Goal: Task Accomplishment & Management: Use online tool/utility

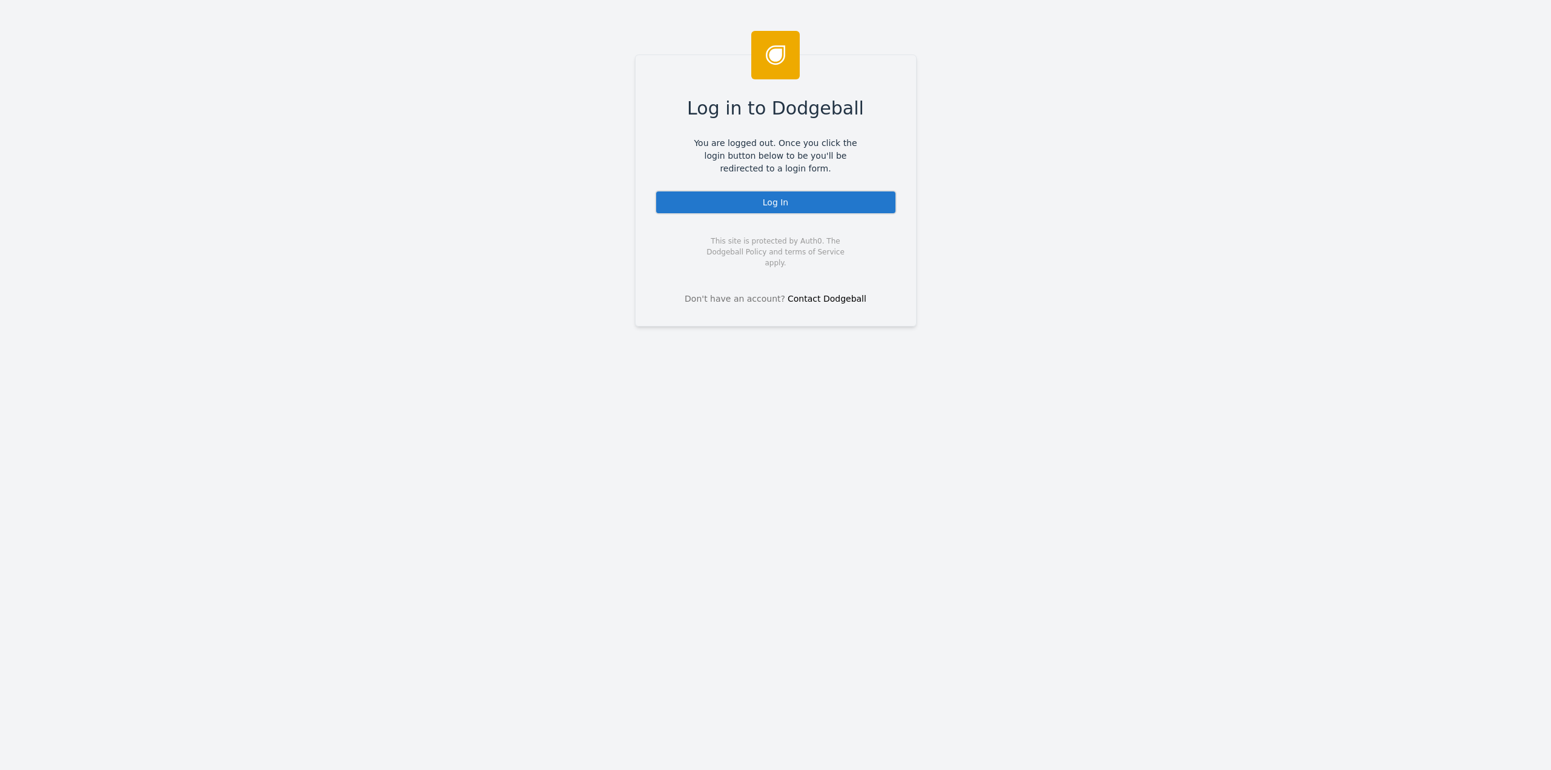
click at [756, 204] on div "Log In" at bounding box center [776, 202] width 242 height 24
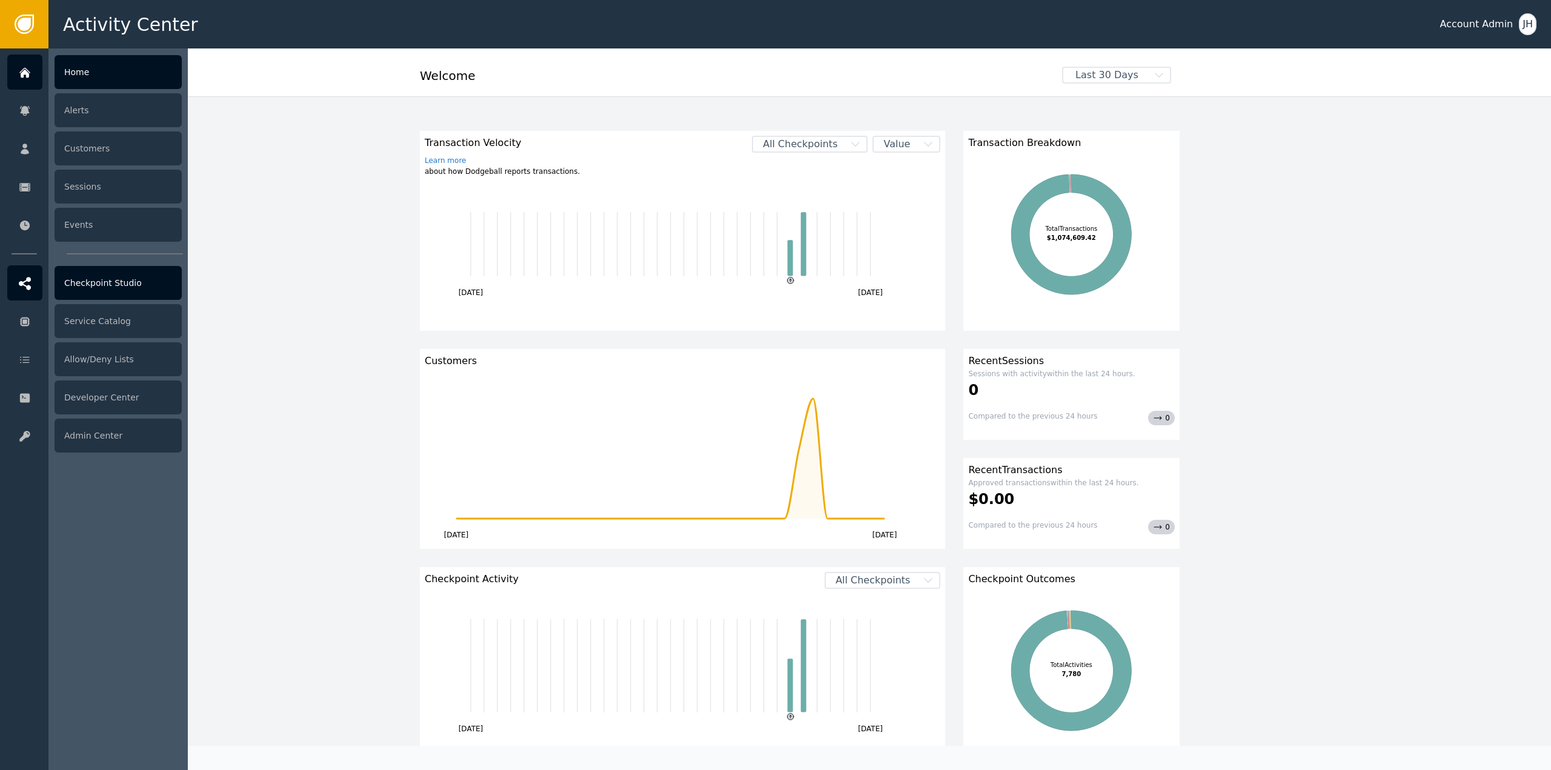
click at [95, 284] on div "Checkpoint Studio" at bounding box center [118, 283] width 127 height 34
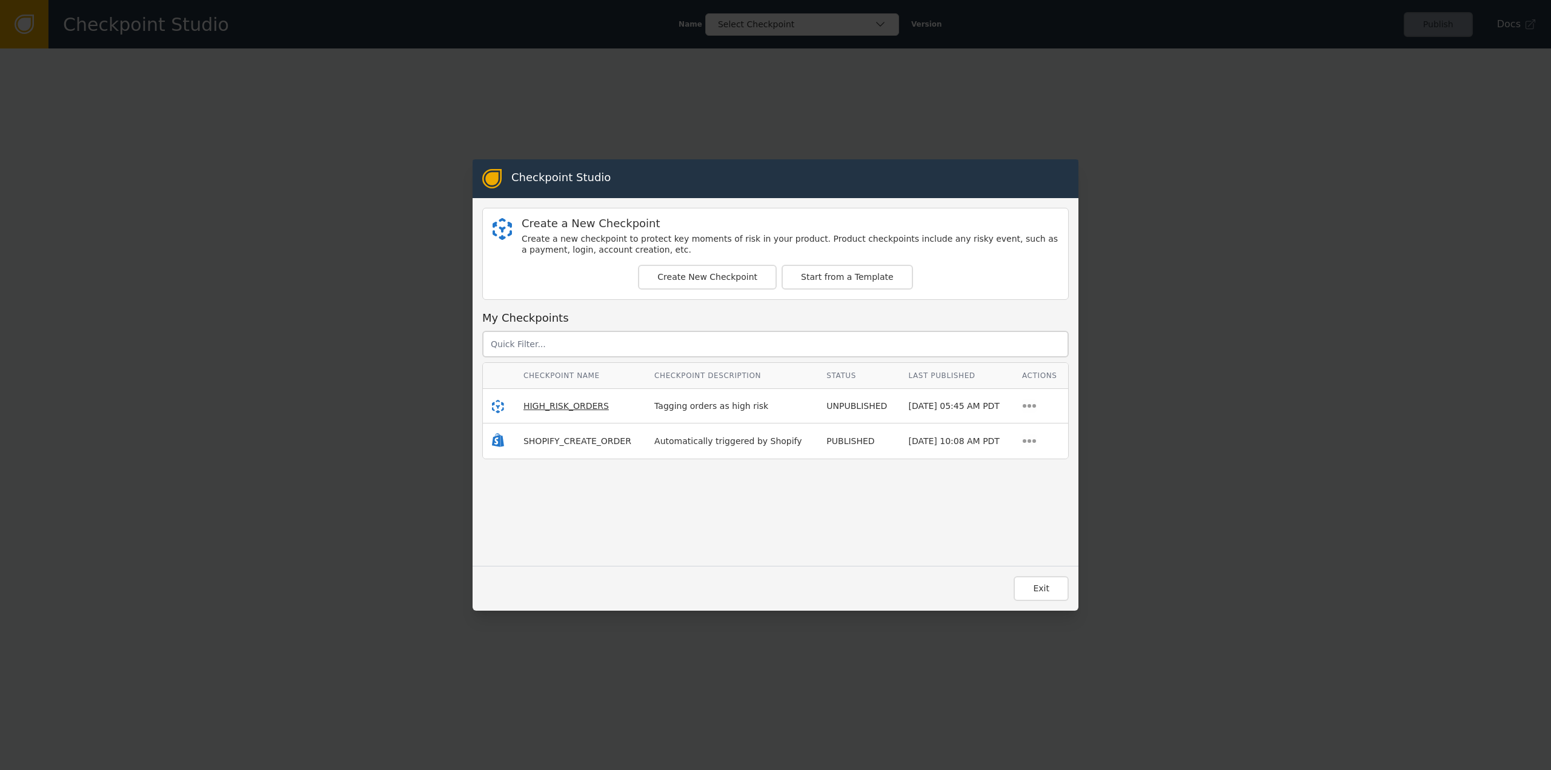
click at [570, 407] on span "HIGH_RISK_ORDERS" at bounding box center [566, 406] width 85 height 10
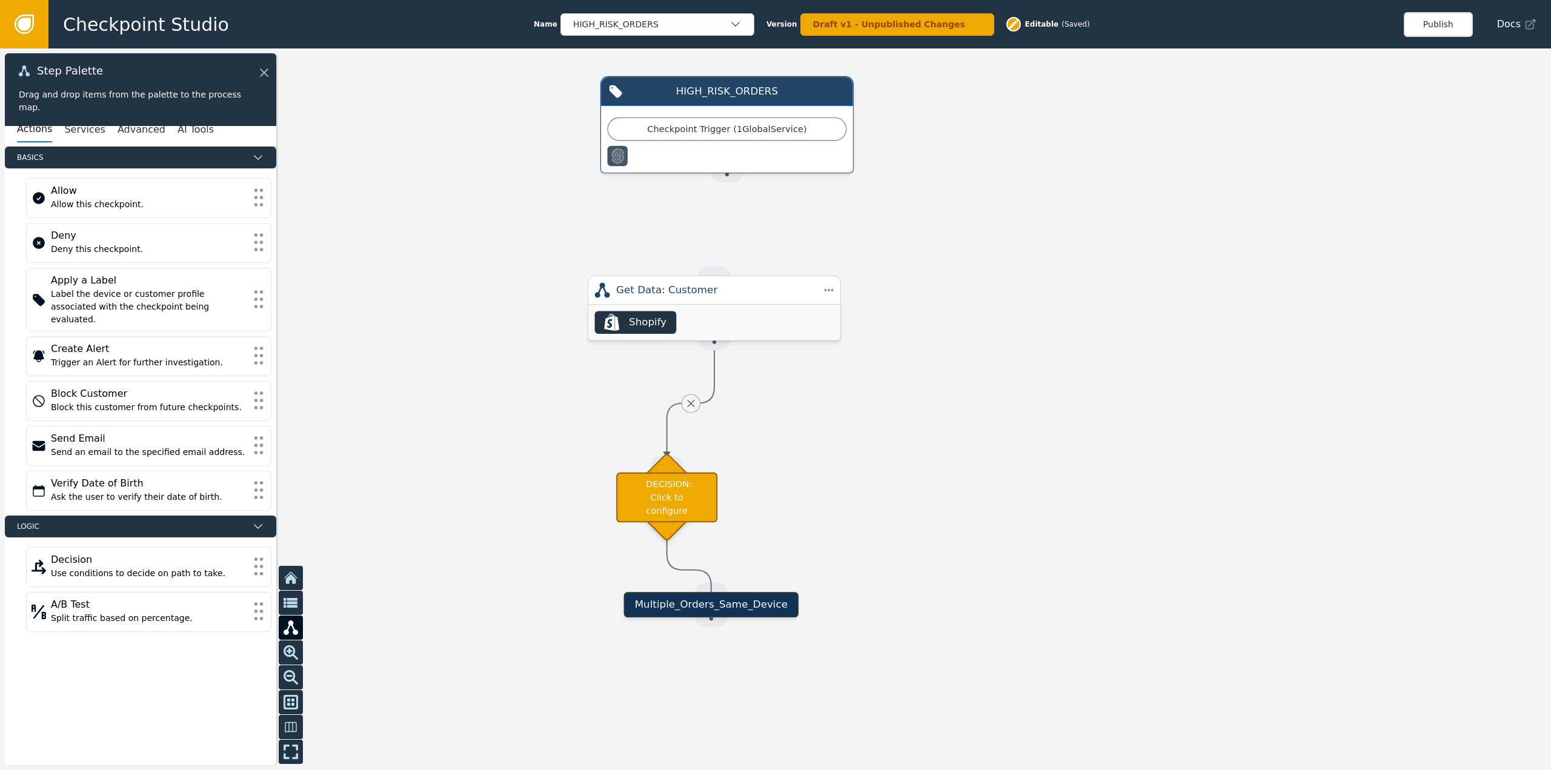
click at [725, 606] on div "Multiple_Orders_Same_Device" at bounding box center [711, 604] width 175 height 25
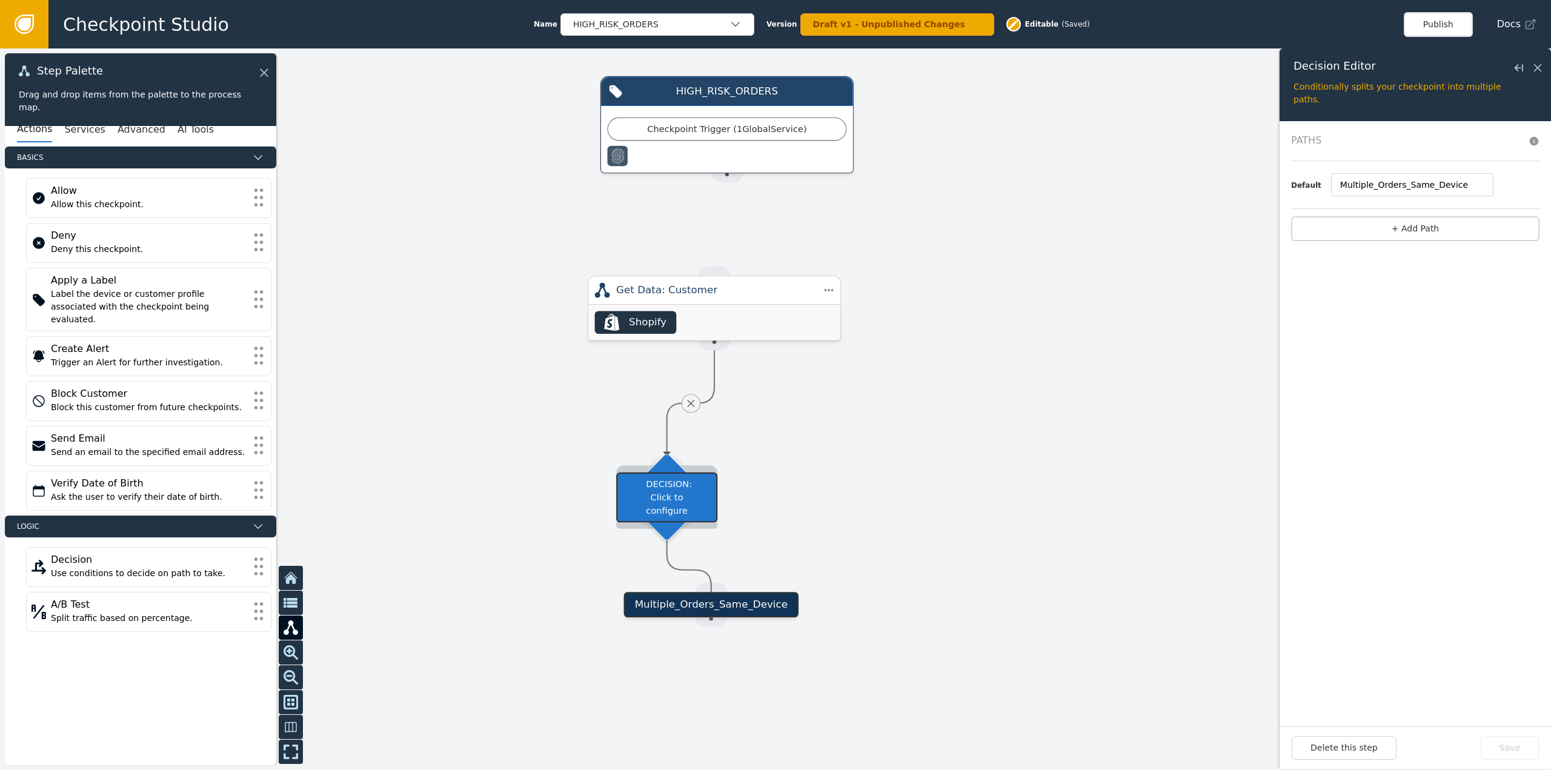
click at [707, 485] on div "DECISION: Click to configure" at bounding box center [666, 497] width 101 height 50
click at [667, 499] on div "DECISION: Click to configure" at bounding box center [666, 497] width 101 height 50
click at [870, 358] on div at bounding box center [775, 409] width 1551 height 722
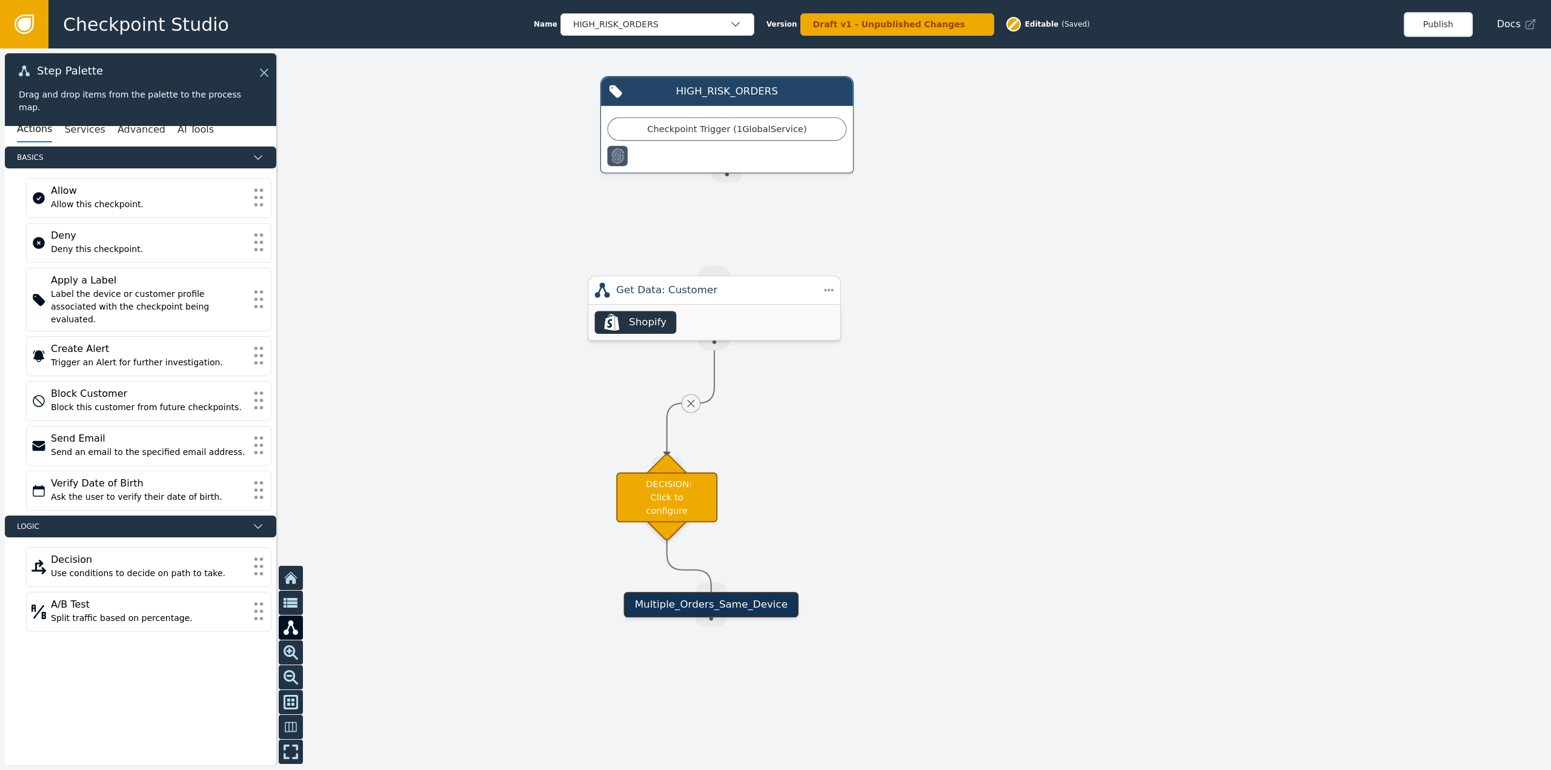
click at [631, 322] on div "Shopify" at bounding box center [648, 322] width 38 height 15
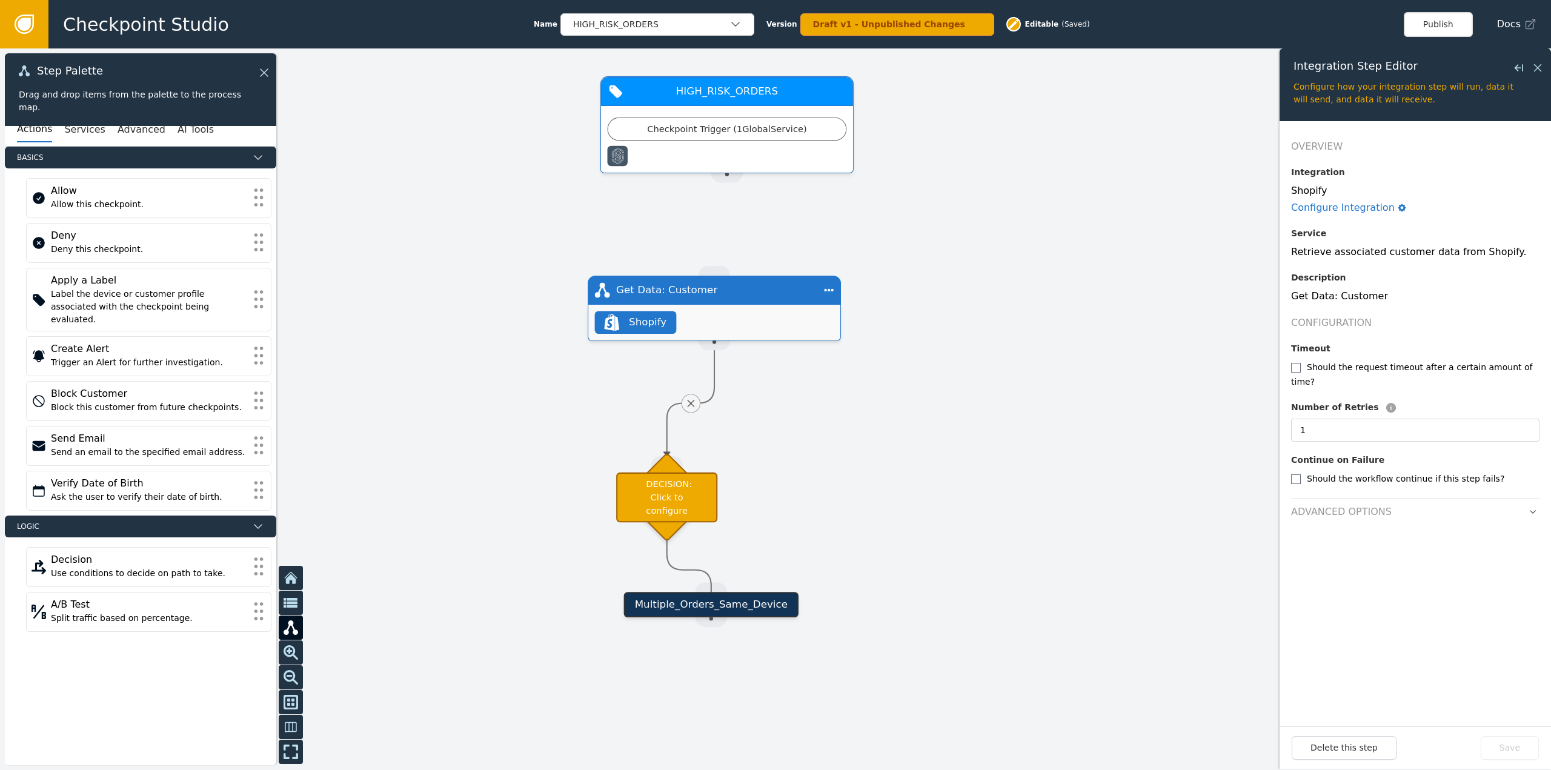
click at [796, 136] on div "Checkpoint Trigger ( 1 Global Service )" at bounding box center [727, 128] width 223 height 13
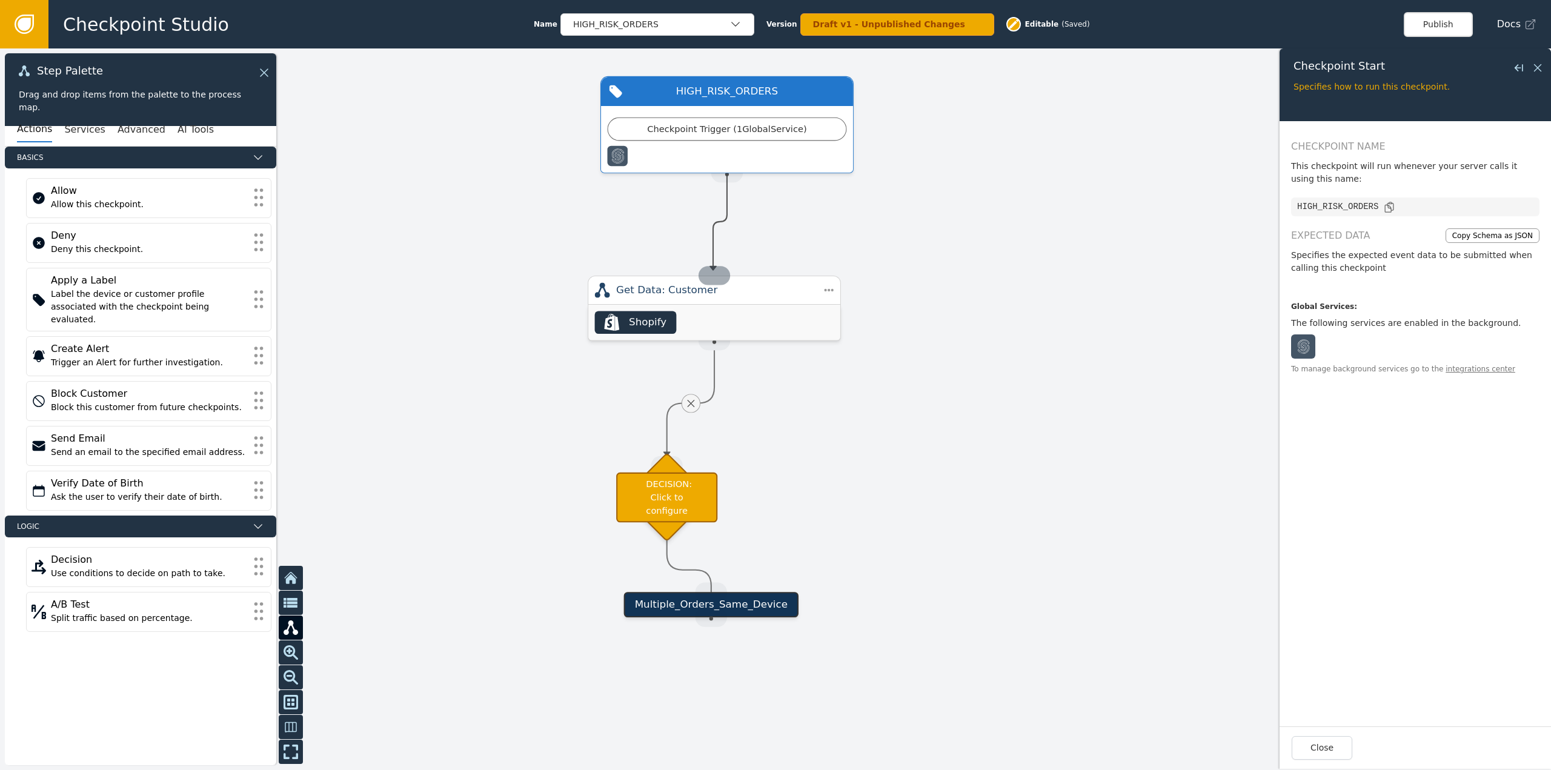
drag, startPoint x: 716, startPoint y: 175, endPoint x: 713, endPoint y: 270, distance: 95.8
click at [727, 270] on div "Target Handle for step Multiple_Orders_Same_Device Source Handle for step HIGH_…" at bounding box center [1537, 453] width 1620 height 754
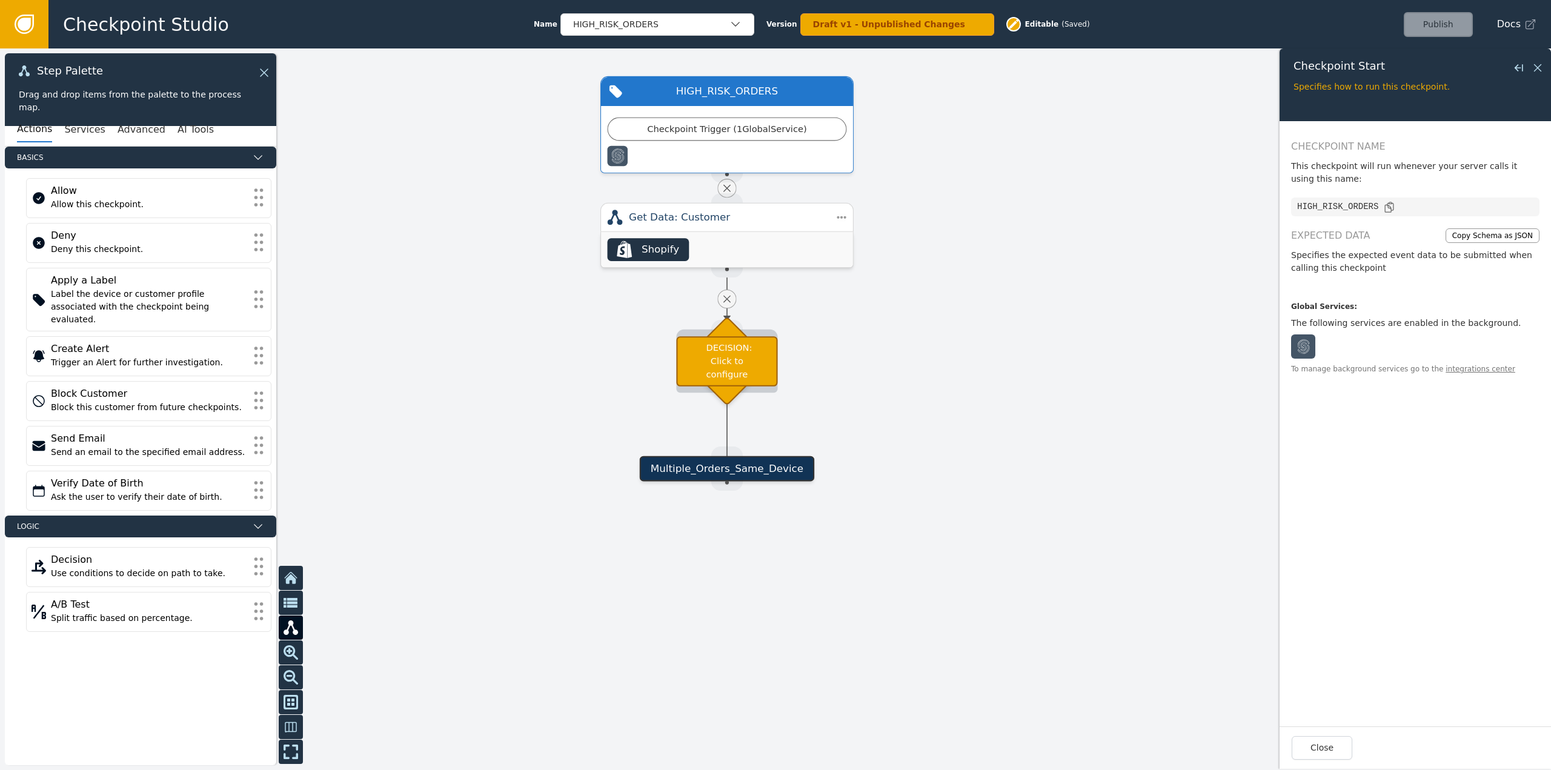
click at [721, 371] on div "DECISION: Click to configure" at bounding box center [726, 361] width 101 height 50
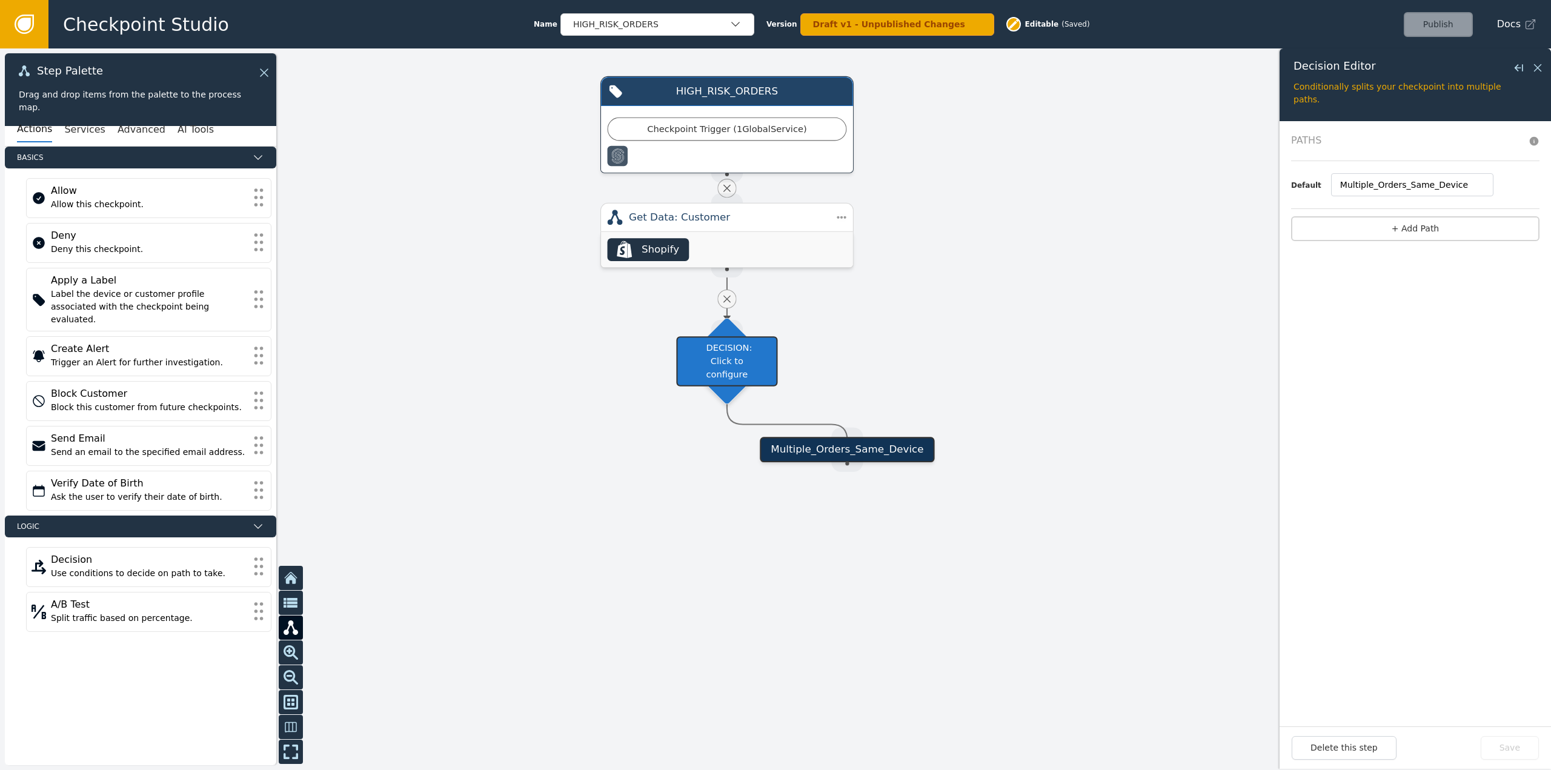
drag, startPoint x: 713, startPoint y: 464, endPoint x: 847, endPoint y: 451, distance: 134.5
click at [847, 451] on div "Multiple_Orders_Same_Device" at bounding box center [848, 449] width 175 height 25
click at [859, 460] on div "Source Handle for step" at bounding box center [863, 468] width 32 height 19
click at [813, 461] on div "Multiple_Orders_Same_Device" at bounding box center [863, 456] width 175 height 25
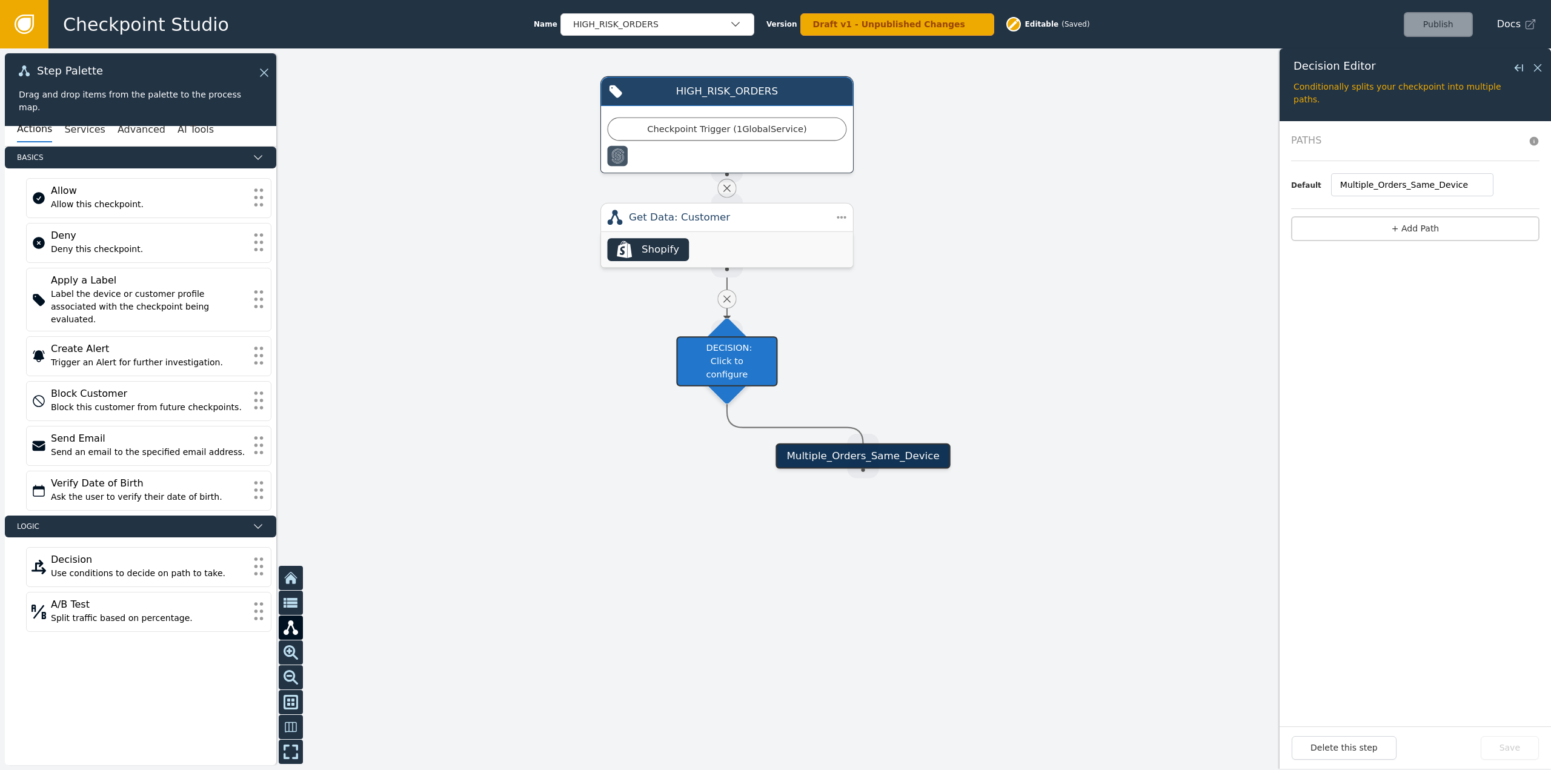
click at [812, 457] on div "Multiple_Orders_Same_Device" at bounding box center [863, 456] width 175 height 25
click at [1474, 225] on button "+ Add Path" at bounding box center [1415, 228] width 248 height 25
click at [1370, 190] on input "1" at bounding box center [1406, 184] width 159 height 23
drag, startPoint x: 1327, startPoint y: 187, endPoint x: 1239, endPoint y: 181, distance: 87.4
click at [1242, 180] on div "Target Handle for step Multiple_Orders_Same_Device Source Handle for step HIGH_…" at bounding box center [775, 409] width 1551 height 722
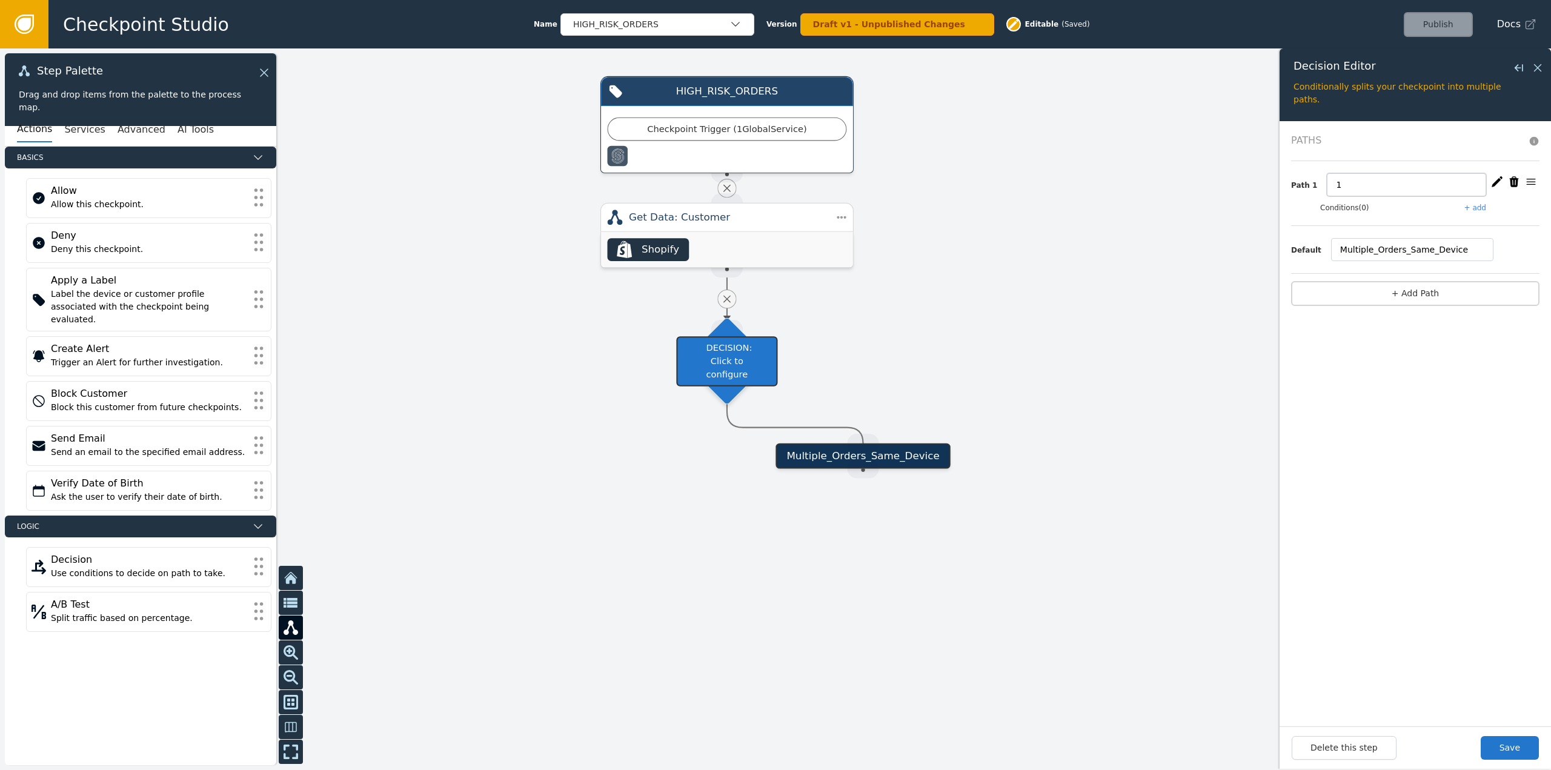
click at [1384, 190] on input "1" at bounding box center [1406, 184] width 159 height 23
click at [1479, 208] on button "+ add" at bounding box center [1476, 207] width 22 height 11
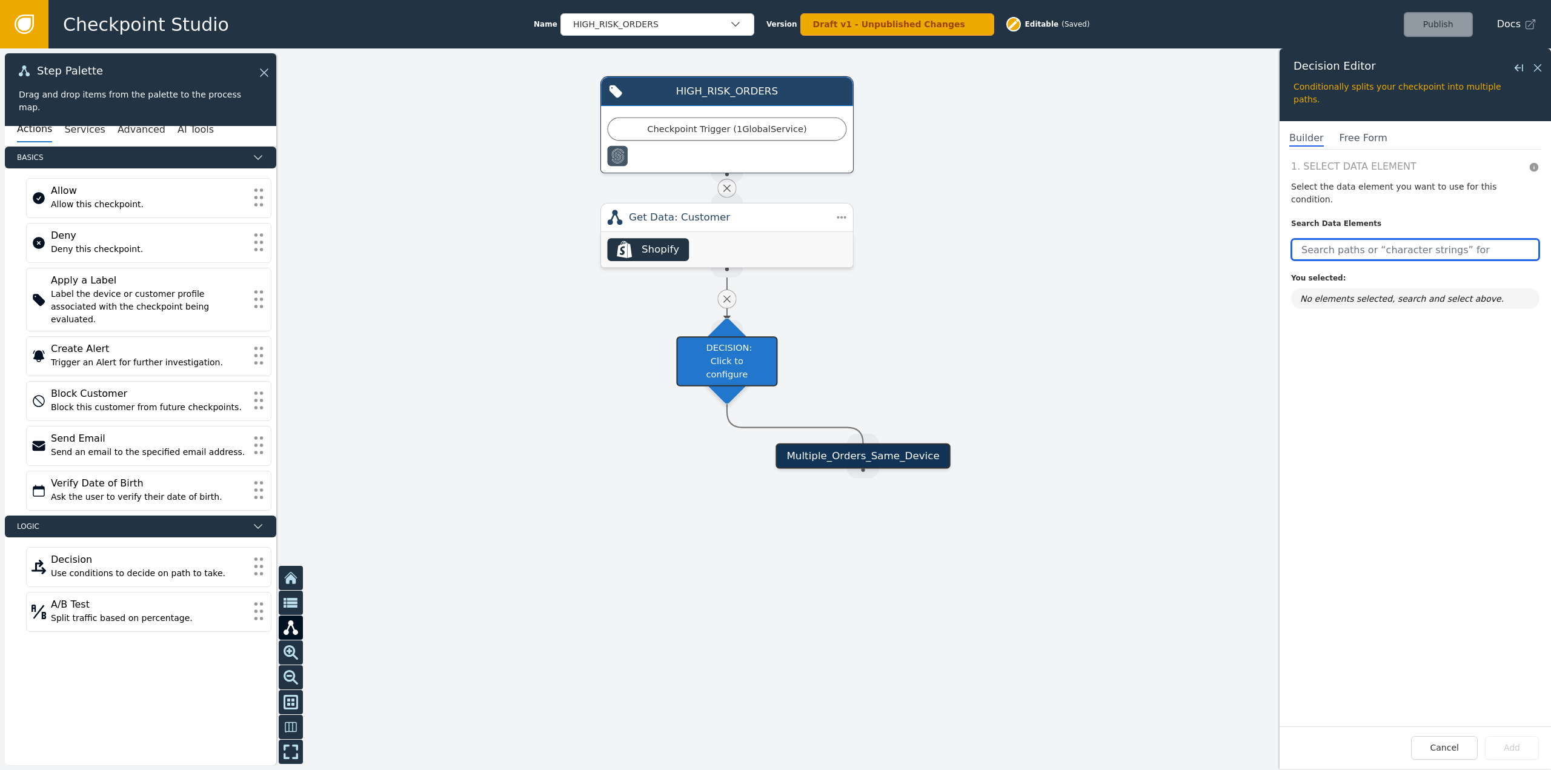
click at [1387, 245] on input "text" at bounding box center [1415, 250] width 248 height 22
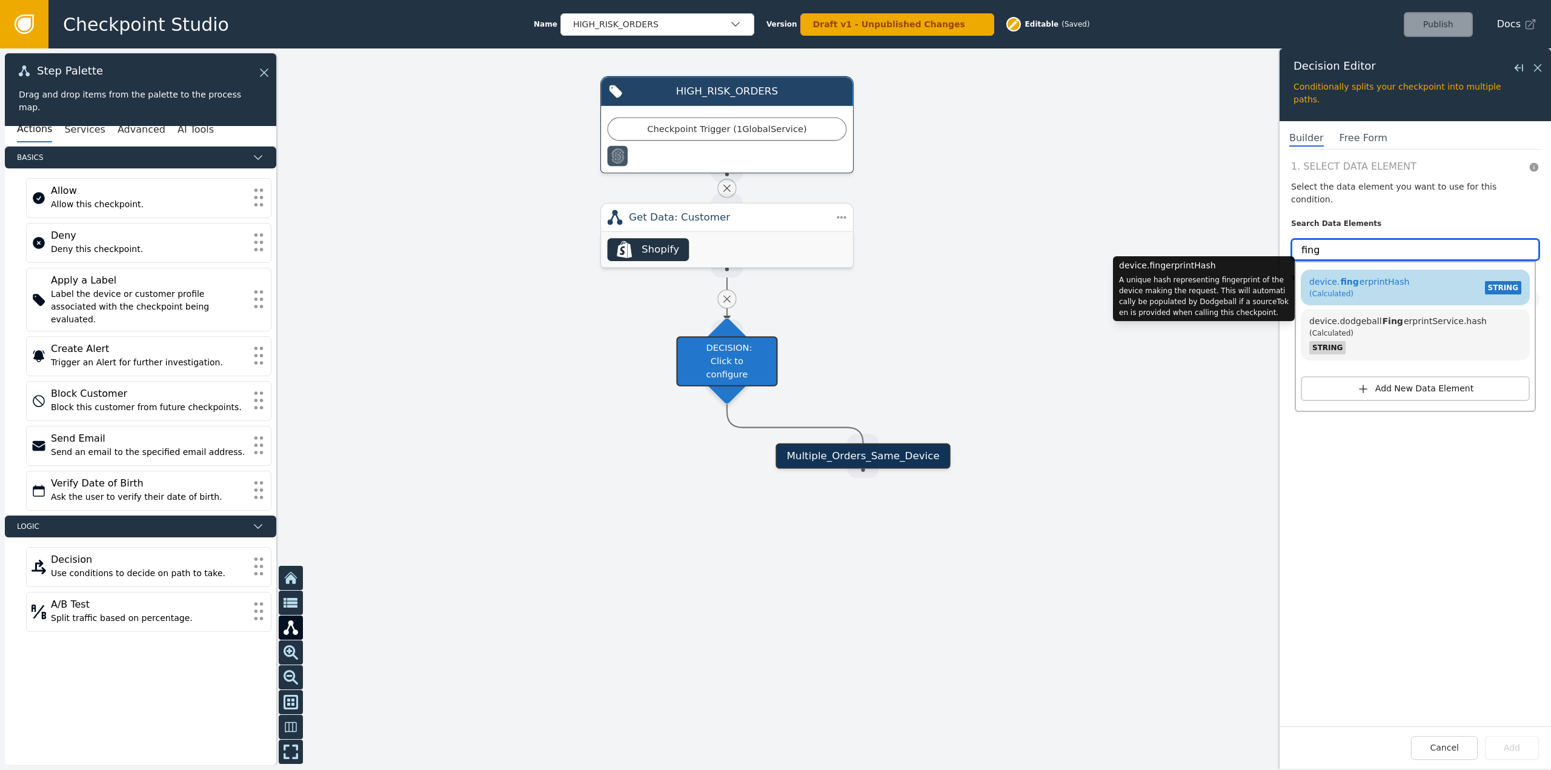
type input "fing"
click at [1393, 288] on div "(Calculated)" at bounding box center [1360, 293] width 100 height 11
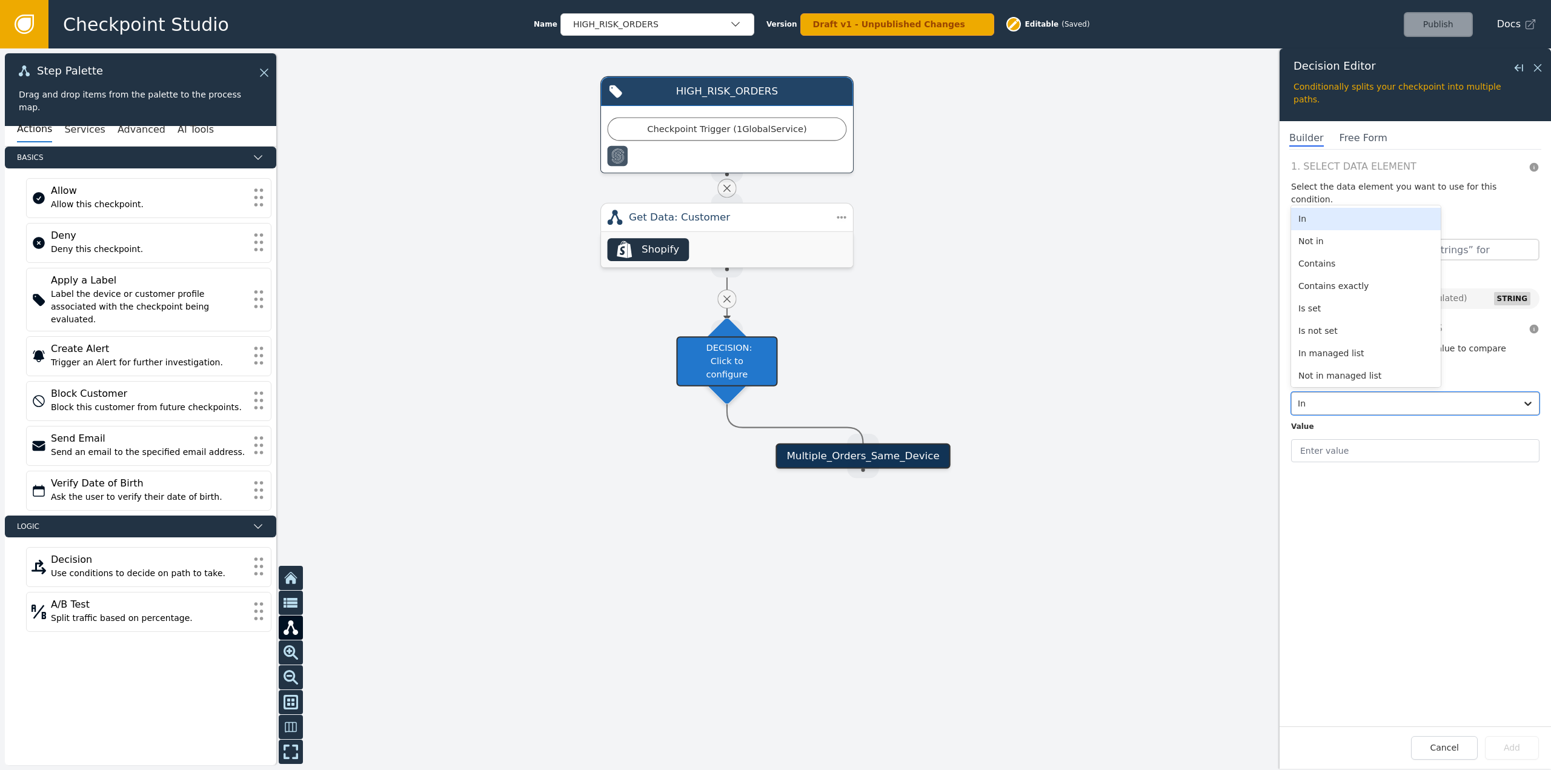
click at [1370, 395] on div at bounding box center [1404, 403] width 213 height 17
click at [1126, 328] on div at bounding box center [775, 409] width 1551 height 722
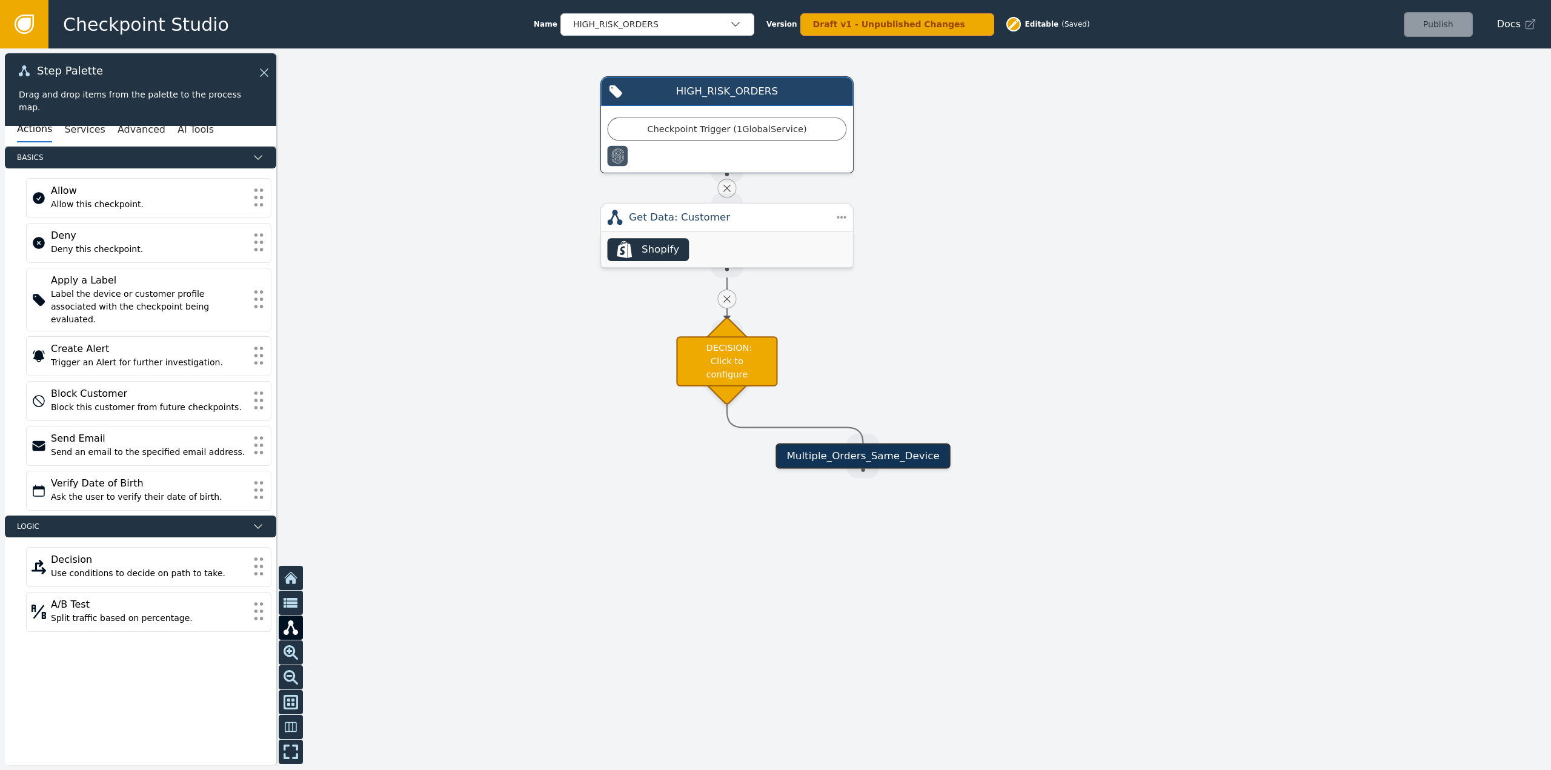
click at [910, 340] on div at bounding box center [775, 409] width 1551 height 722
click at [75, 132] on button "Services" at bounding box center [84, 129] width 41 height 25
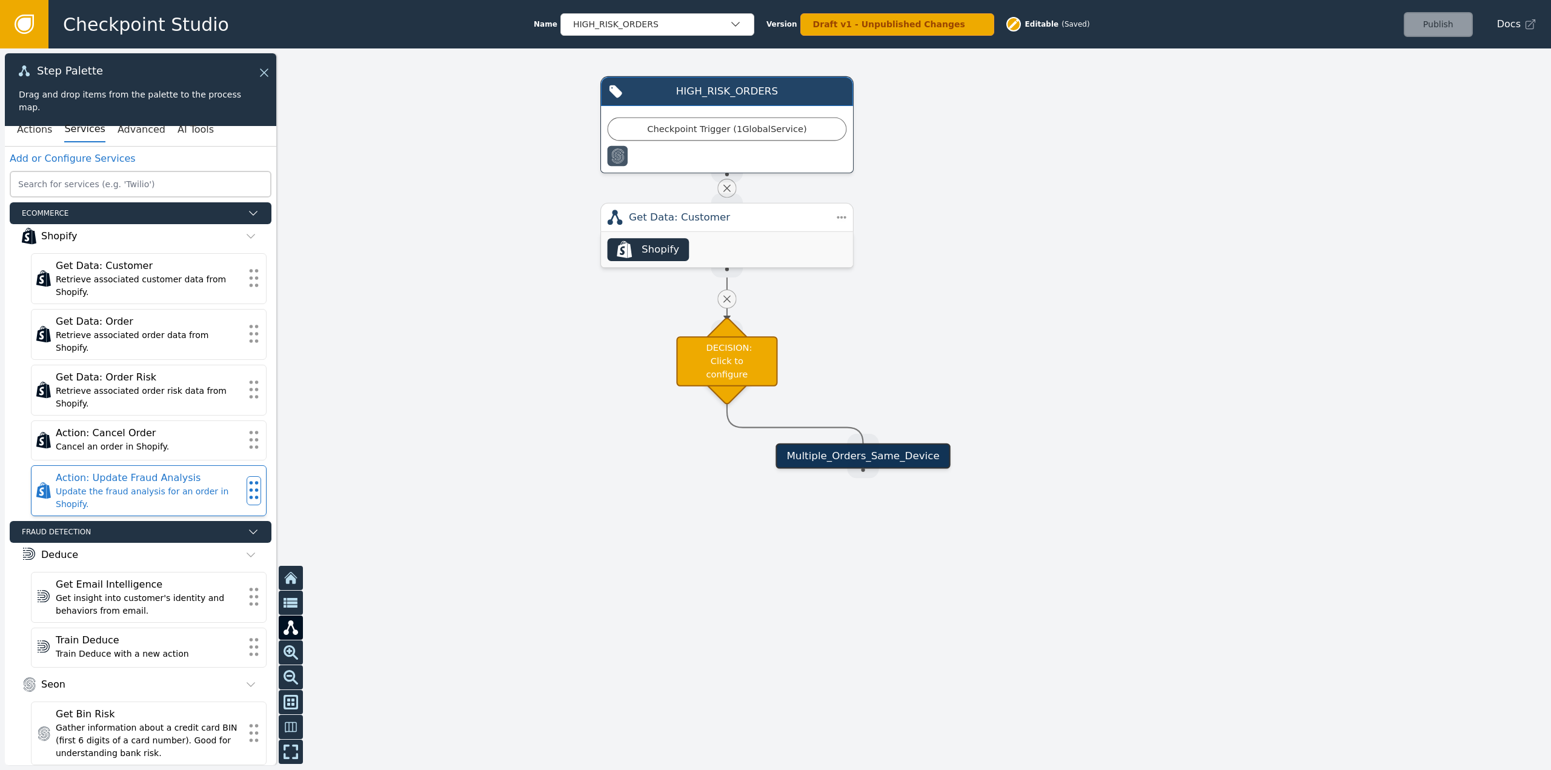
click at [208, 485] on div "Update the fraud analysis for an order in Shopify." at bounding box center [149, 497] width 186 height 25
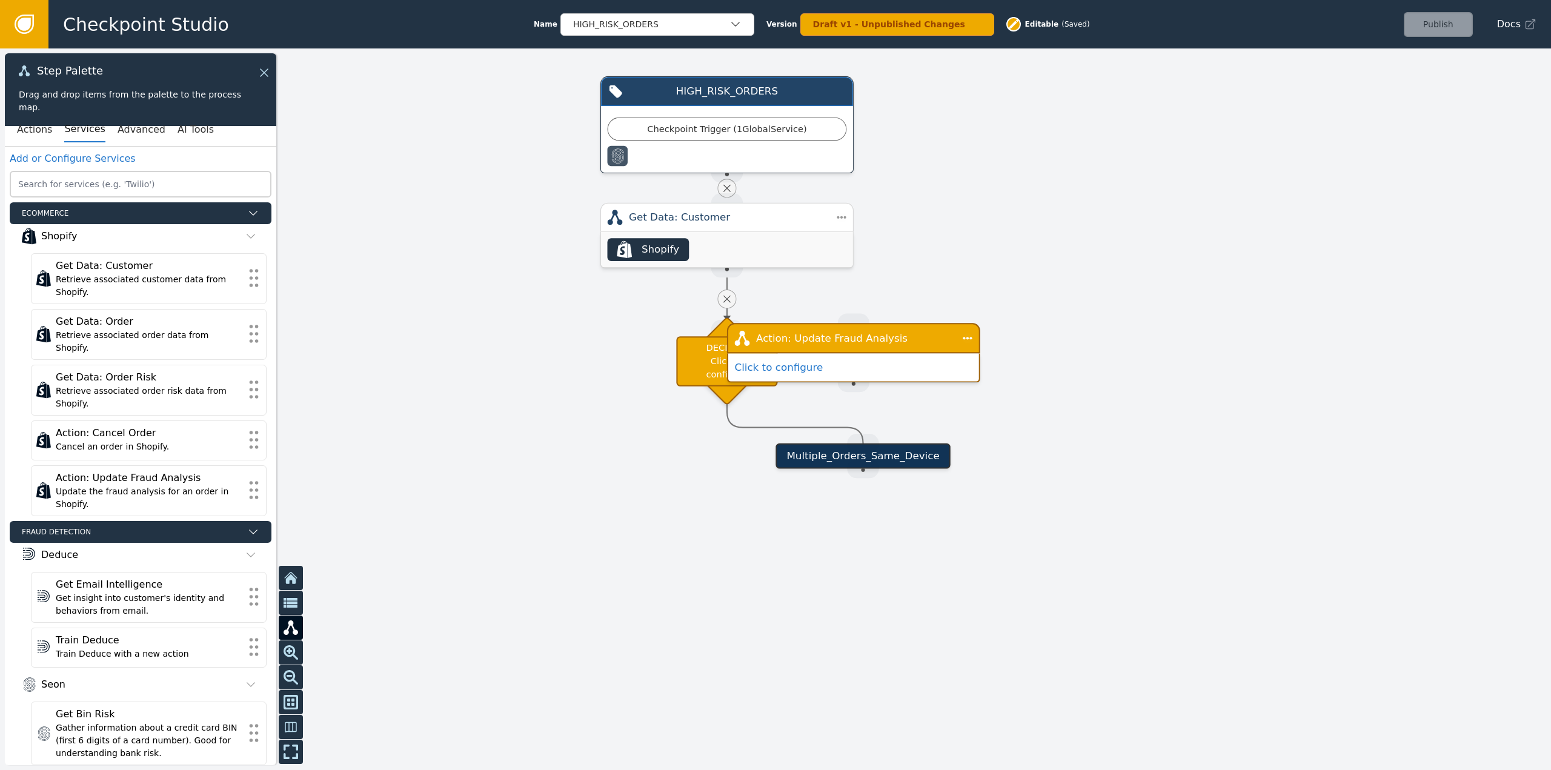
drag, startPoint x: 730, startPoint y: 300, endPoint x: 747, endPoint y: 335, distance: 39.0
click at [730, 299] on icon at bounding box center [727, 299] width 13 height 13
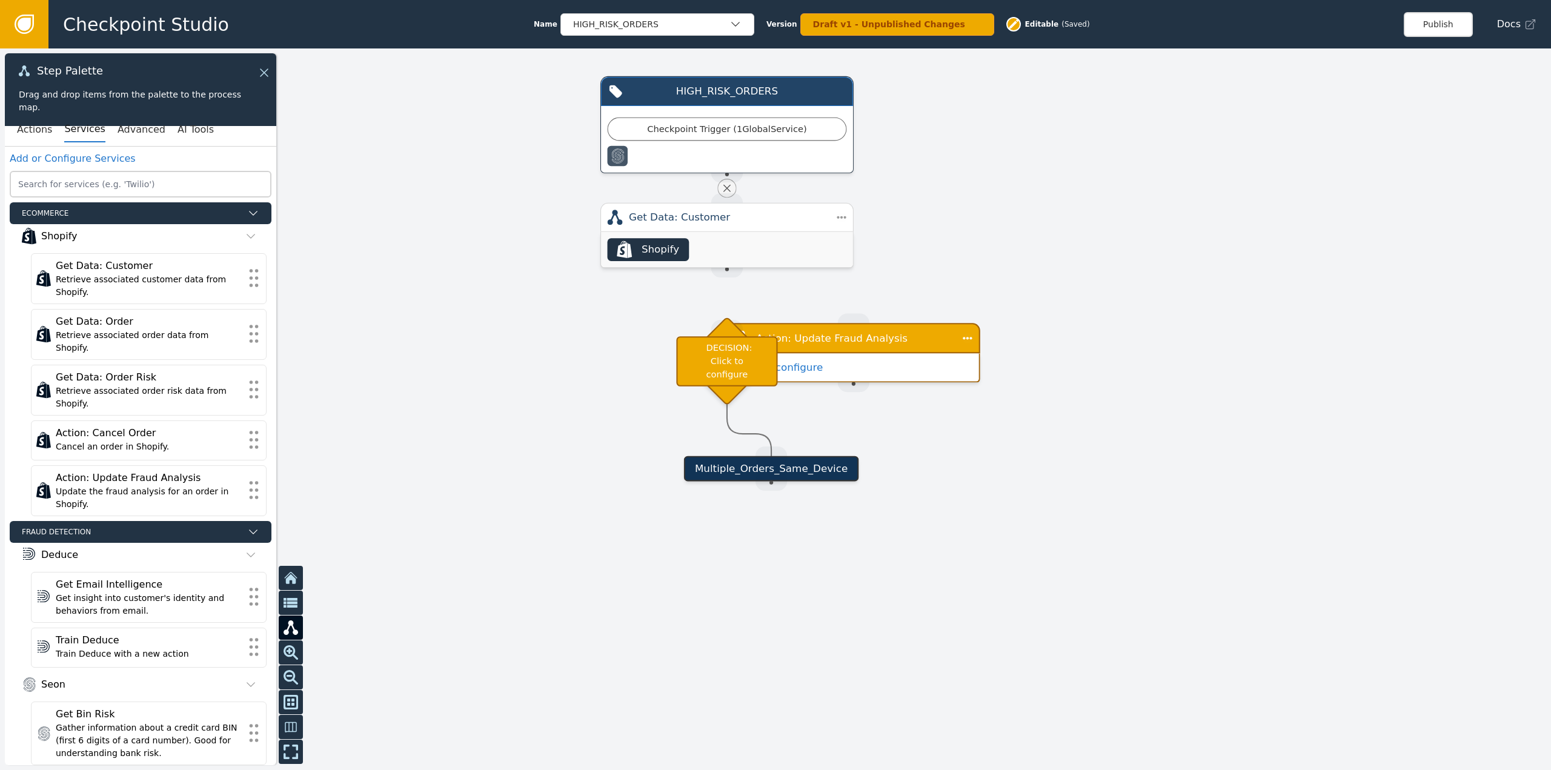
click at [871, 427] on div at bounding box center [775, 409] width 1551 height 722
click at [892, 333] on div "Action: Update Fraud Analysis" at bounding box center [853, 337] width 195 height 15
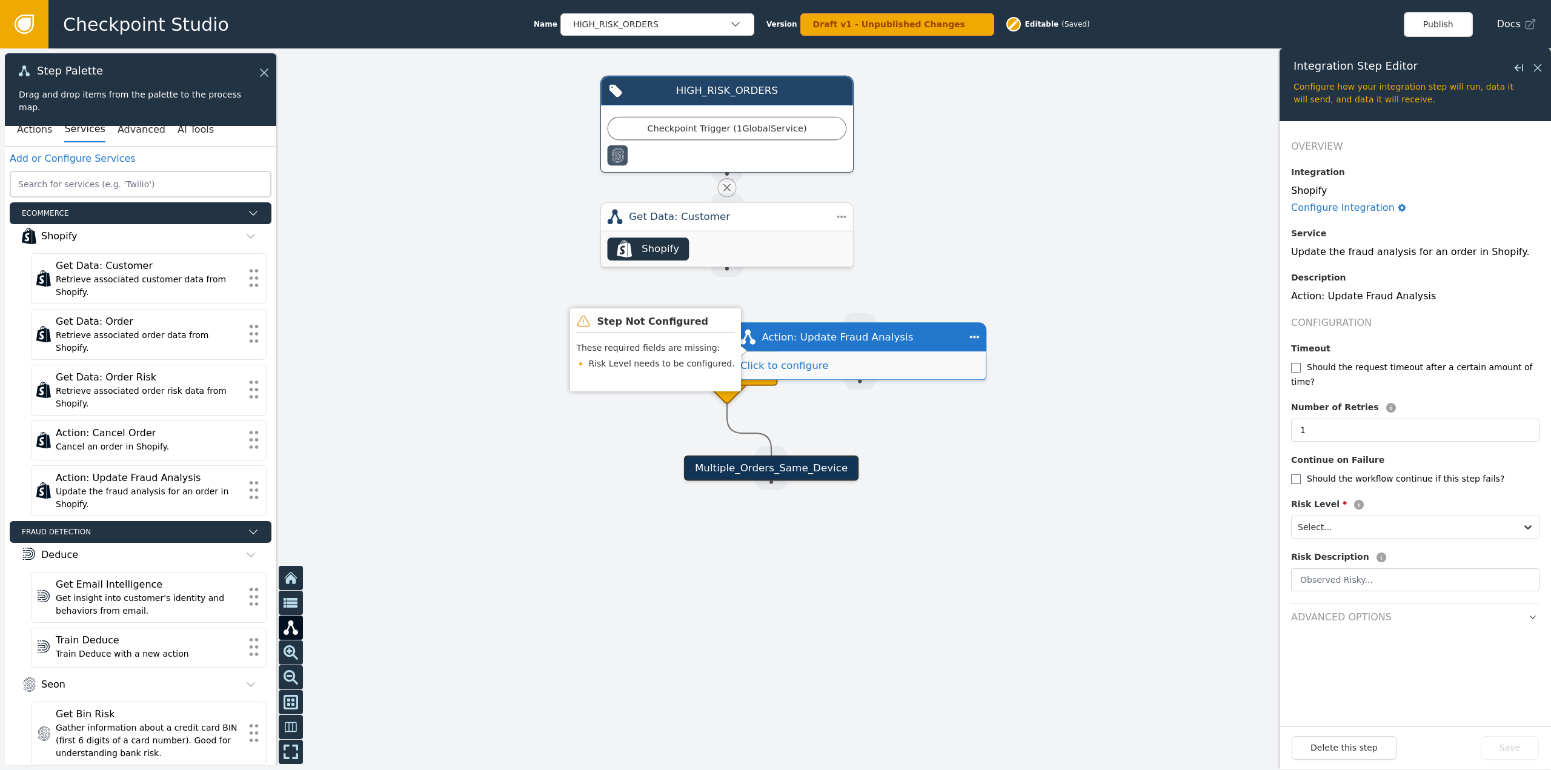
drag, startPoint x: 788, startPoint y: 342, endPoint x: 1008, endPoint y: 313, distance: 221.8
click at [958, 330] on div "Action: Update Fraud Analysis" at bounding box center [860, 337] width 196 height 15
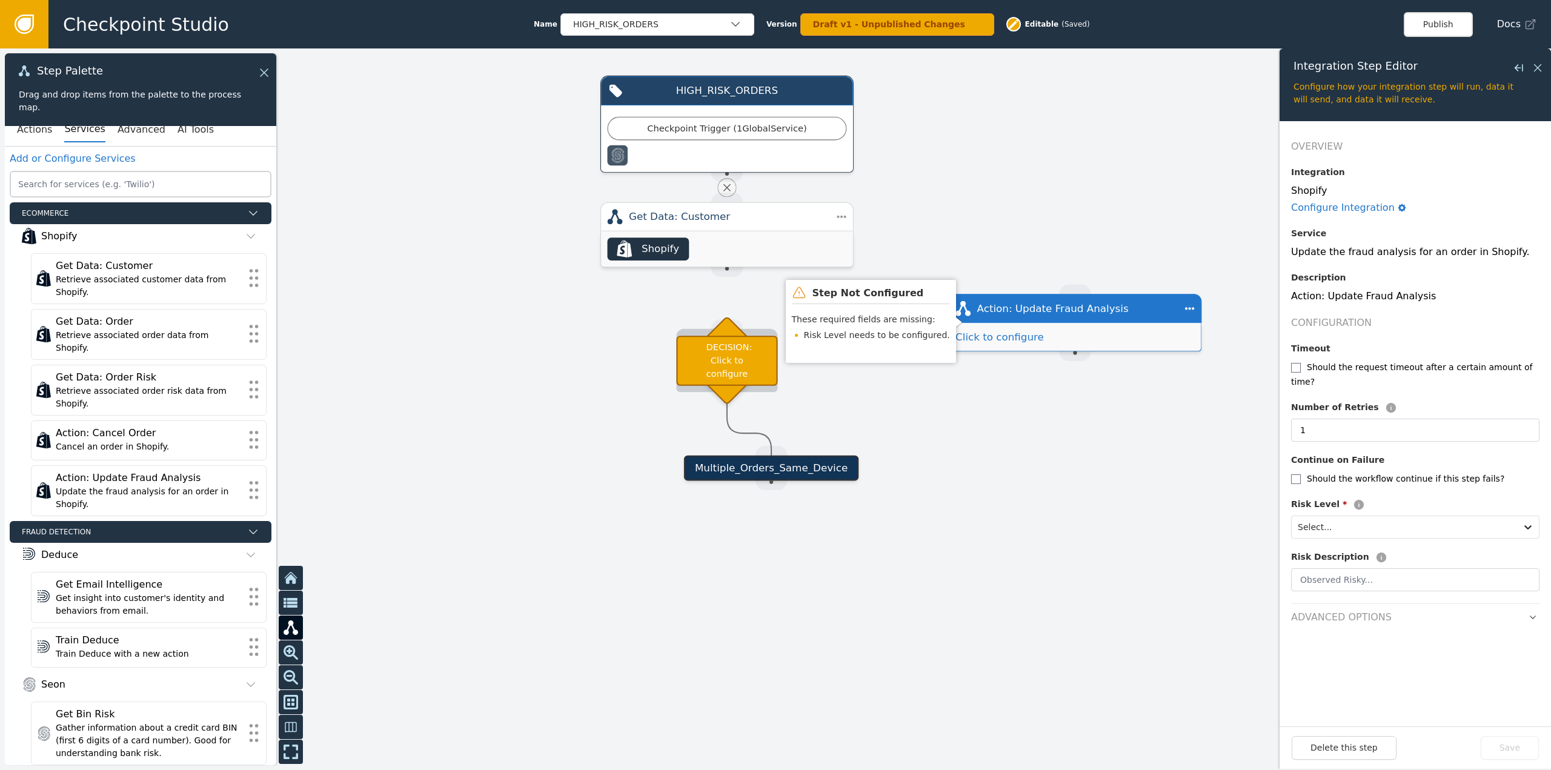
click at [724, 370] on div "DECISION: Click to configure" at bounding box center [726, 361] width 101 height 50
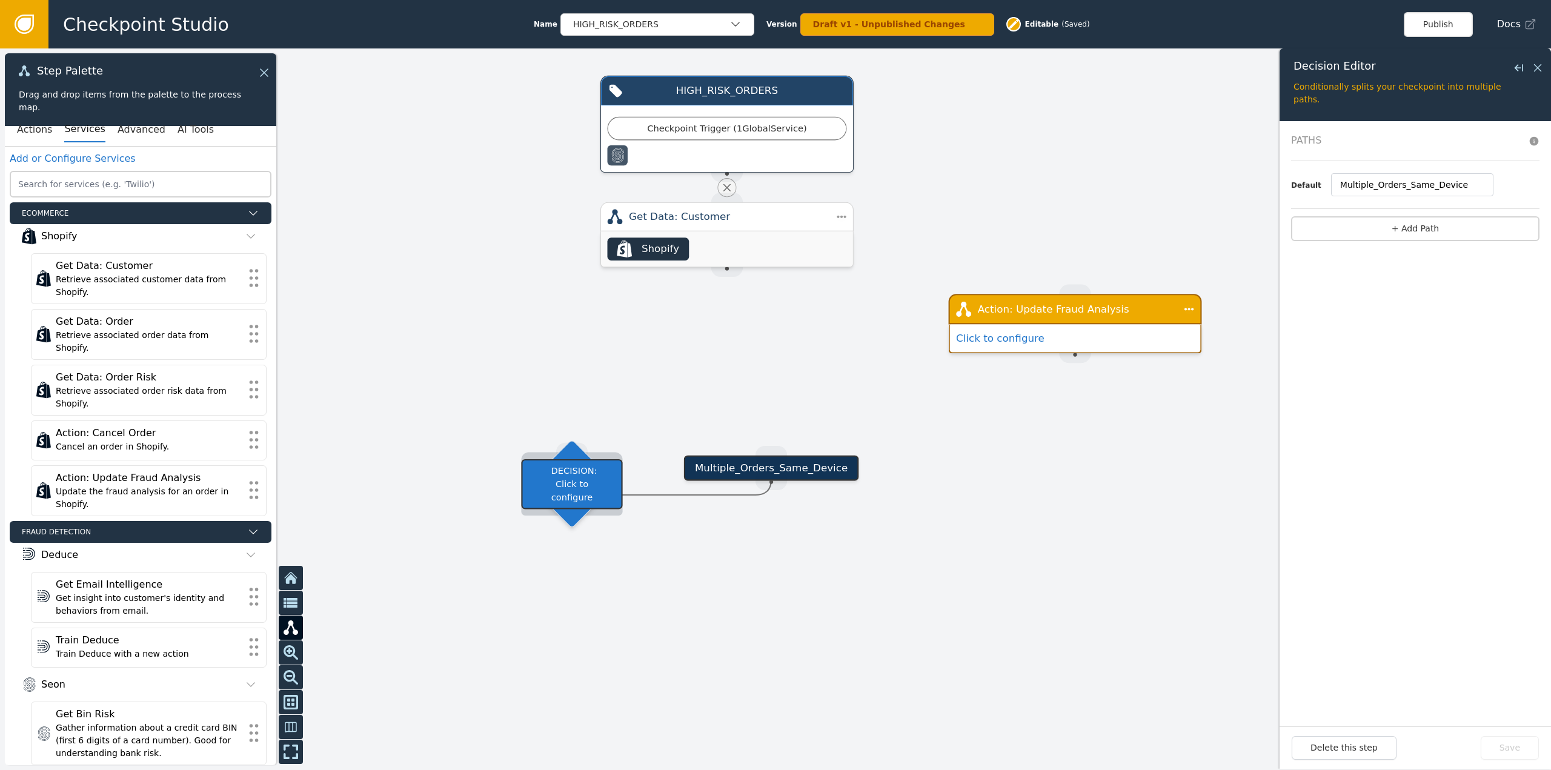
drag, startPoint x: 728, startPoint y: 336, endPoint x: 571, endPoint y: 458, distance: 198.6
click at [571, 458] on div "DECISION: Click to configure" at bounding box center [572, 484] width 62 height 62
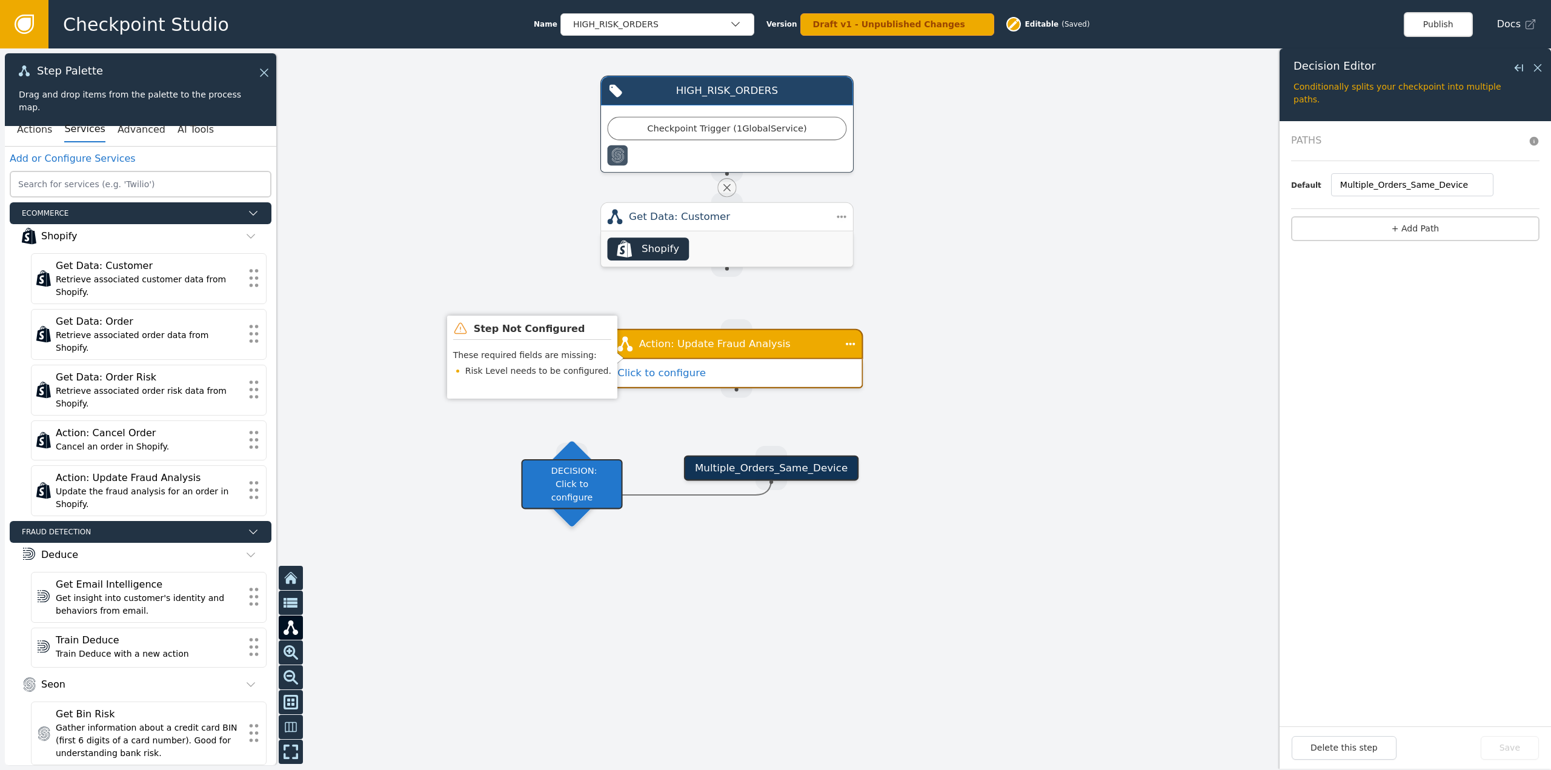
drag, startPoint x: 1084, startPoint y: 314, endPoint x: 755, endPoint y: 270, distance: 331.9
click at [748, 350] on div "Action: Update Fraud Analysis" at bounding box center [736, 343] width 195 height 15
click at [727, 351] on div "Action: Update Fraud Analysis" at bounding box center [736, 343] width 195 height 15
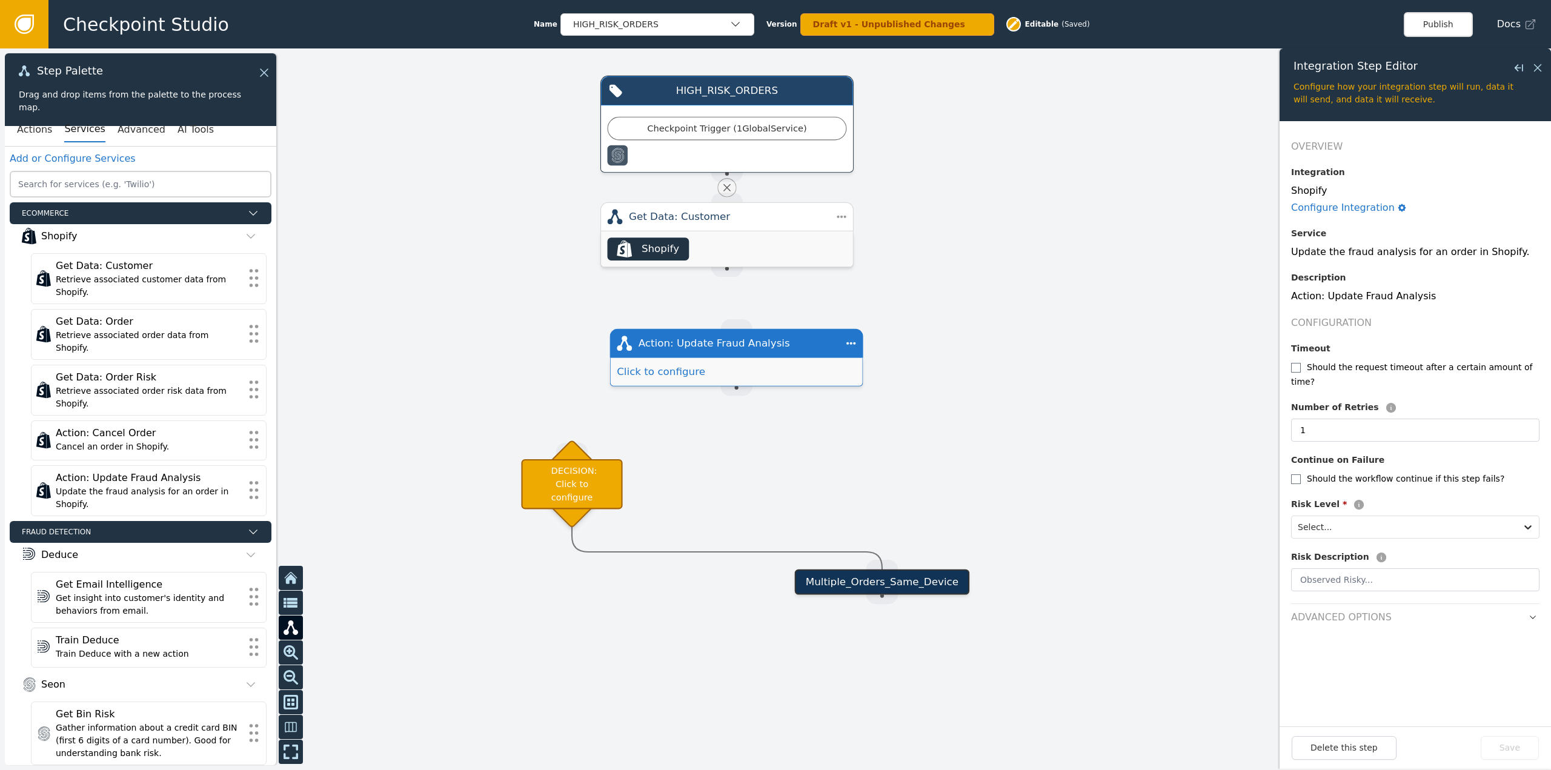
drag, startPoint x: 798, startPoint y: 475, endPoint x: 973, endPoint y: 649, distance: 246.8
click at [970, 595] on div "Multiple_Orders_Same_Device" at bounding box center [882, 582] width 175 height 25
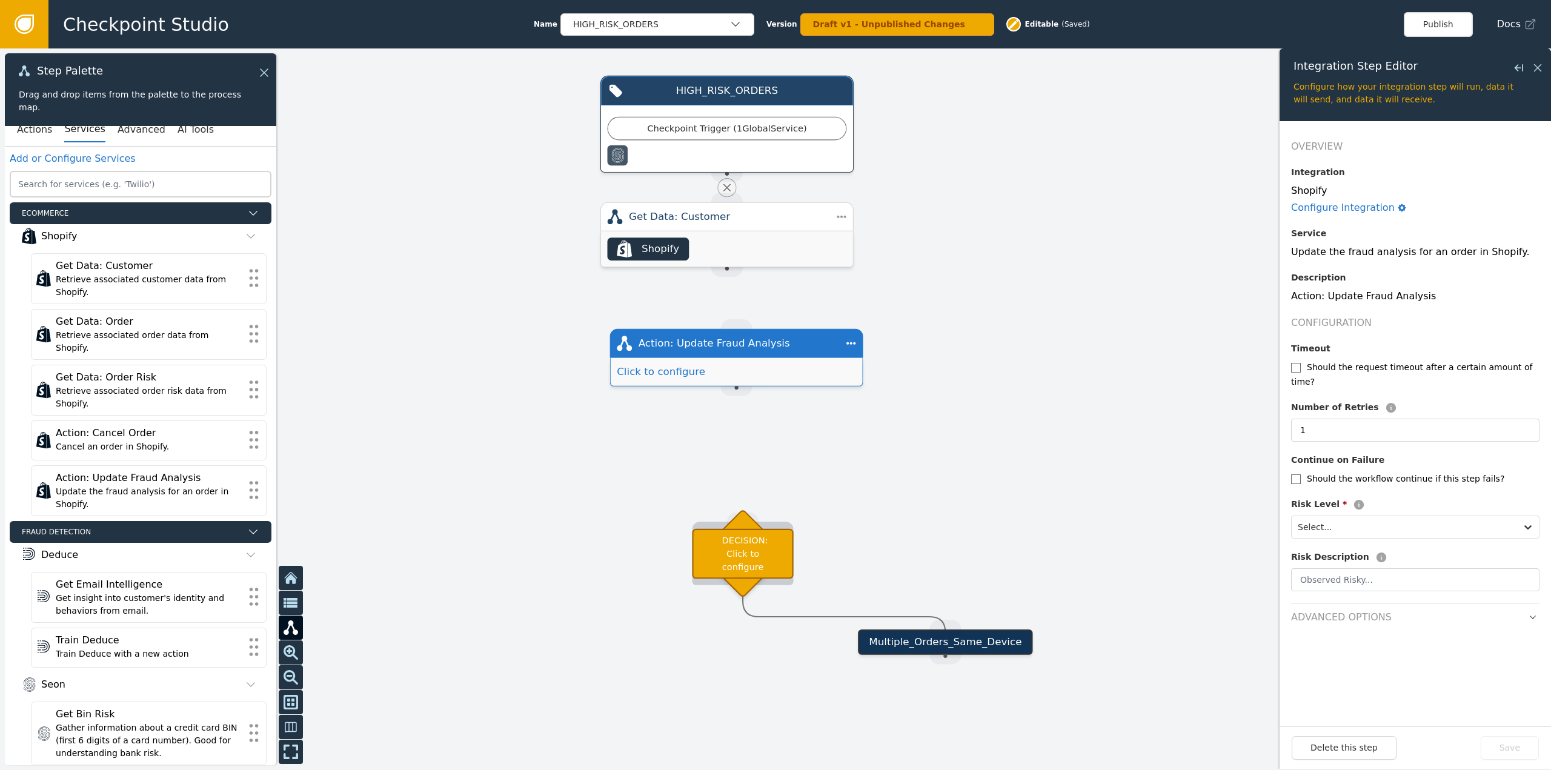
drag, startPoint x: 597, startPoint y: 492, endPoint x: 776, endPoint y: 552, distance: 189.1
click at [767, 553] on div "DECISION: Click to configure" at bounding box center [742, 553] width 101 height 50
click at [1453, 519] on div at bounding box center [1404, 527] width 213 height 17
click at [1347, 591] on div "High Risk" at bounding box center [1366, 602] width 150 height 22
drag, startPoint x: 965, startPoint y: 355, endPoint x: 957, endPoint y: 353, distance: 8.6
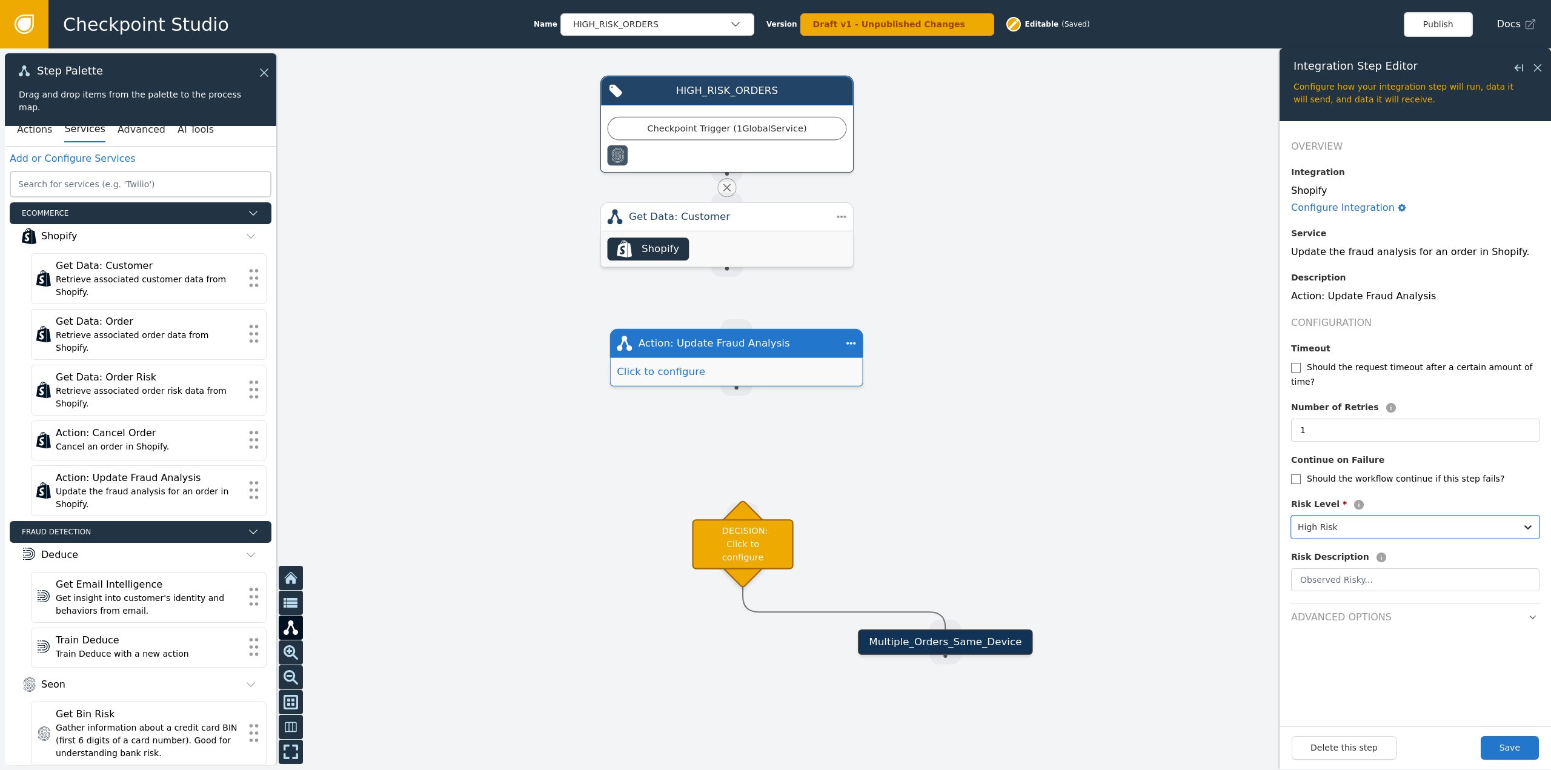
click at [965, 354] on div at bounding box center [775, 409] width 1551 height 722
click at [944, 408] on div "Delete" at bounding box center [933, 404] width 70 height 13
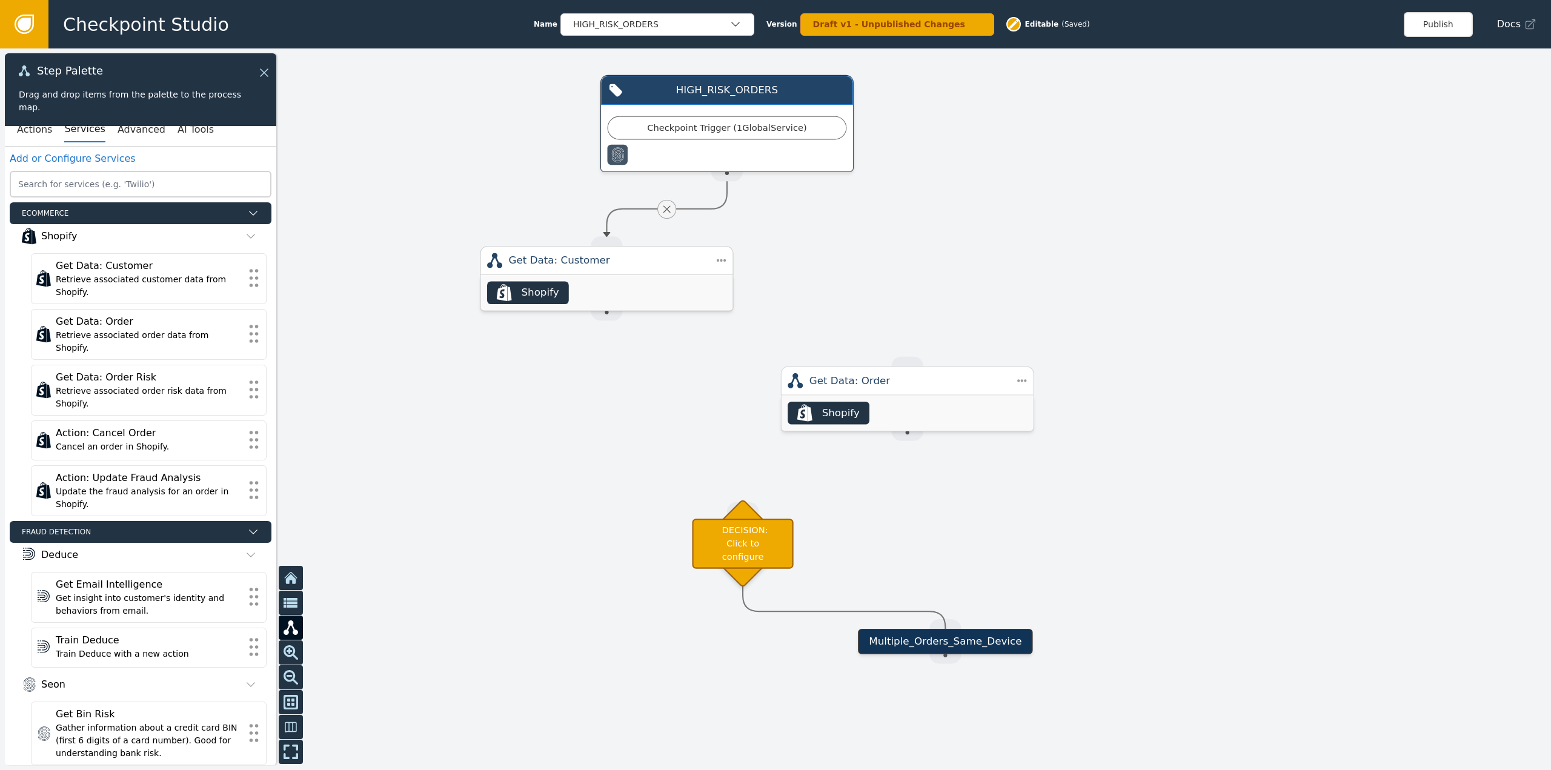
drag, startPoint x: 783, startPoint y: 221, endPoint x: 658, endPoint y: 268, distance: 134.1
click at [658, 268] on div "Get Data: Customer" at bounding box center [607, 260] width 196 height 15
drag, startPoint x: 613, startPoint y: 325, endPoint x: 909, endPoint y: 434, distance: 315.8
click at [909, 434] on div "Target Handle for step Multiple_Orders_Same_Device Source Handle for step HIGH_…" at bounding box center [1537, 452] width 1620 height 754
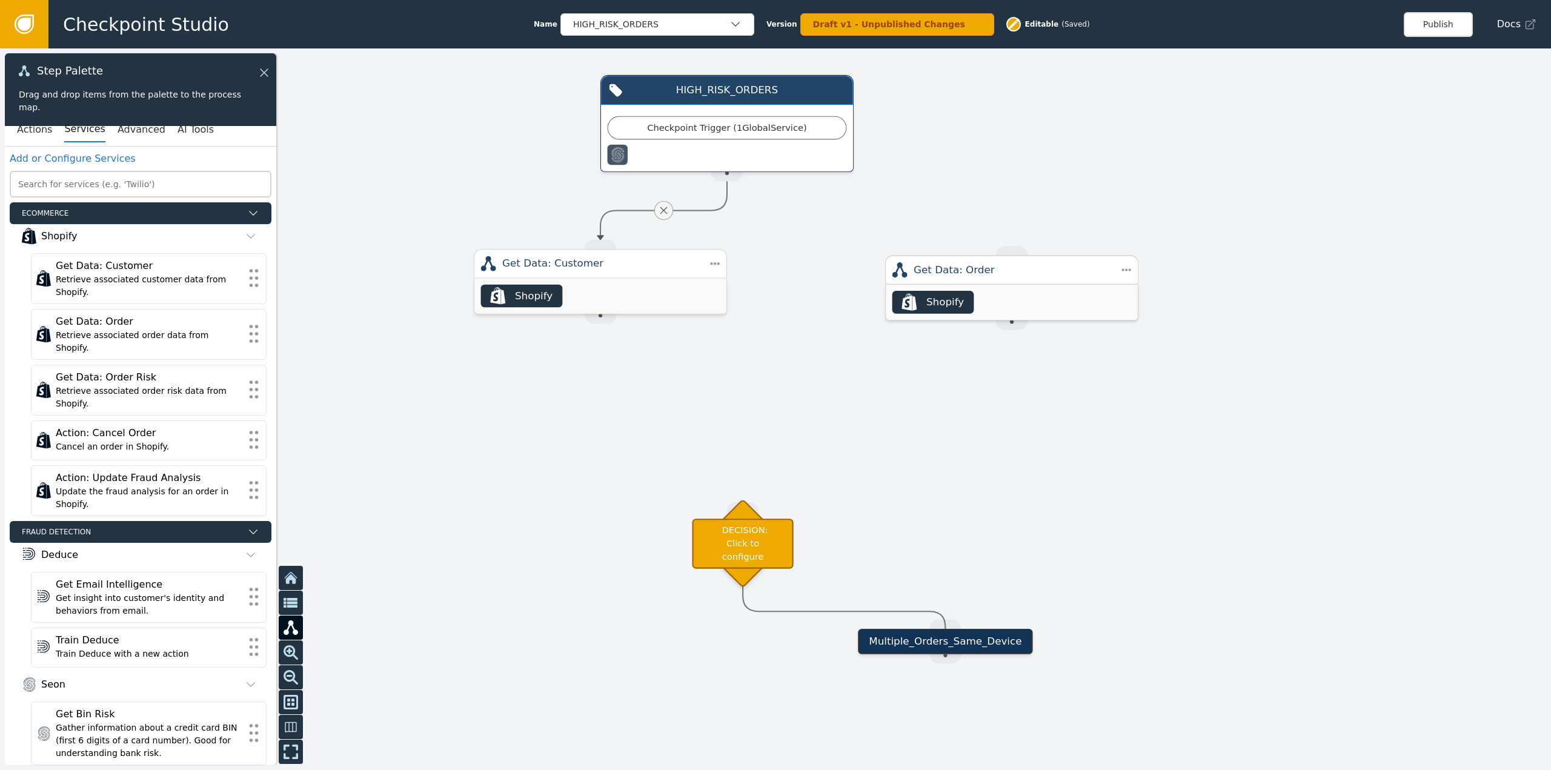
drag, startPoint x: 914, startPoint y: 389, endPoint x: 1014, endPoint y: 294, distance: 138.5
click at [1018, 276] on div "Get Data: Order" at bounding box center [1011, 270] width 253 height 29
drag, startPoint x: 1006, startPoint y: 331, endPoint x: 744, endPoint y: 510, distance: 317.5
click at [744, 510] on div "Target Handle for step Multiple_Orders_Same_Device Source Handle for step HIGH_…" at bounding box center [1537, 452] width 1620 height 754
drag, startPoint x: 605, startPoint y: 320, endPoint x: 742, endPoint y: 508, distance: 232.8
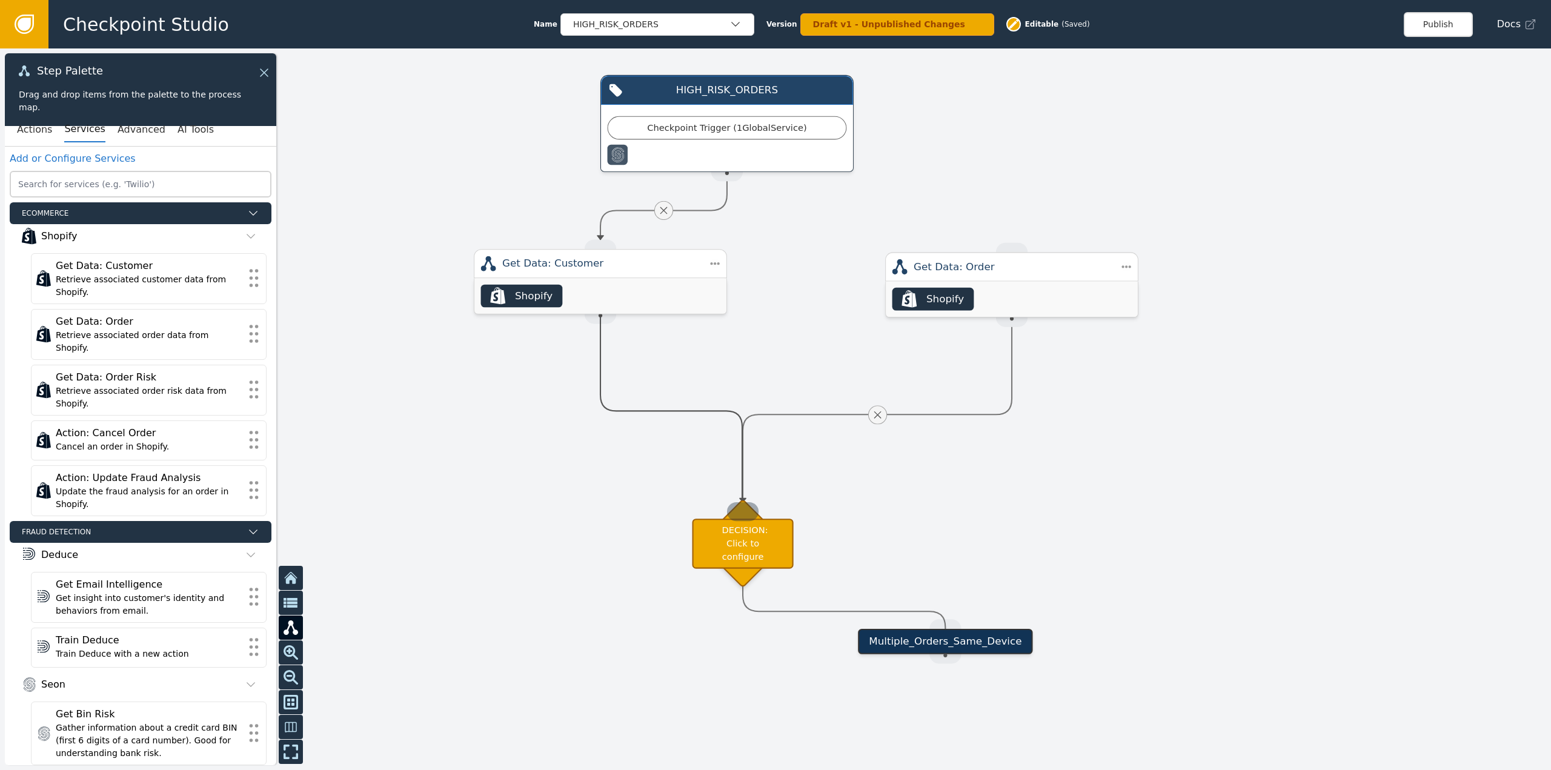
click at [742, 508] on div "Target Handle for step Multiple_Orders_Same_Device Source Handle for step HIGH_…" at bounding box center [1537, 452] width 1620 height 754
drag, startPoint x: 644, startPoint y: 401, endPoint x: 748, endPoint y: 505, distance: 147.4
click at [748, 505] on div "Target Handle for step Multiple_Orders_Same_Device Source Handle for step HIGH_…" at bounding box center [1537, 452] width 1620 height 754
drag, startPoint x: 1135, startPoint y: 262, endPoint x: 1124, endPoint y: 264, distance: 11.6
click at [1124, 264] on div "Step Actions Menu Duplicate Delete" at bounding box center [1192, 303] width 152 height 88
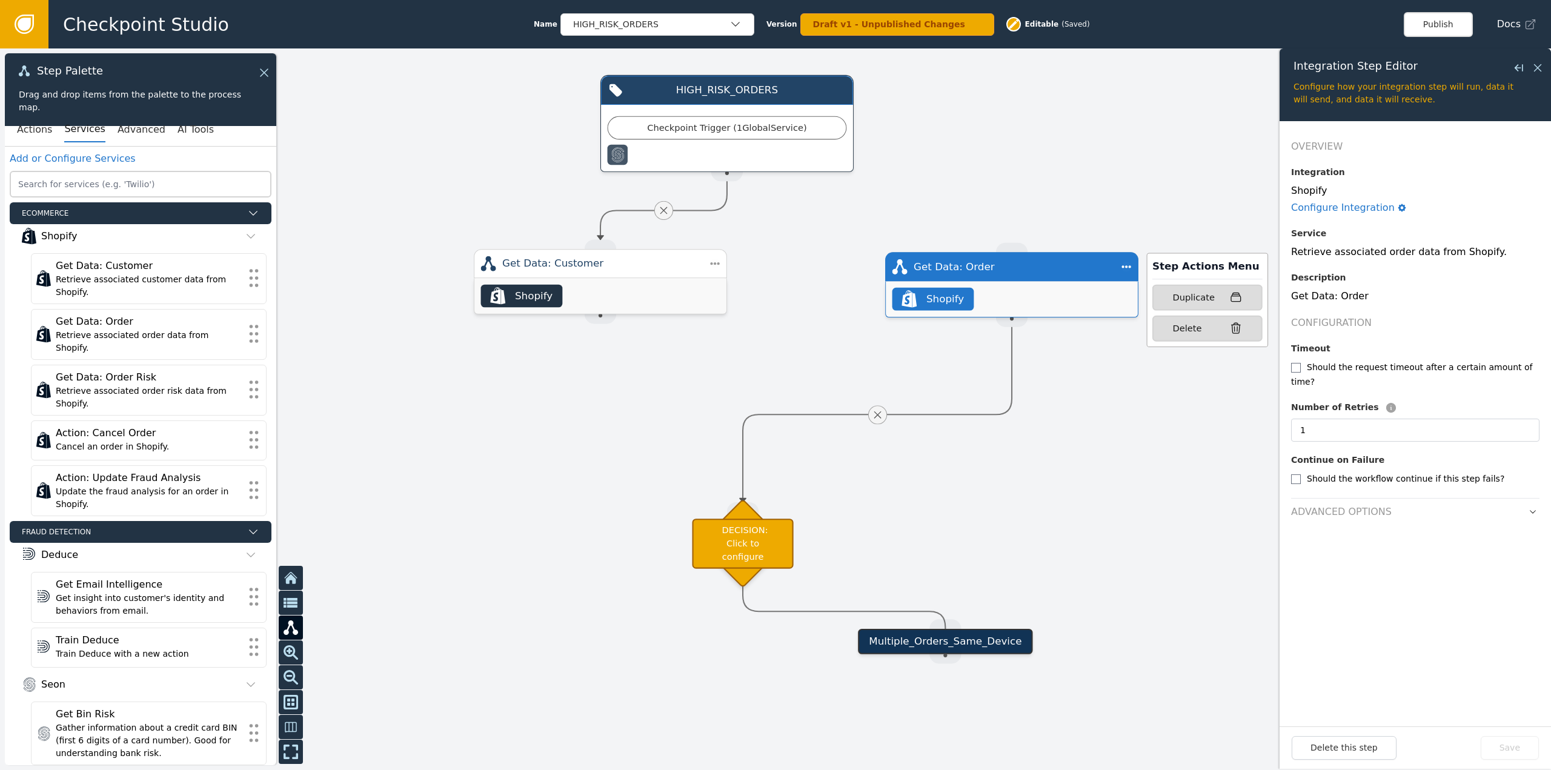
click at [1119, 270] on div "Step Actions Menu Duplicate Delete" at bounding box center [1192, 303] width 152 height 88
click at [1177, 330] on div "Delete" at bounding box center [1187, 328] width 29 height 13
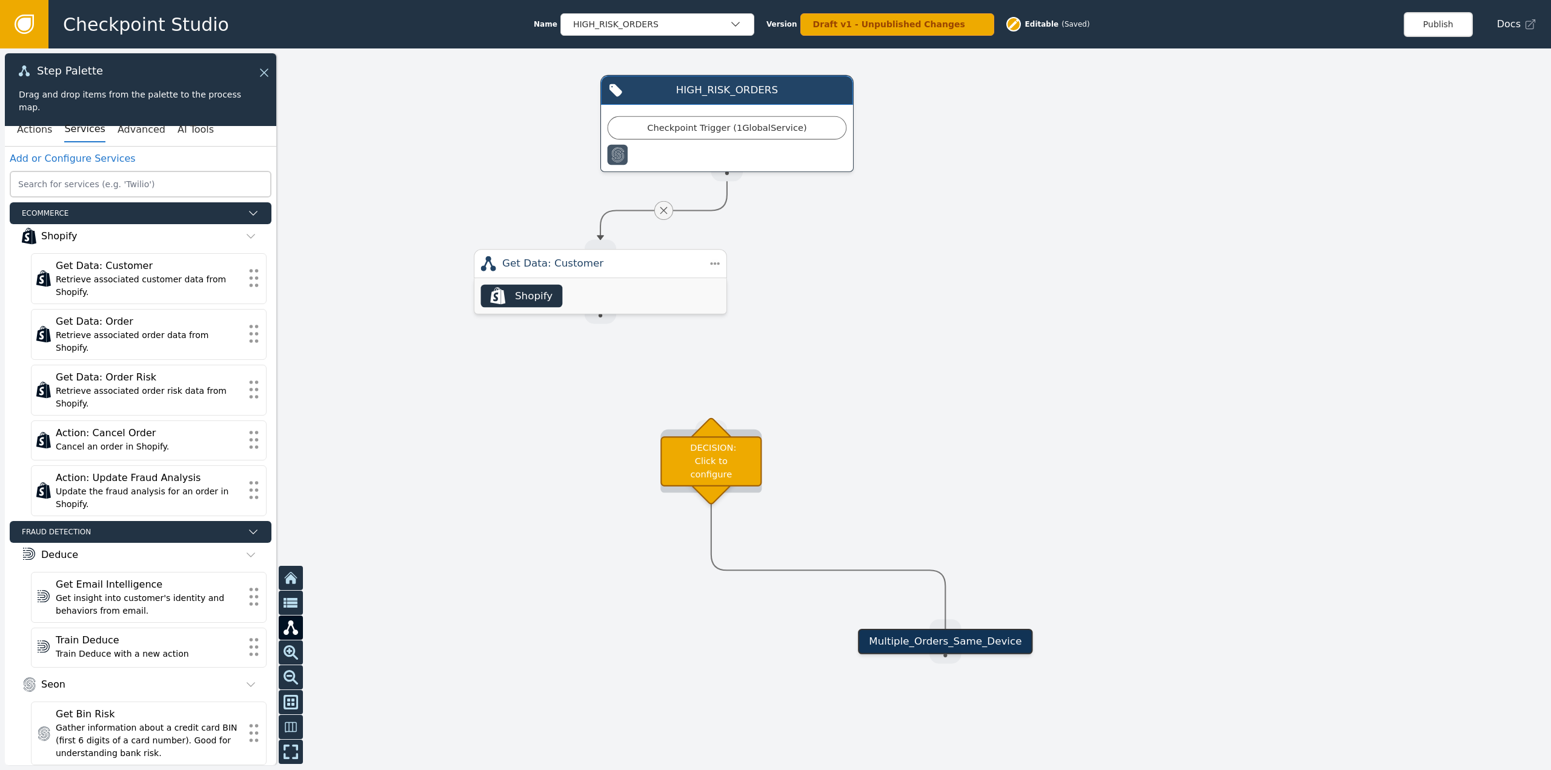
drag, startPoint x: 766, startPoint y: 541, endPoint x: 736, endPoint y: 459, distance: 87.8
click at [736, 459] on div "DECISION: Click to configure" at bounding box center [711, 461] width 101 height 50
drag, startPoint x: 610, startPoint y: 333, endPoint x: 715, endPoint y: 427, distance: 141.2
click at [727, 427] on div "Target Handle for step Multiple_Orders_Same_Device Source Handle for step HIGH_…" at bounding box center [1537, 452] width 1620 height 754
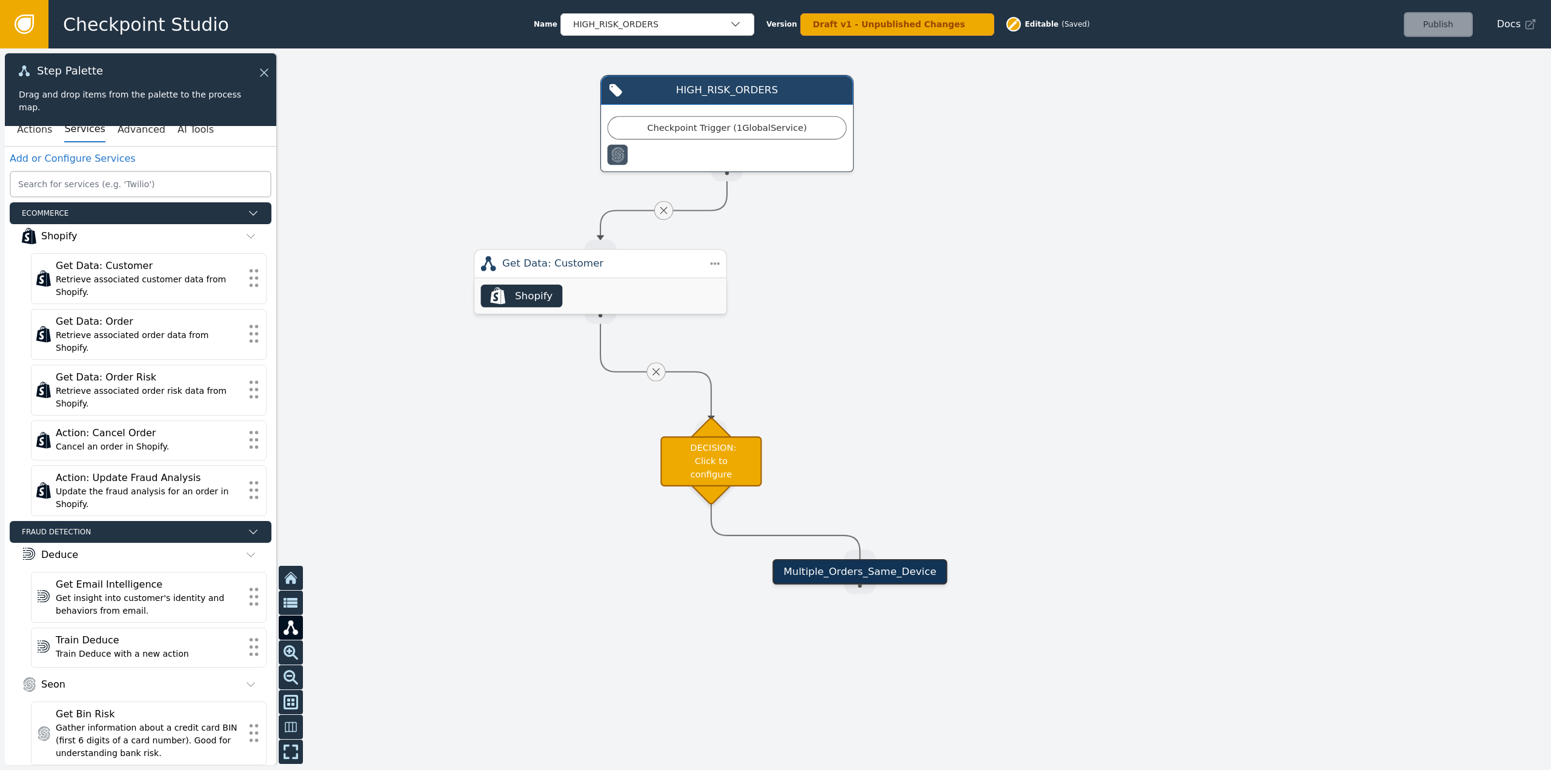
drag, startPoint x: 791, startPoint y: 470, endPoint x: 925, endPoint y: 568, distance: 166.1
click at [925, 568] on div "Multiple_Orders_Same_Device" at bounding box center [860, 571] width 175 height 25
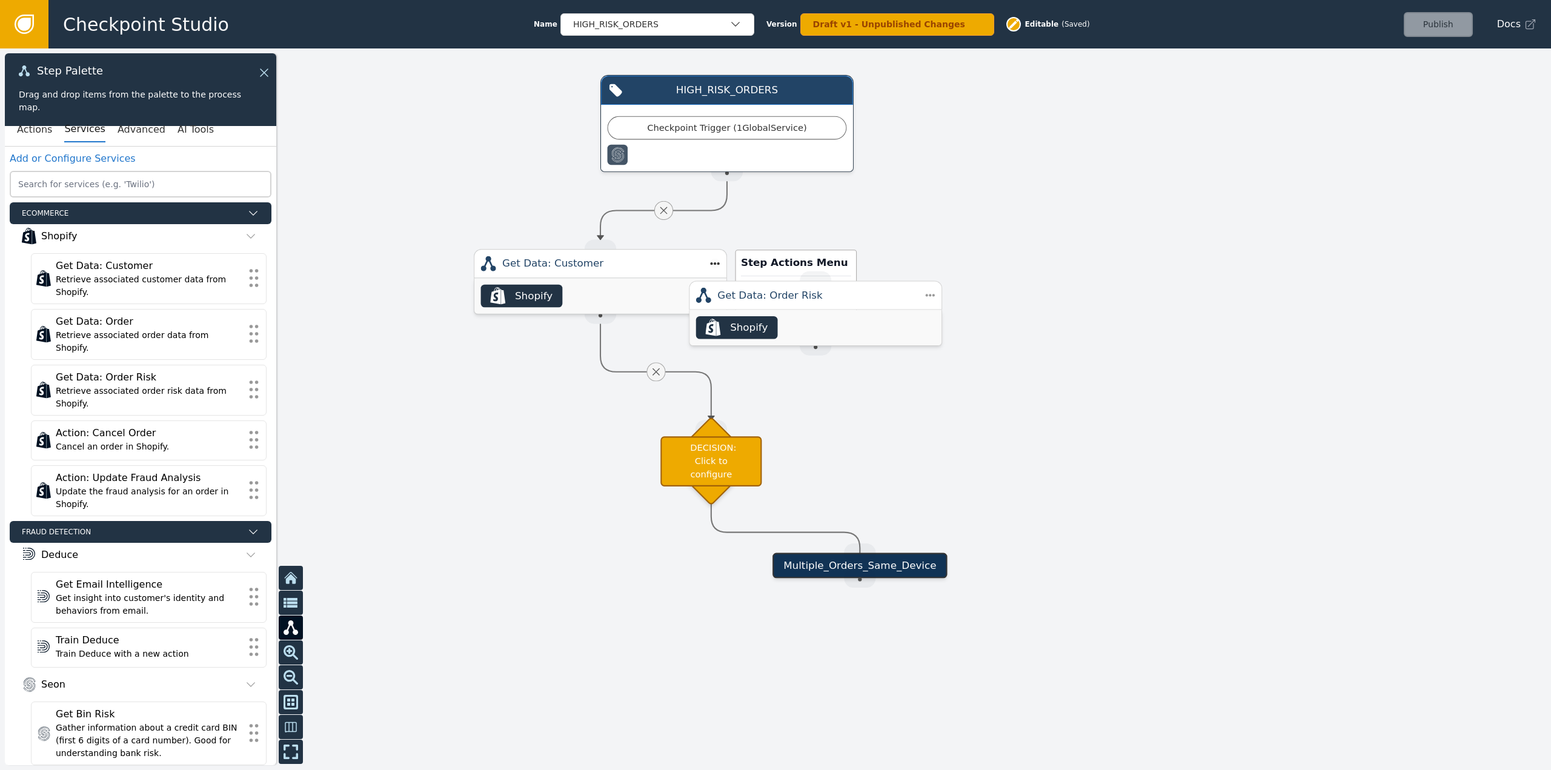
click at [711, 271] on div "Step Actions Menu Duplicate Delete" at bounding box center [781, 300] width 152 height 88
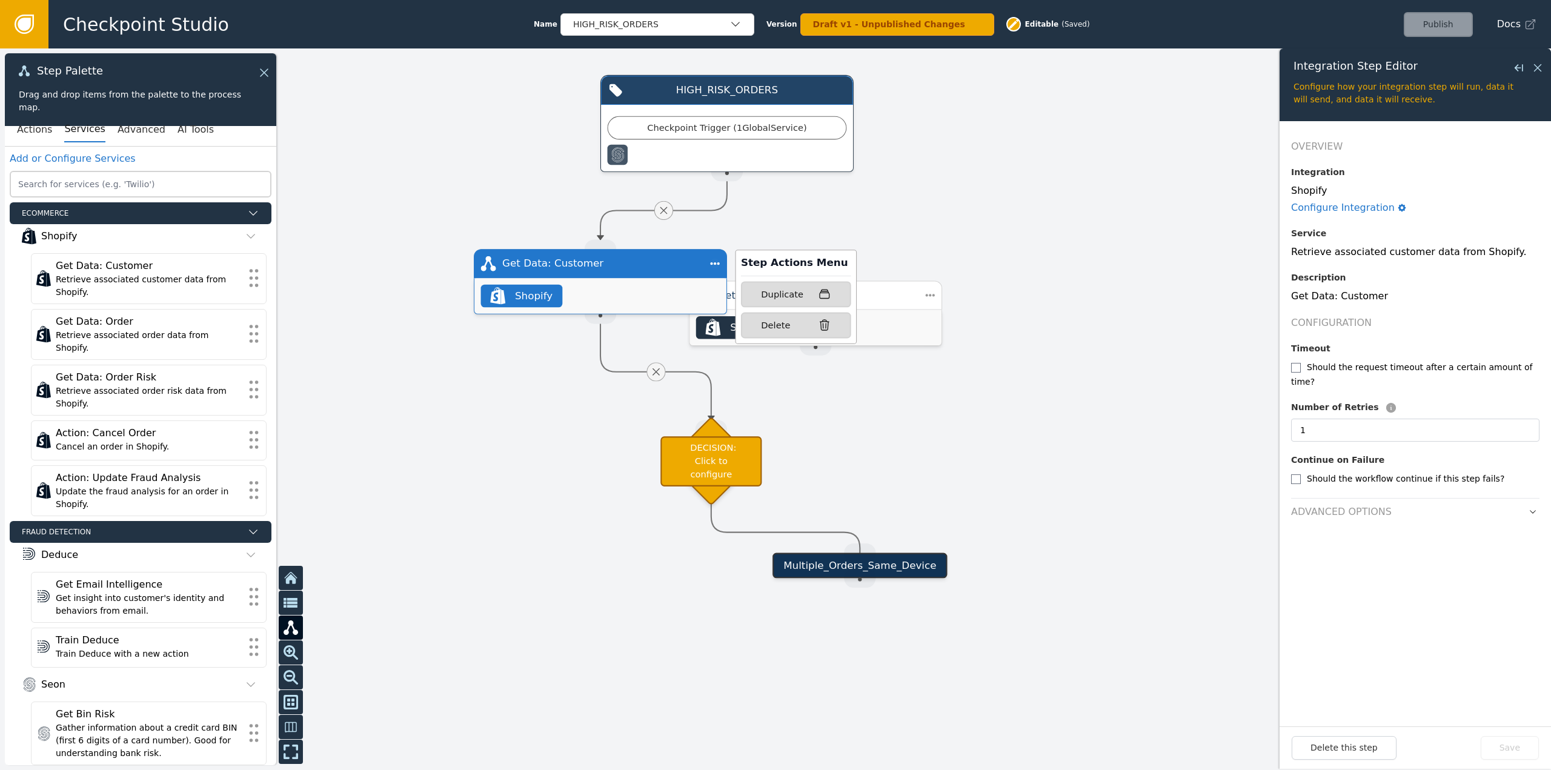
click at [711, 265] on div "Step Actions Menu Duplicate Delete" at bounding box center [781, 300] width 152 height 88
click at [785, 330] on div "Delete" at bounding box center [796, 325] width 70 height 13
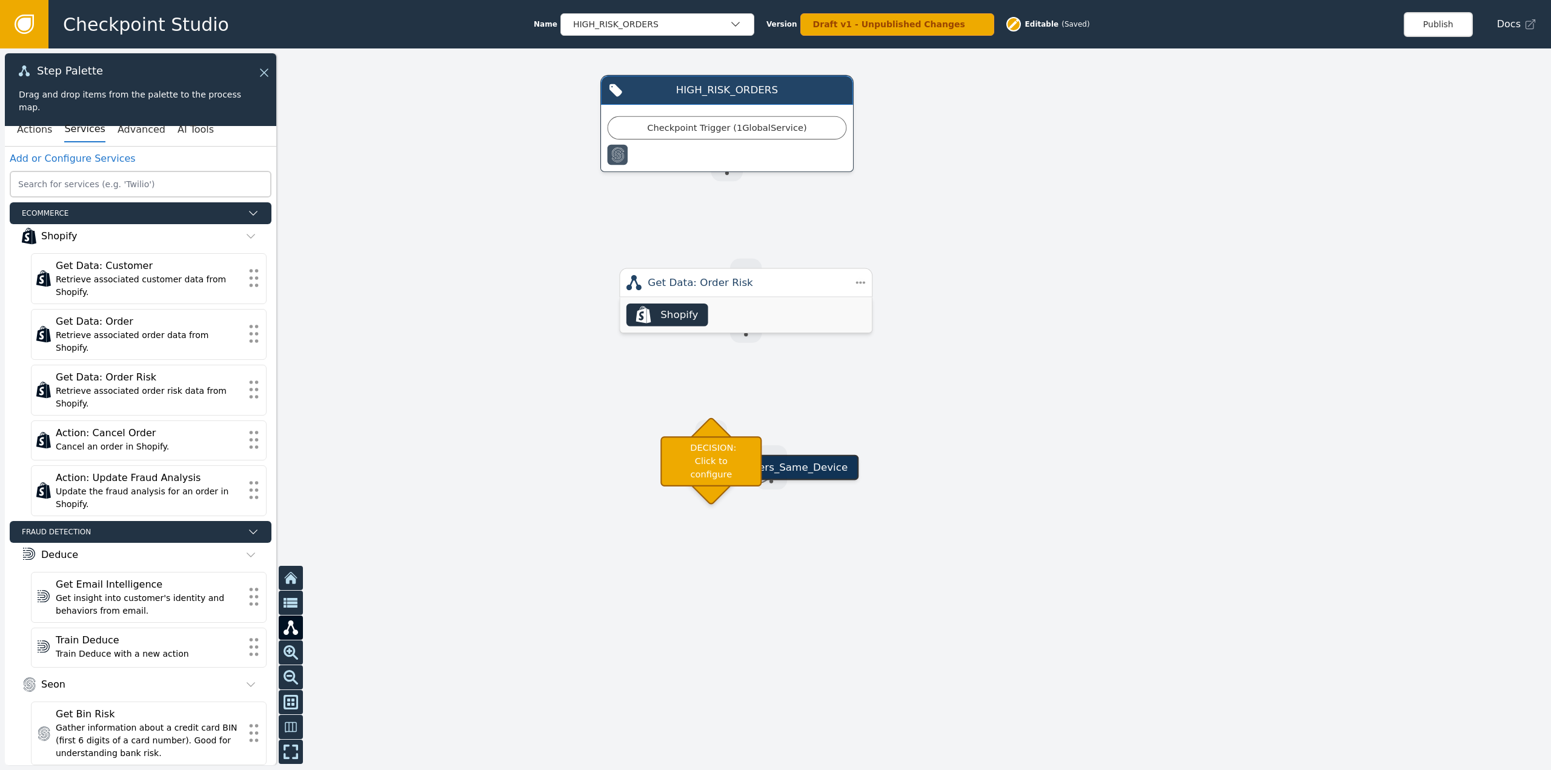
drag, startPoint x: 817, startPoint y: 296, endPoint x: 728, endPoint y: 221, distance: 116.5
click at [744, 277] on div "Get Data: Order Risk" at bounding box center [746, 282] width 196 height 15
drag, startPoint x: 714, startPoint y: 170, endPoint x: 744, endPoint y: 258, distance: 92.8
click at [744, 258] on div "Target Handle for step Multiple_Orders_Same_Device Source Handle for step HIGH_…" at bounding box center [1537, 452] width 1620 height 754
drag, startPoint x: 727, startPoint y: 275, endPoint x: 714, endPoint y: 310, distance: 38.0
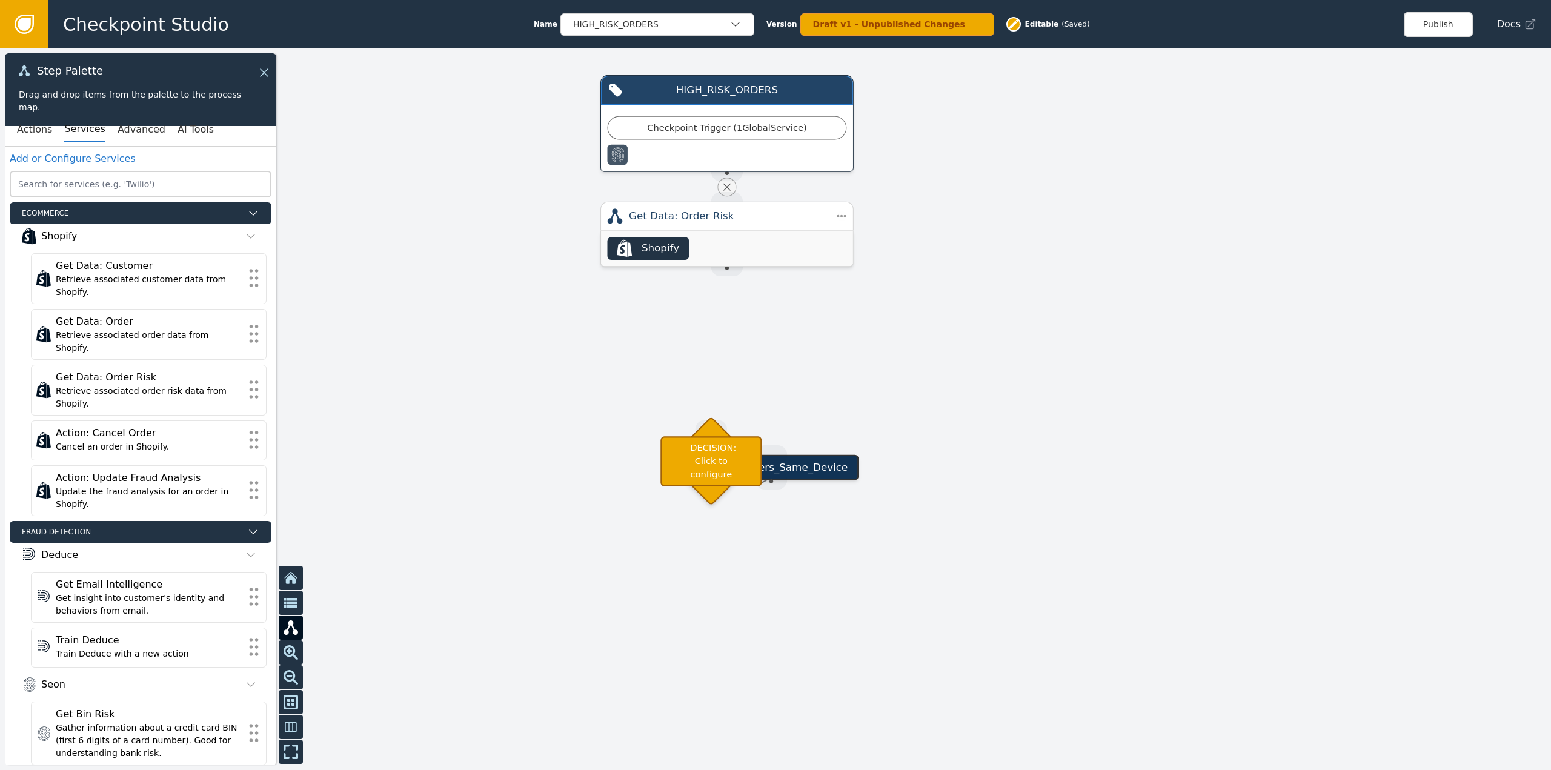
click at [711, 368] on div "Target Handle for step Multiple_Orders_Same_Device Source Handle for step HIGH_…" at bounding box center [775, 409] width 1551 height 722
drag, startPoint x: 722, startPoint y: 273, endPoint x: 717, endPoint y: 433, distance: 160.1
click at [727, 433] on div "Target Handle for step Multiple_Orders_Same_Device Source Handle for step HIGH_…" at bounding box center [1537, 452] width 1620 height 754
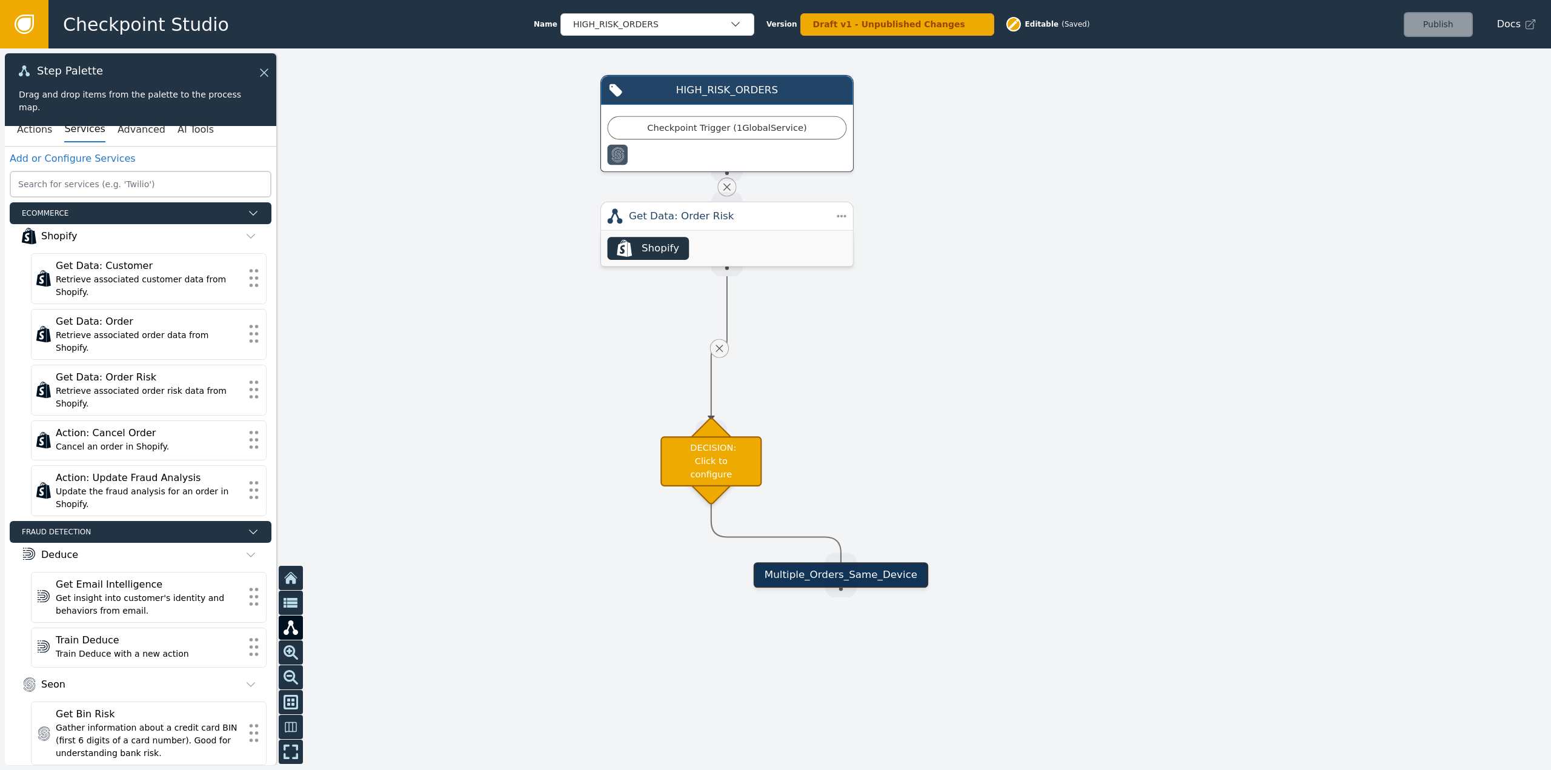
drag, startPoint x: 790, startPoint y: 470, endPoint x: 906, endPoint y: 578, distance: 158.2
click at [906, 578] on div "Multiple_Orders_Same_Device" at bounding box center [841, 574] width 175 height 25
click at [861, 578] on div "Multiple_Orders_Same_Device" at bounding box center [844, 574] width 175 height 25
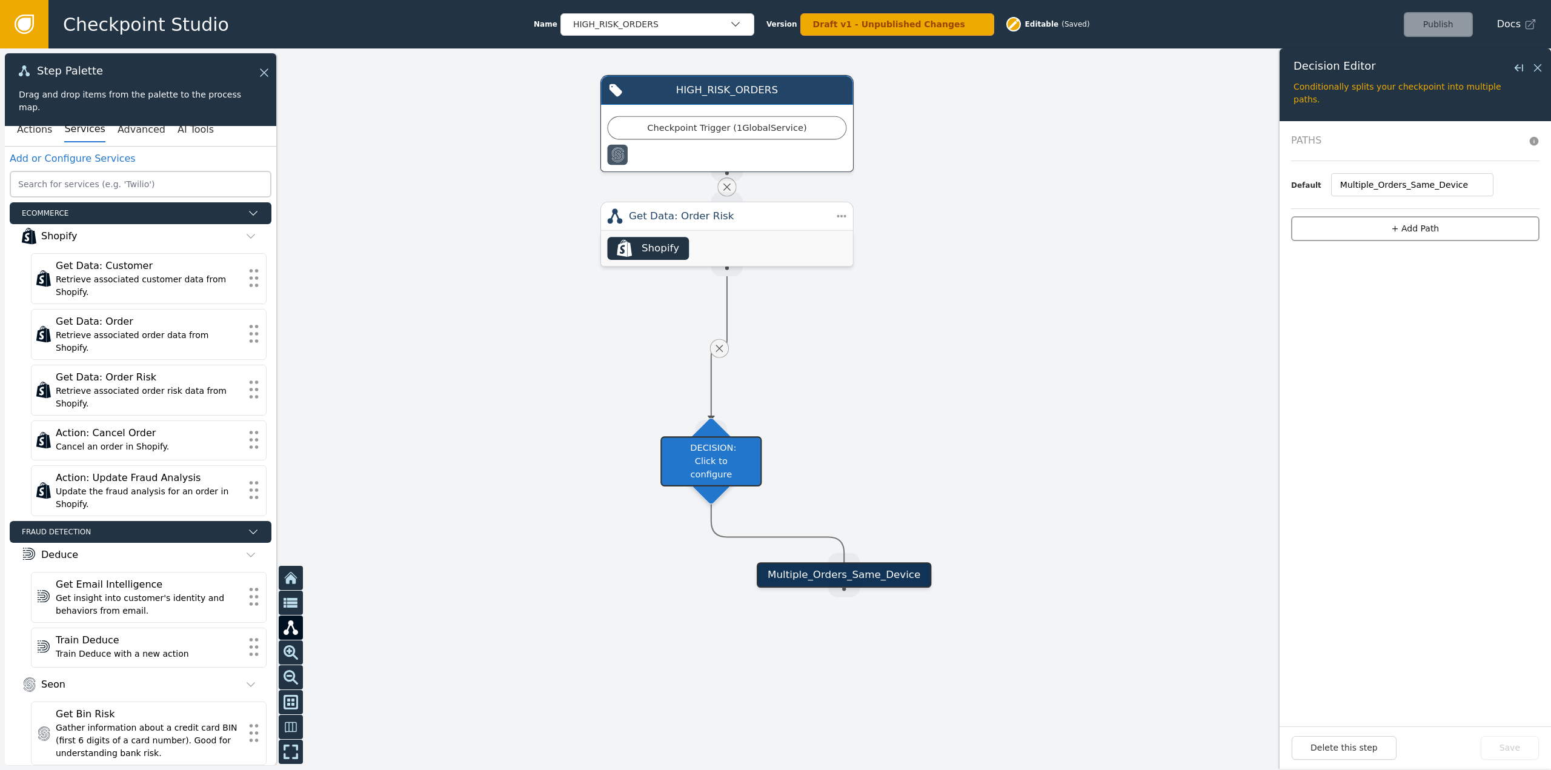
click at [1447, 235] on button "+ Add Path" at bounding box center [1415, 228] width 248 height 25
click at [1476, 208] on button "+ add" at bounding box center [1476, 207] width 22 height 11
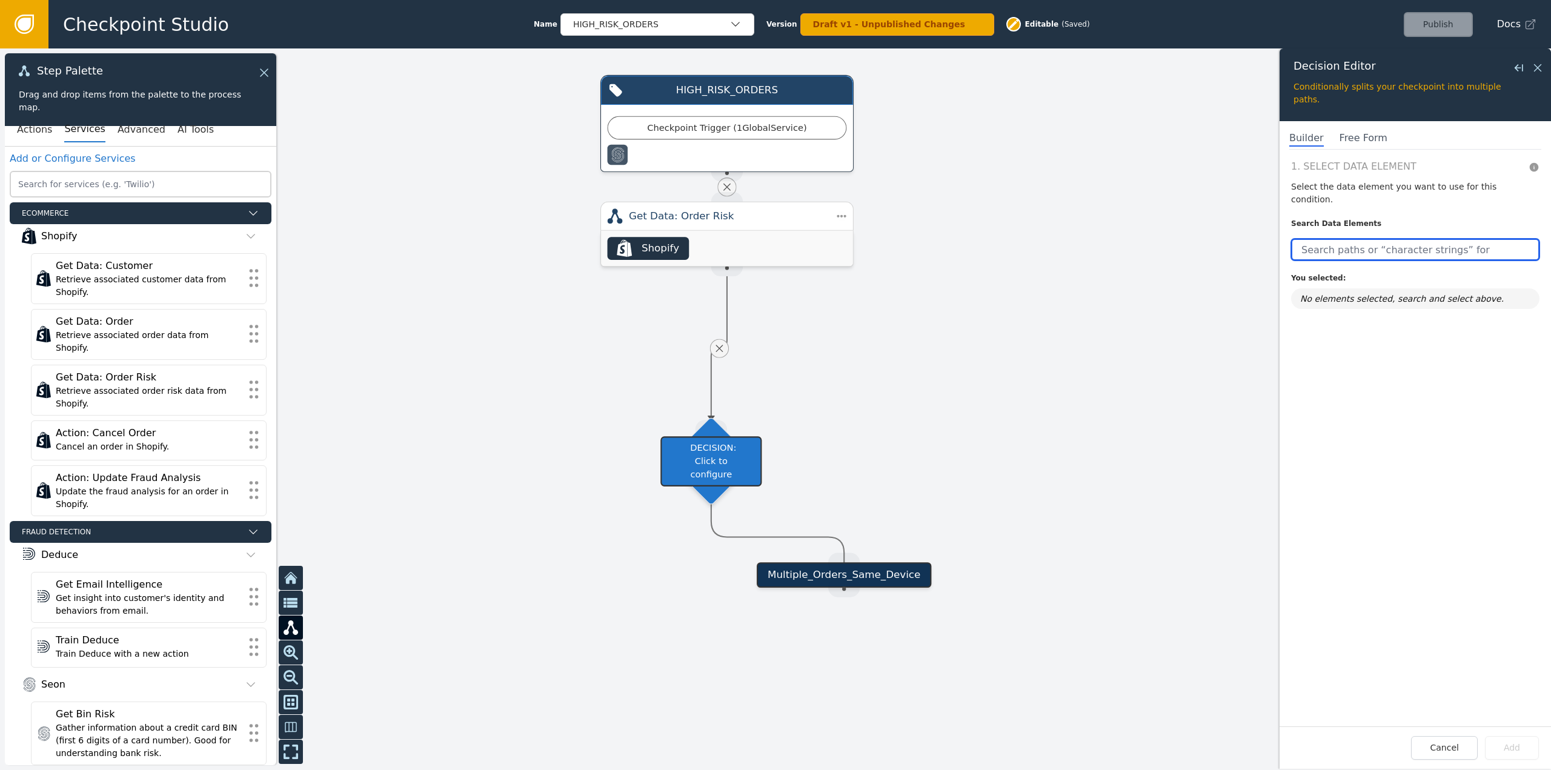
click at [1364, 239] on input "text" at bounding box center [1415, 250] width 248 height 22
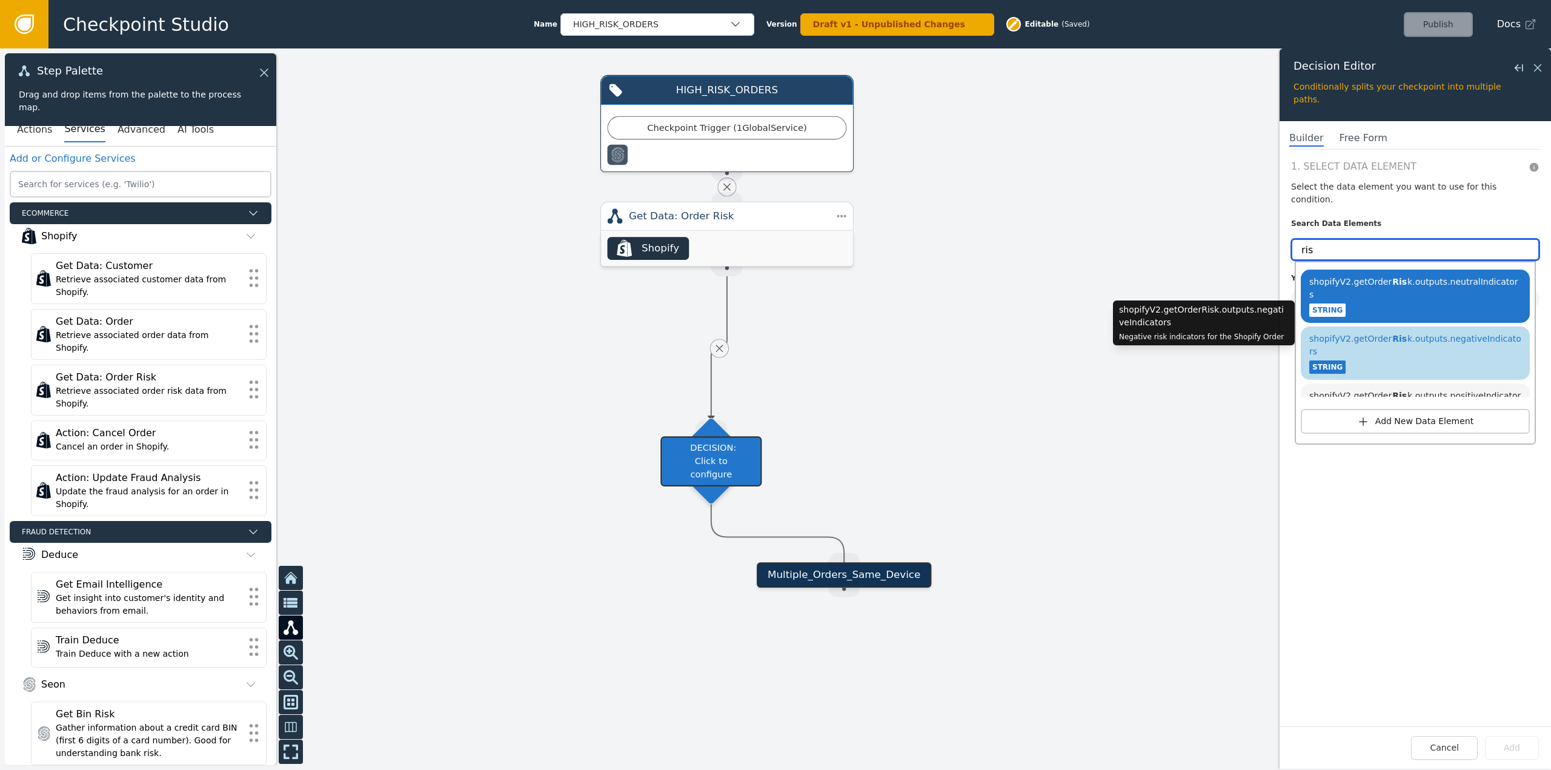
type input "ris"
click at [1459, 330] on div "shopifyV2.getOrder Ris k.outputs.negativeIndicators STRING" at bounding box center [1415, 353] width 217 height 46
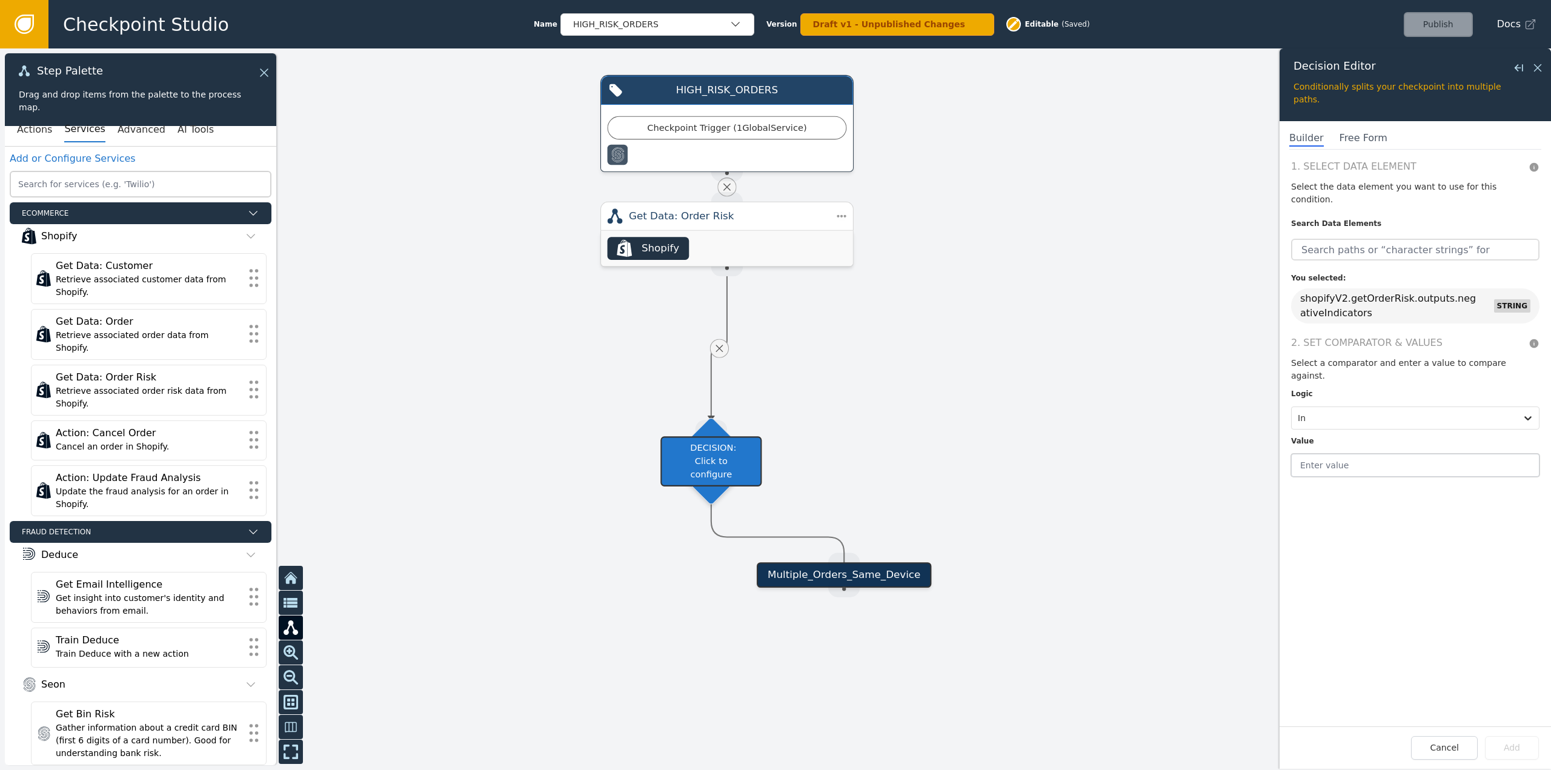
click at [1379, 454] on input "text" at bounding box center [1415, 465] width 248 height 23
click at [1382, 454] on input "text" at bounding box center [1415, 465] width 248 height 23
click at [1377, 410] on div at bounding box center [1404, 418] width 213 height 17
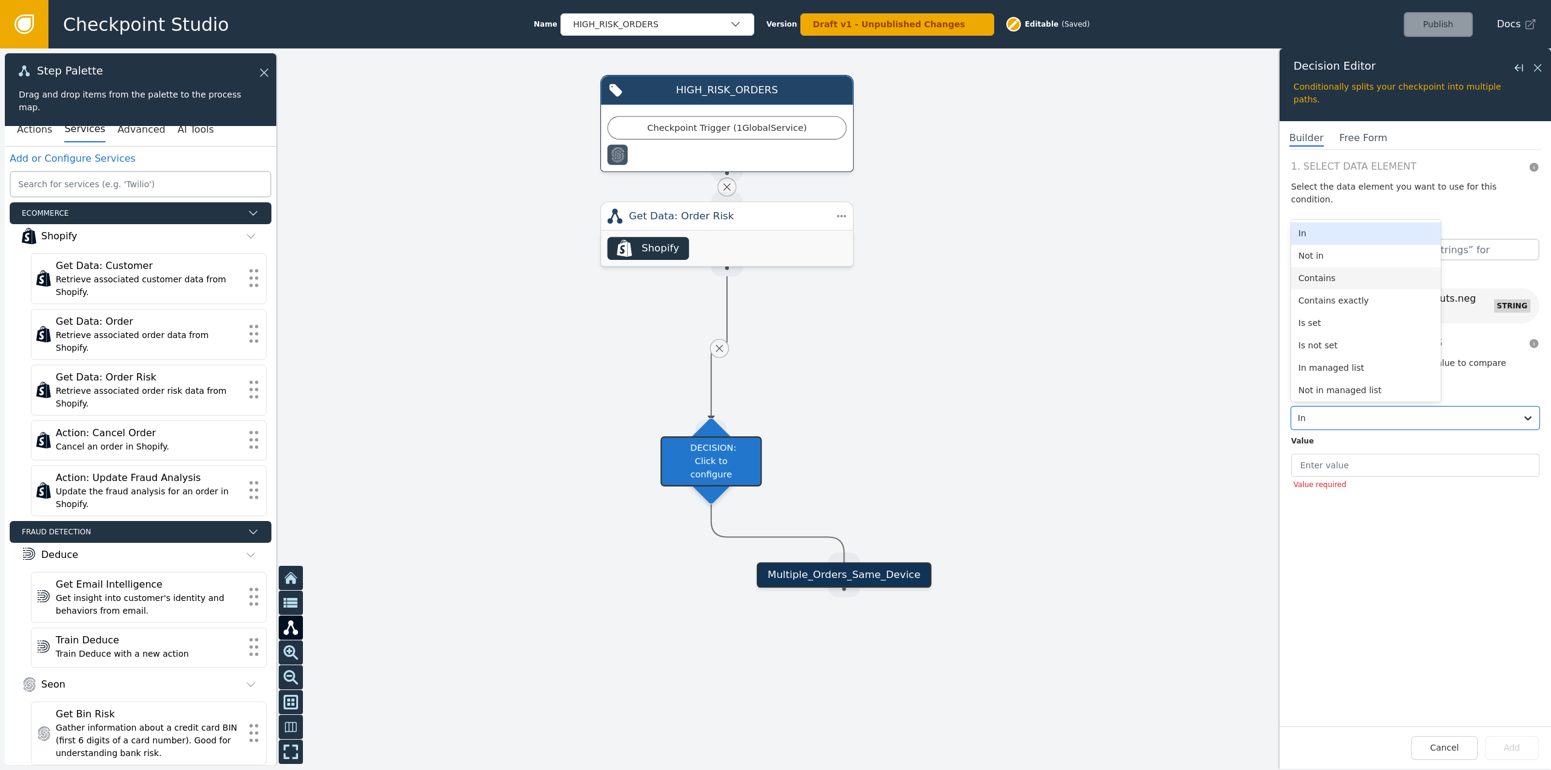
click at [1313, 267] on div "Contains" at bounding box center [1366, 278] width 150 height 22
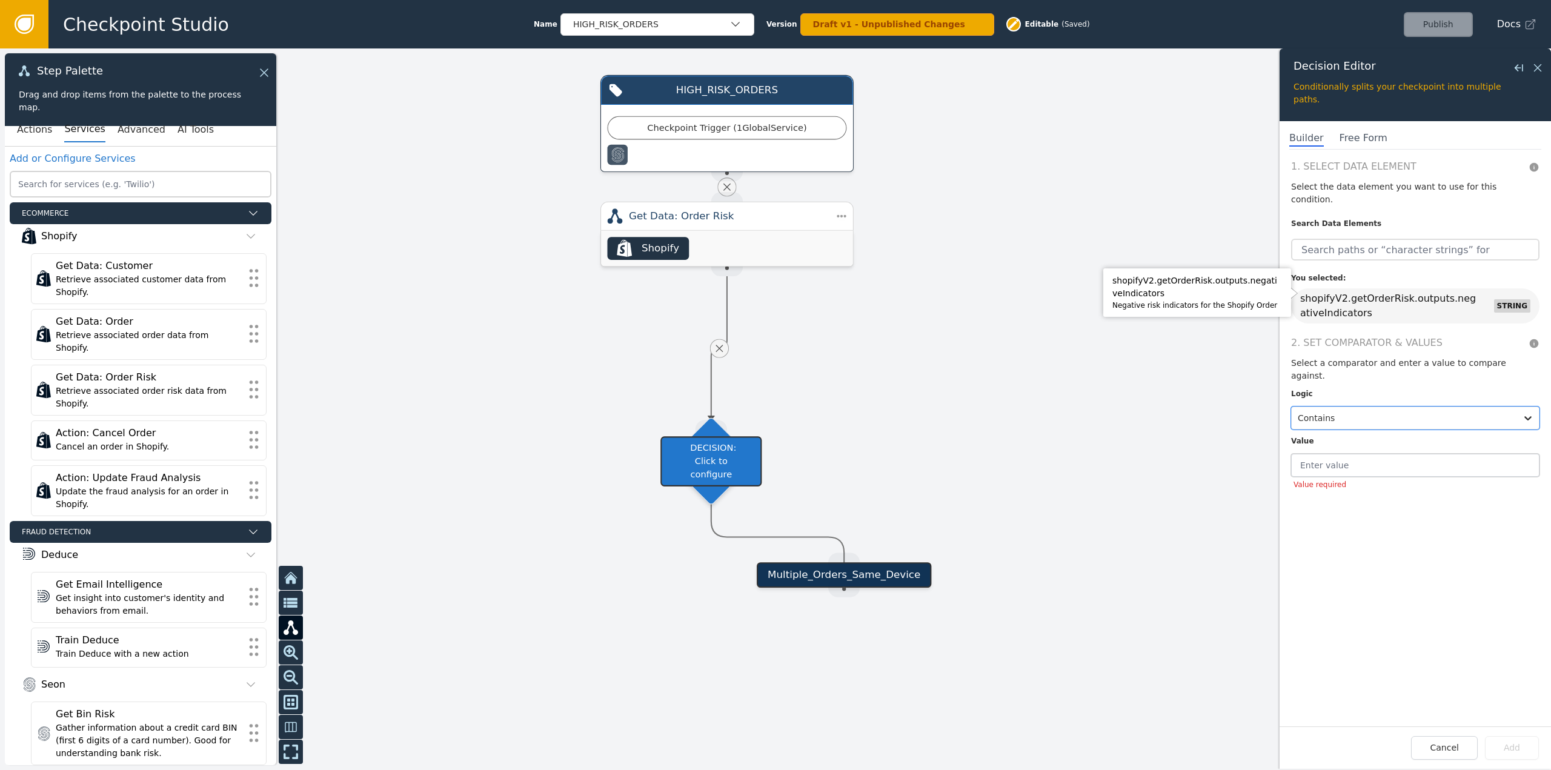
click at [1367, 454] on input "Value required" at bounding box center [1415, 465] width 248 height 23
type input "proxy"
click at [1381, 496] on div "1. Select Data Element Select the data element you want to use for this conditi…" at bounding box center [1415, 442] width 271 height 567
click at [1532, 339] on icon at bounding box center [1534, 343] width 9 height 9
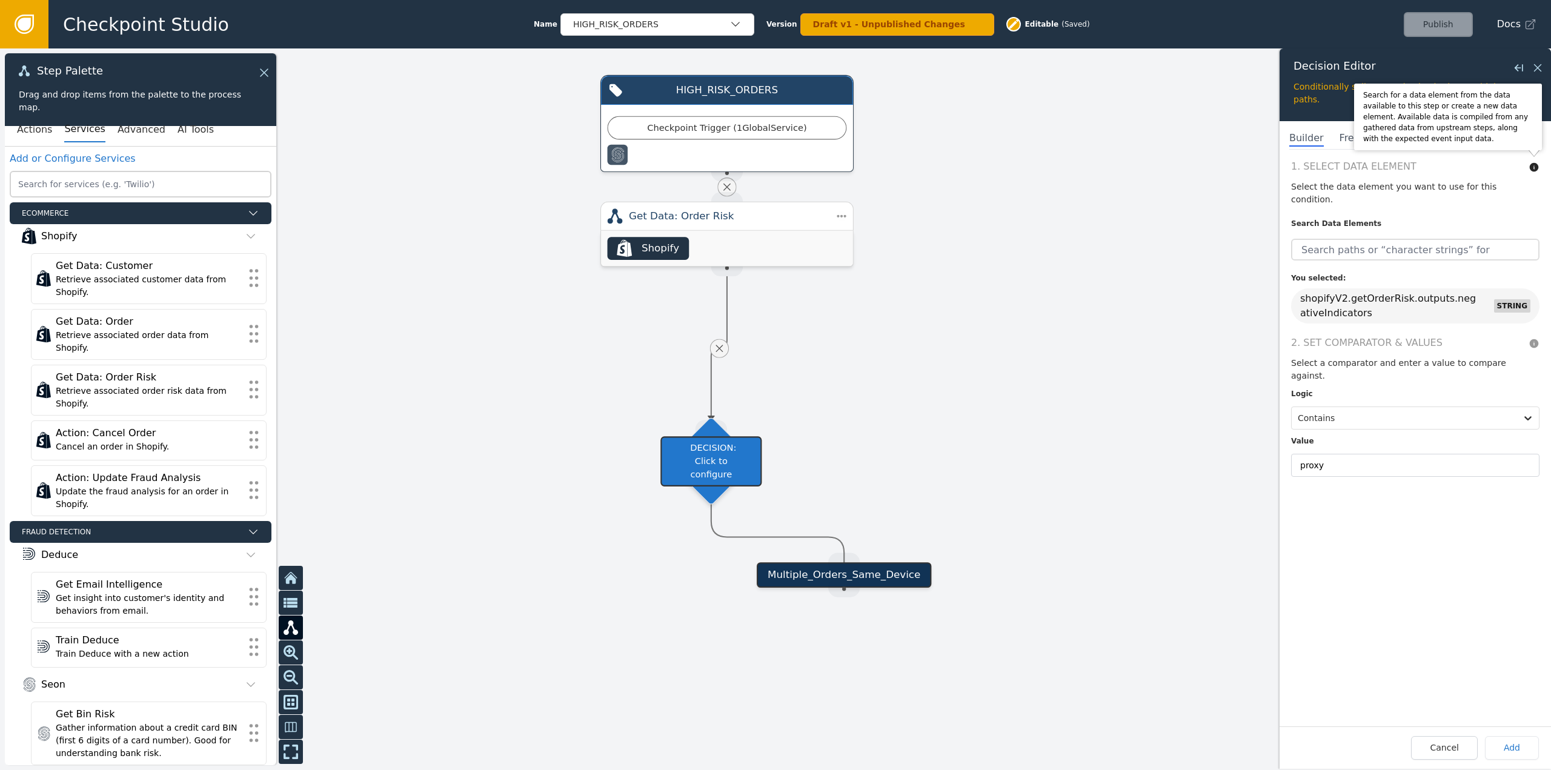
click at [1530, 167] on icon at bounding box center [1534, 167] width 11 height 11
click at [1346, 134] on span "Free Form" at bounding box center [1364, 139] width 48 height 16
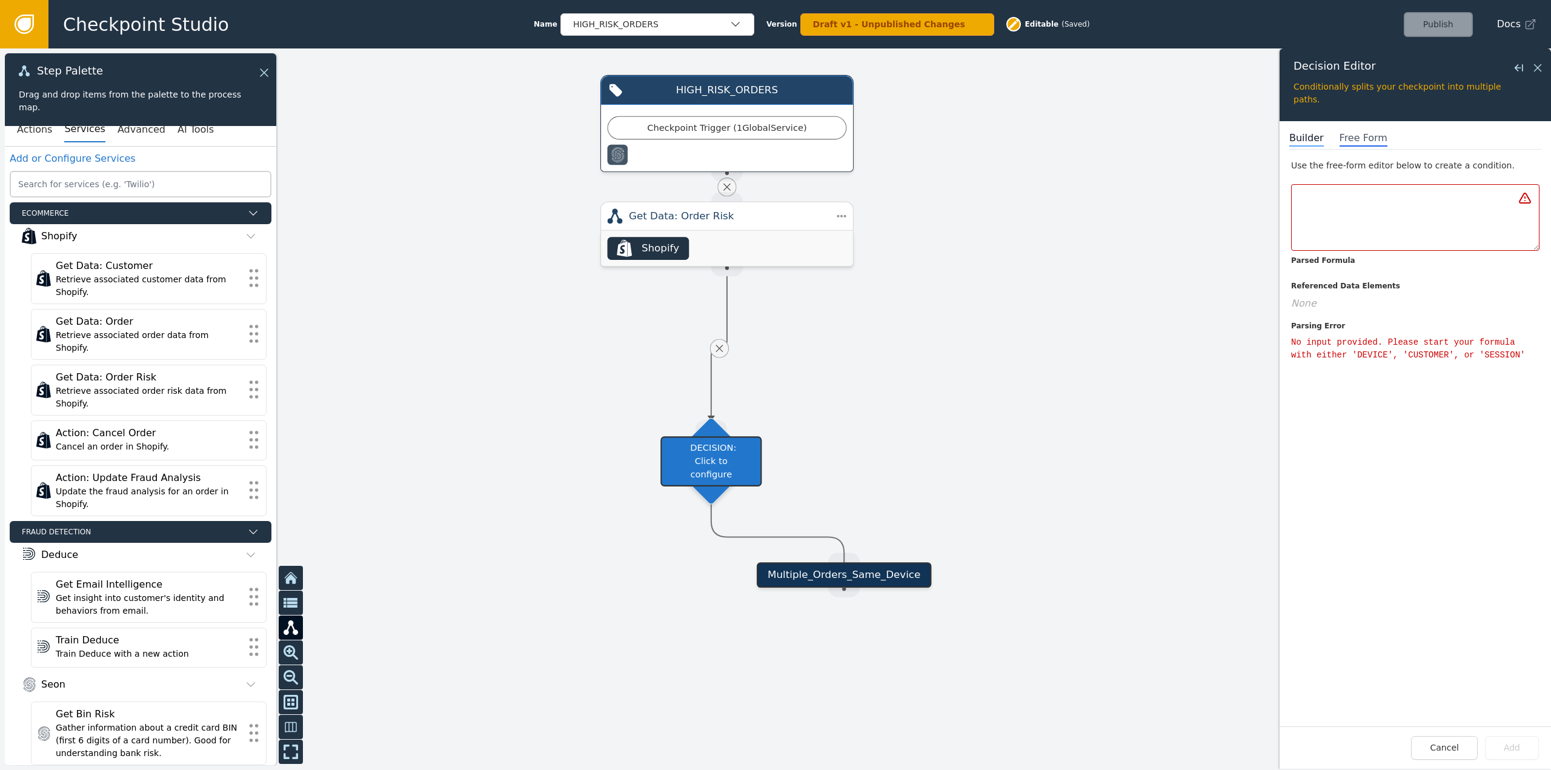
click at [1302, 138] on span "Builder" at bounding box center [1307, 139] width 35 height 16
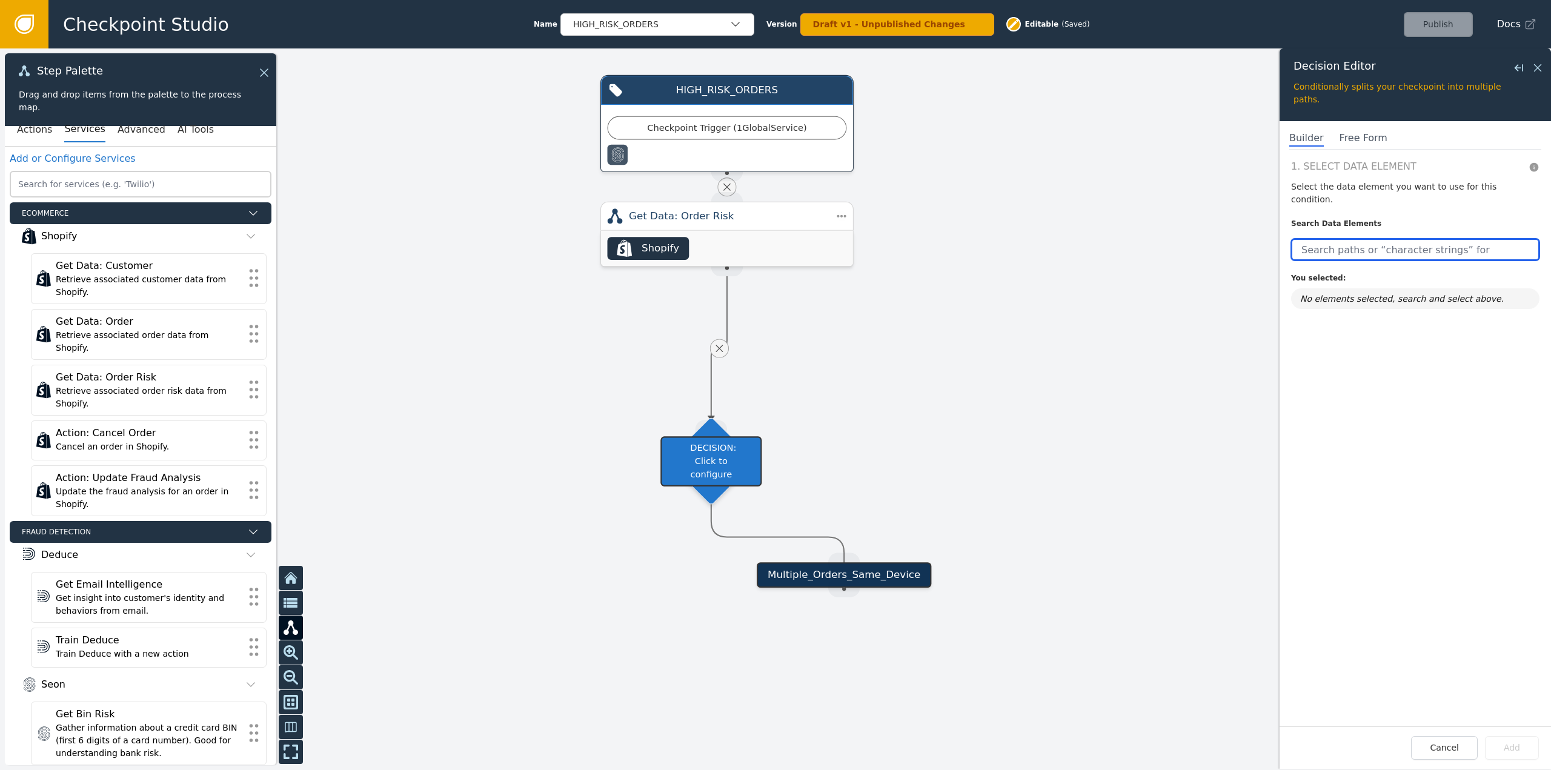
click at [1361, 239] on input "text" at bounding box center [1415, 250] width 248 height 22
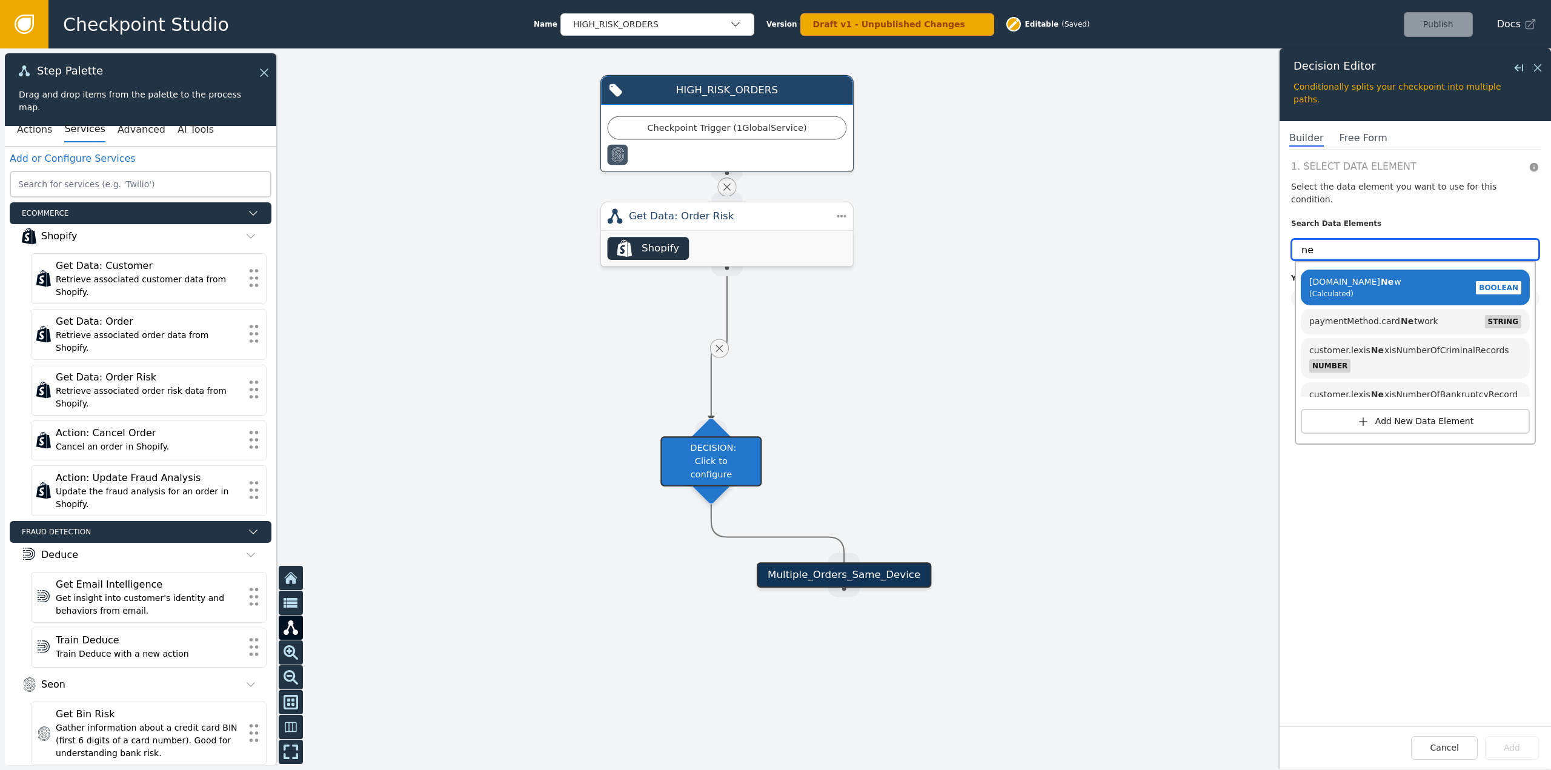
type input "n"
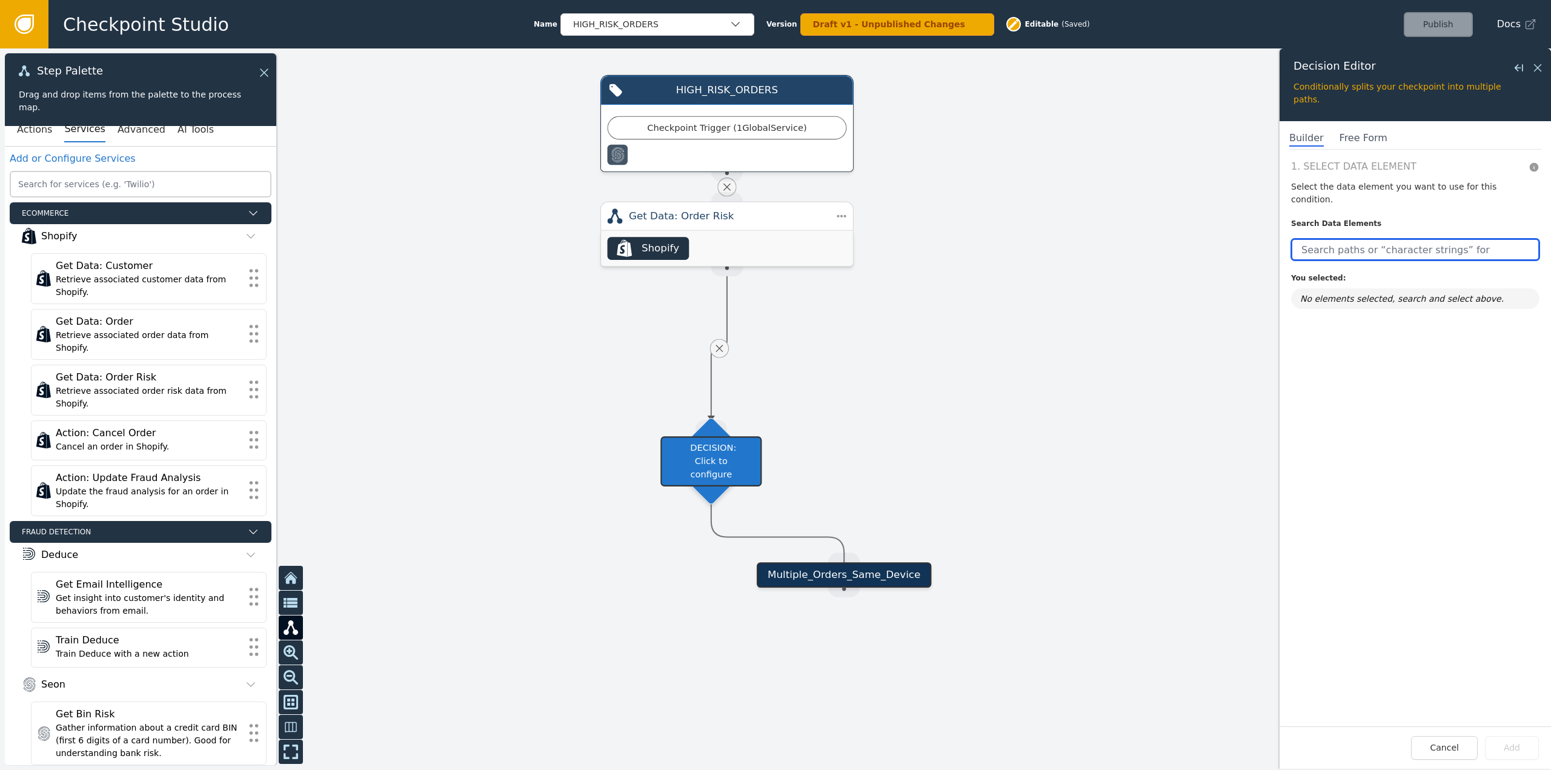
click at [1368, 239] on input "text" at bounding box center [1415, 250] width 248 height 22
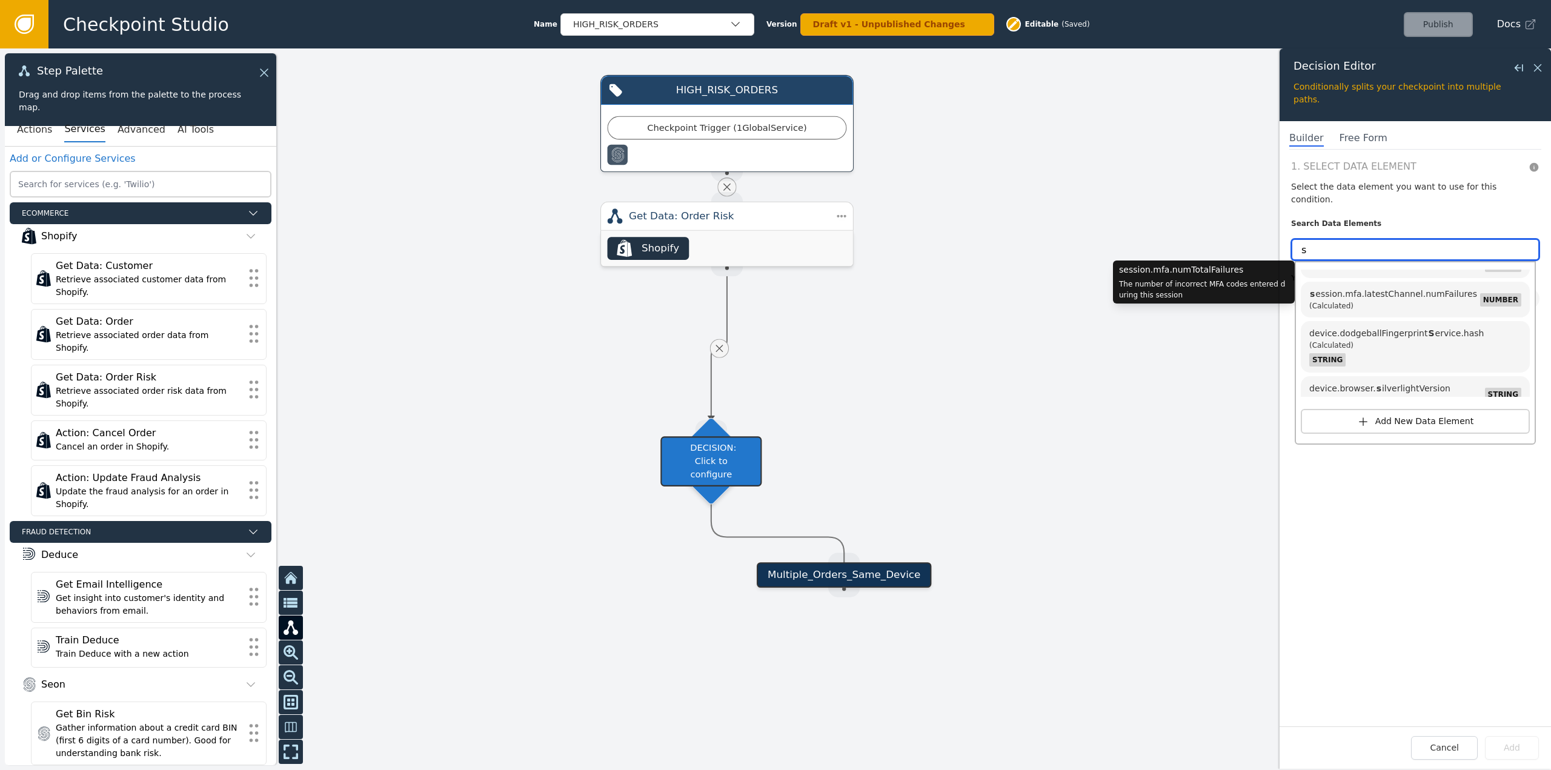
scroll to position [788, 0]
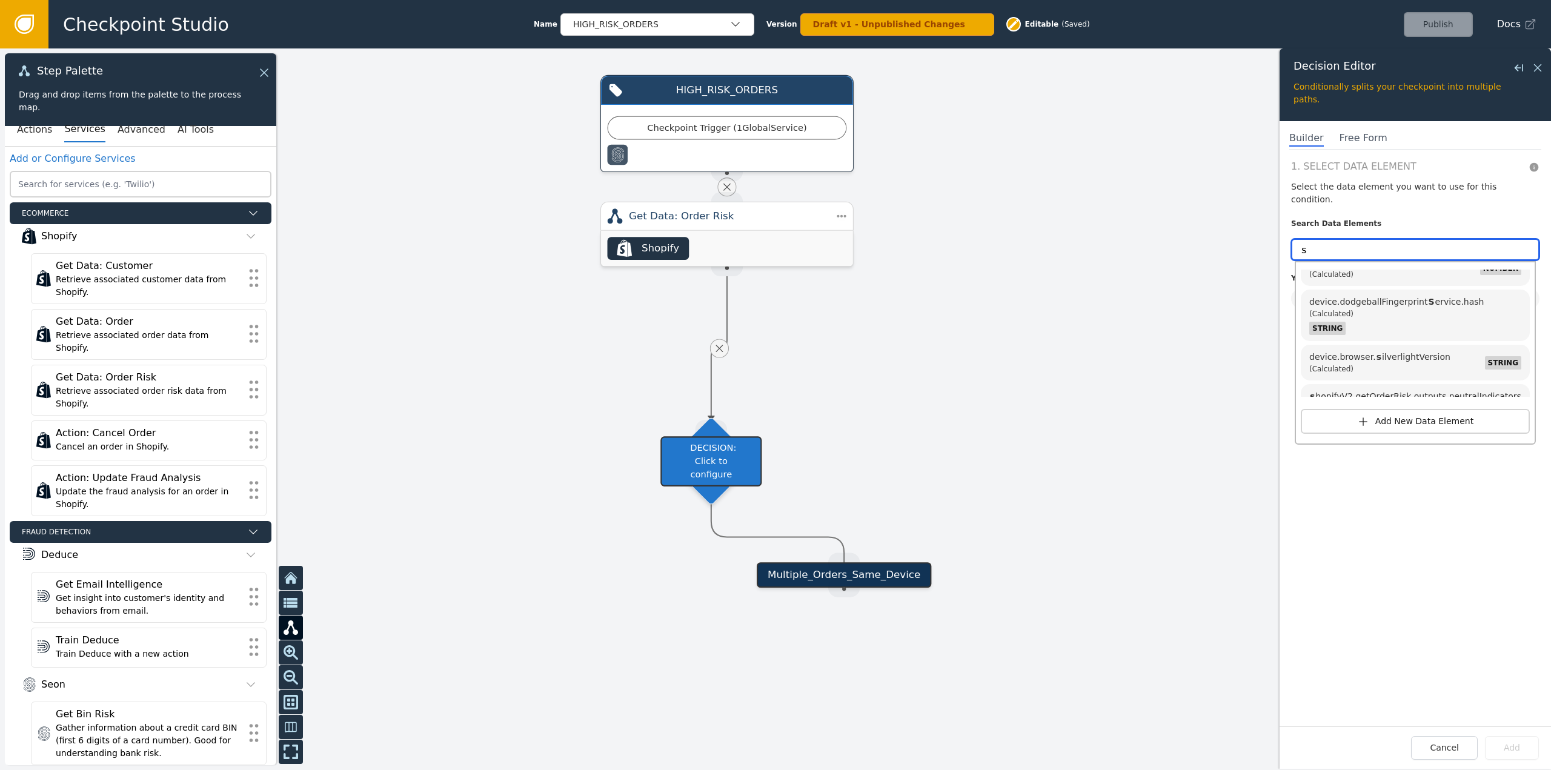
type input "s"
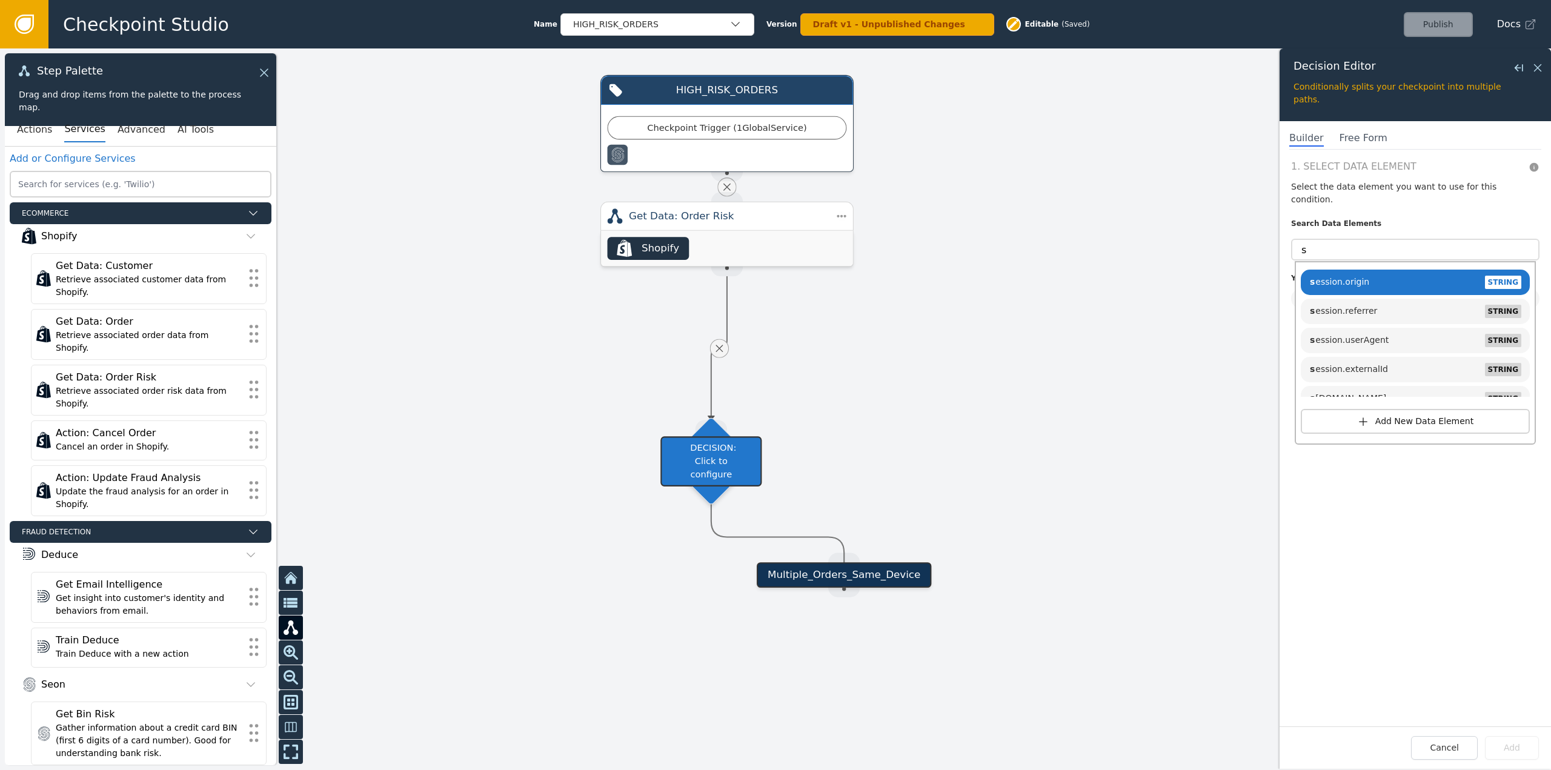
drag, startPoint x: 861, startPoint y: 571, endPoint x: 1137, endPoint y: 413, distance: 318.1
click at [861, 571] on div "Multiple_Orders_Same_Device" at bounding box center [844, 574] width 175 height 25
click at [1325, 239] on input "s" at bounding box center [1415, 250] width 248 height 22
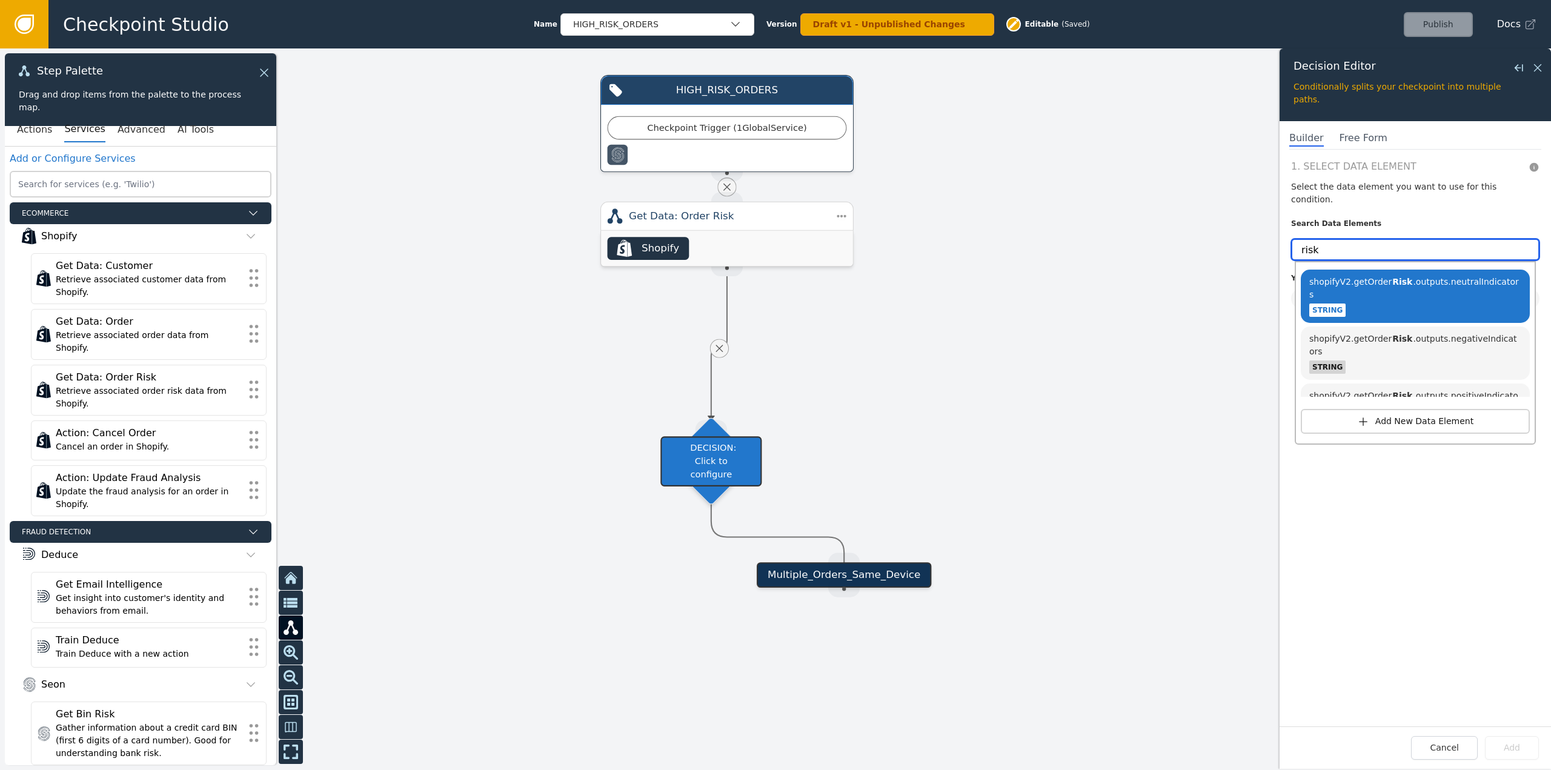
drag, startPoint x: 1413, startPoint y: 244, endPoint x: 1220, endPoint y: 259, distance: 194.0
click at [1220, 259] on div "Target Handle for step Multiple_Orders_Same_Device Source Handle for step HIGH_…" at bounding box center [775, 409] width 1551 height 722
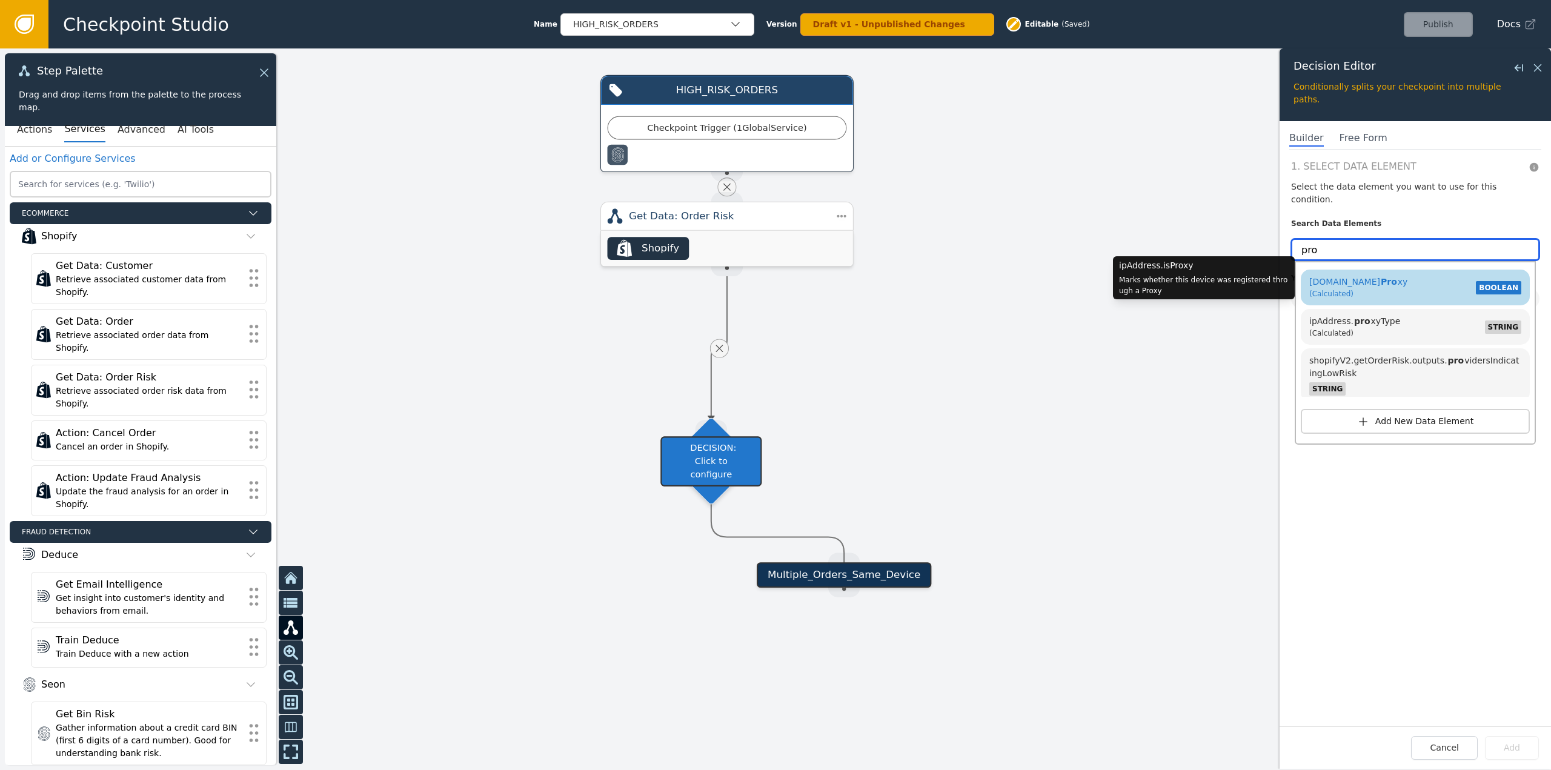
type input "pro"
click at [1381, 277] on span "Pro" at bounding box center [1390, 282] width 18 height 10
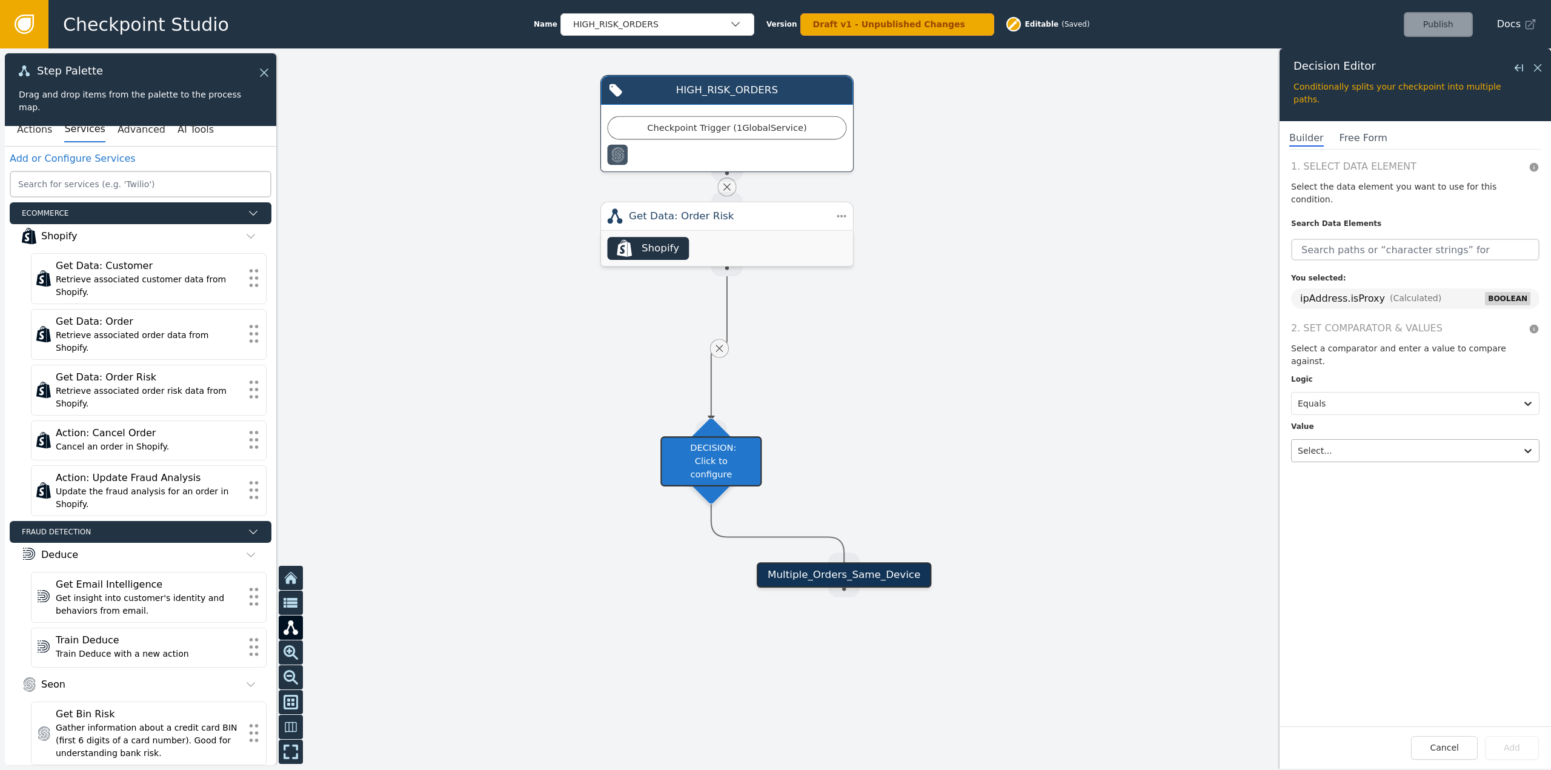
click at [1339, 442] on div at bounding box center [1404, 450] width 213 height 17
click at [1325, 387] on div "True" at bounding box center [1366, 398] width 150 height 22
click at [1502, 744] on button "Add" at bounding box center [1512, 748] width 54 height 24
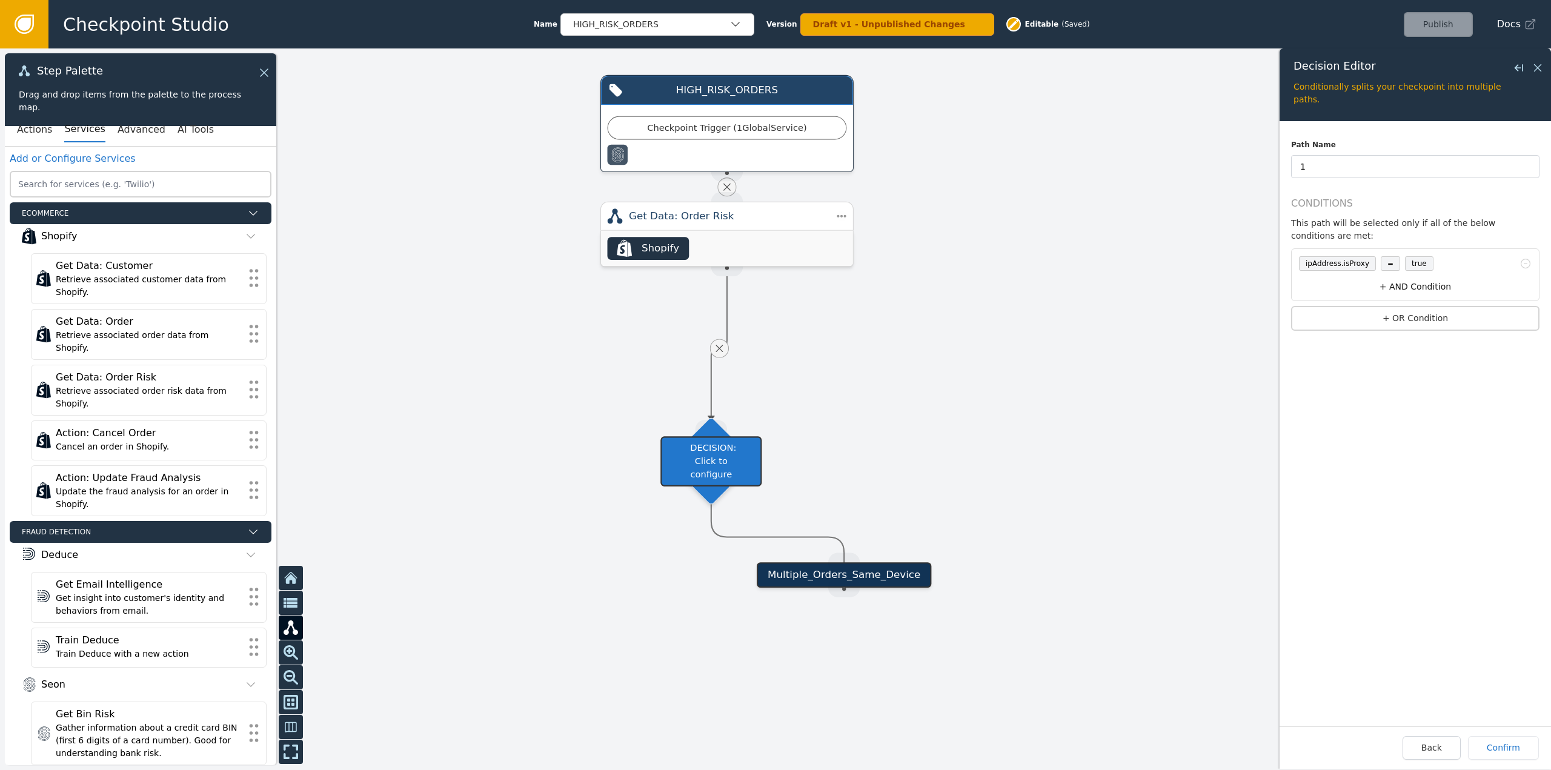
click at [1403, 276] on button "+ AND Condition" at bounding box center [1415, 287] width 242 height 22
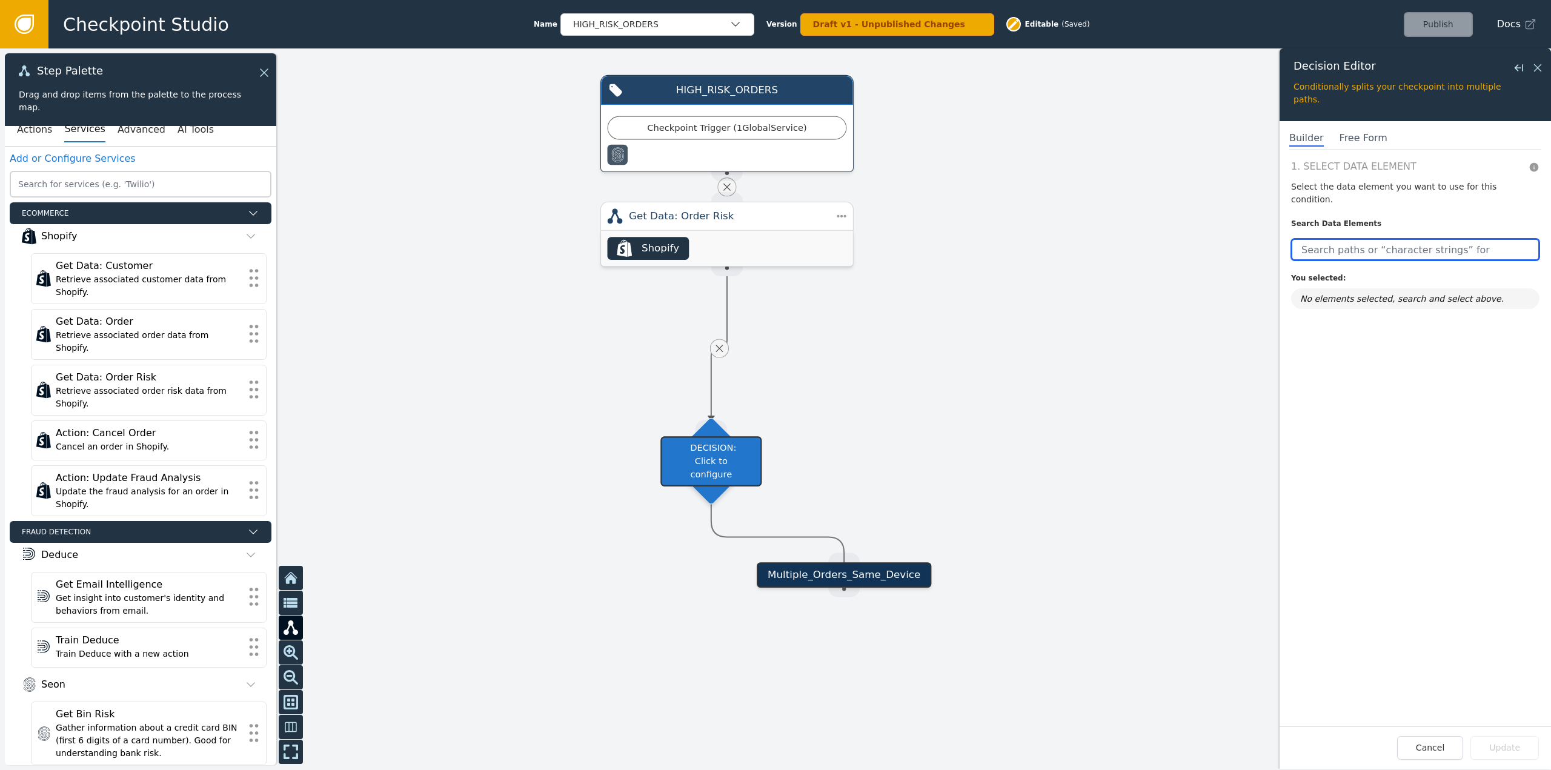
click at [1379, 239] on input "text" at bounding box center [1415, 250] width 248 height 22
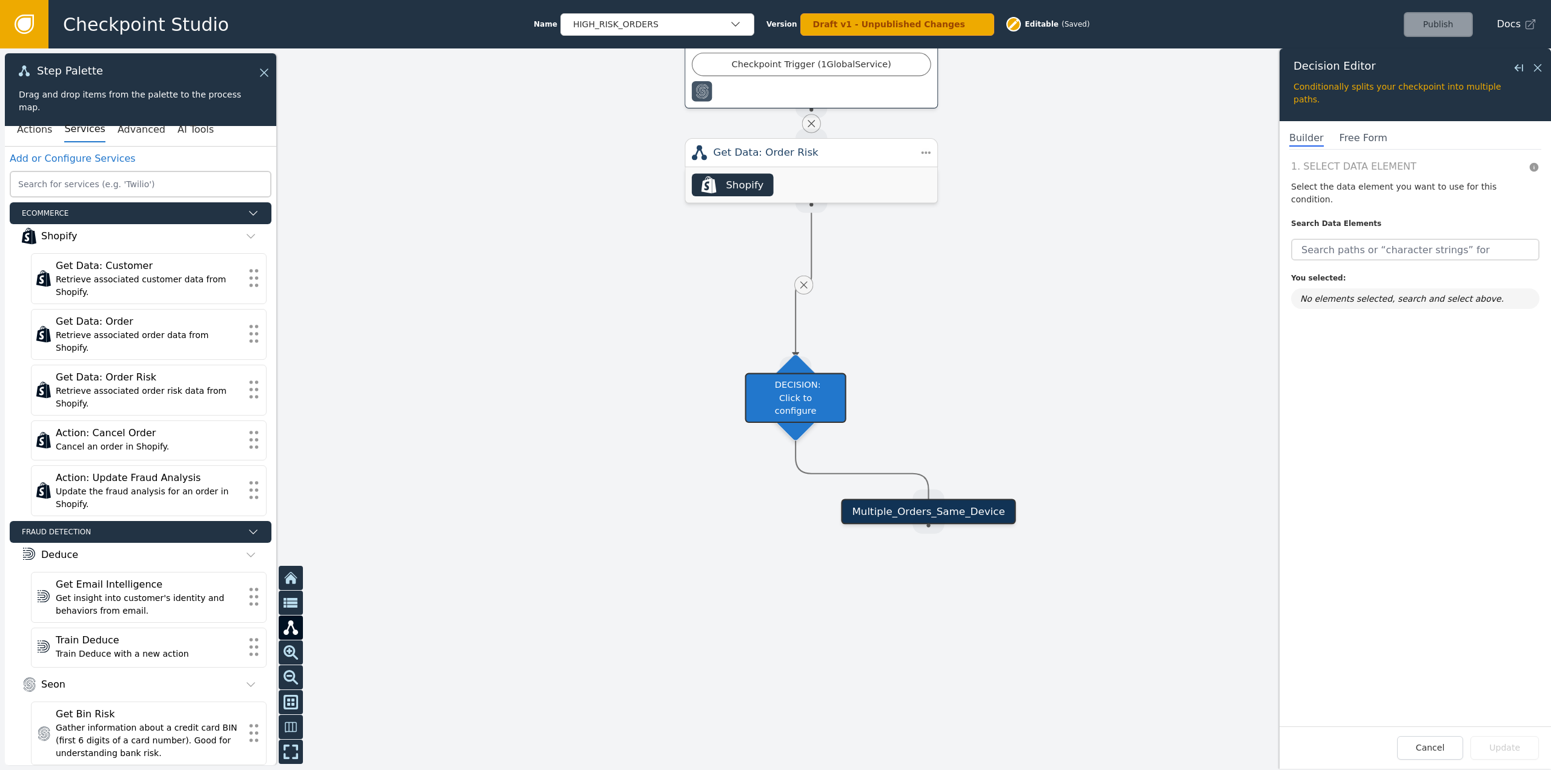
click at [1073, 495] on div at bounding box center [775, 409] width 1551 height 722
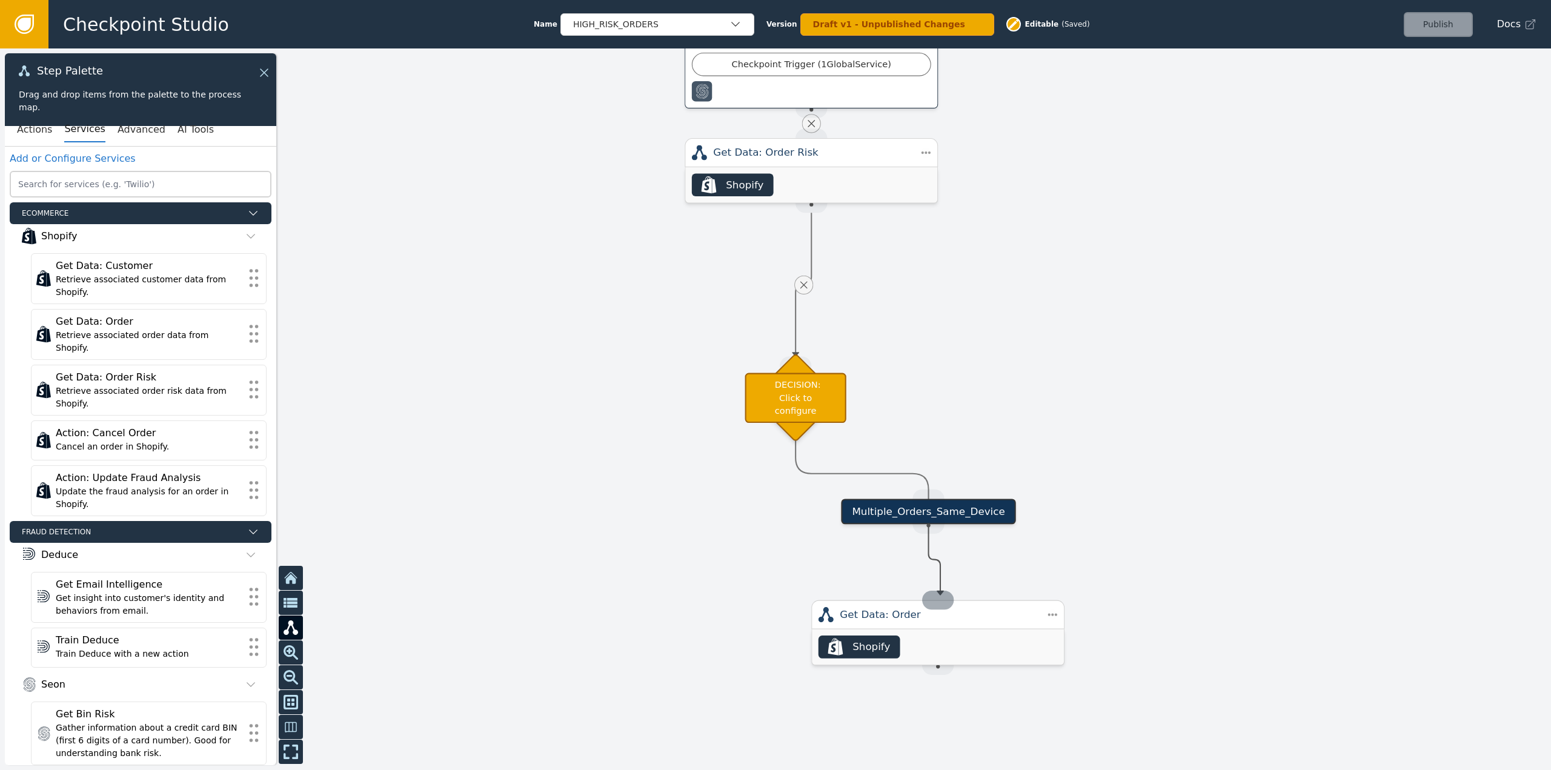
drag, startPoint x: 927, startPoint y: 531, endPoint x: 941, endPoint y: 597, distance: 66.8
drag, startPoint x: 869, startPoint y: 540, endPoint x: 994, endPoint y: 625, distance: 151.8
click at [994, 625] on div "Get Data: Order" at bounding box center [935, 617] width 196 height 15
click at [891, 643] on div ".shopify-icon_svg__st0{fill:currentColor} Shopify" at bounding box center [859, 650] width 81 height 23
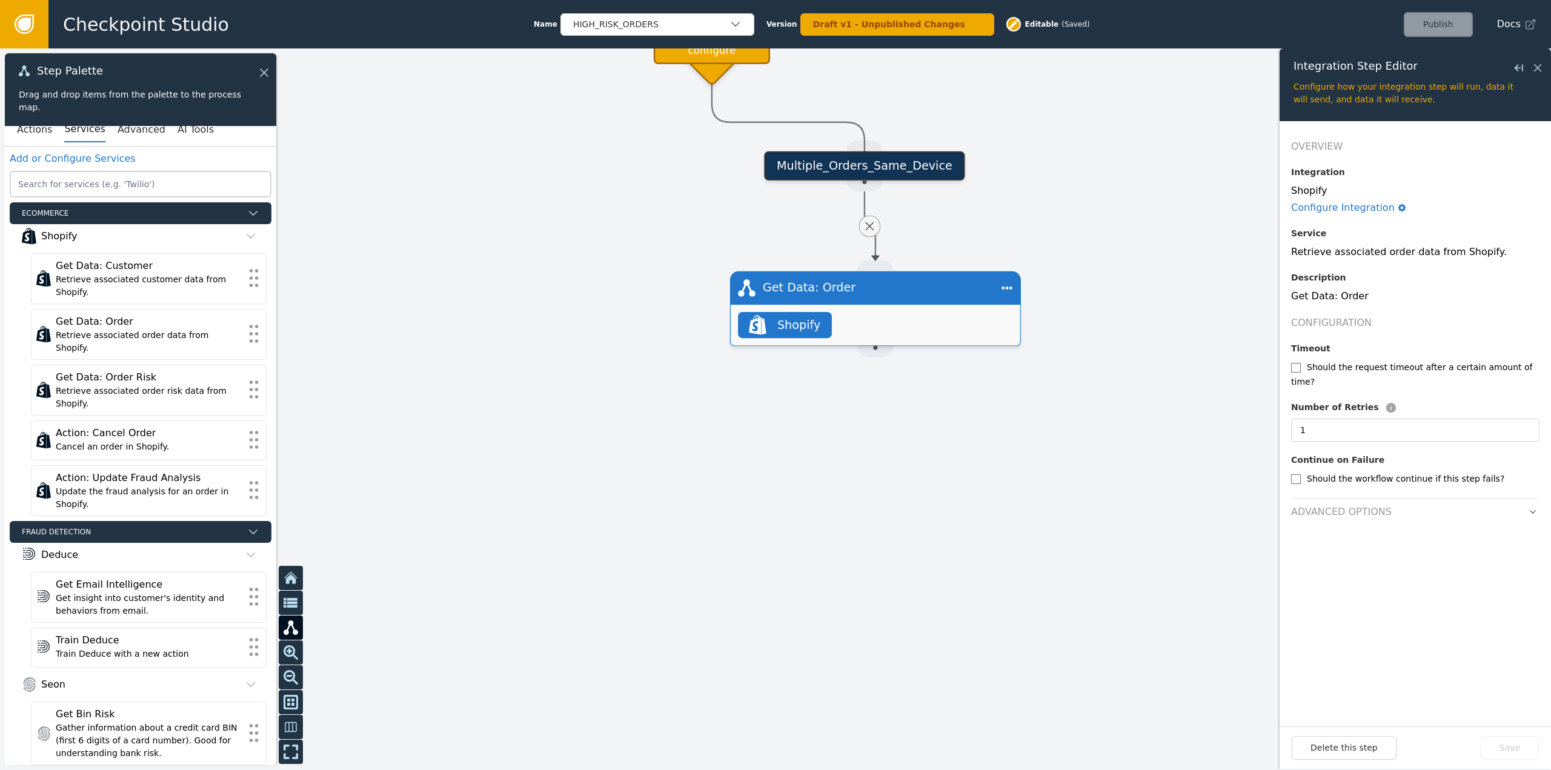
drag, startPoint x: 1119, startPoint y: 422, endPoint x: 1110, endPoint y: 350, distance: 72.8
click at [1127, 213] on div at bounding box center [775, 409] width 1551 height 722
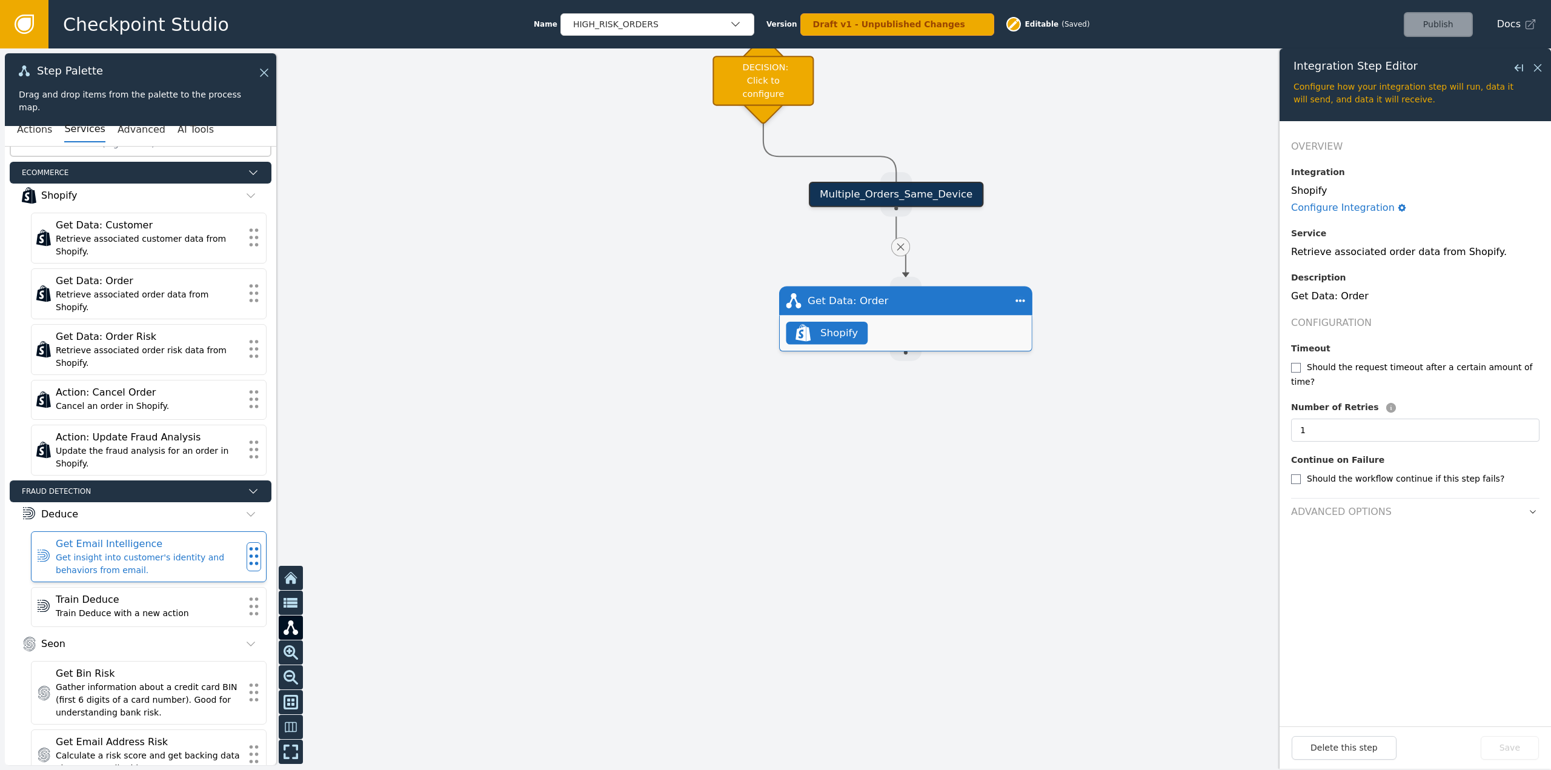
scroll to position [61, 0]
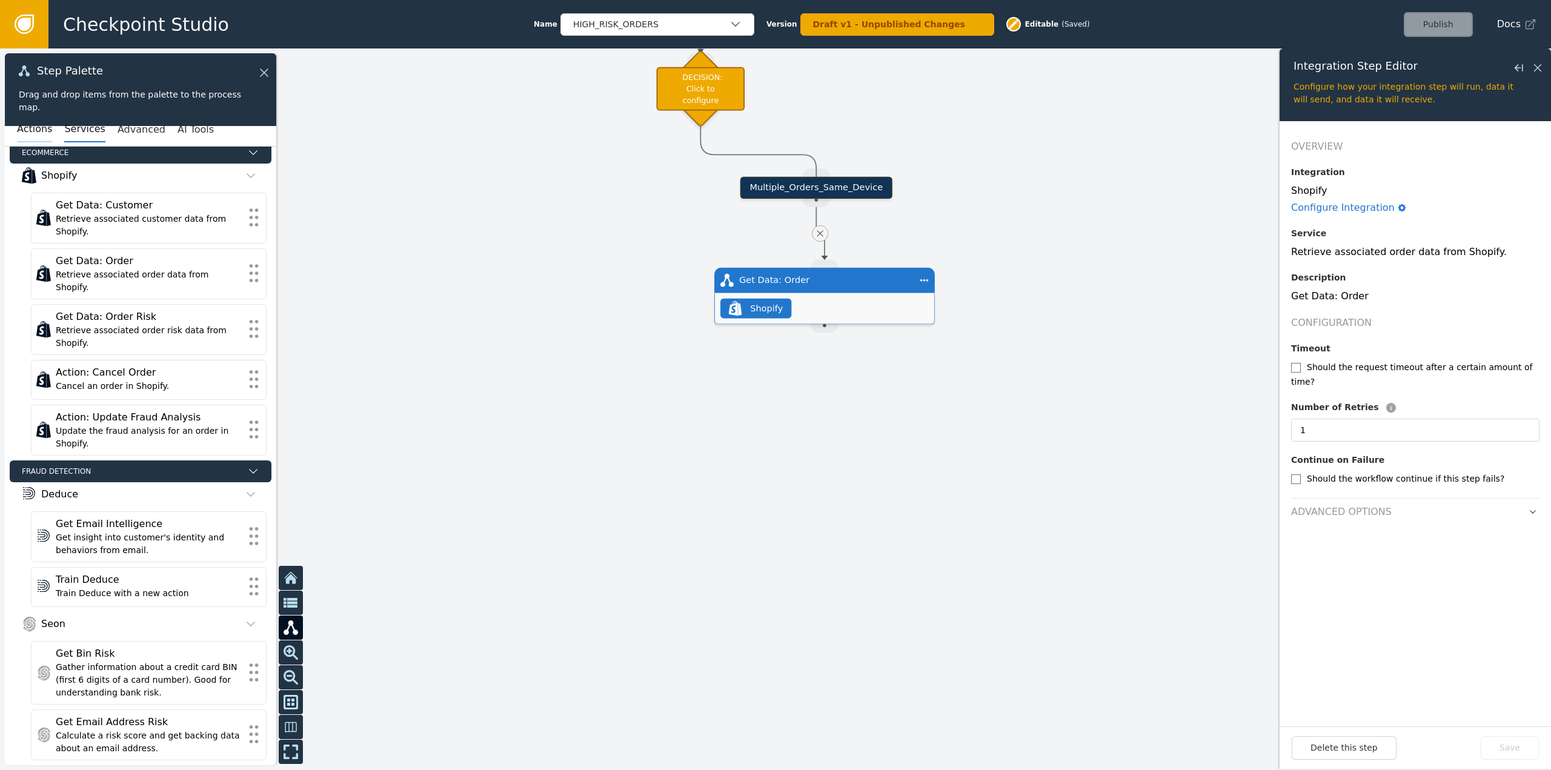
click at [45, 124] on button "Actions" at bounding box center [34, 129] width 35 height 25
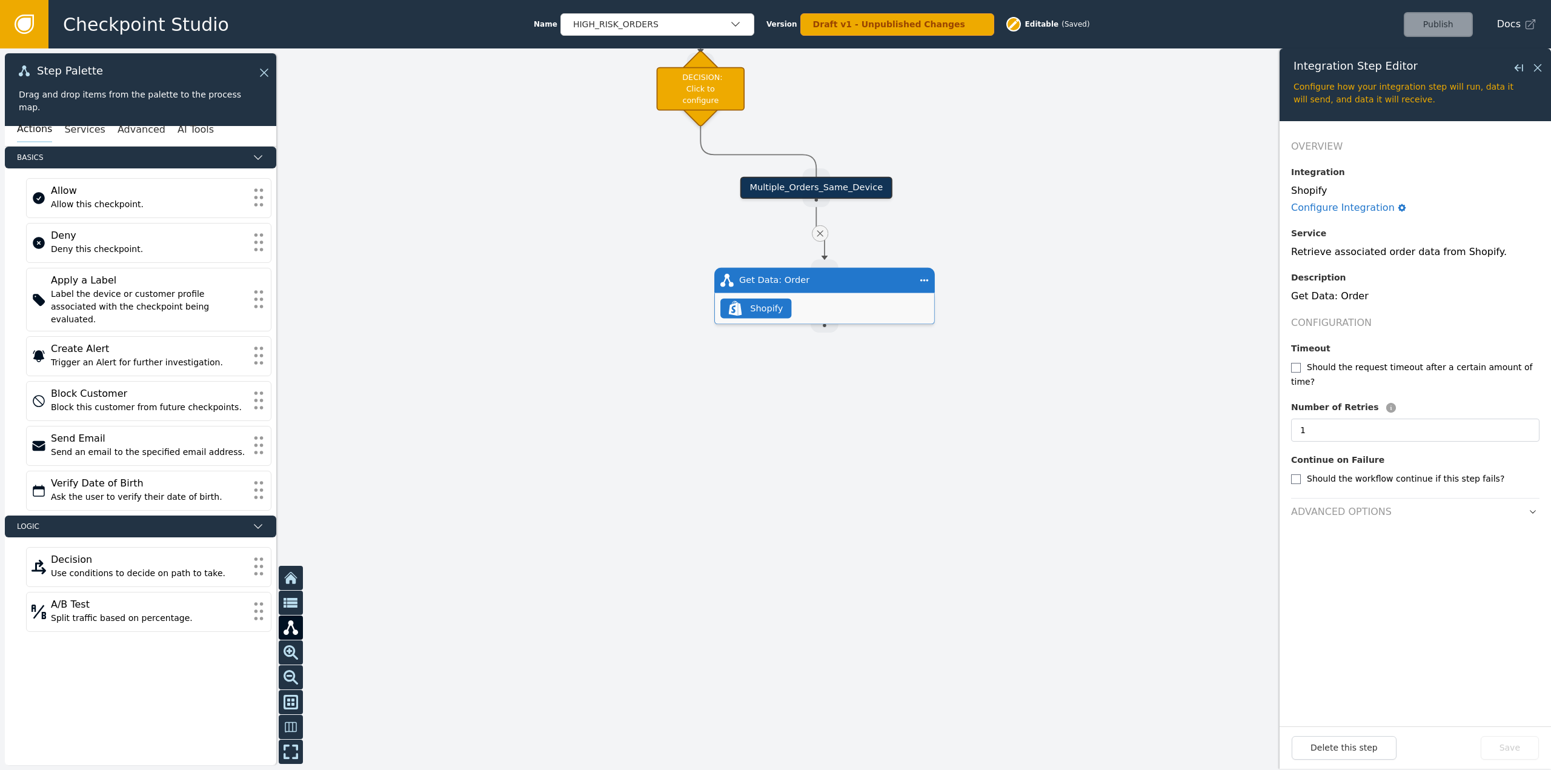
scroll to position [0, 0]
drag, startPoint x: 824, startPoint y: 331, endPoint x: 836, endPoint y: 436, distance: 105.6
click at [836, 408] on div "Target Handle for step Multiple_Orders_Same_Device Source Handle for step Targe…" at bounding box center [1419, 80] width 1411 height 656
drag, startPoint x: 729, startPoint y: 337, endPoint x: 849, endPoint y: 445, distance: 161.8
click at [849, 445] on div "DECISION: Click to configure" at bounding box center [835, 439] width 88 height 44
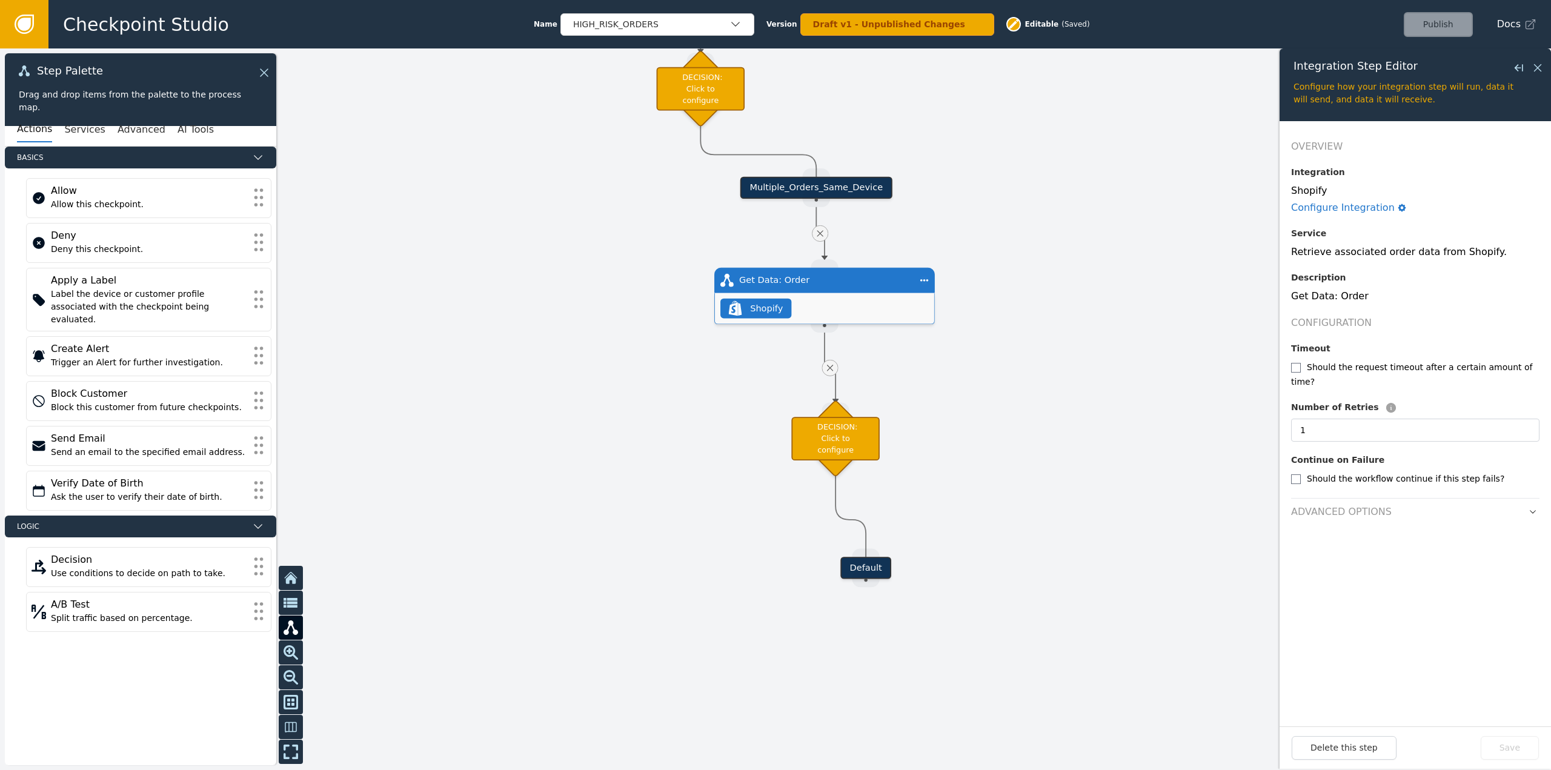
drag, startPoint x: 722, startPoint y: 426, endPoint x: 858, endPoint y: 576, distance: 202.5
click at [858, 576] on div "Default" at bounding box center [866, 568] width 51 height 22
click at [833, 185] on div "Multiple_Orders_Same_Device" at bounding box center [817, 188] width 152 height 22
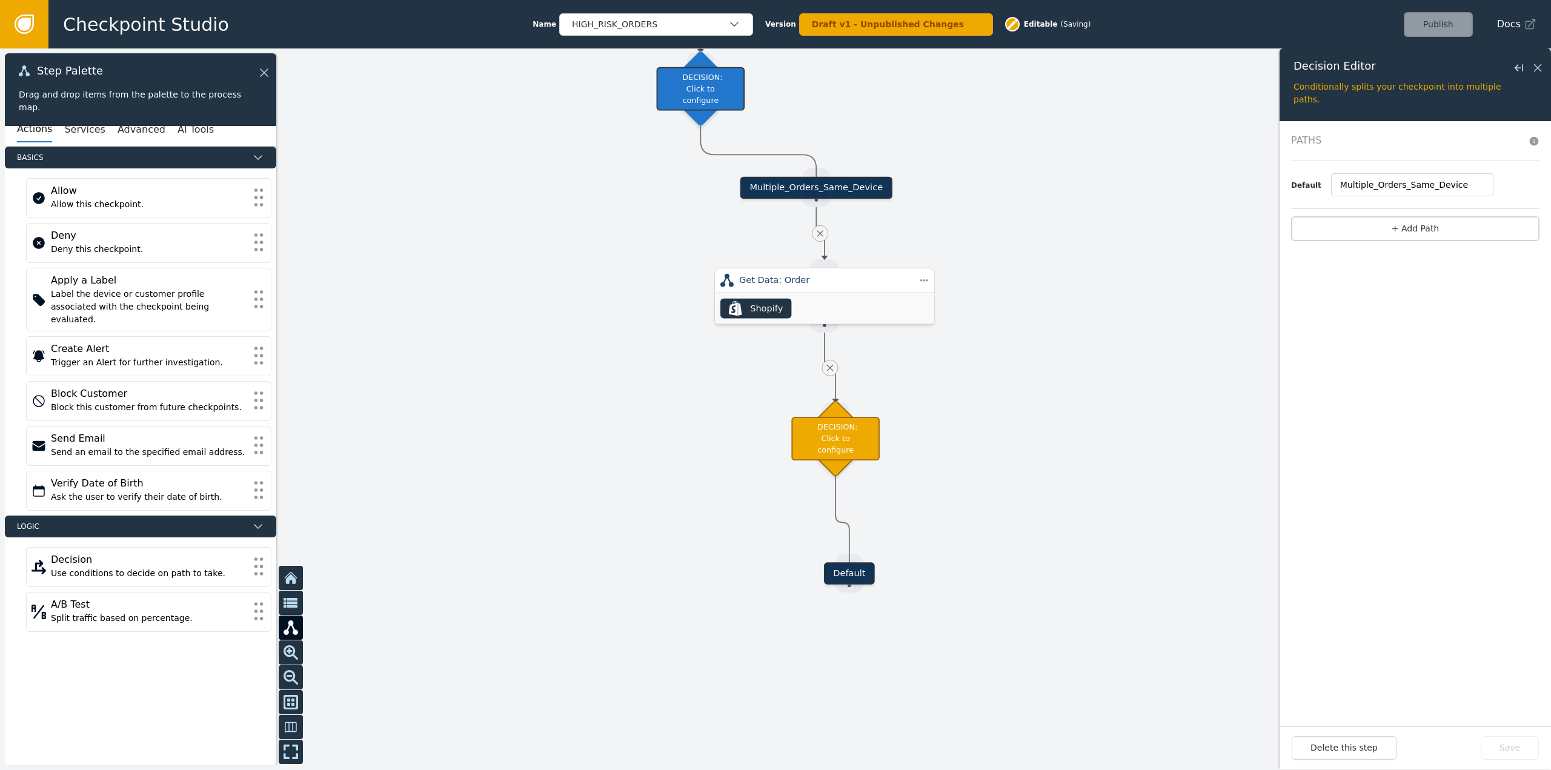
click at [833, 185] on div "Multiple_Orders_Same_Device" at bounding box center [817, 188] width 152 height 22
click at [1413, 187] on input "Multiple_Orders_Same_Device" at bounding box center [1412, 184] width 162 height 23
click at [1518, 751] on button "Save" at bounding box center [1510, 748] width 58 height 24
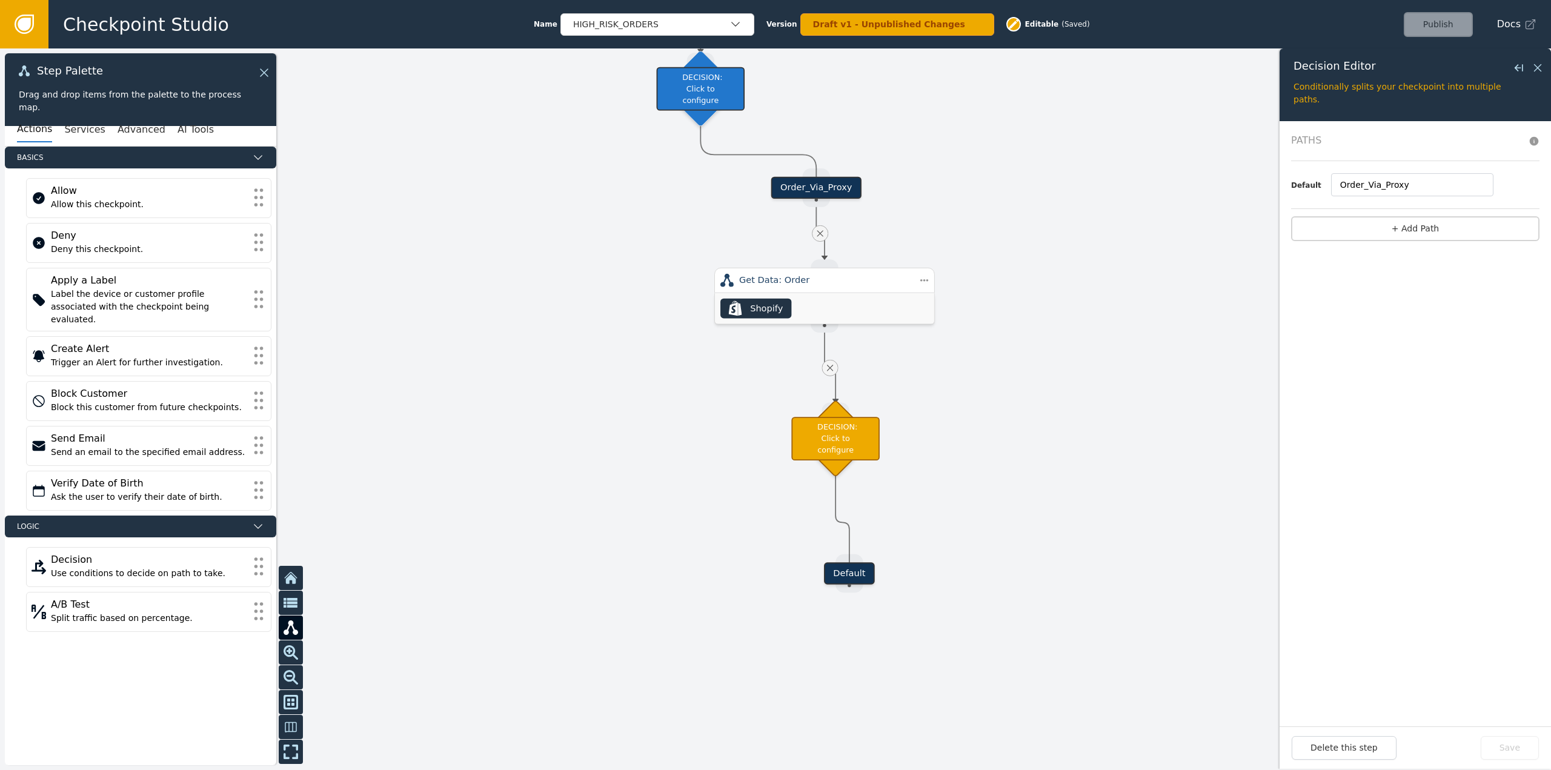
click at [852, 575] on div "Default" at bounding box center [849, 573] width 51 height 22
click at [852, 574] on div "Default" at bounding box center [849, 573] width 51 height 22
click at [829, 185] on div "Order_Via_Proxy" at bounding box center [816, 188] width 90 height 22
type input "Order_Via_Proxy"
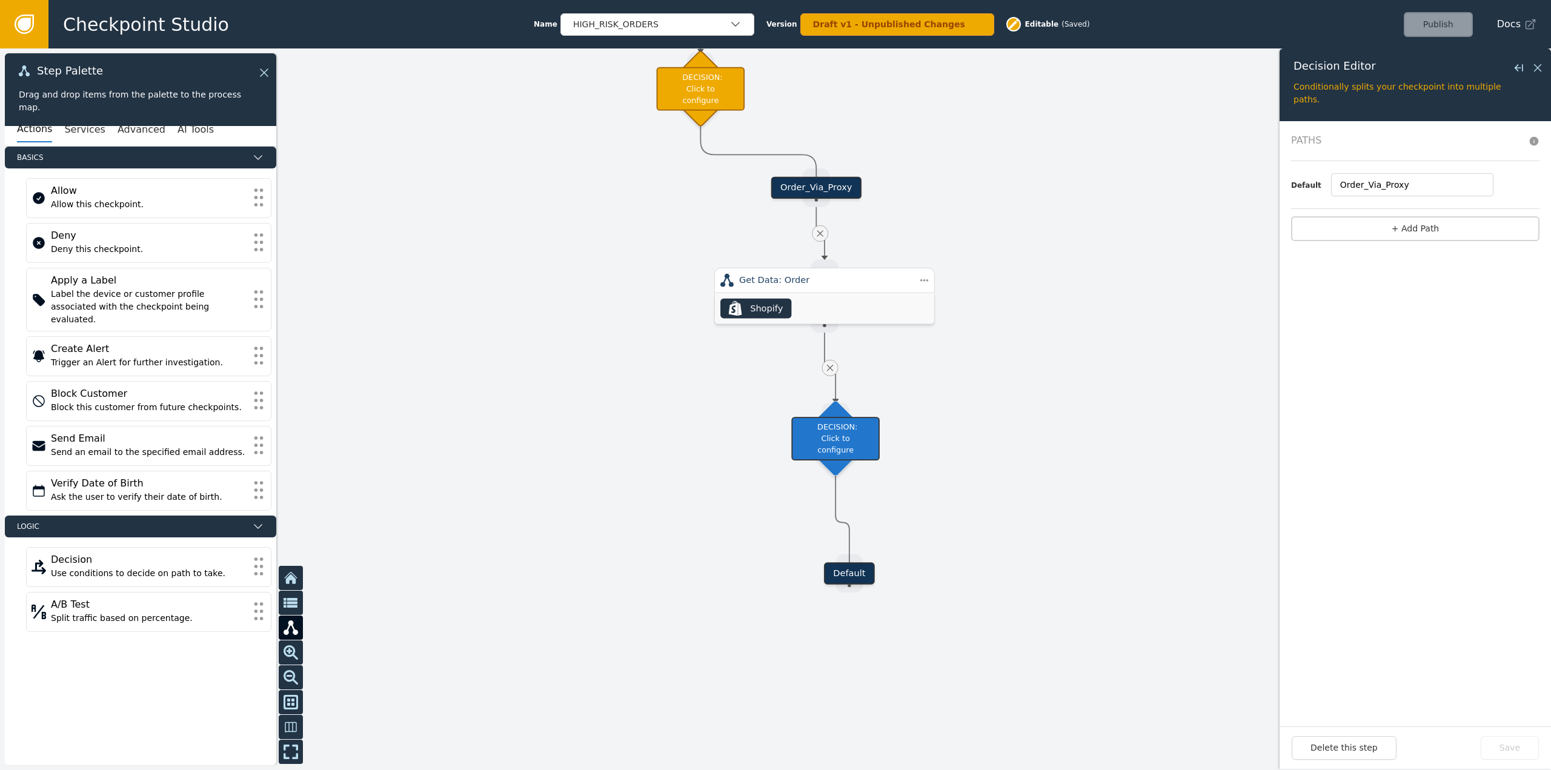
click at [829, 185] on div "Order_Via_Proxy" at bounding box center [816, 188] width 90 height 22
click at [834, 189] on div "Order_Via_Proxy" at bounding box center [816, 188] width 90 height 22
click at [715, 89] on div "DECISION: Click to configure" at bounding box center [701, 89] width 88 height 44
click at [714, 91] on div "DECISION: Click to configure" at bounding box center [701, 89] width 88 height 44
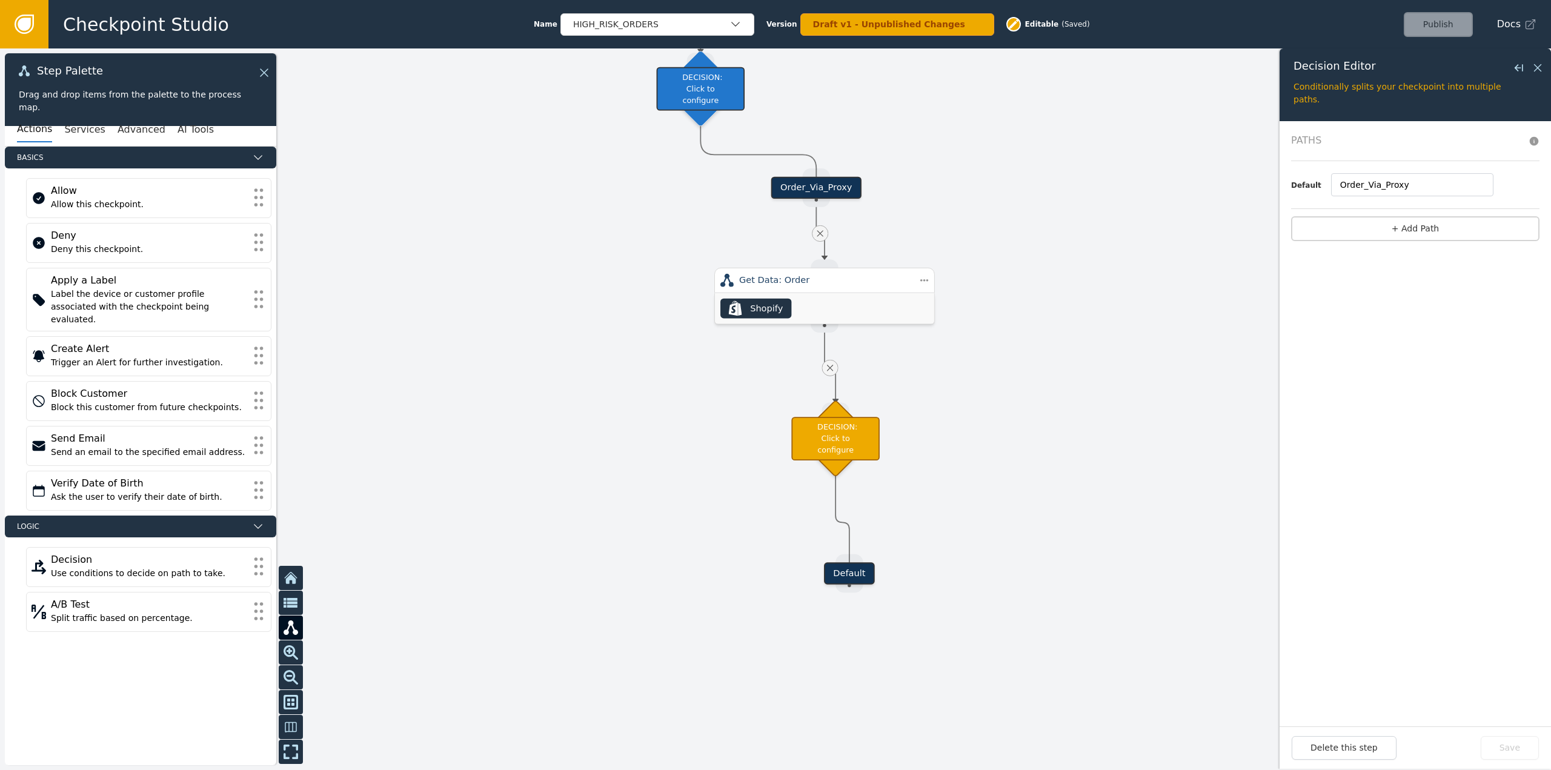
click at [835, 189] on div "Order_Via_Proxy" at bounding box center [816, 188] width 90 height 22
click at [1126, 296] on div at bounding box center [775, 409] width 1551 height 722
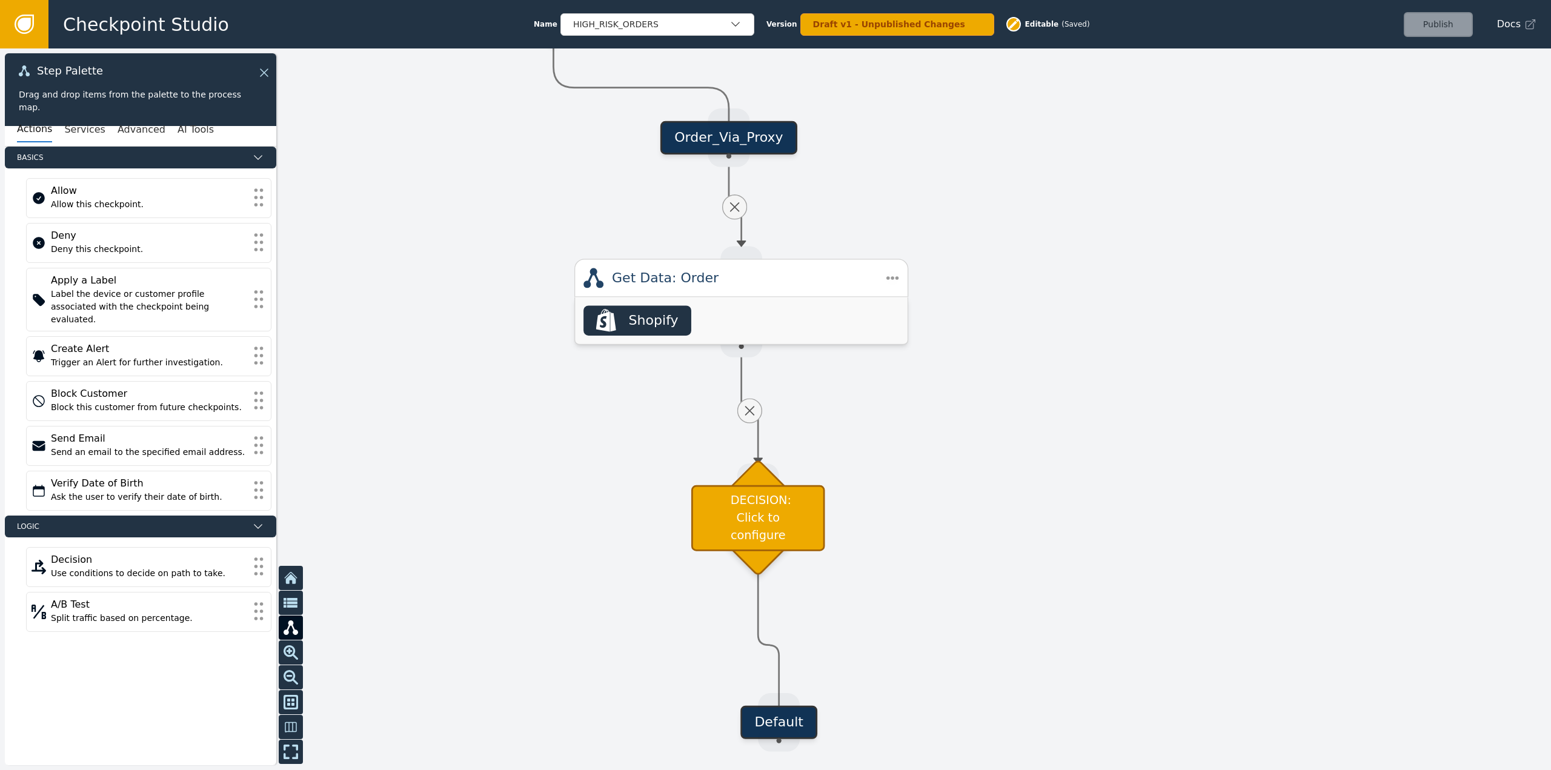
click at [759, 142] on div "Order_Via_Proxy" at bounding box center [729, 137] width 137 height 33
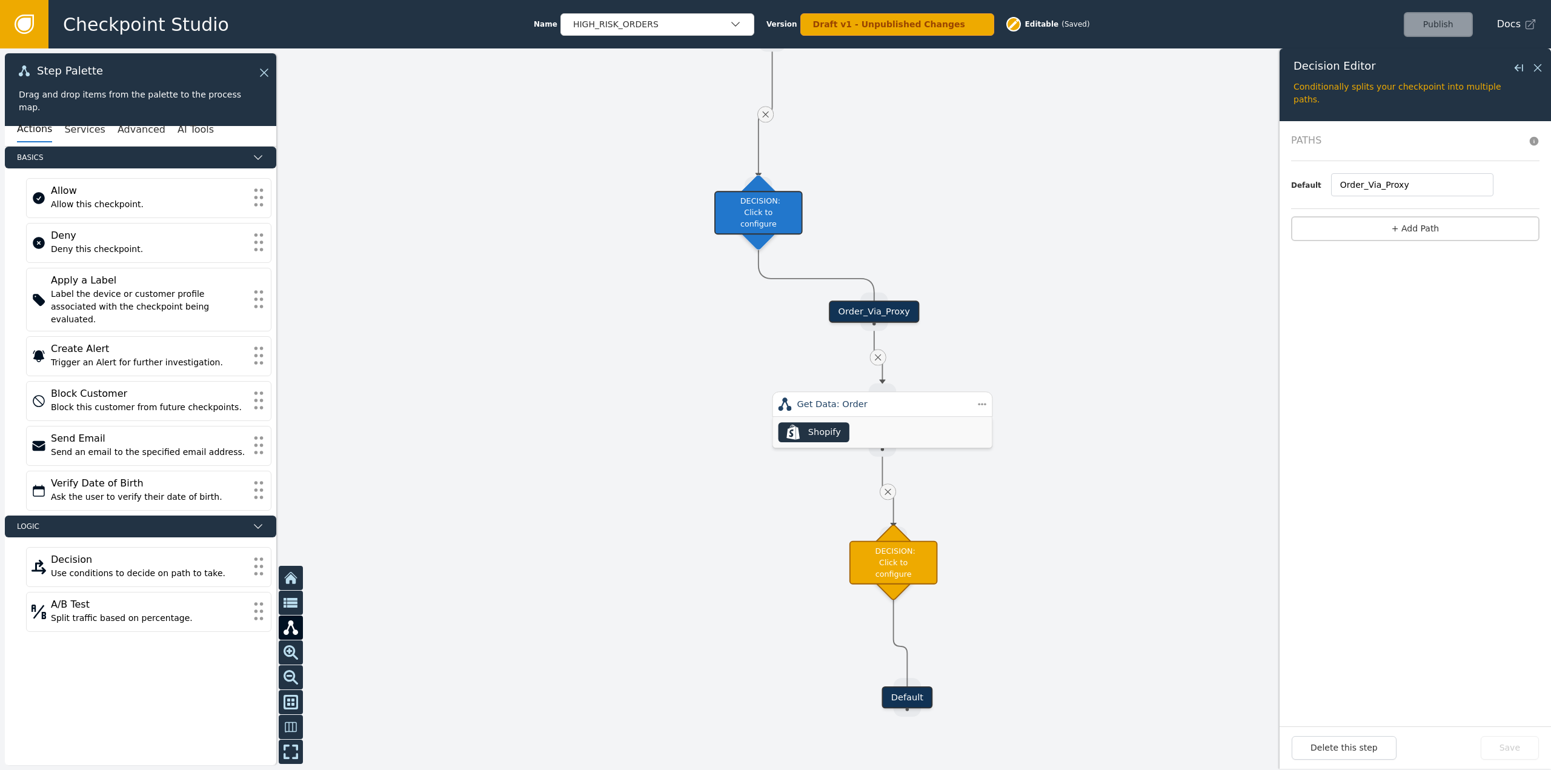
drag, startPoint x: 928, startPoint y: 167, endPoint x: 1002, endPoint y: 259, distance: 118.1
click at [1002, 259] on div at bounding box center [775, 409] width 1551 height 722
click at [890, 407] on div "Get Data: Order" at bounding box center [882, 404] width 171 height 13
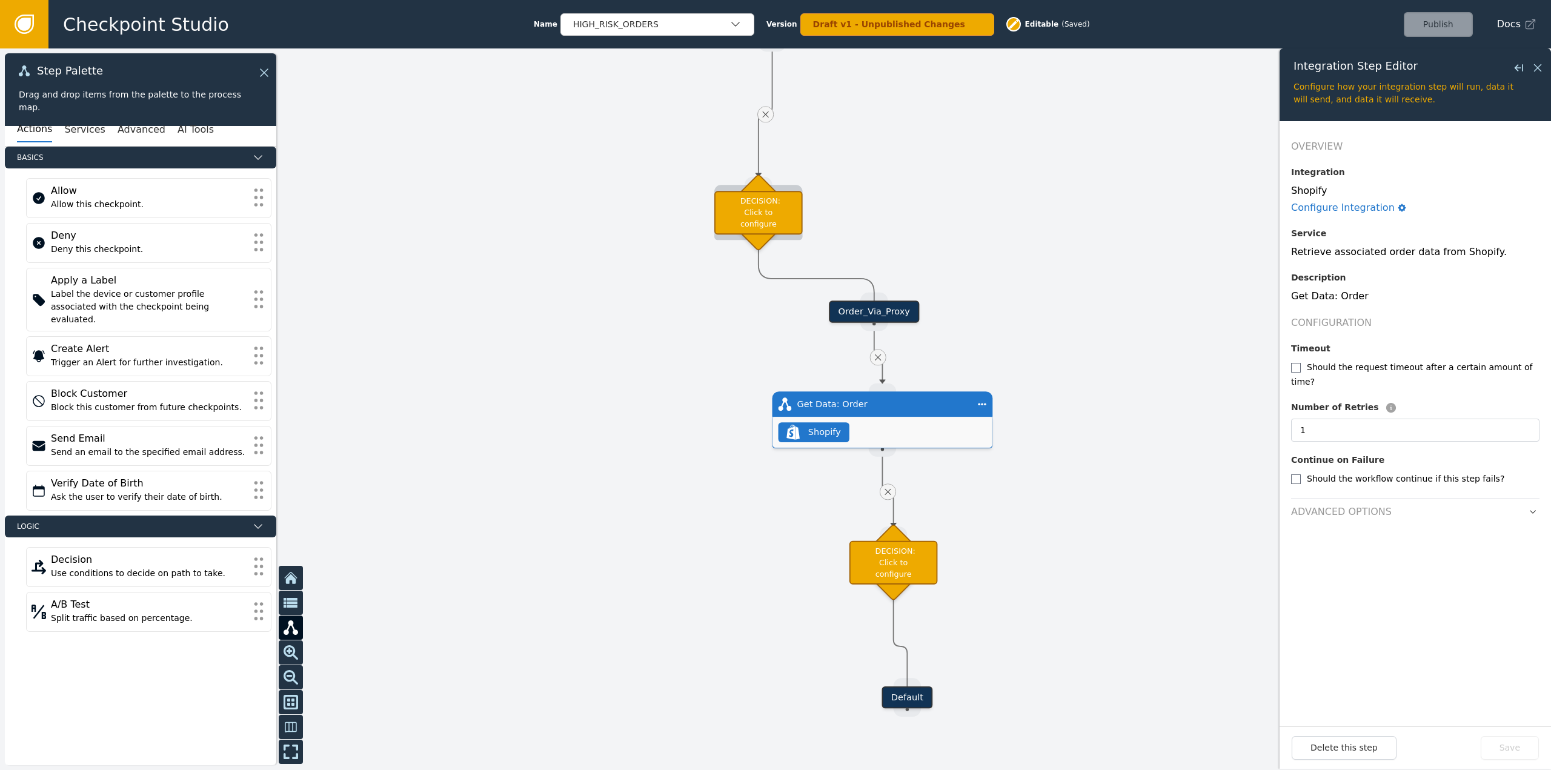
click at [758, 208] on div "DECISION: Click to configure" at bounding box center [758, 213] width 88 height 44
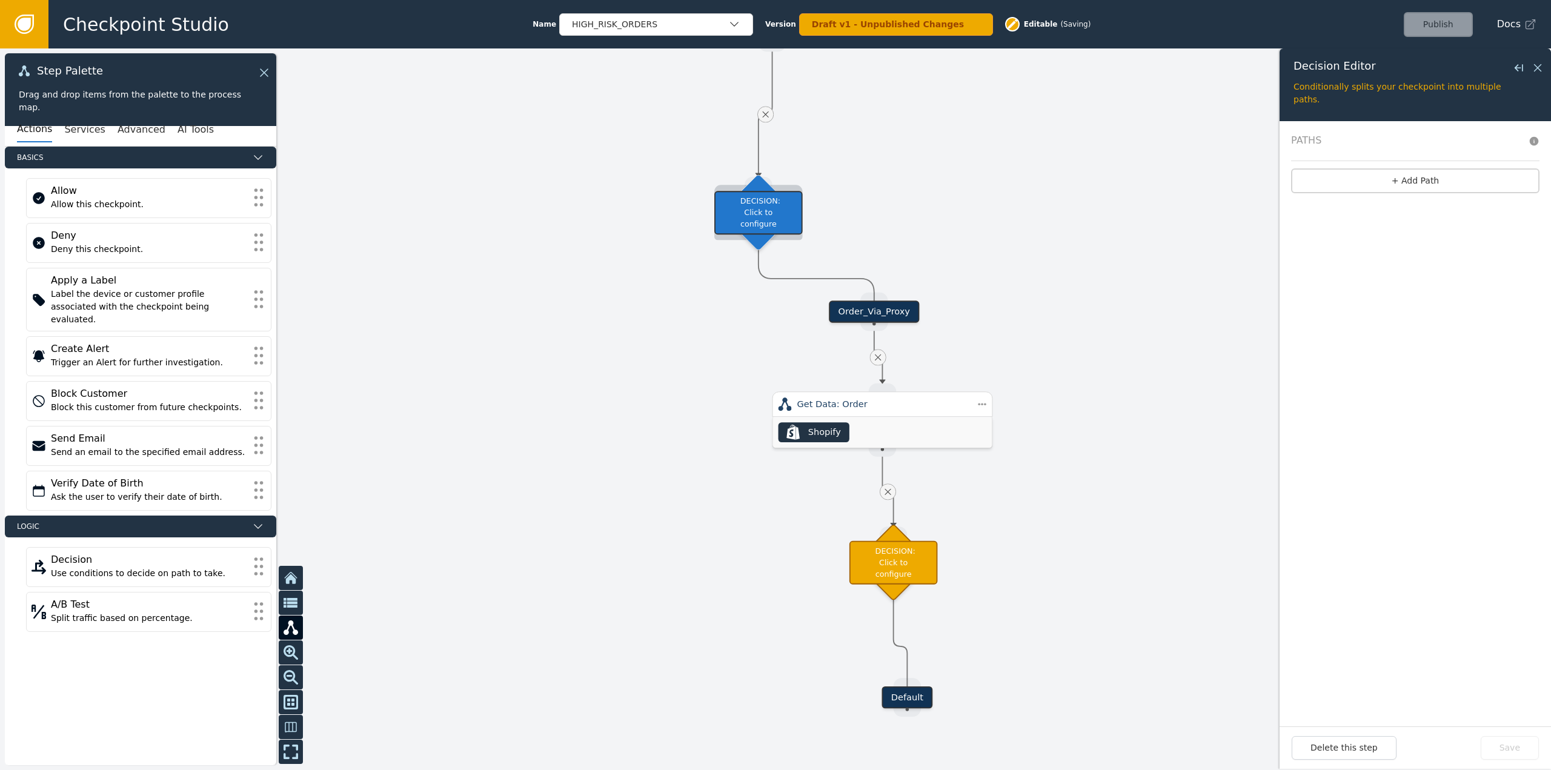
click at [758, 208] on div "DECISION: Click to configure" at bounding box center [758, 213] width 88 height 44
click at [920, 316] on div "Order_Via_Proxy" at bounding box center [874, 312] width 198 height 22
click at [902, 319] on div "Order_Via_Proxy" at bounding box center [874, 312] width 90 height 22
click at [842, 314] on div "Order_Via_Proxy" at bounding box center [874, 312] width 90 height 22
click at [874, 311] on div "Order_Via_Proxy" at bounding box center [874, 312] width 90 height 22
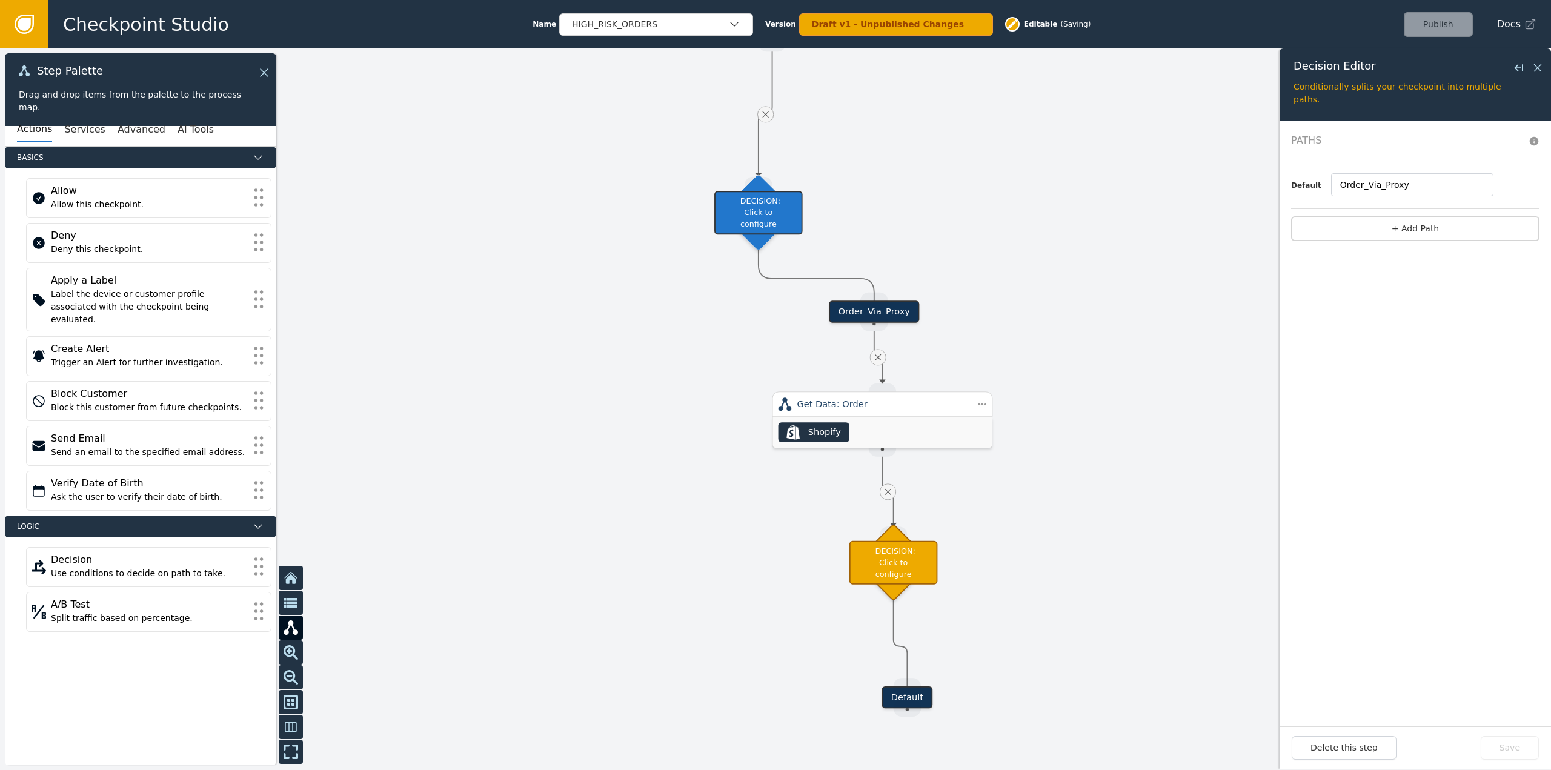
click at [874, 311] on div "Order_Via_Proxy" at bounding box center [874, 312] width 90 height 22
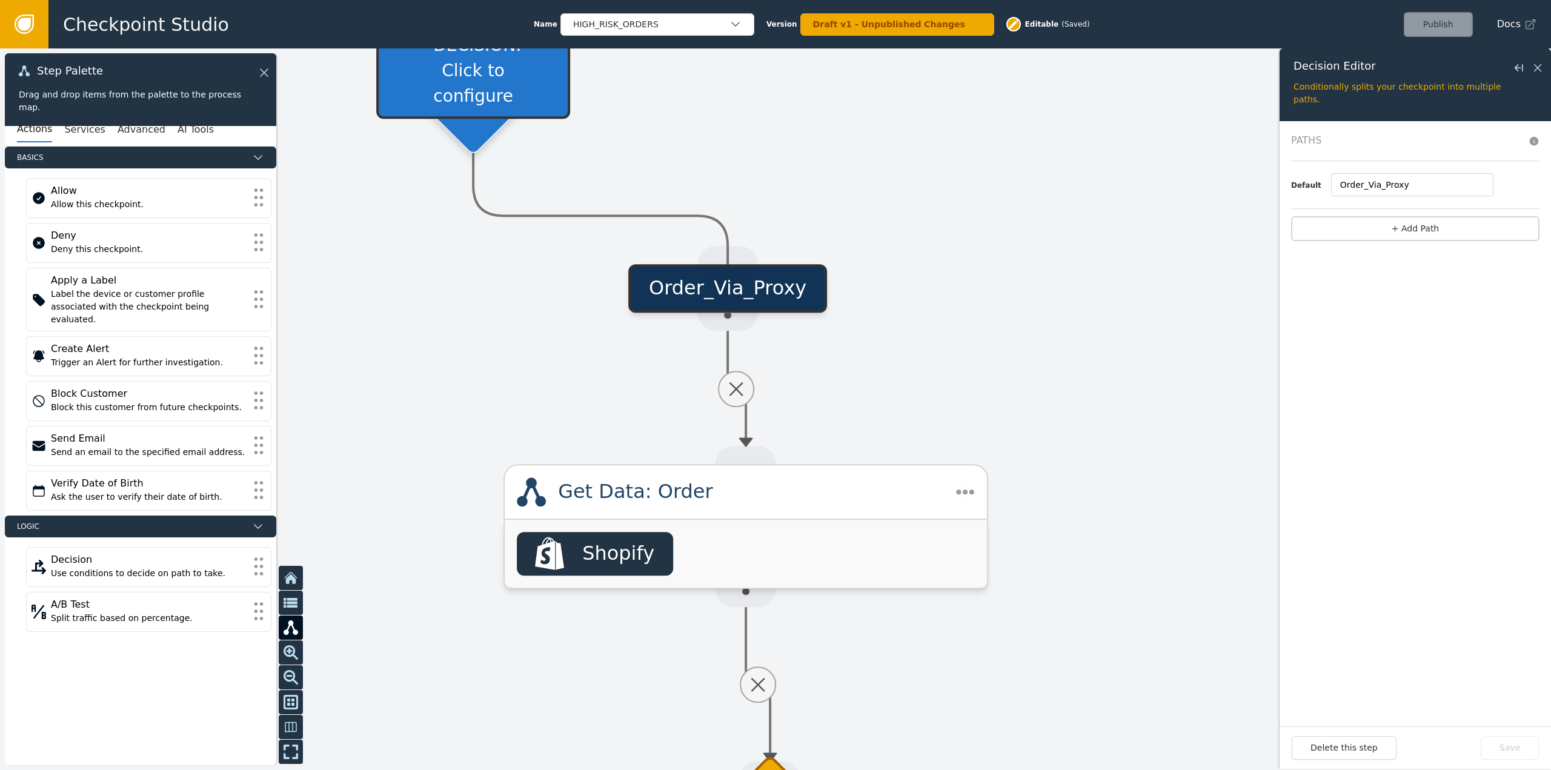
click at [665, 267] on div "Order_Via_Proxy" at bounding box center [727, 288] width 199 height 48
click at [661, 286] on div "Order_Via_Proxy" at bounding box center [727, 288] width 199 height 48
click at [1057, 272] on div at bounding box center [775, 409] width 1551 height 722
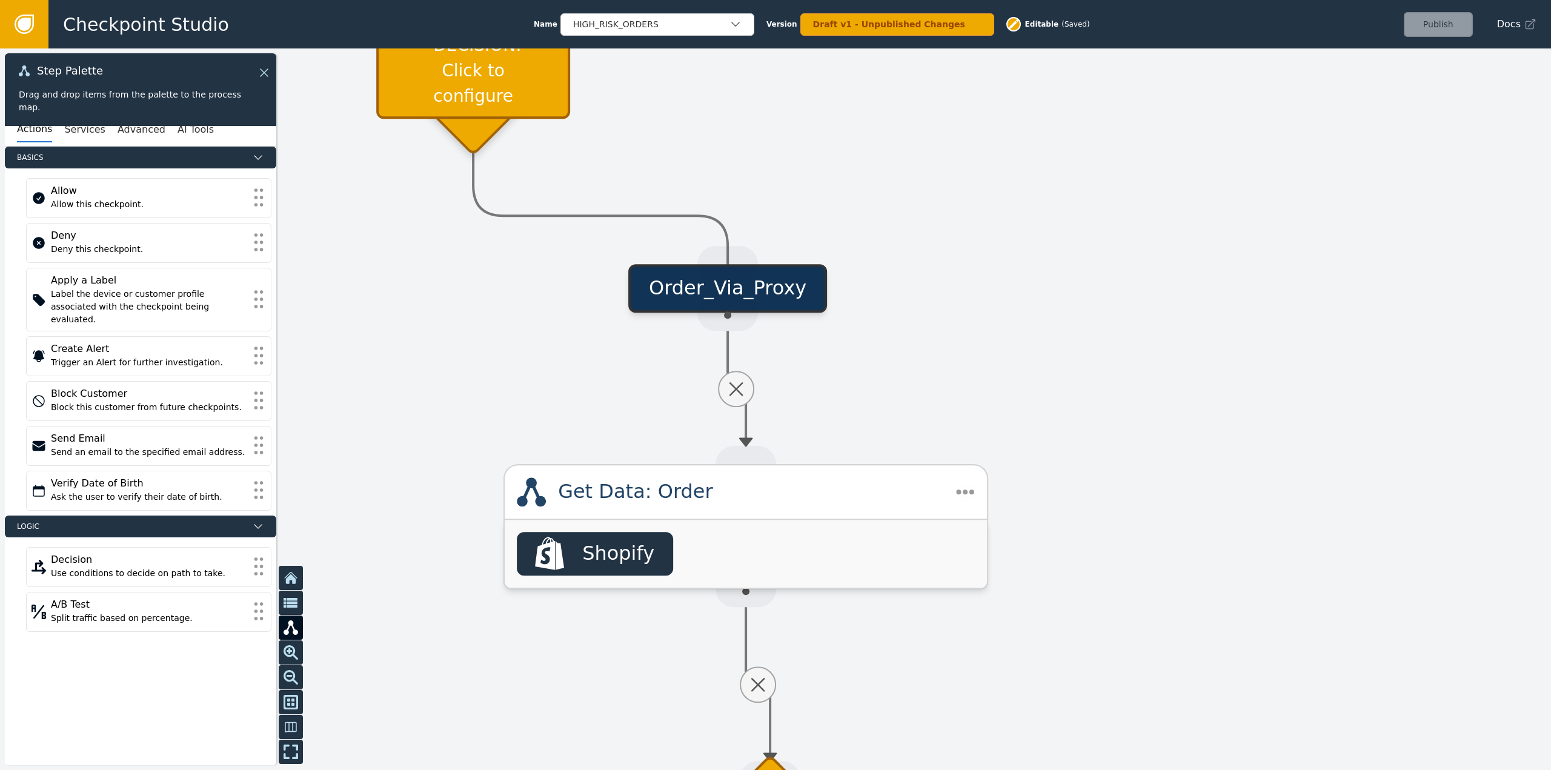
click at [890, 495] on div "Get Data: Order" at bounding box center [746, 492] width 376 height 29
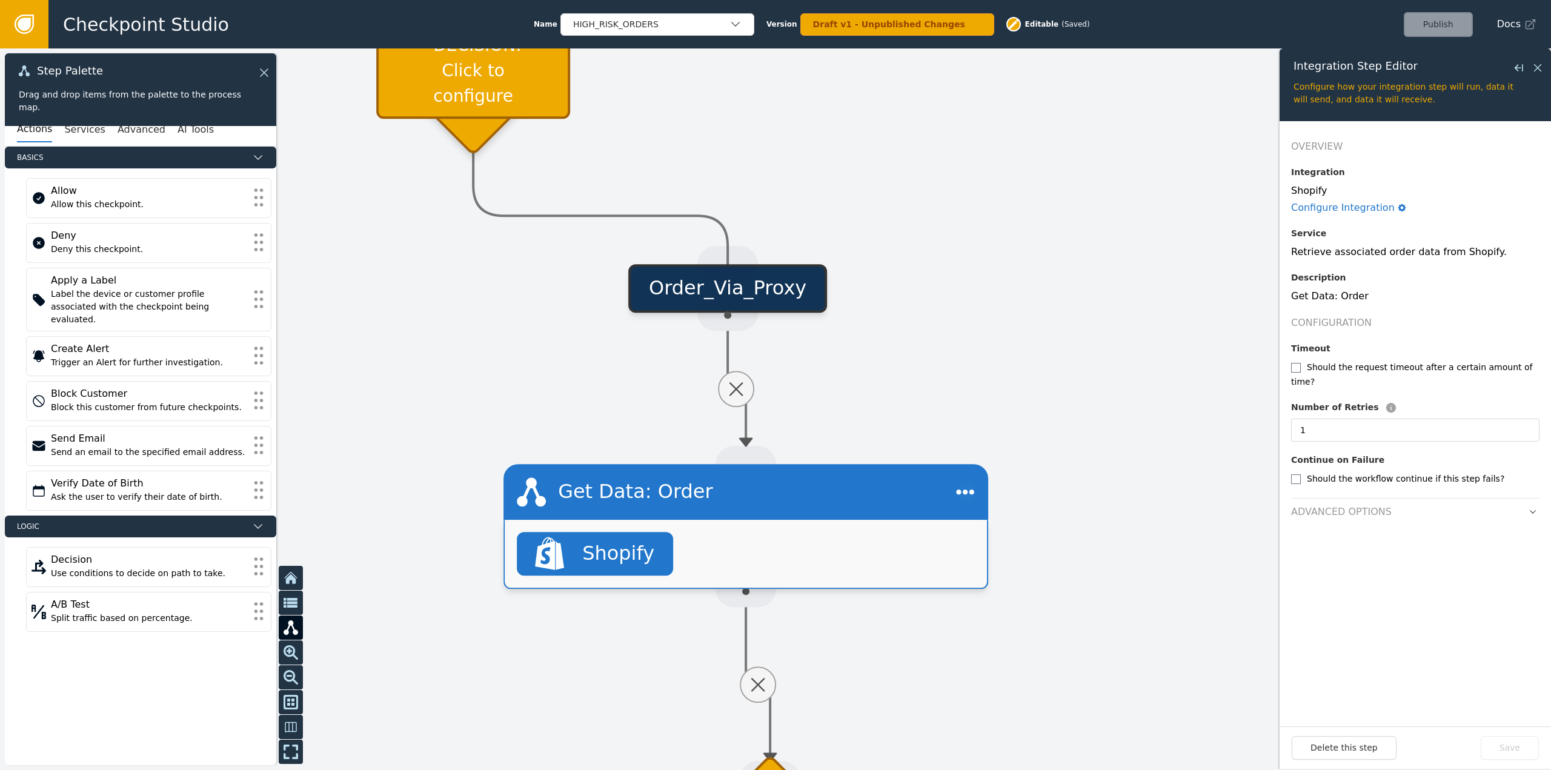
click at [794, 280] on div "Order_Via_Proxy" at bounding box center [727, 288] width 199 height 48
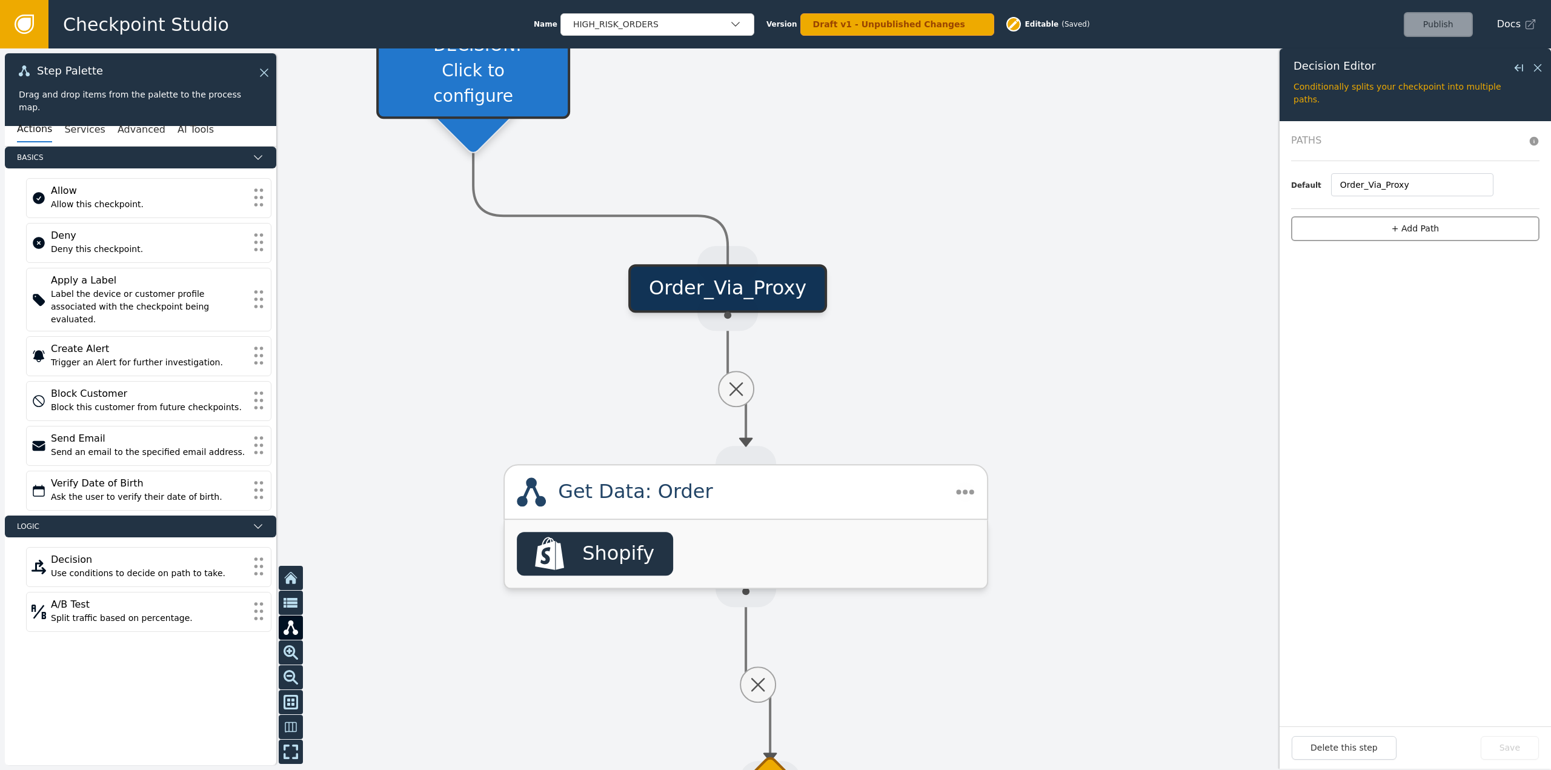
click at [1414, 237] on button "+ Add Path" at bounding box center [1415, 228] width 248 height 25
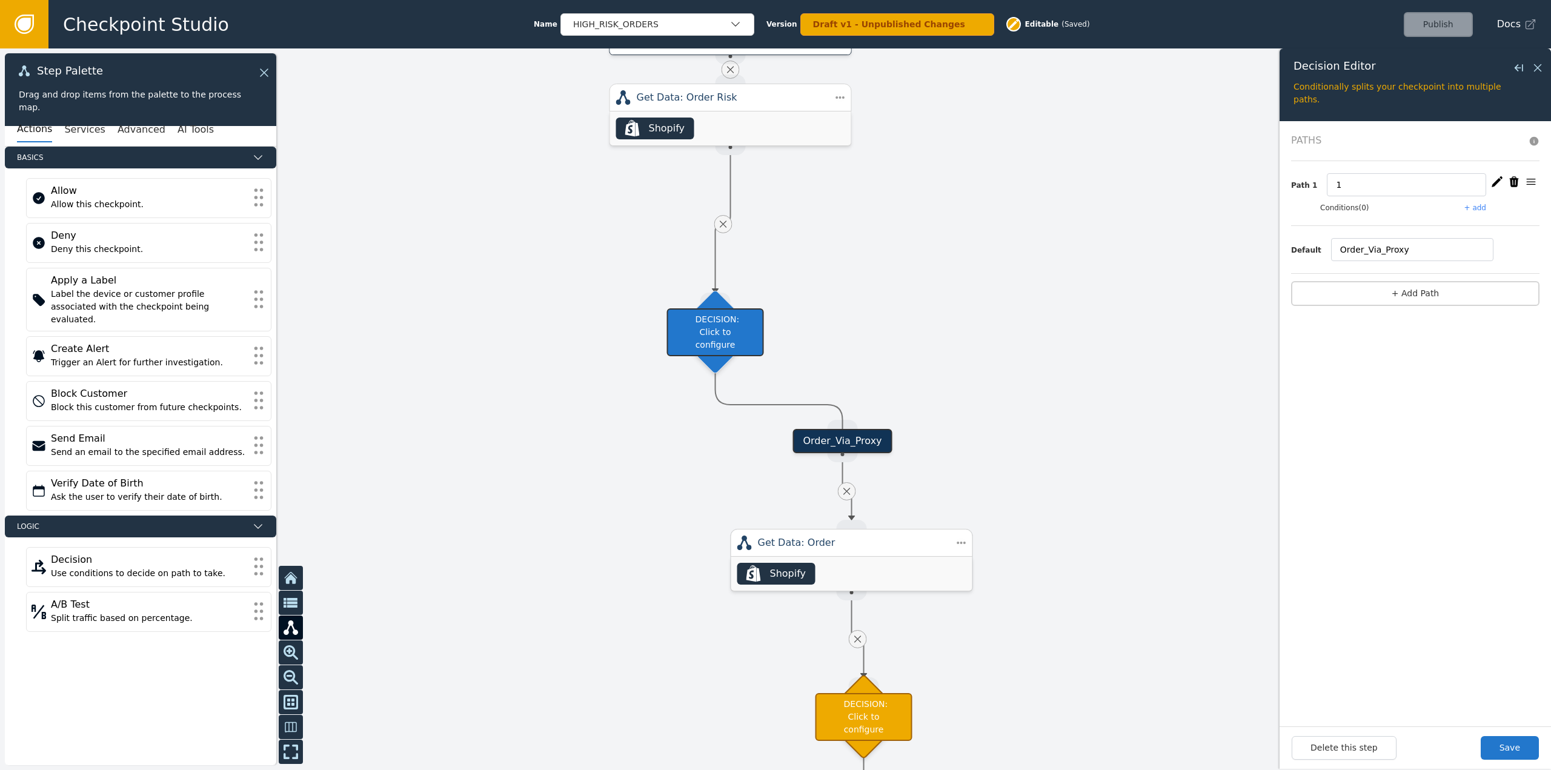
click at [873, 555] on div "Get Data: Order" at bounding box center [852, 543] width 242 height 28
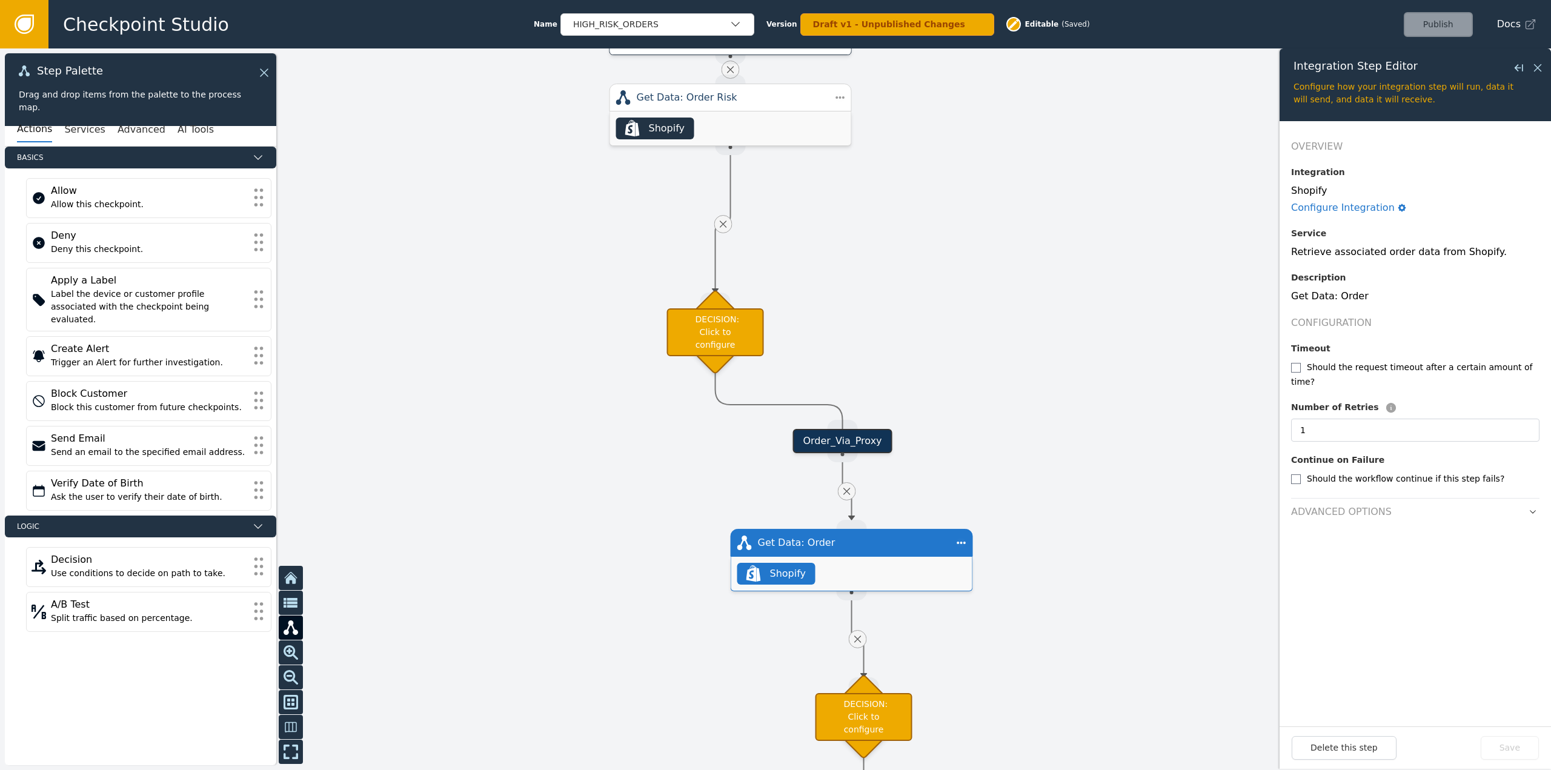
click at [863, 444] on div "Order_Via_Proxy" at bounding box center [842, 441] width 99 height 24
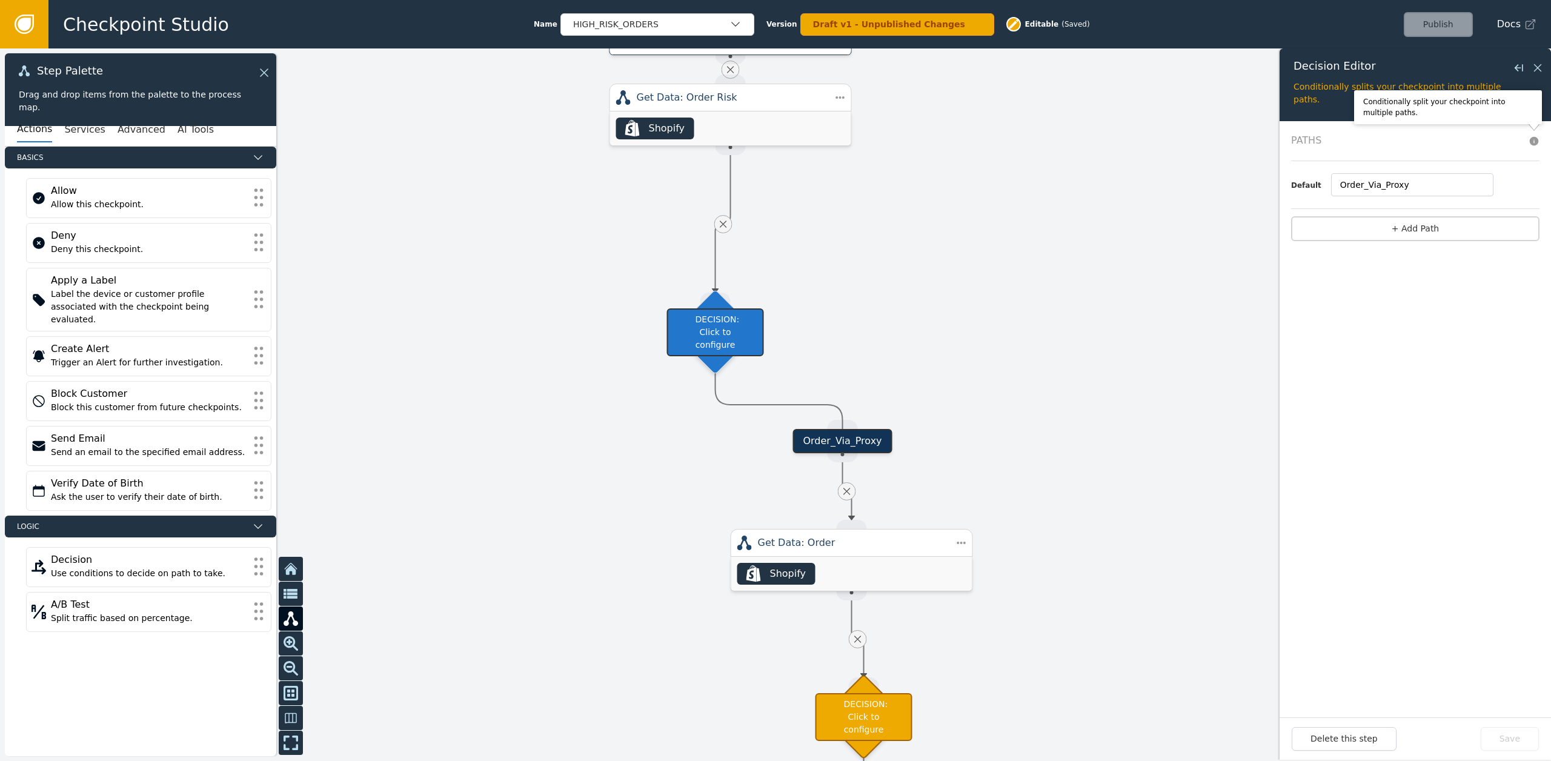
click at [1531, 1] on body "Checkpoint Studio Name HIGH_RISK_ORDERS Version Draft v1 - Unpublished Changes …" at bounding box center [775, 0] width 1551 height 1
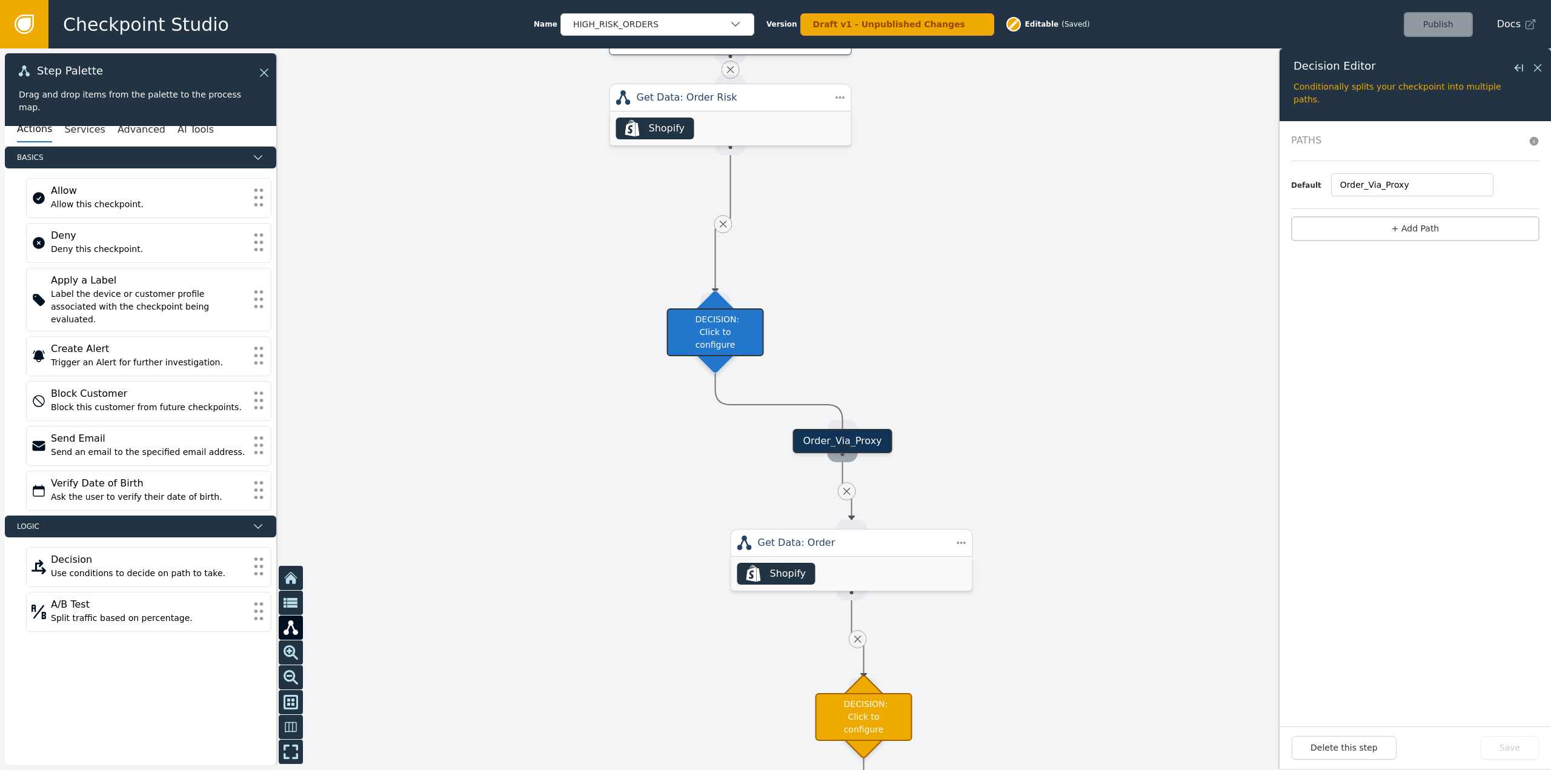
click at [847, 445] on div "Source Handle for step" at bounding box center [843, 453] width 30 height 18
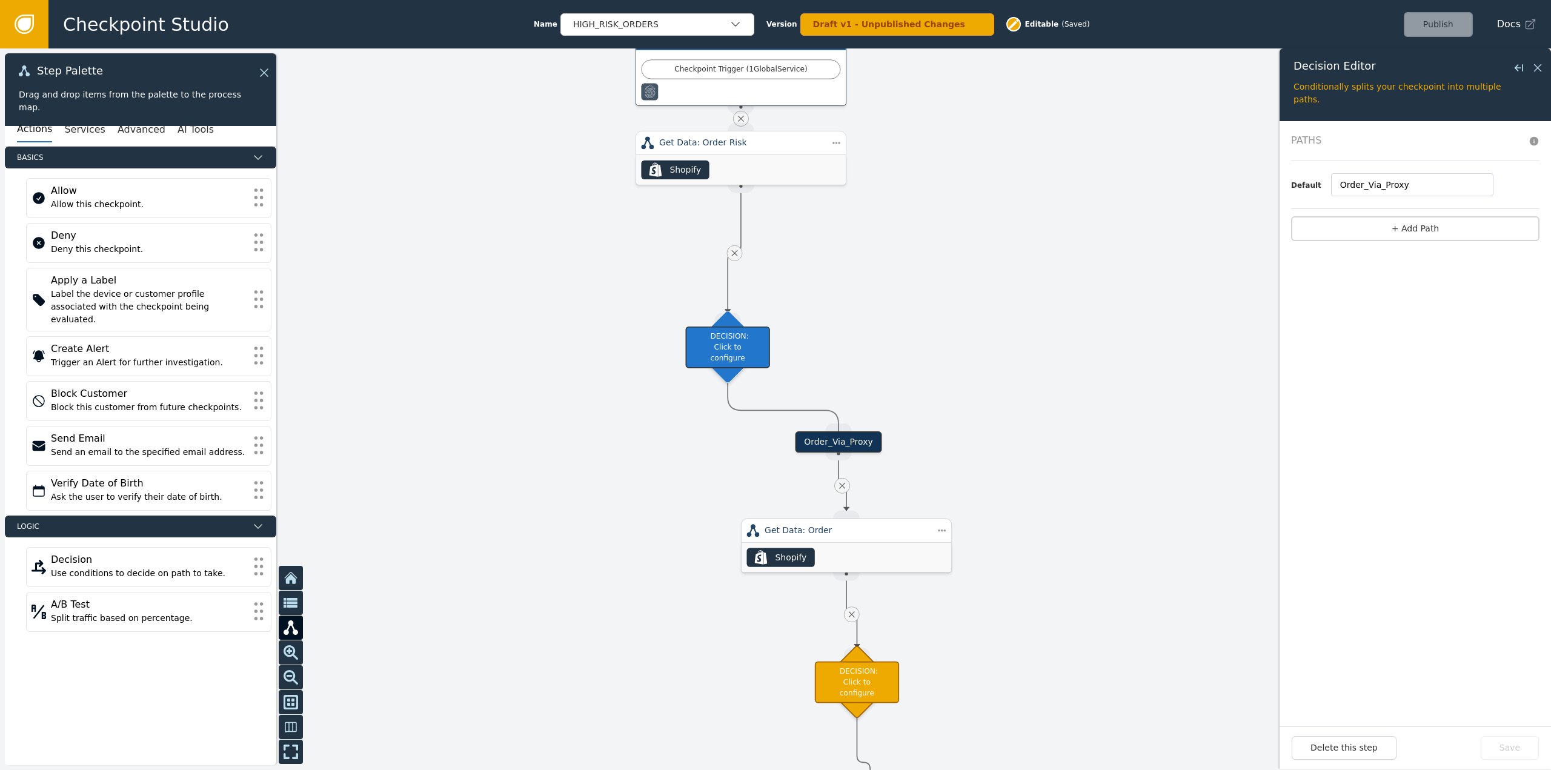
click at [862, 545] on div ".shopify-icon_svg__st0{fill:currentColor} Shopify" at bounding box center [847, 558] width 210 height 30
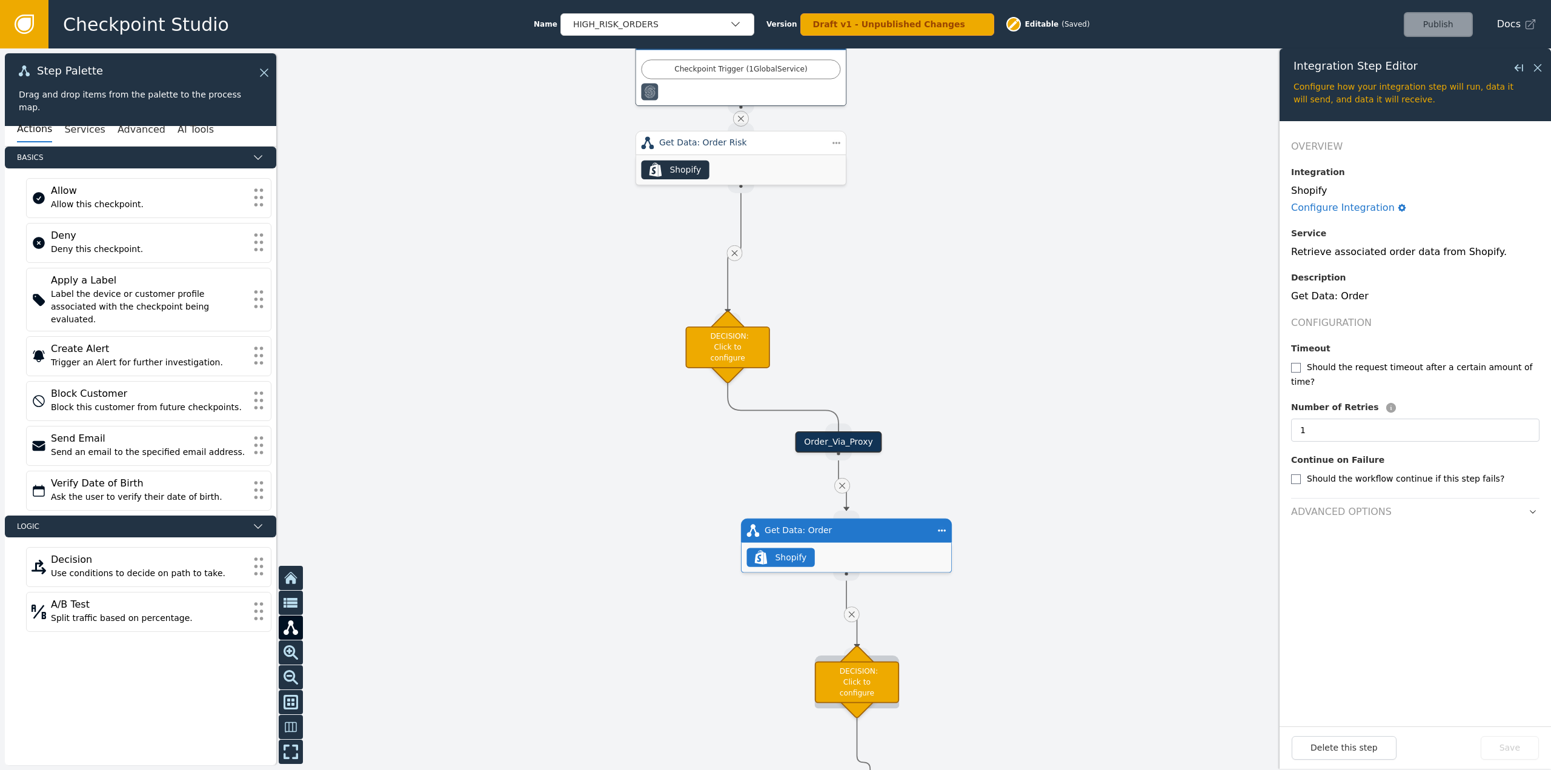
click at [877, 694] on div "DECISION: Click to configure" at bounding box center [857, 682] width 84 height 42
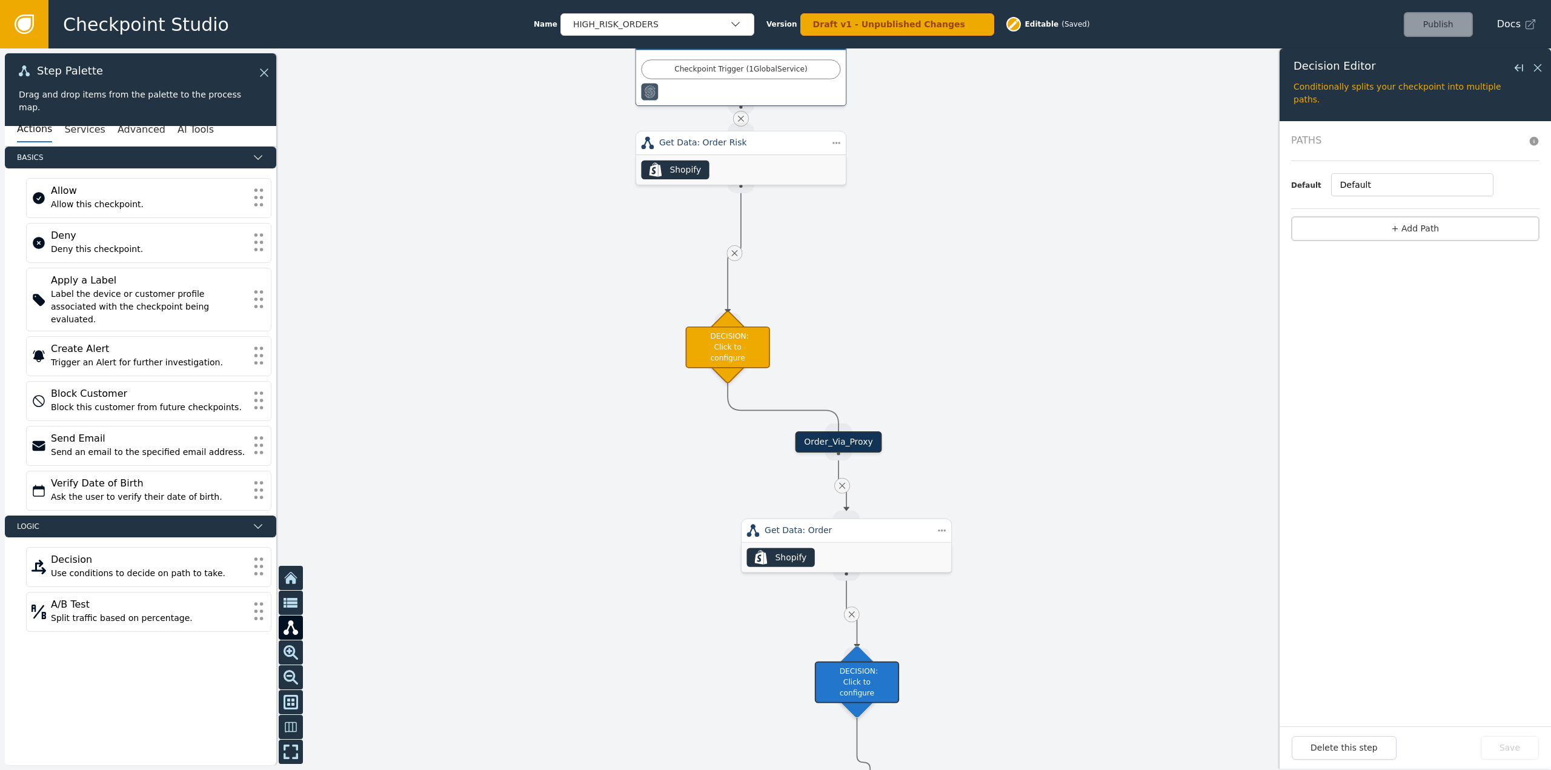
click at [860, 437] on div "Order_Via_Proxy" at bounding box center [839, 441] width 87 height 21
type input "Order_Via_Proxy"
click at [860, 437] on div "Order_Via_Proxy" at bounding box center [839, 441] width 87 height 21
click at [865, 447] on div "Order_Via_Proxy" at bounding box center [839, 441] width 87 height 21
click at [712, 345] on div "DECISION: Click to configure" at bounding box center [728, 347] width 84 height 42
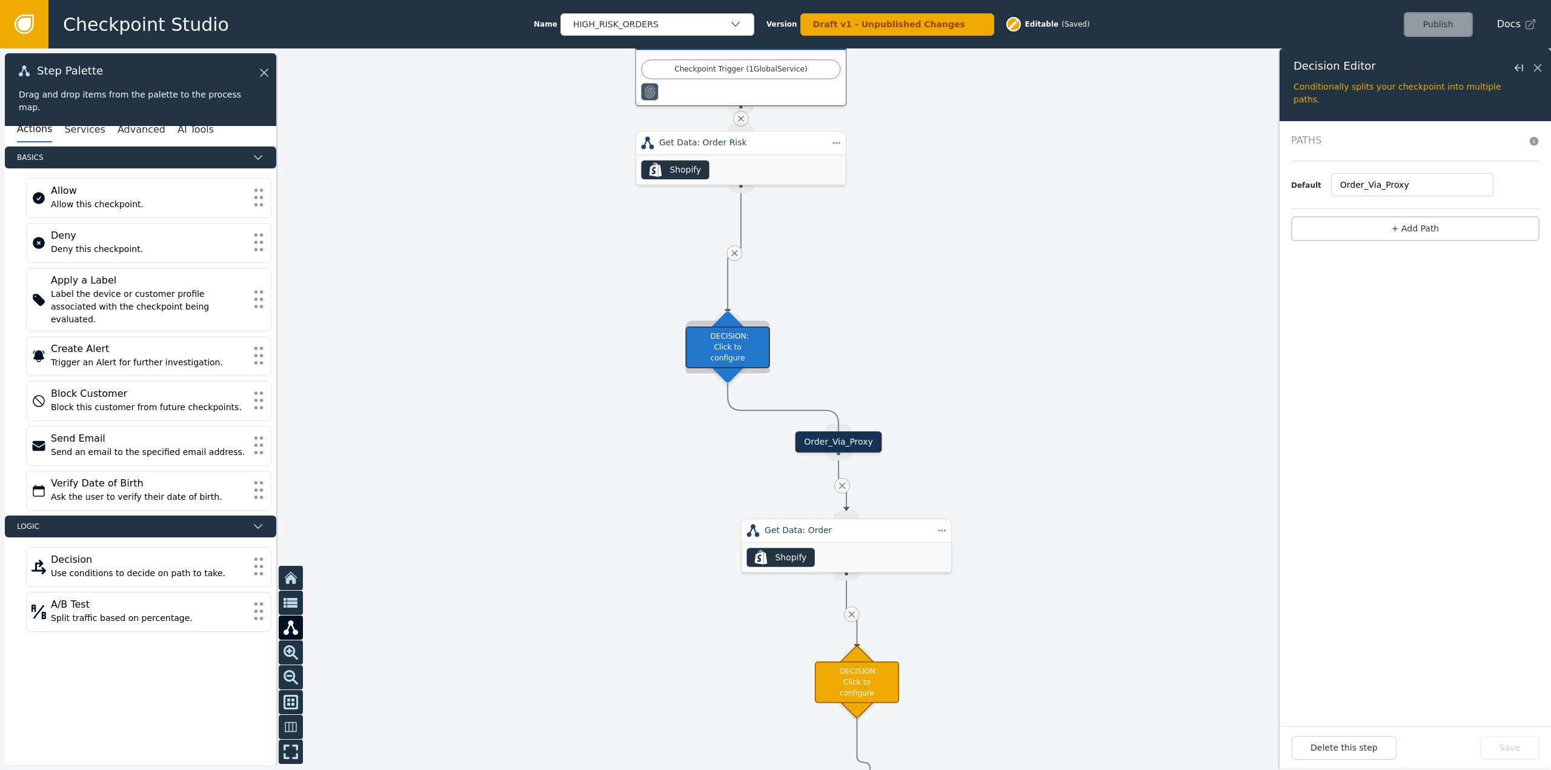
click at [754, 348] on div "DECISION: Click to configure" at bounding box center [728, 347] width 84 height 42
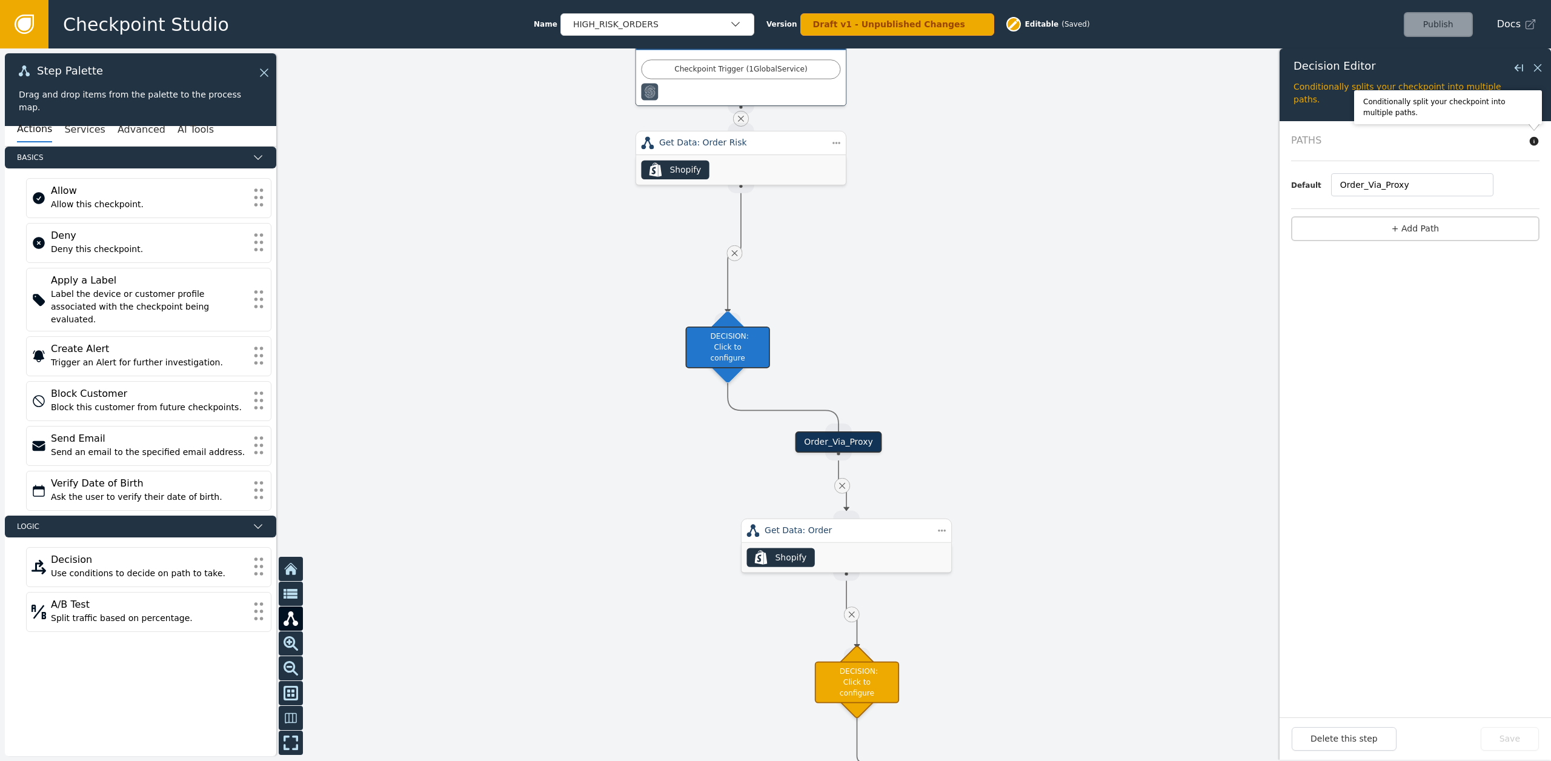
click at [1533, 145] on icon at bounding box center [1534, 141] width 9 height 9
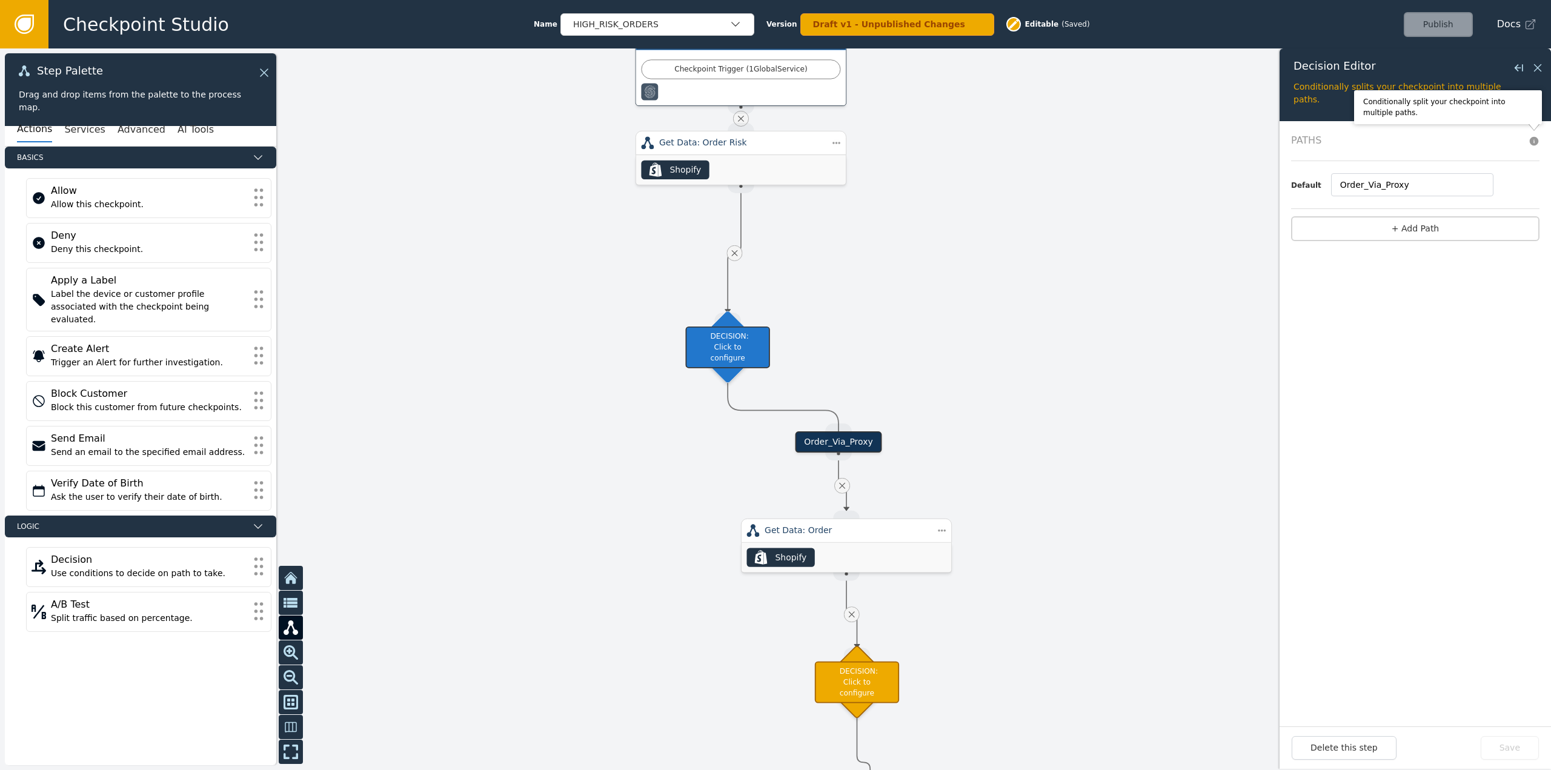
click at [1527, 141] on h2 "Paths" at bounding box center [1415, 140] width 248 height 15
click at [1533, 140] on icon at bounding box center [1534, 141] width 9 height 9
click at [841, 453] on div "Source Handle for step" at bounding box center [838, 453] width 27 height 16
click at [811, 447] on div "Order_Via_Proxy" at bounding box center [839, 441] width 87 height 21
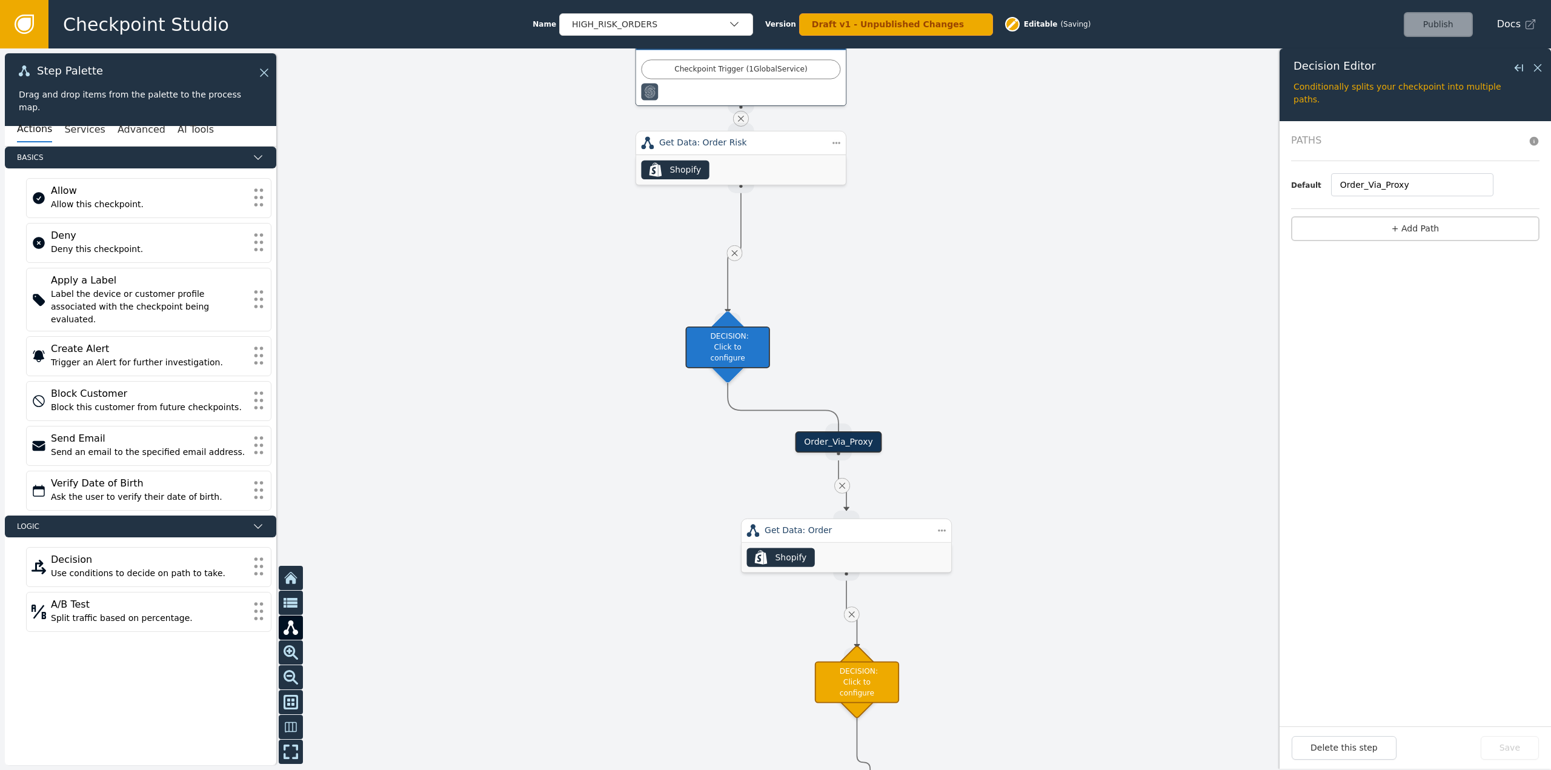
click at [811, 447] on div "Order_Via_Proxy" at bounding box center [839, 441] width 87 height 21
drag, startPoint x: 884, startPoint y: 605, endPoint x: 941, endPoint y: 591, distance: 58.6
click at [886, 604] on div at bounding box center [775, 409] width 1551 height 722
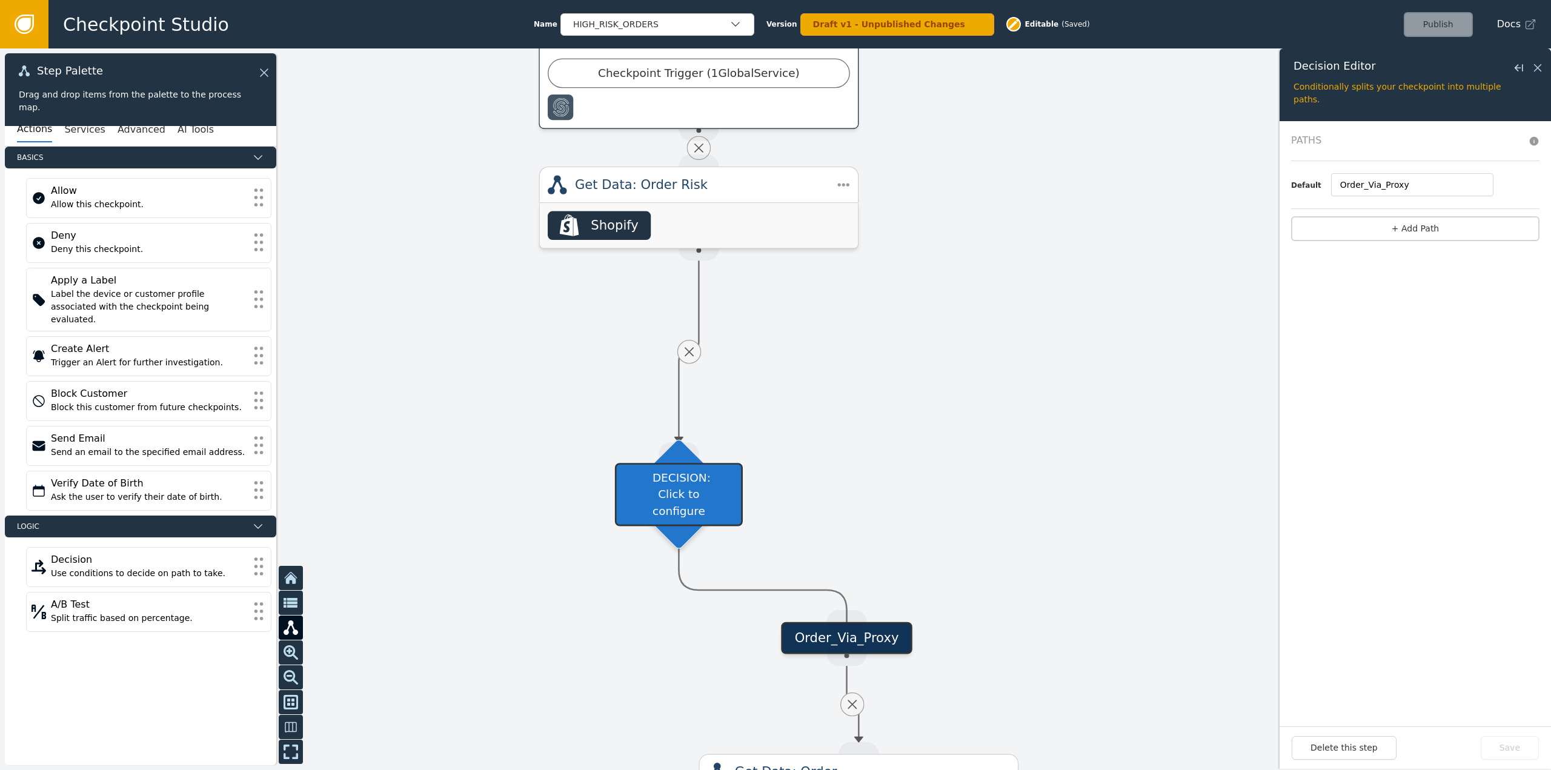
drag, startPoint x: 1034, startPoint y: 395, endPoint x: 1046, endPoint y: 721, distance: 326.9
click at [1047, 725] on div at bounding box center [775, 409] width 1551 height 722
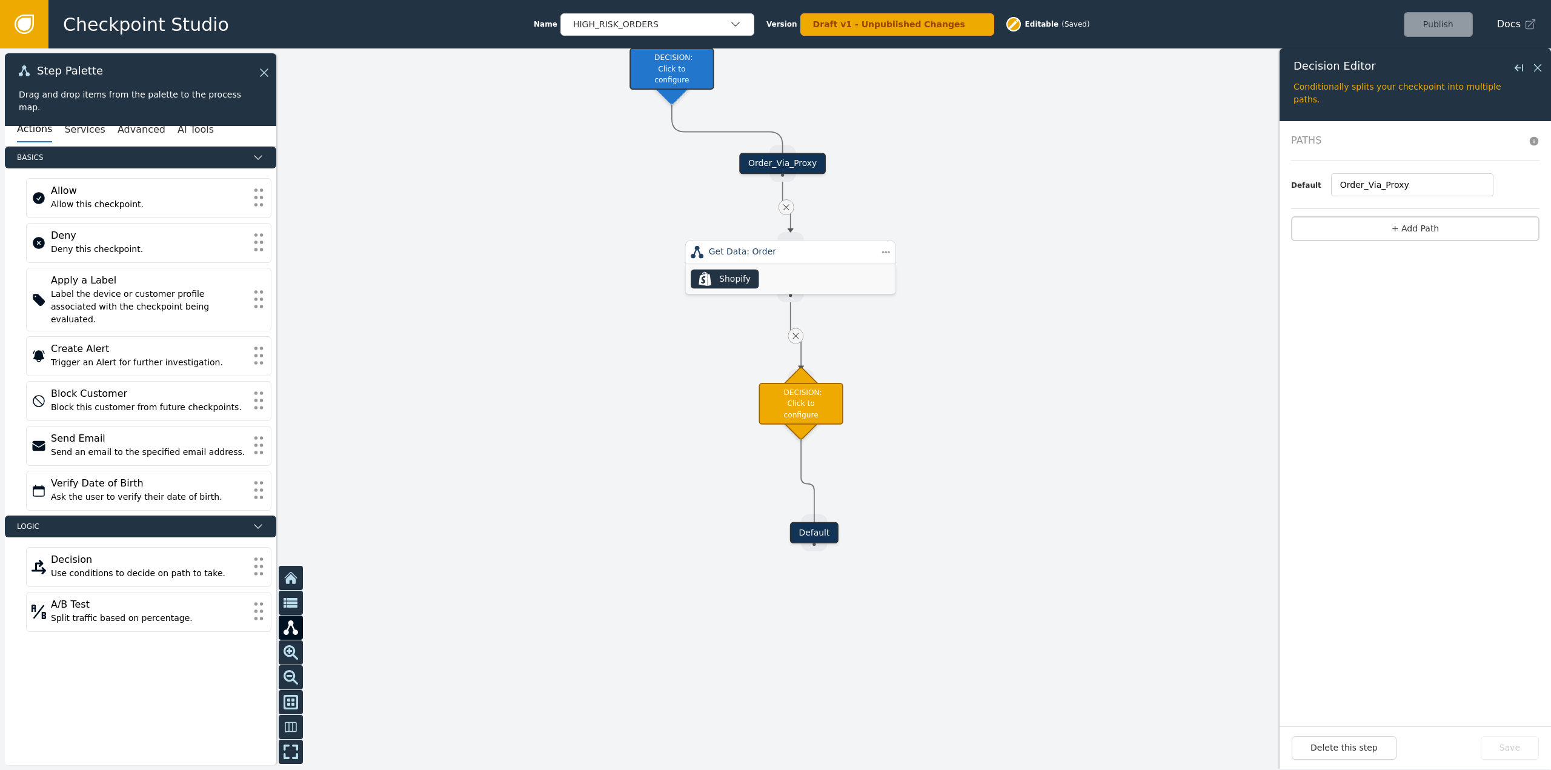
drag, startPoint x: 1019, startPoint y: 578, endPoint x: 935, endPoint y: 215, distance: 373.2
click at [935, 215] on div at bounding box center [775, 409] width 1551 height 722
click at [808, 165] on div "Order_Via_Proxy" at bounding box center [782, 163] width 87 height 21
click at [784, 208] on icon at bounding box center [786, 207] width 10 height 10
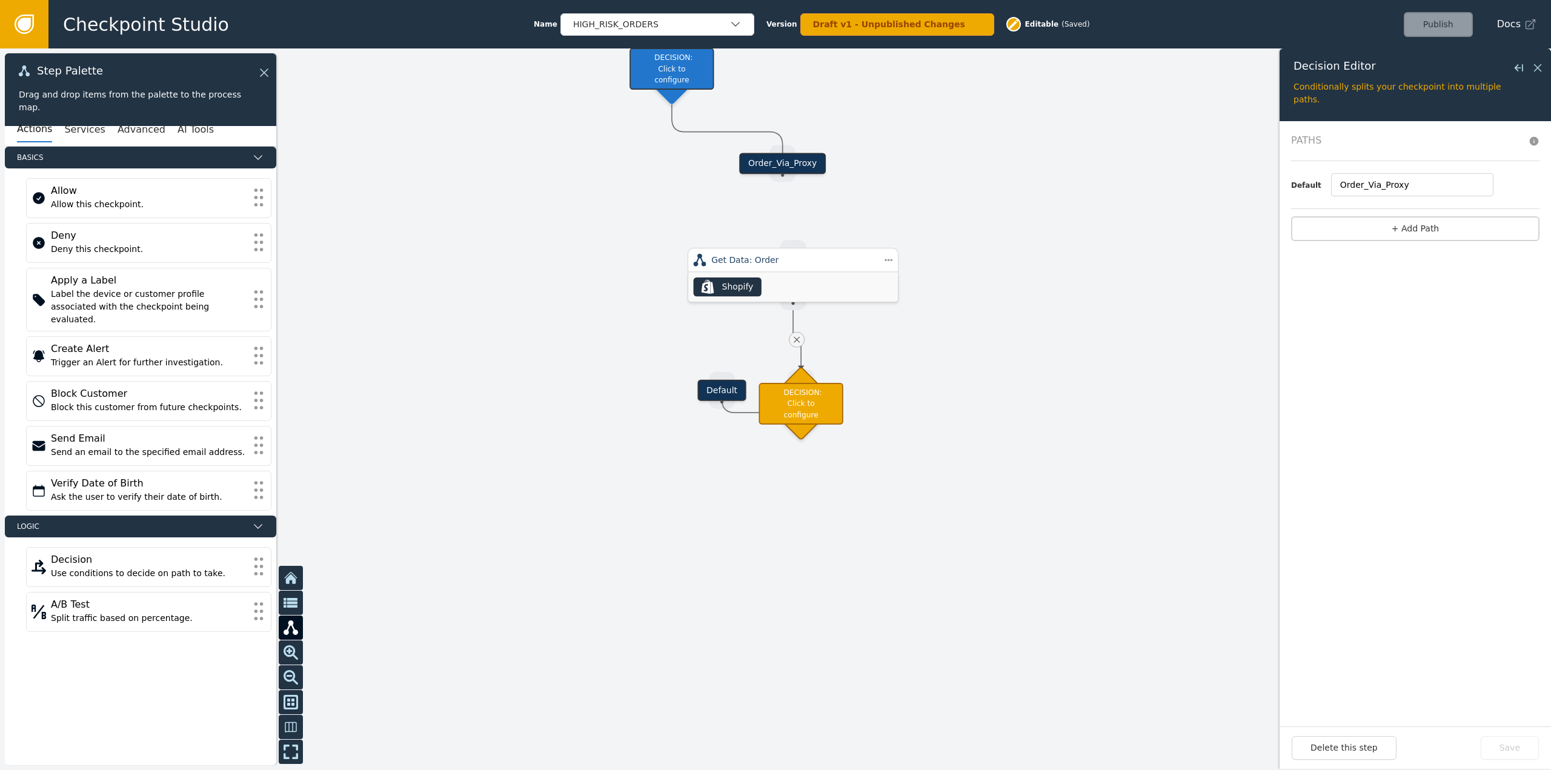
drag, startPoint x: 847, startPoint y: 259, endPoint x: 984, endPoint y: 351, distance: 165.6
click at [899, 272] on div "Get Data: Order" at bounding box center [793, 260] width 211 height 24
drag, startPoint x: 925, startPoint y: 354, endPoint x: 994, endPoint y: 275, distance: 104.8
click at [994, 278] on div "Get Data: Order" at bounding box center [1002, 284] width 164 height 13
click at [810, 167] on div "Order_Via_Proxy" at bounding box center [782, 163] width 87 height 21
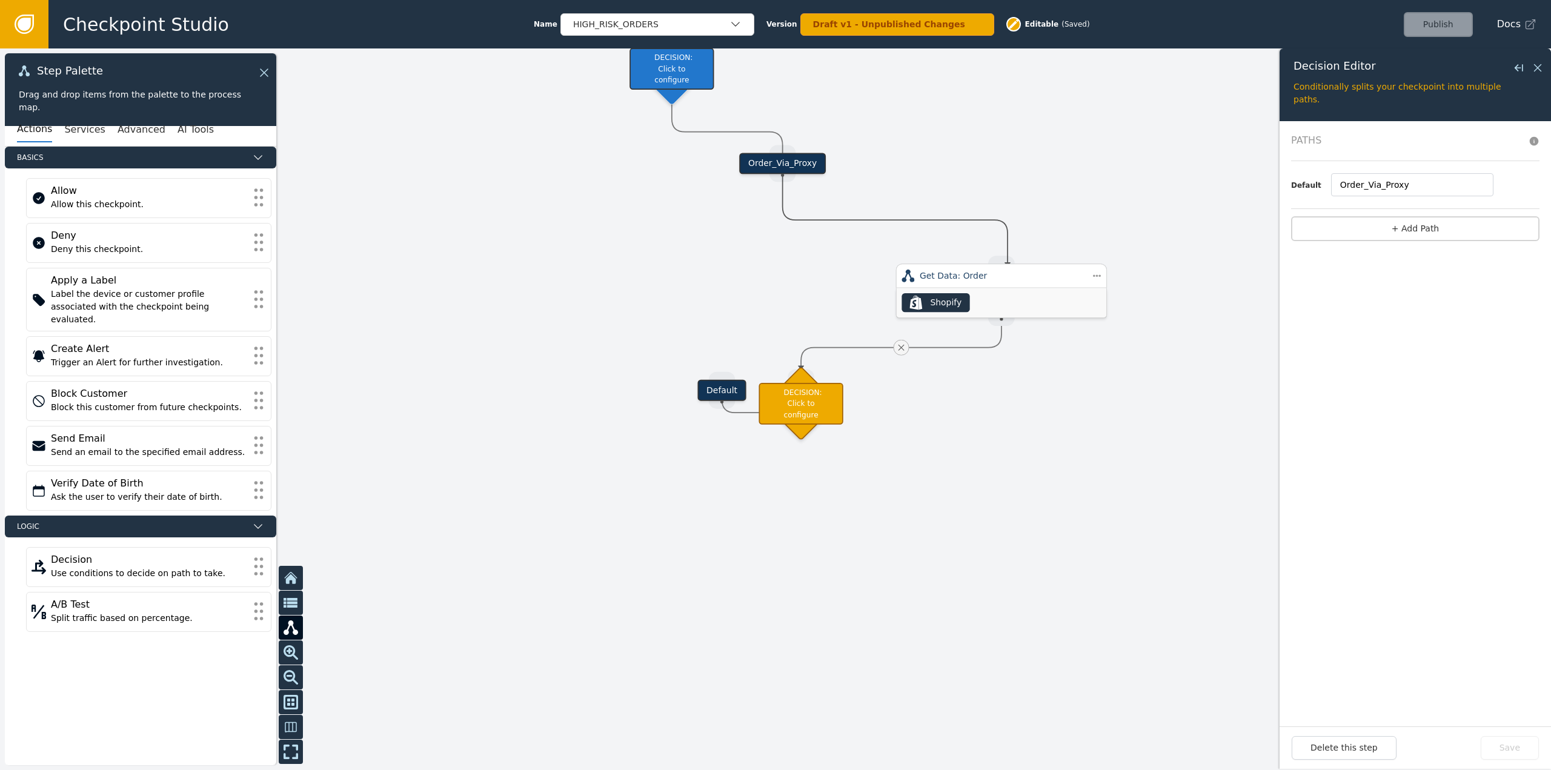
drag, startPoint x: 787, startPoint y: 181, endPoint x: 1007, endPoint y: 266, distance: 236.0
click at [1007, 266] on div "Target Handle for step Default Source Handle for step Target Handle for step Or…" at bounding box center [1360, 61] width 1351 height 628
click at [778, 150] on div at bounding box center [775, 409] width 1551 height 722
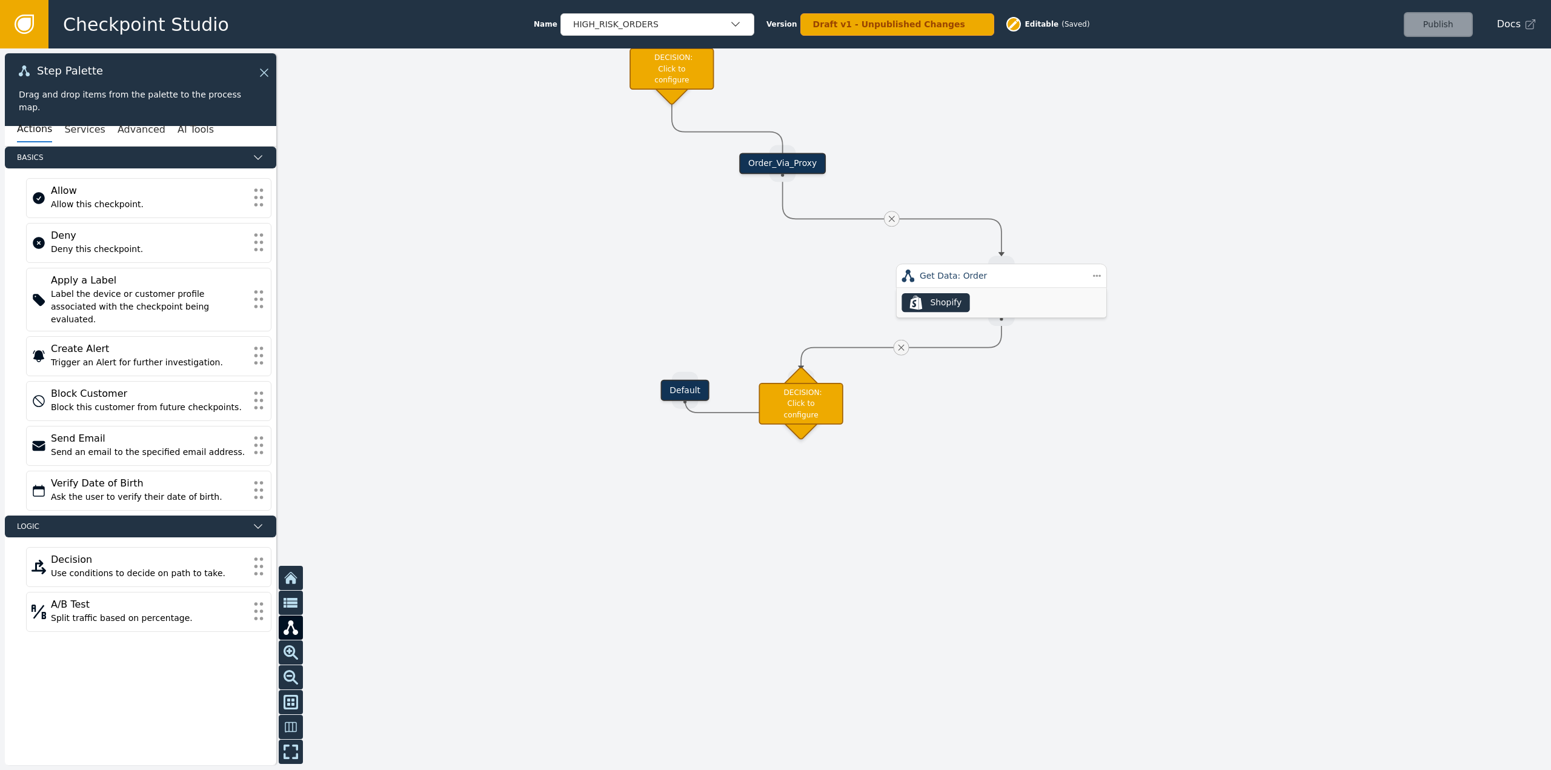
click at [782, 159] on div "Order_Via_Proxy" at bounding box center [782, 163] width 87 height 21
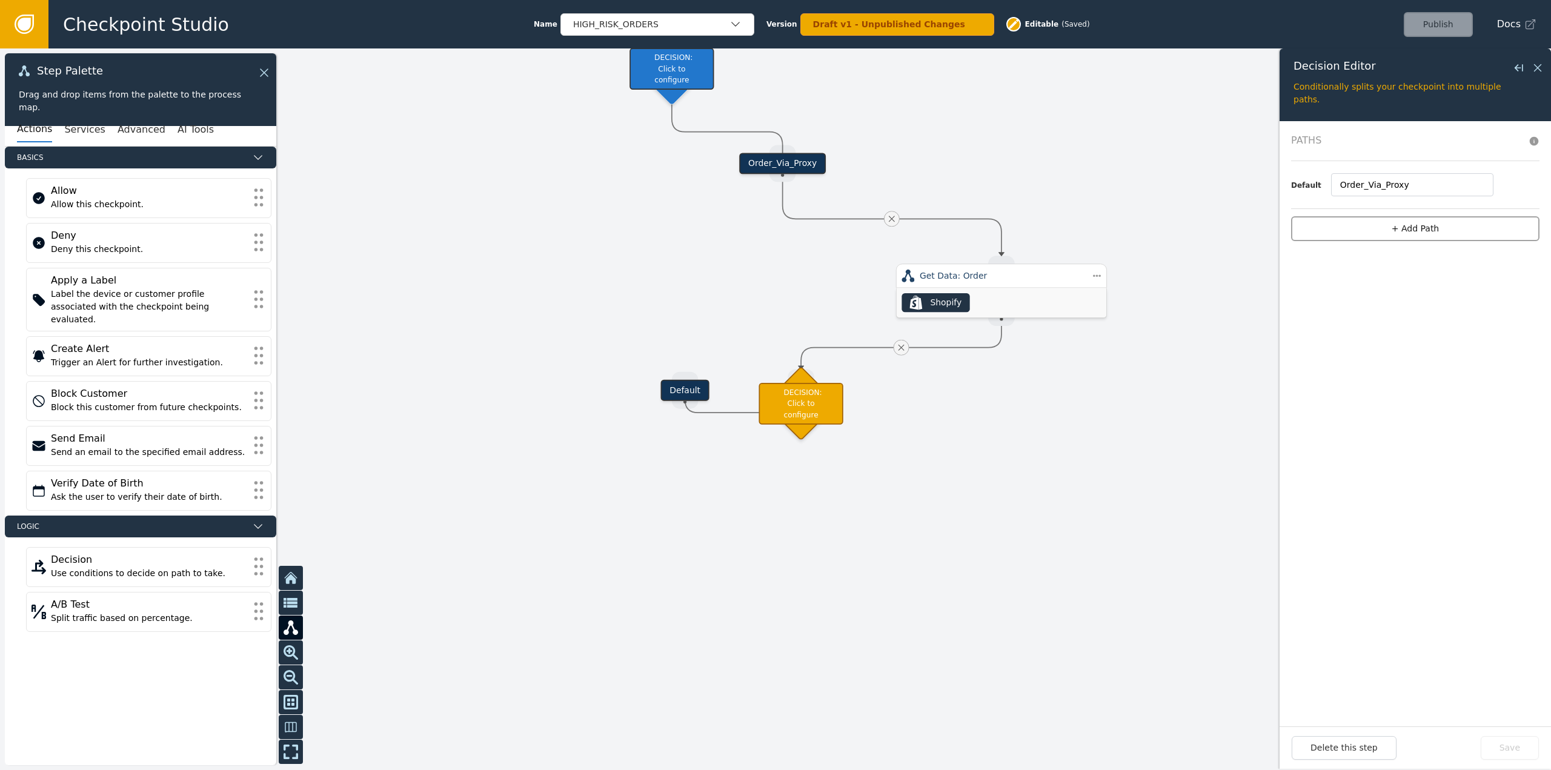
click at [1439, 225] on button "+ Add Path" at bounding box center [1415, 228] width 248 height 25
click at [1381, 252] on input "Order_Via_Proxy" at bounding box center [1412, 249] width 162 height 23
click at [1378, 188] on input "1" at bounding box center [1406, 184] width 159 height 23
click at [1359, 206] on button "Conditions (0)" at bounding box center [1345, 207] width 49 height 11
click at [1474, 204] on button "+ add" at bounding box center [1476, 207] width 22 height 11
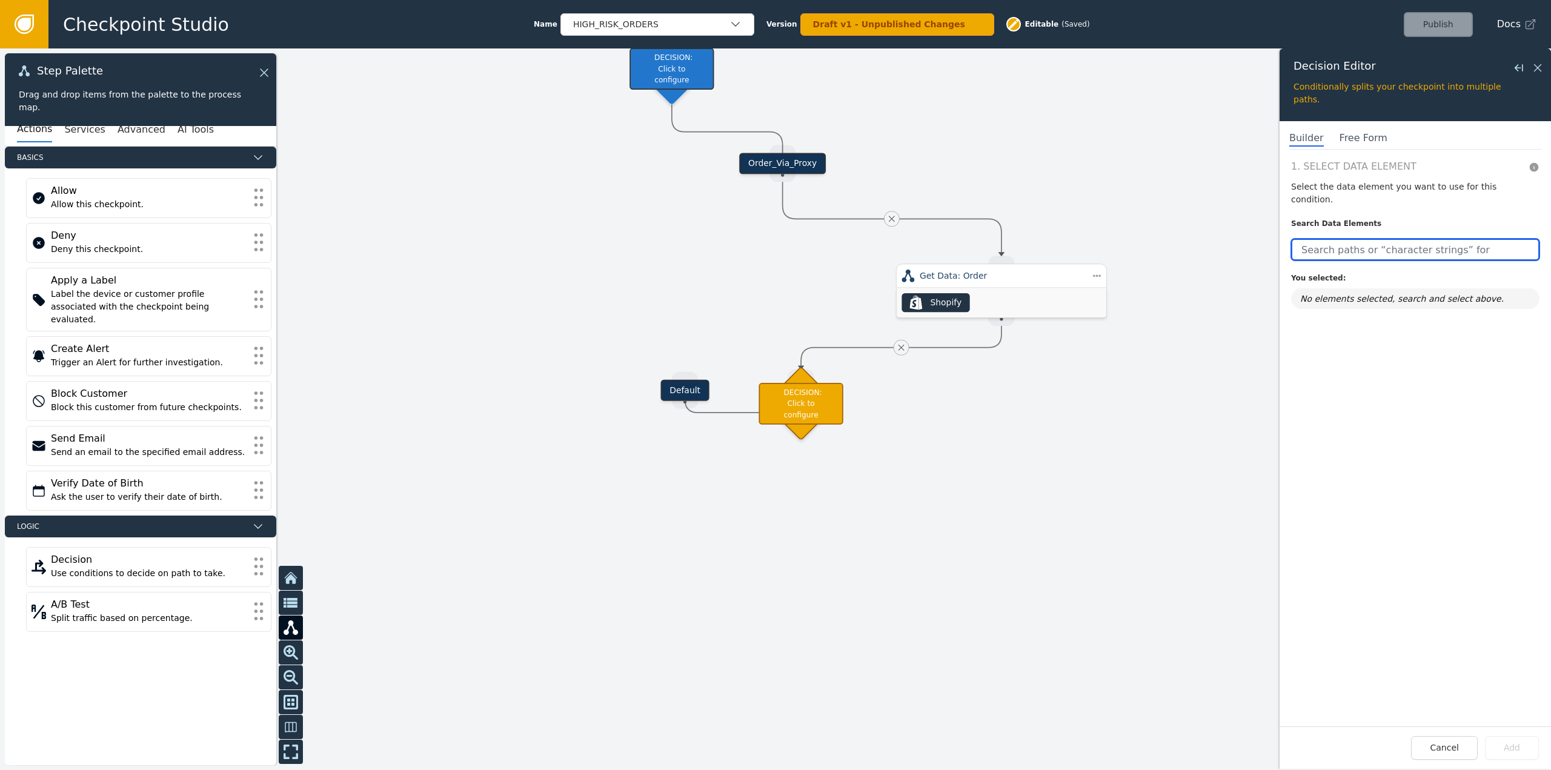
click at [1402, 242] on input "text" at bounding box center [1415, 250] width 248 height 22
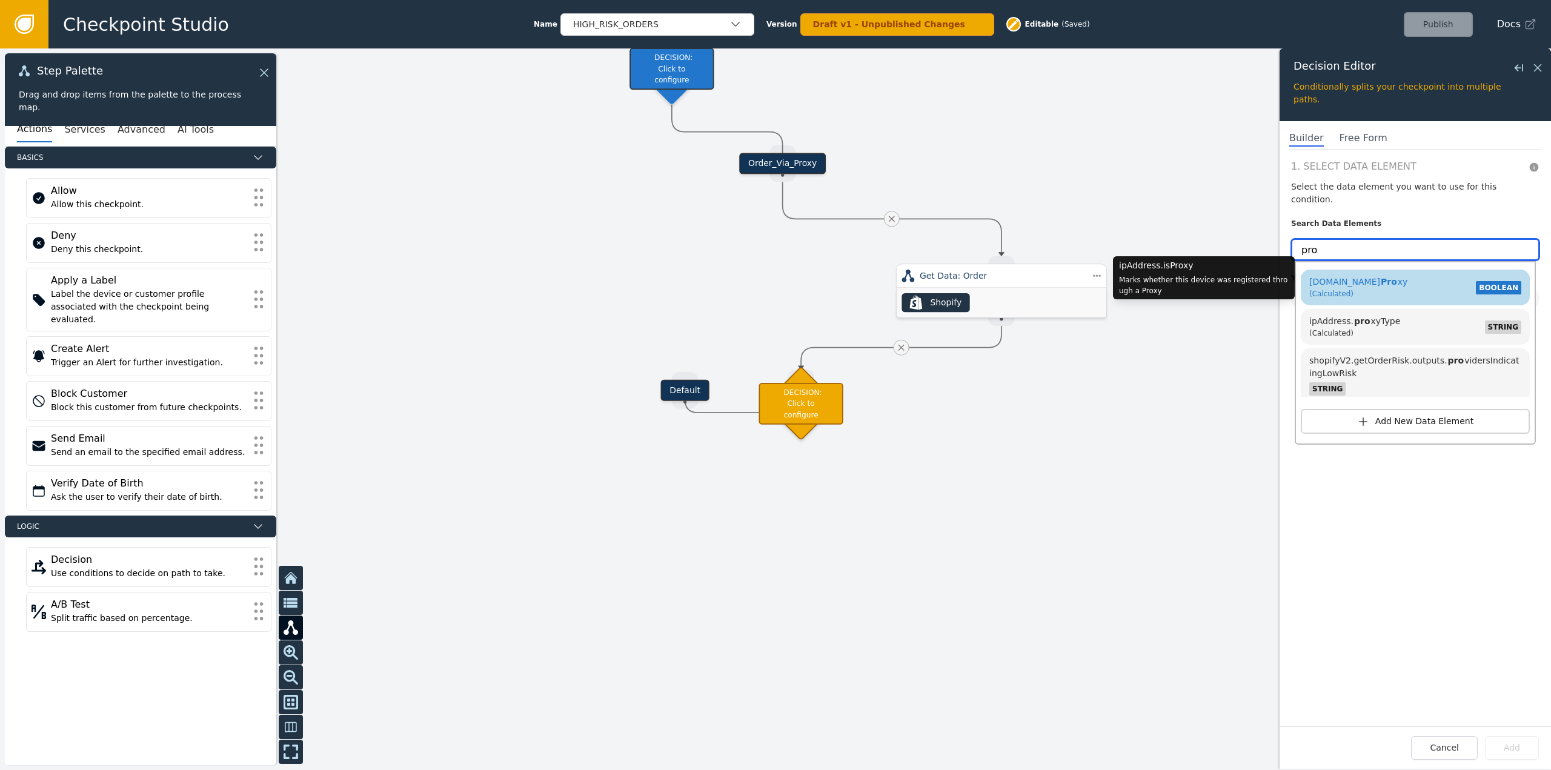
type input "pro"
click at [1390, 273] on div "[DOMAIN_NAME] Pro xy (Calculated) BOOLEAN" at bounding box center [1415, 287] width 217 height 28
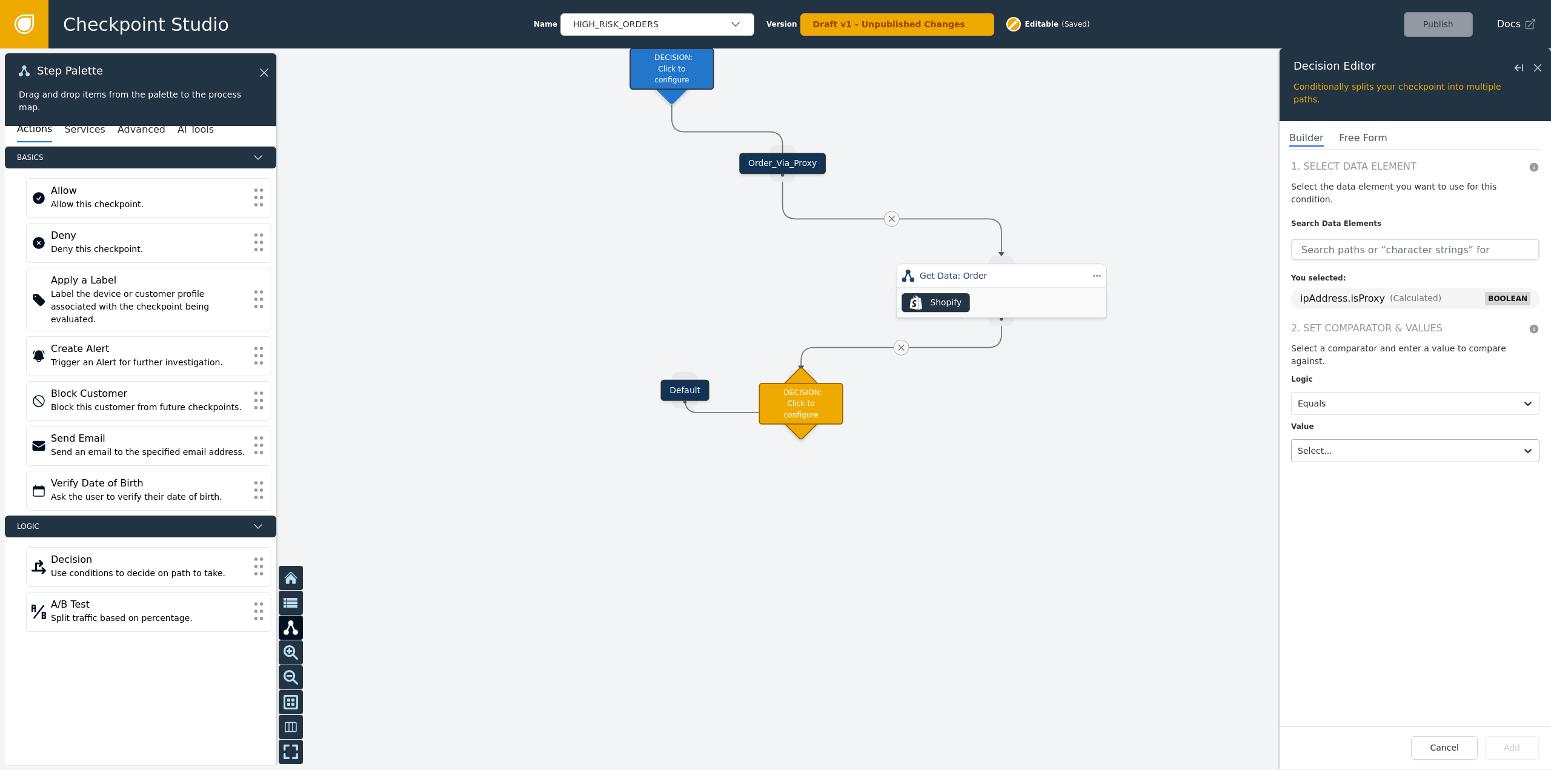
click at [1335, 442] on div at bounding box center [1404, 450] width 213 height 17
click at [1318, 387] on div "True" at bounding box center [1366, 398] width 150 height 22
click at [1519, 744] on button "Add" at bounding box center [1512, 748] width 54 height 24
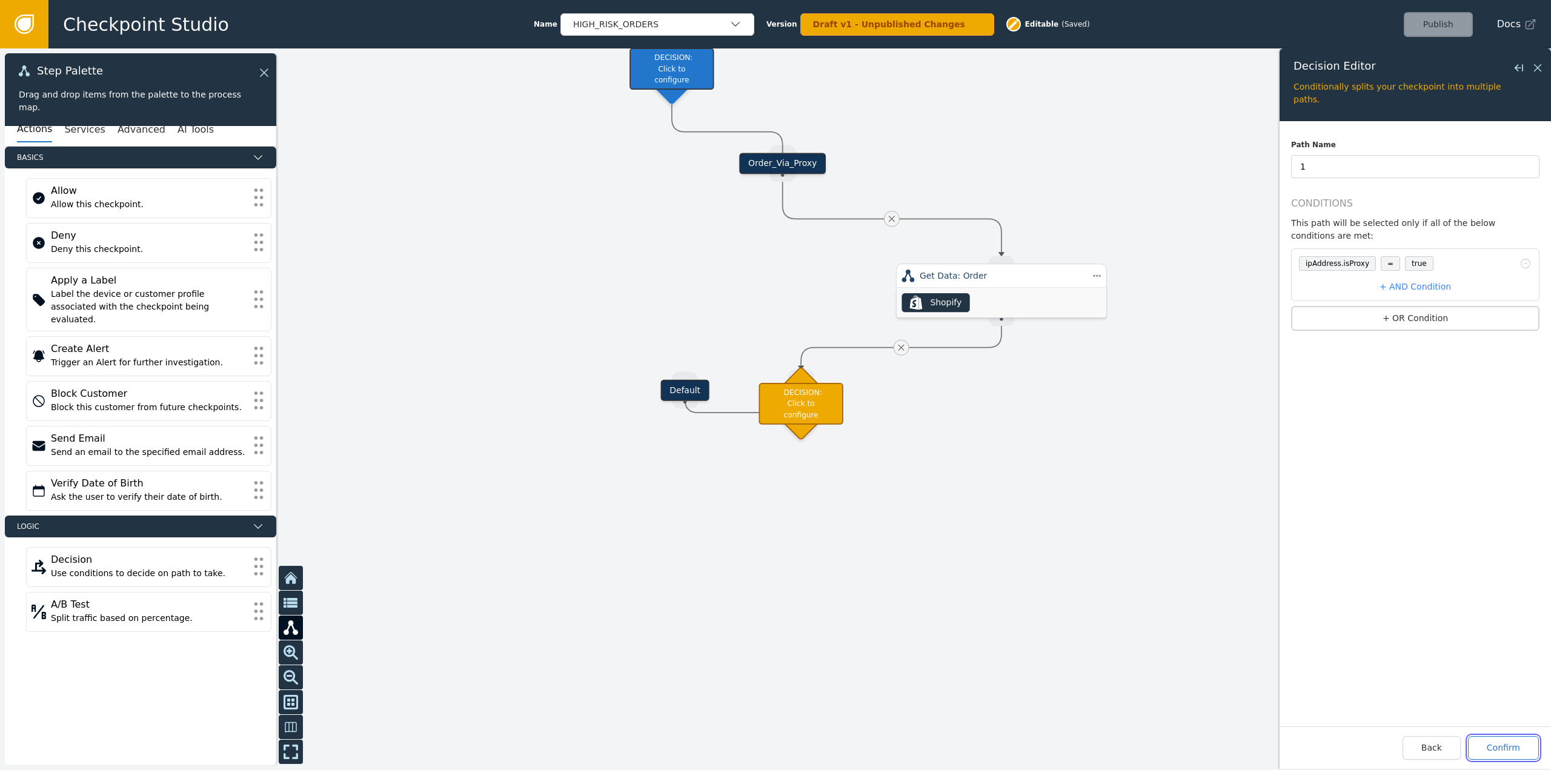
click at [1523, 754] on button "Confirm" at bounding box center [1503, 748] width 71 height 24
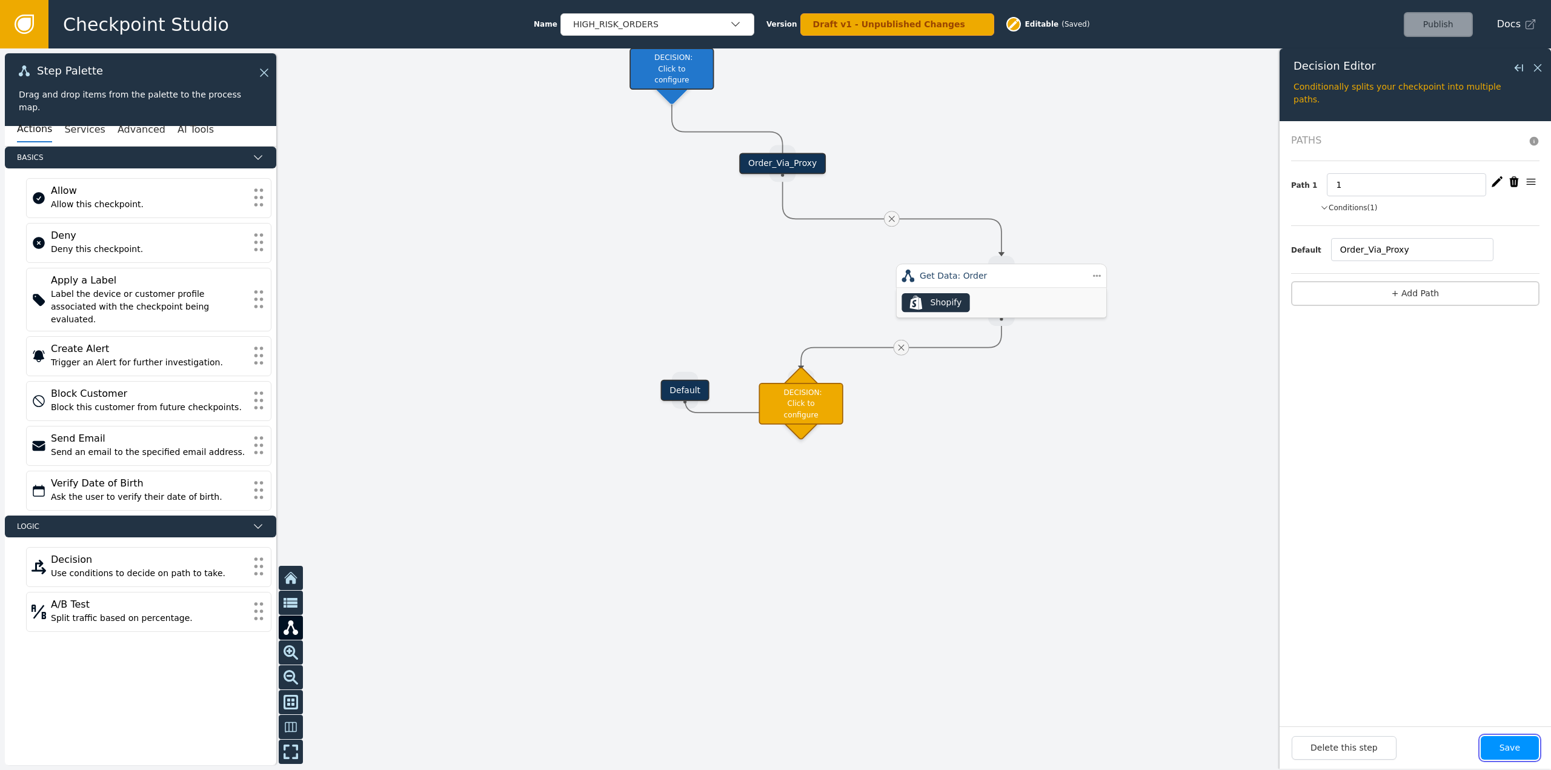
click at [1524, 746] on button "Save" at bounding box center [1510, 748] width 58 height 24
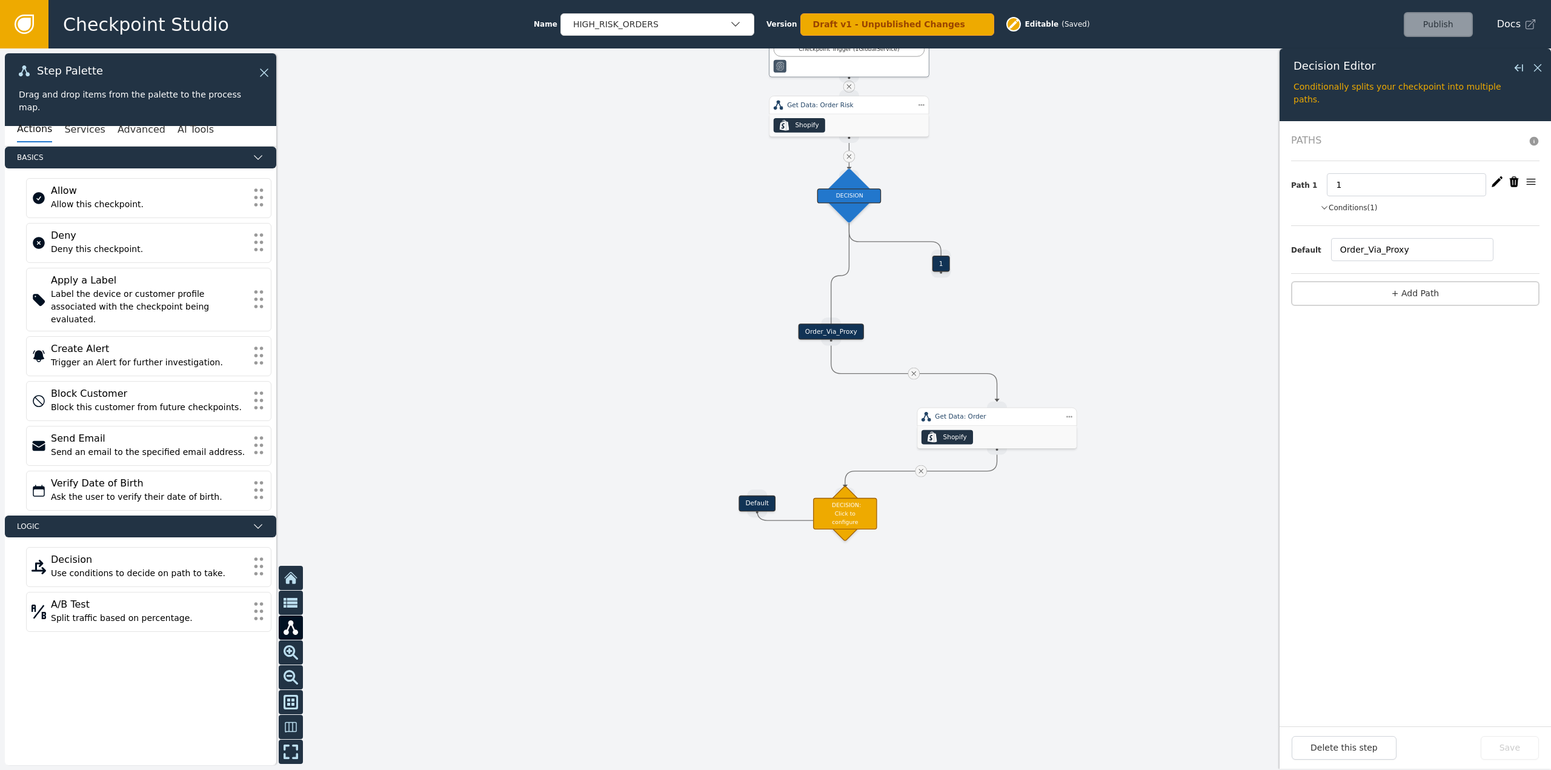
drag, startPoint x: 1047, startPoint y: 58, endPoint x: 1044, endPoint y: 242, distance: 184.9
click at [1044, 242] on div at bounding box center [775, 409] width 1551 height 722
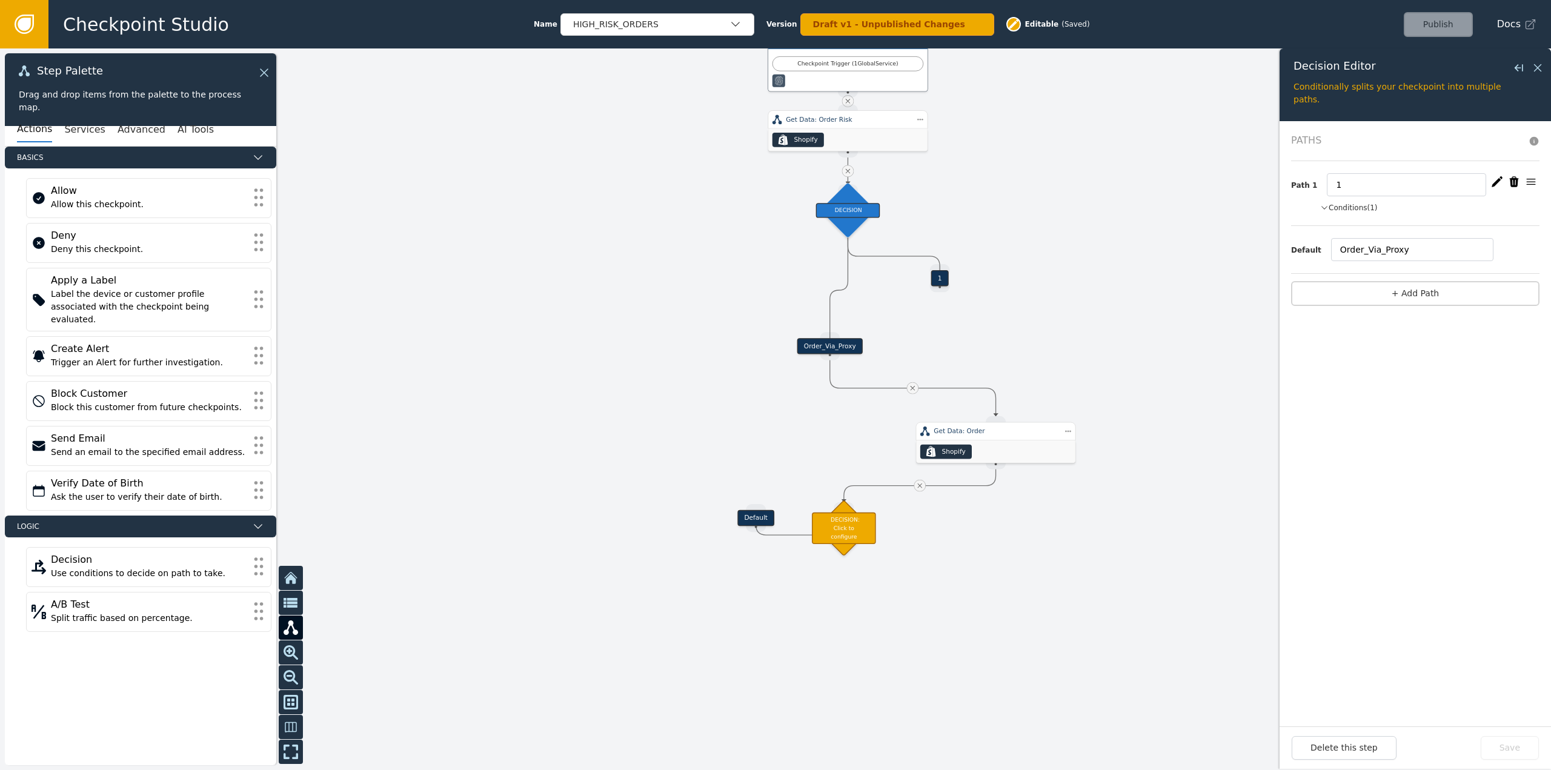
click at [804, 350] on div "Order_Via_Proxy" at bounding box center [830, 346] width 65 height 16
click at [825, 348] on div "Source Handle for step" at bounding box center [830, 354] width 20 height 12
click at [840, 344] on div "Order_Via_Proxy" at bounding box center [830, 346] width 65 height 16
click at [1370, 742] on button "Delete this step" at bounding box center [1344, 748] width 105 height 24
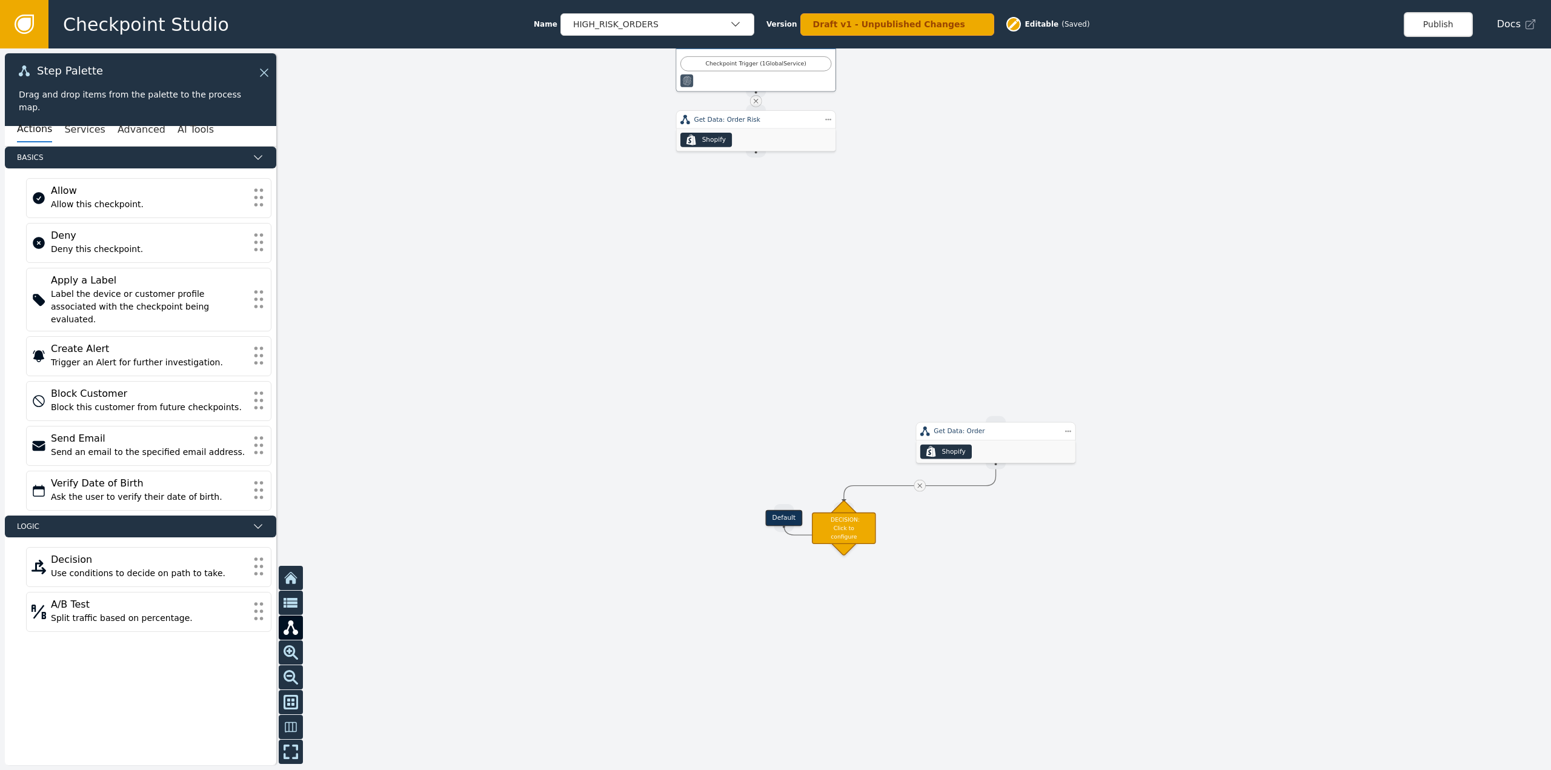
click at [812, 244] on div at bounding box center [775, 409] width 1551 height 722
drag, startPoint x: 755, startPoint y: 153, endPoint x: 786, endPoint y: 211, distance: 65.9
click at [786, 211] on div "Target Handle for step Default Source Handle for step Target Handle for step 10…" at bounding box center [775, 409] width 1551 height 722
drag, startPoint x: 771, startPoint y: 251, endPoint x: 687, endPoint y: 188, distance: 104.7
click at [770, 251] on div "A/B TEST" at bounding box center [784, 238] width 39 height 39
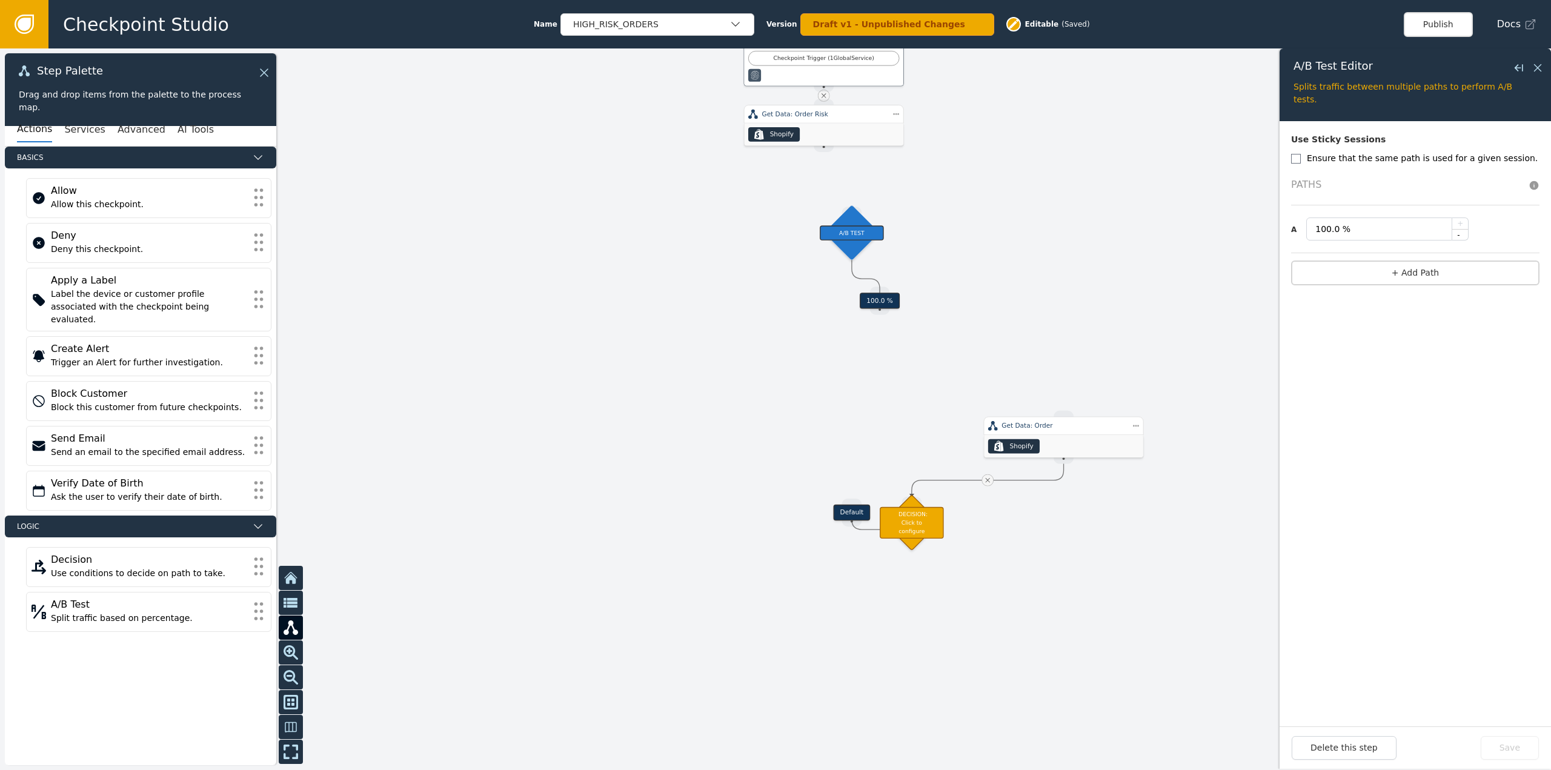
drag, startPoint x: 687, startPoint y: 188, endPoint x: 755, endPoint y: 181, distance: 68.2
click at [755, 181] on div at bounding box center [775, 409] width 1551 height 722
click at [856, 223] on div "A/B TEST" at bounding box center [852, 231] width 39 height 39
click at [847, 240] on div "A/B TEST" at bounding box center [852, 231] width 39 height 39
drag, startPoint x: 1033, startPoint y: 257, endPoint x: 920, endPoint y: 249, distance: 113.0
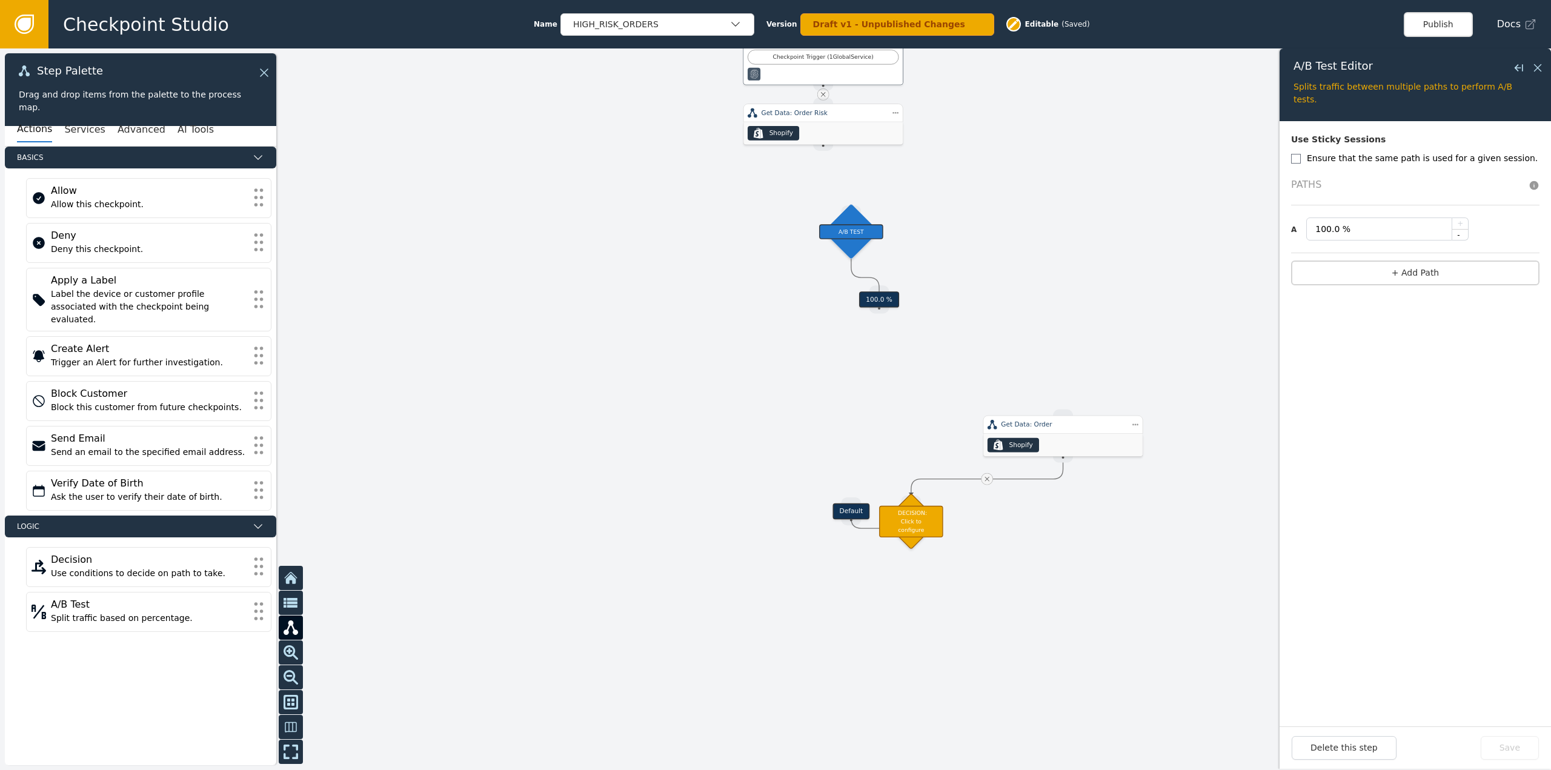
click at [1032, 257] on div at bounding box center [775, 409] width 1551 height 722
click at [850, 230] on div "A/B TEST" at bounding box center [851, 231] width 64 height 15
click at [1348, 747] on button "Delete this step" at bounding box center [1344, 748] width 105 height 24
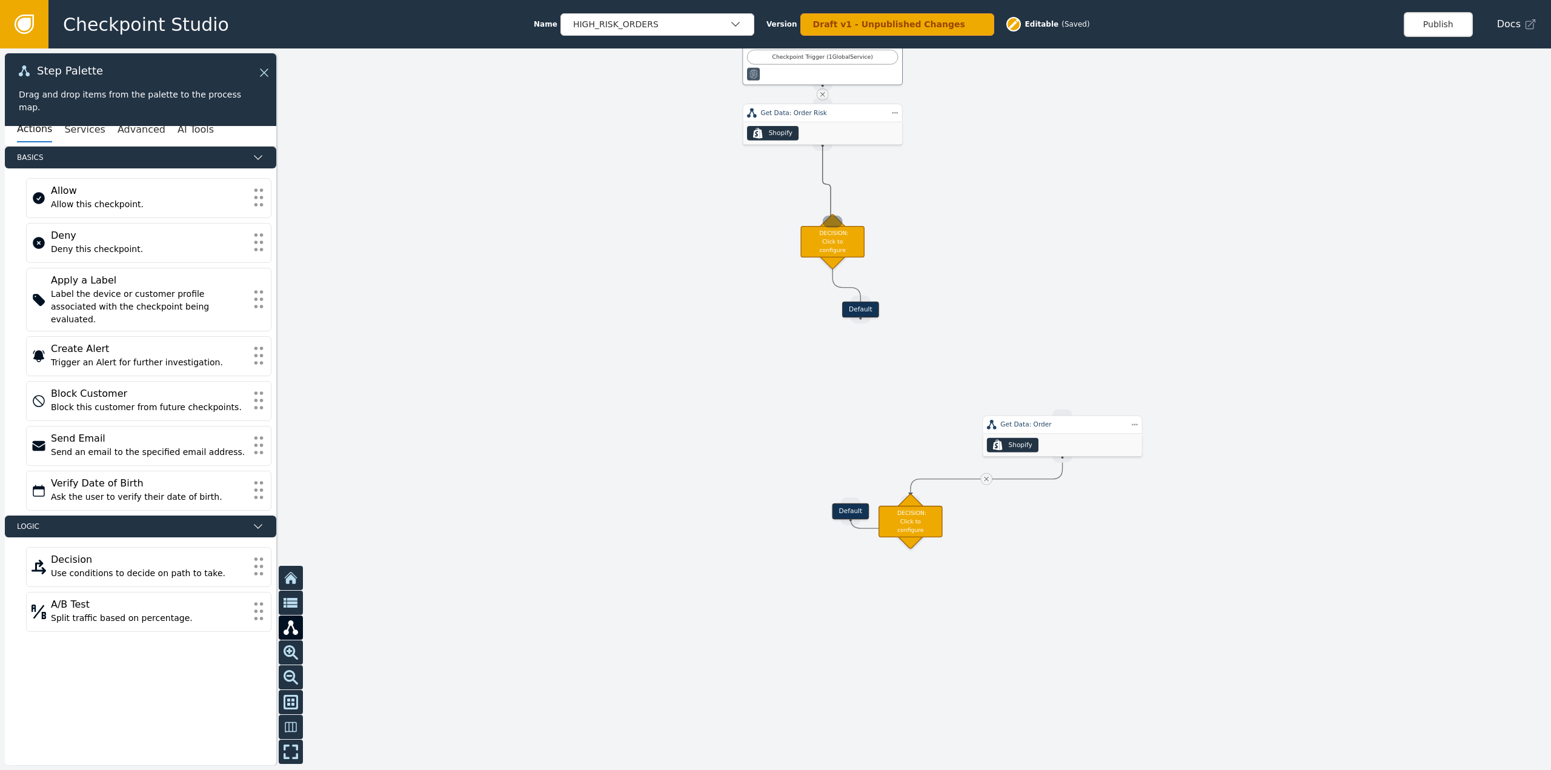
drag, startPoint x: 819, startPoint y: 150, endPoint x: 831, endPoint y: 224, distance: 74.8
click at [831, 224] on div "Target Handle for step Default Source Handle for step Target Handle for step De…" at bounding box center [1335, 262] width 1024 height 476
click at [824, 191] on div "DECISION: Click to configure" at bounding box center [823, 204] width 64 height 32
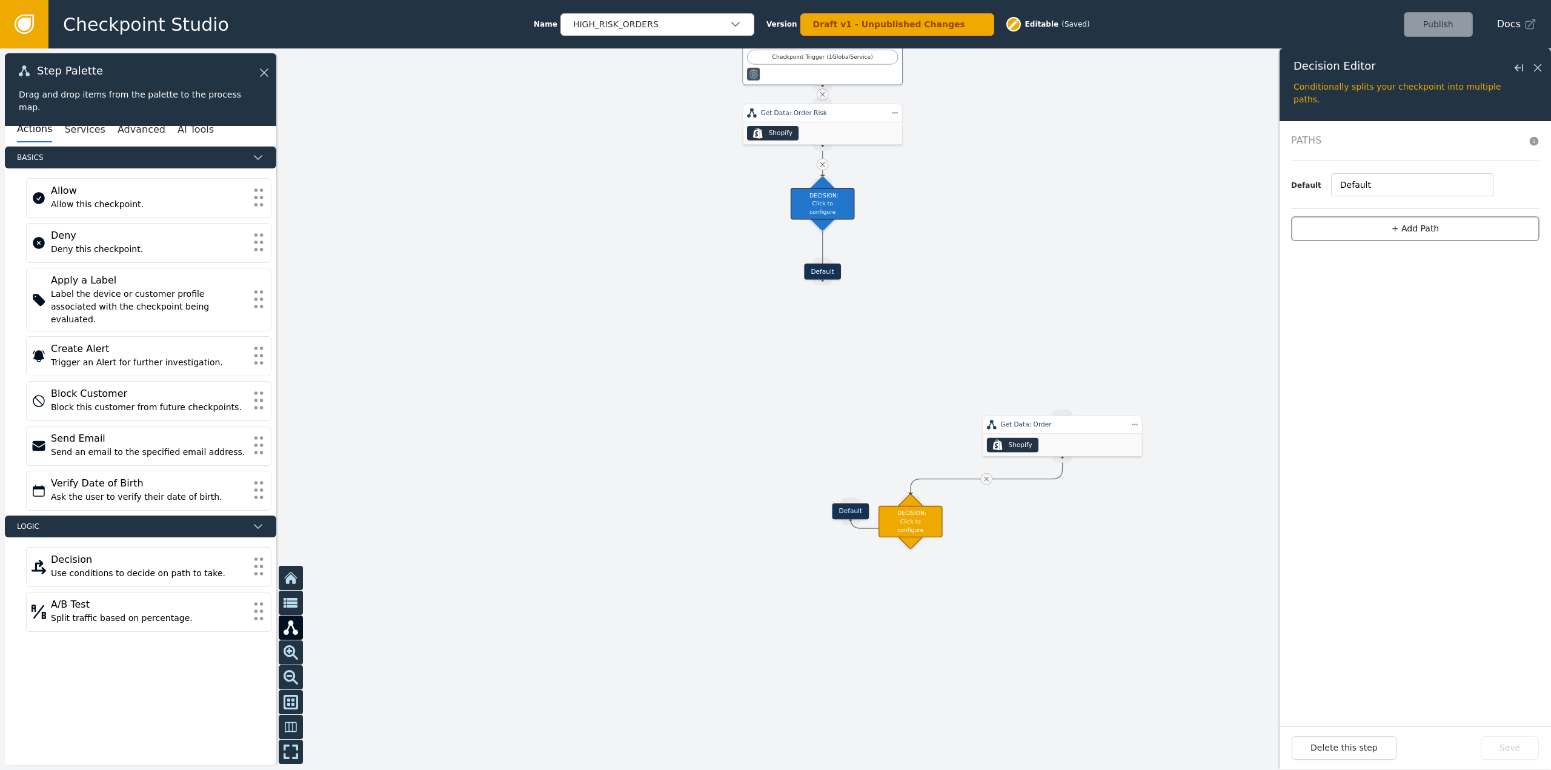
click at [1364, 228] on button "+ Add Path" at bounding box center [1415, 228] width 248 height 25
click at [1393, 255] on input "Default" at bounding box center [1412, 249] width 162 height 23
click at [1393, 253] on input "Default" at bounding box center [1412, 249] width 162 height 23
drag, startPoint x: 1394, startPoint y: 248, endPoint x: 1219, endPoint y: 239, distance: 176.0
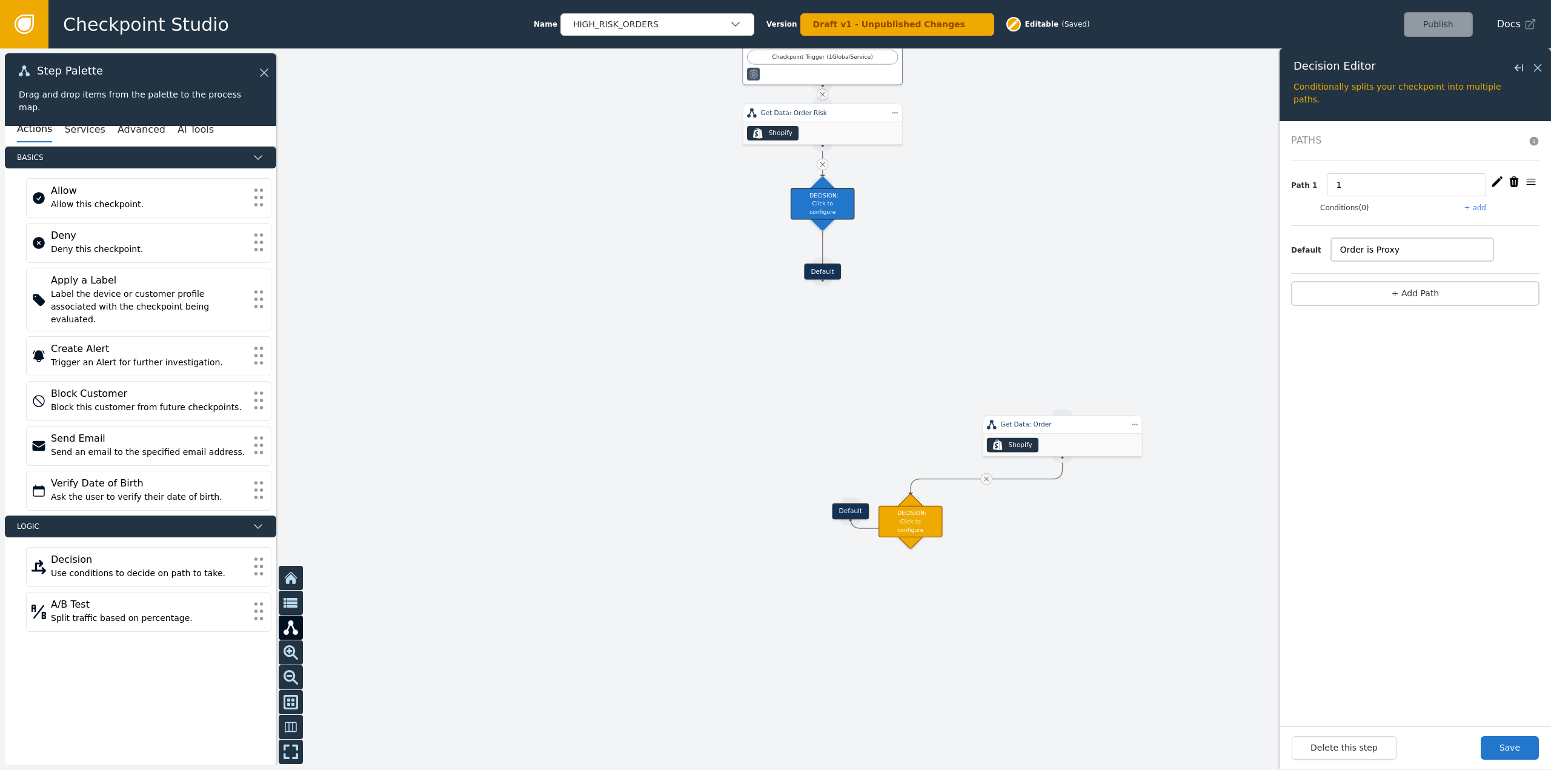
click at [1219, 239] on div "Target Handle for step Default Source Handle for step Target Handle for step De…" at bounding box center [775, 409] width 1551 height 722
click at [1357, 251] on input "Proxy Order" at bounding box center [1412, 249] width 162 height 23
drag, startPoint x: 1391, startPoint y: 250, endPoint x: 1300, endPoint y: 253, distance: 91.0
click at [1300, 253] on div "Default Proxy_Order" at bounding box center [1415, 249] width 248 height 23
type input "Proxy_Order"
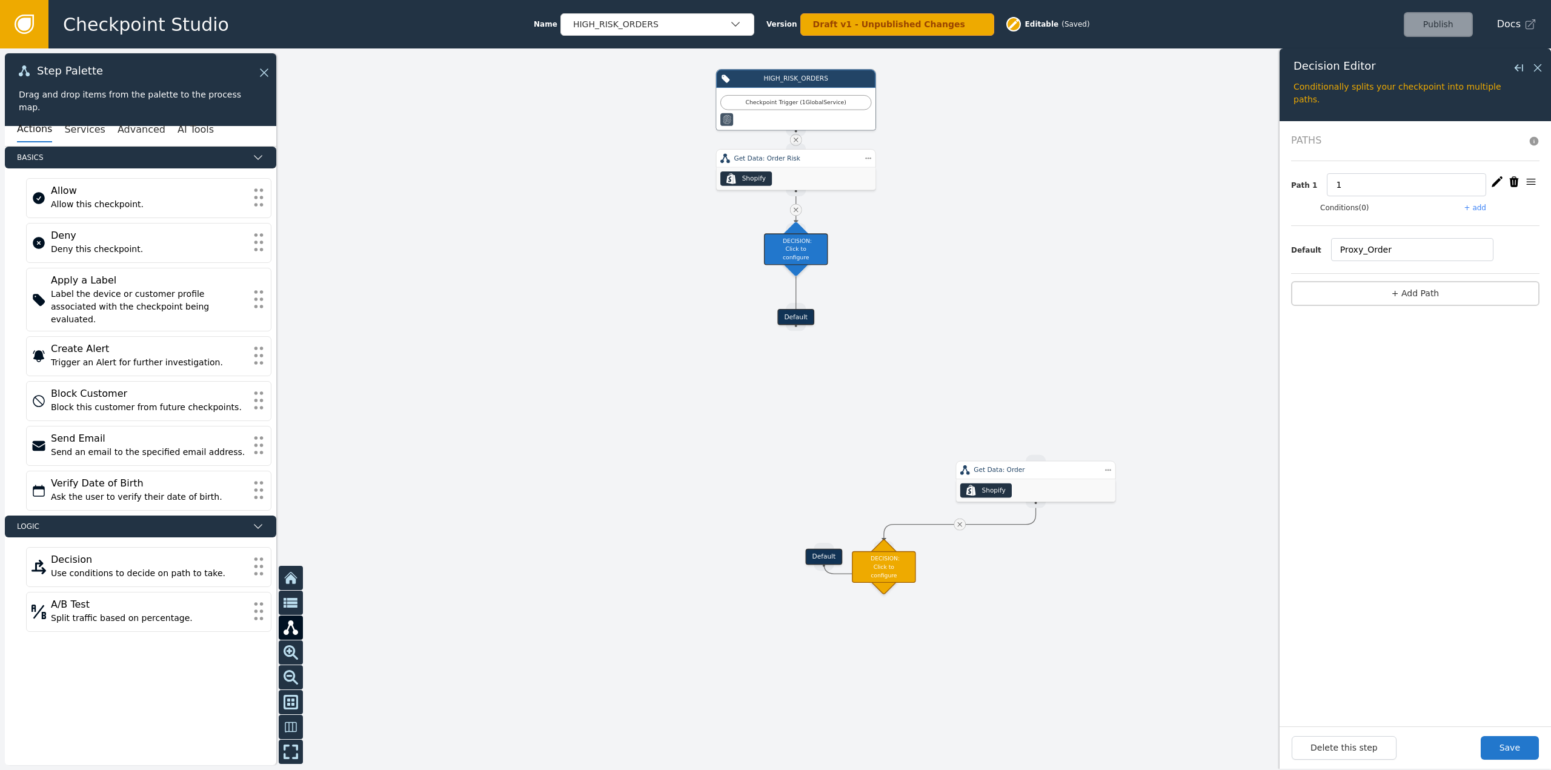
drag, startPoint x: 1010, startPoint y: 253, endPoint x: 979, endPoint y: 306, distance: 61.4
click at [979, 306] on div at bounding box center [775, 409] width 1551 height 722
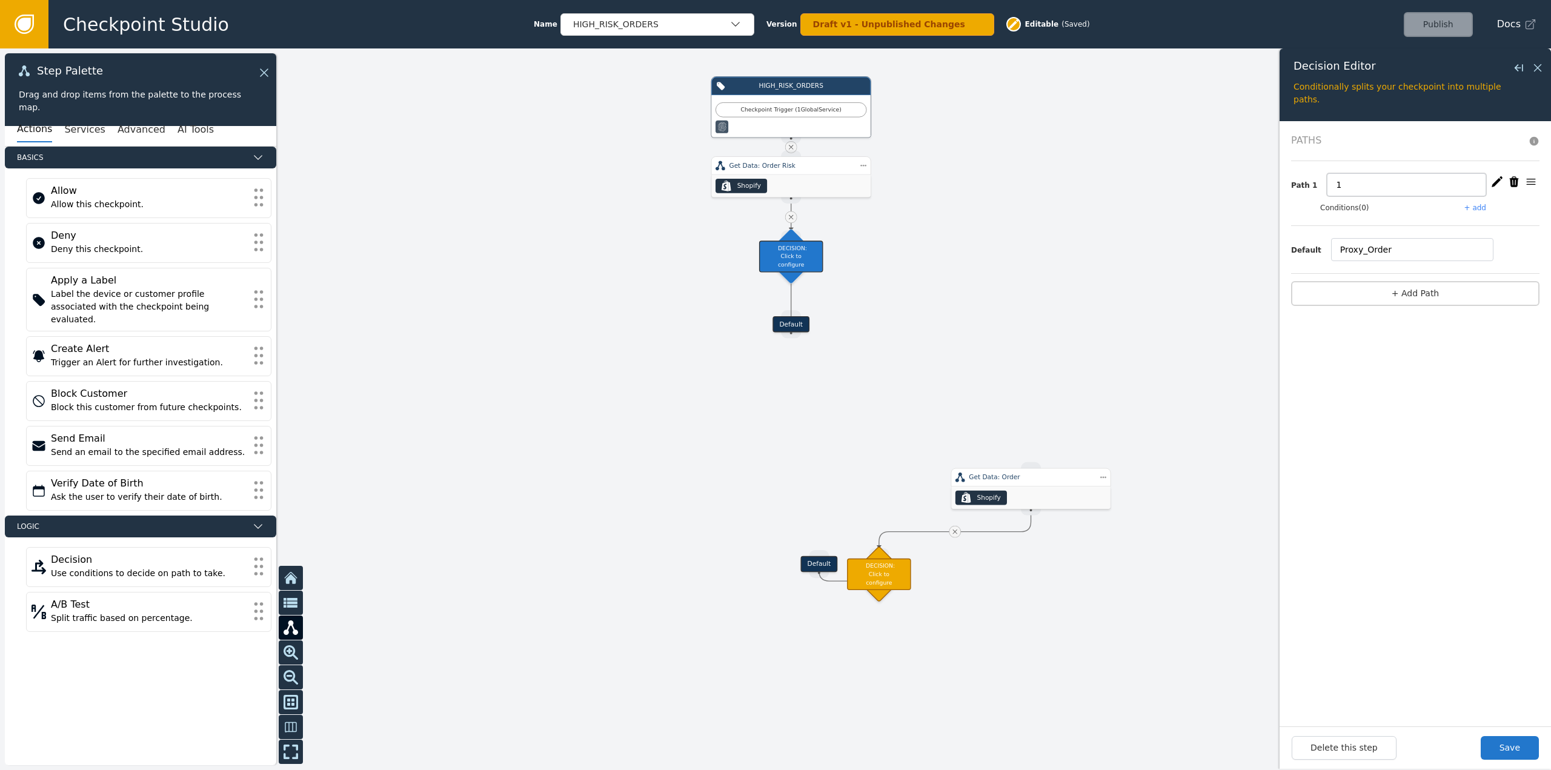
click at [1327, 181] on input "1" at bounding box center [1406, 184] width 159 height 23
click at [1401, 294] on button "+ Add Path" at bounding box center [1415, 293] width 248 height 25
click at [1351, 206] on button "Conditions (0)" at bounding box center [1345, 207] width 49 height 11
click at [1476, 205] on button "+ add" at bounding box center [1476, 207] width 22 height 11
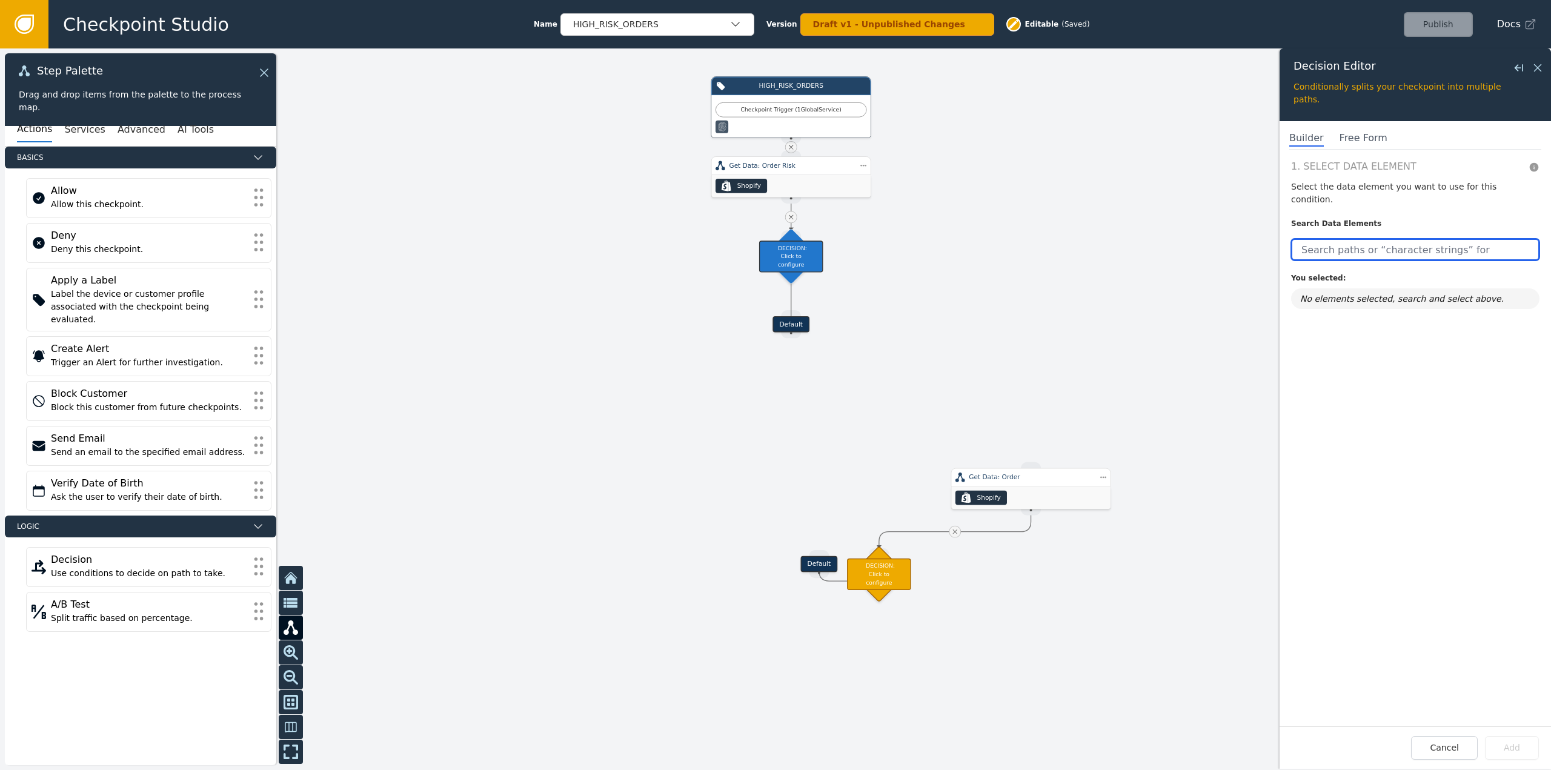
click at [1372, 239] on input "text" at bounding box center [1415, 250] width 248 height 22
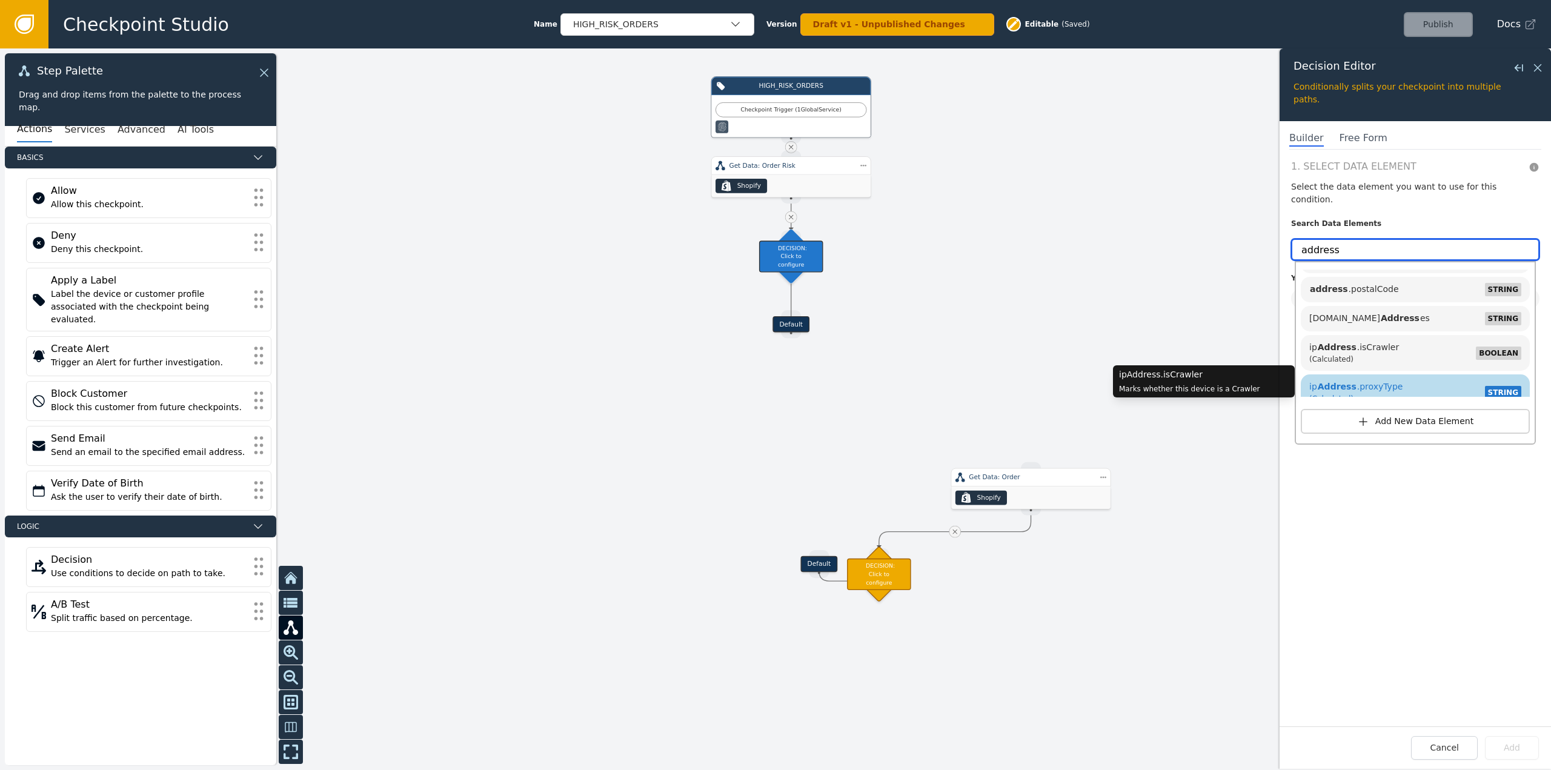
scroll to position [545, 0]
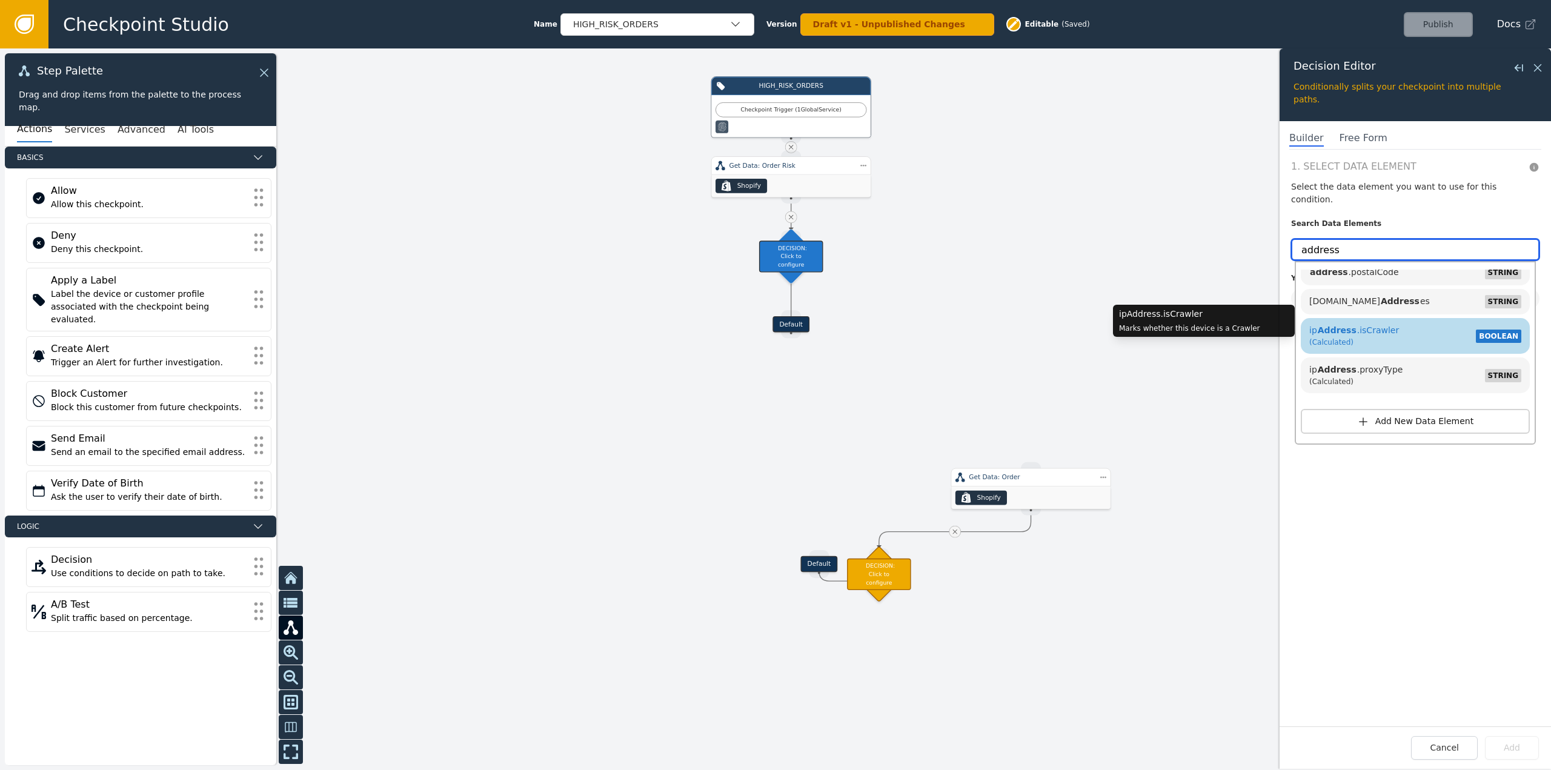
type input "address"
click at [1367, 337] on div "(Calculated)" at bounding box center [1355, 342] width 90 height 11
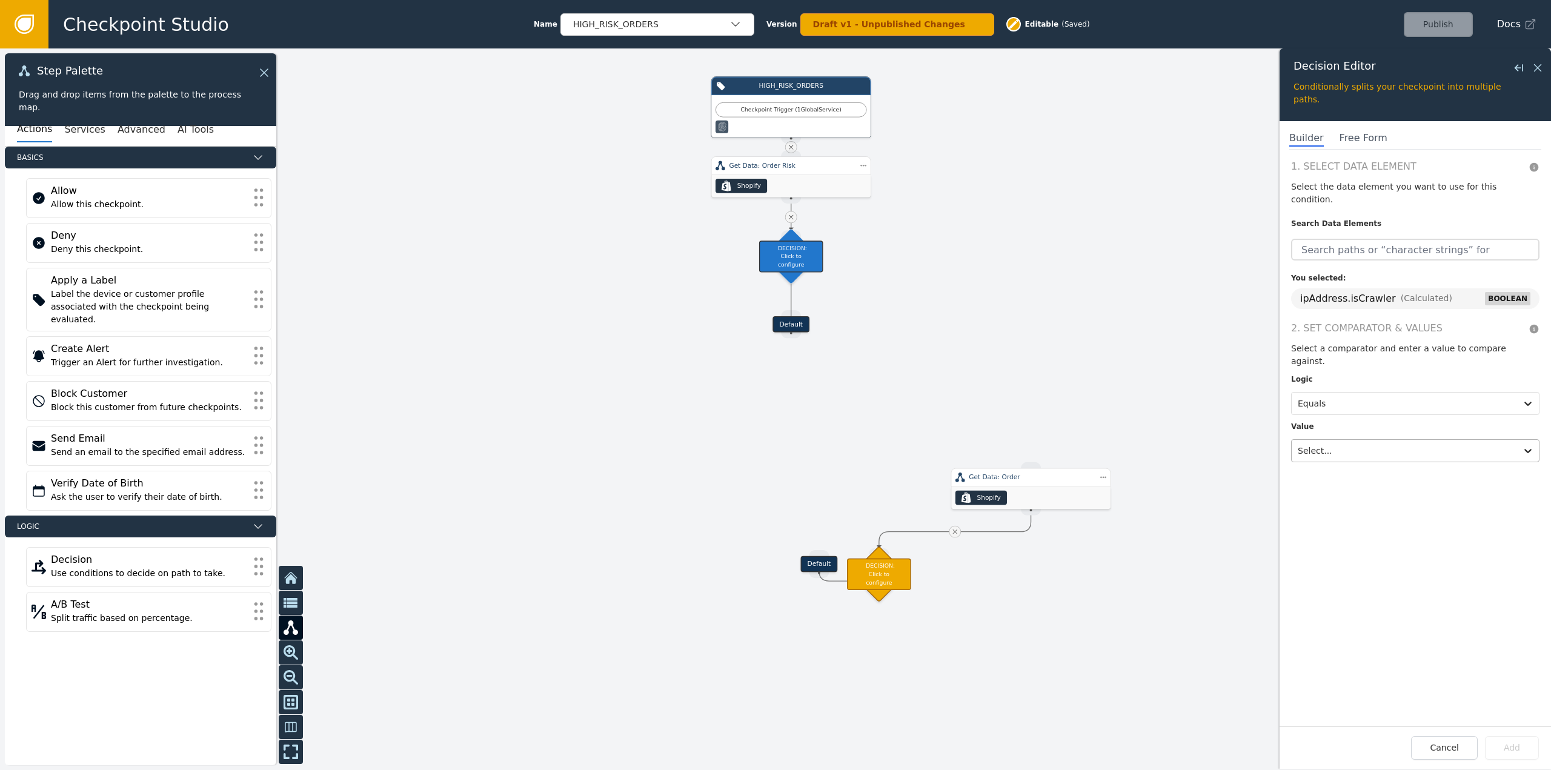
click at [1348, 442] on div at bounding box center [1404, 450] width 213 height 17
click at [1322, 387] on div "True" at bounding box center [1366, 398] width 150 height 22
click at [1520, 751] on button "Add" at bounding box center [1512, 748] width 54 height 24
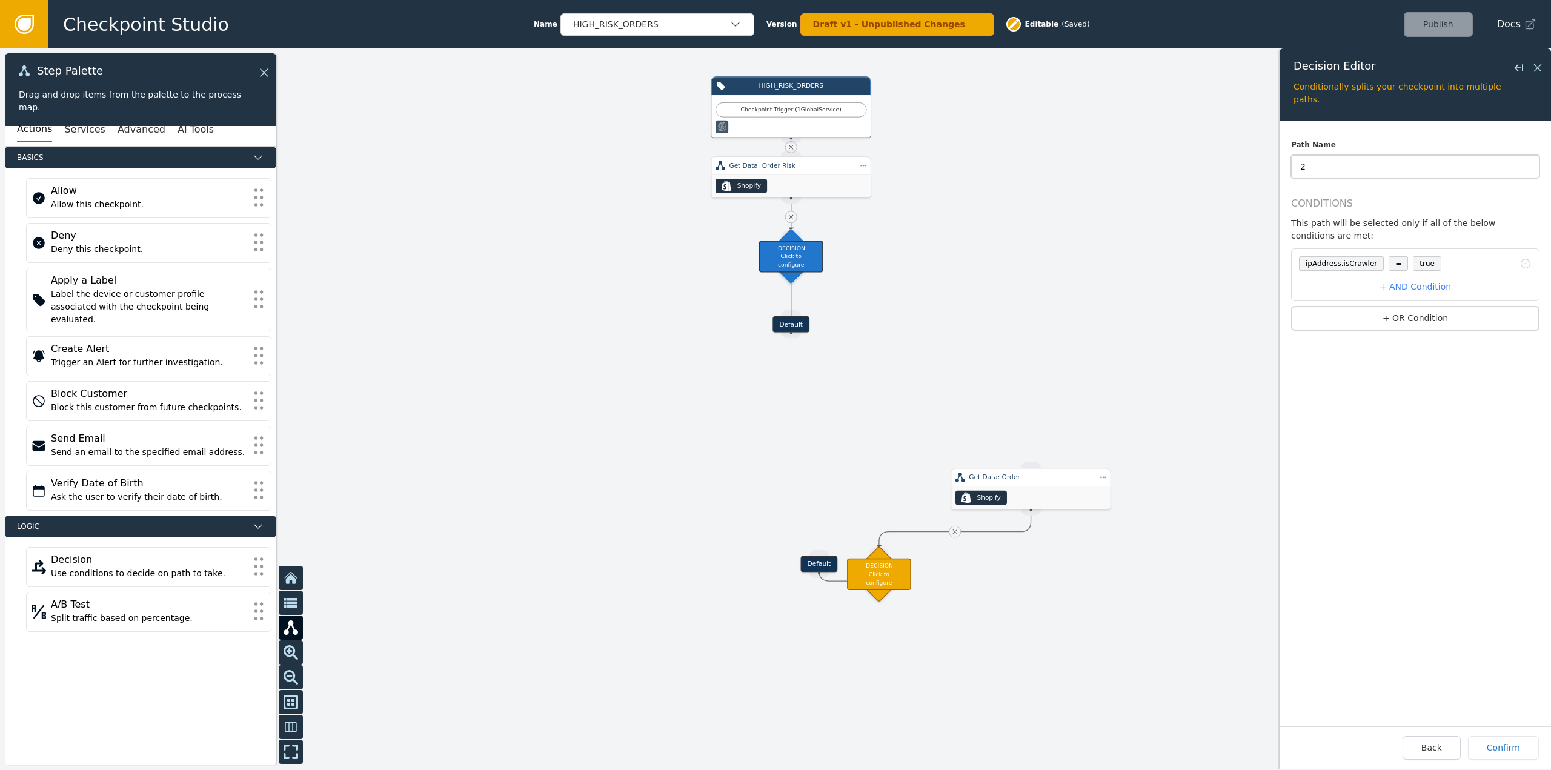
drag, startPoint x: 1325, startPoint y: 165, endPoint x: 1274, endPoint y: 161, distance: 51.0
click at [1274, 161] on div "Target Handle for step Default Source Handle for step Target Handle for step De…" at bounding box center [775, 409] width 1551 height 722
type input "IP_Crawer_True"
click at [1520, 256] on button at bounding box center [1526, 263] width 12 height 15
click at [1507, 751] on button "Confirm" at bounding box center [1503, 748] width 71 height 24
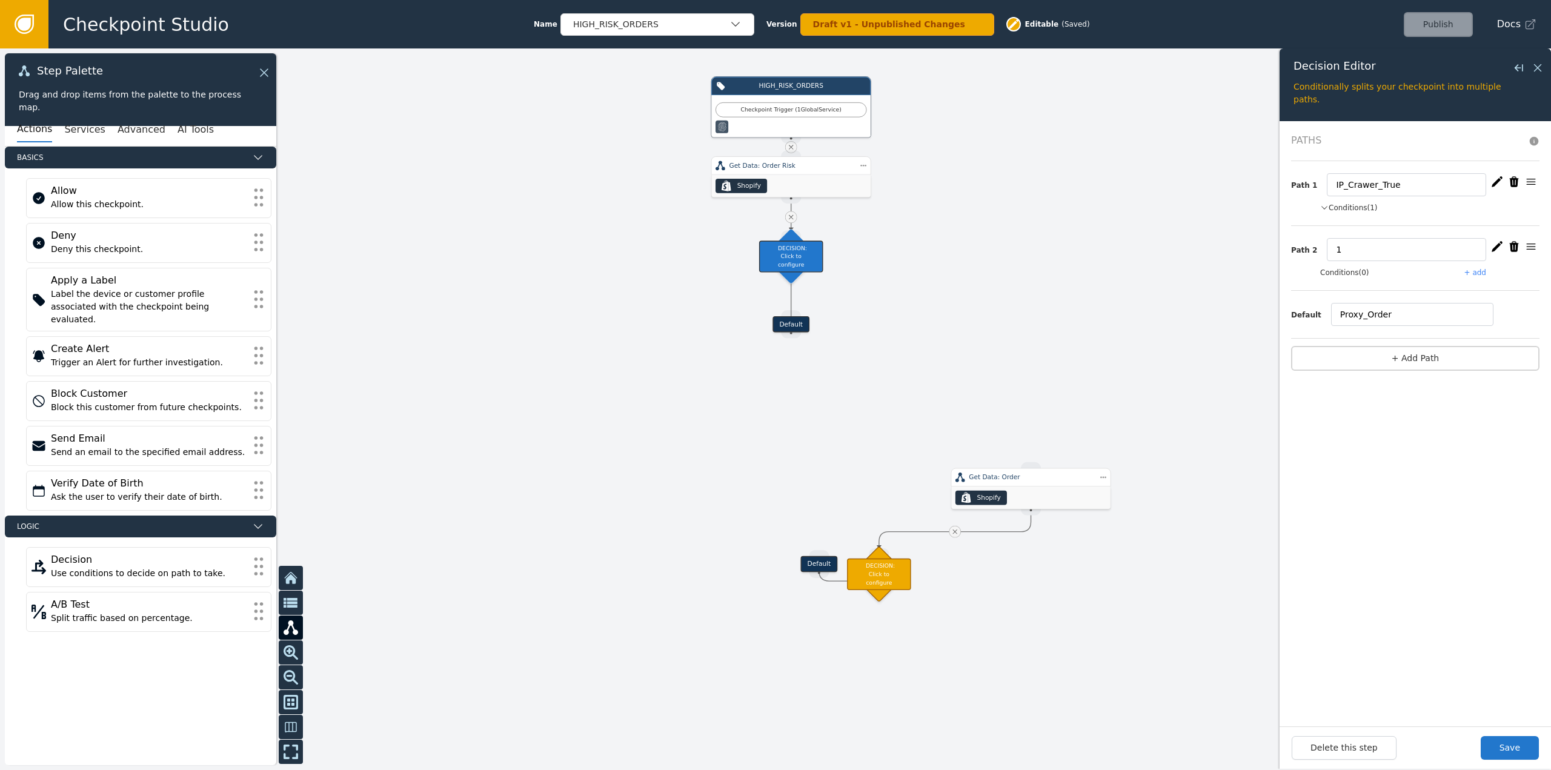
click at [1516, 249] on icon "button" at bounding box center [1514, 247] width 12 height 12
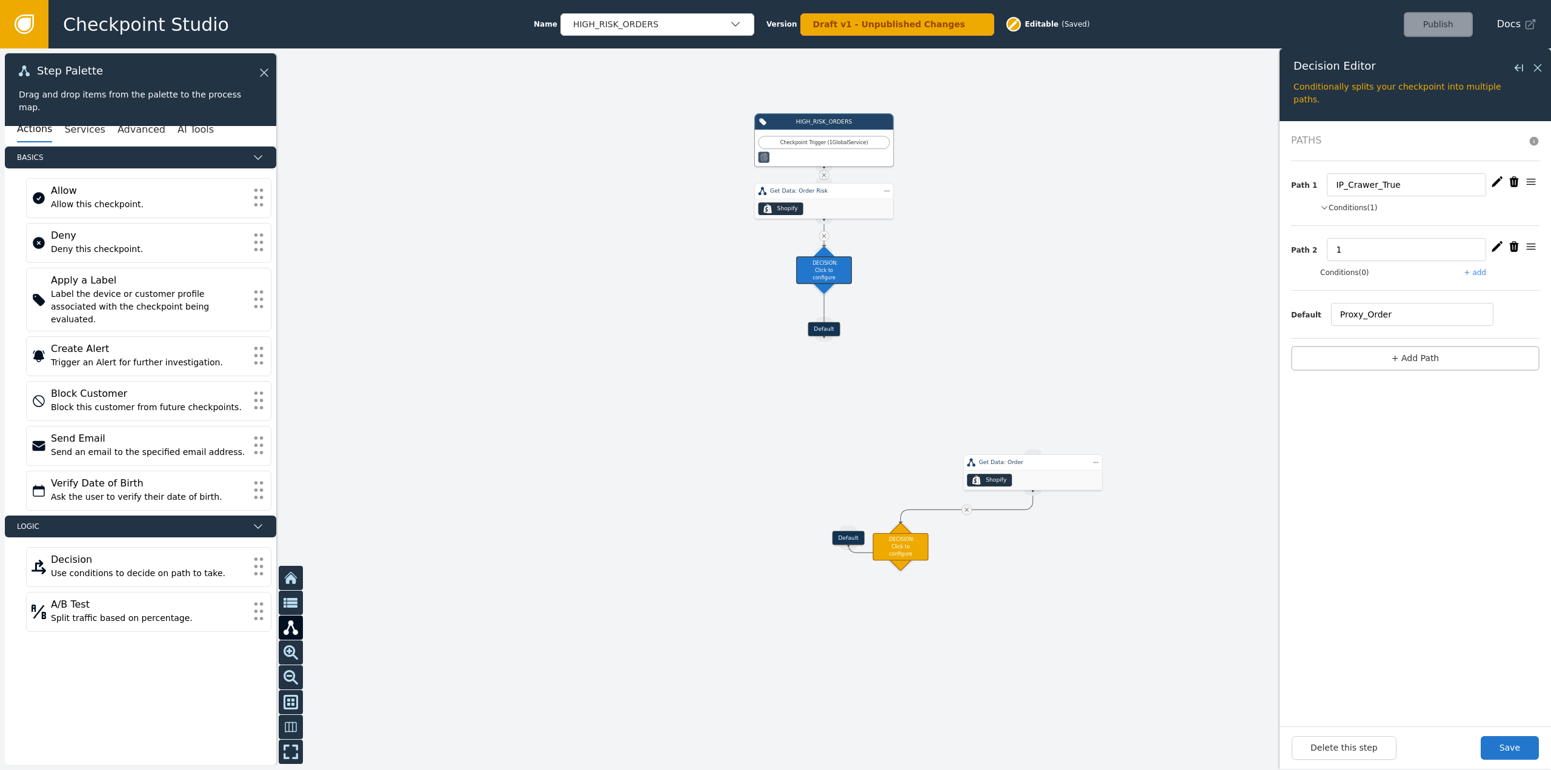
click at [1514, 244] on icon "button" at bounding box center [1514, 246] width 9 height 10
click at [1389, 253] on input "Proxy_Order" at bounding box center [1412, 249] width 162 height 23
click at [1393, 250] on input "Proxy_Order" at bounding box center [1412, 249] width 162 height 23
type input "IP_Crawler_True"
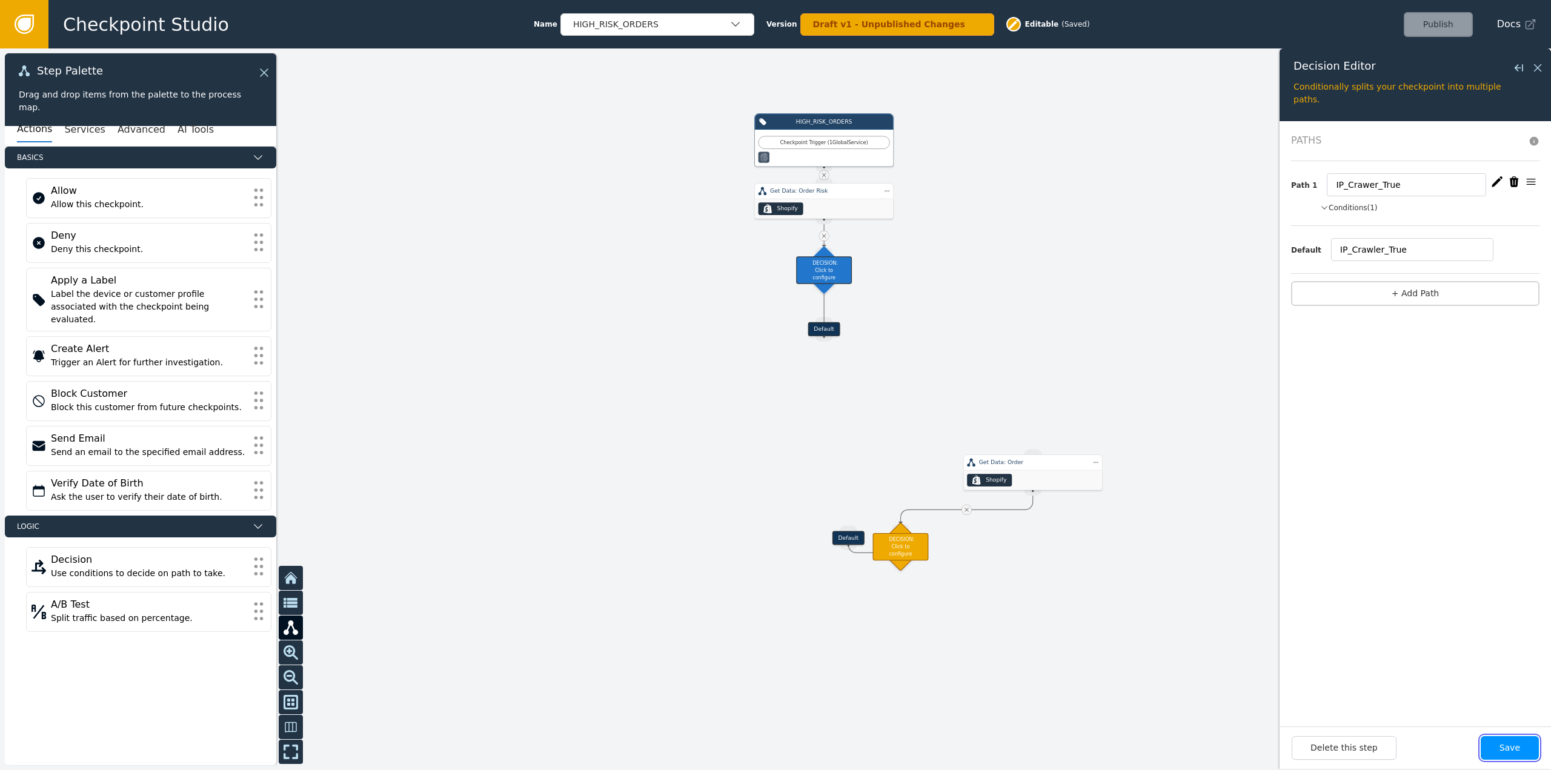
click at [1507, 756] on button "Save" at bounding box center [1510, 748] width 58 height 24
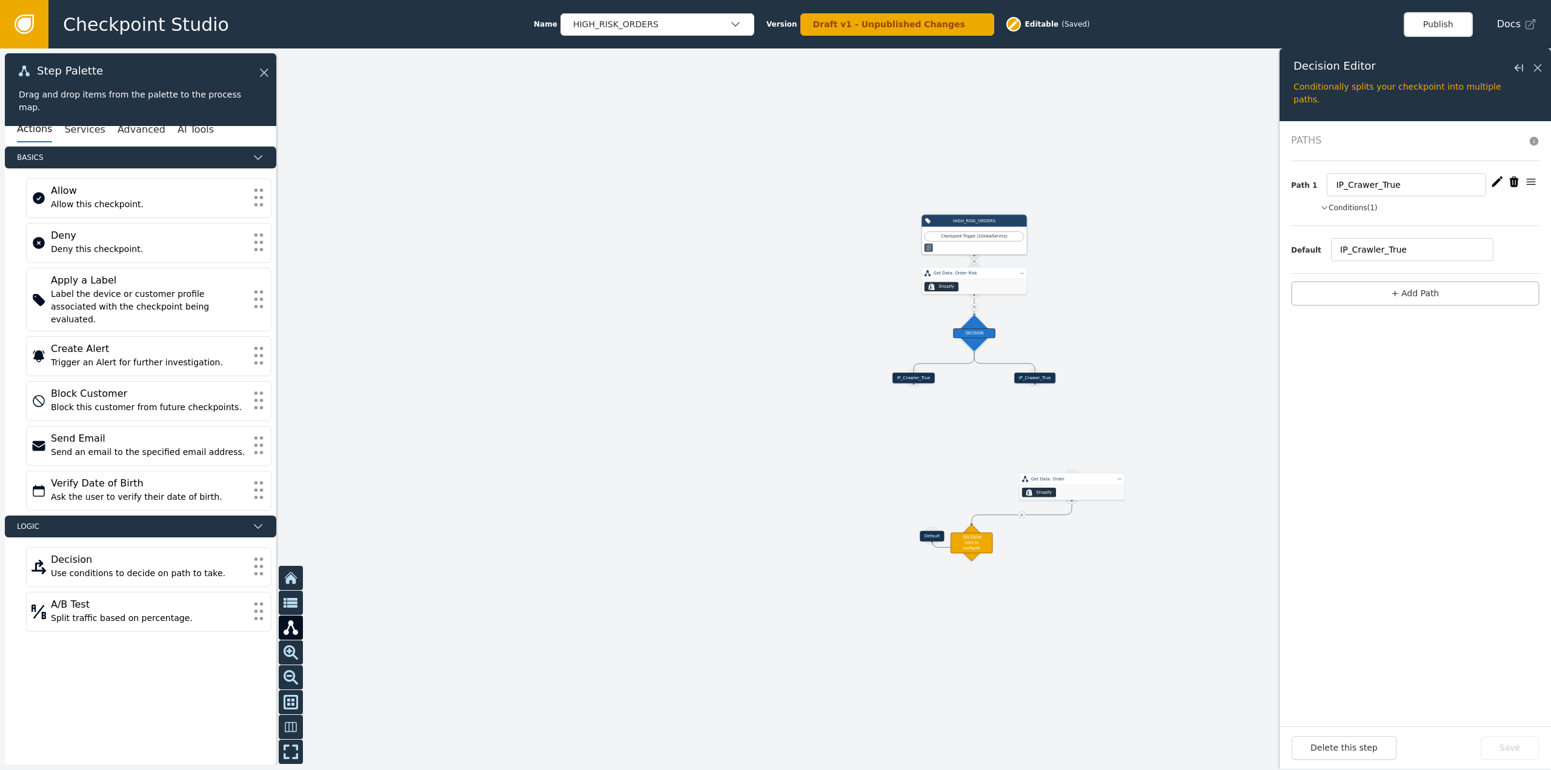
click at [893, 374] on div "IP_Crawler_True" at bounding box center [914, 378] width 95 height 10
click at [908, 383] on div "Source Handle for step" at bounding box center [913, 383] width 13 height 8
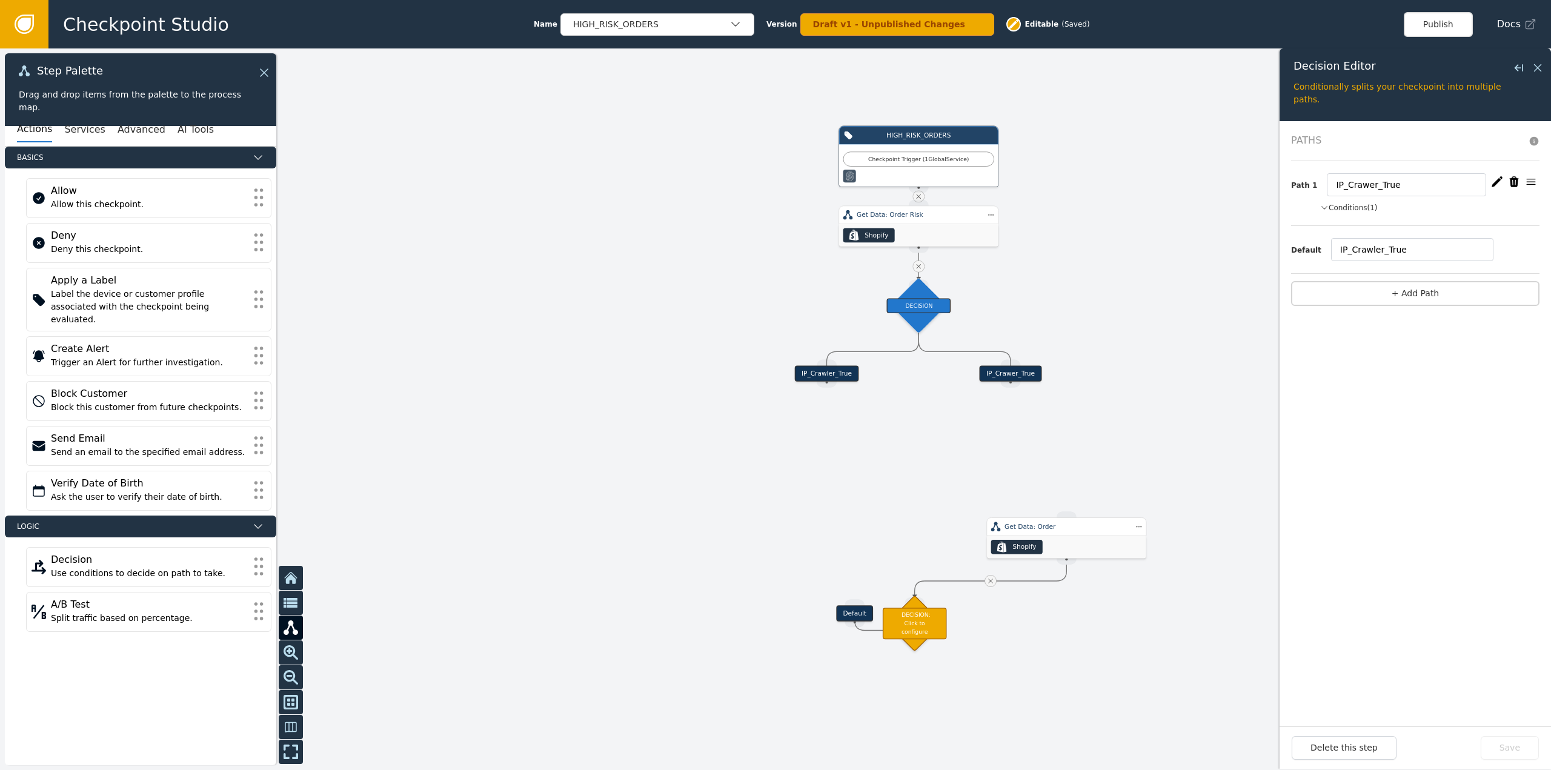
click at [808, 376] on div "IP_Crawler_True" at bounding box center [827, 373] width 64 height 16
click at [914, 304] on div "DECISION" at bounding box center [919, 305] width 64 height 15
click at [1356, 206] on button "Conditions (1)" at bounding box center [1350, 207] width 58 height 11
click at [1354, 207] on button "Conditions" at bounding box center [1344, 207] width 47 height 11
click at [1421, 301] on button "+ Add Path" at bounding box center [1415, 293] width 248 height 25
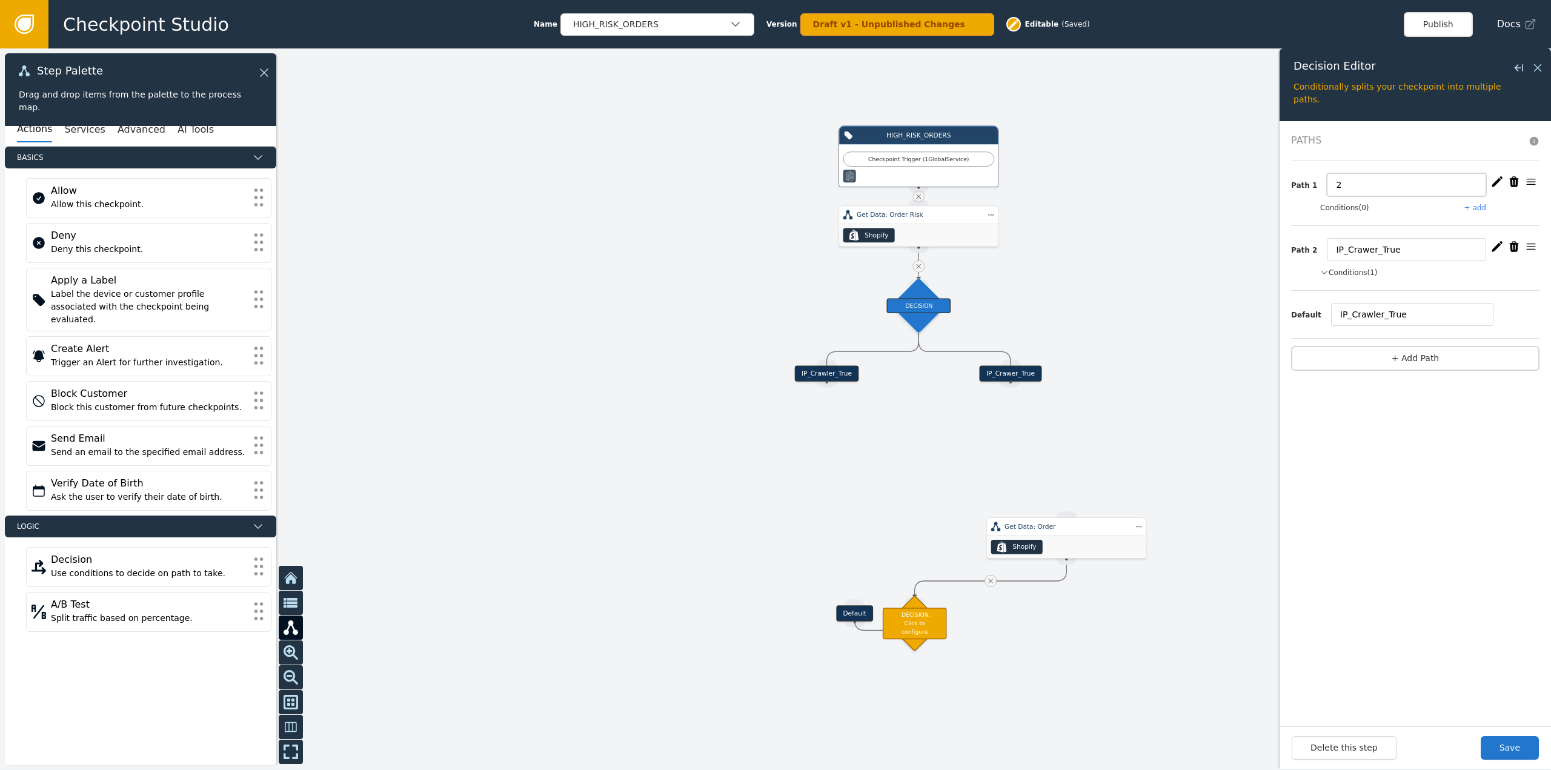
drag, startPoint x: 1376, startPoint y: 180, endPoint x: 1313, endPoint y: 180, distance: 63.0
click at [1313, 180] on div "Path 1 2" at bounding box center [1415, 184] width 248 height 23
type input "IP_Crawler_False"
click at [1485, 208] on button "+ add" at bounding box center [1476, 207] width 22 height 11
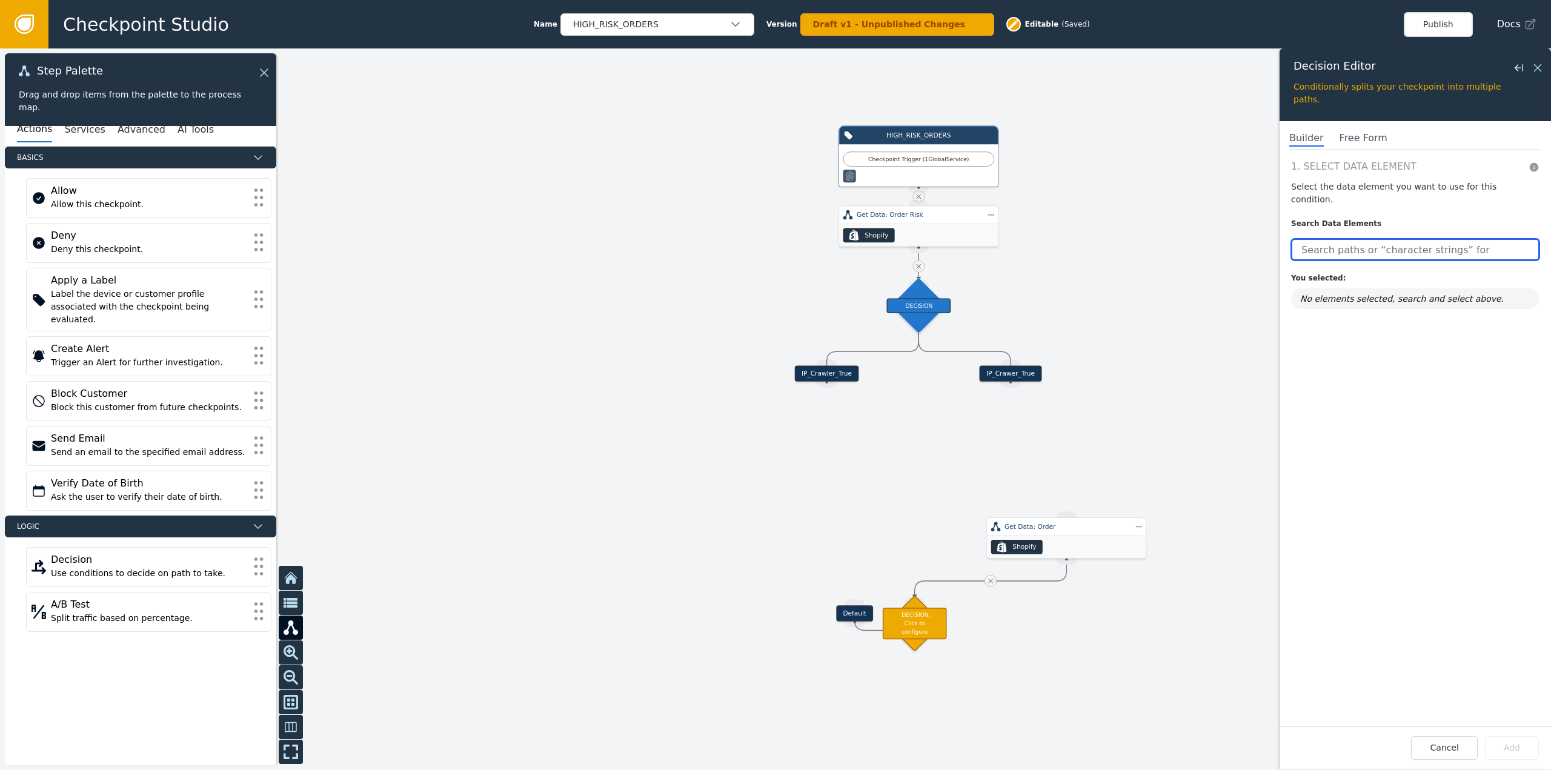
click at [1399, 244] on input "text" at bounding box center [1415, 250] width 248 height 22
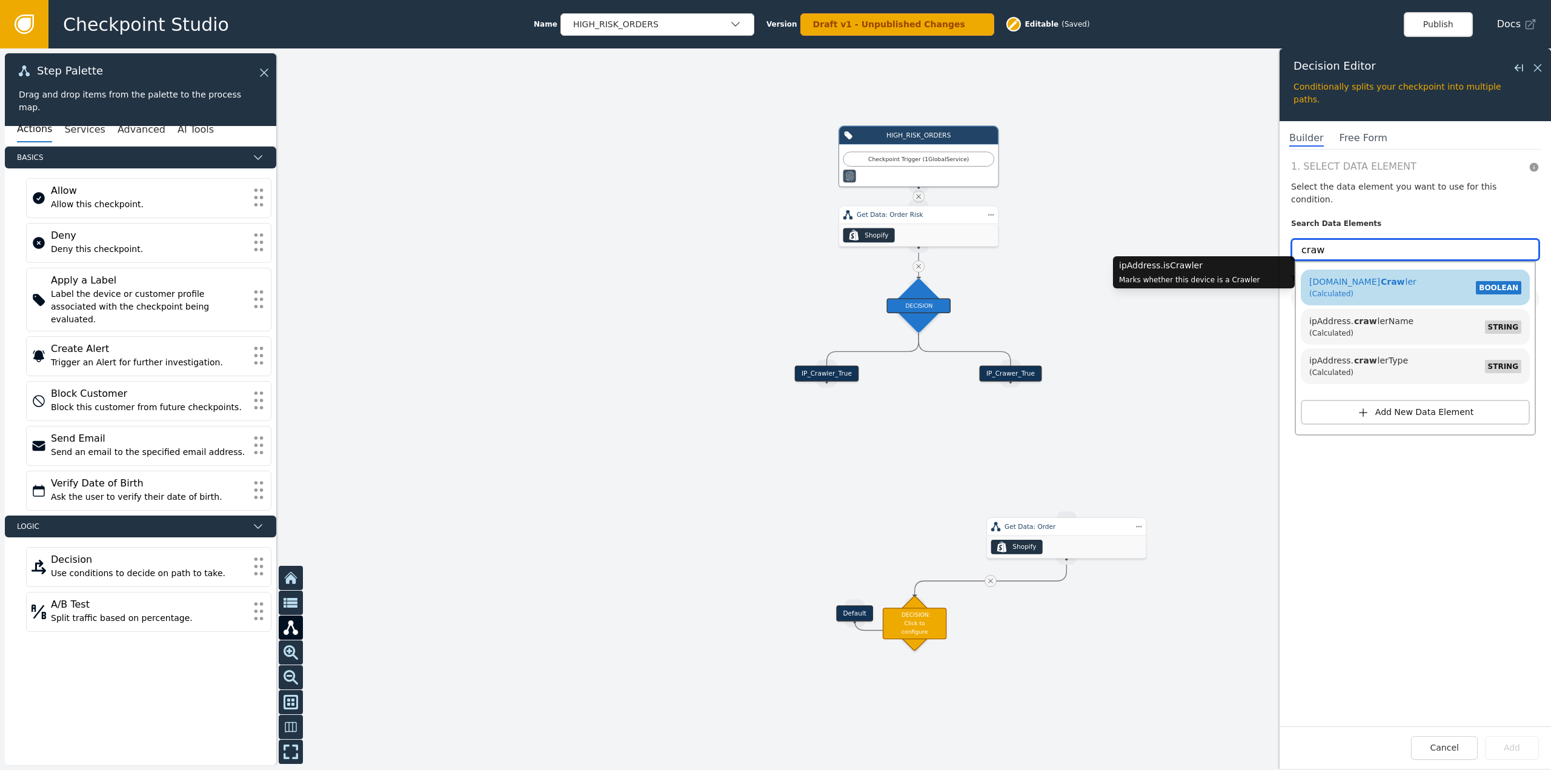
type input "craw"
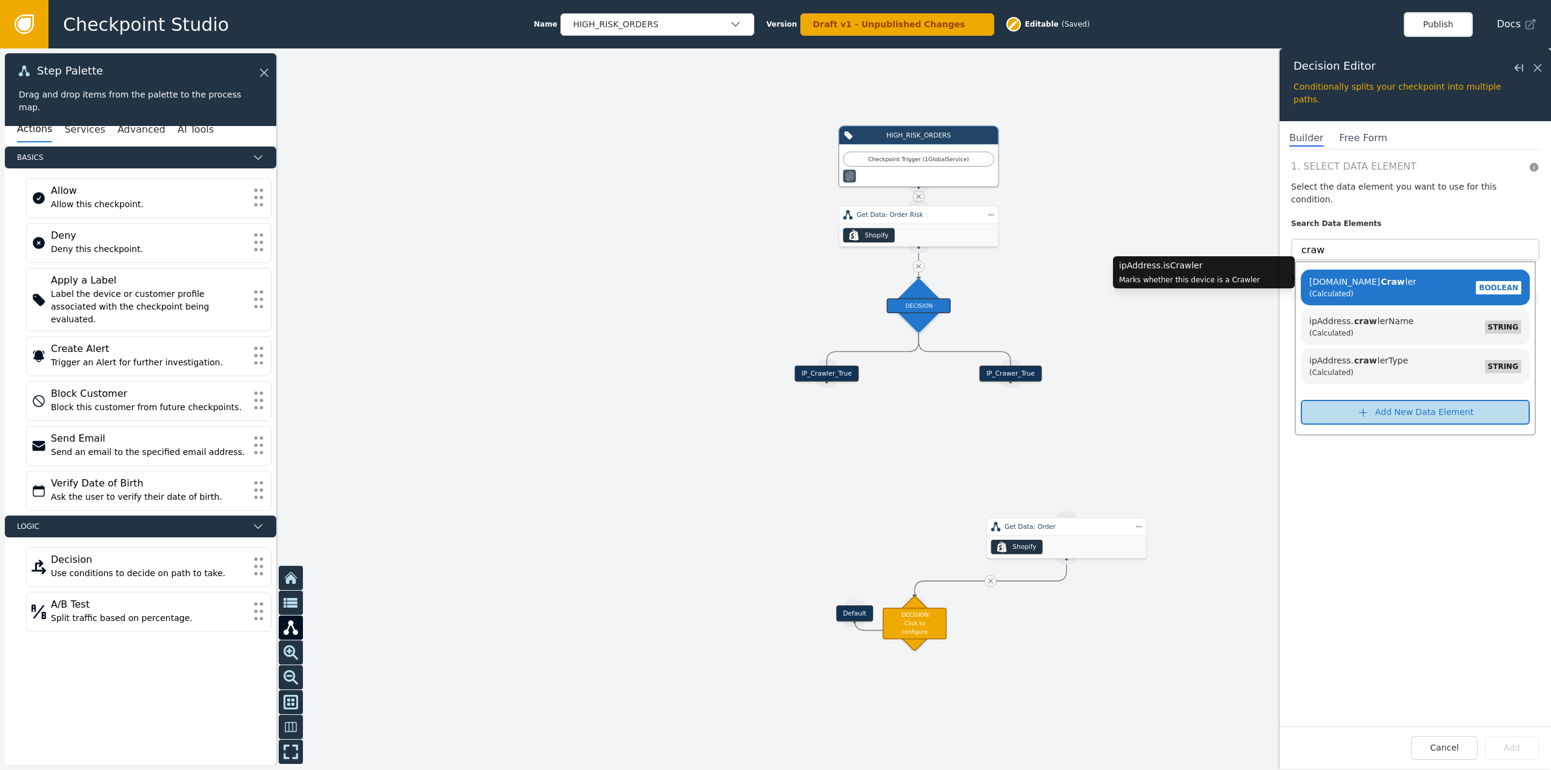
click at [1381, 277] on span "Craw" at bounding box center [1393, 282] width 25 height 10
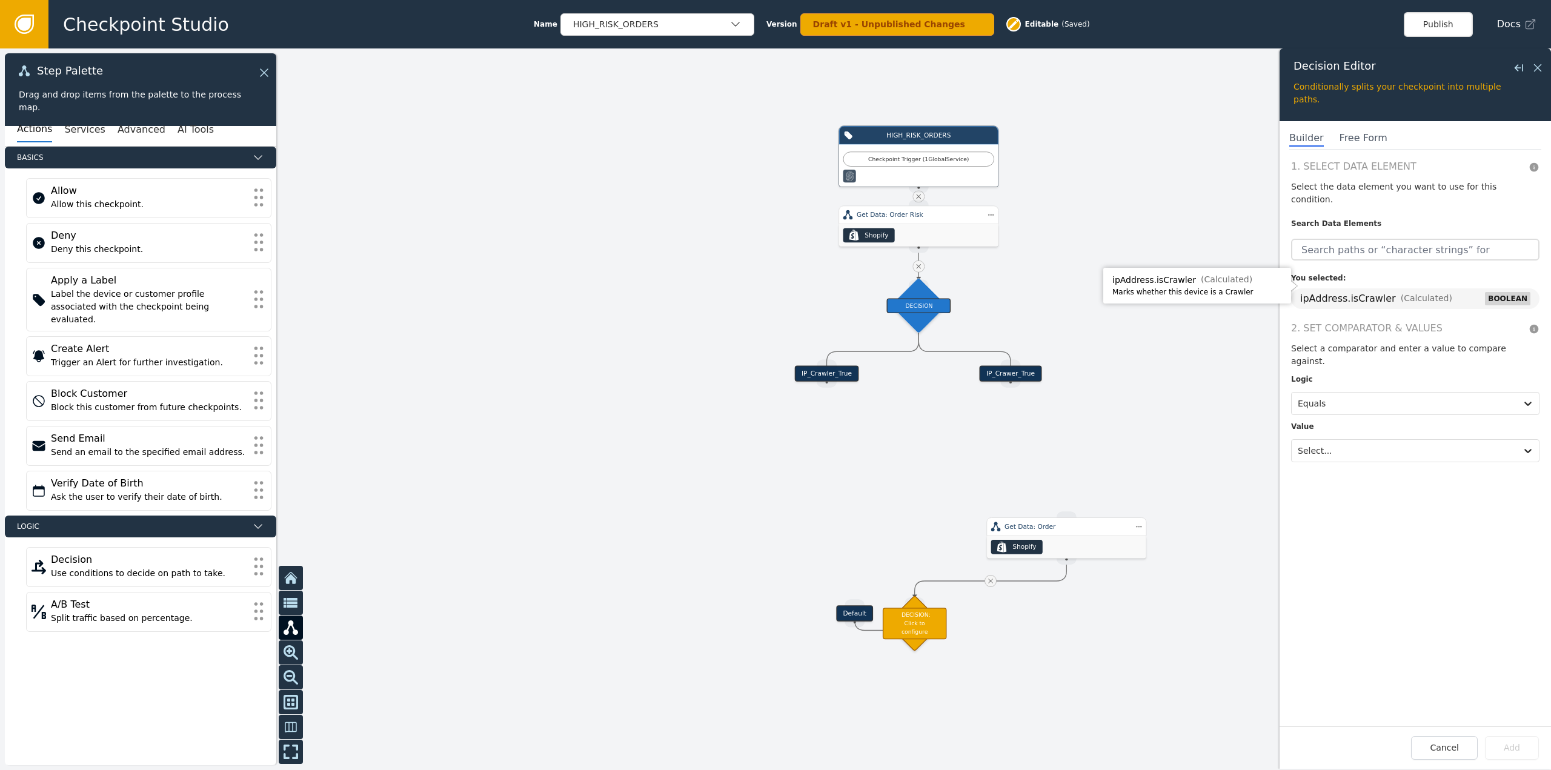
click at [1407, 293] on div "(Calculated)" at bounding box center [1427, 298] width 52 height 11
click at [1514, 292] on span "BOOLEAN" at bounding box center [1507, 298] width 45 height 13
click at [1354, 442] on div at bounding box center [1404, 450] width 213 height 17
click at [1318, 410] on div "False" at bounding box center [1366, 421] width 150 height 22
click at [1516, 753] on button "Add" at bounding box center [1512, 748] width 54 height 24
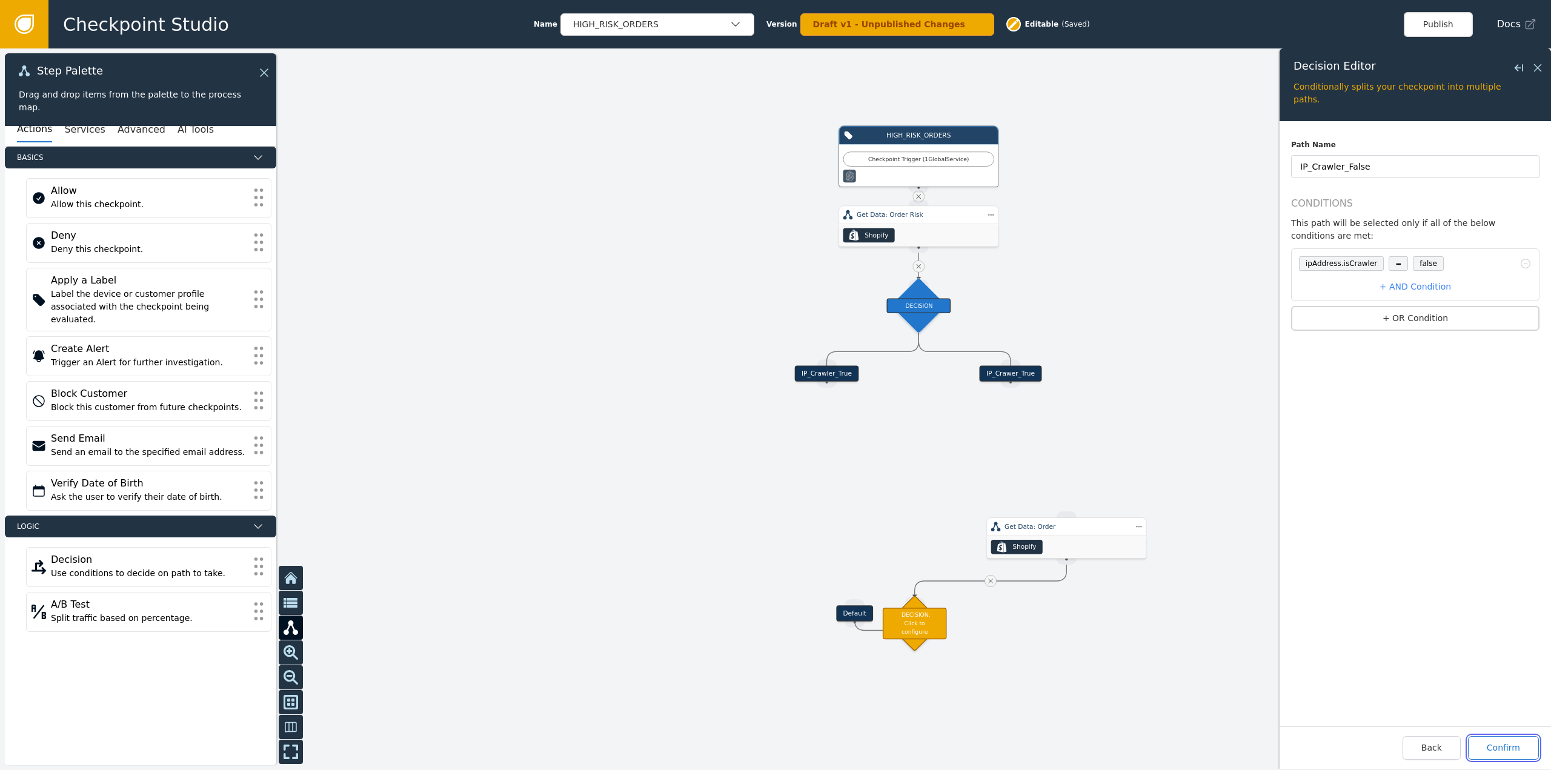
click at [1496, 750] on button "Confirm" at bounding box center [1503, 748] width 71 height 24
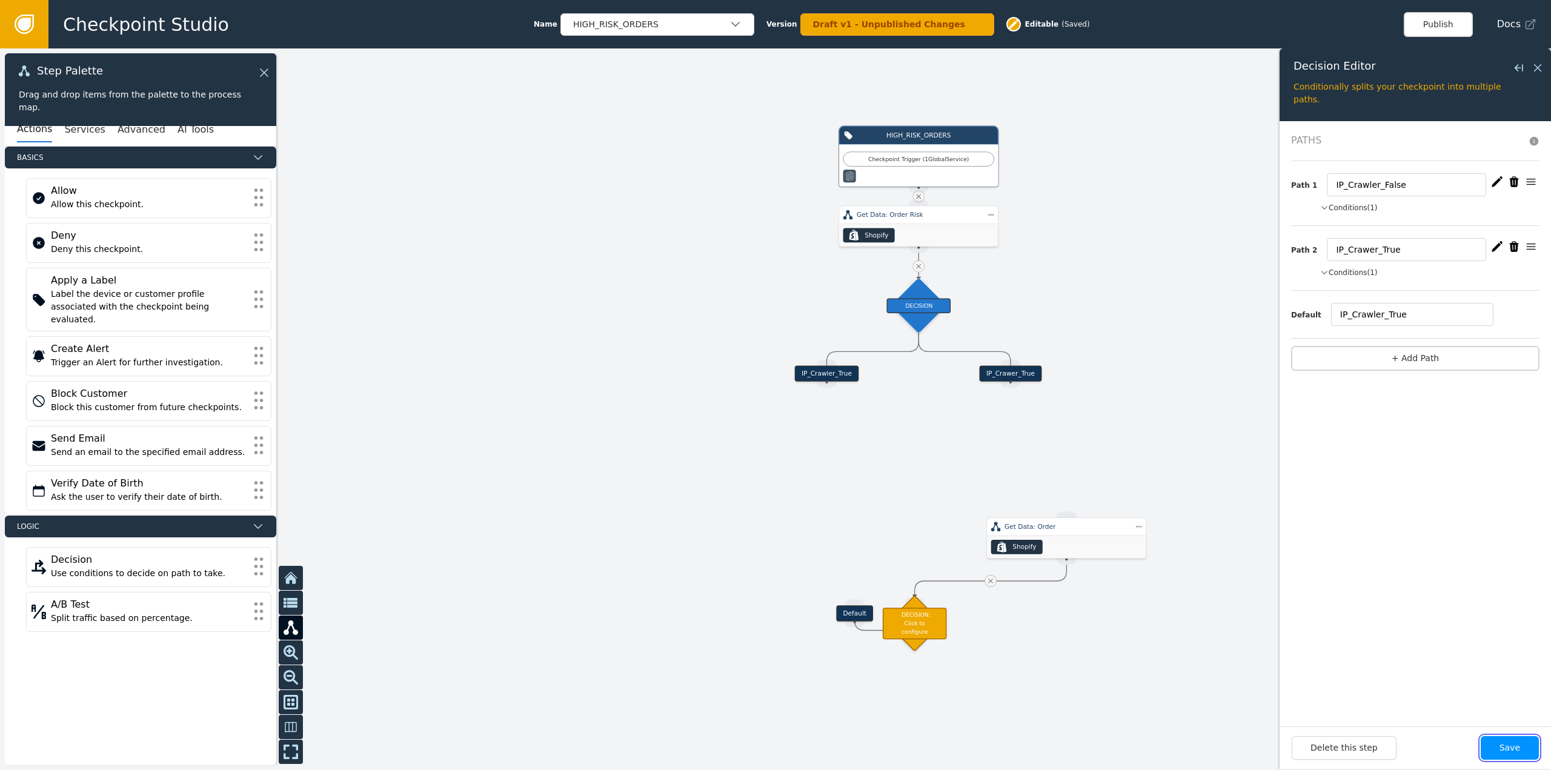
click at [1496, 748] on button "Save" at bounding box center [1510, 748] width 58 height 24
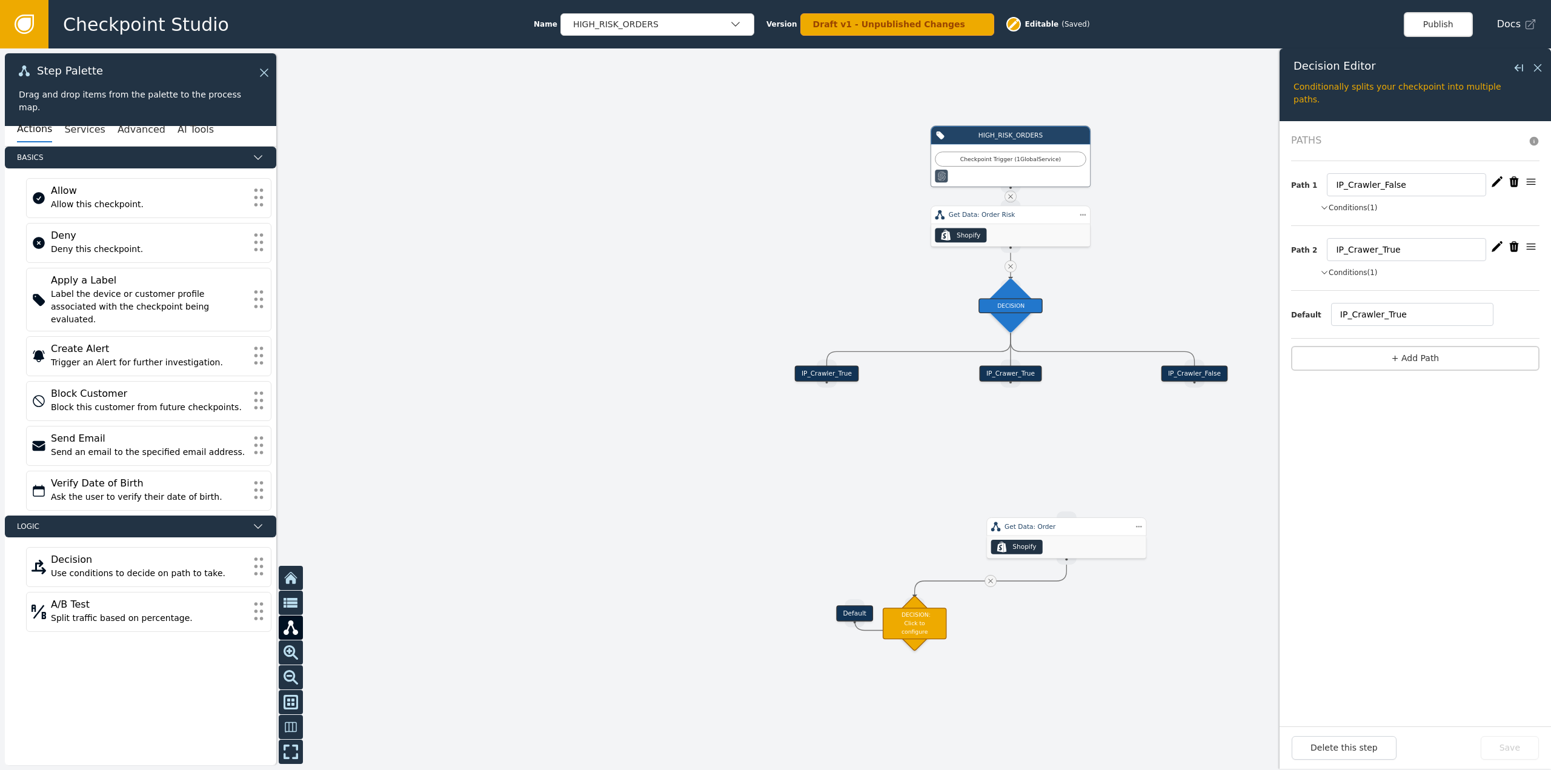
click at [833, 374] on div "IP_Crawler_True" at bounding box center [827, 373] width 64 height 16
click at [833, 376] on div "Source Handle for step" at bounding box center [827, 382] width 20 height 12
drag, startPoint x: 1410, startPoint y: 312, endPoint x: 1314, endPoint y: 311, distance: 95.8
click at [1314, 311] on div "Default IP_Crawler_True" at bounding box center [1415, 314] width 248 height 23
click at [1428, 305] on input "IP_Crawler_True" at bounding box center [1412, 314] width 162 height 23
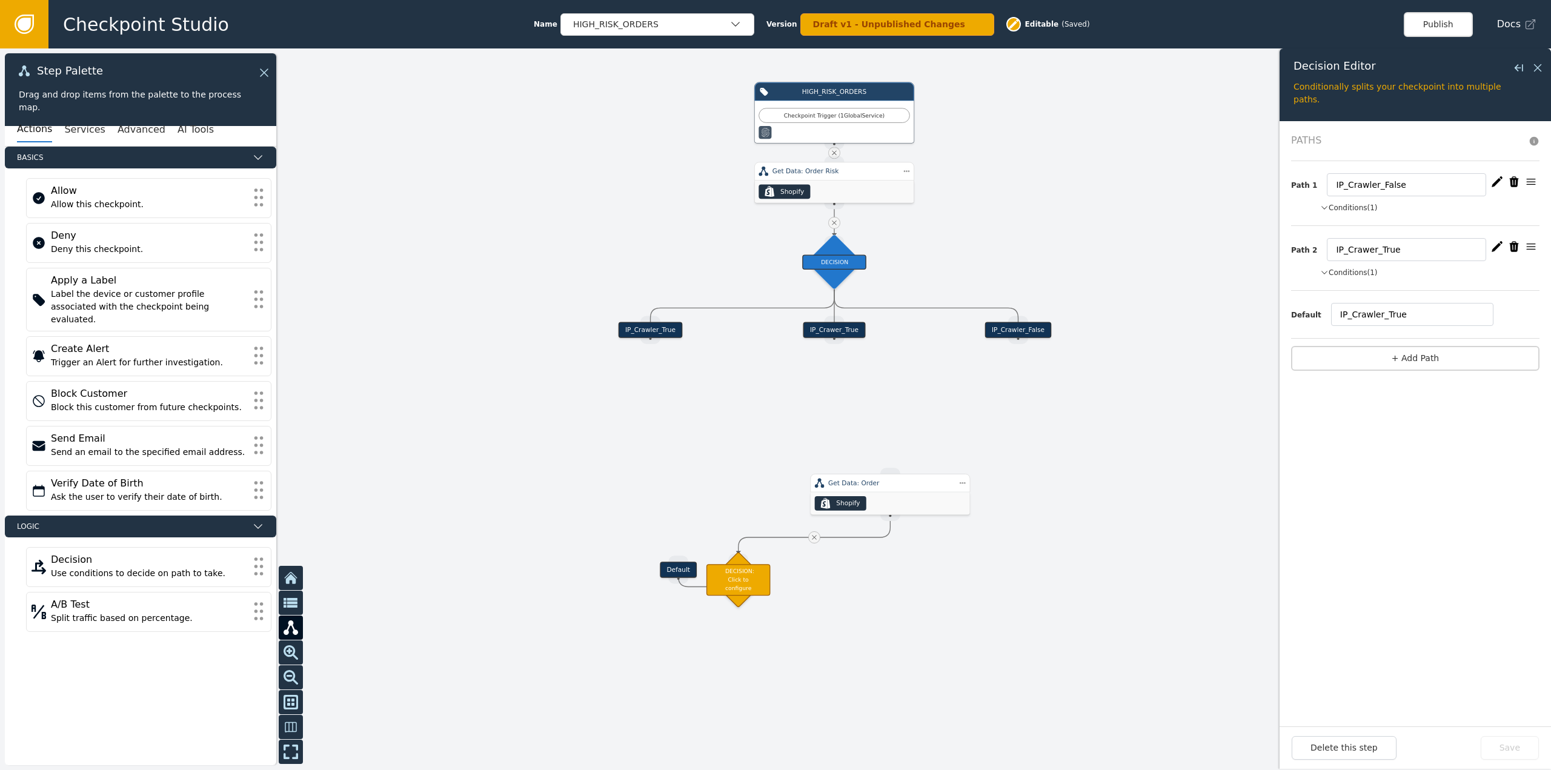
drag, startPoint x: 1181, startPoint y: 445, endPoint x: 1004, endPoint y: 402, distance: 181.7
click at [1004, 402] on div at bounding box center [775, 409] width 1551 height 722
click at [845, 337] on div "IP_Crawer_True" at bounding box center [835, 330] width 62 height 16
click at [929, 357] on div at bounding box center [775, 409] width 1551 height 722
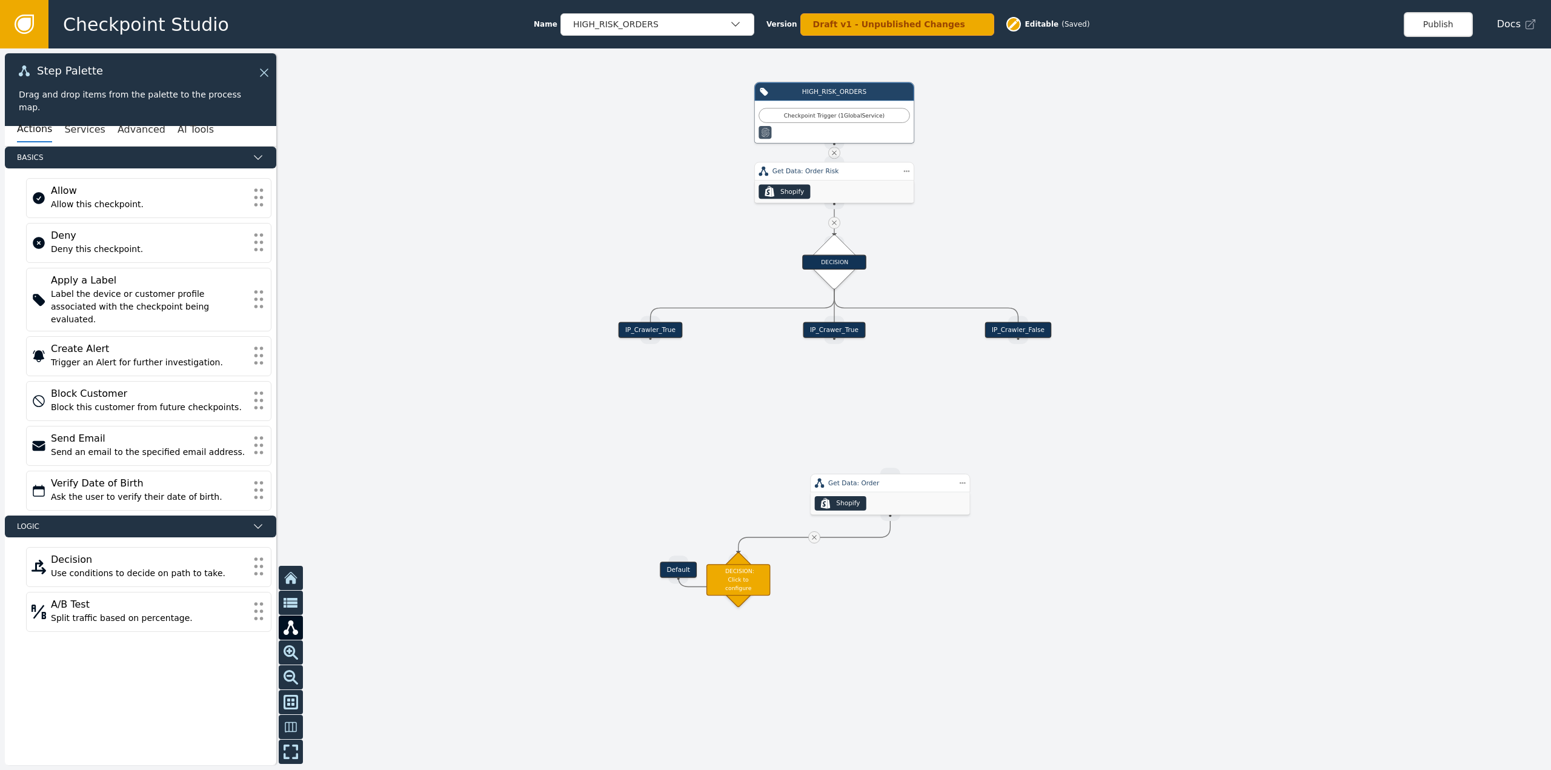
click at [848, 329] on div "IP_Crawer_True" at bounding box center [835, 330] width 62 height 16
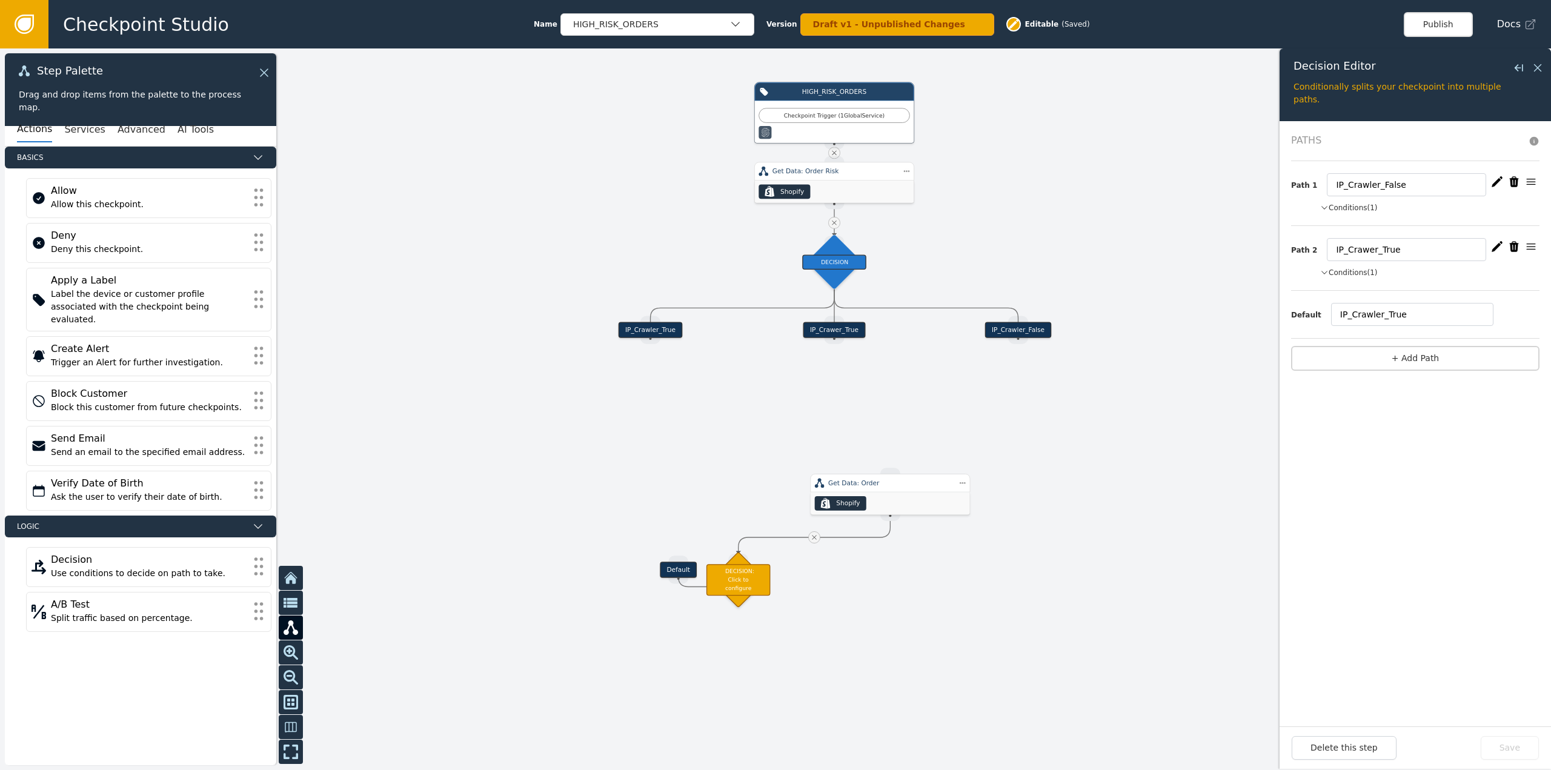
click at [861, 410] on div at bounding box center [775, 409] width 1551 height 722
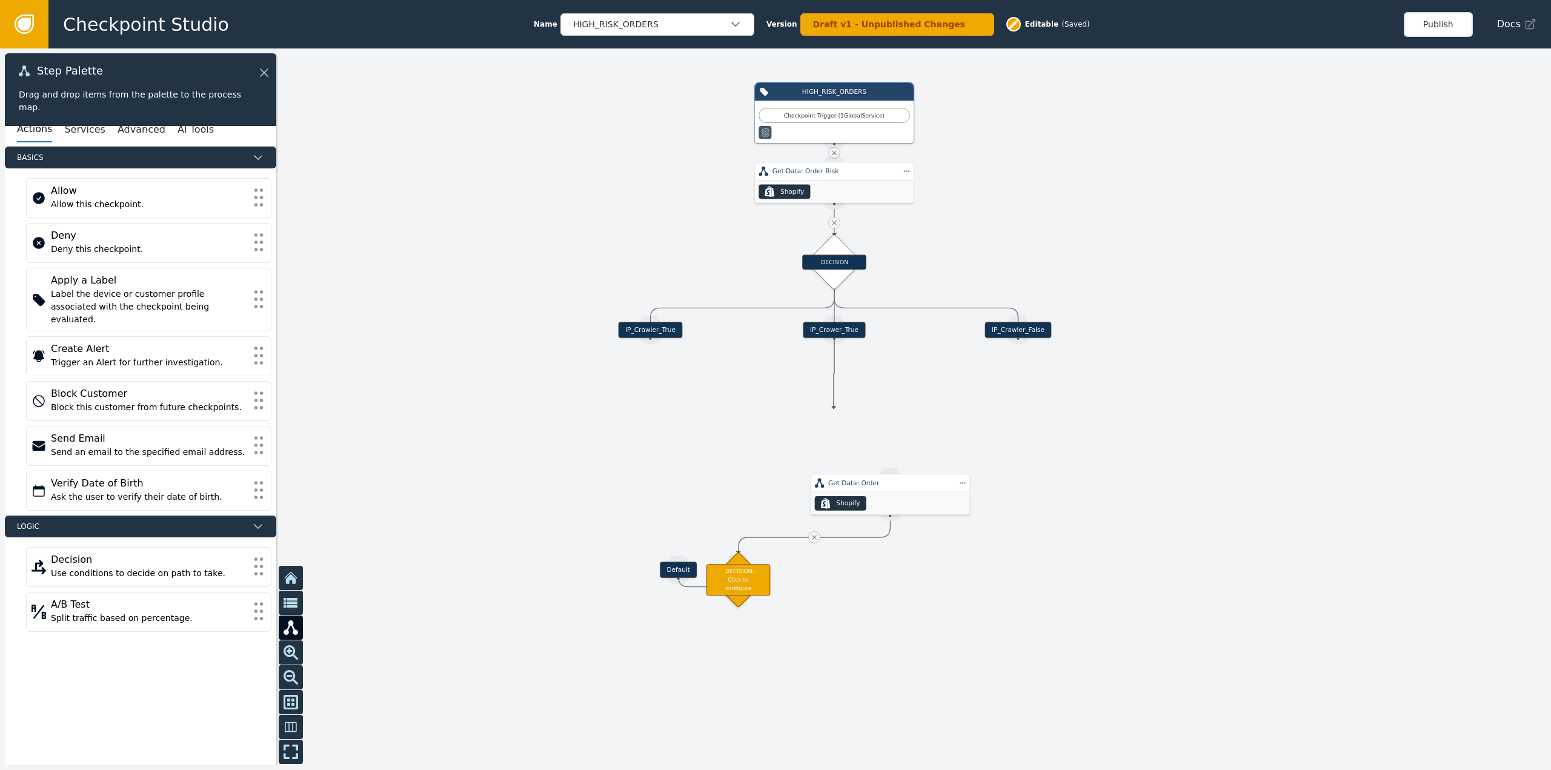
drag, startPoint x: 834, startPoint y: 344, endPoint x: 834, endPoint y: 409, distance: 65.4
click at [834, 409] on div "Target Handle for step Default Source Handle for step Target Handle for step IP…" at bounding box center [775, 409] width 1551 height 722
drag, startPoint x: 873, startPoint y: 487, endPoint x: 502, endPoint y: 504, distance: 370.7
click at [502, 504] on div "Get Data: Order" at bounding box center [521, 500] width 124 height 10
drag, startPoint x: 745, startPoint y: 578, endPoint x: 274, endPoint y: 490, distance: 478.9
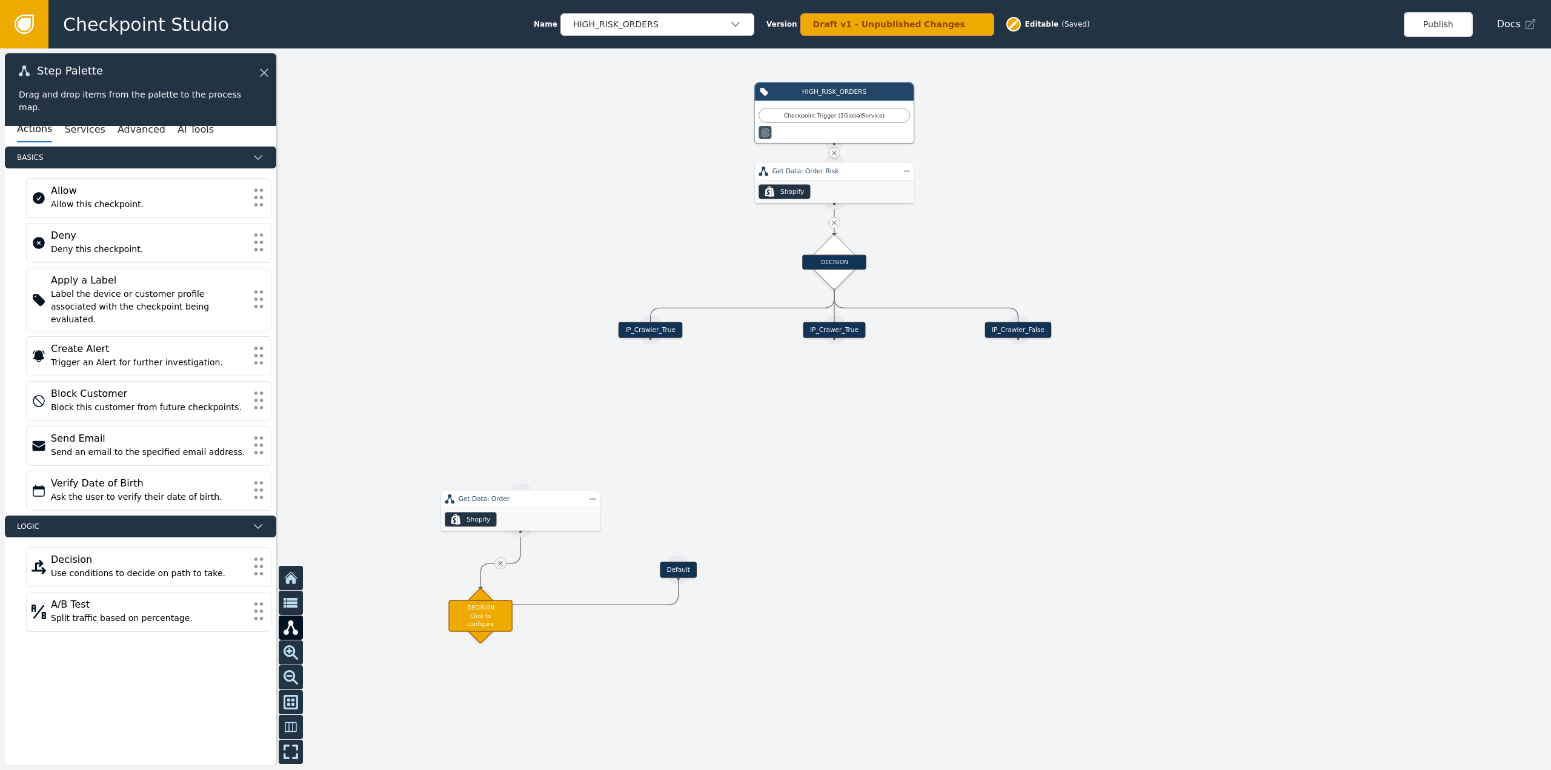
click at [486, 613] on div "DECISION: Click to configure" at bounding box center [480, 616] width 64 height 32
click at [833, 333] on div "Source Handle for step" at bounding box center [835, 338] width 20 height 12
drag, startPoint x: 836, startPoint y: 341, endPoint x: 842, endPoint y: 404, distance: 63.4
click at [842, 404] on div "Target Handle for step Default Source Handle for step Target Handle for step IP…" at bounding box center [1163, 320] width 1024 height 476
click at [838, 422] on div "DECISION: Click to configure" at bounding box center [834, 422] width 64 height 32
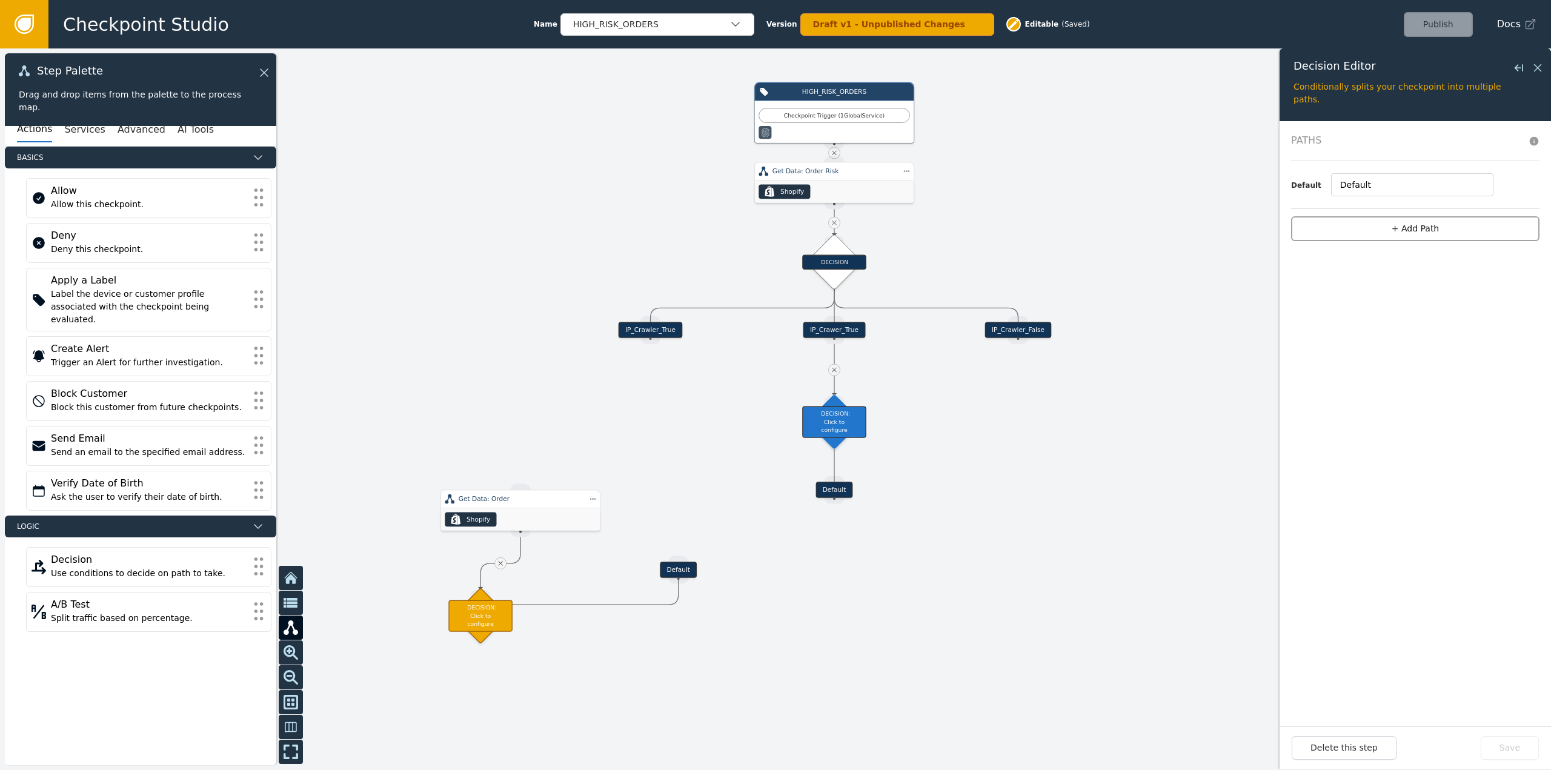
click at [1418, 236] on button "+ Add Path" at bounding box center [1415, 228] width 248 height 25
click at [1400, 245] on input "Default" at bounding box center [1412, 249] width 162 height 23
drag, startPoint x: 1353, startPoint y: 184, endPoint x: 1237, endPoint y: 184, distance: 115.1
click at [1237, 184] on div "Target Handle for step Default Source Handle for step Target Handle for step IP…" at bounding box center [775, 409] width 1551 height 722
click at [650, 329] on div "IP_Crawler_True" at bounding box center [651, 330] width 64 height 16
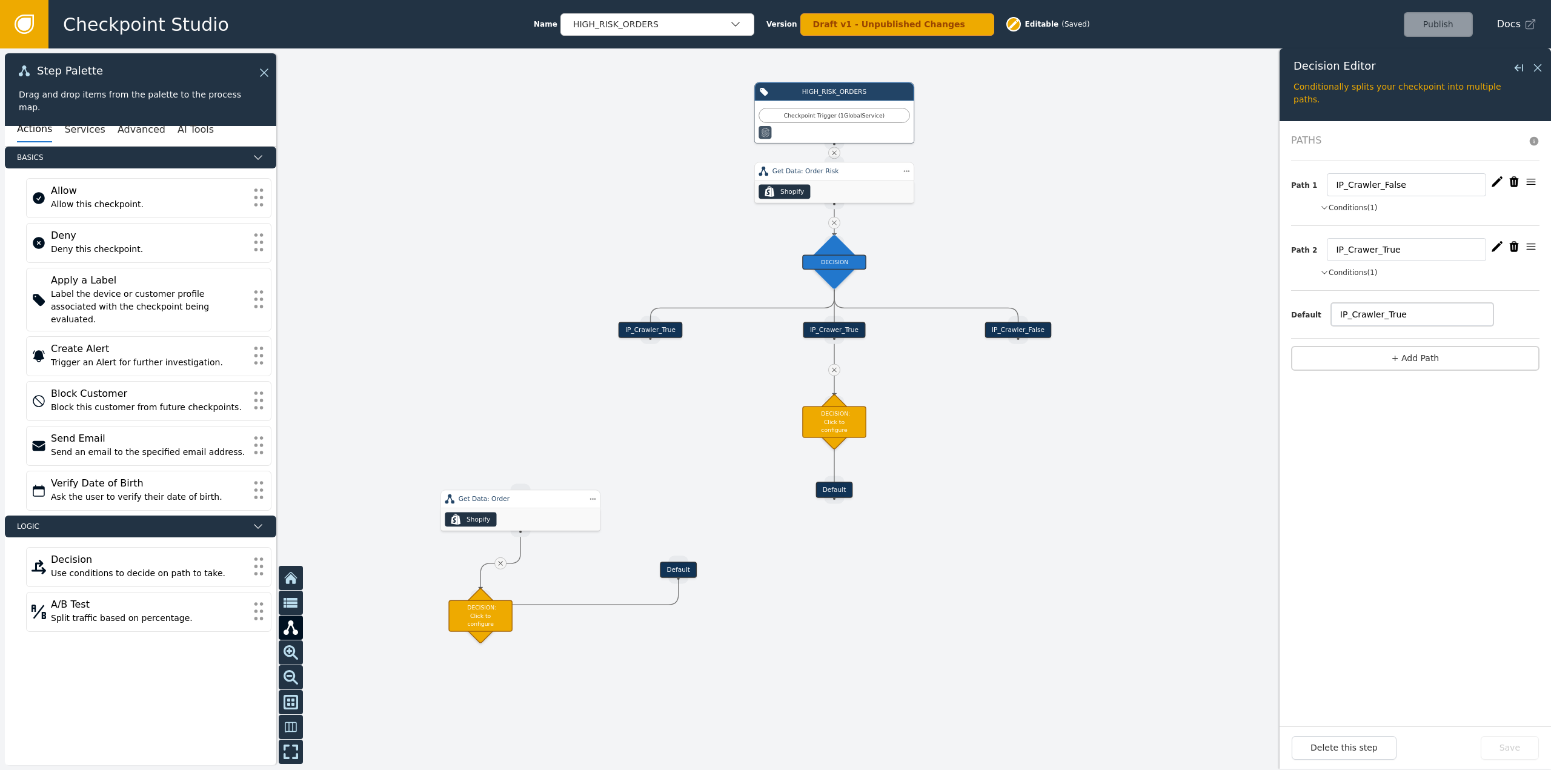
drag, startPoint x: 1415, startPoint y: 317, endPoint x: 1128, endPoint y: 315, distance: 286.7
click at [1128, 315] on div "Target Handle for step Default Source Handle for step Target Handle for step IP…" at bounding box center [775, 409] width 1551 height 722
type input "D"
type input "Default"
click at [1493, 746] on button "Save" at bounding box center [1510, 748] width 58 height 24
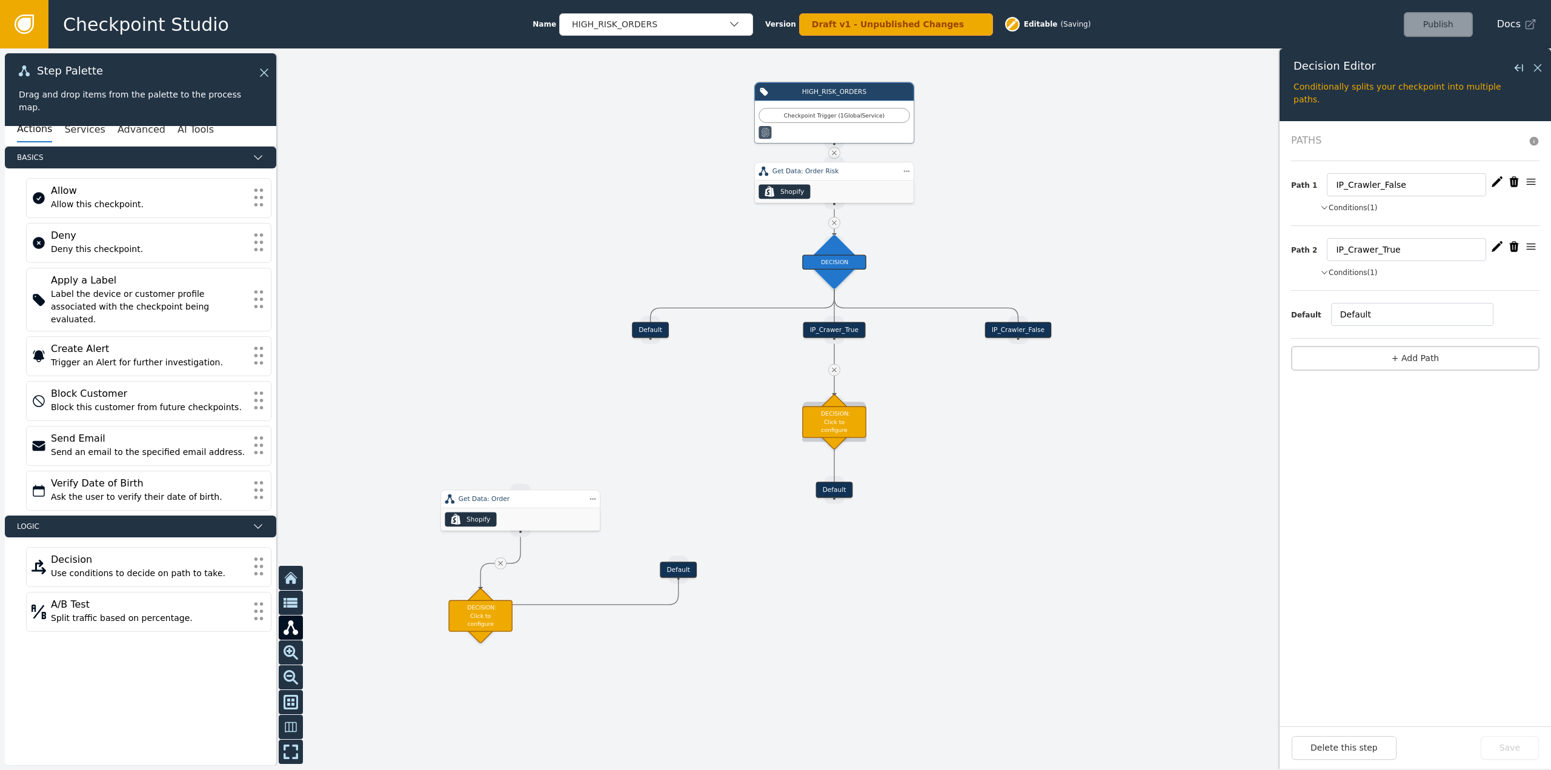
click at [835, 409] on div "DECISION: Click to configure" at bounding box center [834, 422] width 64 height 32
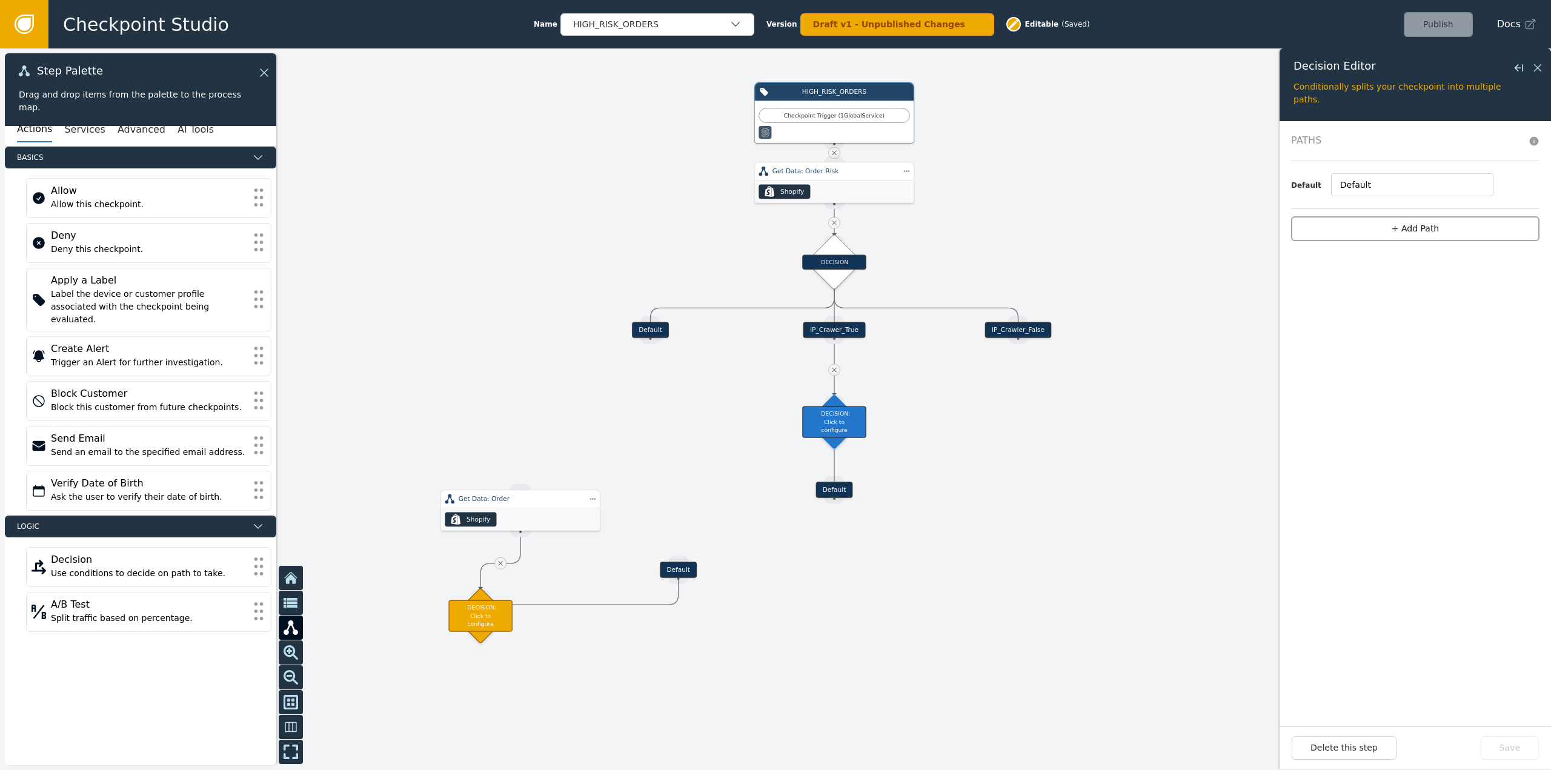
click at [1406, 224] on button "+ Add Path" at bounding box center [1415, 228] width 248 height 25
drag, startPoint x: 1373, startPoint y: 185, endPoint x: 1236, endPoint y: 178, distance: 137.8
click at [1236, 178] on div "Target Handle for step Default Source Handle for step Target Handle for step De…" at bounding box center [775, 409] width 1551 height 722
type input "IP_Proxy_TRUE"
click at [1405, 257] on input "Default" at bounding box center [1412, 249] width 162 height 23
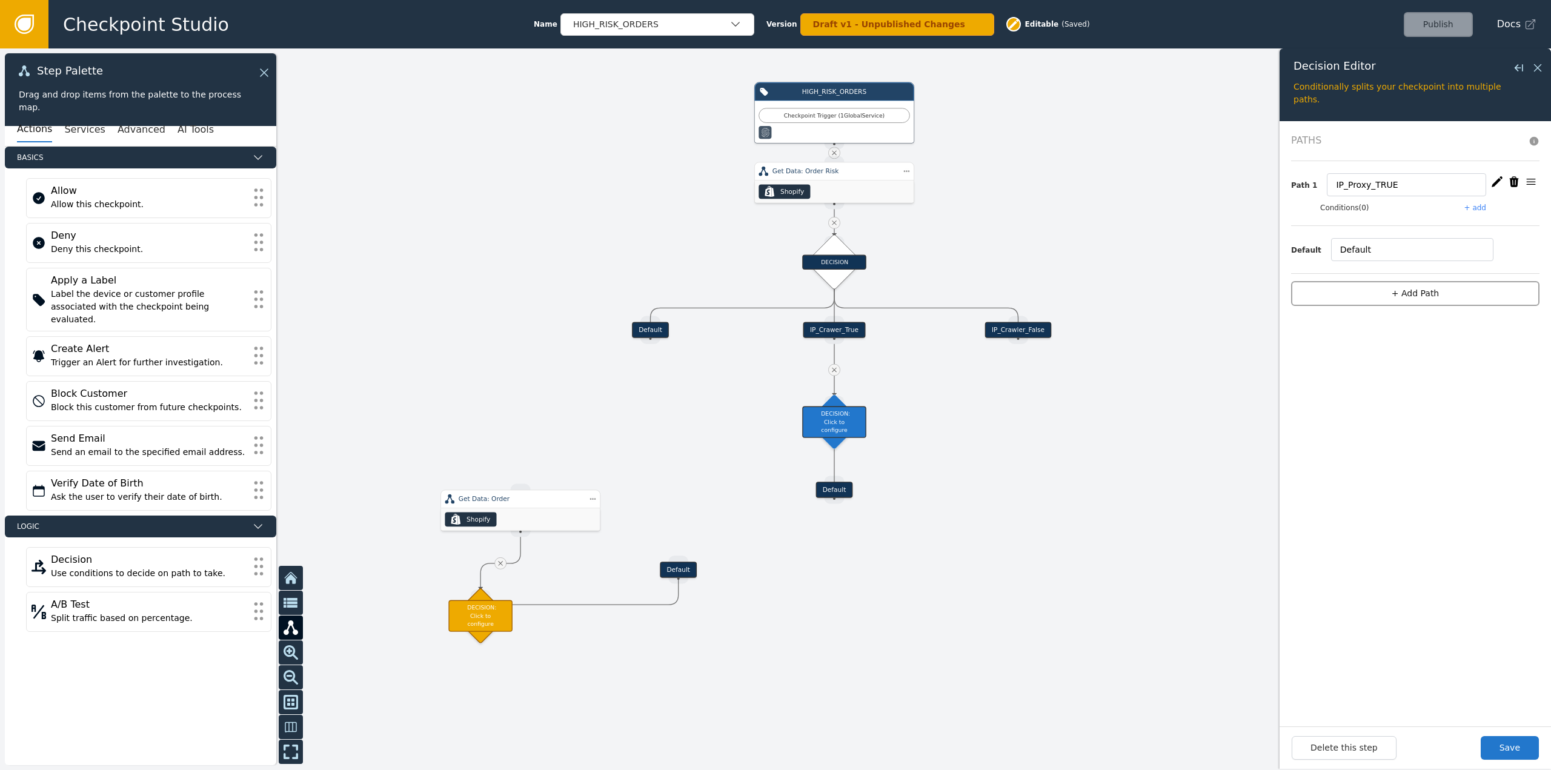
click at [1457, 293] on button "+ Add Path" at bounding box center [1415, 293] width 248 height 25
drag, startPoint x: 1364, startPoint y: 195, endPoint x: 1264, endPoint y: 187, distance: 100.3
click at [1265, 187] on div "Target Handle for step Default Source Handle for step Target Handle for step De…" at bounding box center [775, 409] width 1551 height 722
click at [1349, 190] on input "IP_PRoxy_FALSE" at bounding box center [1406, 184] width 159 height 23
type input "IP_Proxy_FALSE"
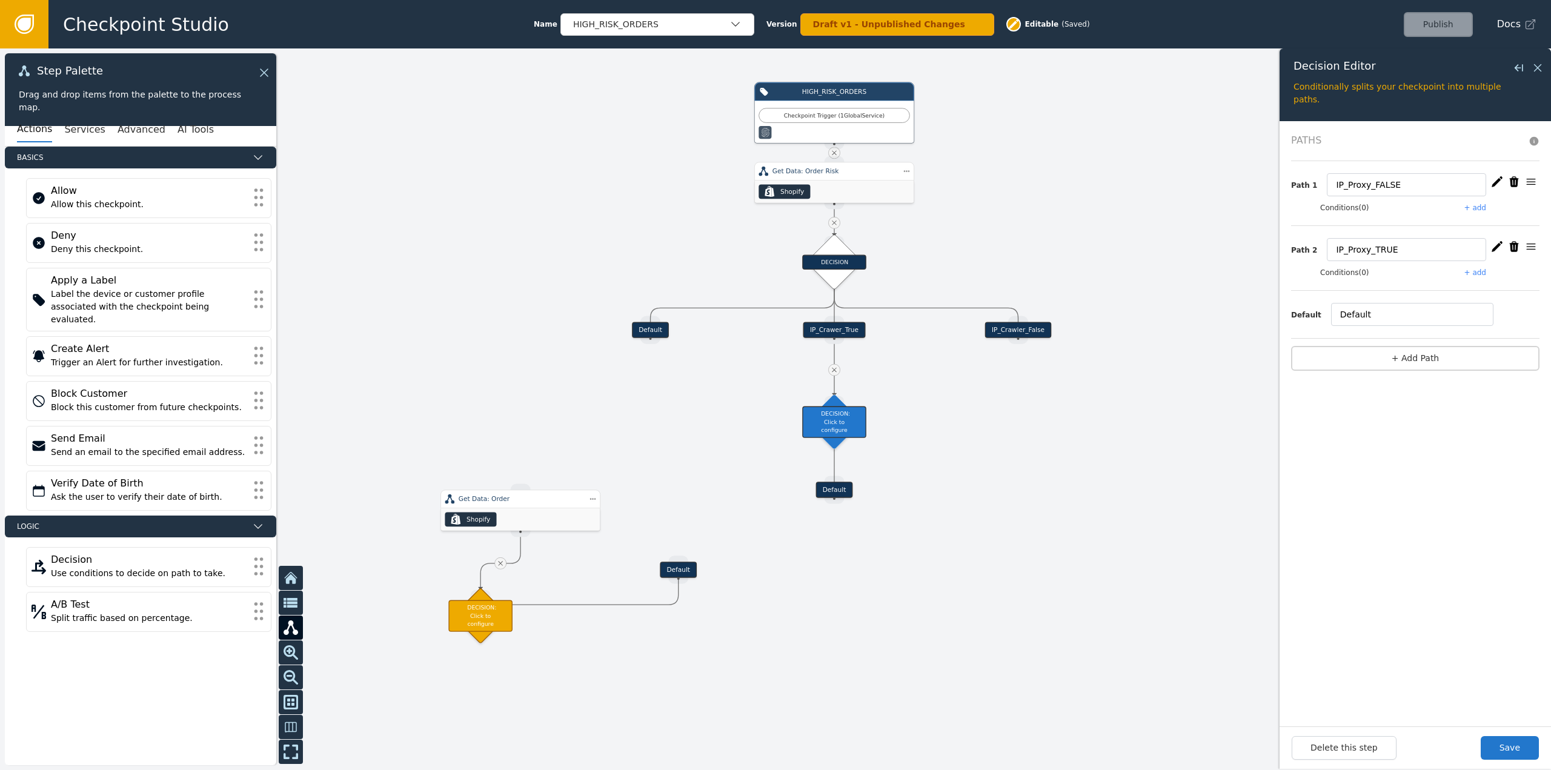
click at [1473, 267] on button "+ add" at bounding box center [1476, 272] width 22 height 11
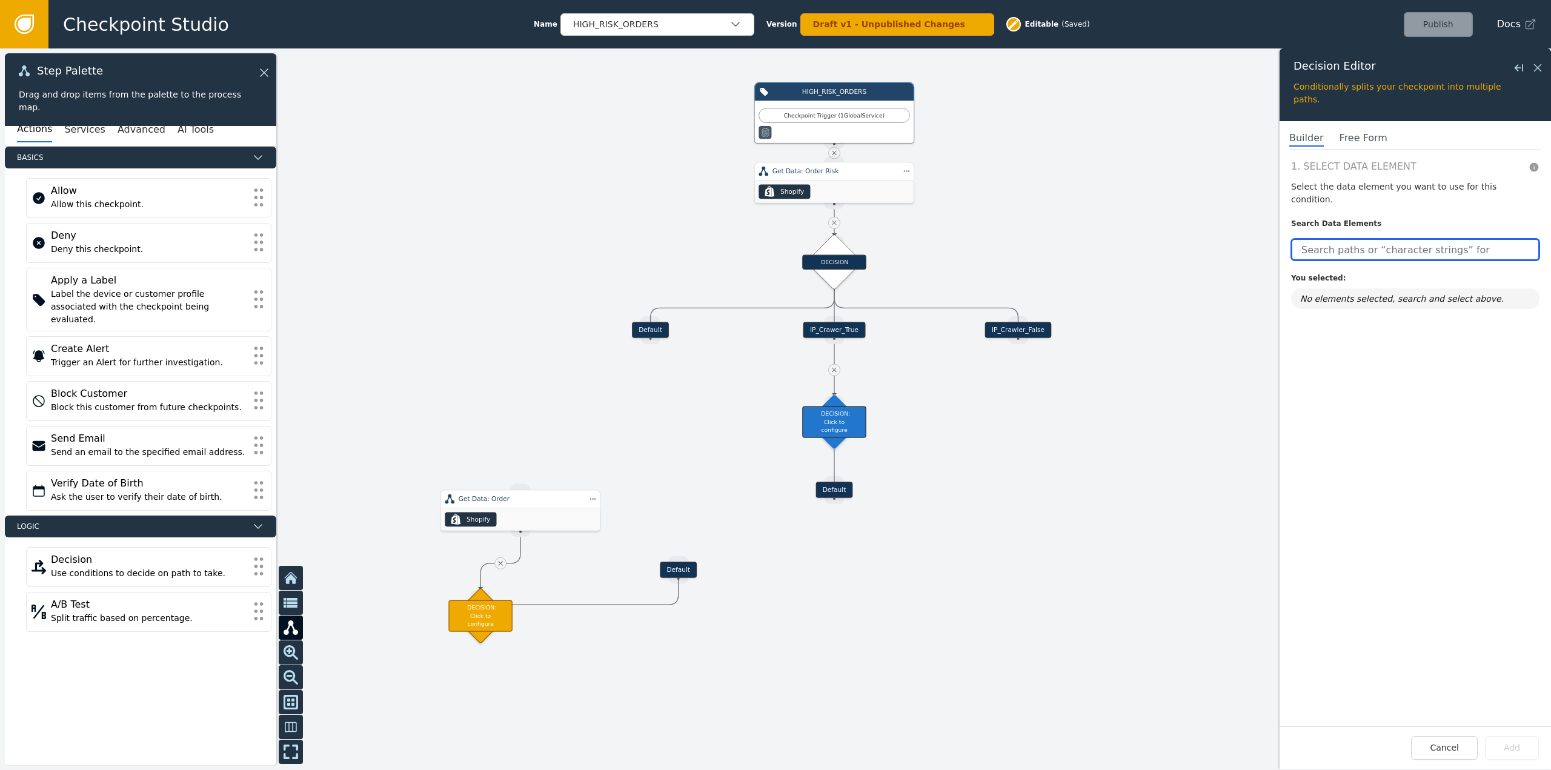
click at [1382, 239] on input "text" at bounding box center [1415, 250] width 248 height 22
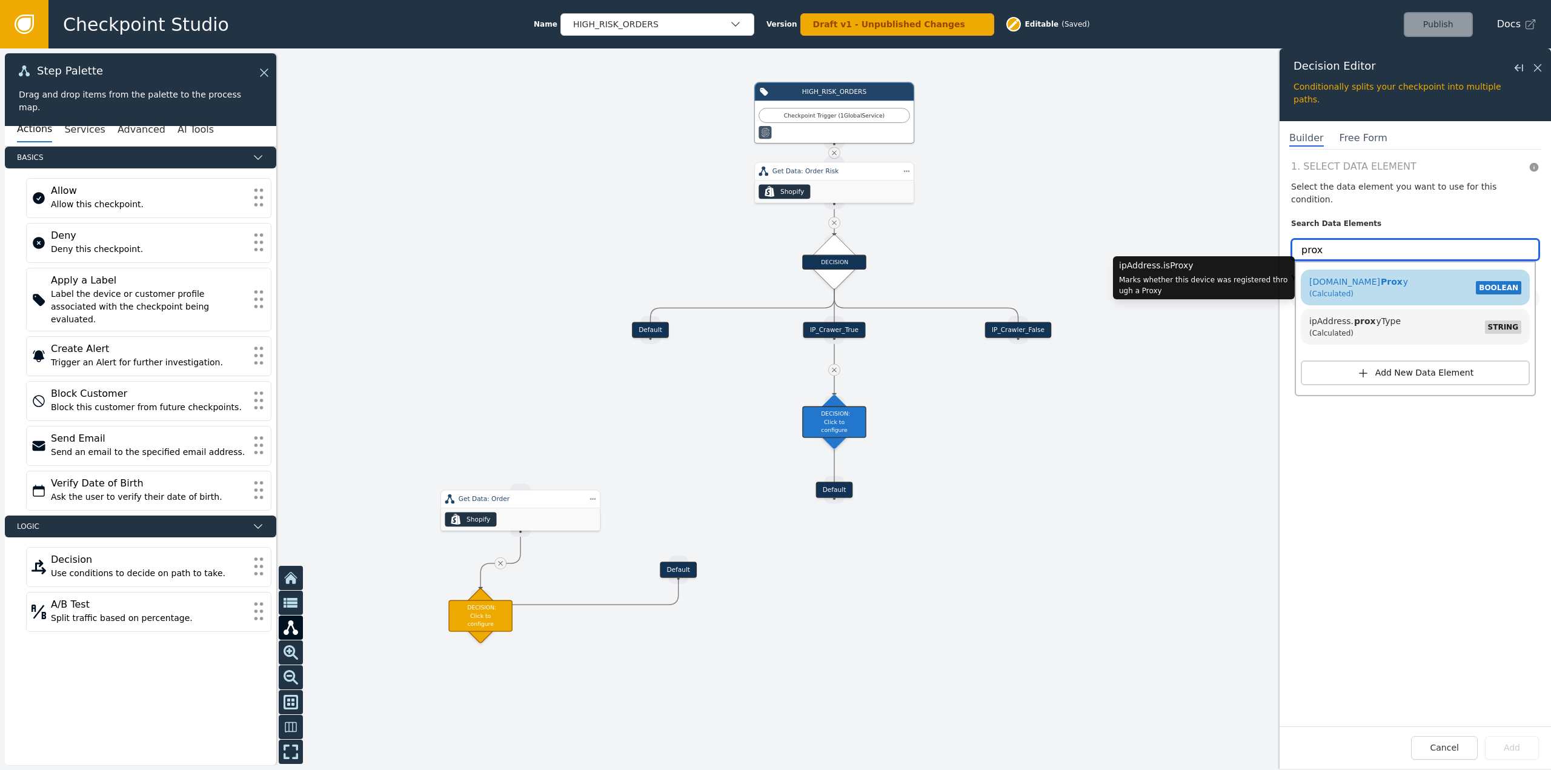
type input "prox"
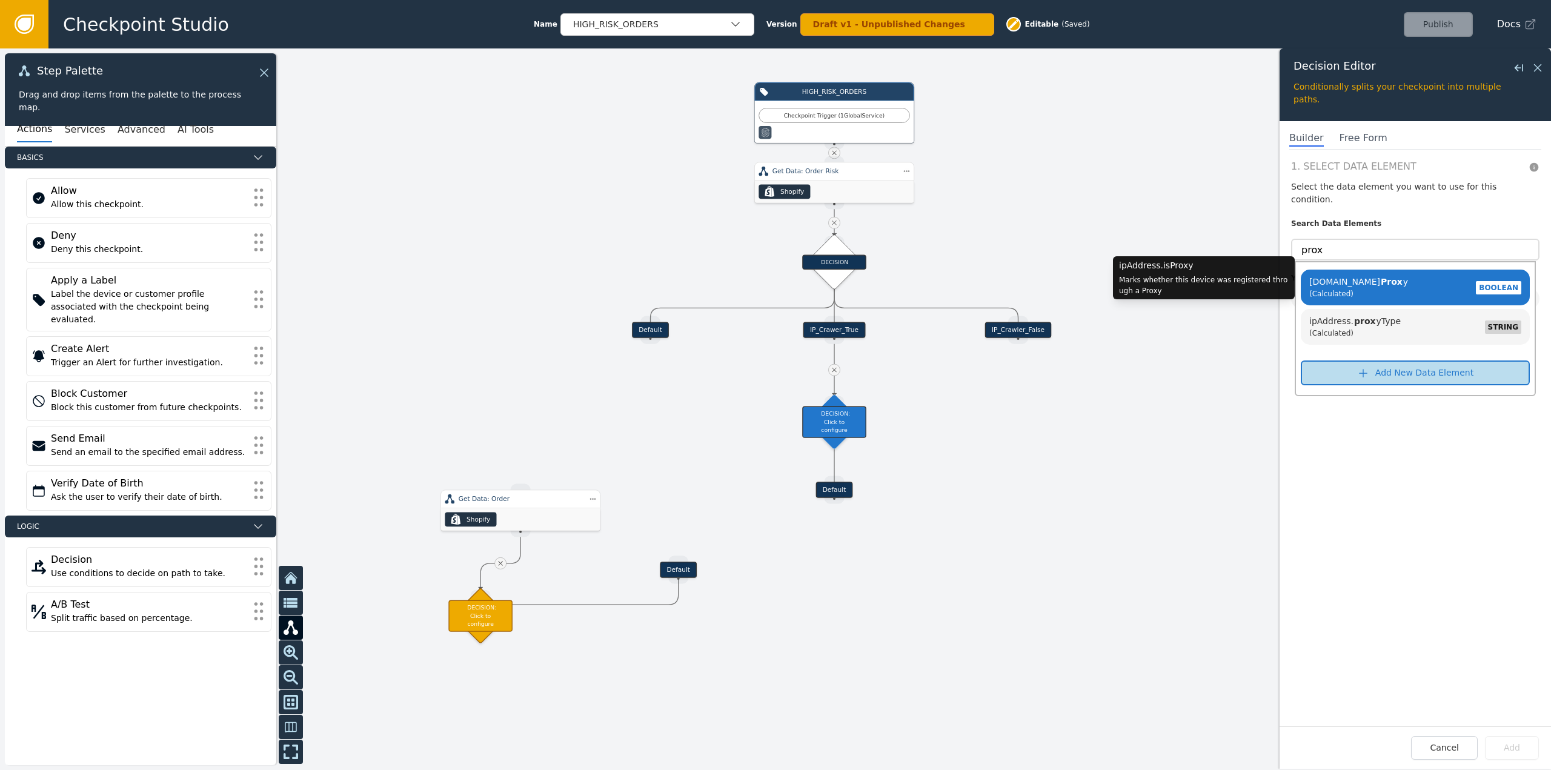
click at [1381, 273] on div "[DOMAIN_NAME] Prox y (Calculated) BOOLEAN" at bounding box center [1415, 287] width 217 height 28
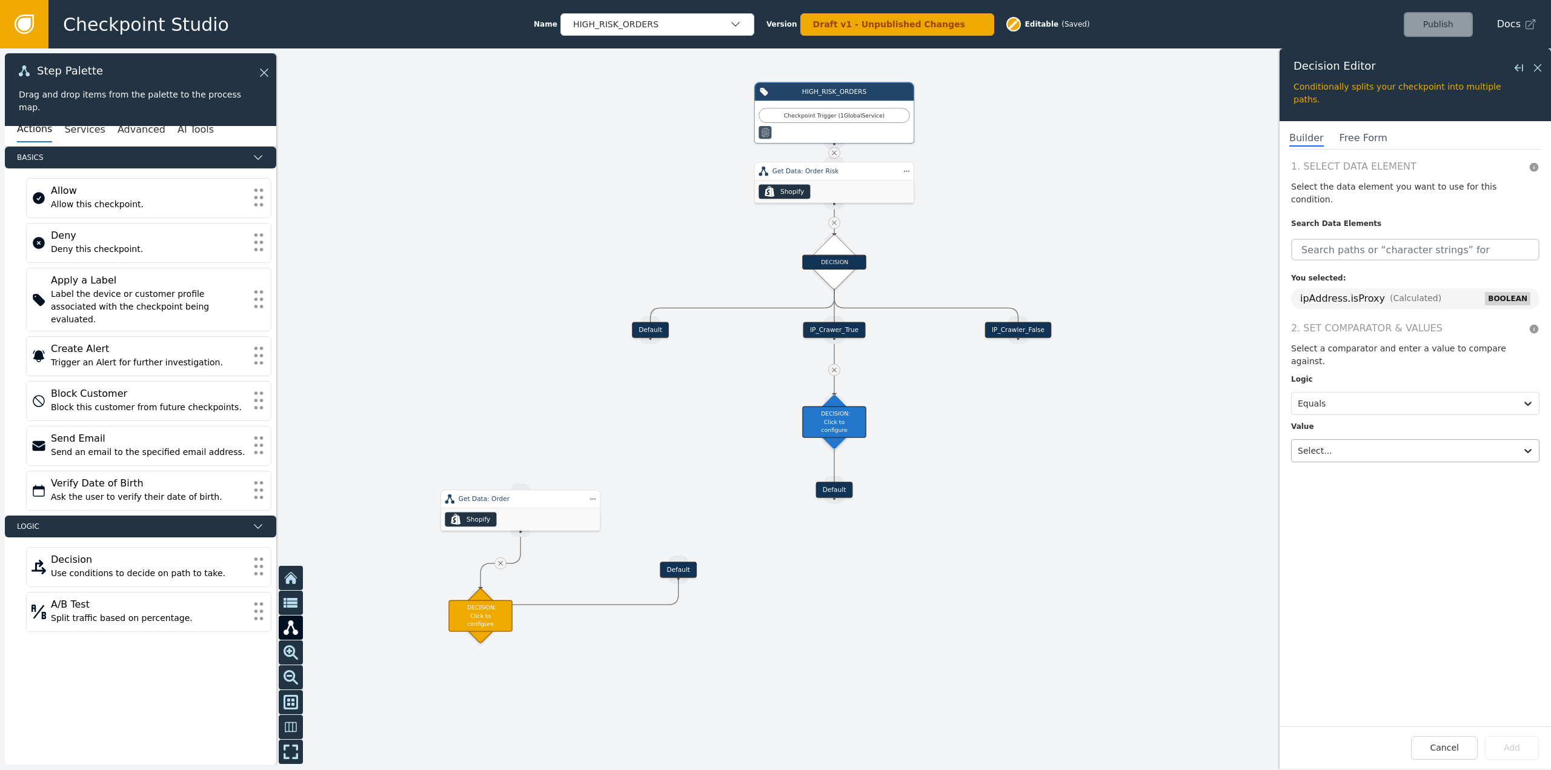
click at [1337, 442] on div at bounding box center [1404, 450] width 213 height 17
click at [1310, 387] on div "True" at bounding box center [1366, 398] width 150 height 22
click at [1504, 753] on button "Add" at bounding box center [1512, 748] width 54 height 24
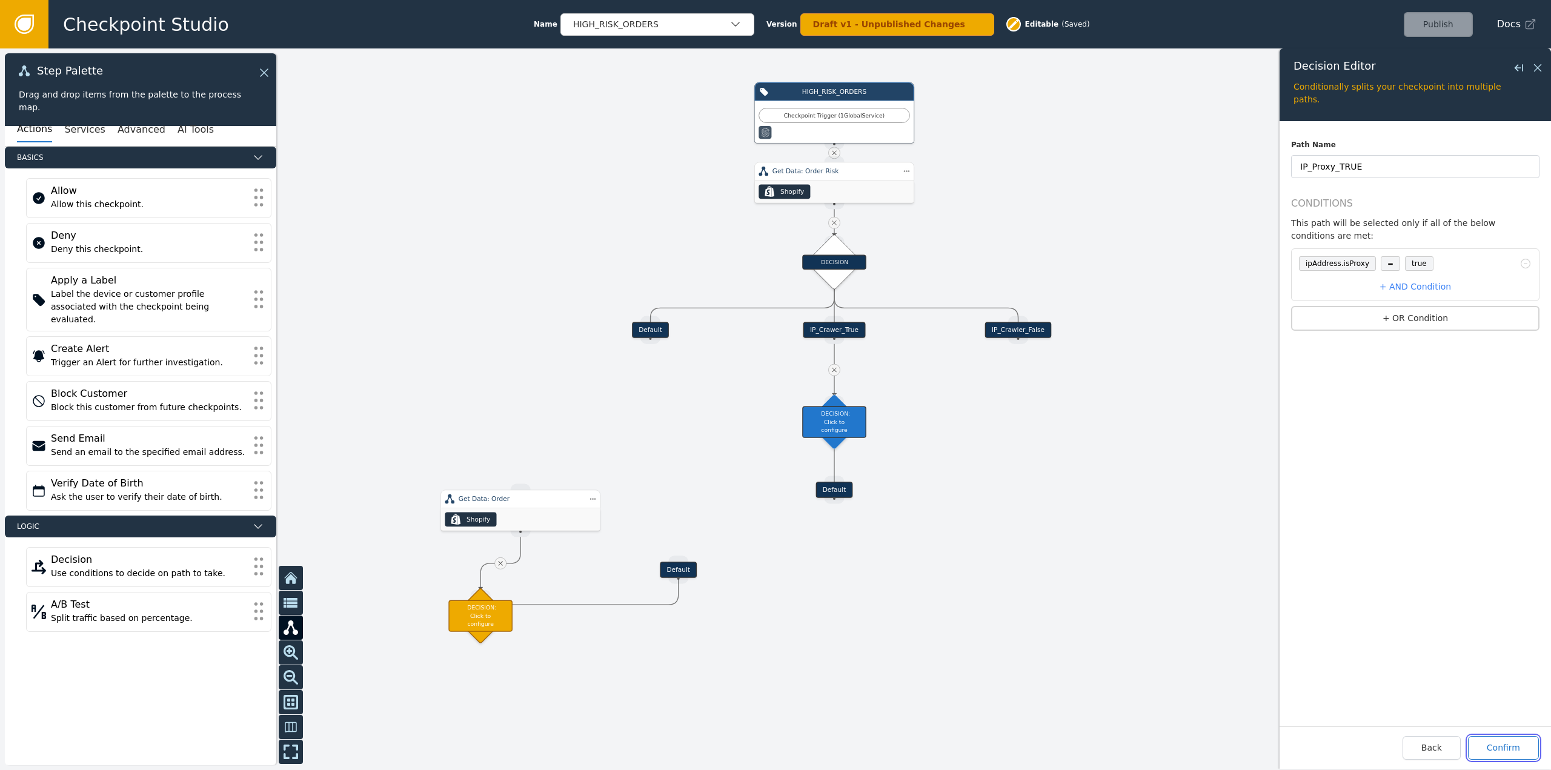
click at [1503, 746] on button "Confirm" at bounding box center [1503, 748] width 71 height 24
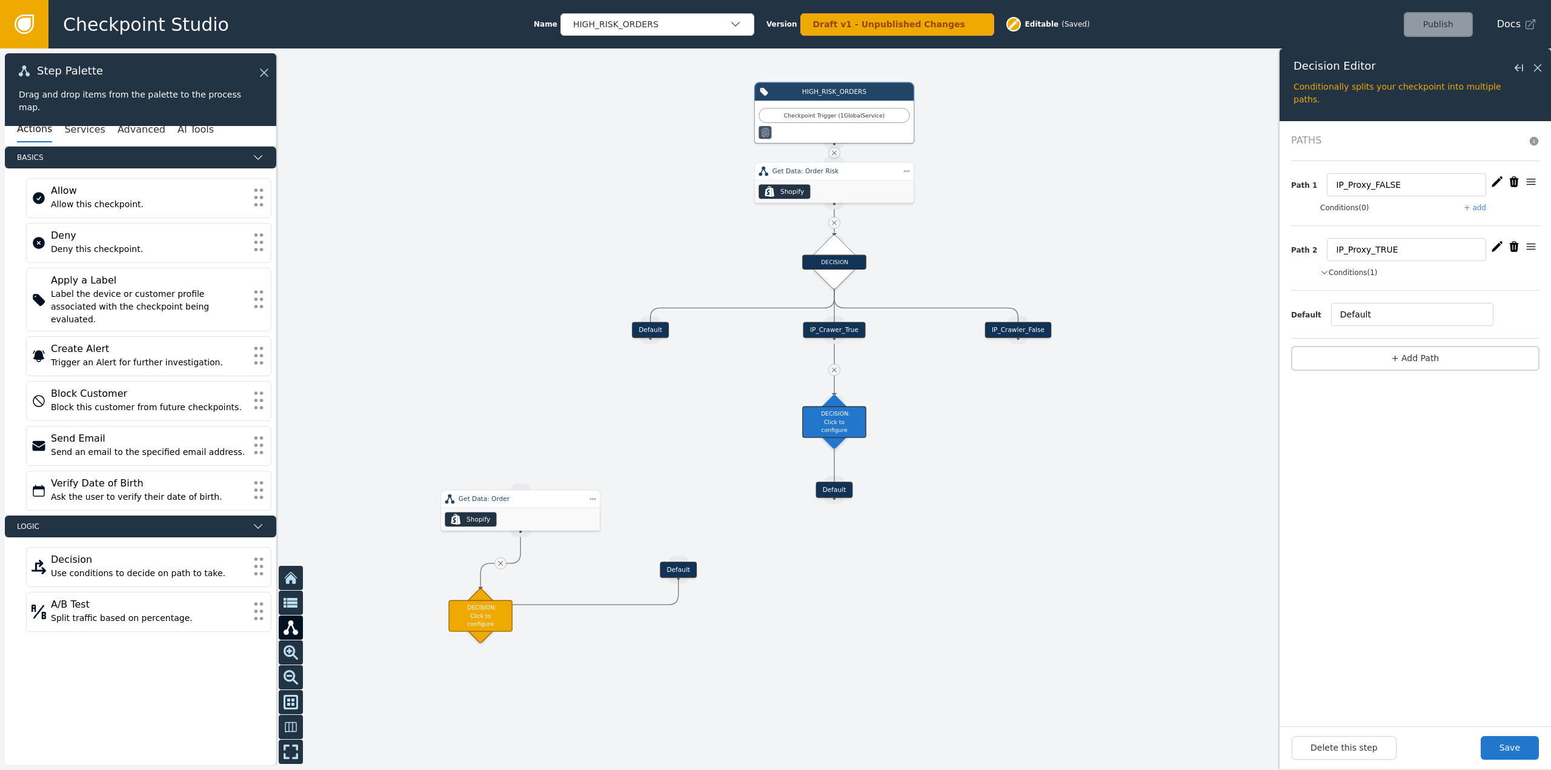
click at [1473, 211] on button "+ add" at bounding box center [1476, 207] width 22 height 11
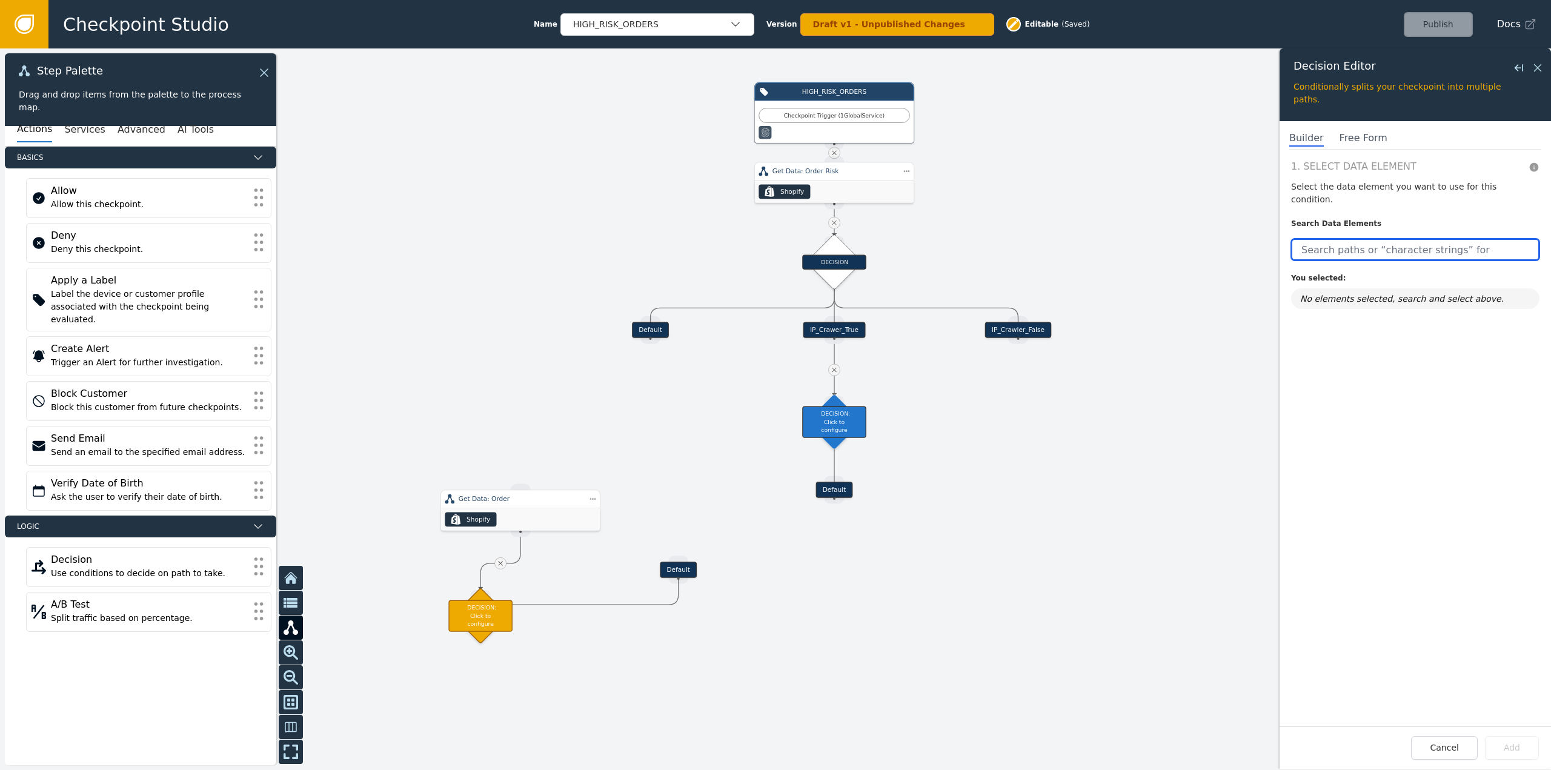
click at [1353, 239] on input "text" at bounding box center [1415, 250] width 248 height 22
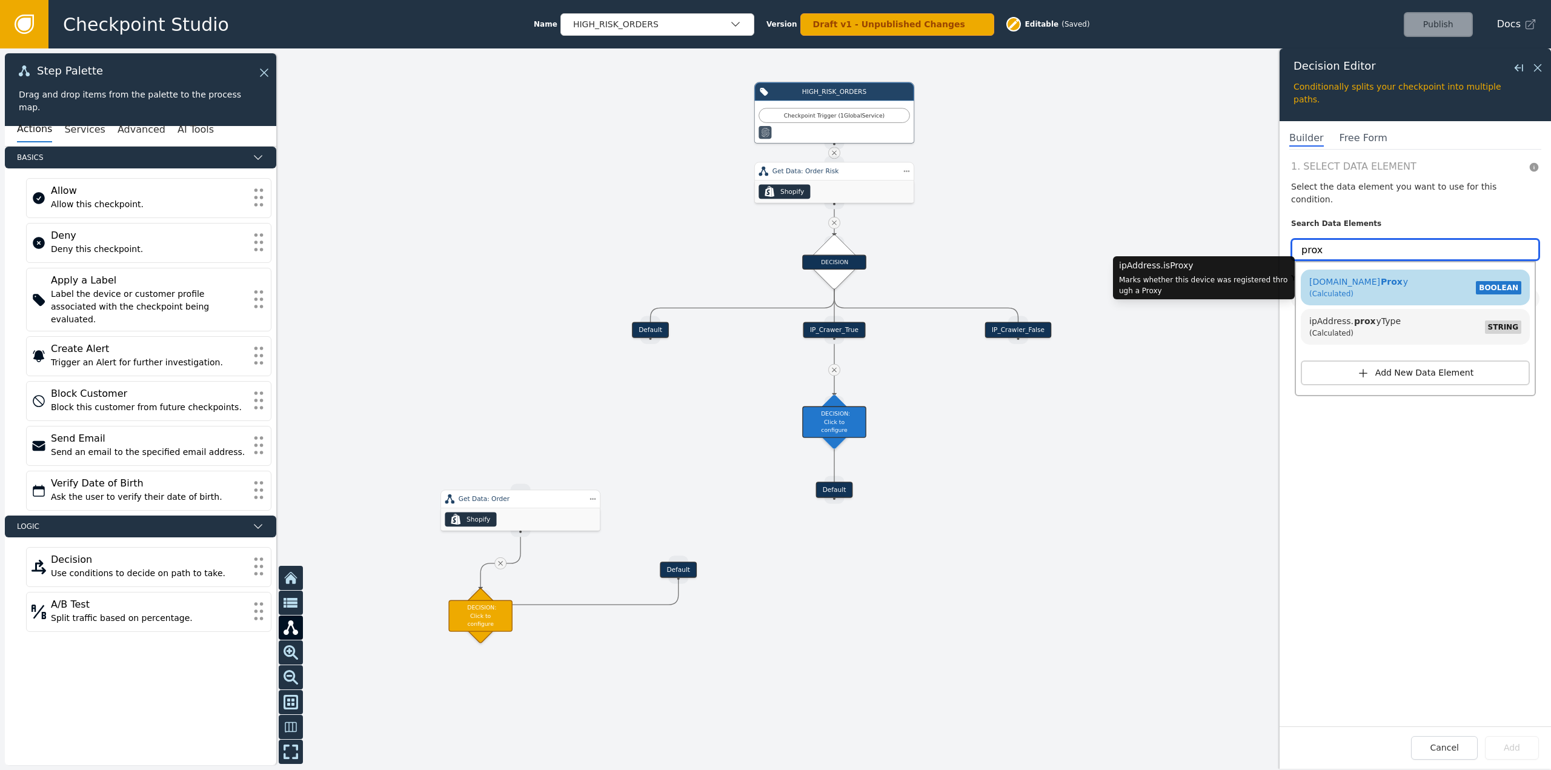
type input "prox"
click at [1350, 288] on div "(Calculated)" at bounding box center [1359, 293] width 99 height 11
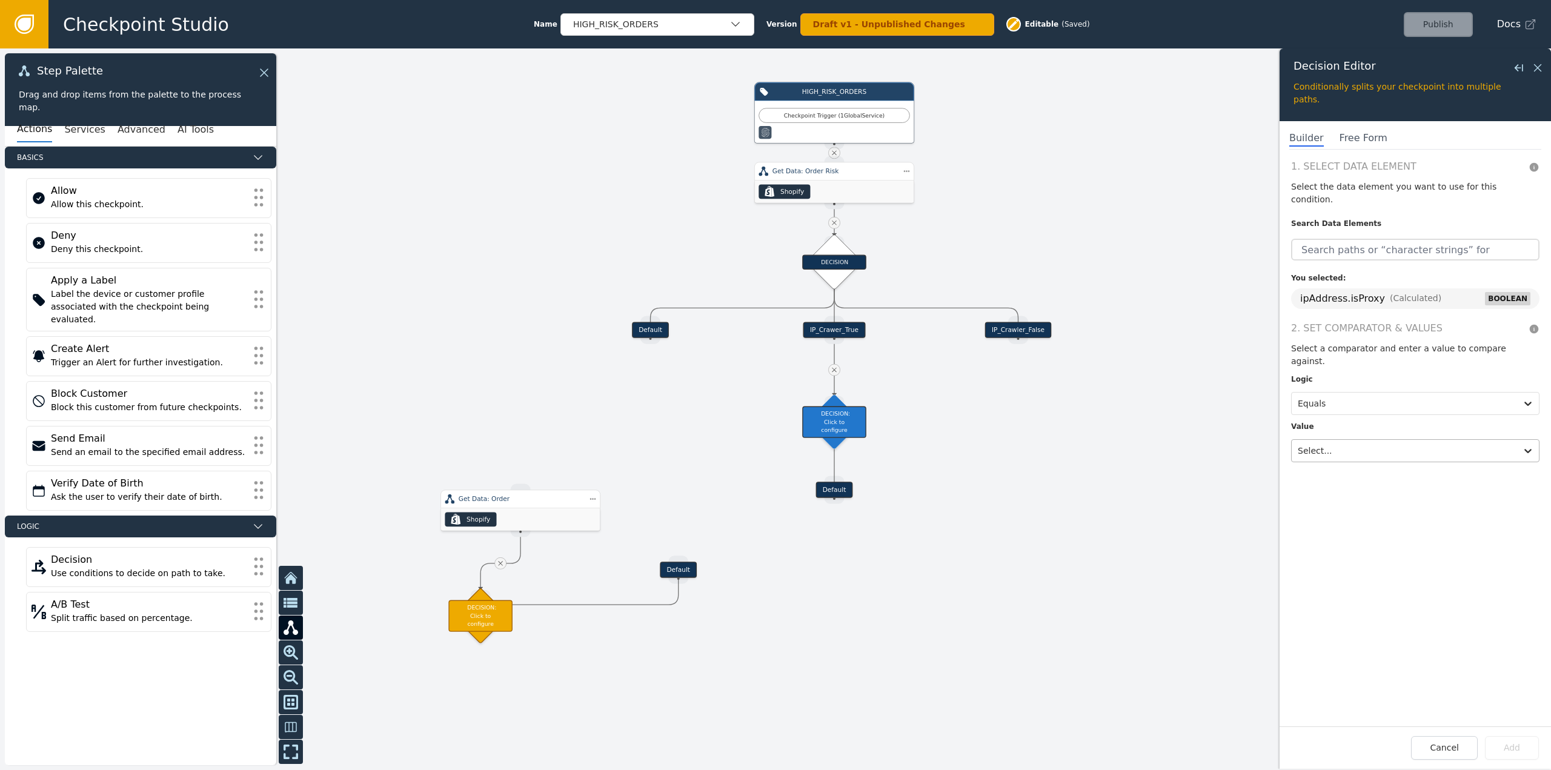
click at [1357, 442] on div at bounding box center [1404, 450] width 213 height 17
click at [1328, 410] on div "False" at bounding box center [1366, 421] width 150 height 22
click at [1511, 742] on button "Add" at bounding box center [1512, 748] width 54 height 24
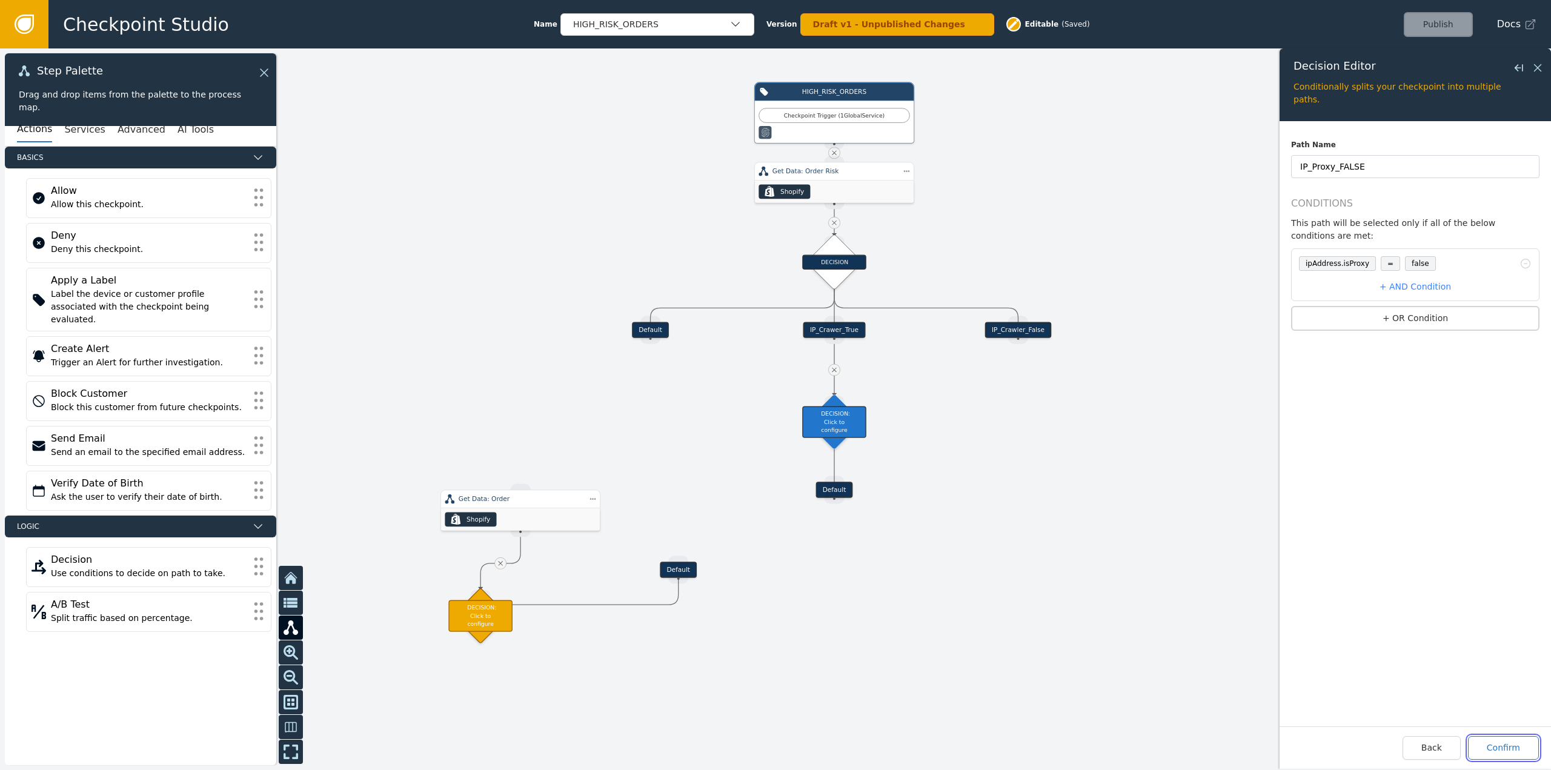
click at [1495, 750] on button "Confirm" at bounding box center [1503, 748] width 71 height 24
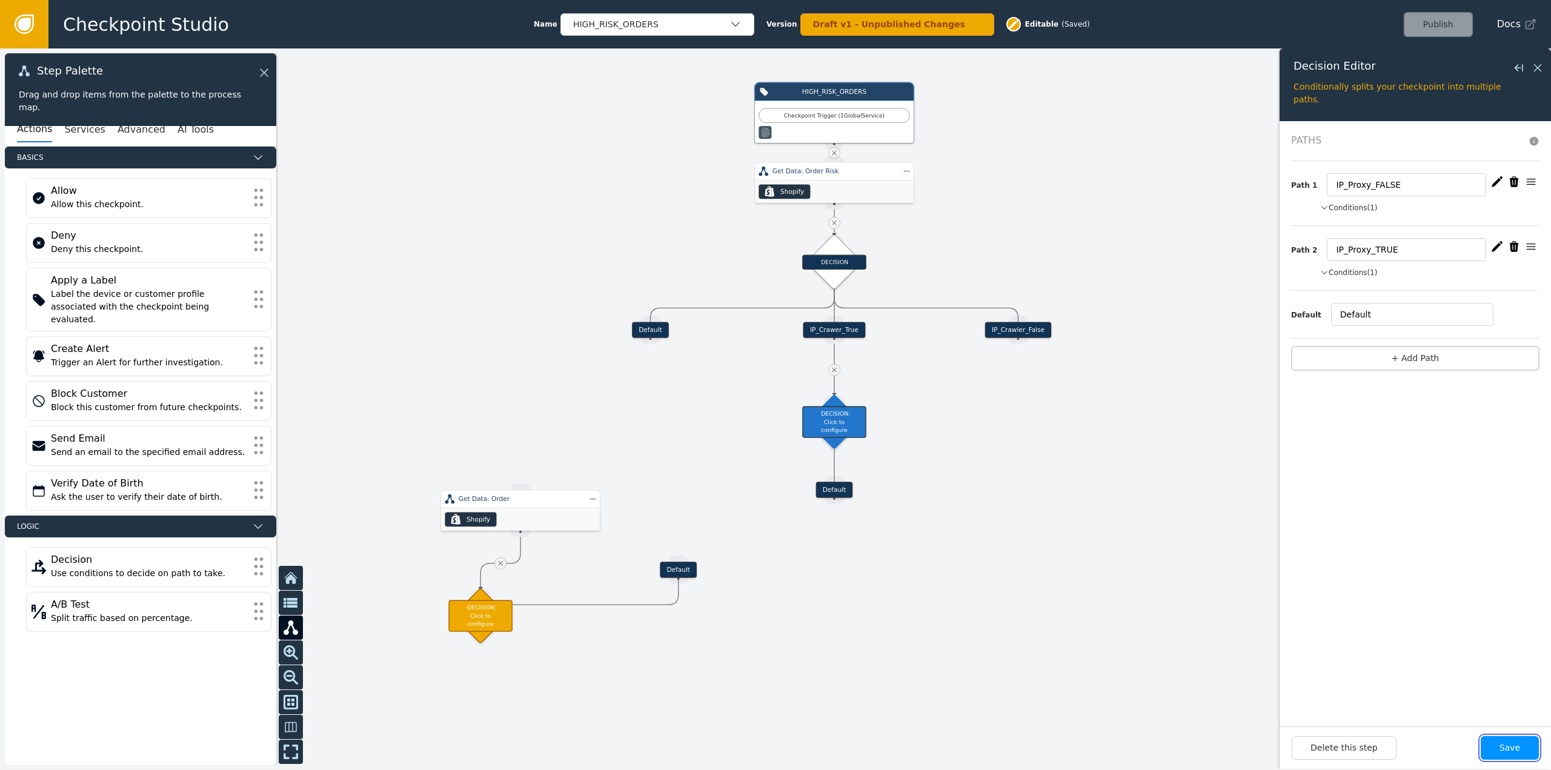
click at [1520, 746] on button "Save" at bounding box center [1510, 748] width 58 height 24
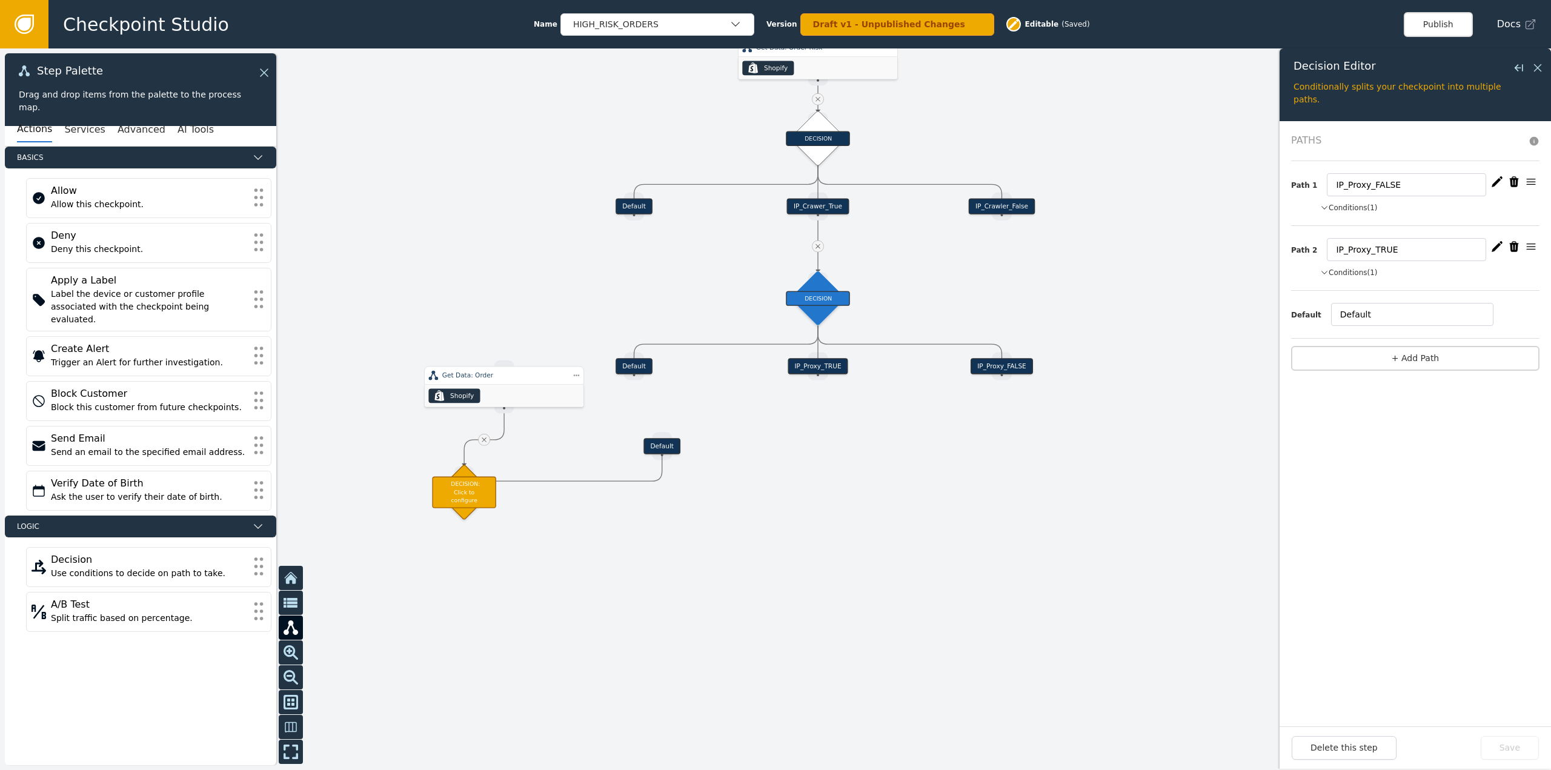
drag, startPoint x: 1058, startPoint y: 618, endPoint x: 1043, endPoint y: 495, distance: 123.3
click at [1043, 495] on div at bounding box center [775, 409] width 1551 height 722
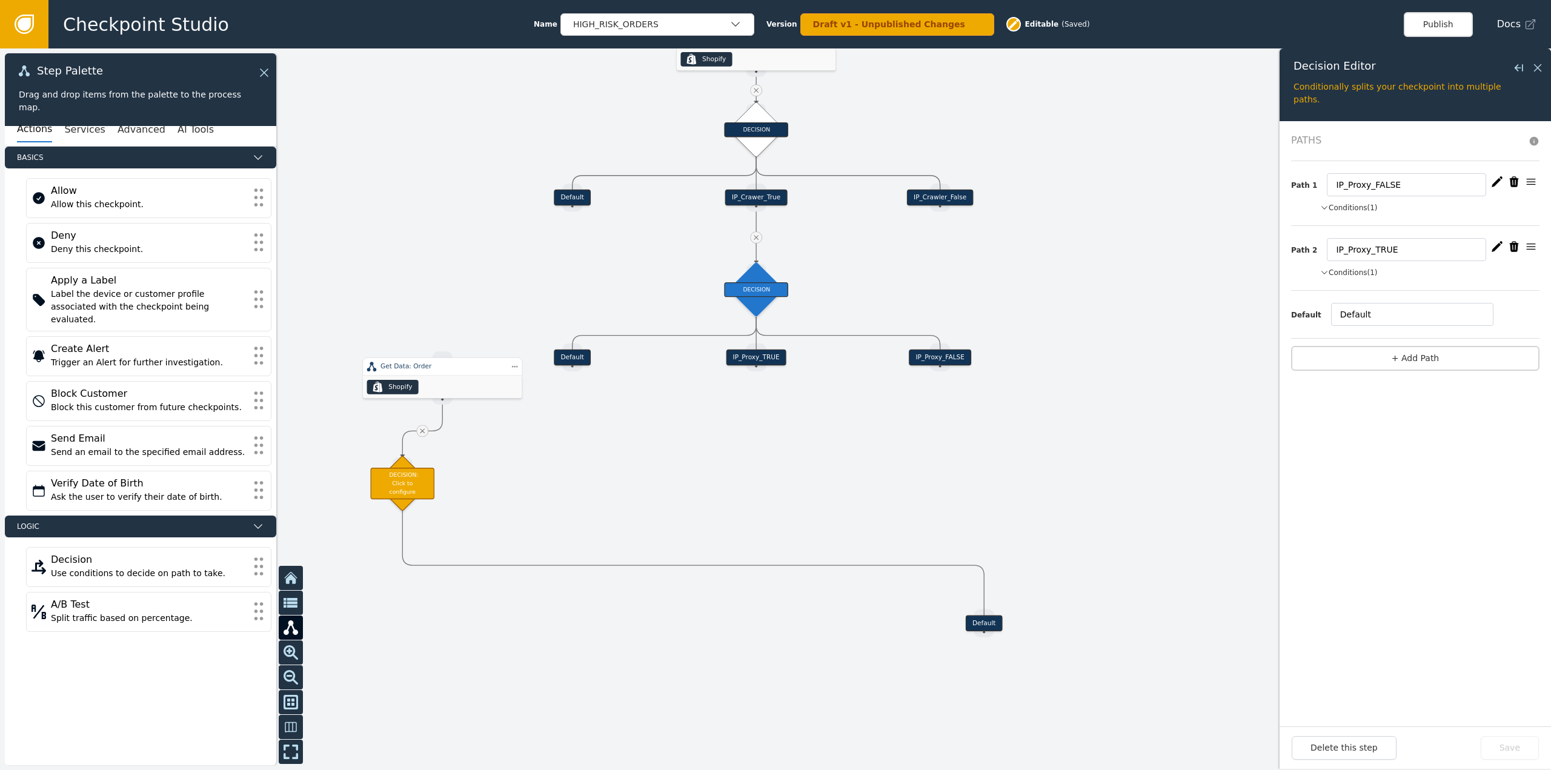
drag, startPoint x: 604, startPoint y: 442, endPoint x: 986, endPoint y: 623, distance: 423.2
click at [986, 623] on div "Default" at bounding box center [984, 624] width 37 height 16
drag, startPoint x: 413, startPoint y: 488, endPoint x: 521, endPoint y: 484, distance: 108.0
click at [542, 568] on div "DECISION: Click to configure" at bounding box center [533, 566] width 64 height 32
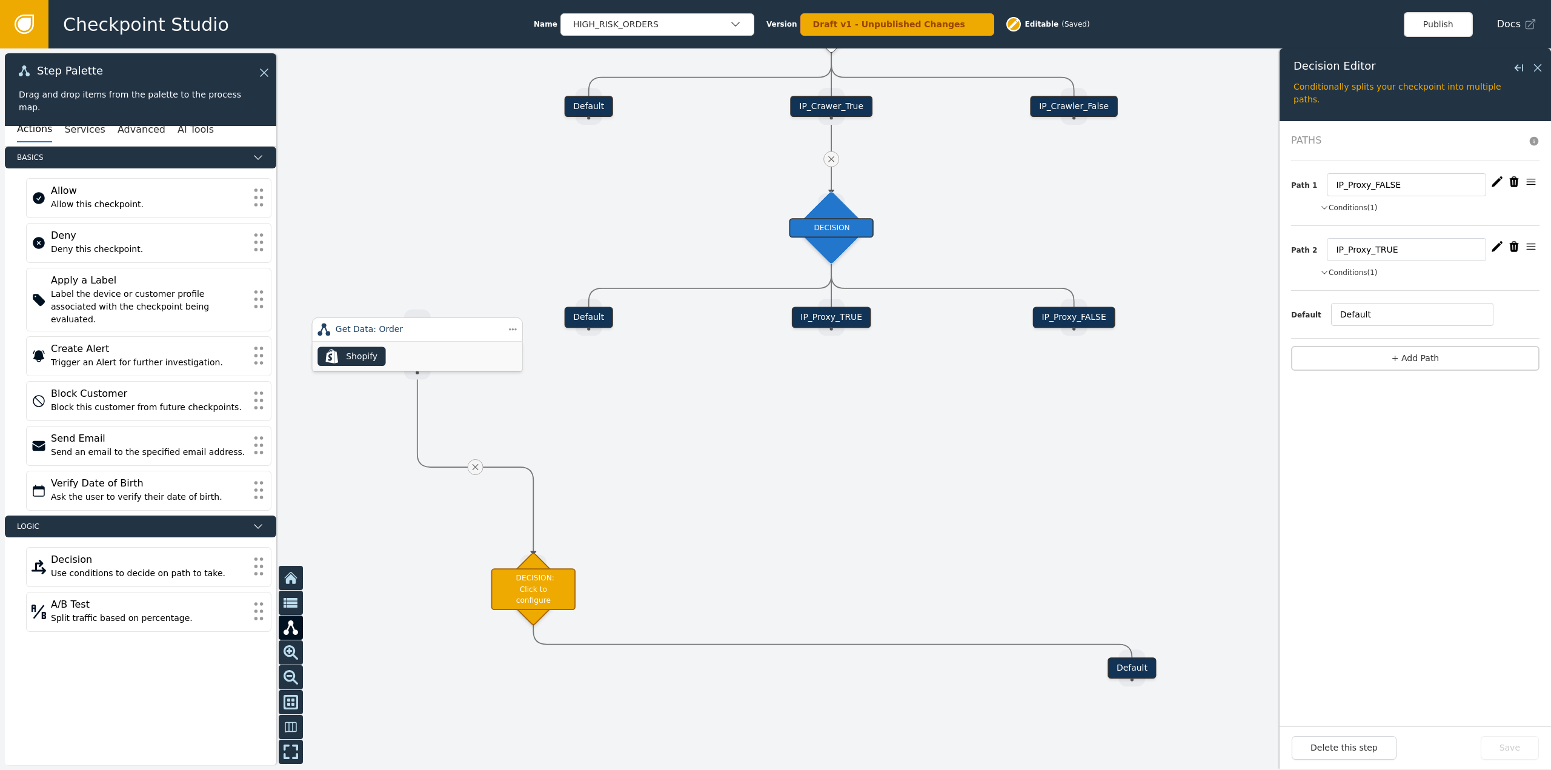
click at [473, 336] on div "Get Data: Order" at bounding box center [418, 329] width 164 height 13
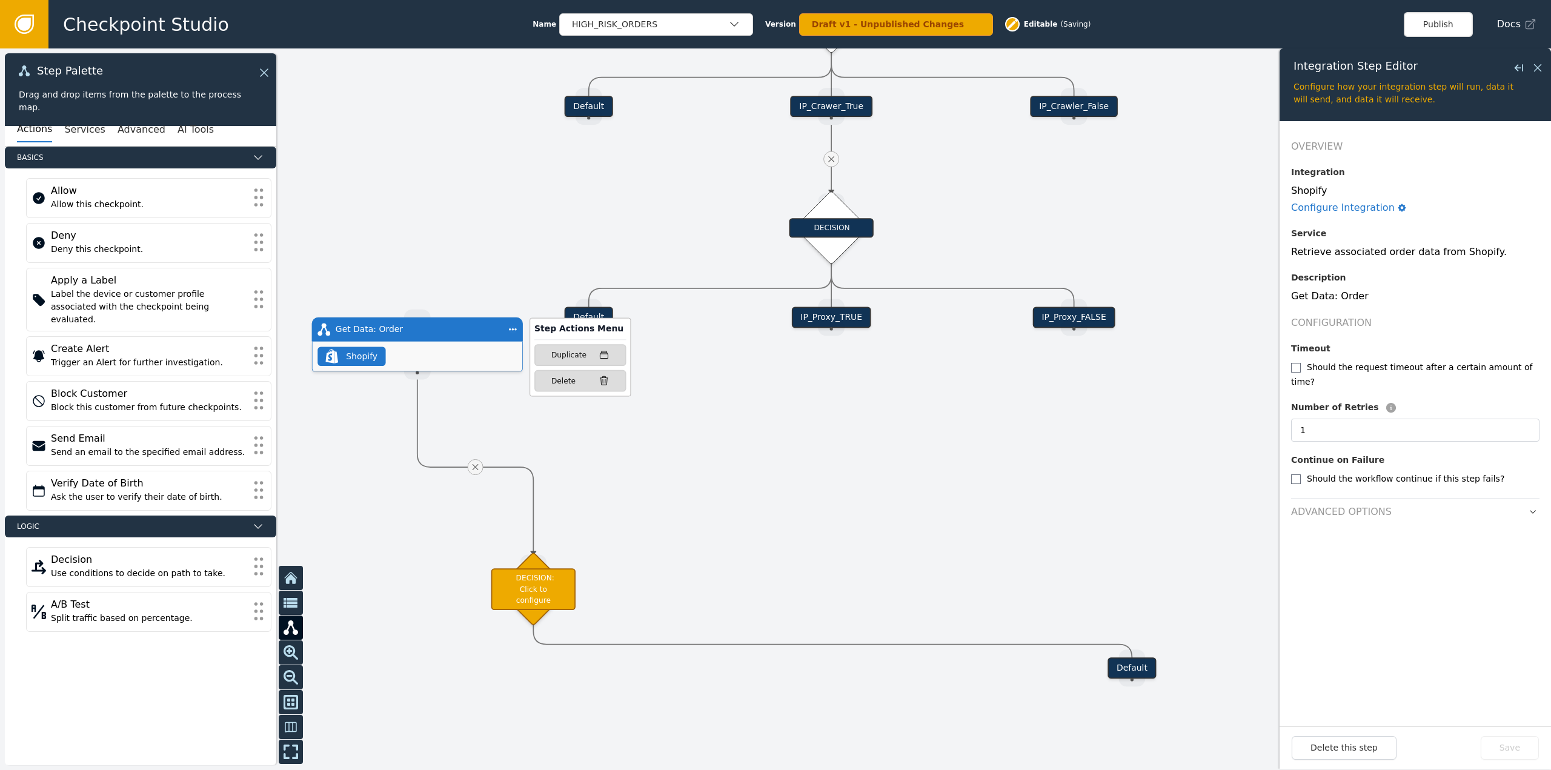
click at [521, 330] on div "Step Actions Menu Duplicate Delete" at bounding box center [567, 359] width 127 height 73
click at [573, 385] on div "Delete" at bounding box center [580, 381] width 58 height 11
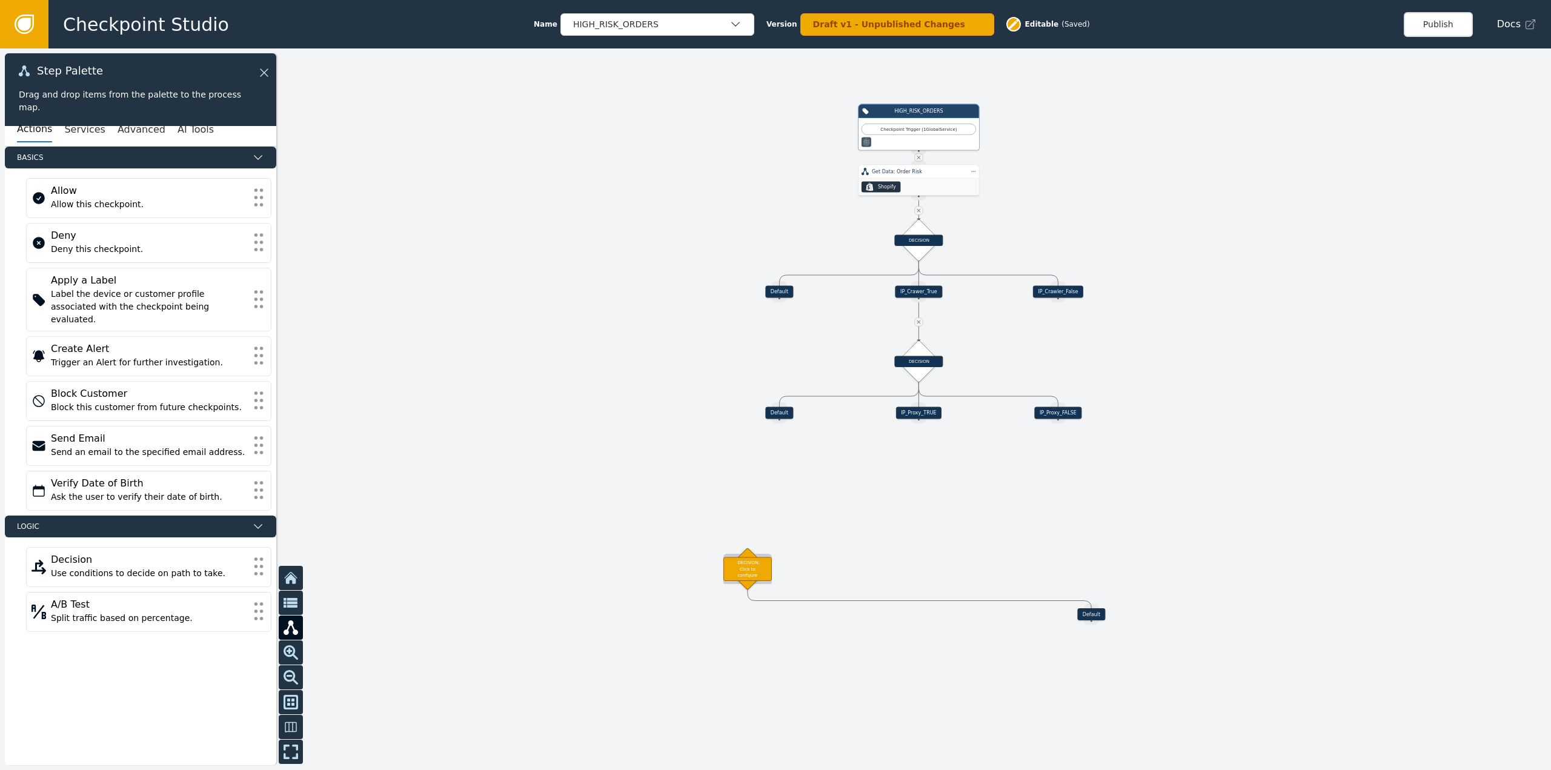
click at [745, 565] on div "DECISION: Click to configure" at bounding box center [748, 569] width 48 height 24
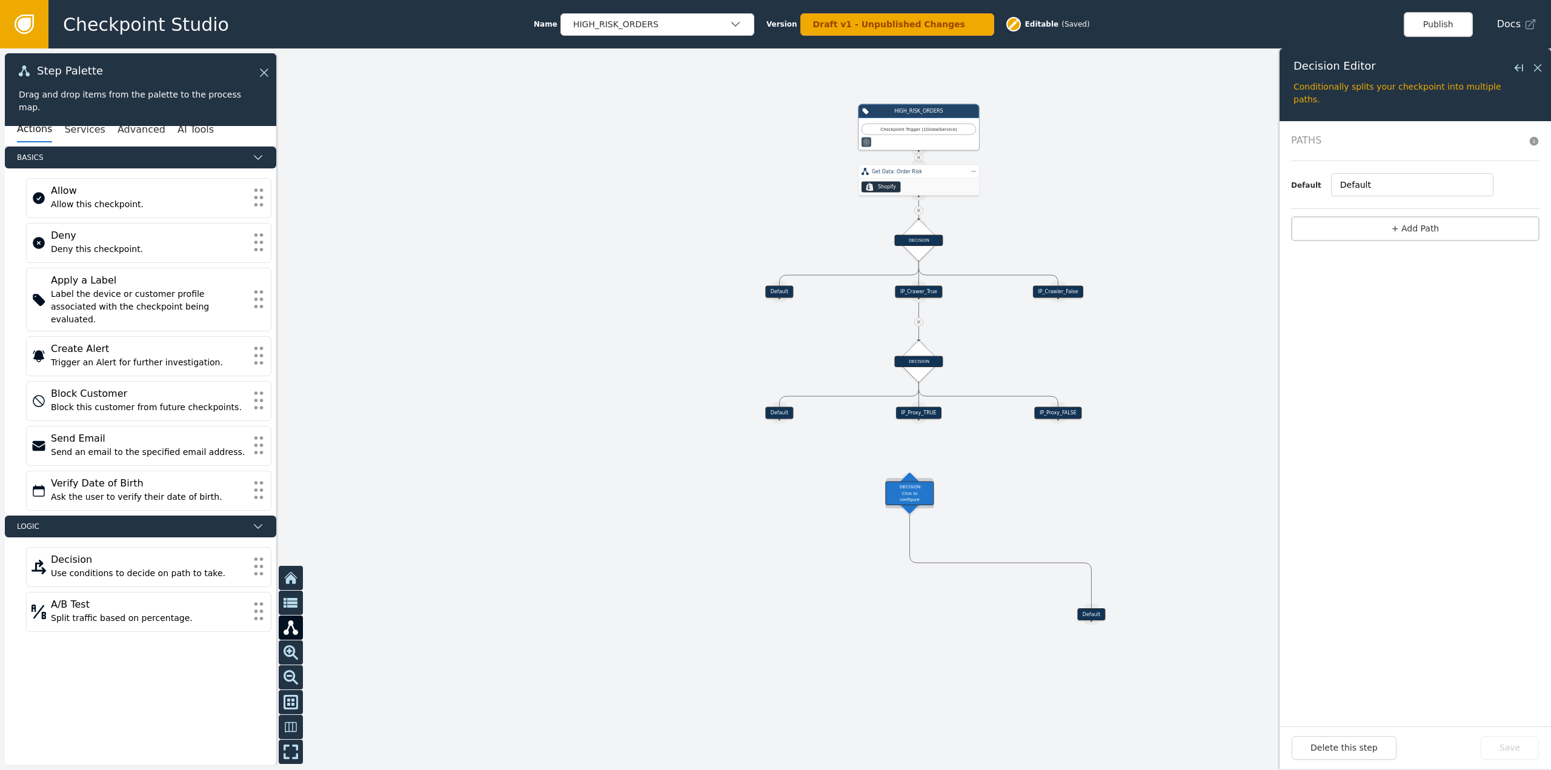
drag, startPoint x: 747, startPoint y: 570, endPoint x: 908, endPoint y: 495, distance: 177.9
click at [908, 495] on div "DECISION: Click to configure" at bounding box center [909, 493] width 48 height 24
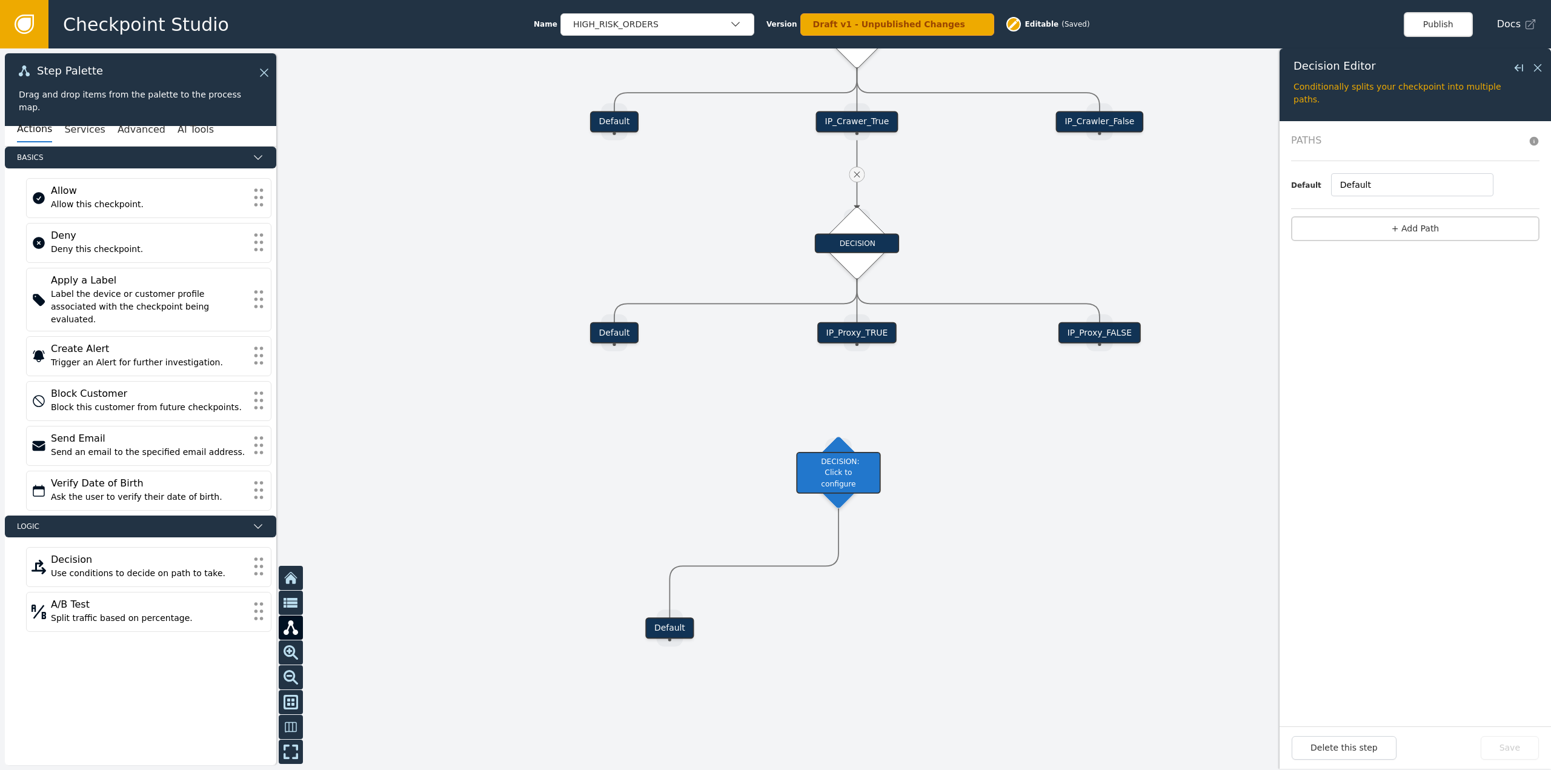
drag, startPoint x: 1159, startPoint y: 684, endPoint x: 718, endPoint y: 473, distance: 489.0
click at [645, 627] on div "Default" at bounding box center [669, 628] width 48 height 21
drag, startPoint x: 860, startPoint y: 350, endPoint x: 846, endPoint y: 443, distance: 93.8
click at [846, 423] on div "Target Handle for step Default Source Handle for step Target Handle for step De…" at bounding box center [1289, 109] width 1351 height 628
click at [852, 475] on div "DECISION: Click to configure" at bounding box center [839, 473] width 52 height 52
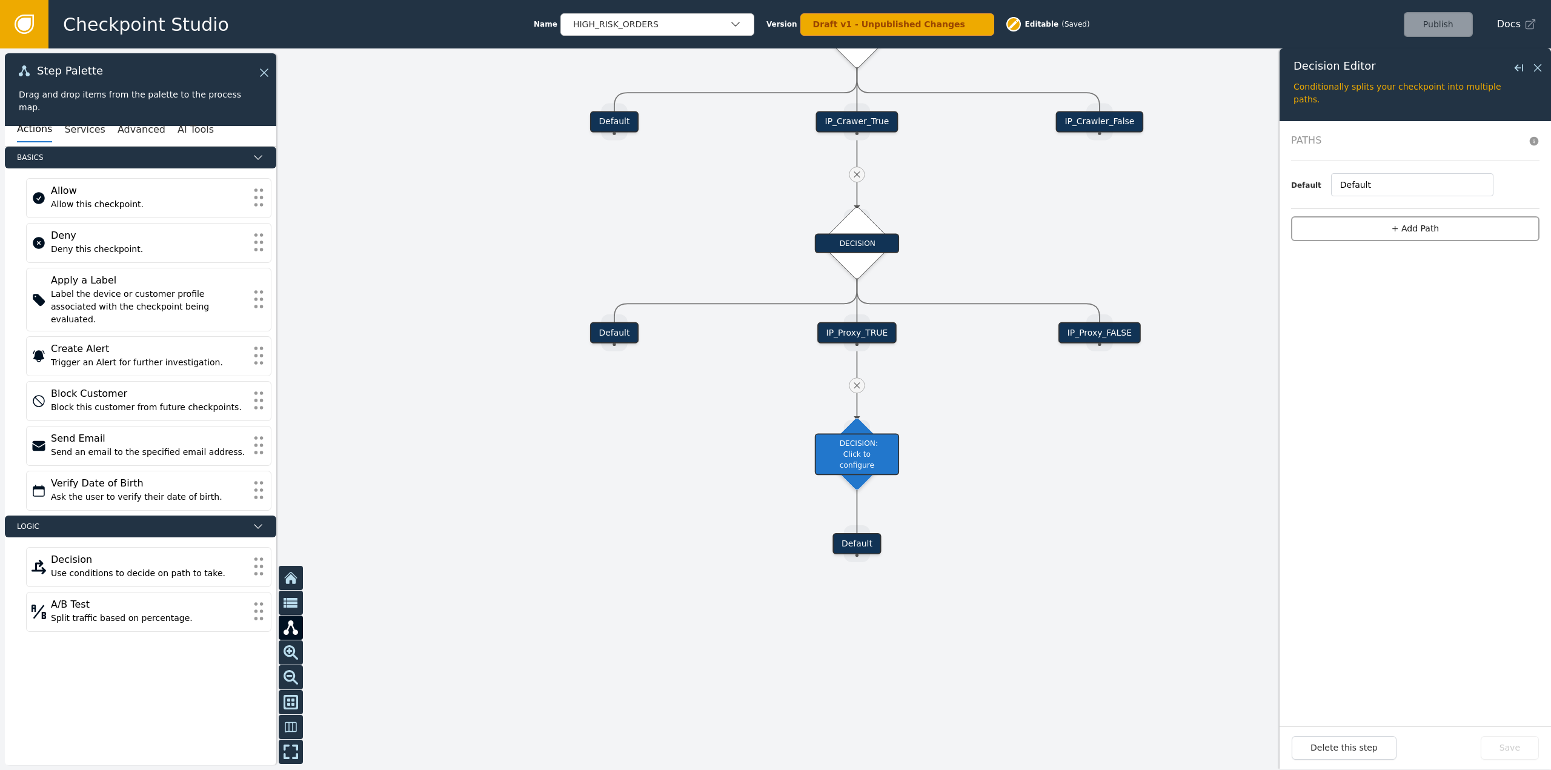
click at [1400, 219] on button "+ Add Path" at bounding box center [1415, 228] width 248 height 25
drag, startPoint x: 1367, startPoint y: 185, endPoint x: 1290, endPoint y: 179, distance: 77.2
click at [1290, 179] on form "Paths Path 1 1 Conditions (0) + add Default Default + Add Path" at bounding box center [1415, 423] width 271 height 605
click at [1476, 205] on button "+ add" at bounding box center [1476, 207] width 22 height 11
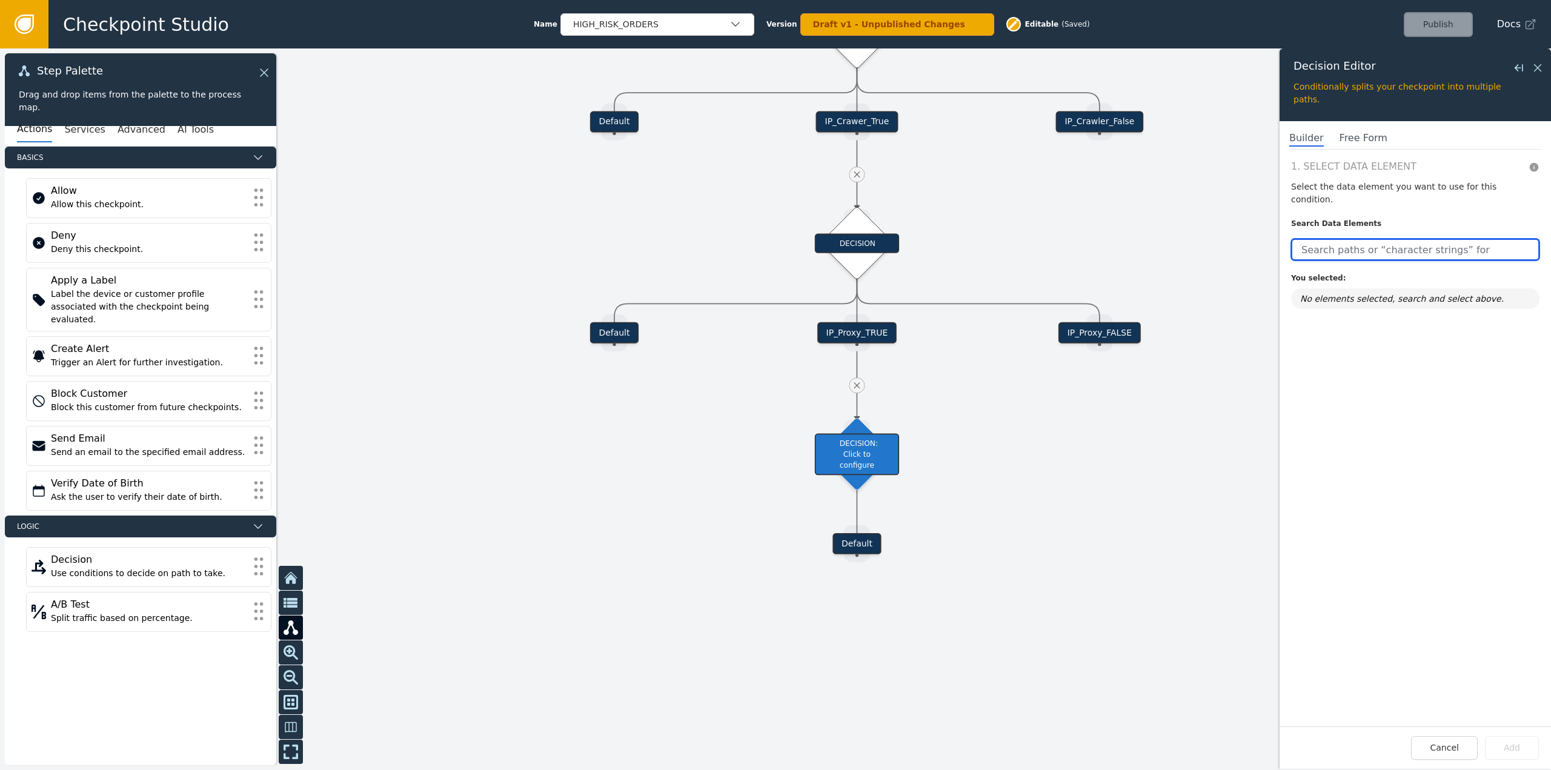
click at [1382, 239] on input "text" at bounding box center [1415, 250] width 248 height 22
type input "g"
click at [1350, 239] on input "text" at bounding box center [1415, 250] width 248 height 22
type input "g"
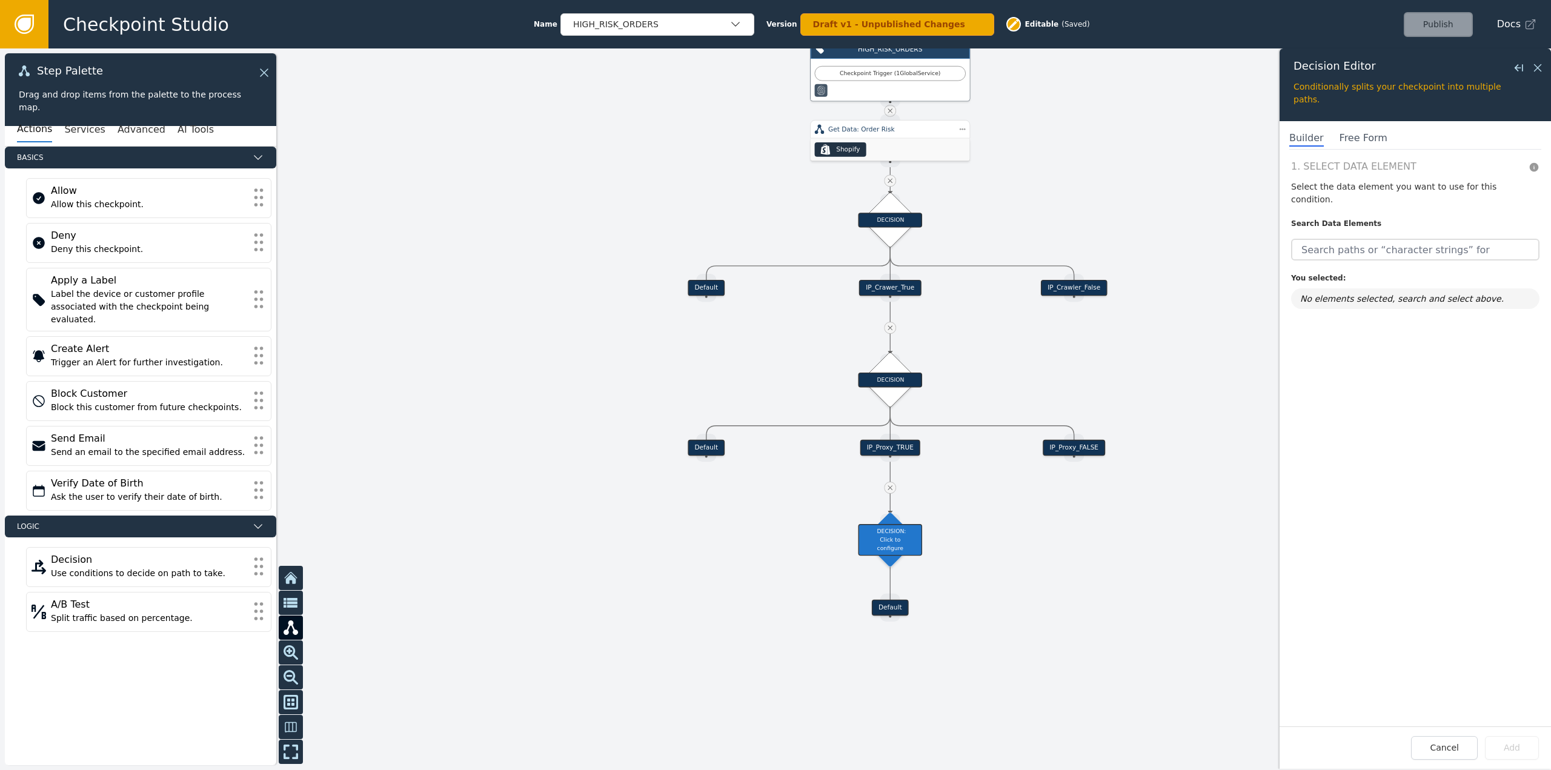
drag, startPoint x: 1054, startPoint y: 253, endPoint x: 1040, endPoint y: 385, distance: 132.3
click at [1040, 385] on div at bounding box center [775, 409] width 1551 height 722
click at [931, 616] on div at bounding box center [775, 409] width 1551 height 722
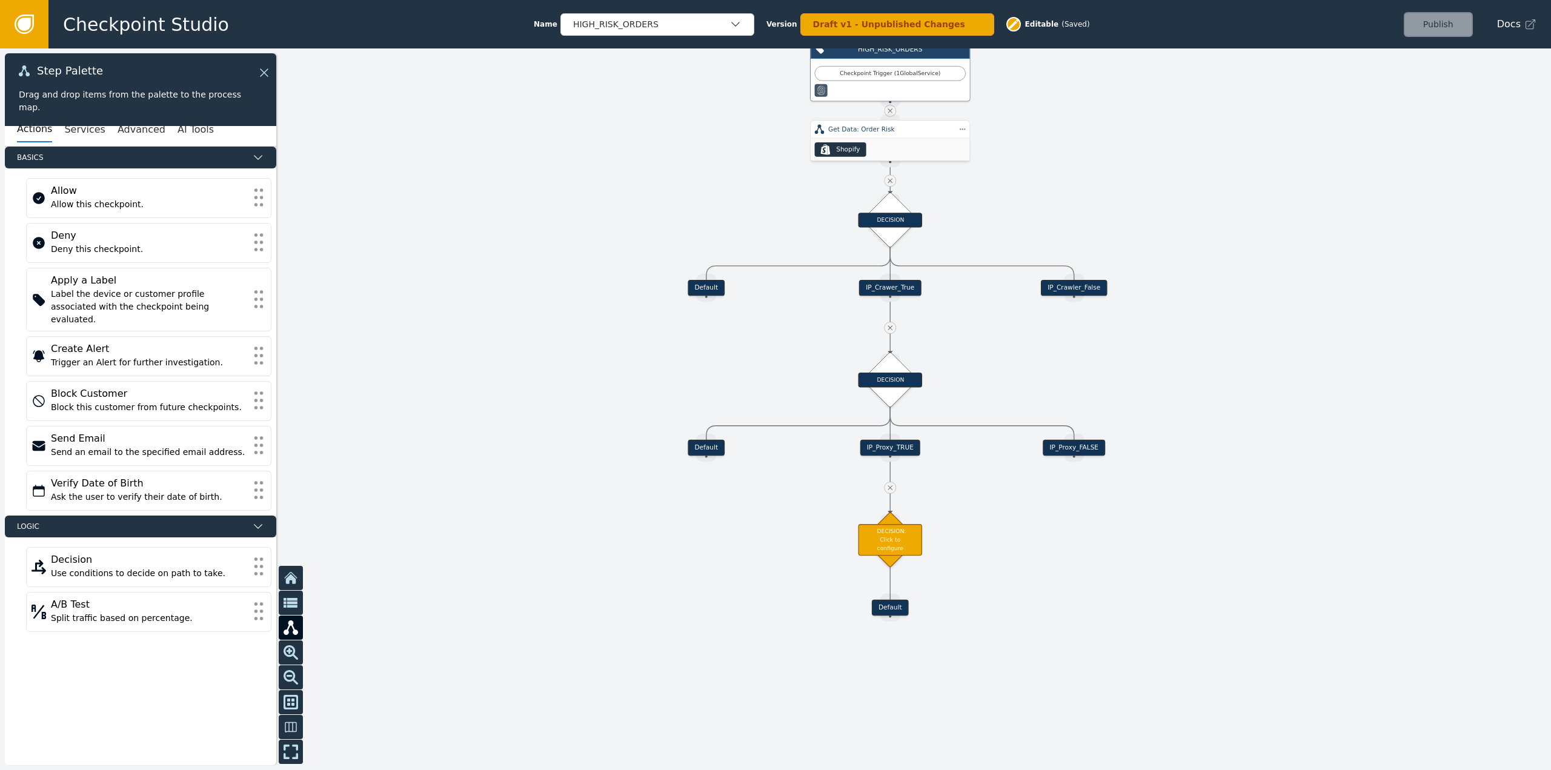
click at [908, 514] on div at bounding box center [775, 409] width 1551 height 722
click at [906, 536] on div "DECISION: Click to configure" at bounding box center [890, 540] width 64 height 32
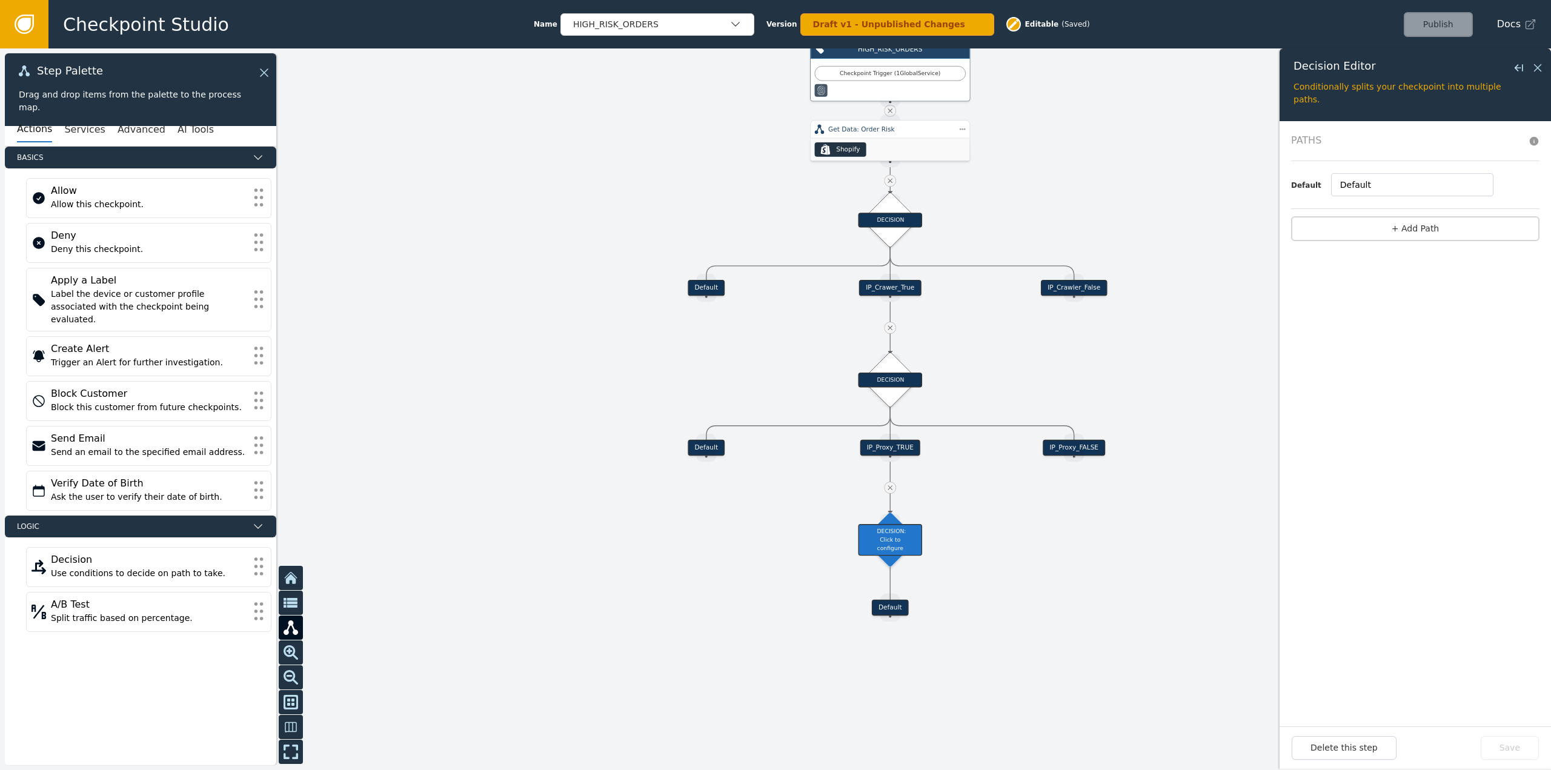
click at [904, 505] on div at bounding box center [775, 409] width 1551 height 722
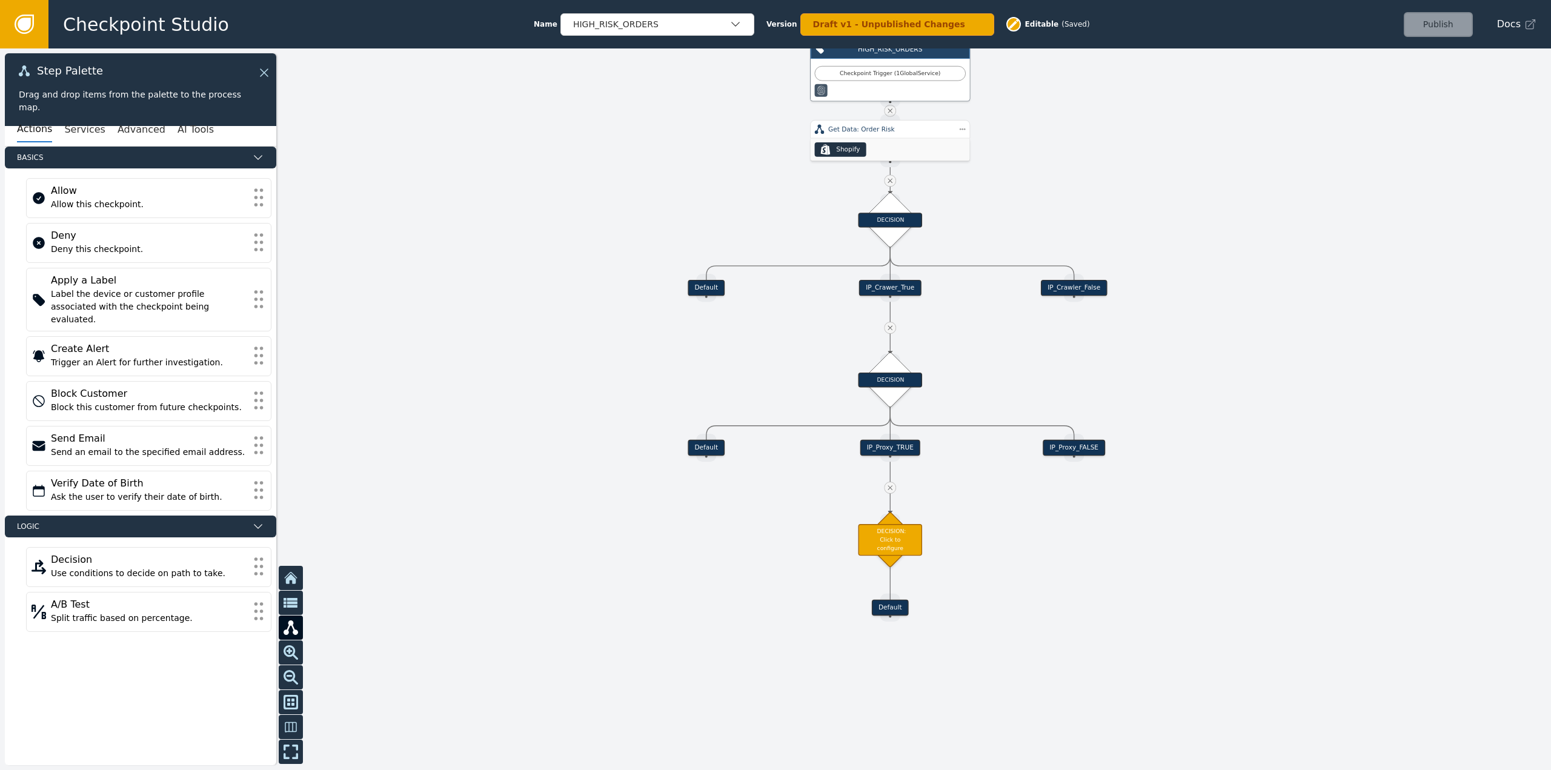
click at [885, 487] on div at bounding box center [890, 488] width 12 height 12
click at [895, 542] on div "DECISION: Click to configure" at bounding box center [890, 540] width 64 height 32
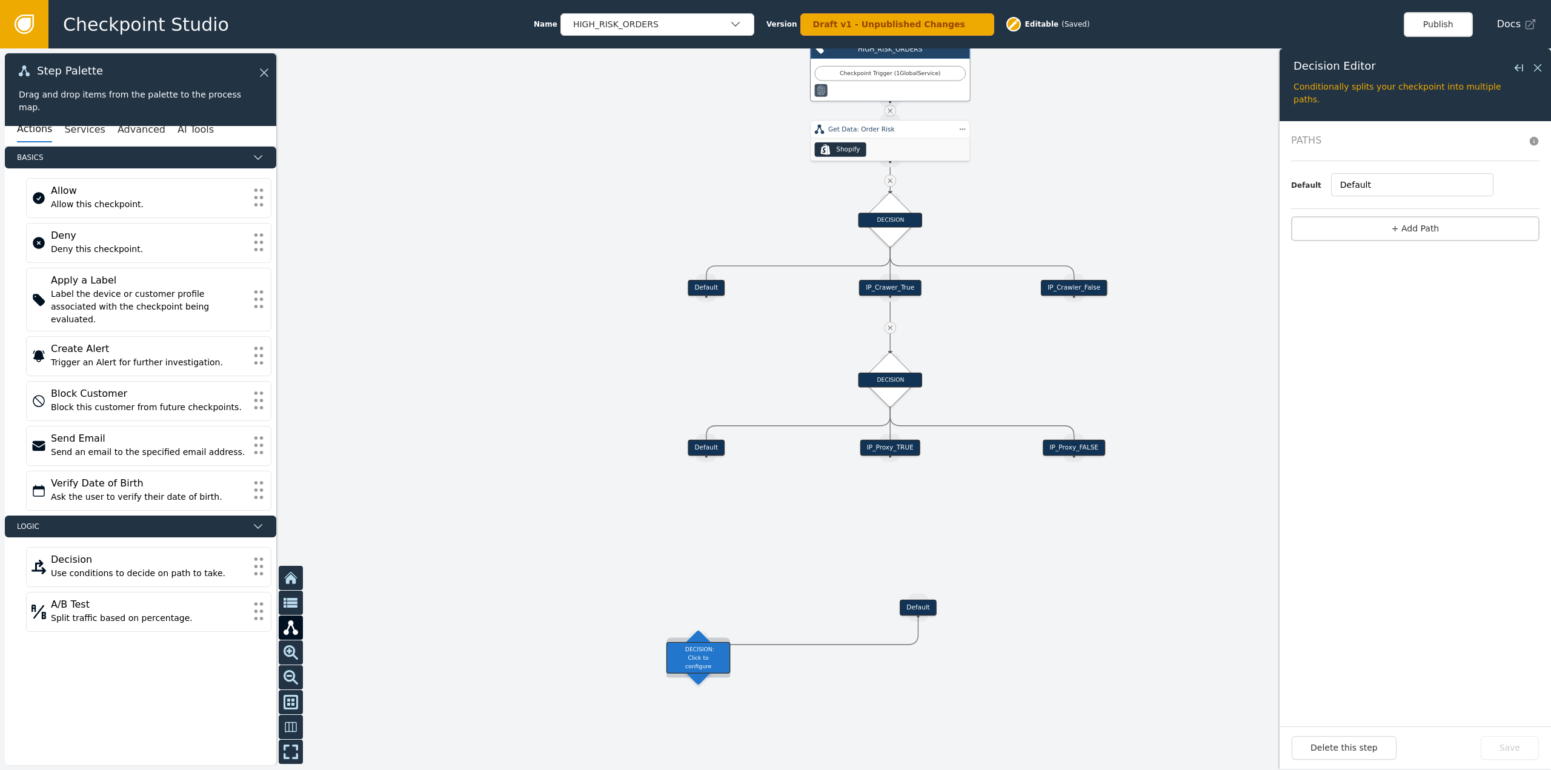
drag, startPoint x: 887, startPoint y: 533, endPoint x: 687, endPoint y: 653, distance: 232.7
click at [687, 653] on div "DECISION: Click to configure" at bounding box center [699, 658] width 64 height 32
click at [73, 122] on button "Services" at bounding box center [84, 129] width 41 height 25
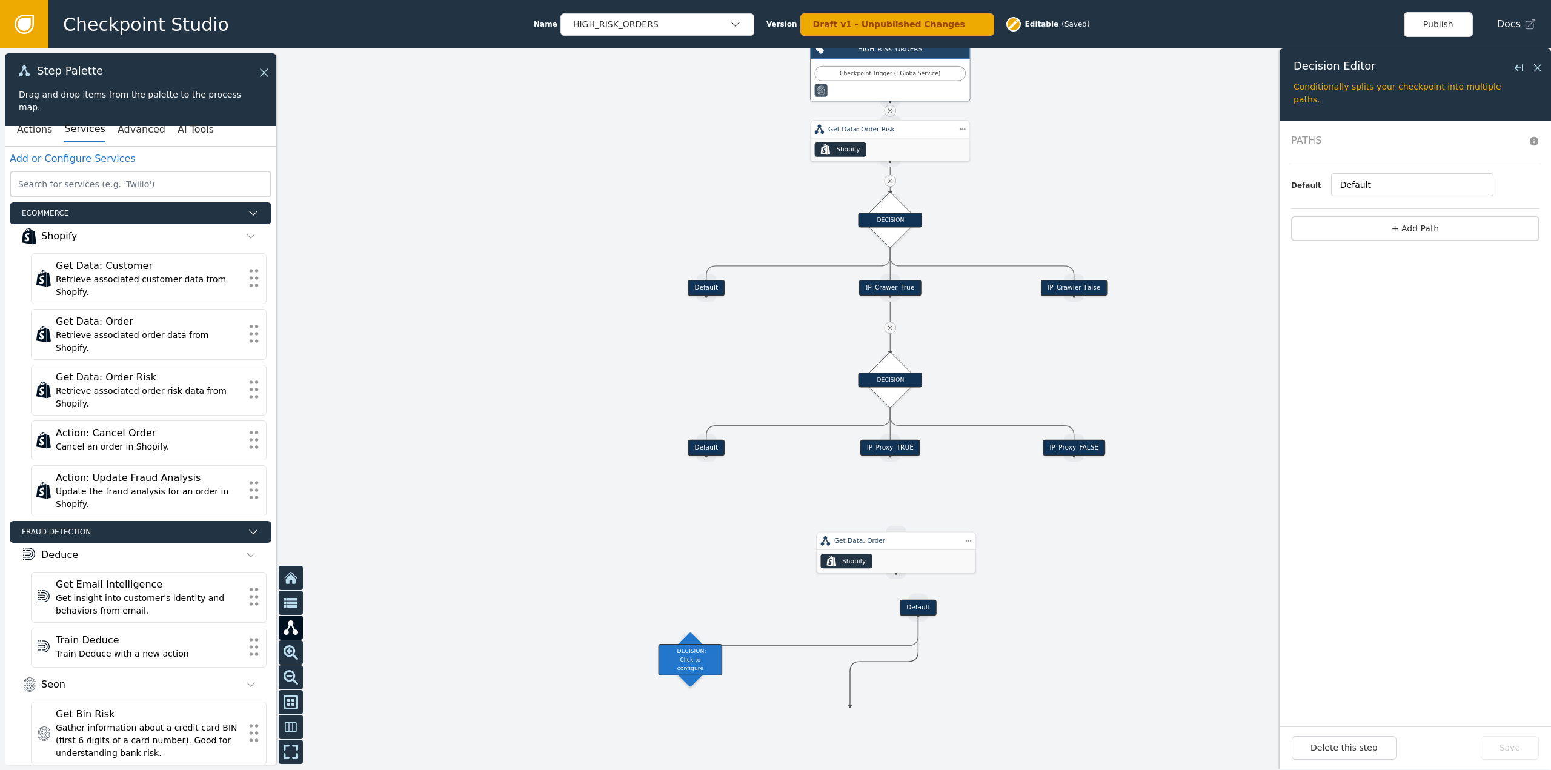
drag, startPoint x: 916, startPoint y: 611, endPoint x: 879, endPoint y: 602, distance: 38.7
click at [847, 707] on div "Target Handle for step Default Source Handle for step Target Handle for step De…" at bounding box center [775, 409] width 1551 height 722
drag, startPoint x: 891, startPoint y: 624, endPoint x: 796, endPoint y: 687, distance: 114.0
click at [826, 658] on div "Default" at bounding box center [844, 650] width 37 height 16
drag, startPoint x: 925, startPoint y: 546, endPoint x: 970, endPoint y: 501, distance: 63.4
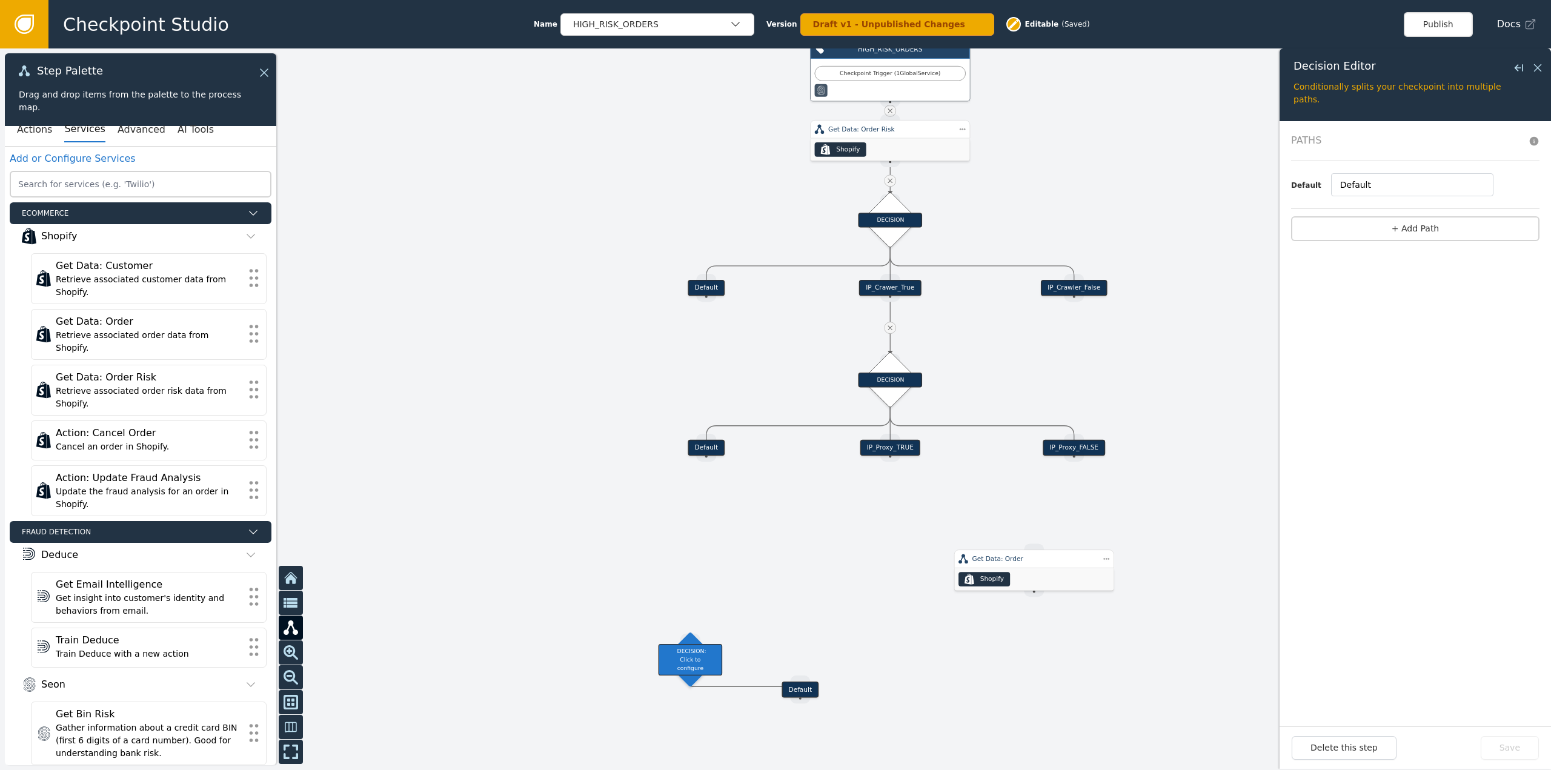
click at [1057, 564] on div "Get Data: Order" at bounding box center [1035, 560] width 124 height 10
drag, startPoint x: 894, startPoint y: 461, endPoint x: 1029, endPoint y: 550, distance: 161.9
click at [1029, 516] on div "Target Handle for step Default Source Handle for step Target Handle for step De…" at bounding box center [1219, 278] width 1024 height 476
click at [897, 543] on div ".shopify-icon_svg__st0{fill:currentColor} Shopify" at bounding box center [890, 549] width 159 height 22
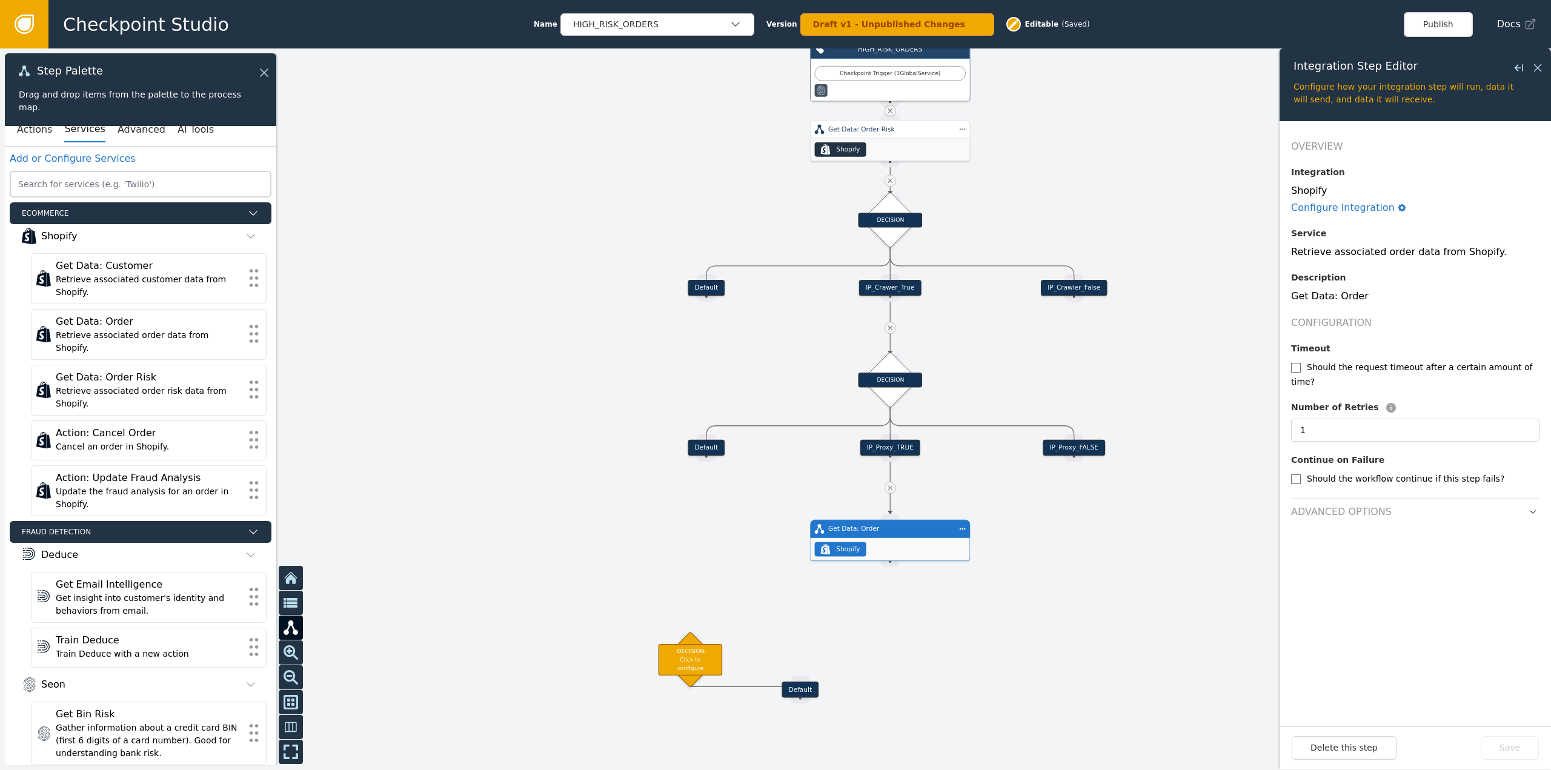
click at [714, 614] on div at bounding box center [775, 409] width 1551 height 722
drag, startPoint x: 754, startPoint y: 646, endPoint x: 939, endPoint y: 622, distance: 185.7
click at [939, 622] on div "DECISION: Click to configure" at bounding box center [939, 620] width 64 height 32
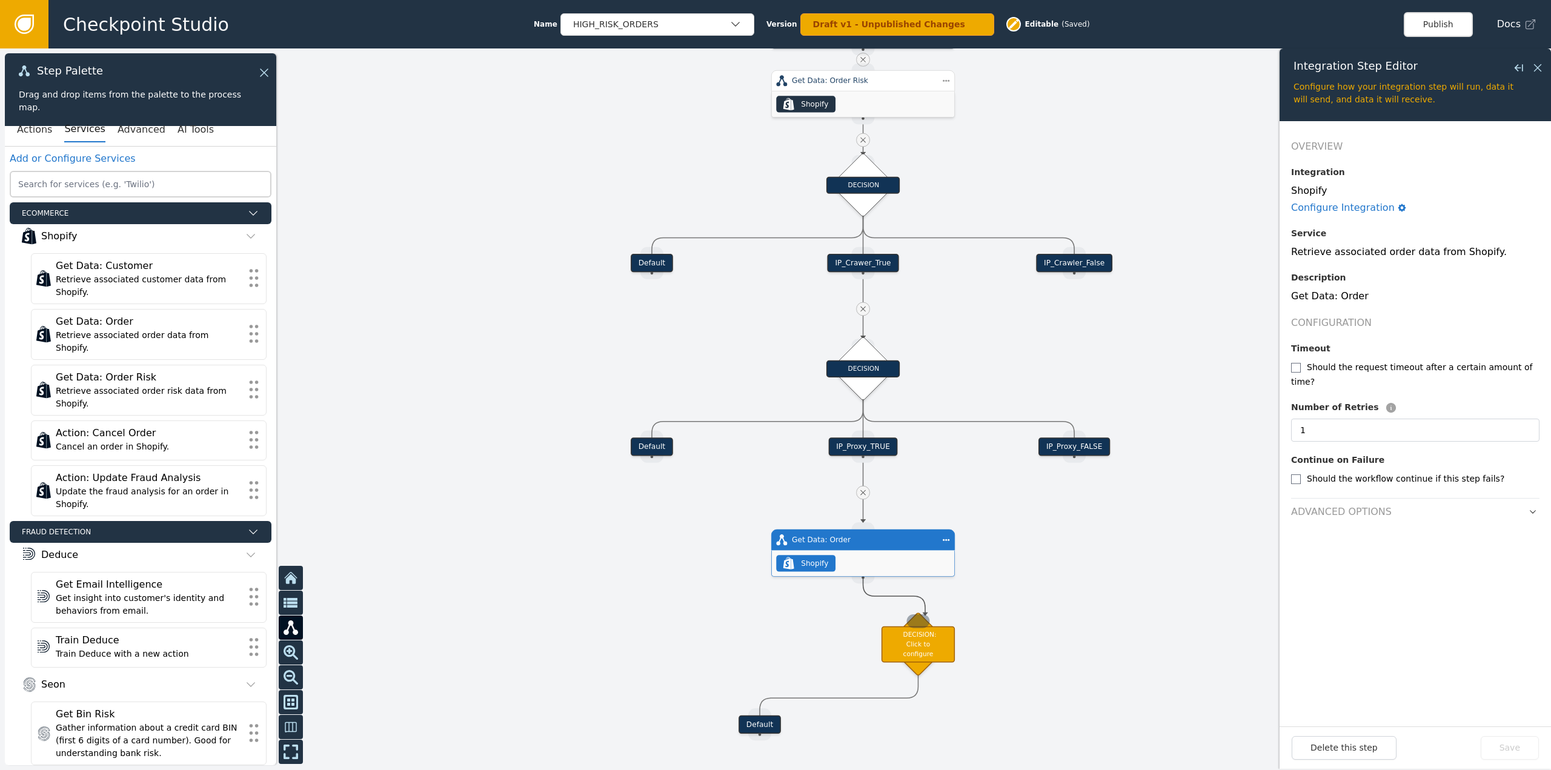
drag, startPoint x: 856, startPoint y: 581, endPoint x: 925, endPoint y: 616, distance: 78.1
click at [925, 525] on div "Target Handle for step Default Source Handle for step Target Handle for step De…" at bounding box center [1240, 251] width 1176 height 547
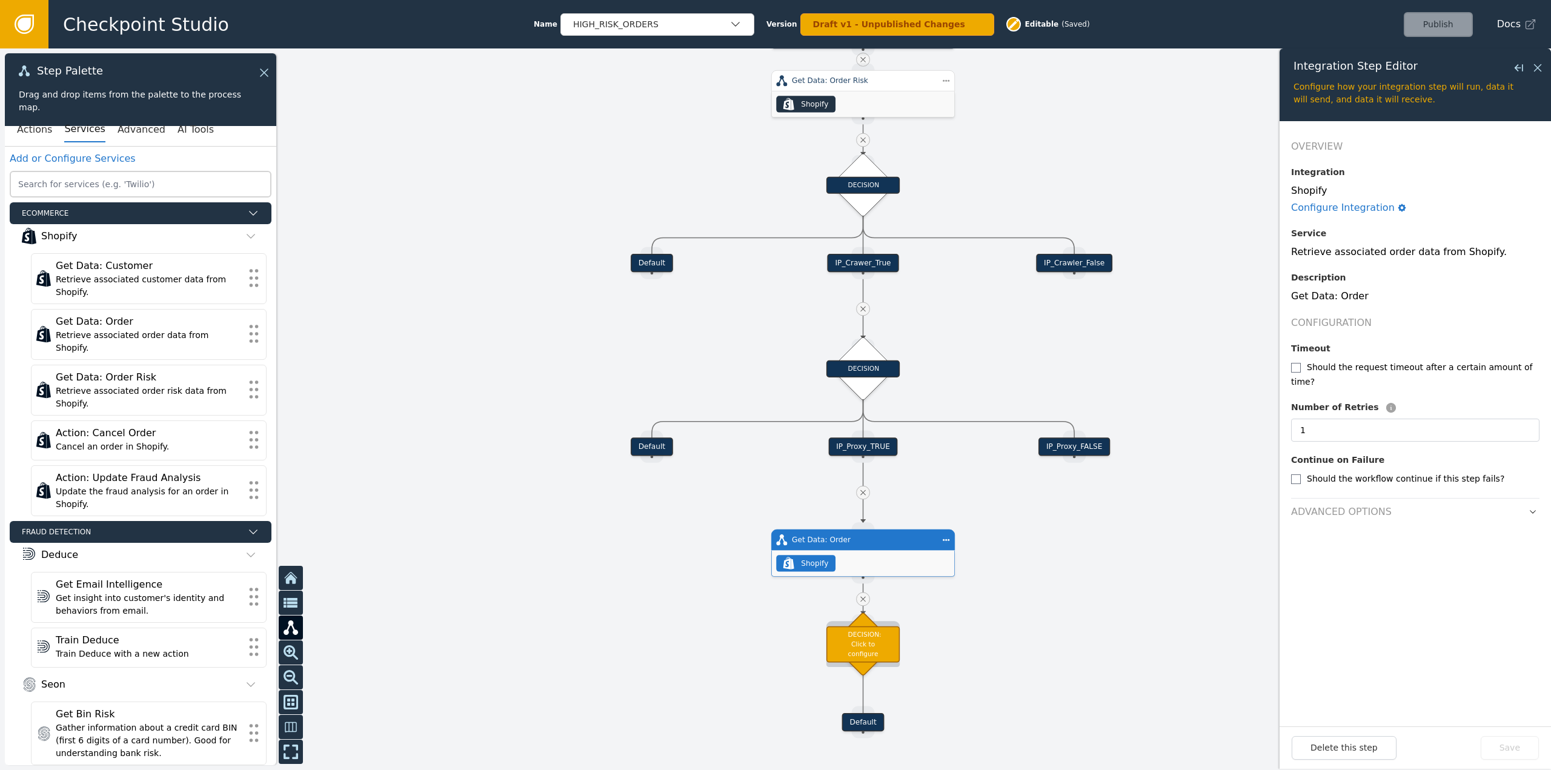
click at [871, 647] on div "DECISION: Click to configure" at bounding box center [863, 644] width 73 height 36
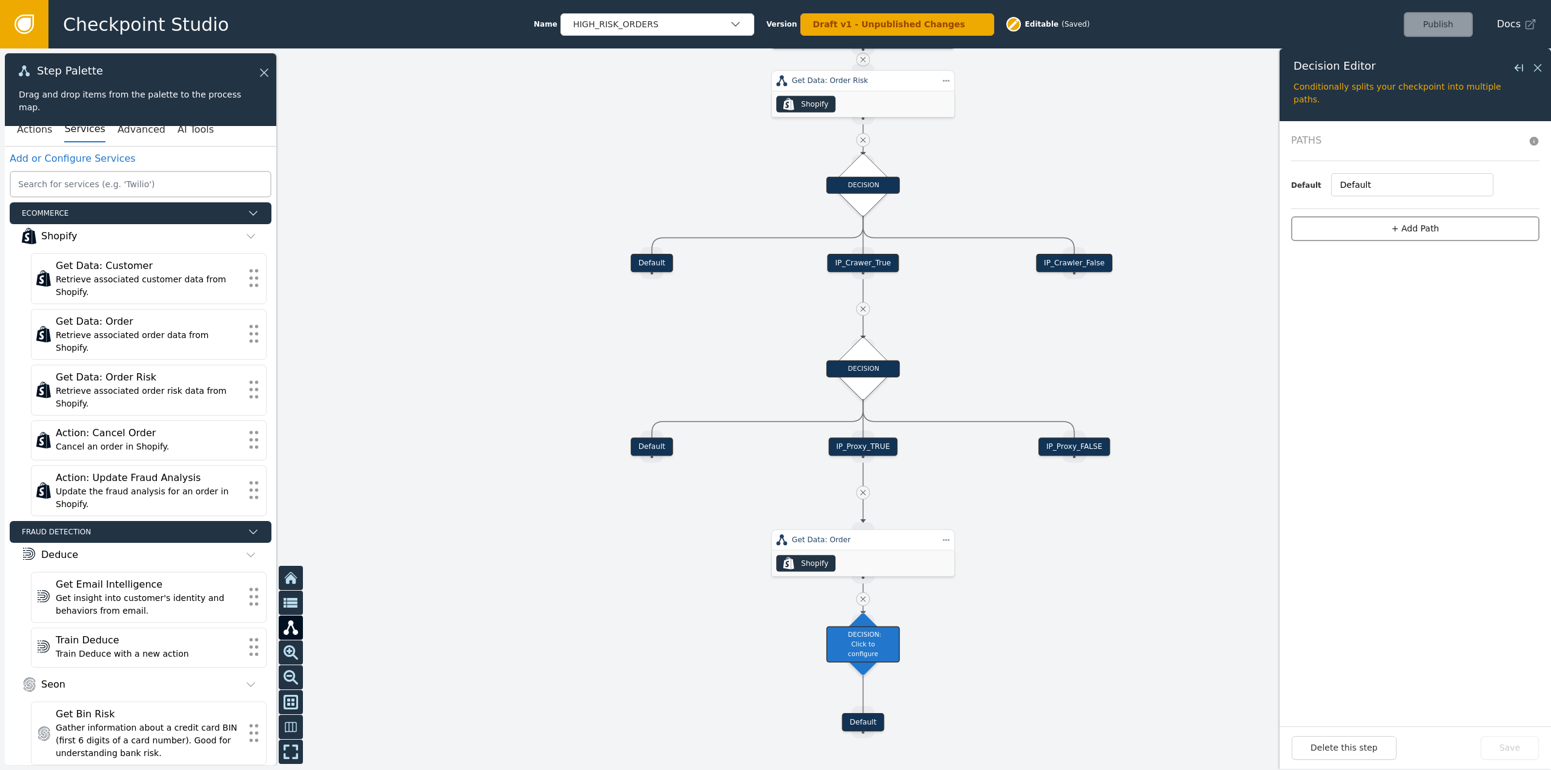
click at [1457, 223] on button "+ Add Path" at bounding box center [1415, 228] width 248 height 25
click at [1471, 210] on button "+ add" at bounding box center [1476, 207] width 22 height 11
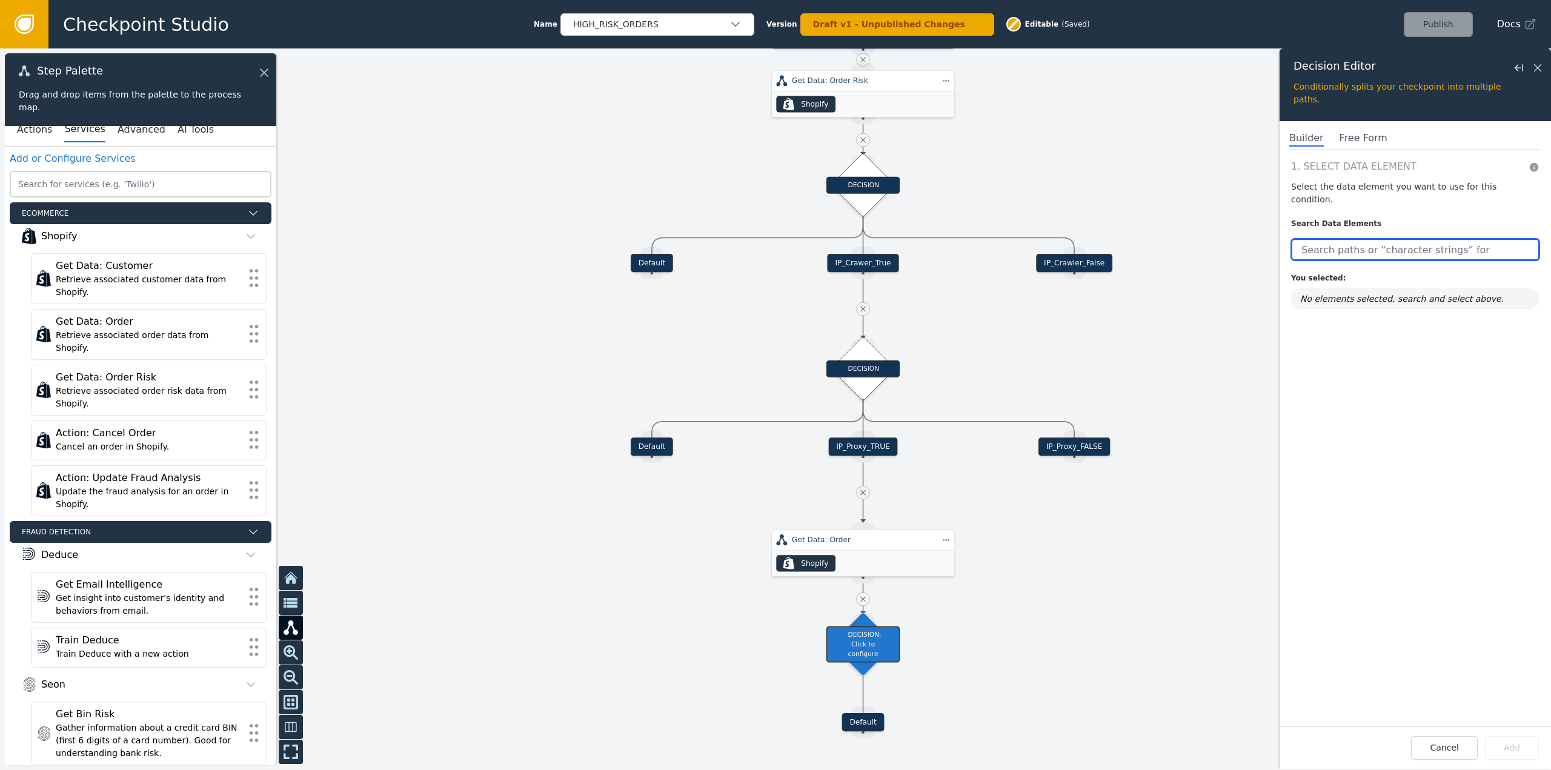
click at [1427, 239] on input "text" at bounding box center [1415, 250] width 248 height 22
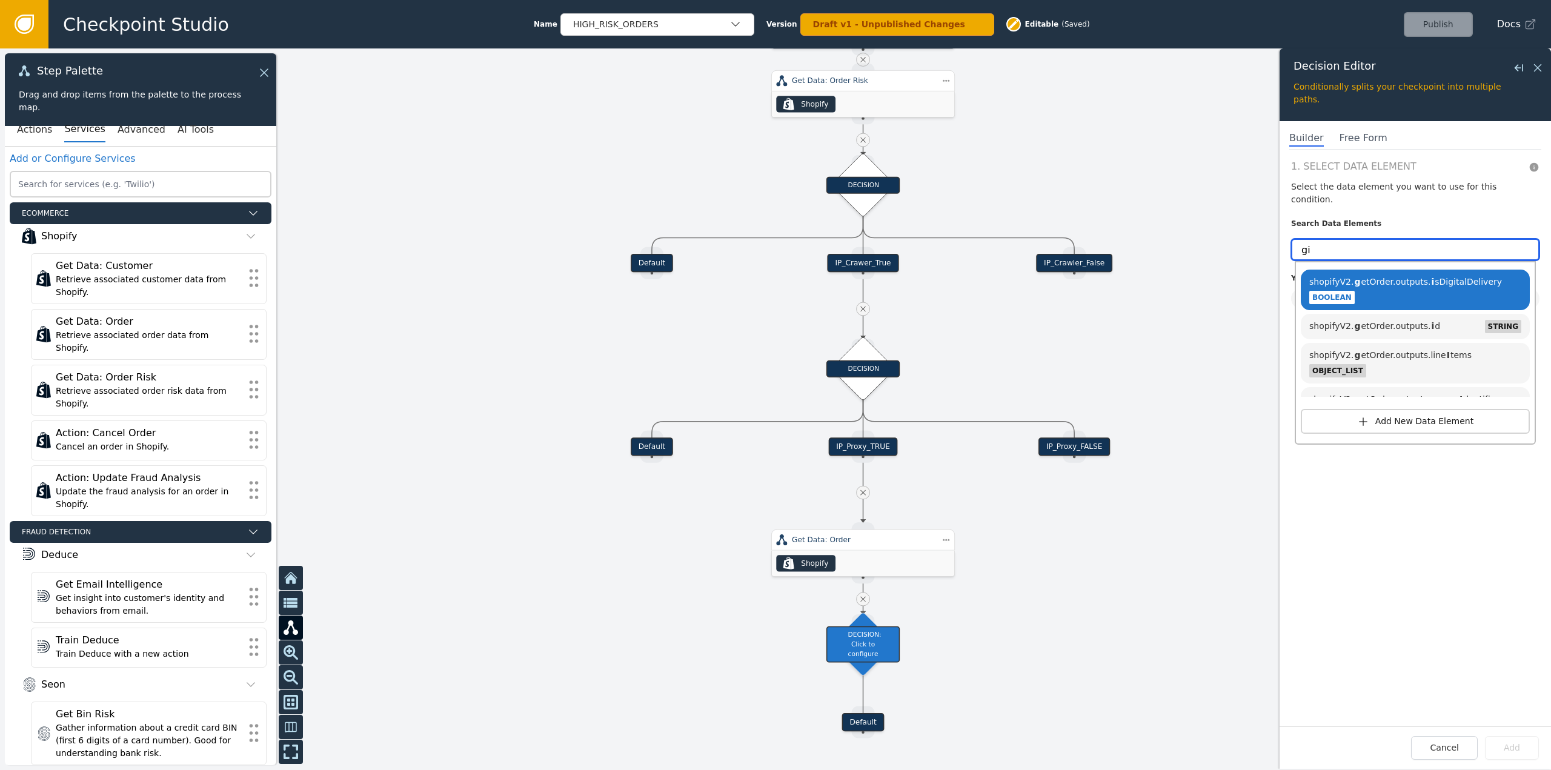
type input "g"
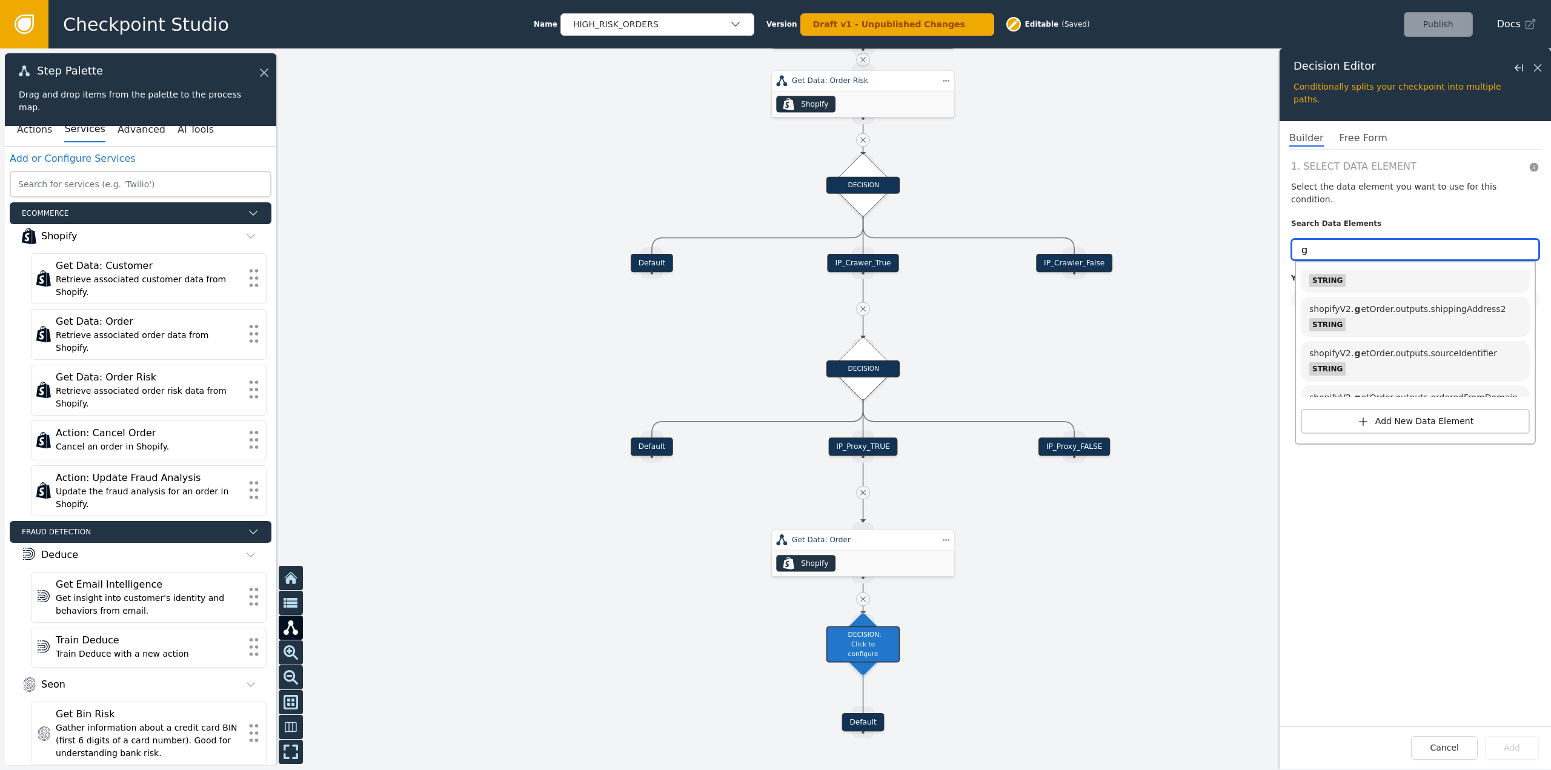
click at [1357, 239] on input "g" at bounding box center [1415, 250] width 248 height 22
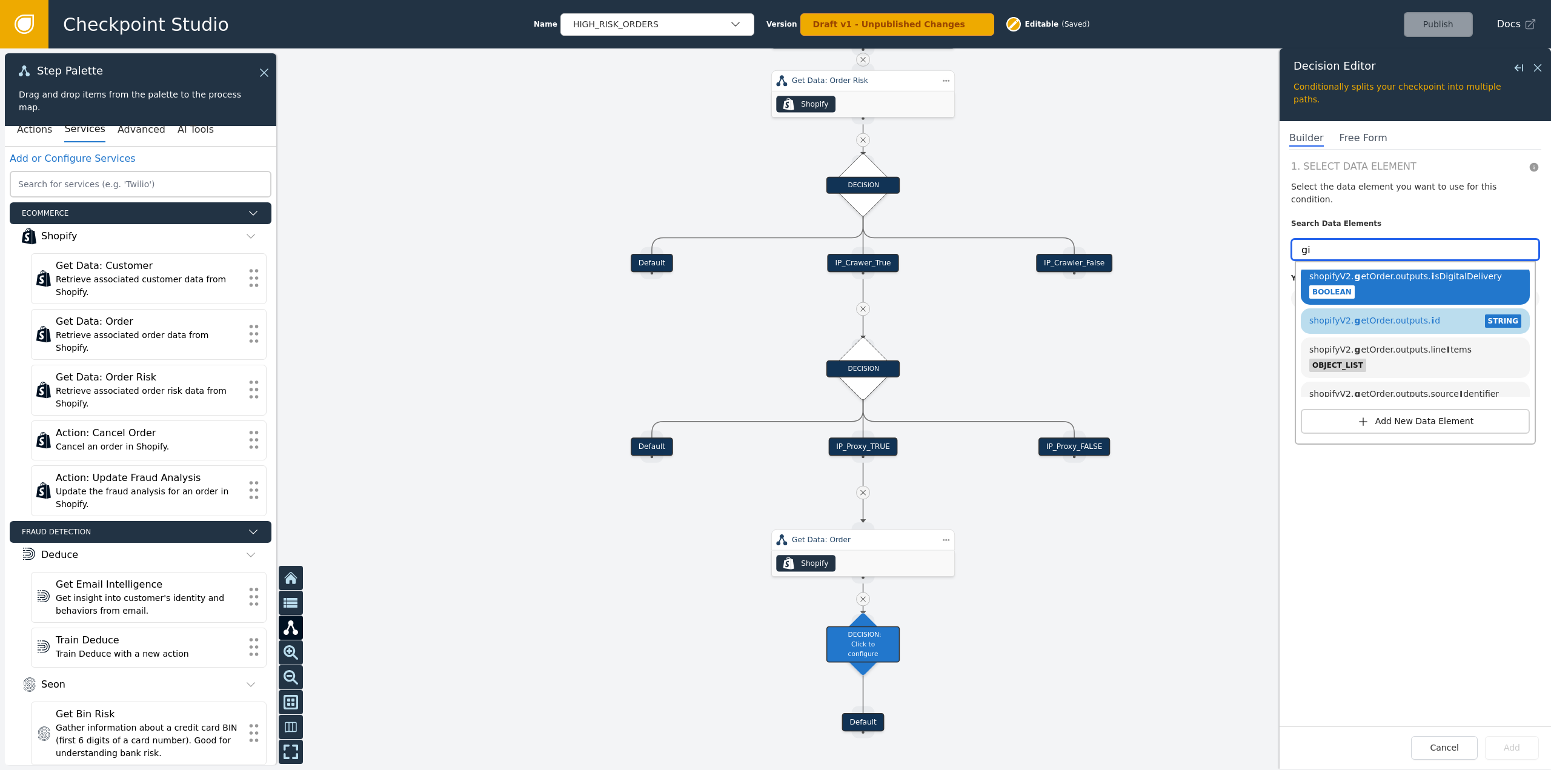
scroll to position [0, 0]
drag, startPoint x: 1347, startPoint y: 235, endPoint x: 1146, endPoint y: 239, distance: 200.6
click at [1146, 239] on div "Target Handle for step Default Source Handle for step Target Handle for step De…" at bounding box center [775, 409] width 1551 height 722
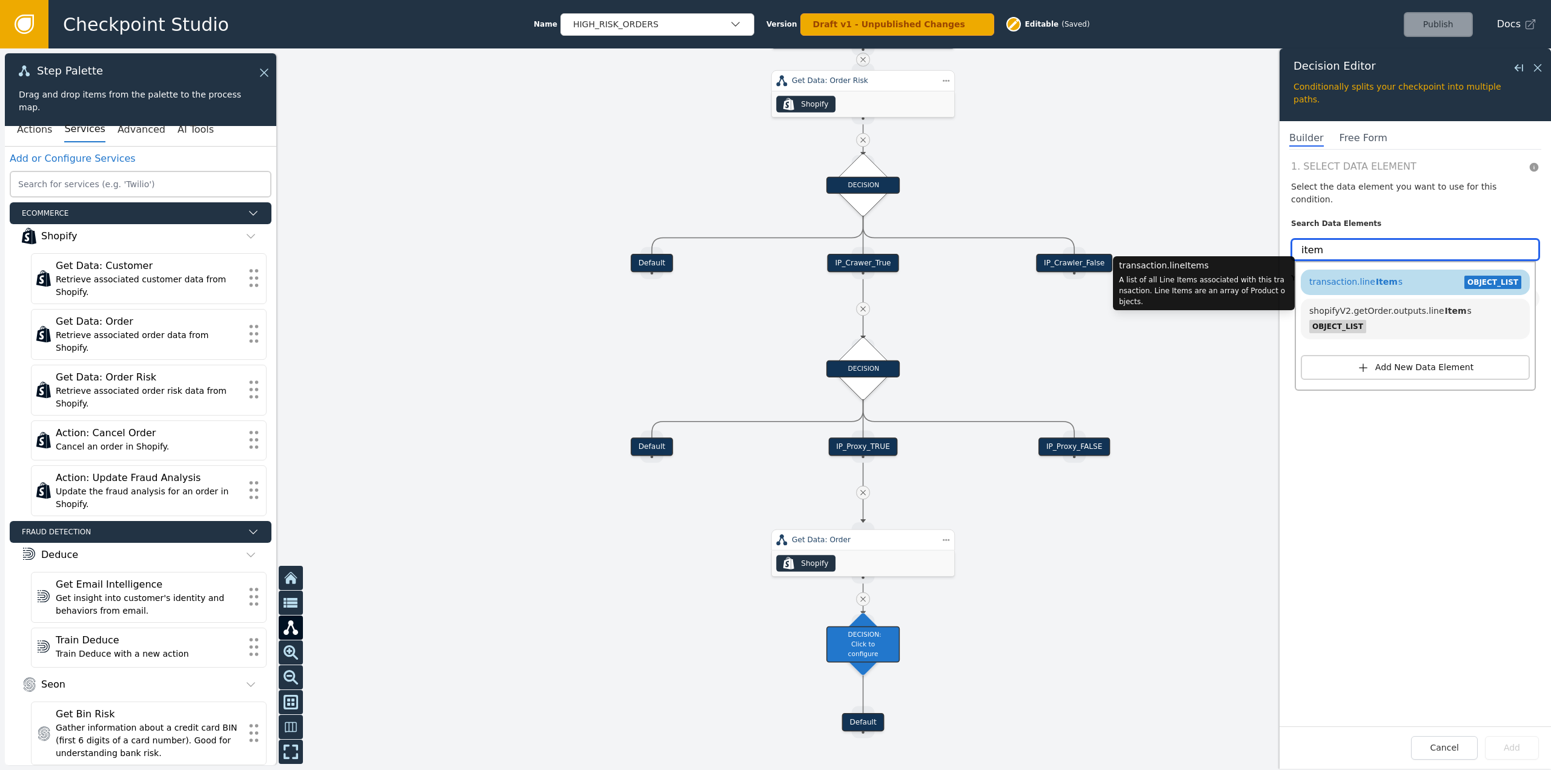
type input "item"
click at [1360, 277] on span "transaction.line Item s" at bounding box center [1356, 282] width 93 height 10
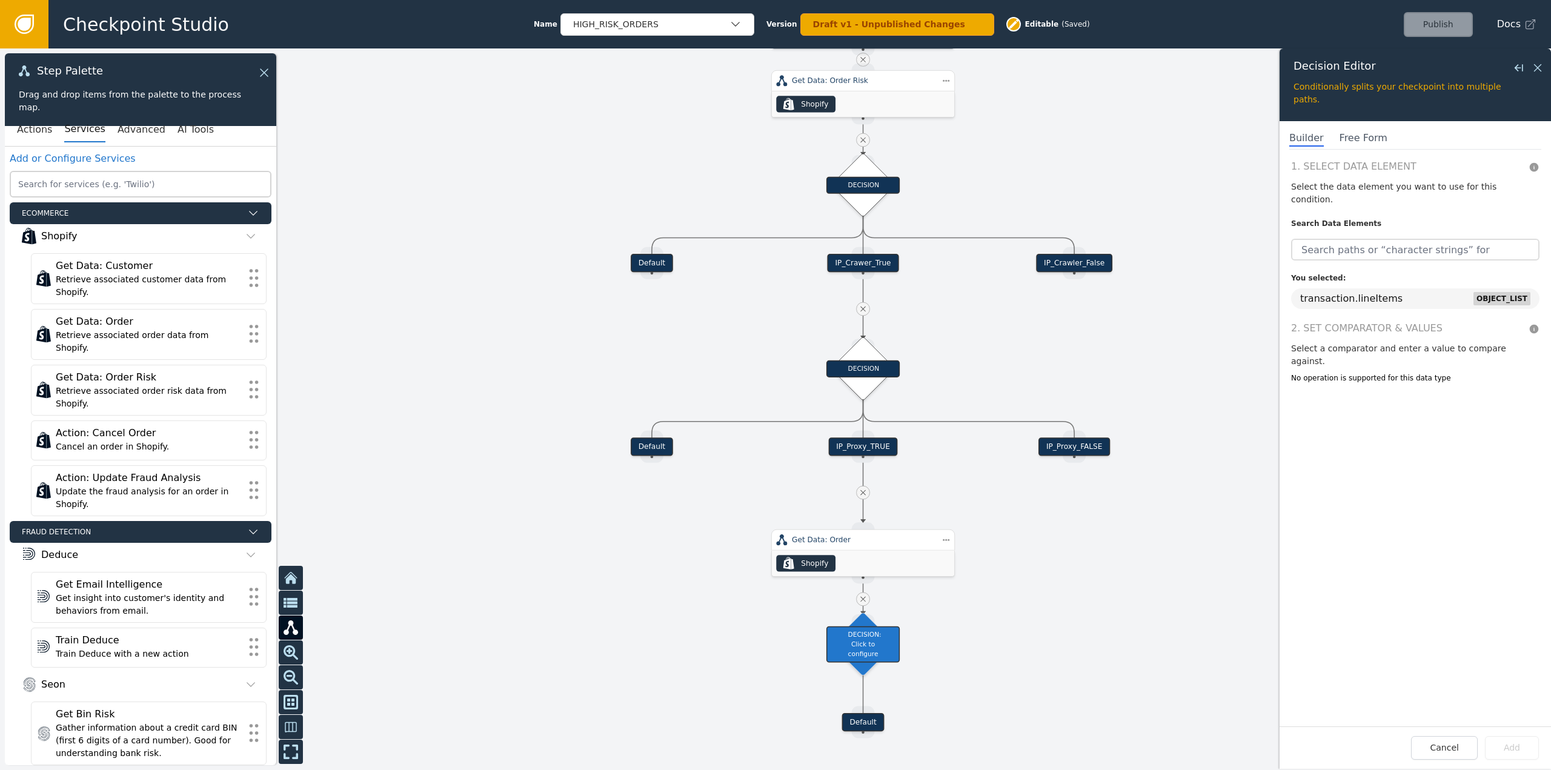
click at [1460, 327] on header "2. Set Comparator & Values Select a comparator and enter a value to compare aga…" at bounding box center [1415, 344] width 248 height 47
click at [1456, 321] on span "2. Set Comparator & Values" at bounding box center [1406, 328] width 231 height 15
click at [1514, 321] on span "2. Set Comparator & Values" at bounding box center [1406, 328] width 231 height 15
click at [1427, 373] on div "No operation is supported for this data type" at bounding box center [1415, 378] width 248 height 11
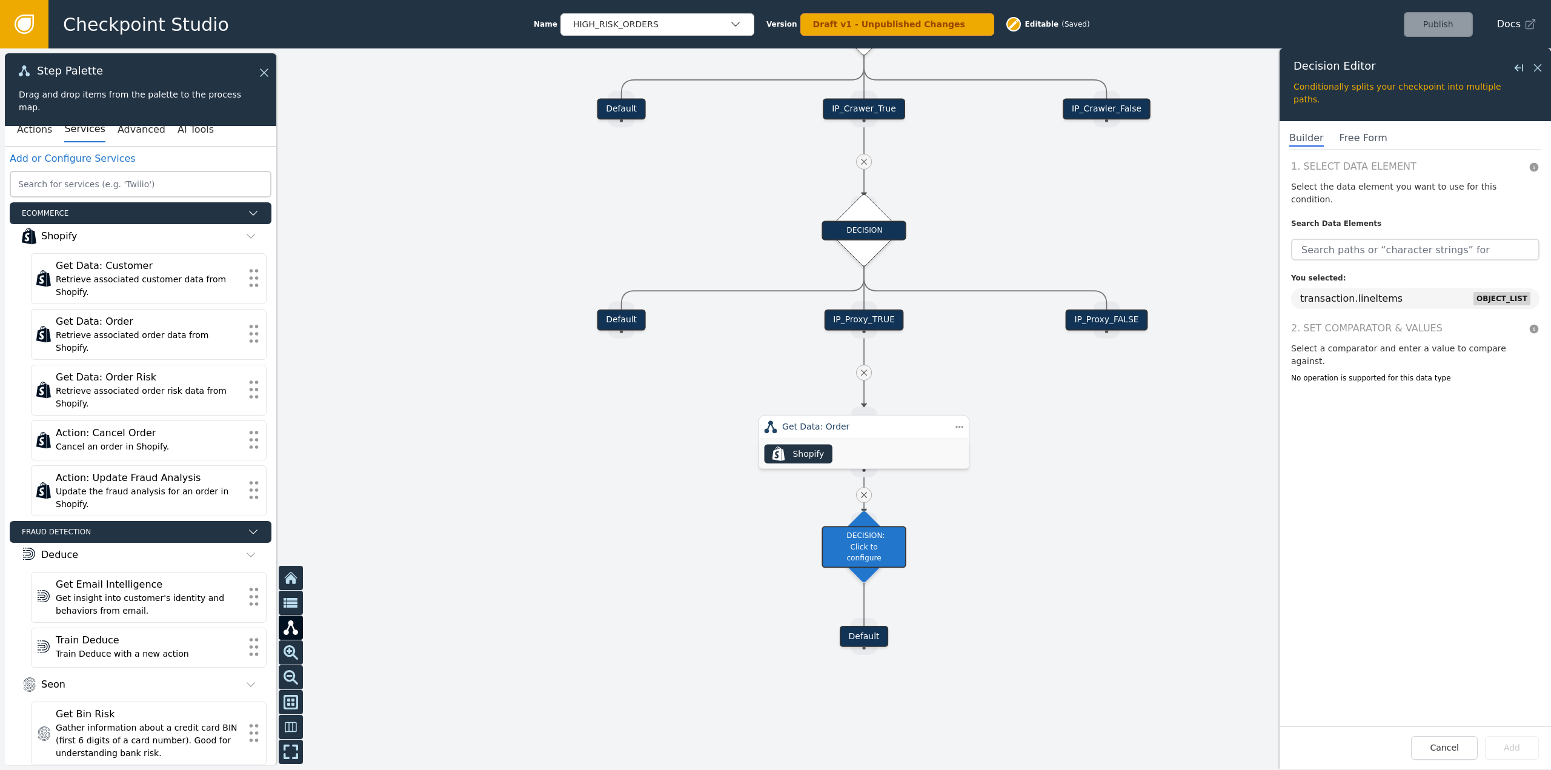
drag, startPoint x: 1086, startPoint y: 657, endPoint x: 1180, endPoint y: 522, distance: 164.1
click at [1181, 522] on div at bounding box center [775, 409] width 1551 height 722
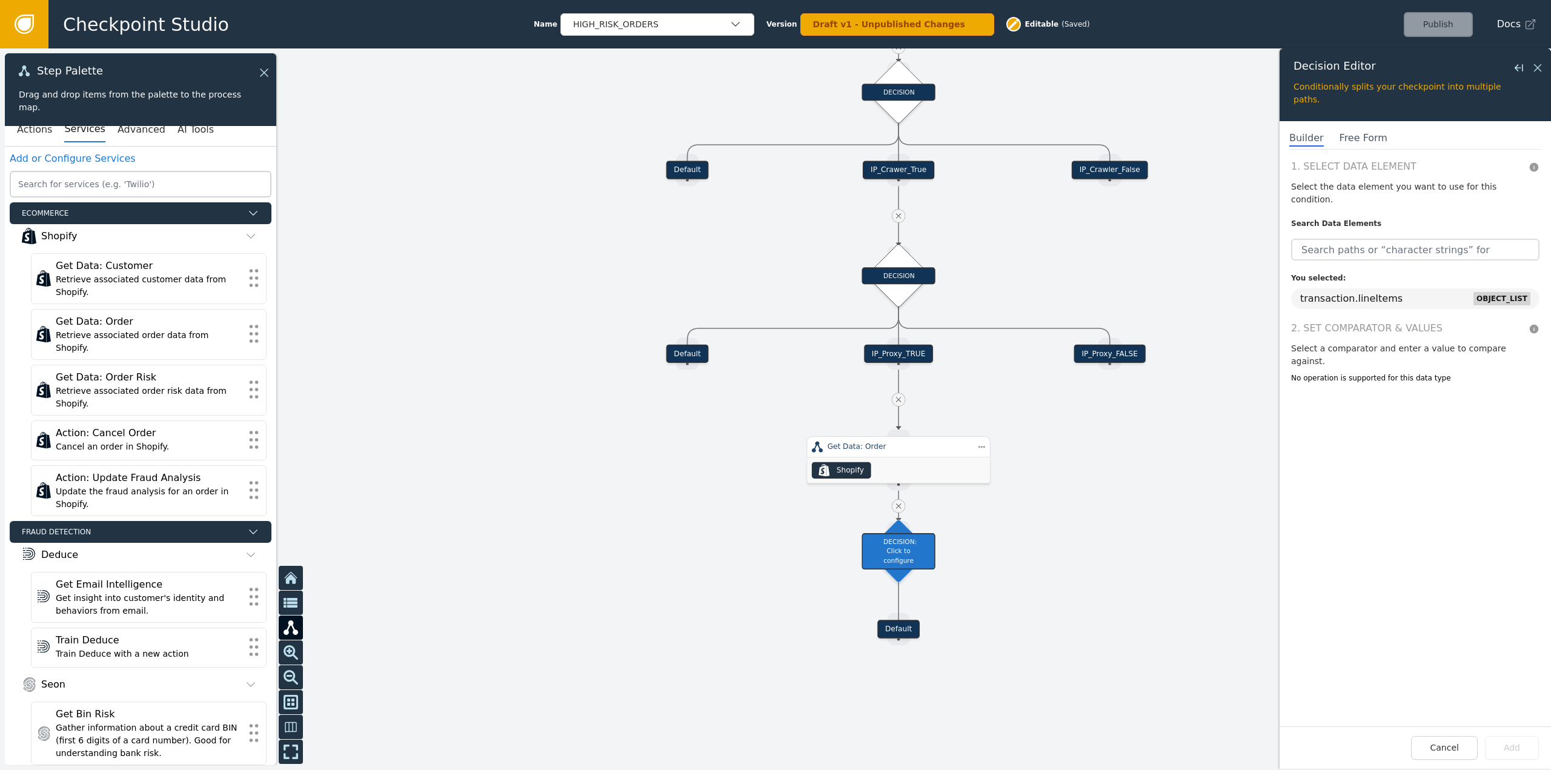
drag, startPoint x: 1126, startPoint y: 535, endPoint x: 1067, endPoint y: 590, distance: 81.0
click at [1067, 590] on div at bounding box center [775, 409] width 1551 height 722
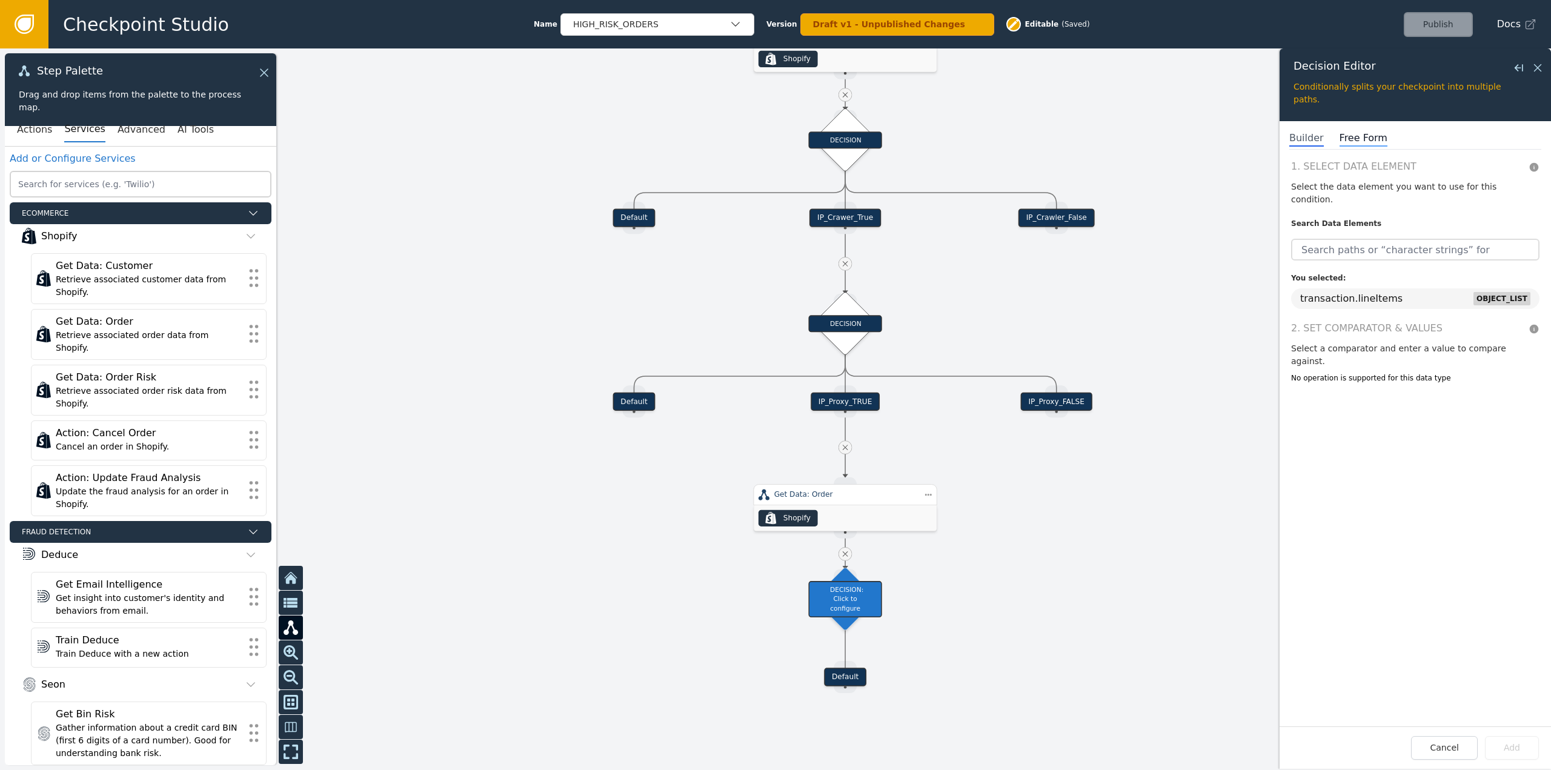
click at [1344, 139] on span "Free Form" at bounding box center [1364, 139] width 48 height 16
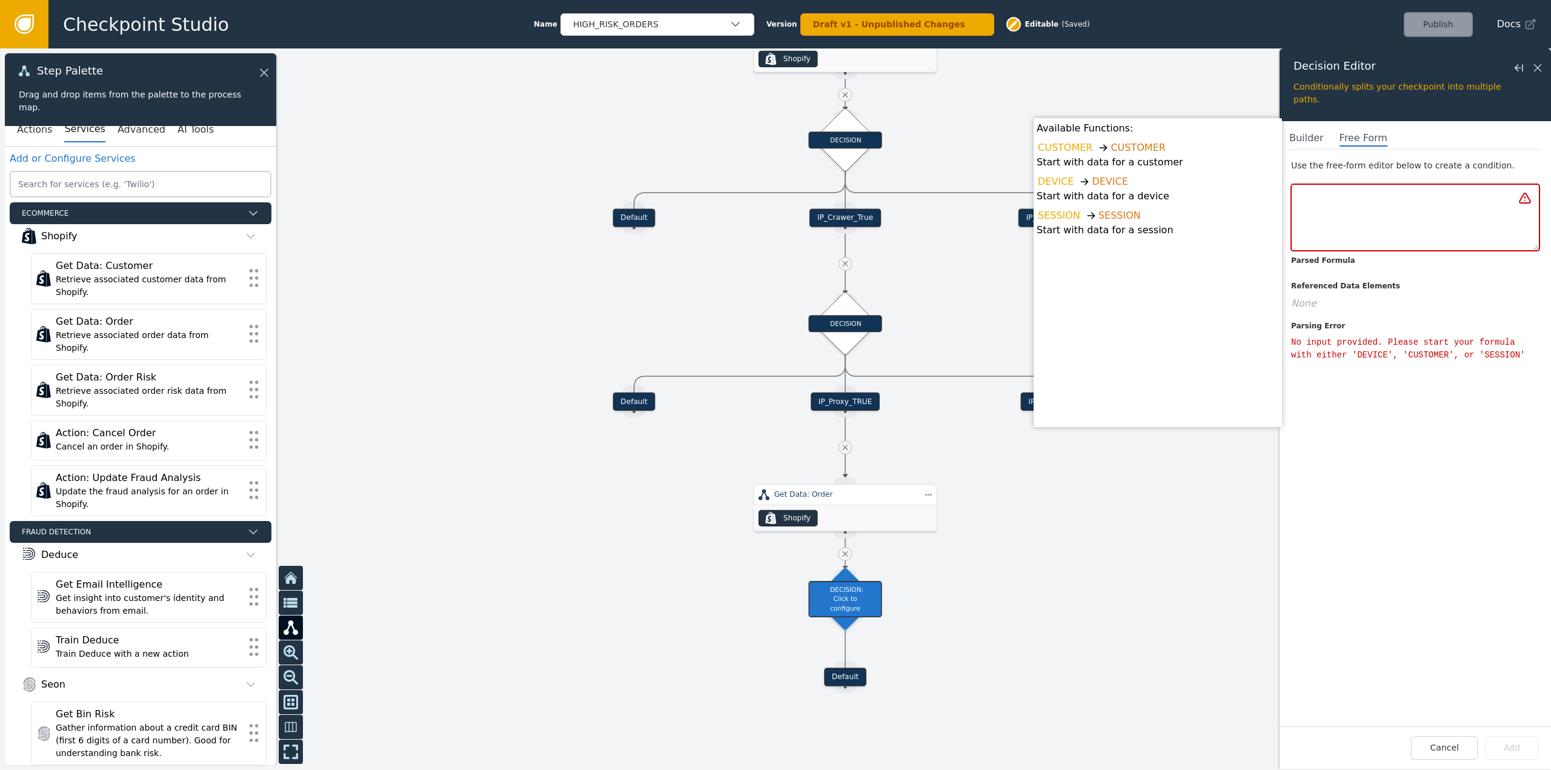
click at [1370, 210] on textarea "Input" at bounding box center [1415, 217] width 248 height 67
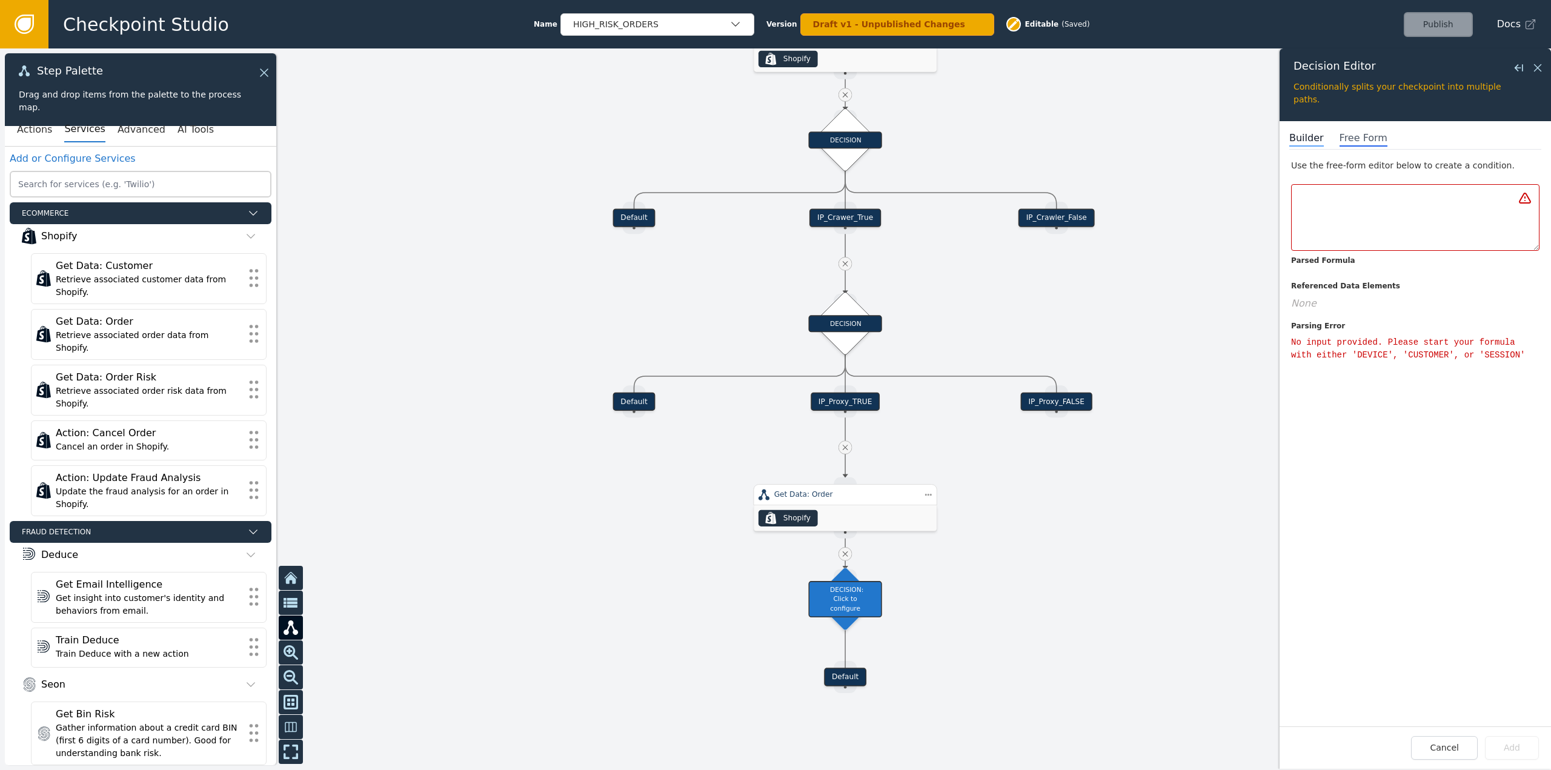
click at [1308, 139] on span "Builder" at bounding box center [1307, 139] width 35 height 16
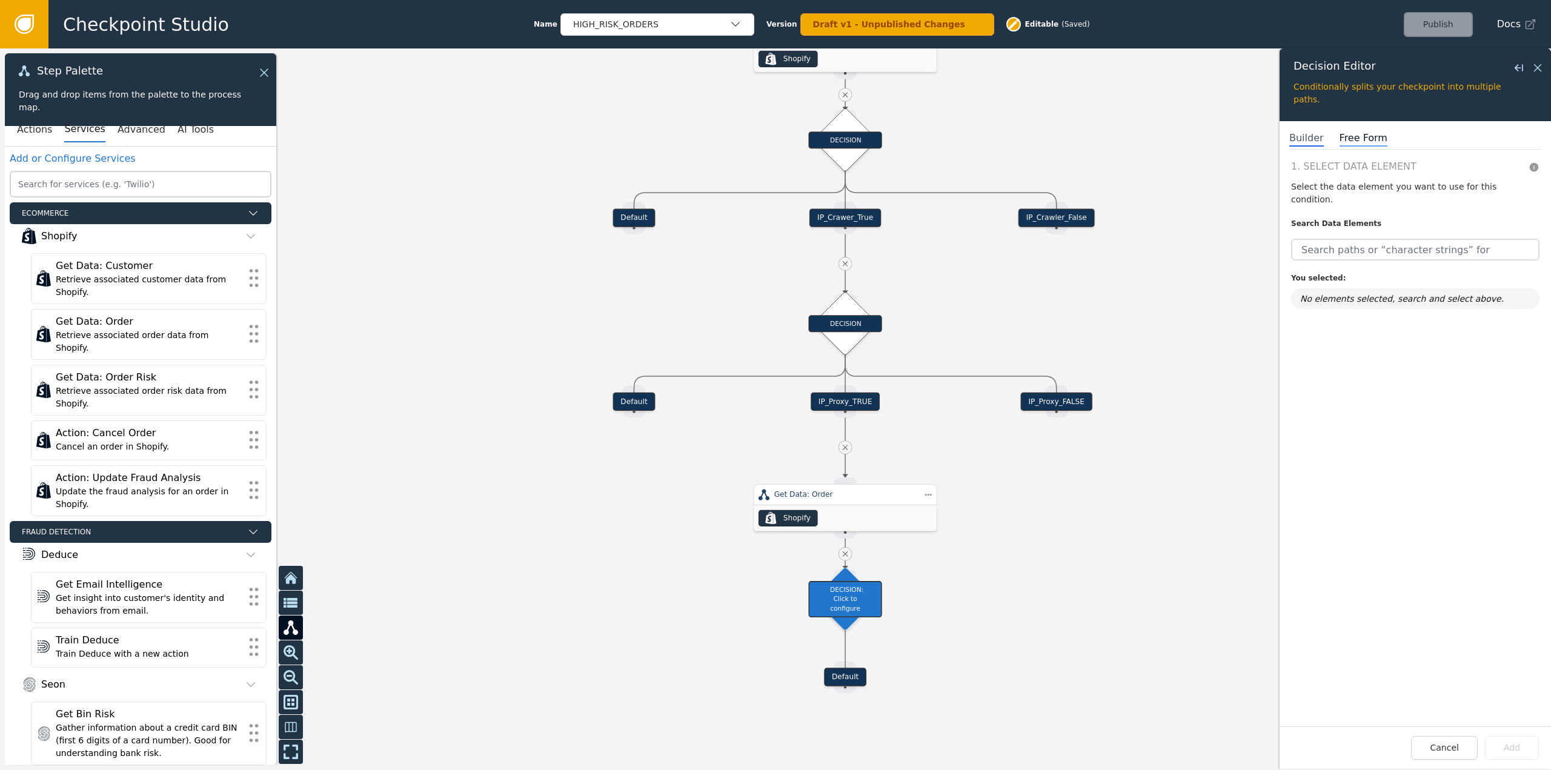
click at [1353, 145] on div "Free Form" at bounding box center [1364, 138] width 48 height 15
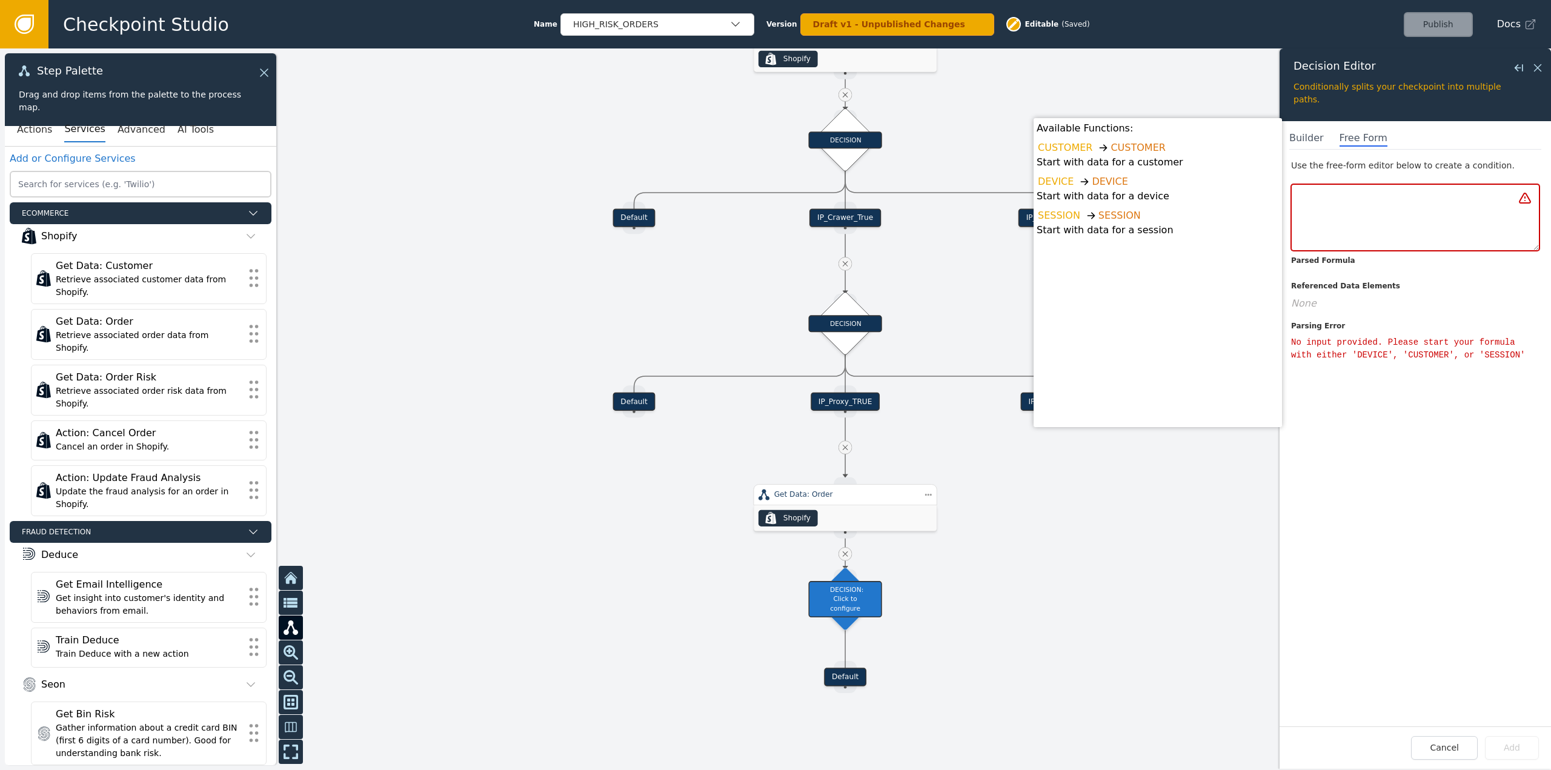
click at [1394, 209] on textarea "Input" at bounding box center [1415, 217] width 248 height 67
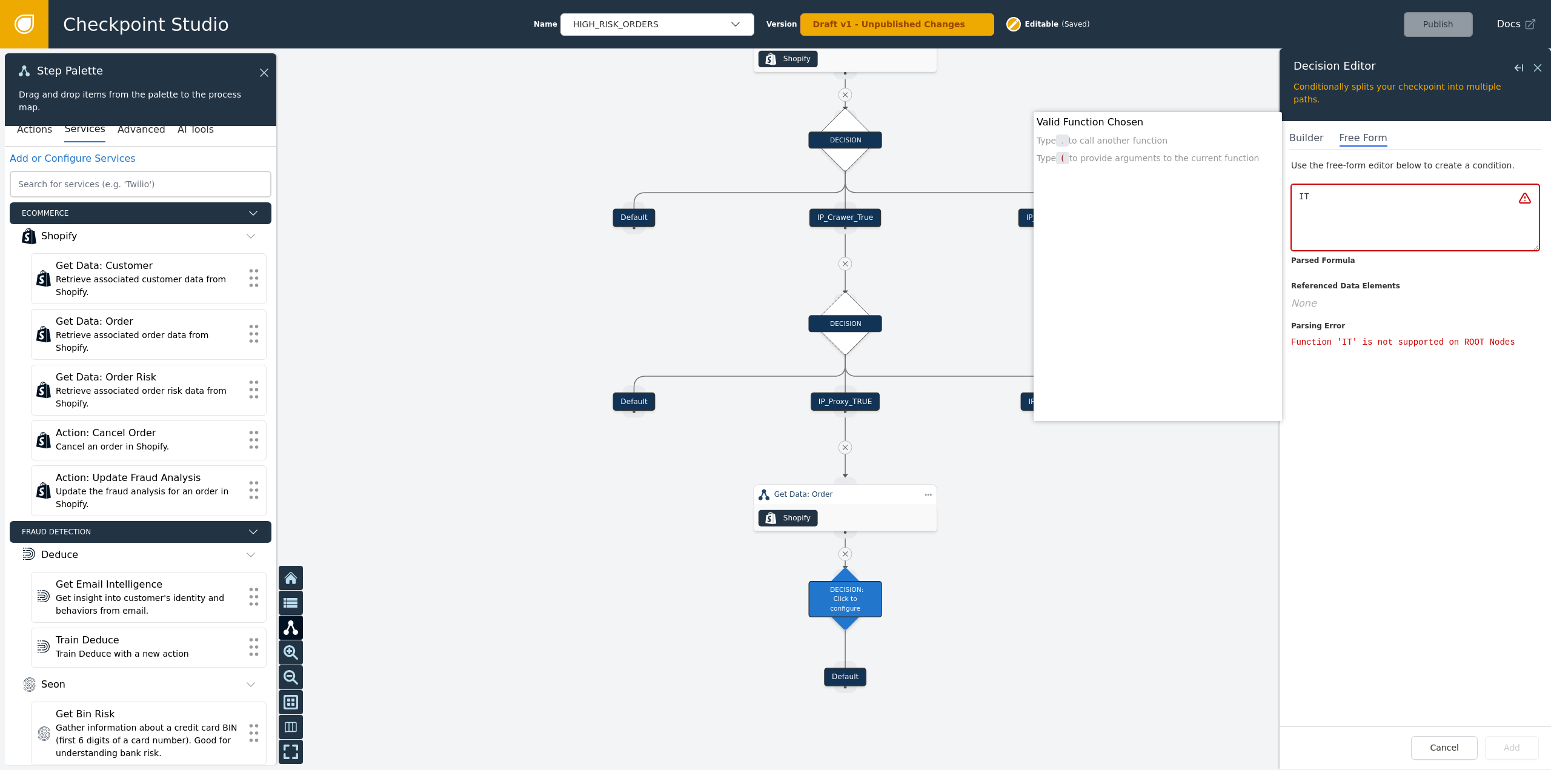
type textarea "I"
type textarea "S"
type textarea "I"
type textarea "S"
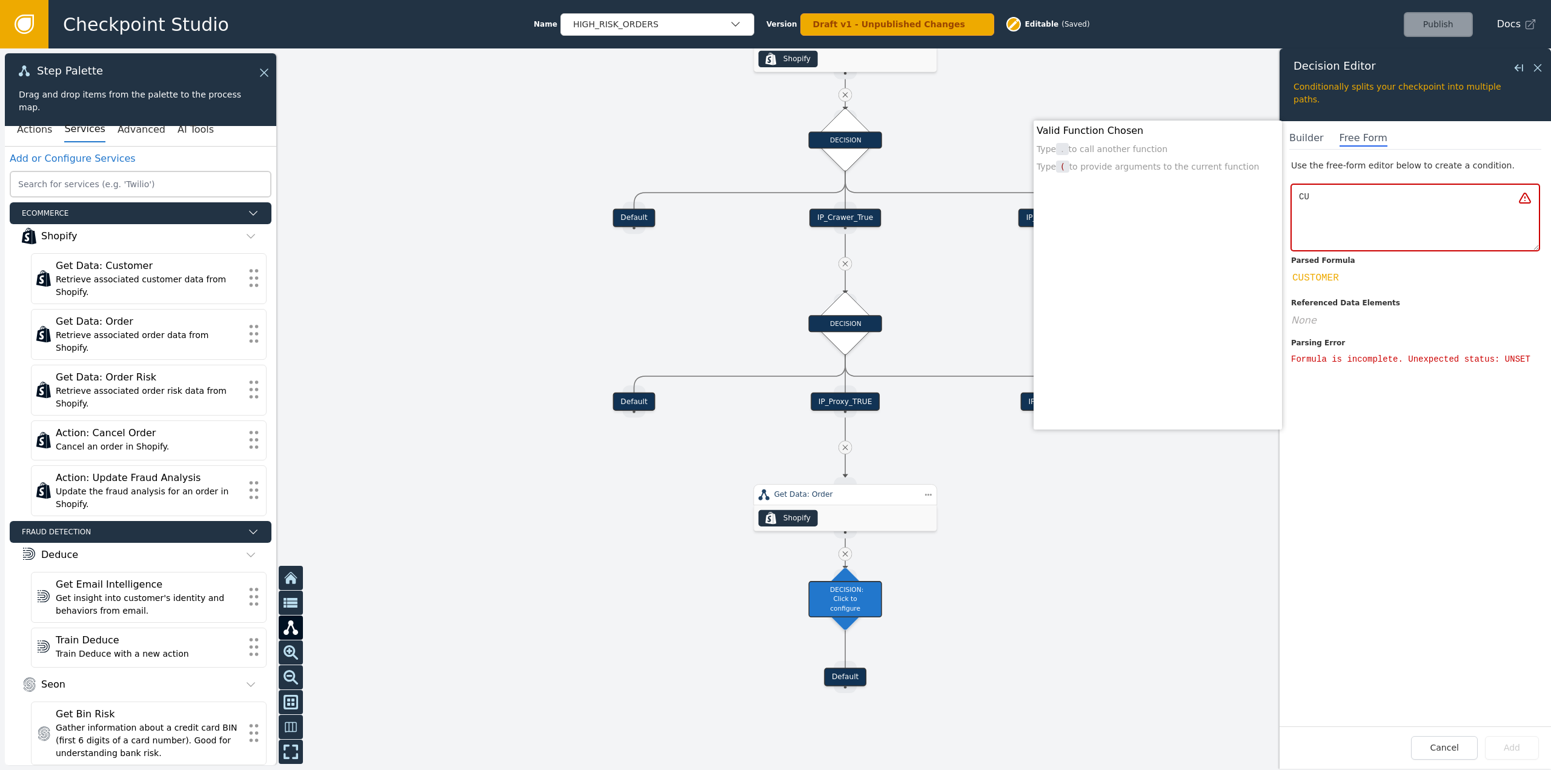
type textarea "C"
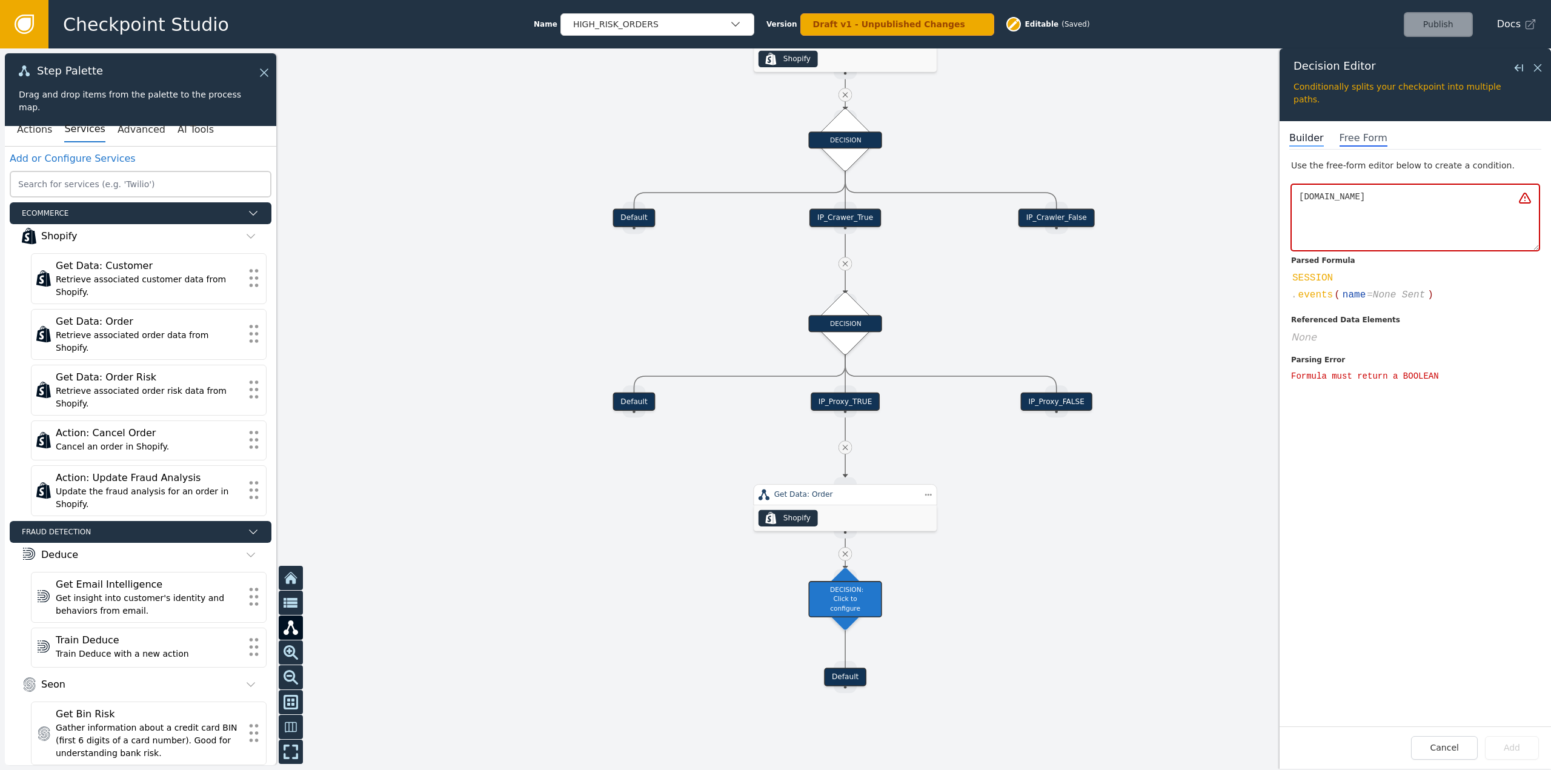
type textarea "[DOMAIN_NAME]"
click at [1302, 130] on div "Builder Free Form Use the free-form editor below to create a condition. Input […" at bounding box center [1415, 445] width 271 height 648
click at [1297, 139] on span "Builder" at bounding box center [1307, 139] width 35 height 16
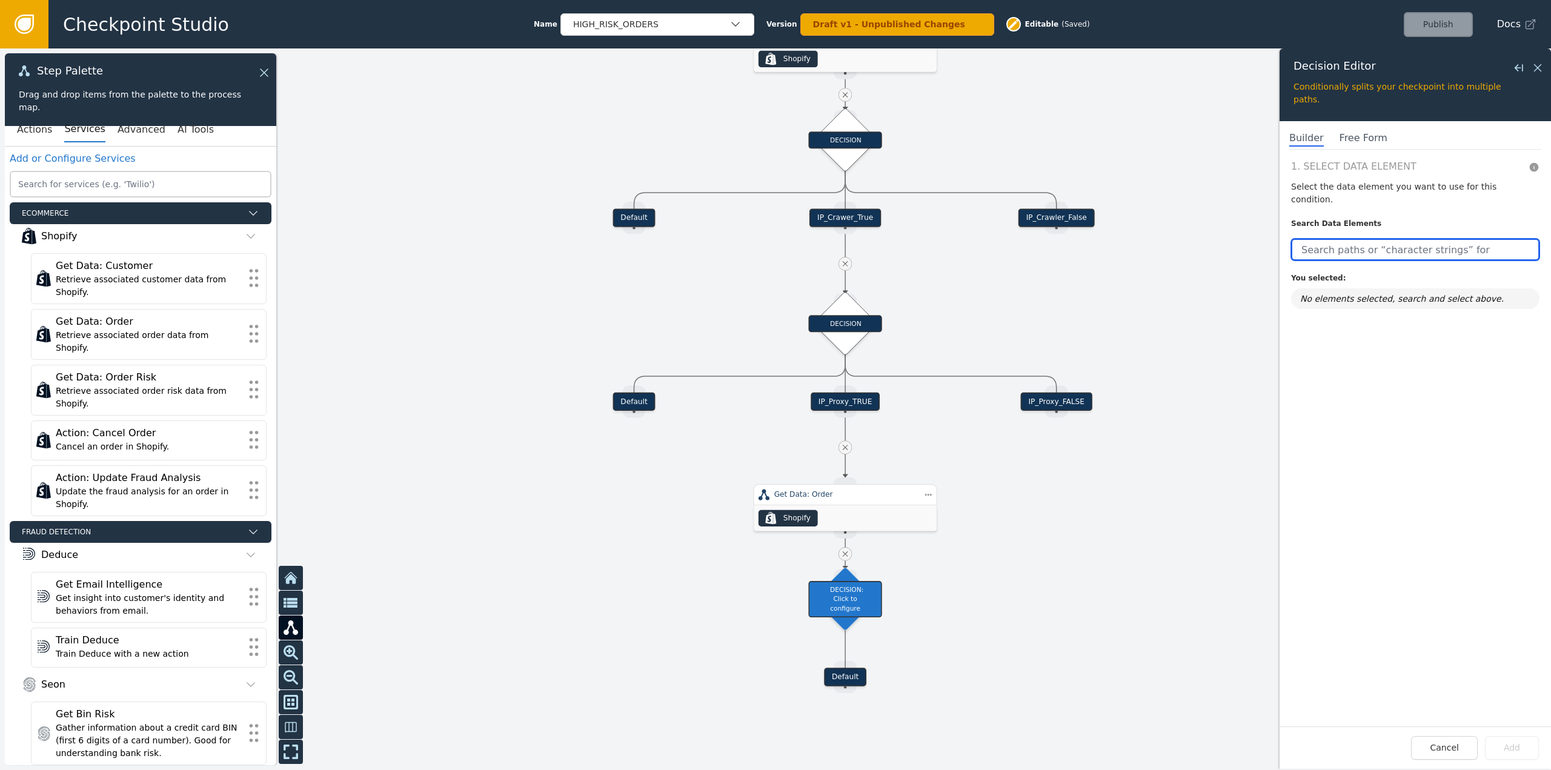
click at [1380, 244] on input "text" at bounding box center [1415, 250] width 248 height 22
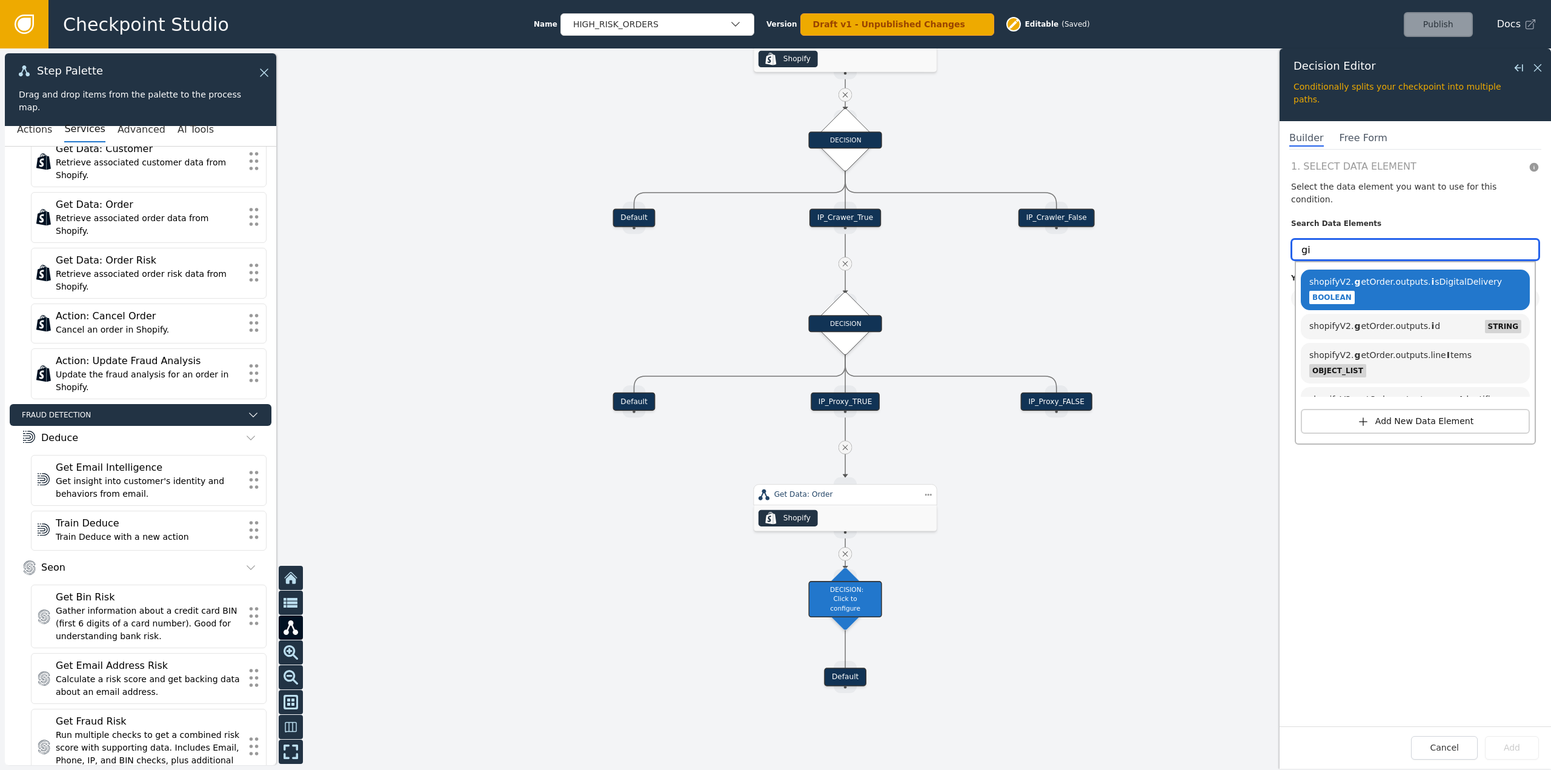
scroll to position [121, 0]
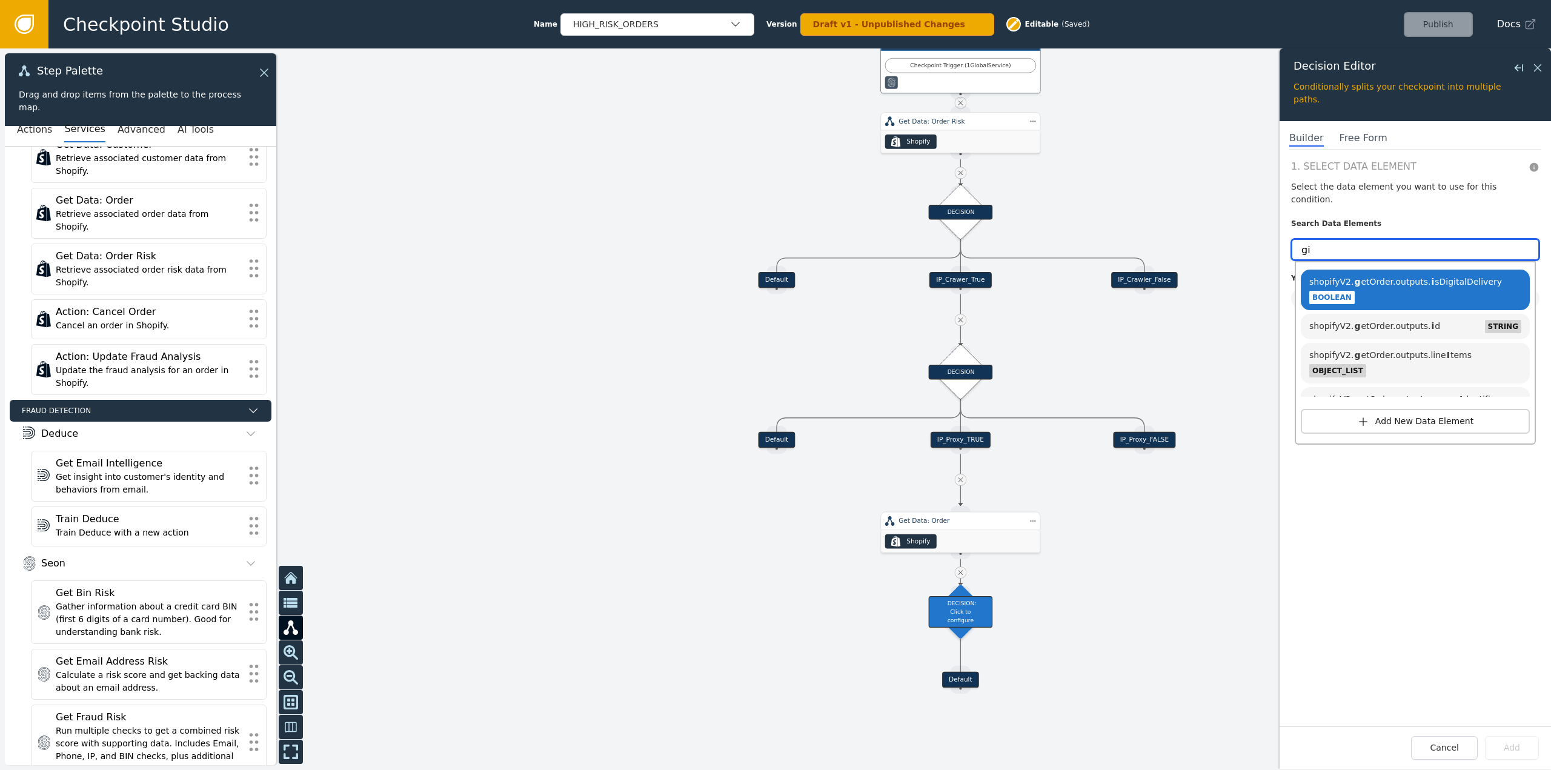
type input "gi"
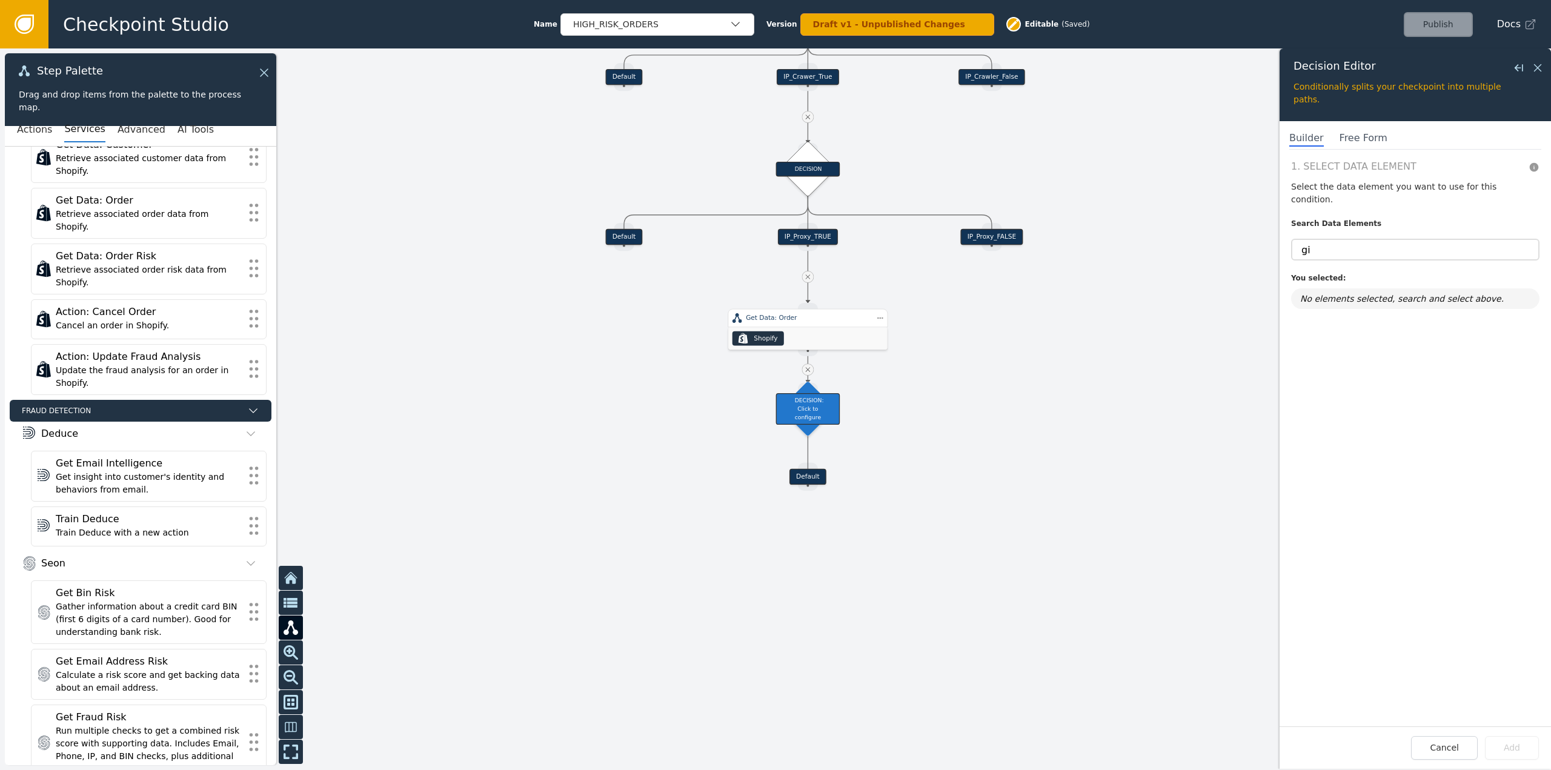
drag, startPoint x: 1122, startPoint y: 600, endPoint x: 909, endPoint y: 457, distance: 256.8
click at [968, 398] on div at bounding box center [775, 409] width 1551 height 722
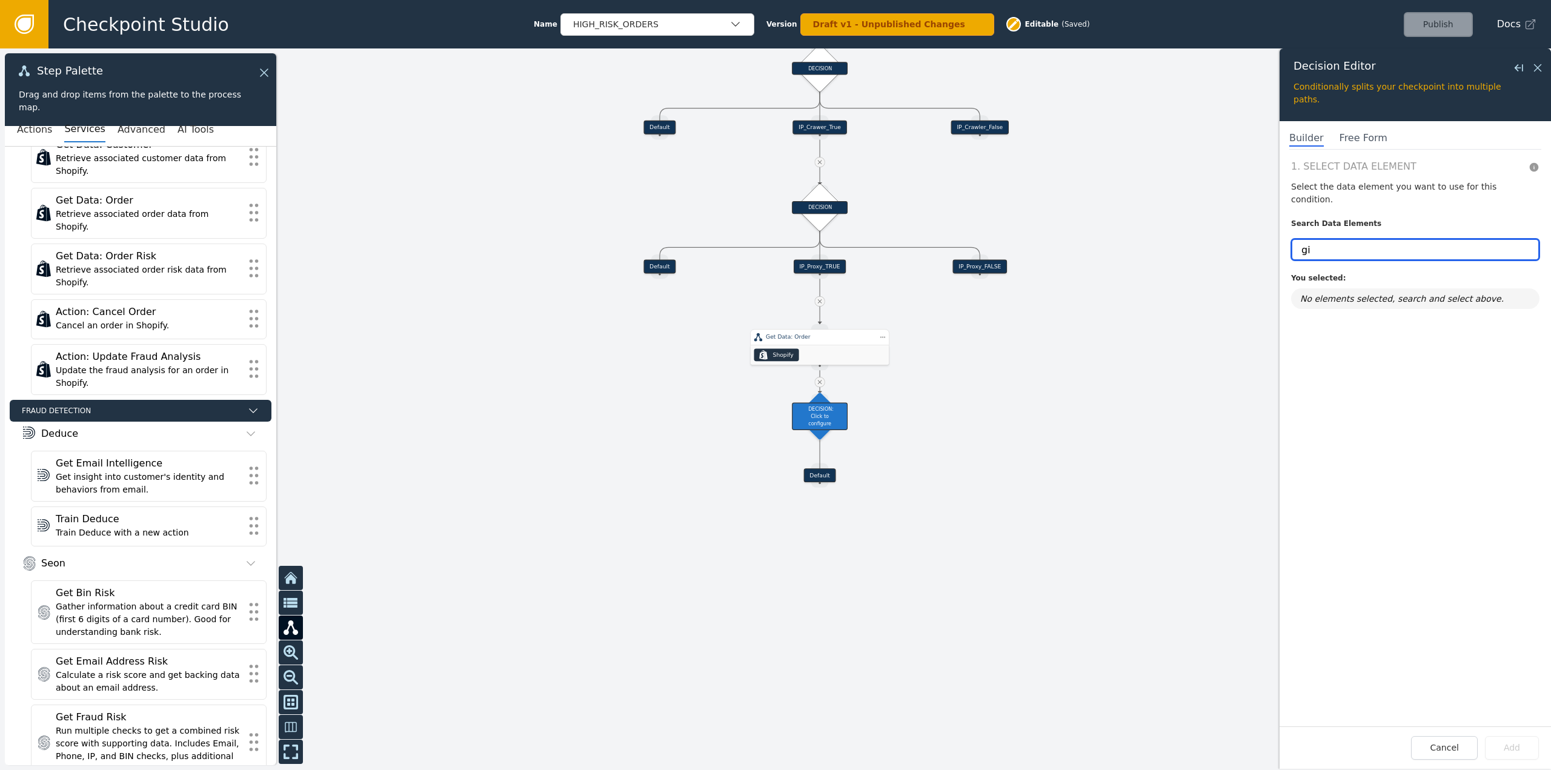
click at [1414, 239] on input "gi" at bounding box center [1415, 250] width 248 height 22
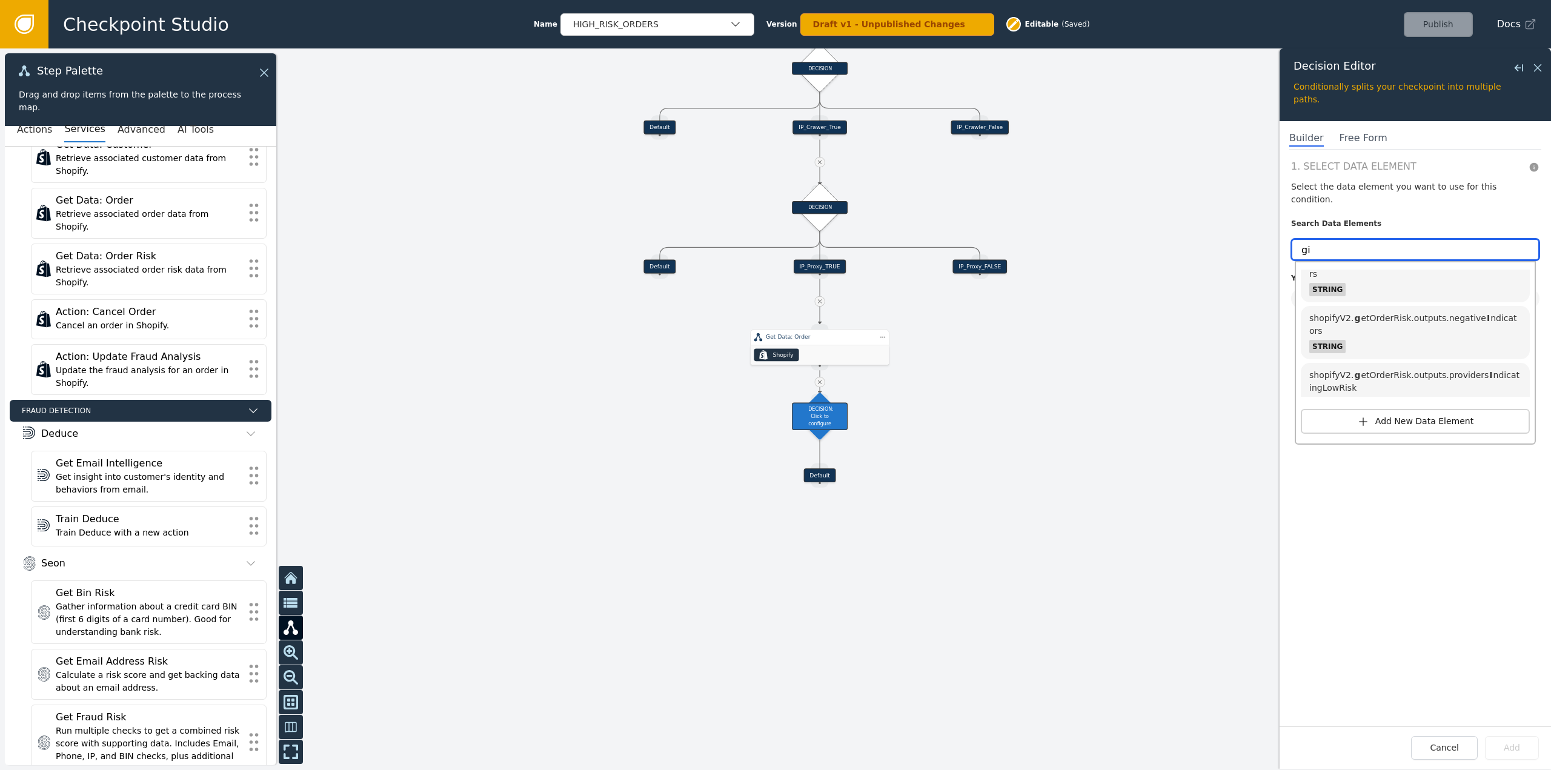
scroll to position [242, 0]
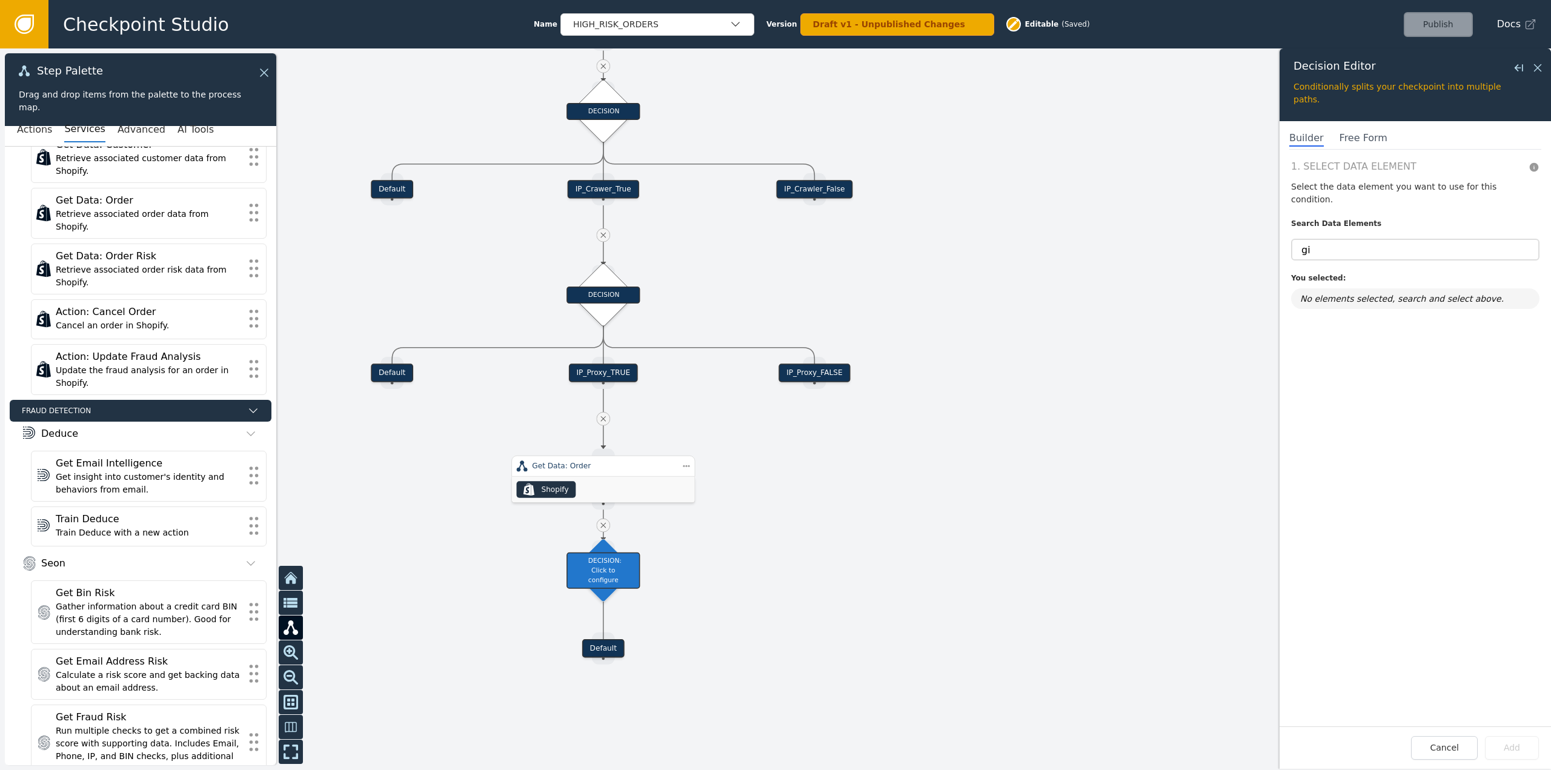
drag, startPoint x: 1155, startPoint y: 385, endPoint x: 959, endPoint y: 515, distance: 235.0
click at [959, 515] on div at bounding box center [775, 409] width 1551 height 722
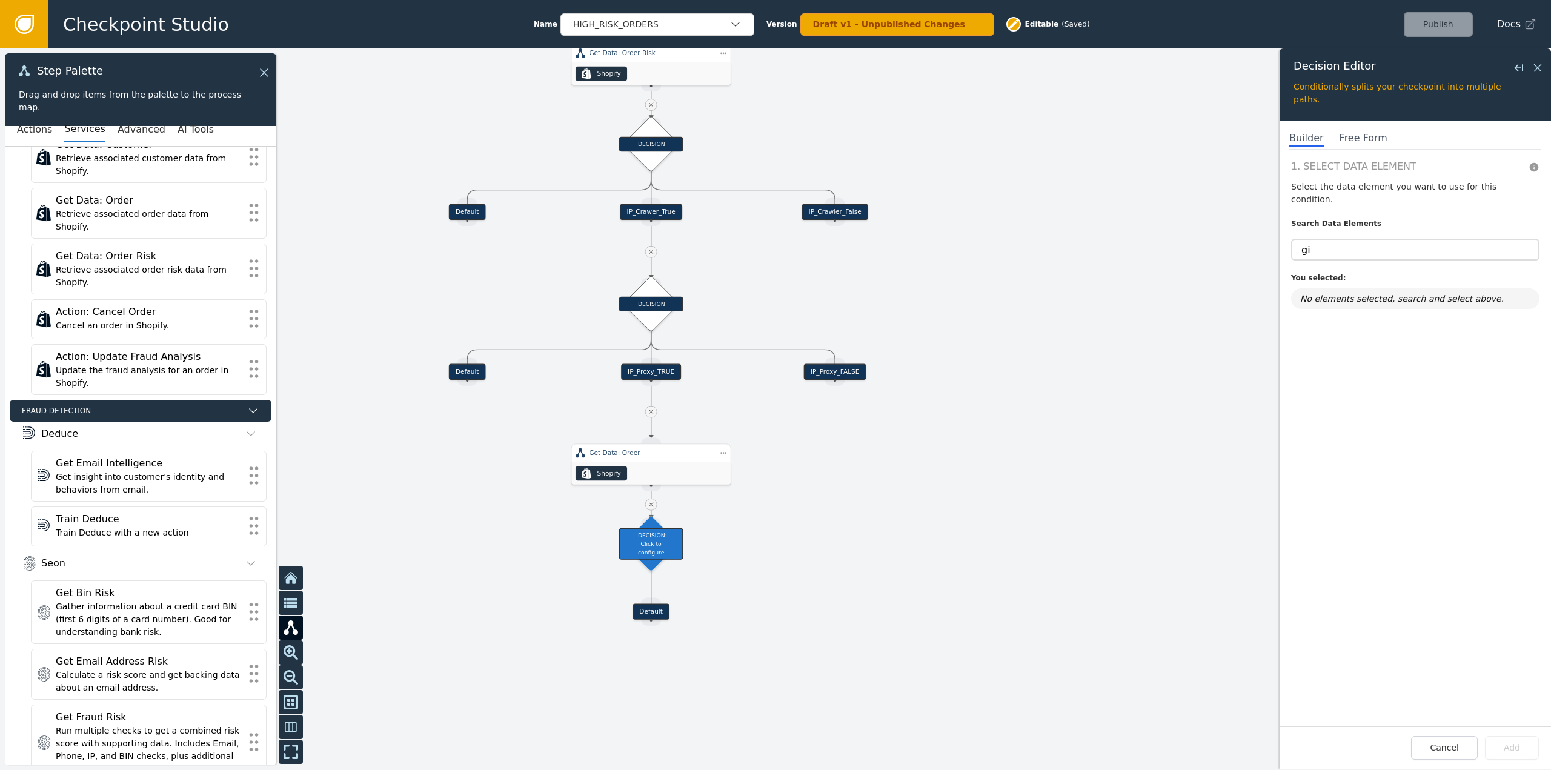
drag, startPoint x: 799, startPoint y: 528, endPoint x: 807, endPoint y: 427, distance: 102.2
click at [807, 427] on div at bounding box center [775, 409] width 1551 height 722
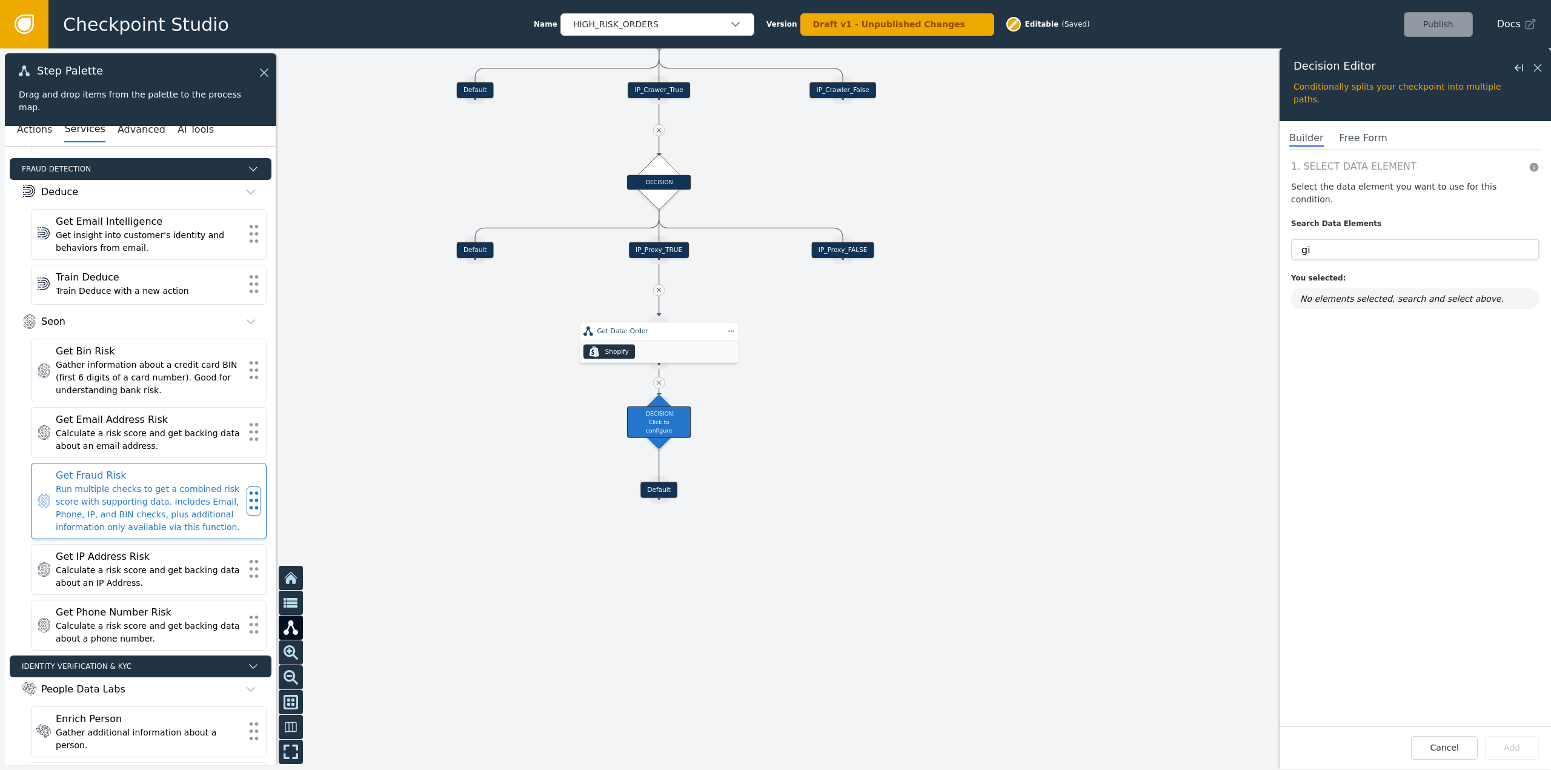
scroll to position [0, 0]
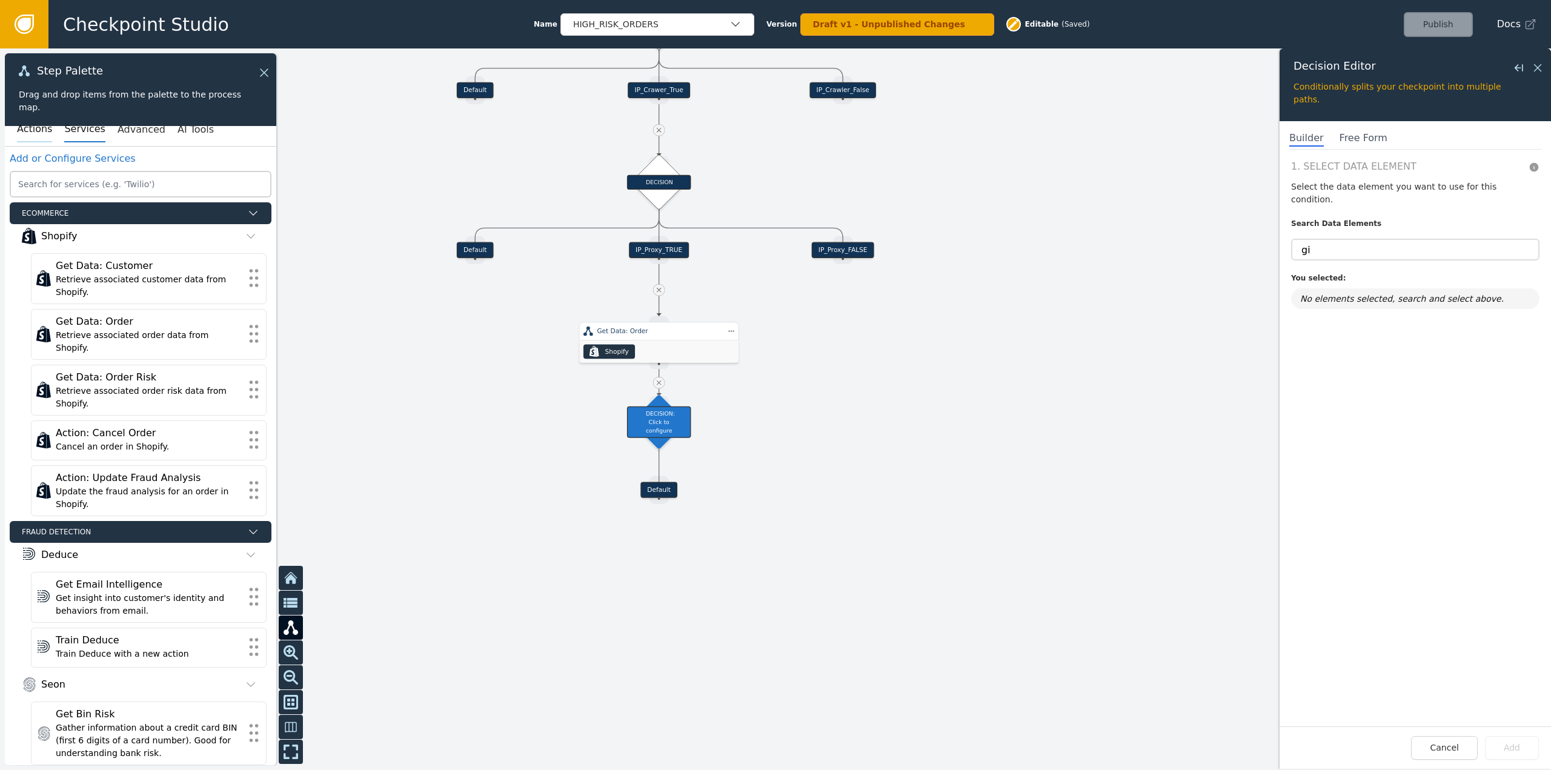
drag, startPoint x: 28, startPoint y: 124, endPoint x: 33, endPoint y: 130, distance: 7.8
click at [32, 128] on button "Actions" at bounding box center [34, 129] width 35 height 25
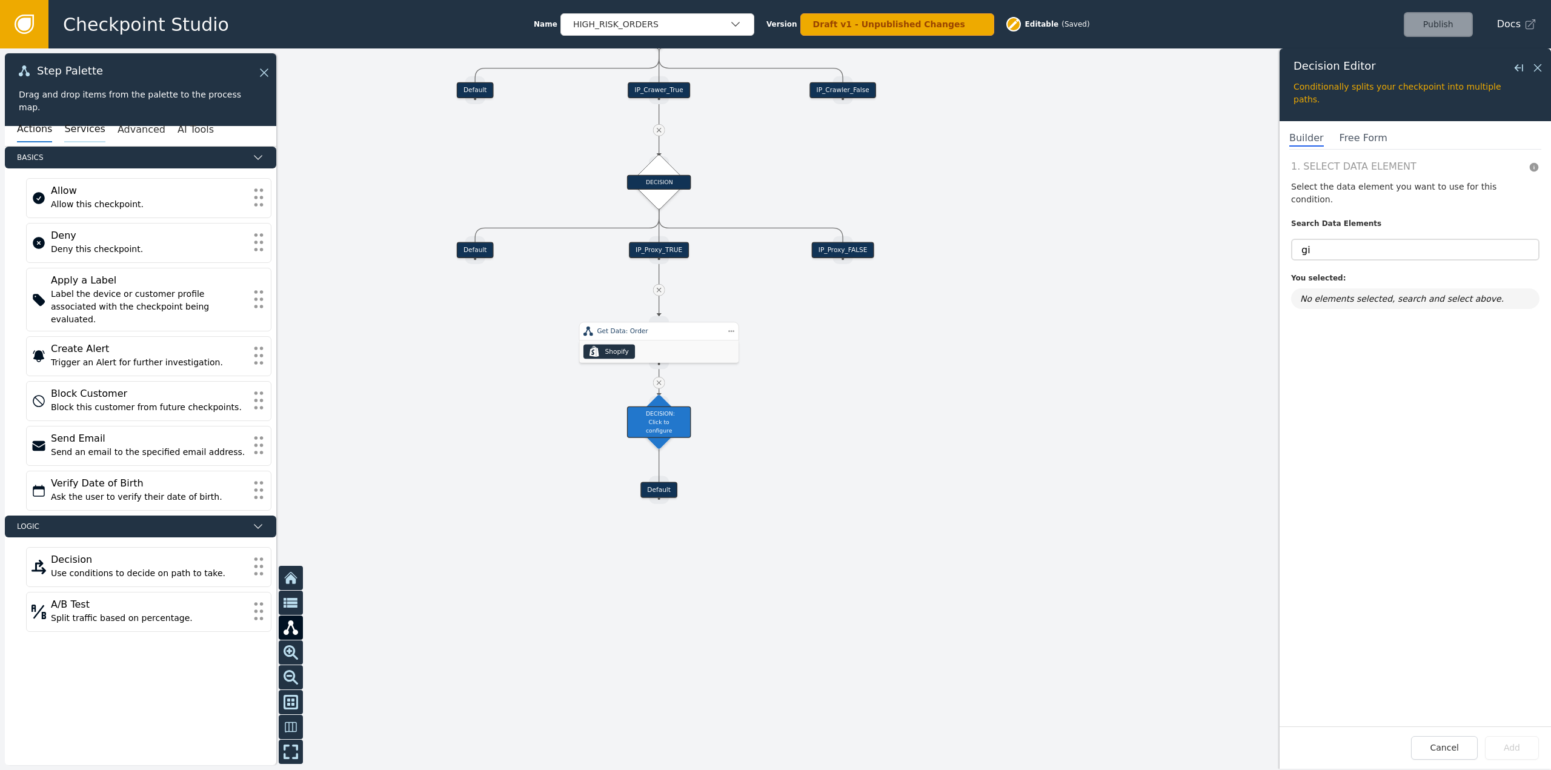
click at [75, 130] on button "Services" at bounding box center [84, 129] width 41 height 25
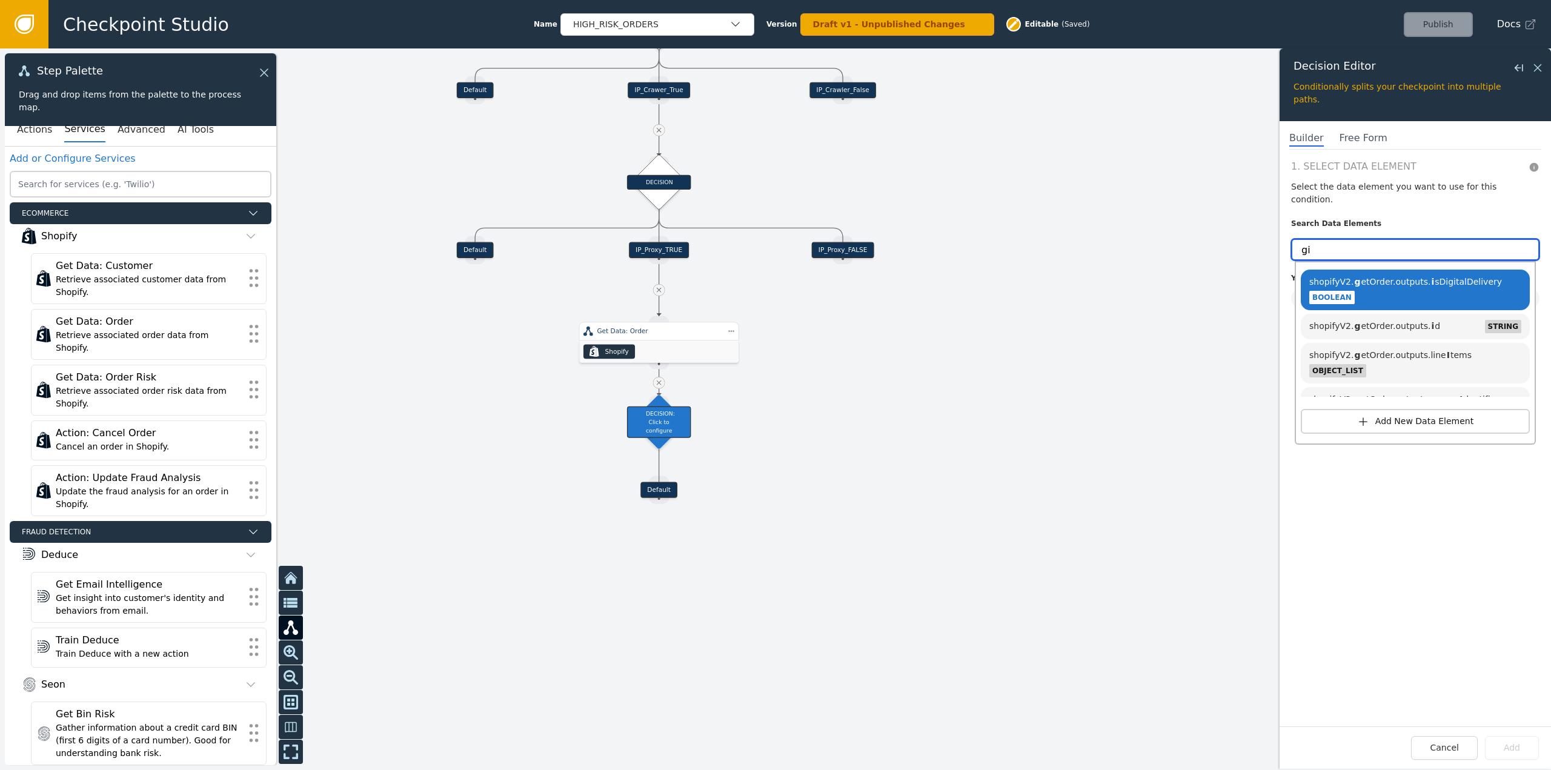
click at [1322, 239] on input "gi" at bounding box center [1415, 250] width 248 height 22
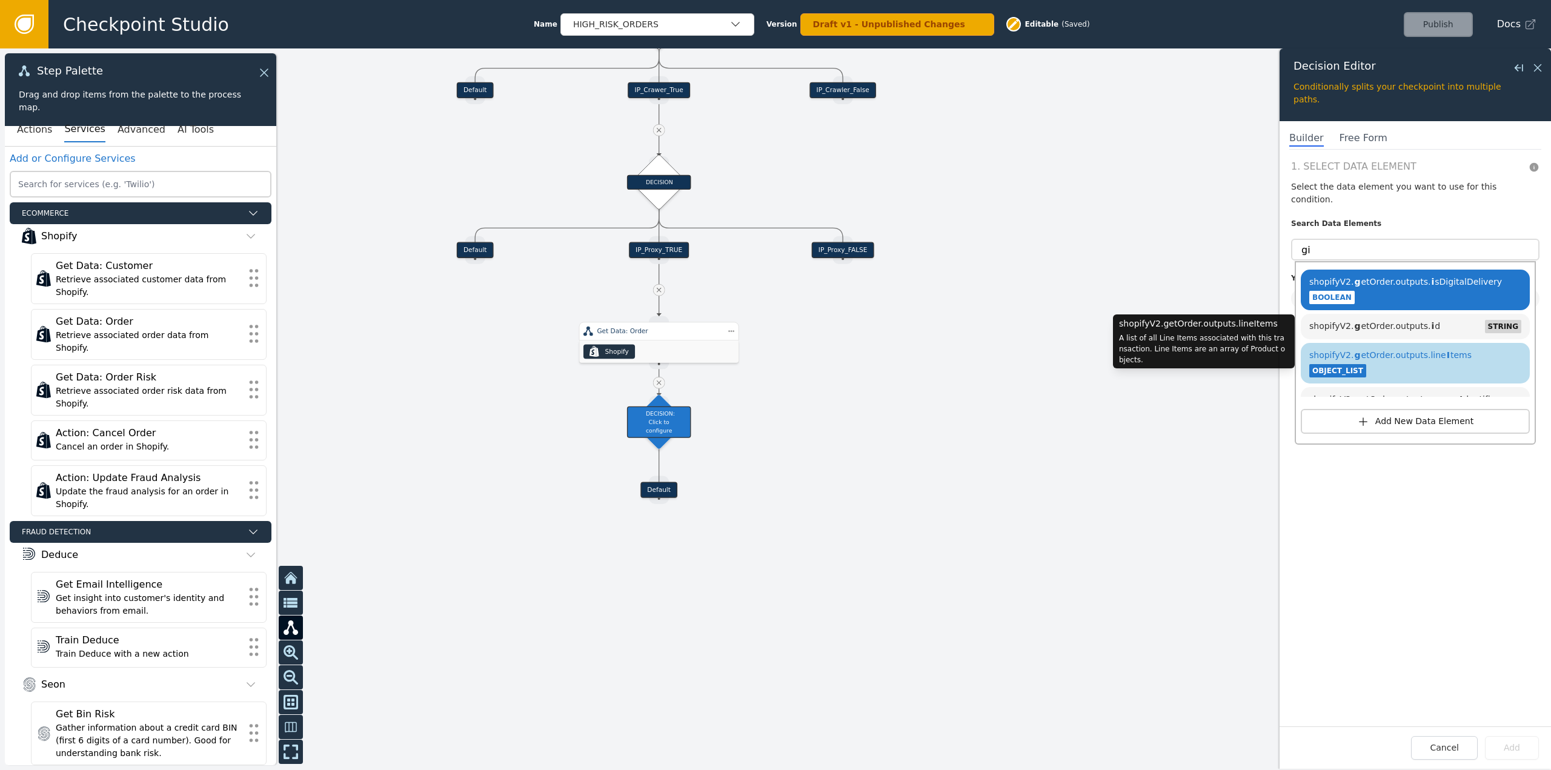
click at [1411, 350] on span "shopifyV2. g etOrder.outputs.line I tems" at bounding box center [1391, 355] width 162 height 10
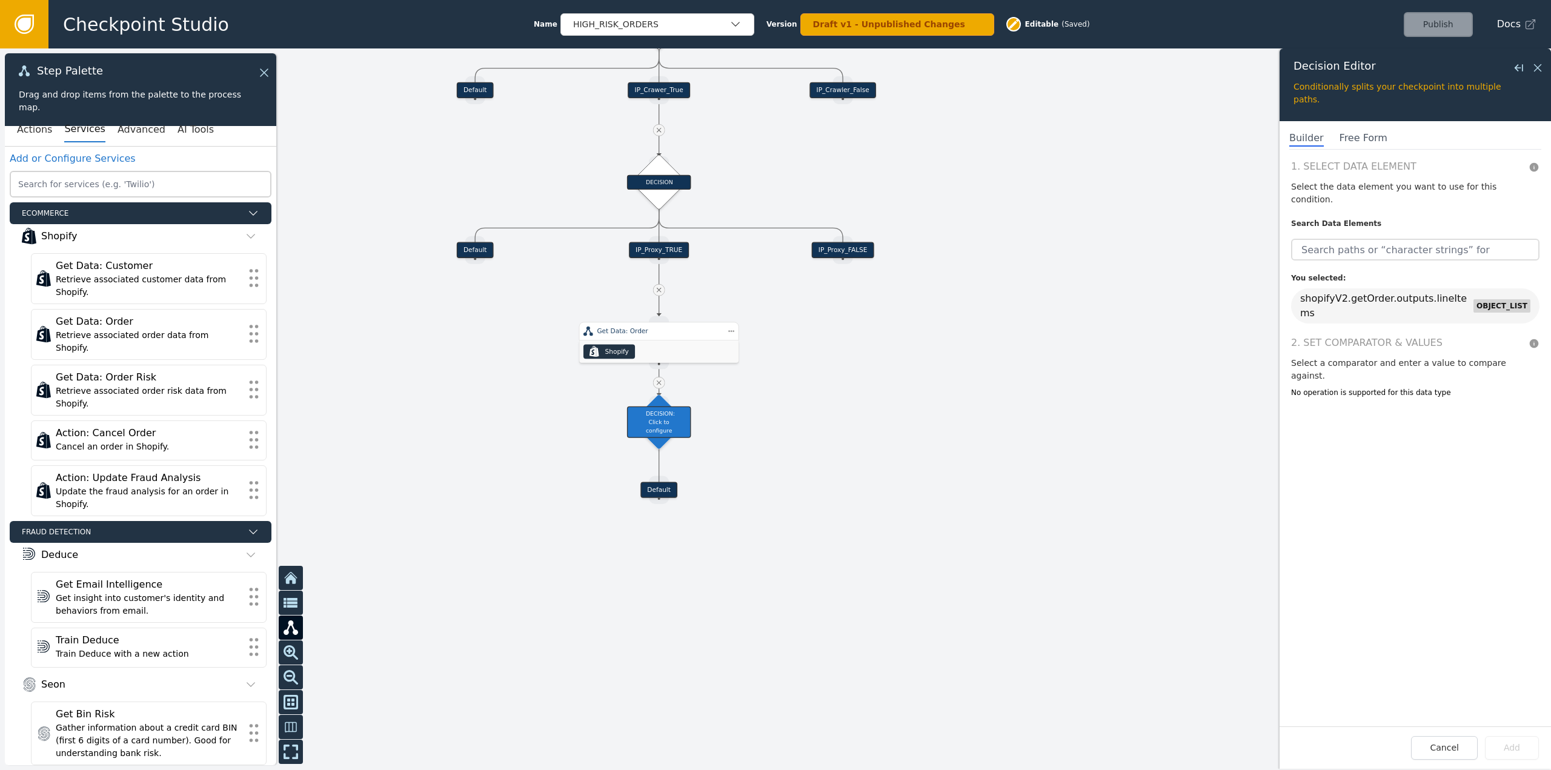
click at [1438, 387] on div "No operation is supported for this data type" at bounding box center [1415, 392] width 248 height 11
click at [1450, 243] on input "text" at bounding box center [1415, 250] width 248 height 22
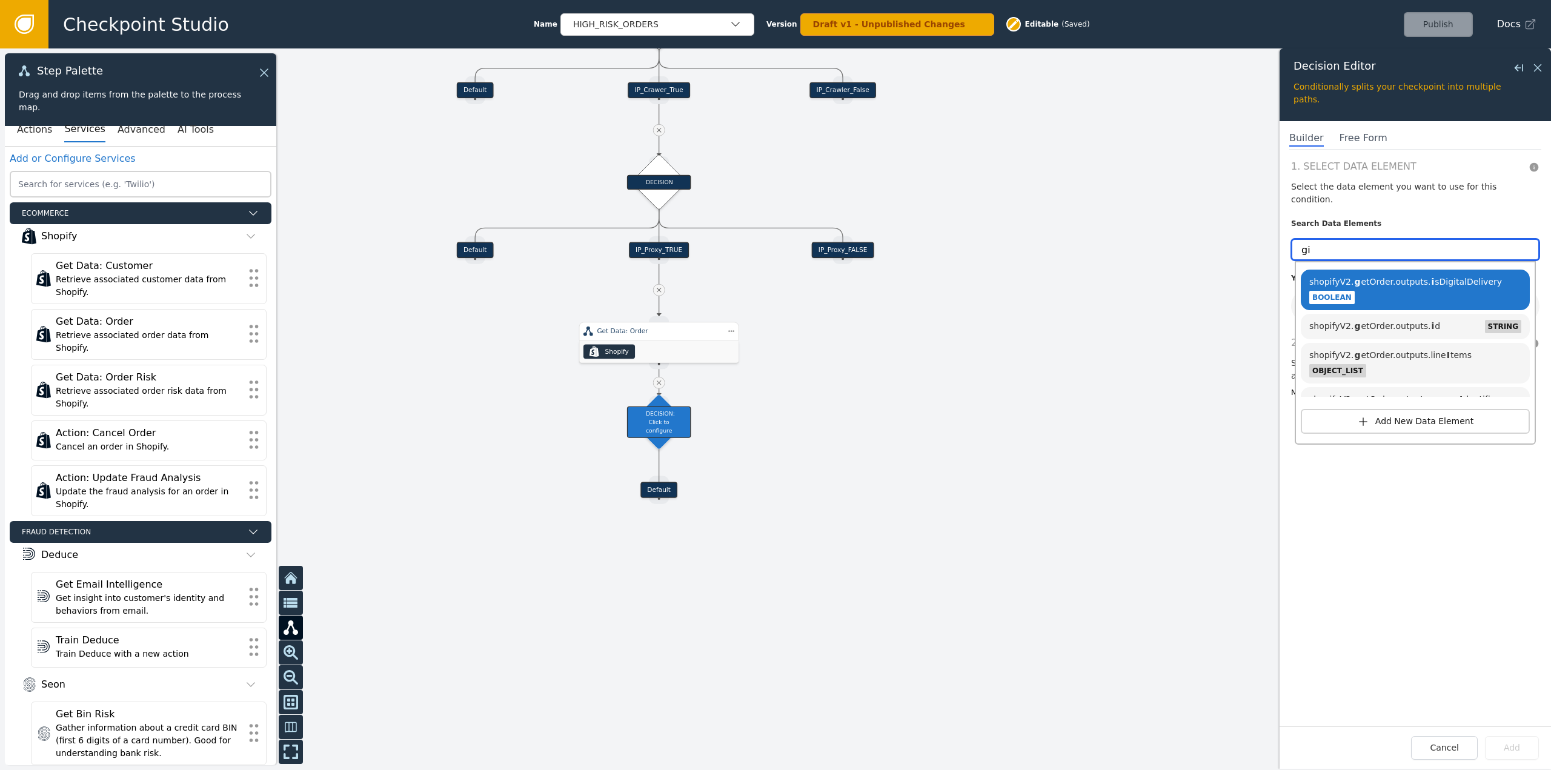
type input "g"
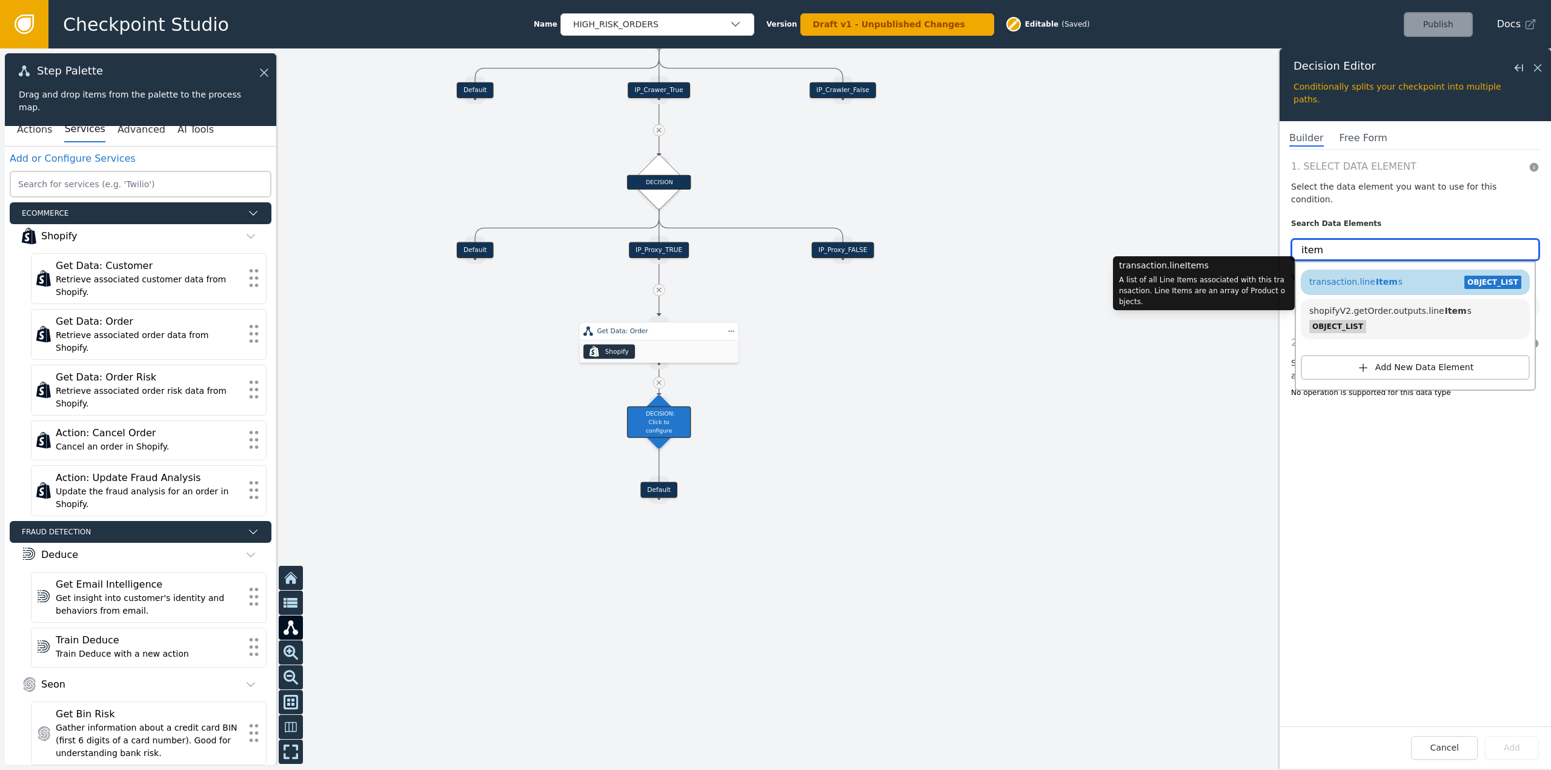
type input "item"
click at [1413, 273] on div "transaction.line Item s OBJECT_LIST" at bounding box center [1415, 282] width 217 height 18
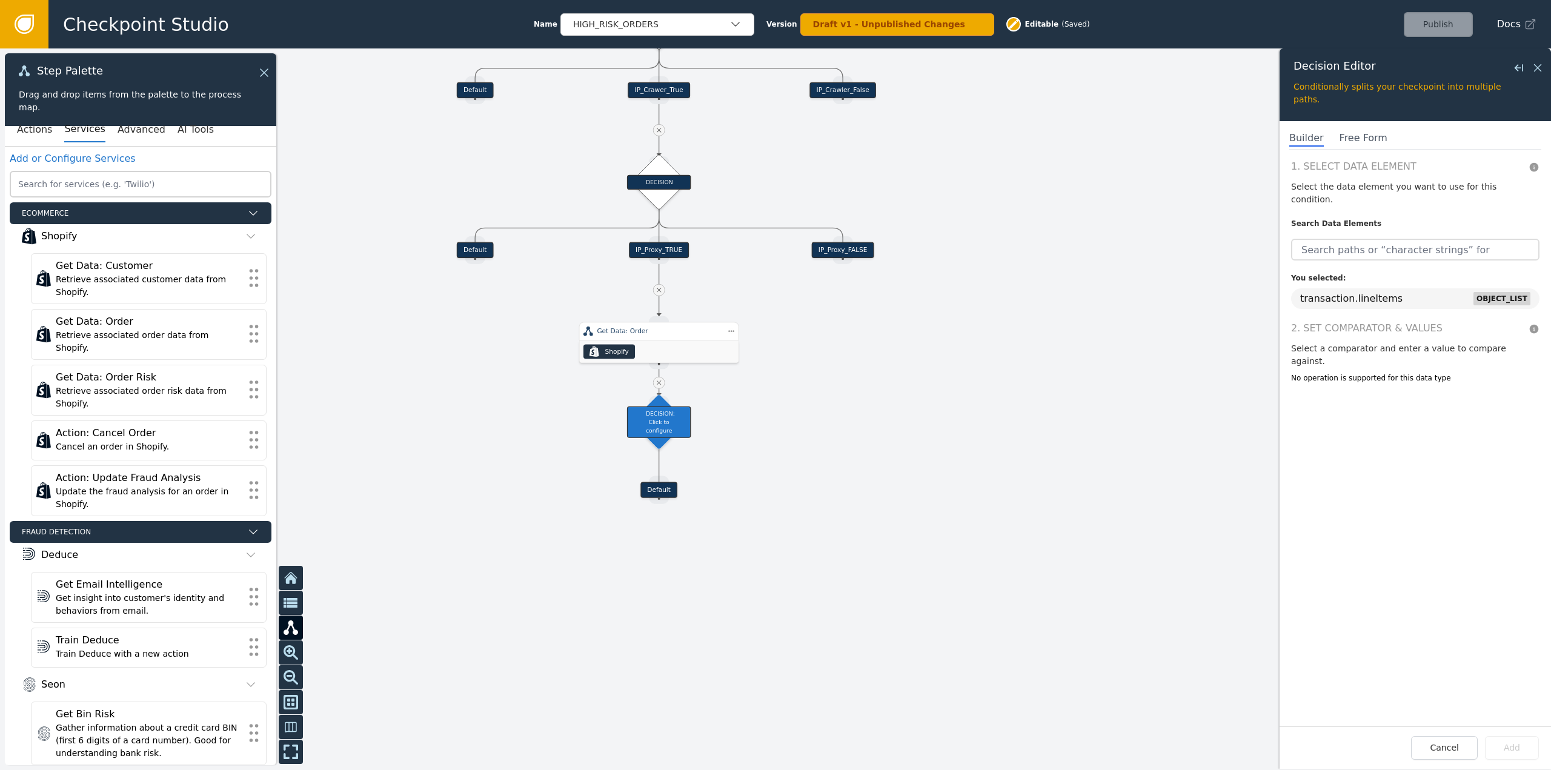
click at [1406, 373] on div "No operation is supported for this data type" at bounding box center [1415, 378] width 248 height 11
click at [1331, 342] on h3 "Select a comparator and enter a value to compare against." at bounding box center [1415, 354] width 248 height 25
click at [971, 412] on div at bounding box center [775, 409] width 1551 height 722
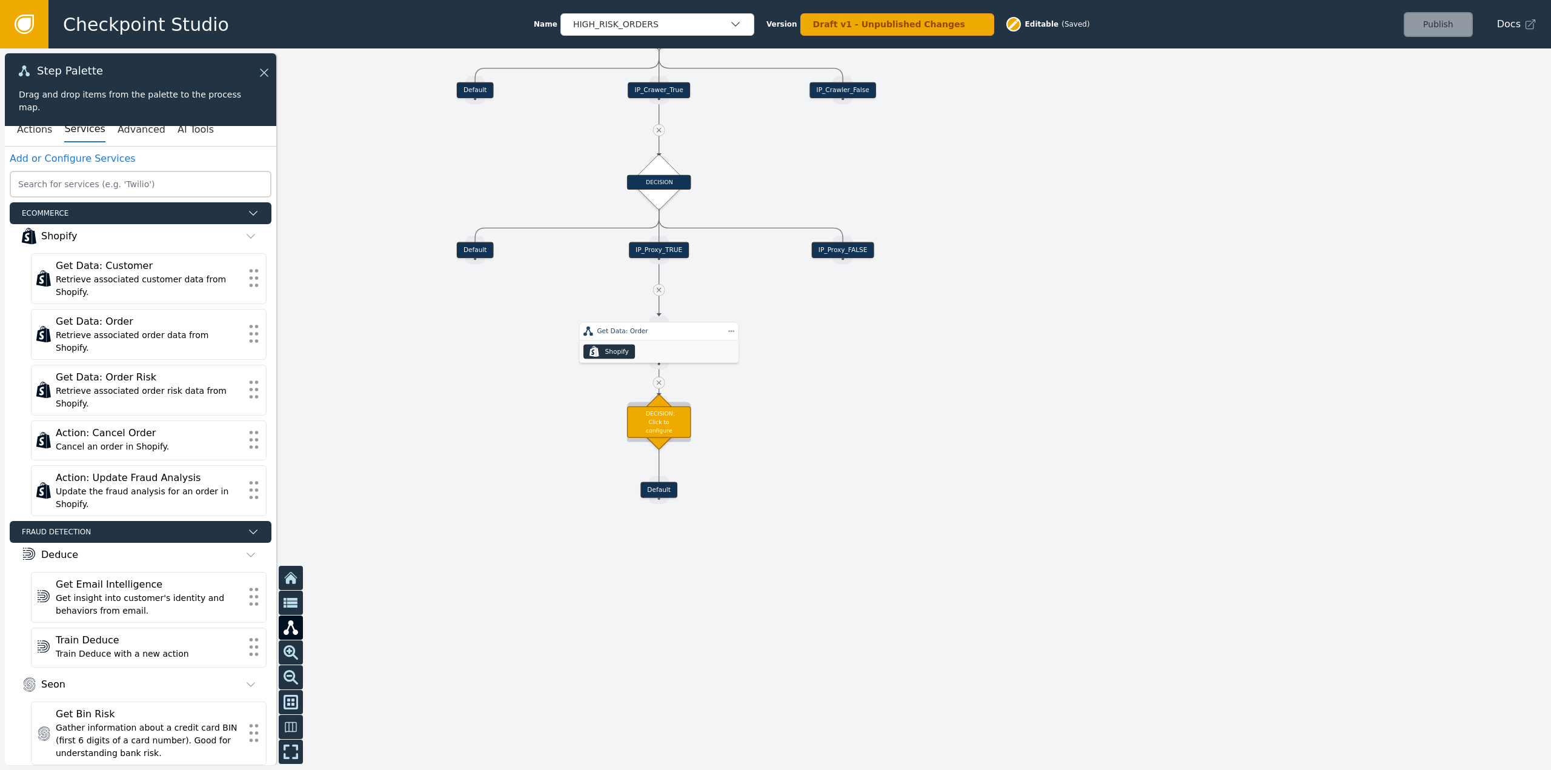
click at [659, 421] on div "DECISION: Click to configure" at bounding box center [659, 422] width 64 height 32
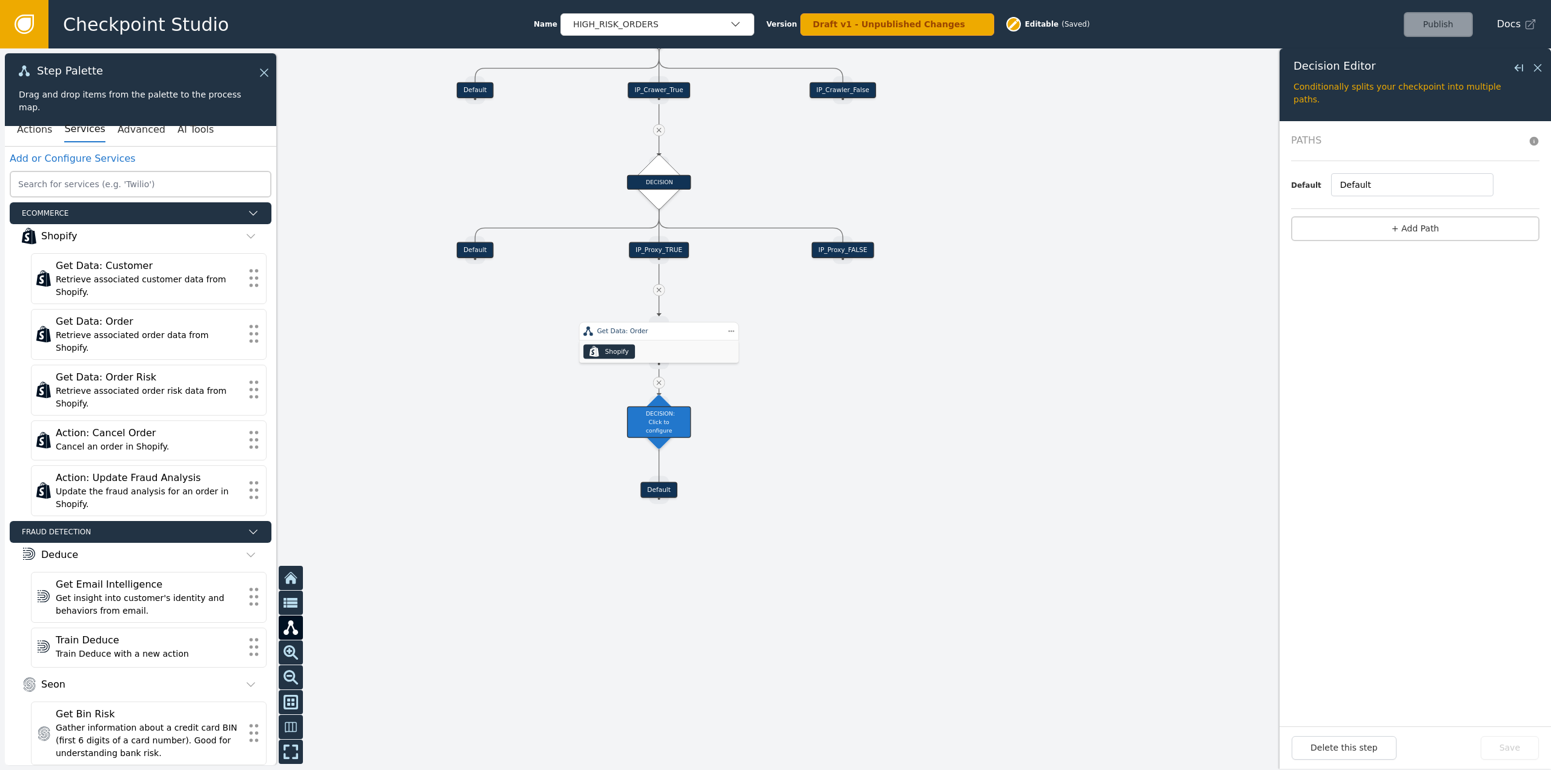
click at [660, 381] on icon at bounding box center [659, 383] width 8 height 8
click at [668, 430] on div "DECISION: Click to configure" at bounding box center [659, 422] width 64 height 32
click at [658, 395] on div "DECISION: Click to configure" at bounding box center [659, 422] width 56 height 56
click at [651, 347] on div ".shopify-icon_svg__st0{fill:currentColor} Shopify" at bounding box center [658, 352] width 159 height 22
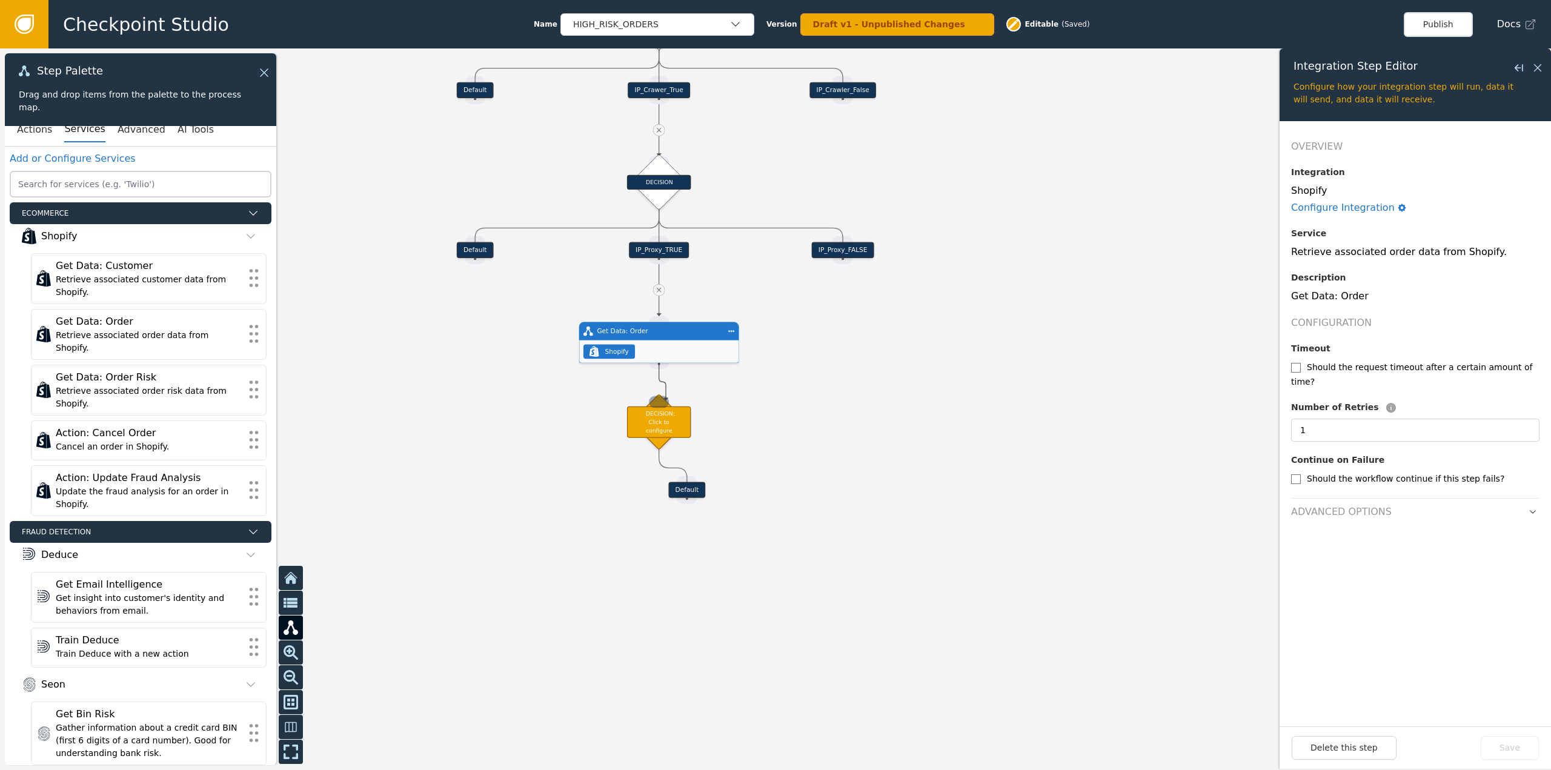
drag, startPoint x: 661, startPoint y: 367, endPoint x: 666, endPoint y: 401, distance: 33.7
click at [666, 319] on div "Target Handle for step Default Source Handle for step Target Handle for step De…" at bounding box center [987, 80] width 1024 height 476
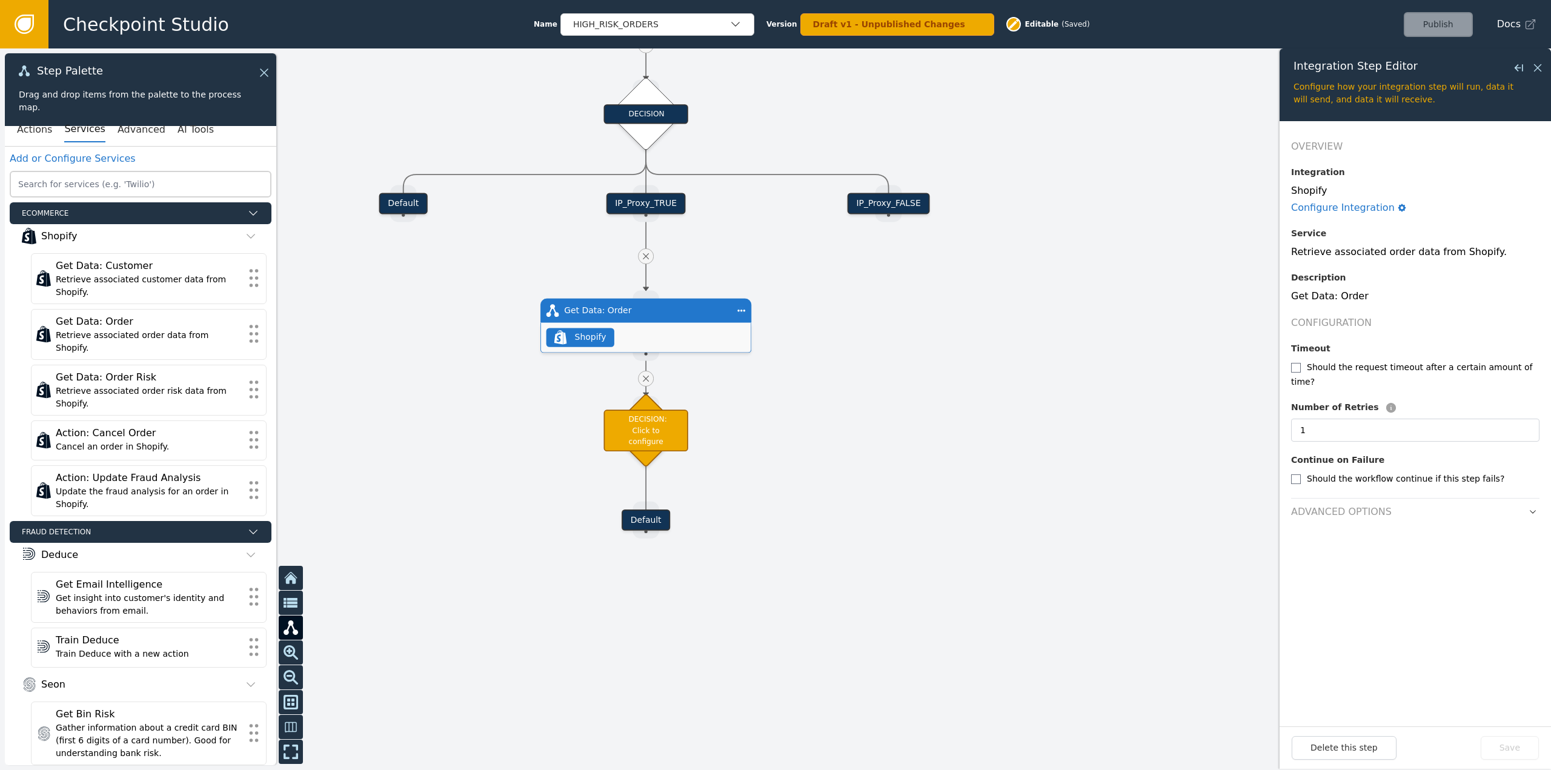
click at [630, 517] on div "Default" at bounding box center [646, 520] width 48 height 21
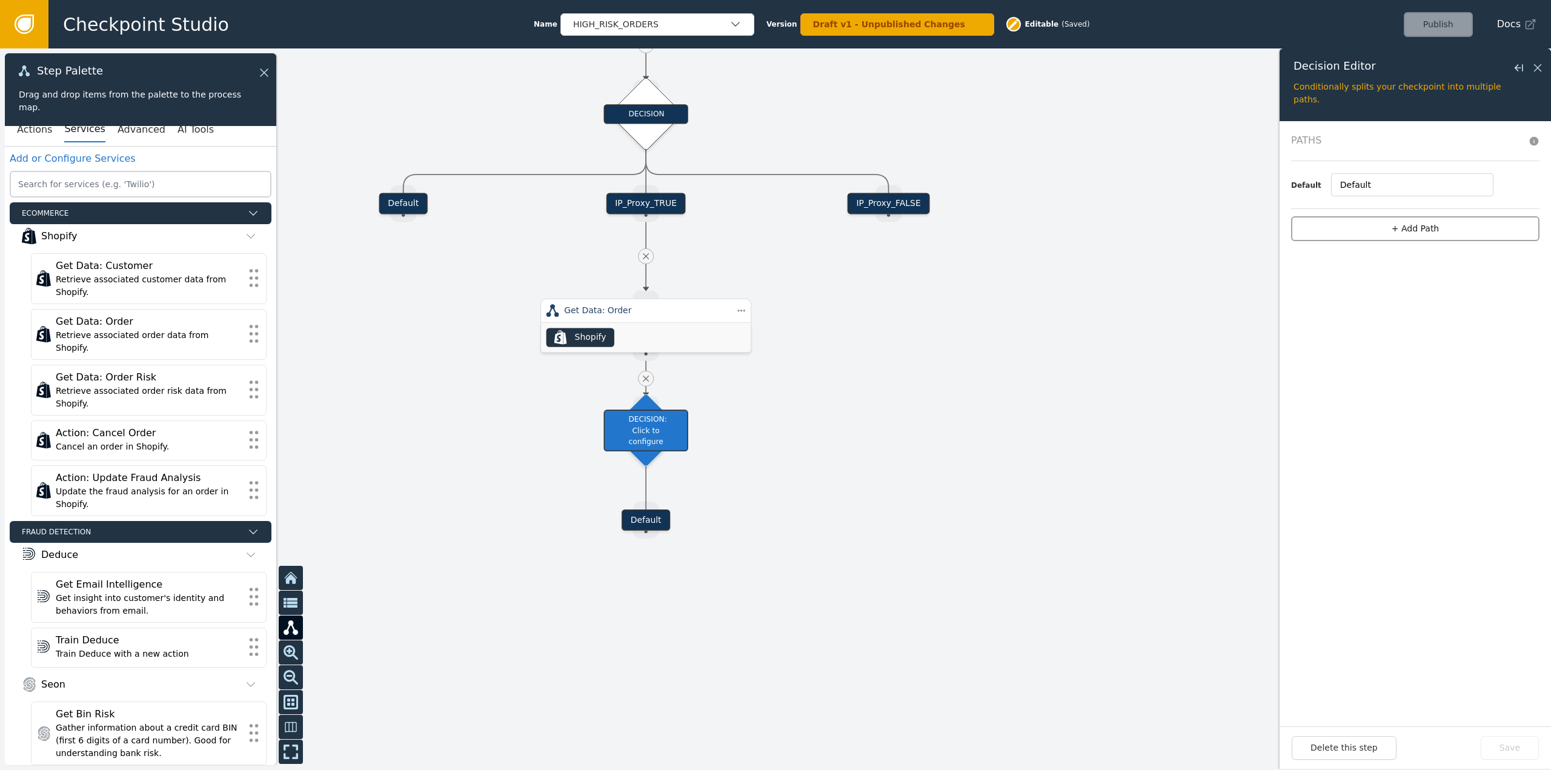
click at [1416, 235] on button "+ Add Path" at bounding box center [1415, 228] width 248 height 25
click at [1468, 204] on button "+ add" at bounding box center [1476, 207] width 22 height 11
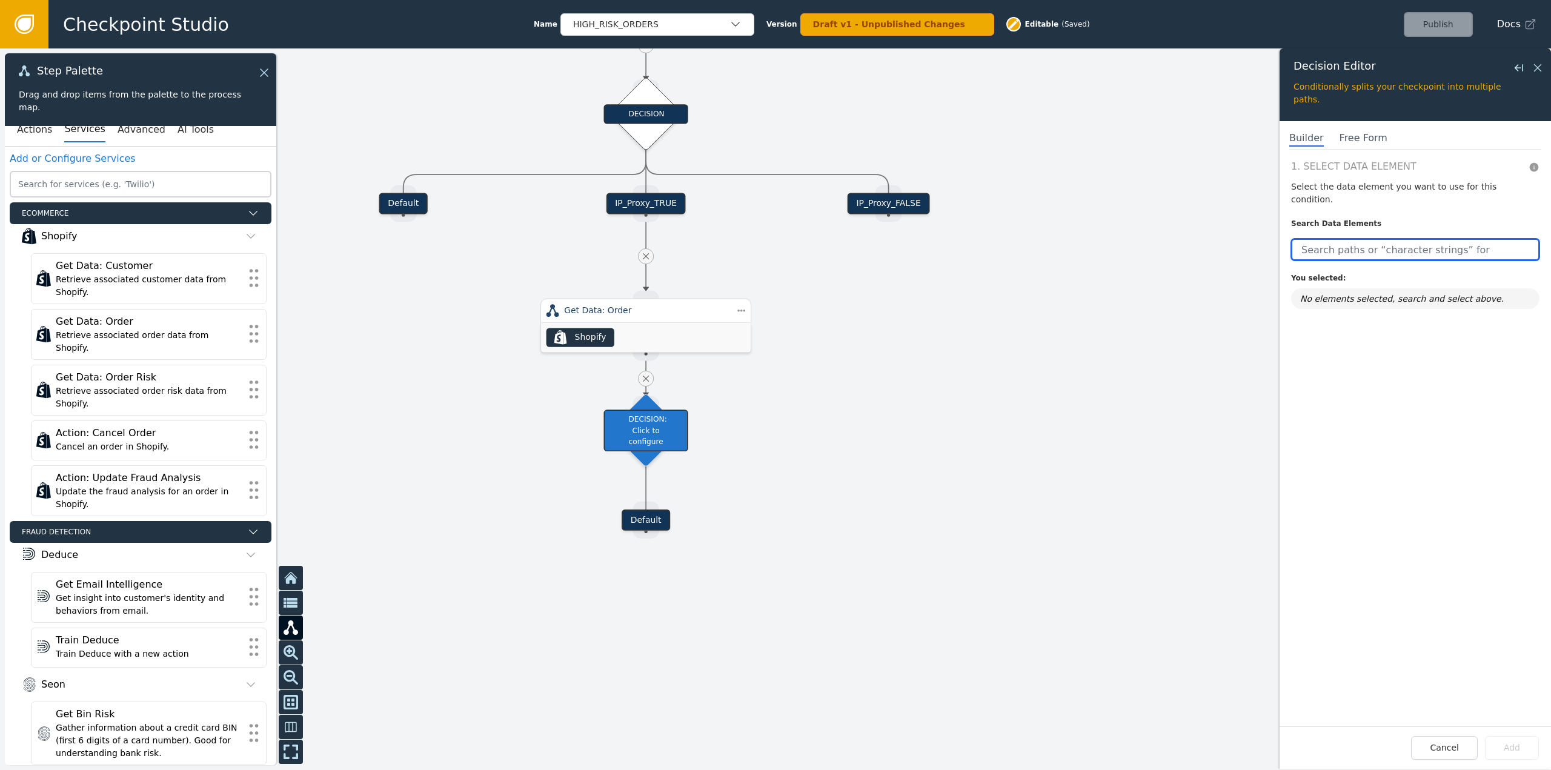
click at [1385, 245] on input "text" at bounding box center [1415, 250] width 248 height 22
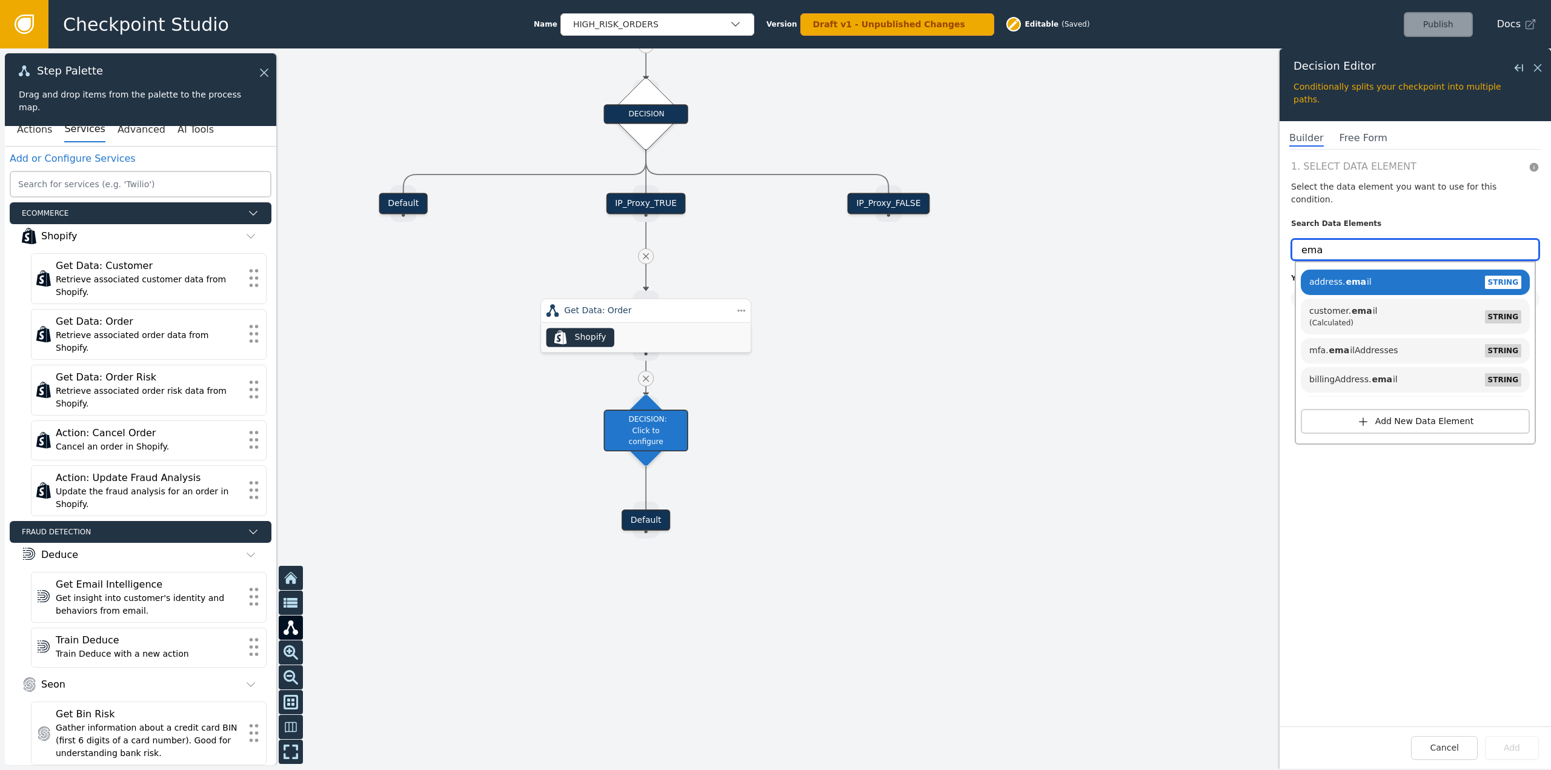
type input "ema"
click at [930, 404] on div at bounding box center [775, 409] width 1551 height 722
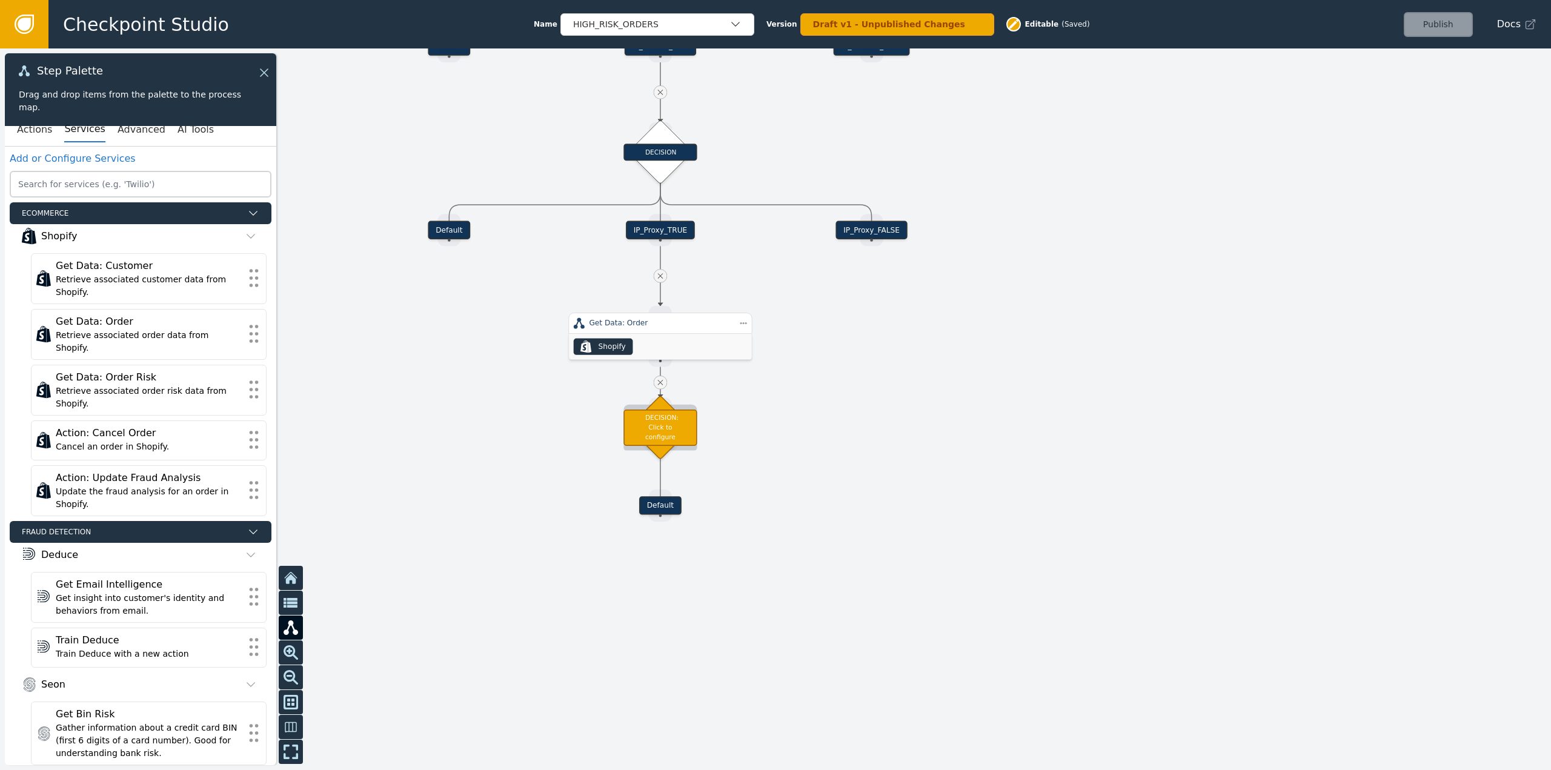
click at [645, 435] on div "DECISION: Click to configure" at bounding box center [660, 428] width 73 height 36
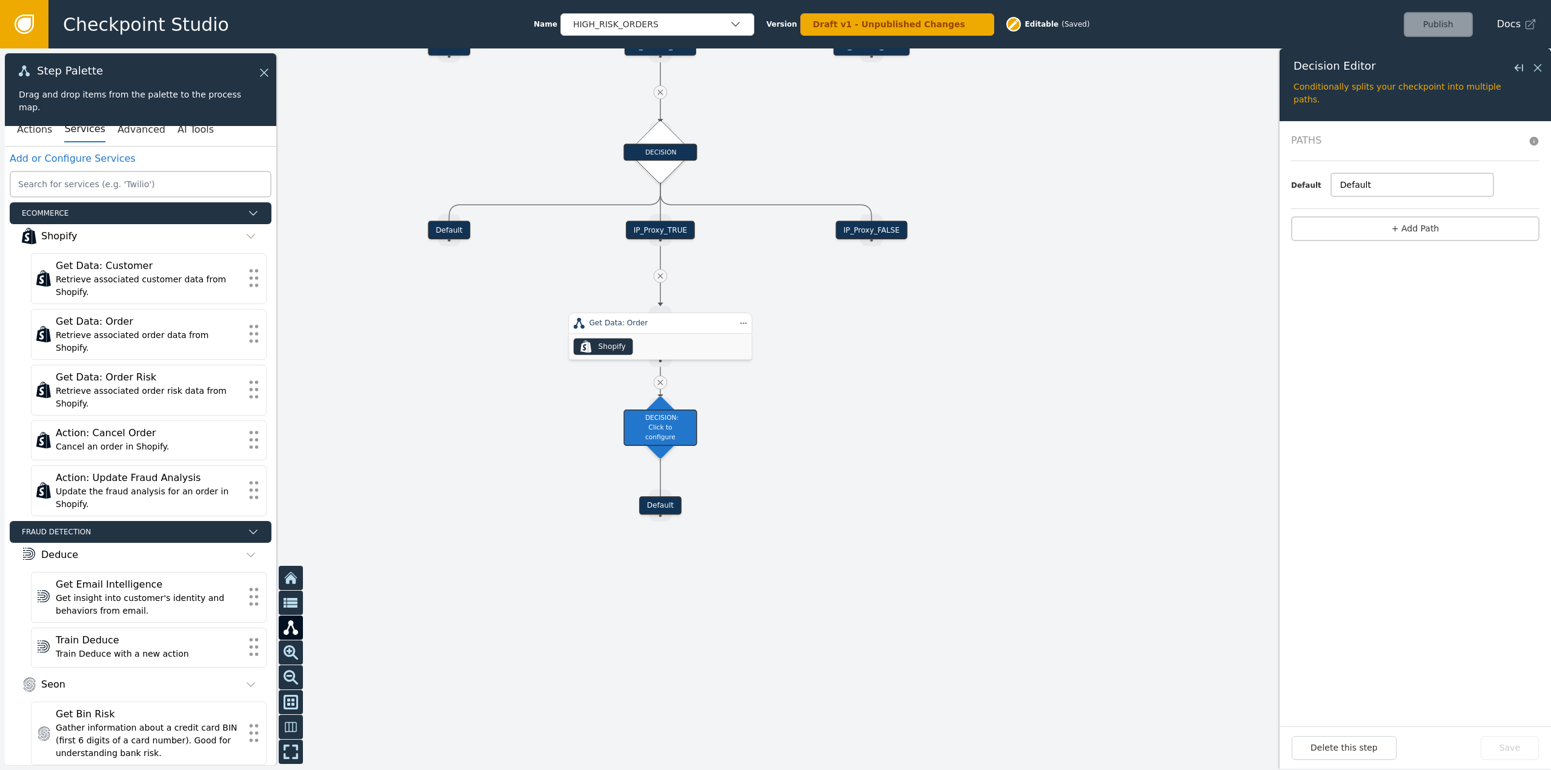
click at [1385, 182] on input "Default" at bounding box center [1412, 184] width 162 height 23
click at [1391, 225] on button "+ Add Path" at bounding box center [1415, 228] width 248 height 25
click at [1486, 208] on button "+ add" at bounding box center [1476, 207] width 22 height 11
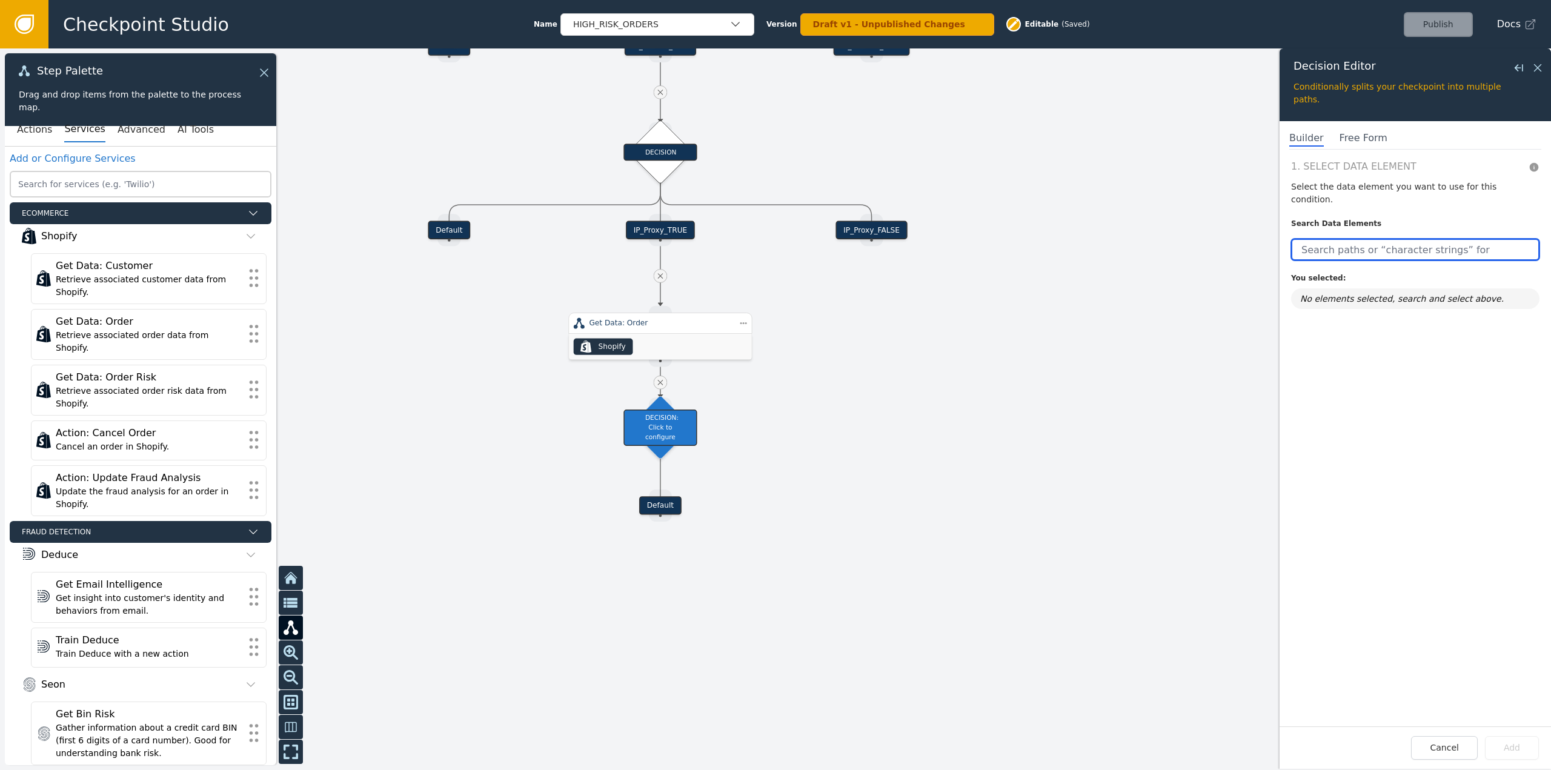
click at [1409, 239] on input "text" at bounding box center [1415, 250] width 248 height 22
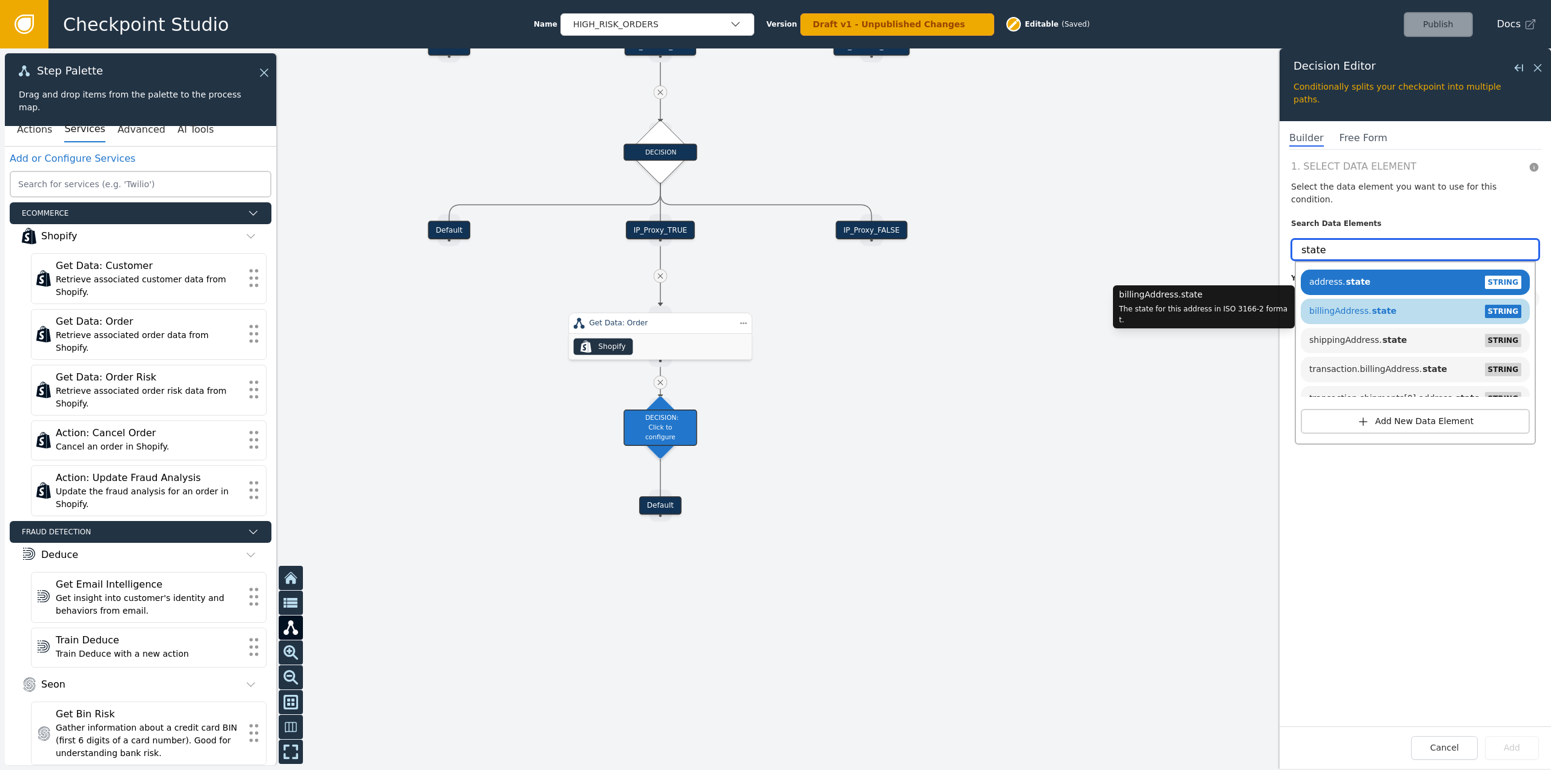
type input "state"
click at [1390, 305] on div "billingAddress. state STRING" at bounding box center [1415, 311] width 217 height 18
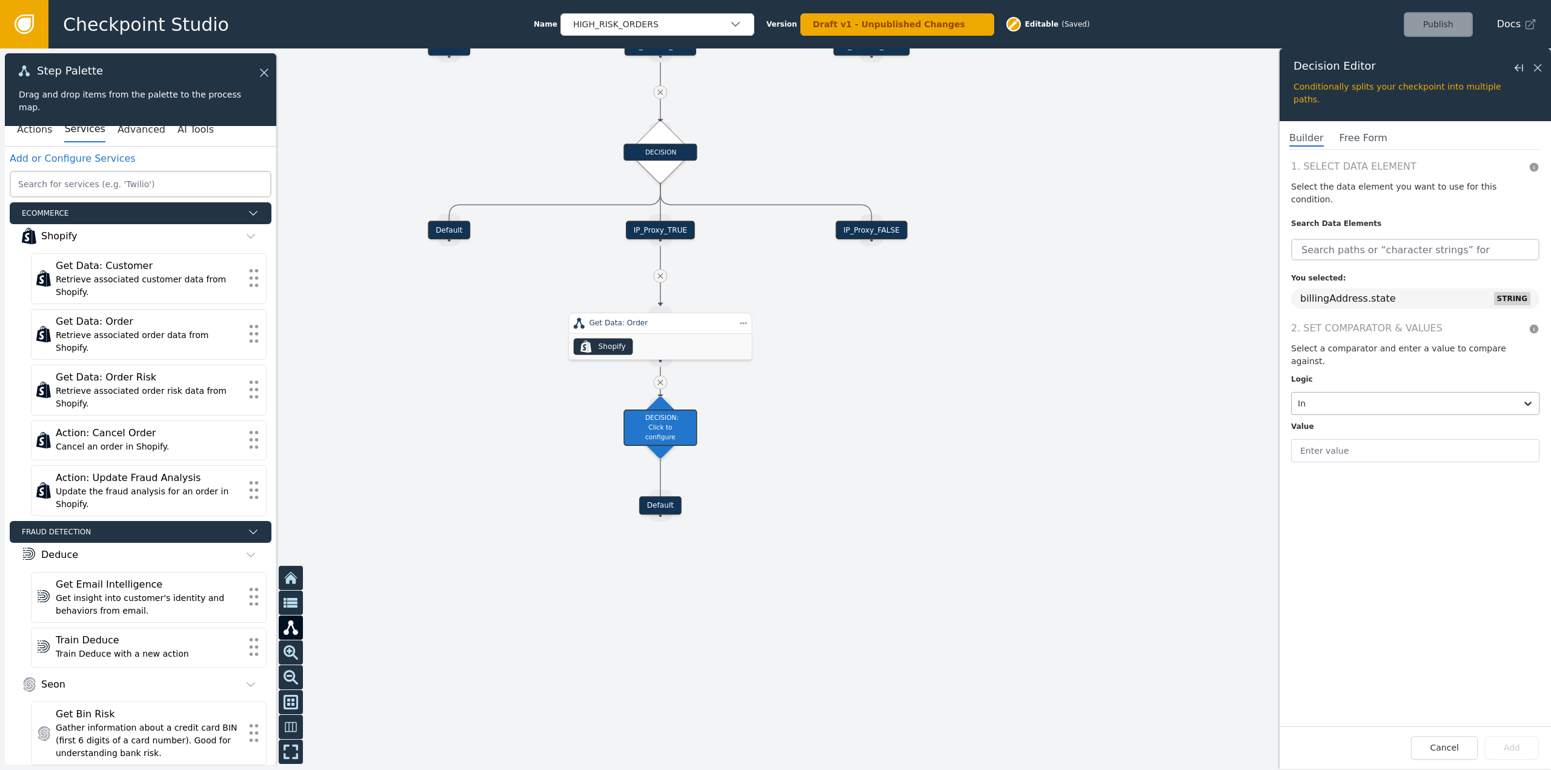
click at [1350, 395] on div at bounding box center [1404, 403] width 213 height 17
click at [1333, 260] on div "Is not set" at bounding box center [1366, 271] width 150 height 22
click at [1349, 395] on div at bounding box center [1404, 403] width 213 height 17
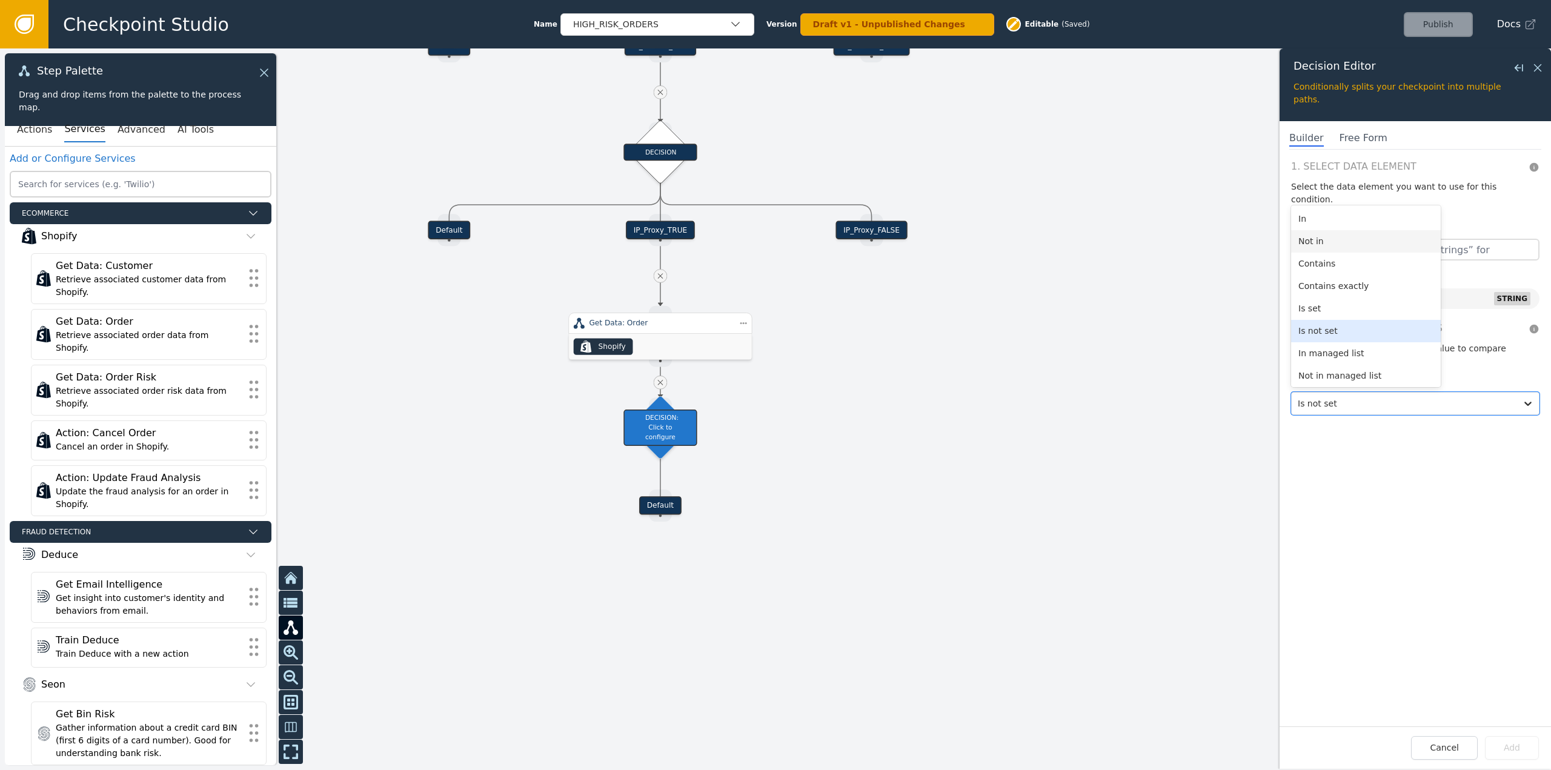
click at [1334, 230] on div "Not in" at bounding box center [1366, 241] width 150 height 22
click at [1350, 439] on input "text" at bounding box center [1415, 450] width 248 height 23
click at [1349, 439] on input "text" at bounding box center [1415, 450] width 248 height 23
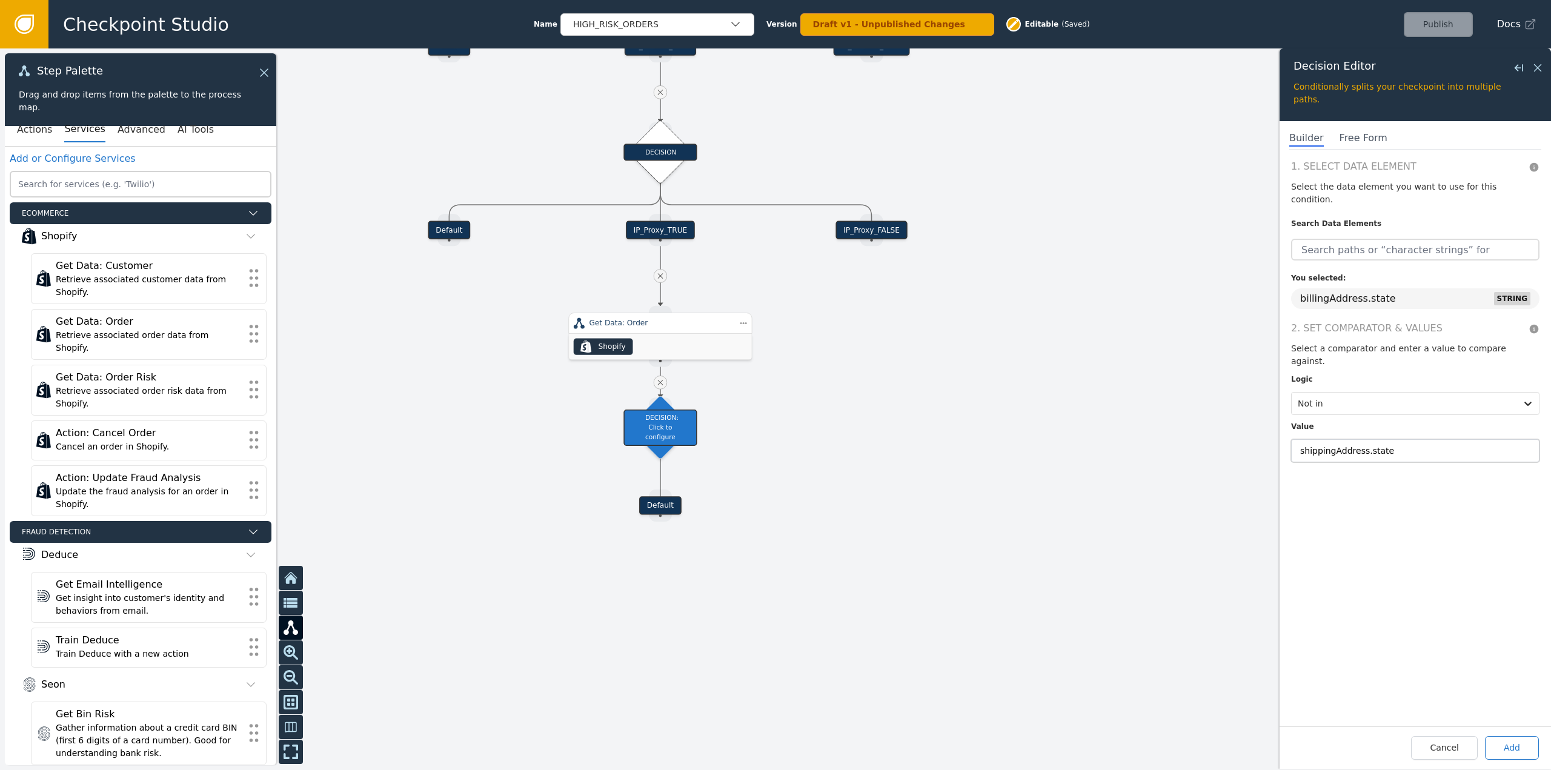
type input "shippingAddress.state"
click at [1500, 746] on button "Add" at bounding box center [1512, 748] width 54 height 24
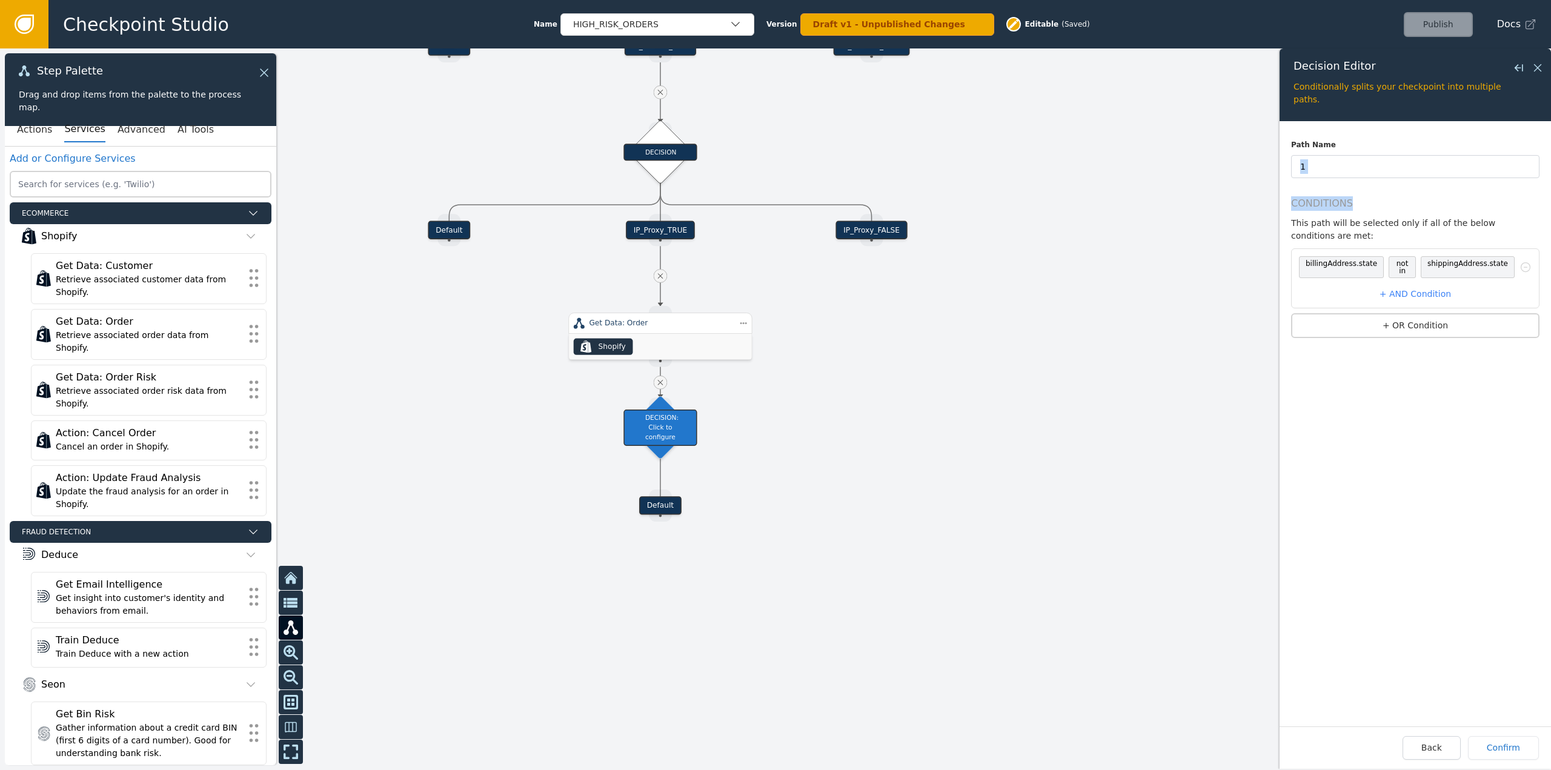
drag, startPoint x: 1371, startPoint y: 181, endPoint x: 1377, endPoint y: 159, distance: 22.6
click at [1377, 166] on div "Path Name 1 Conditions This path will be selected only if all of the below cond…" at bounding box center [1415, 247] width 248 height 217
drag, startPoint x: 1378, startPoint y: 158, endPoint x: 1221, endPoint y: 191, distance: 160.9
click at [1221, 191] on div "Target Handle for step Default Source Handle for step Target Handle for step De…" at bounding box center [775, 409] width 1551 height 722
type input "B"
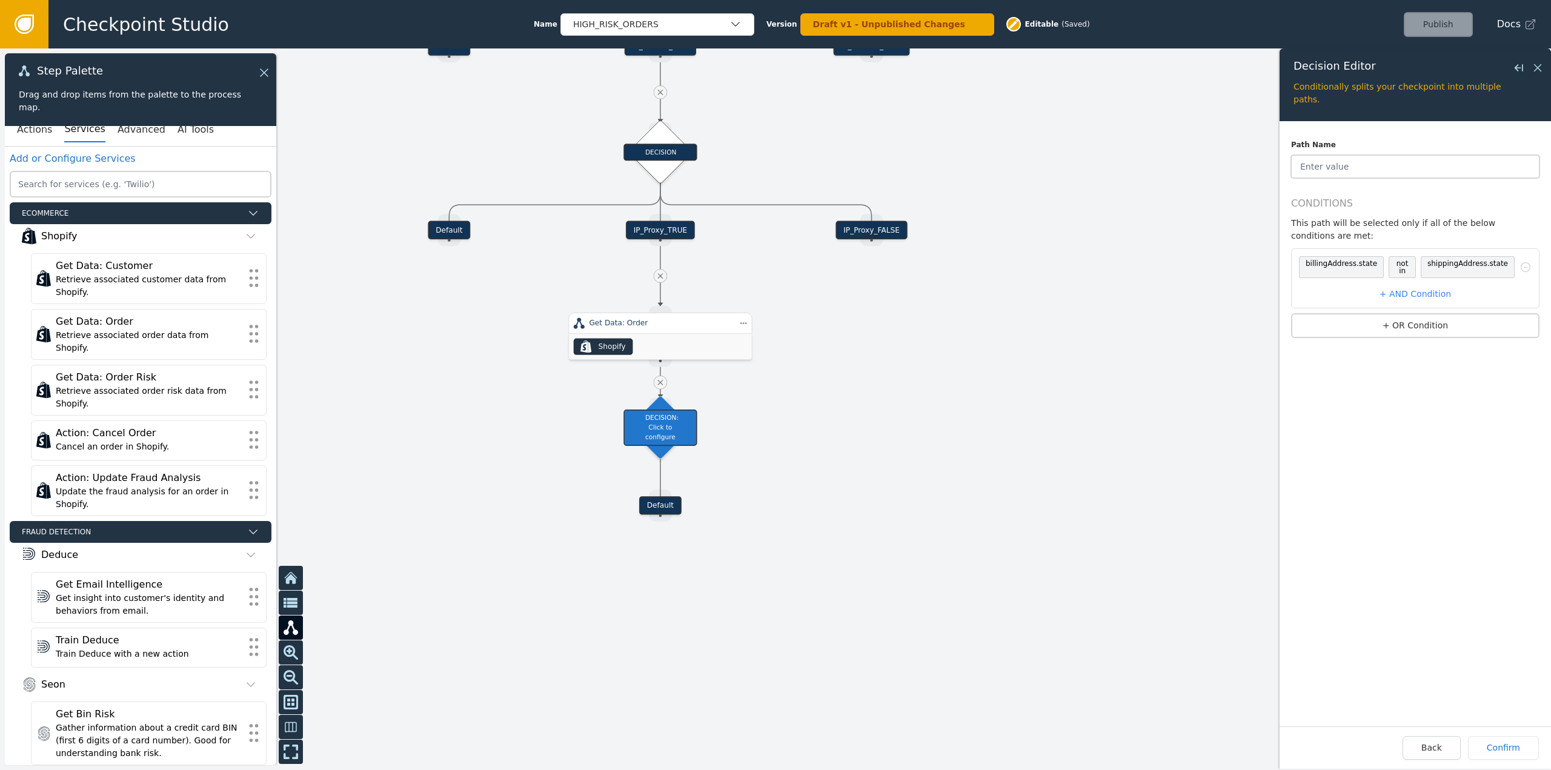
type input "i"
type input "N"
type input "Billing_Shipping_State_Mismatch"
click at [1502, 756] on button "Confirm" at bounding box center [1503, 748] width 71 height 24
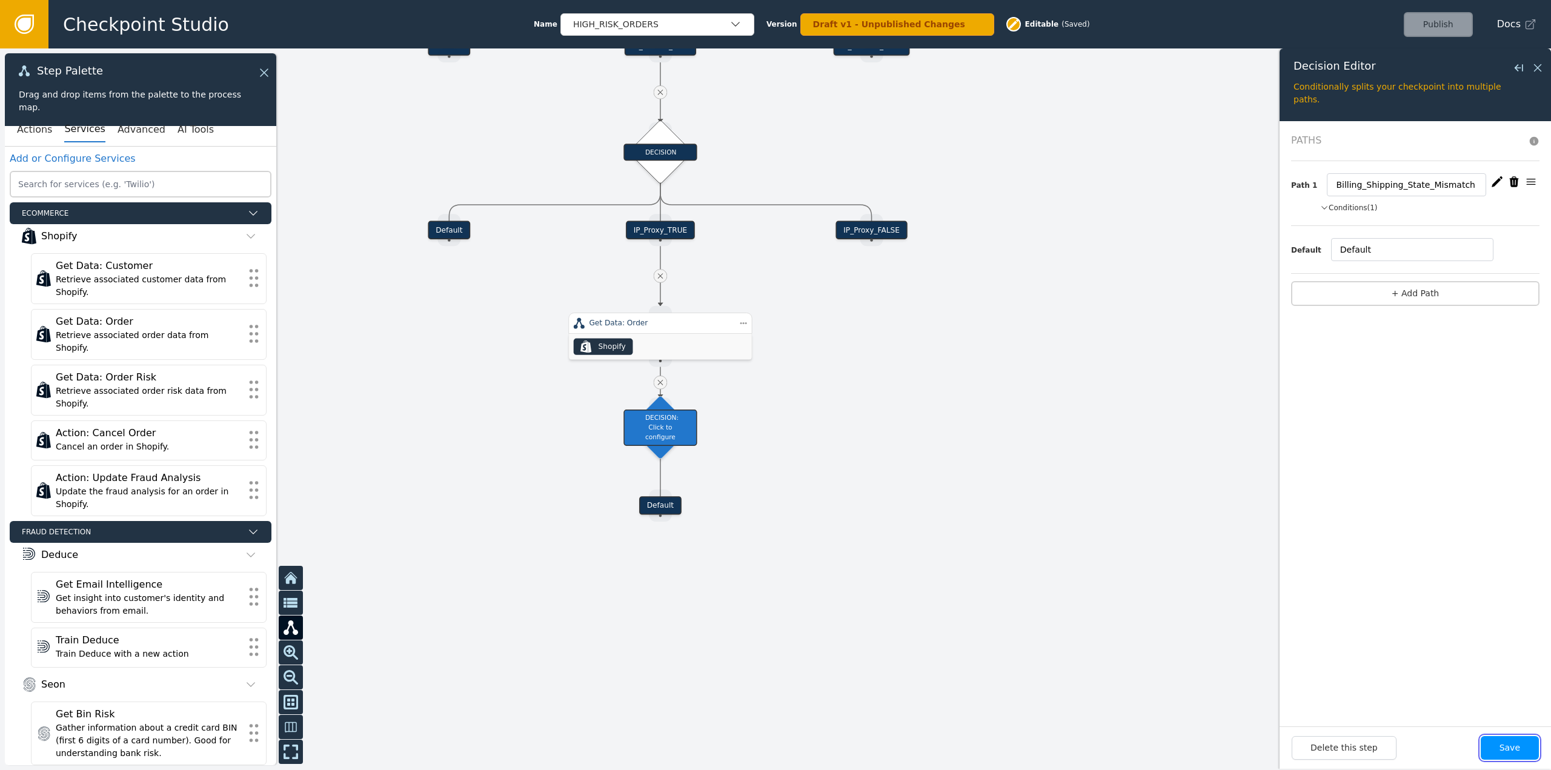
click at [1503, 747] on button "Save" at bounding box center [1510, 748] width 58 height 24
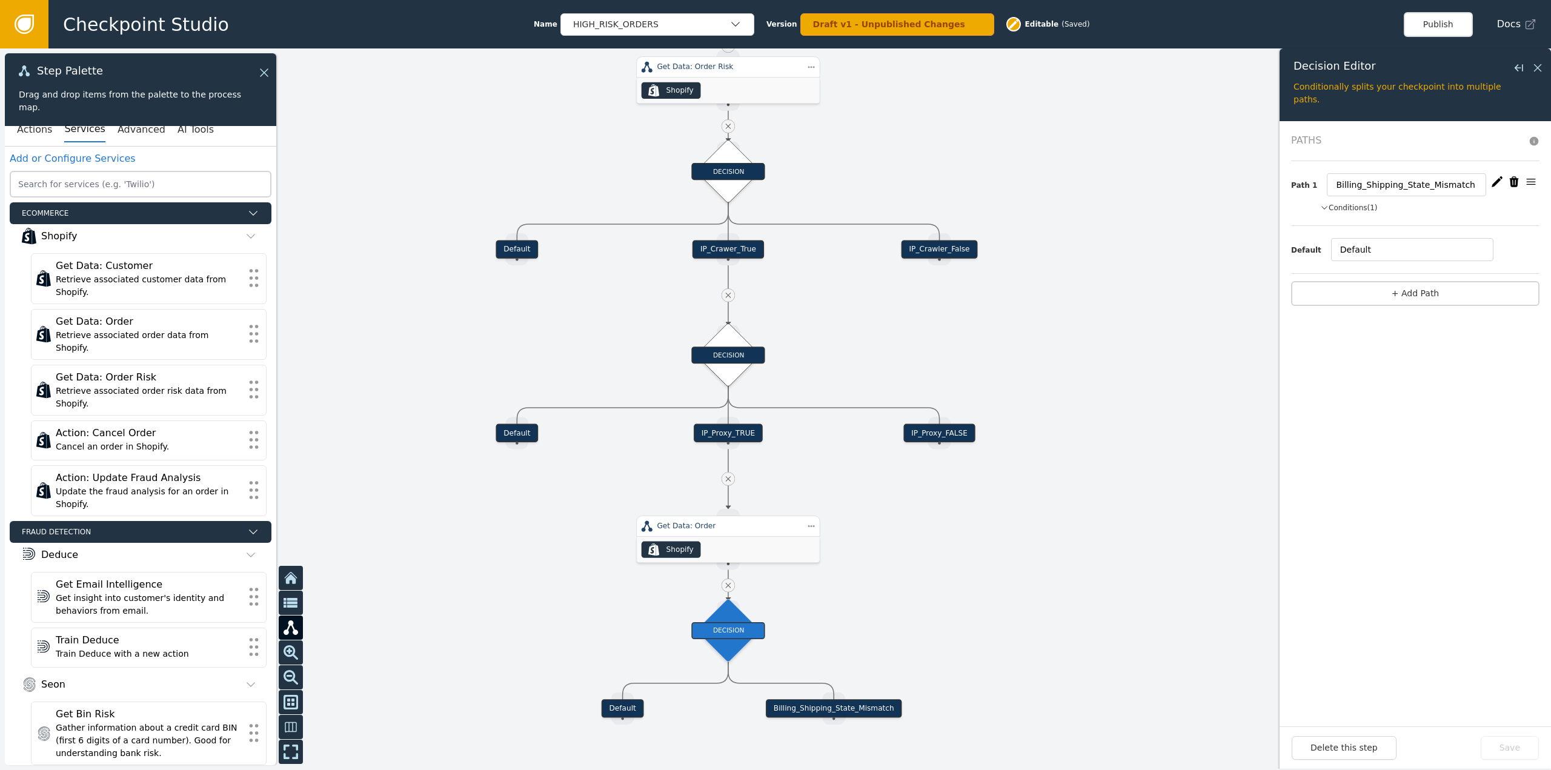
drag, startPoint x: 884, startPoint y: 352, endPoint x: 934, endPoint y: 546, distance: 200.3
click at [934, 546] on div at bounding box center [775, 409] width 1551 height 722
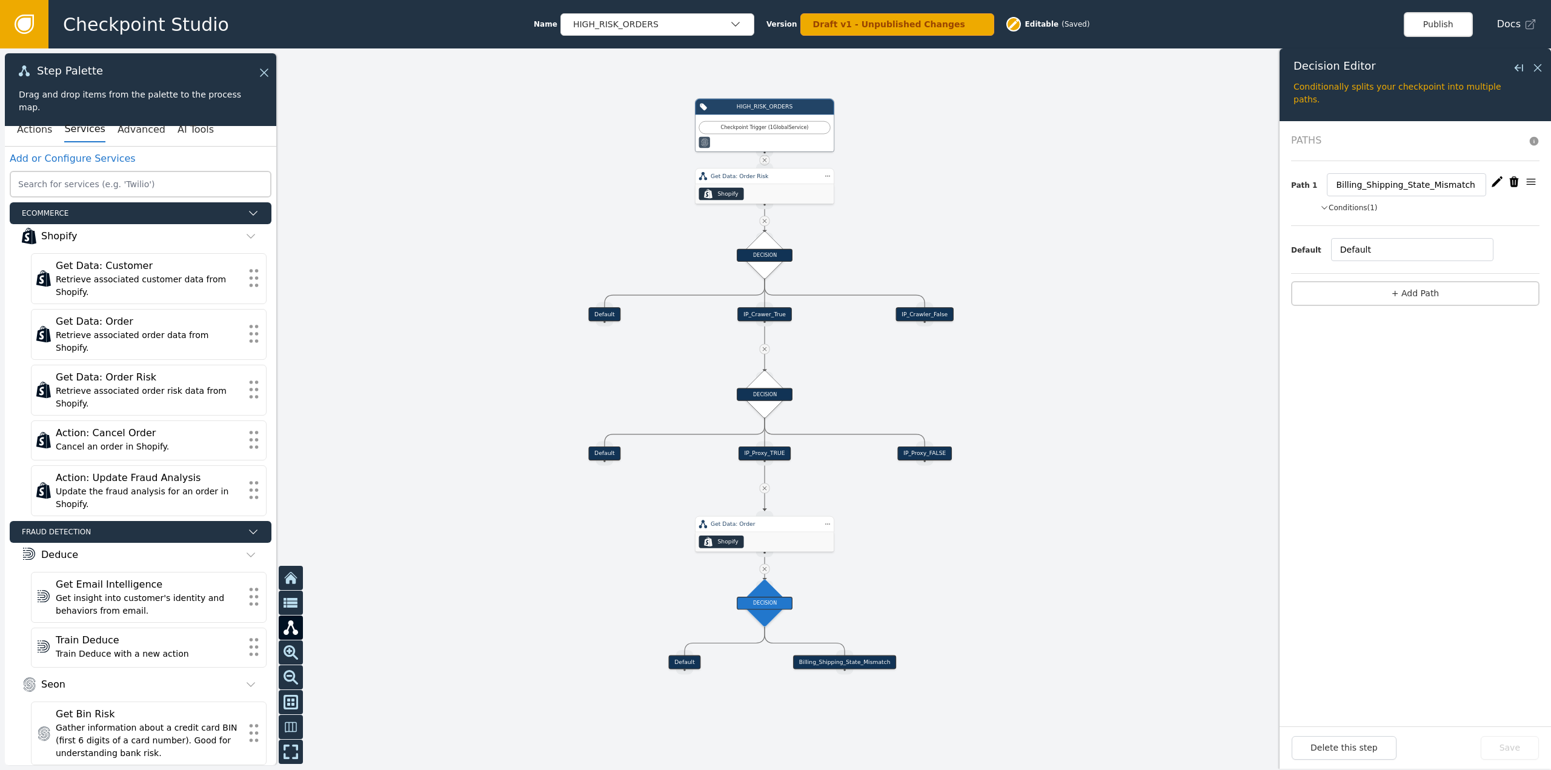
click at [998, 456] on div at bounding box center [775, 409] width 1551 height 722
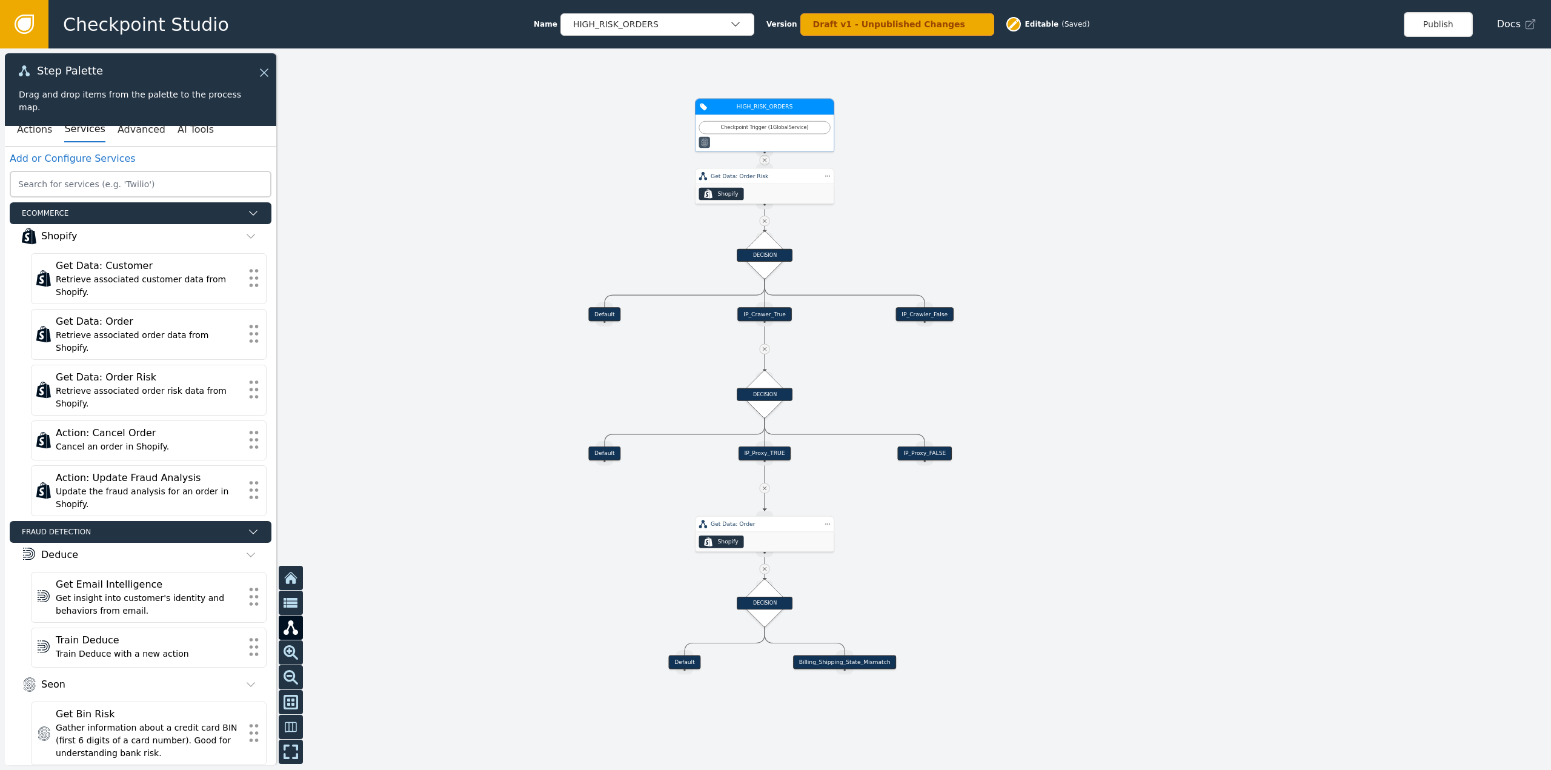
click at [767, 136] on div "Checkpoint Trigger ( 1 Global Service )" at bounding box center [765, 134] width 132 height 27
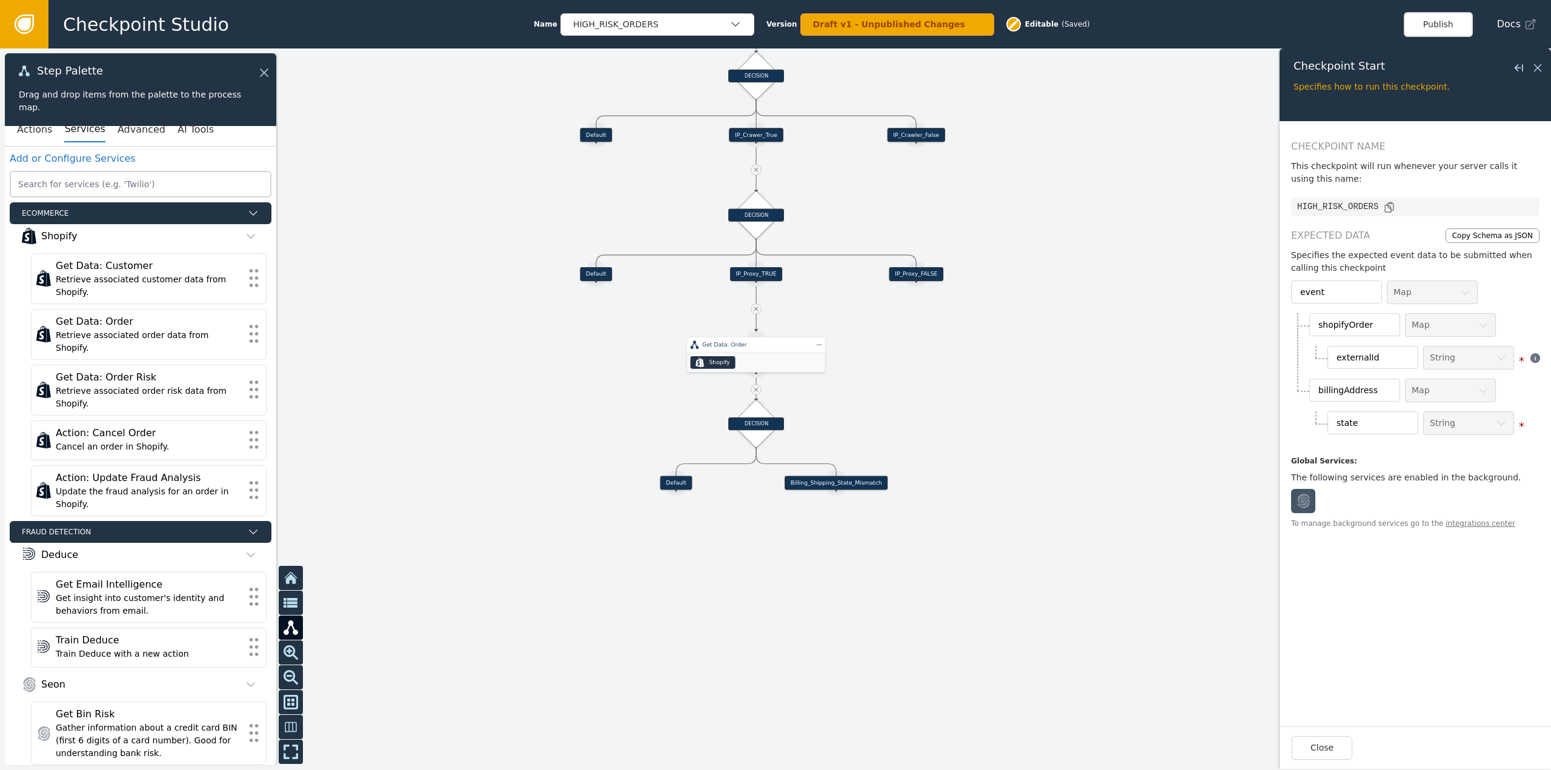
drag, startPoint x: 1041, startPoint y: 683, endPoint x: 1032, endPoint y: 504, distance: 179.6
click at [1032, 504] on div at bounding box center [775, 409] width 1551 height 722
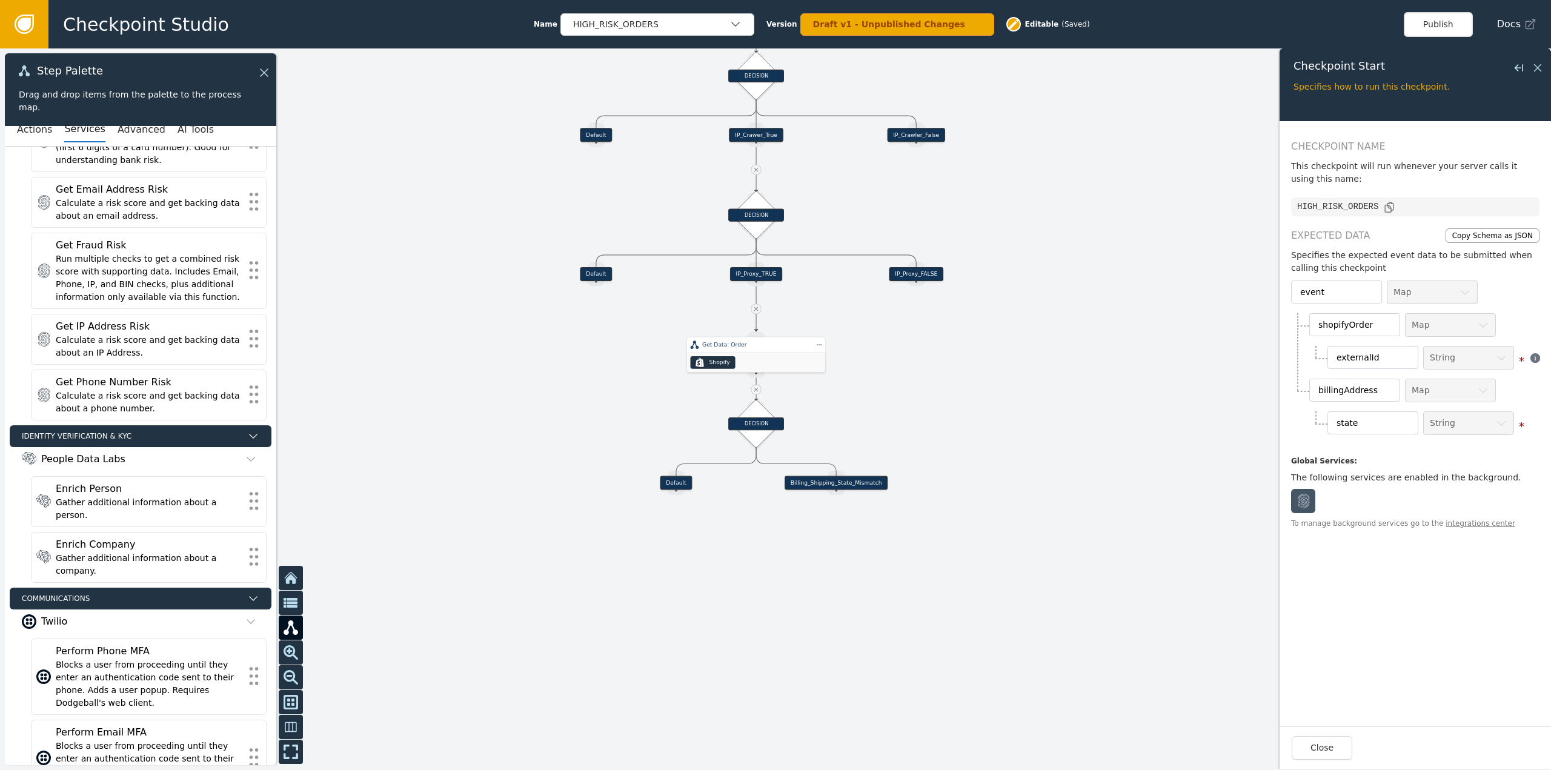
scroll to position [632, 0]
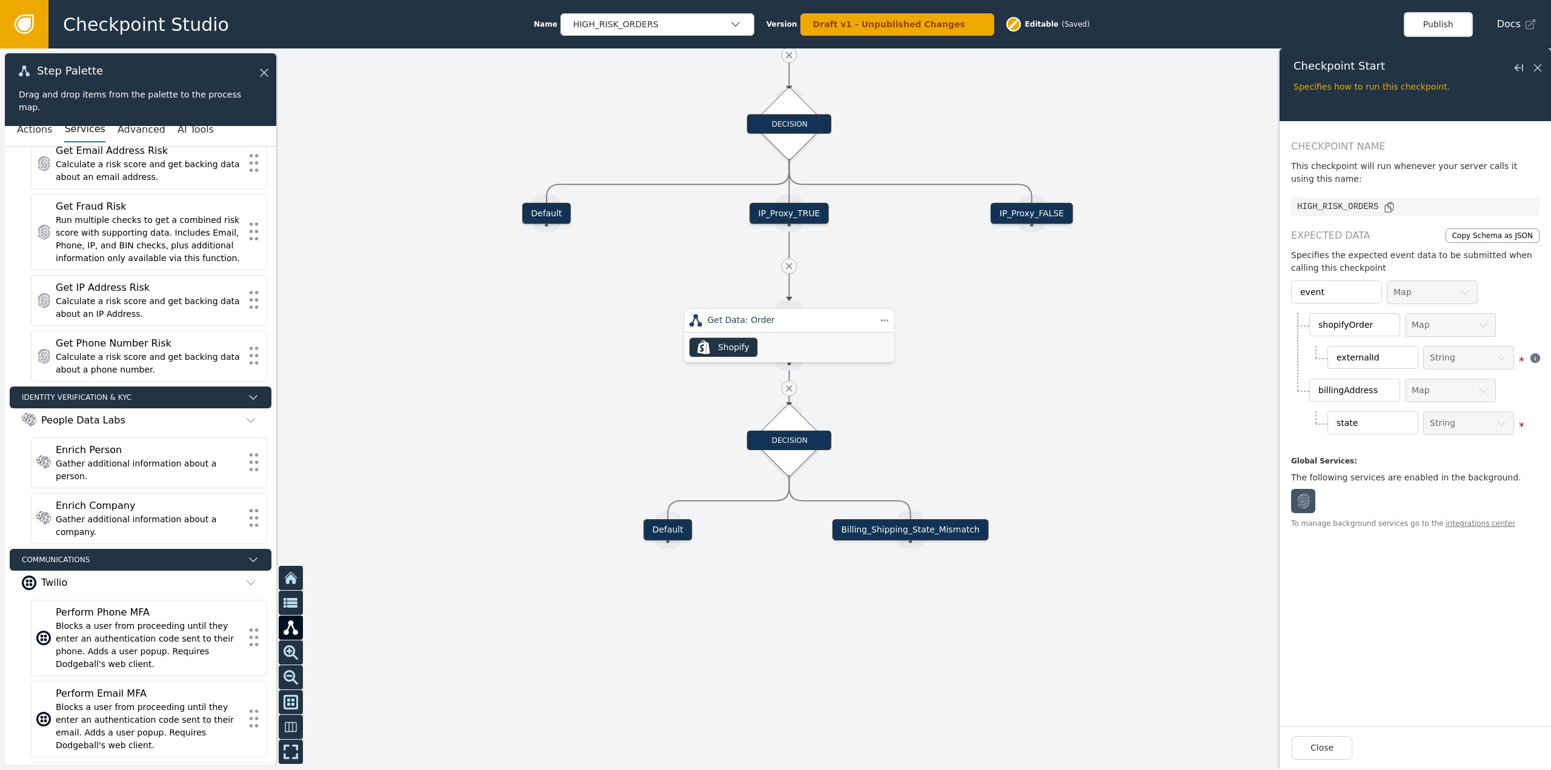
drag, startPoint x: 734, startPoint y: 585, endPoint x: 845, endPoint y: 637, distance: 122.5
click at [845, 637] on div at bounding box center [775, 409] width 1551 height 722
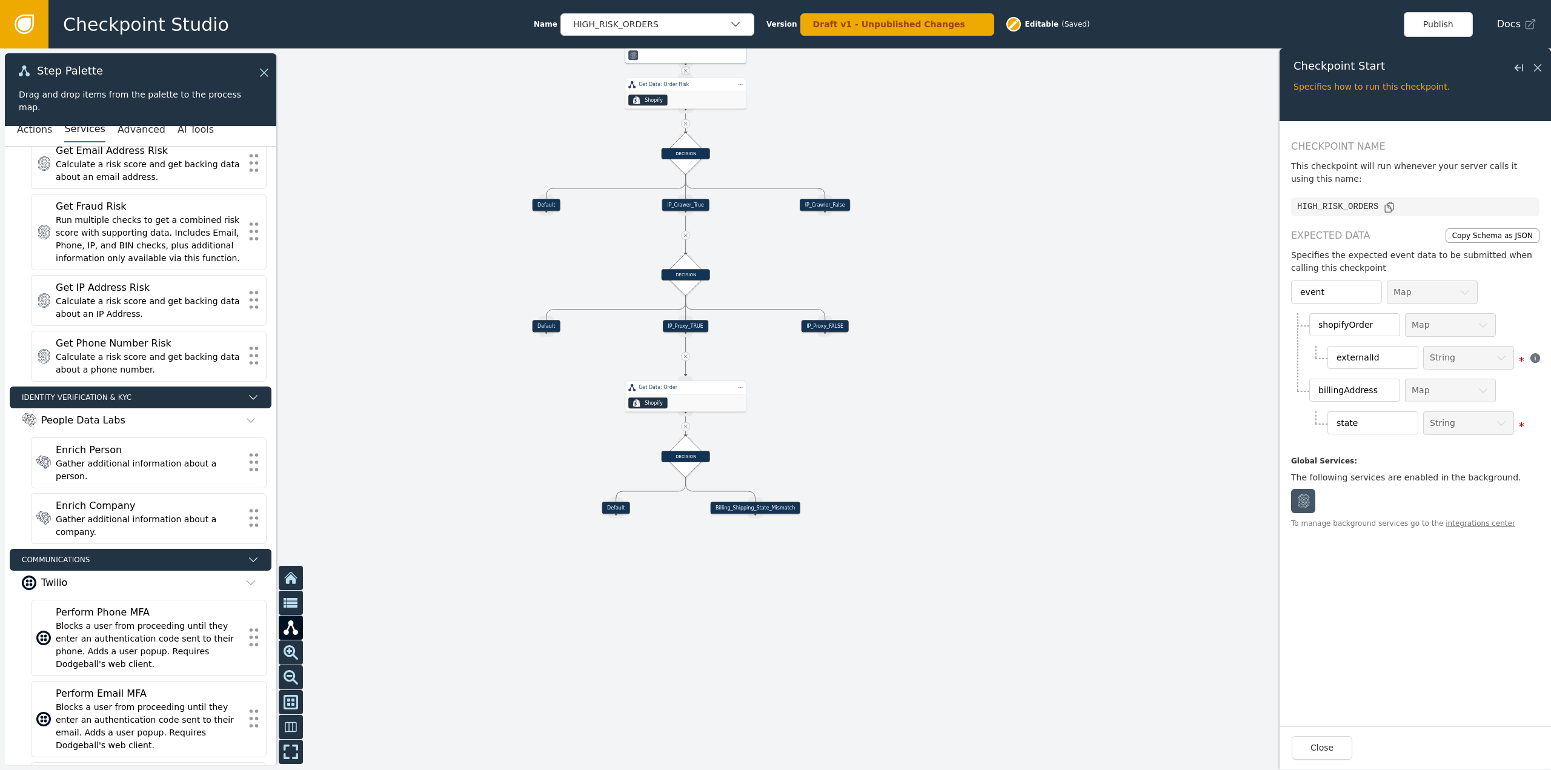
drag, startPoint x: 730, startPoint y: 568, endPoint x: 706, endPoint y: 502, distance: 69.8
click at [703, 556] on div at bounding box center [775, 409] width 1551 height 722
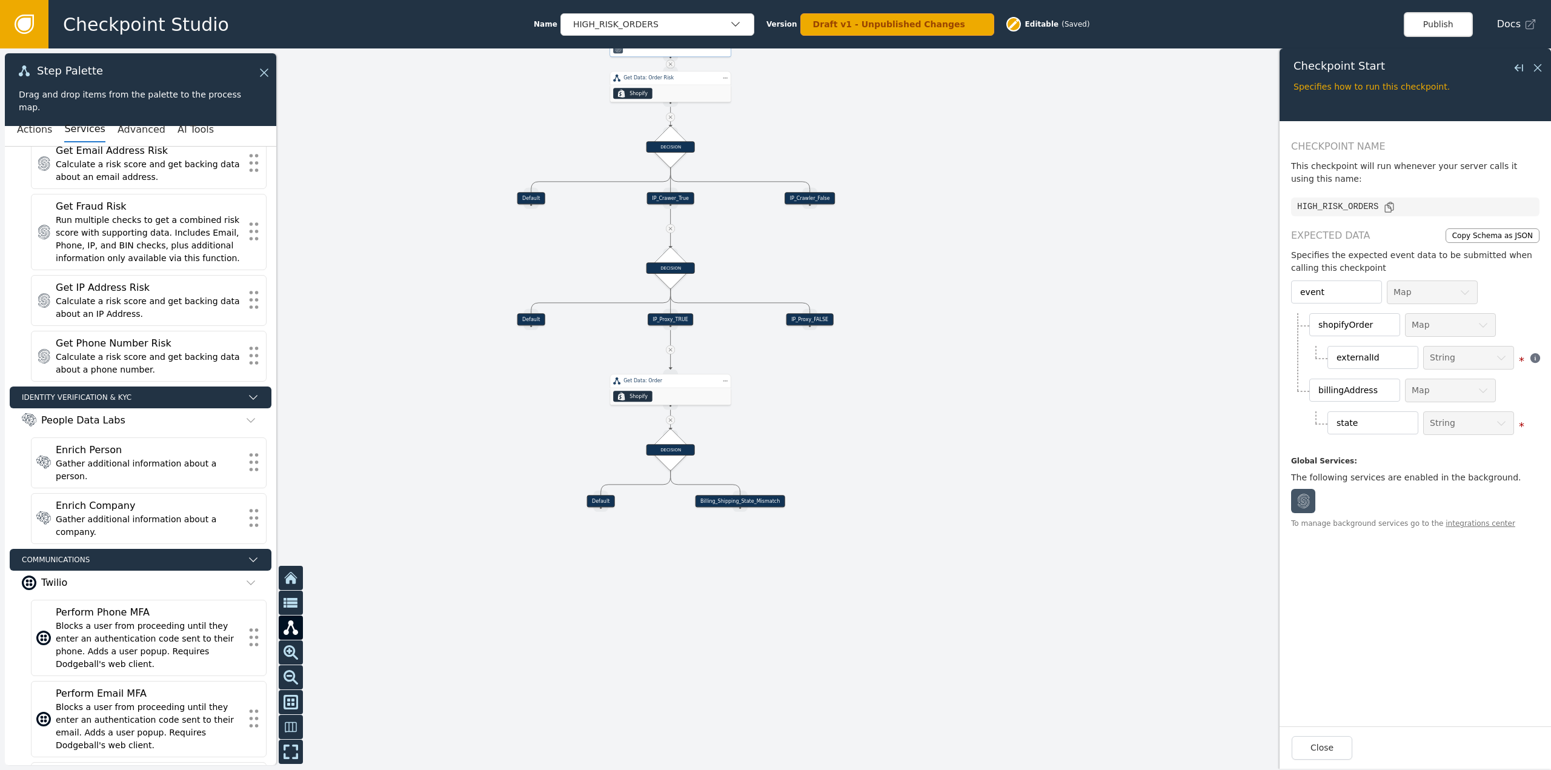
click at [745, 502] on div "Billing_Shipping_State_Mismatch" at bounding box center [741, 501] width 90 height 12
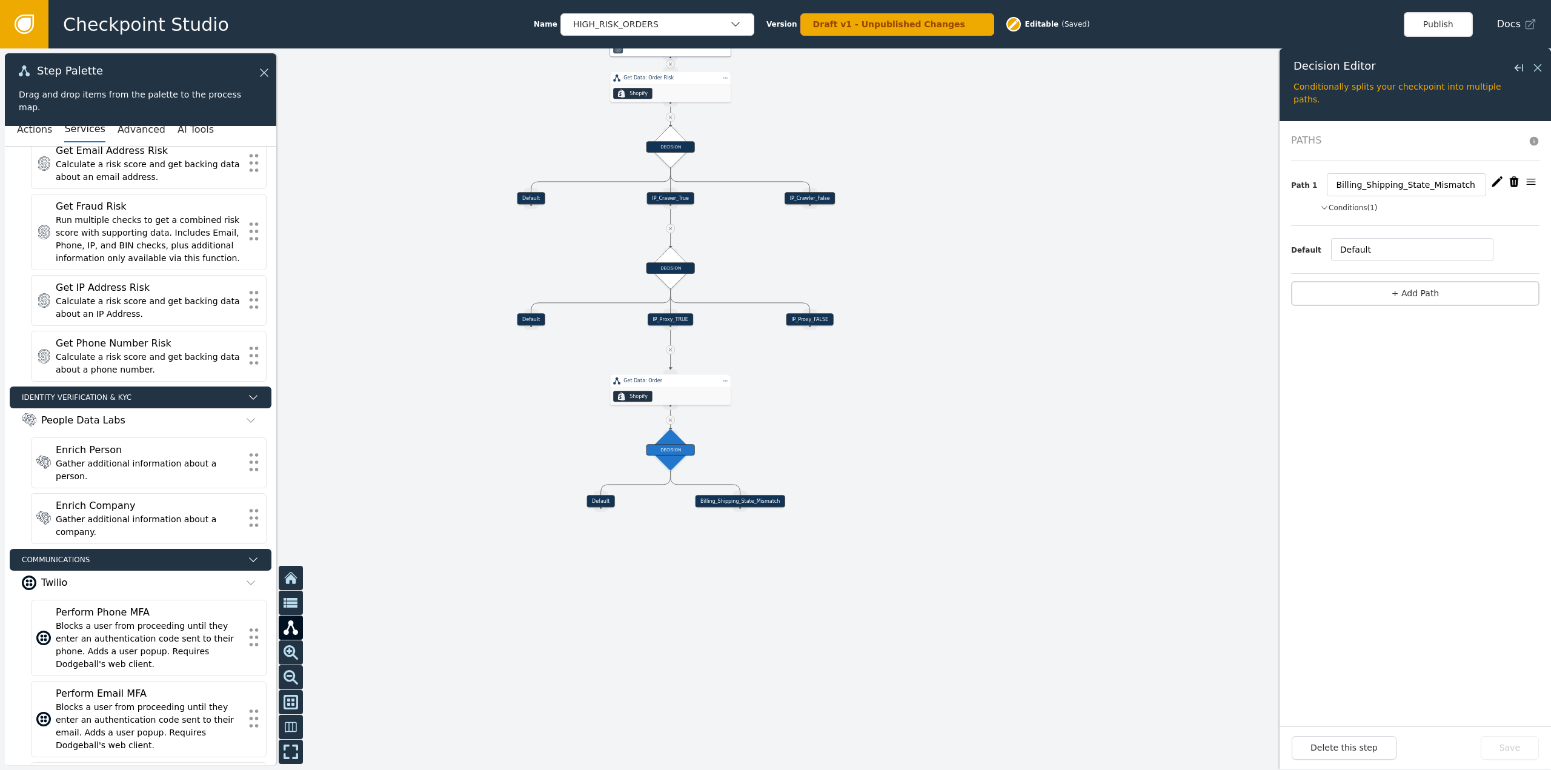
drag, startPoint x: 81, startPoint y: 136, endPoint x: 50, endPoint y: 134, distance: 30.4
click at [79, 136] on button "Services" at bounding box center [84, 129] width 41 height 25
click at [12, 128] on div "Actions Services Advanced AI Tools" at bounding box center [140, 129] width 271 height 33
click at [17, 128] on div "Actions Services Advanced AI Tools" at bounding box center [140, 129] width 271 height 33
click at [27, 135] on button "Actions" at bounding box center [34, 129] width 35 height 25
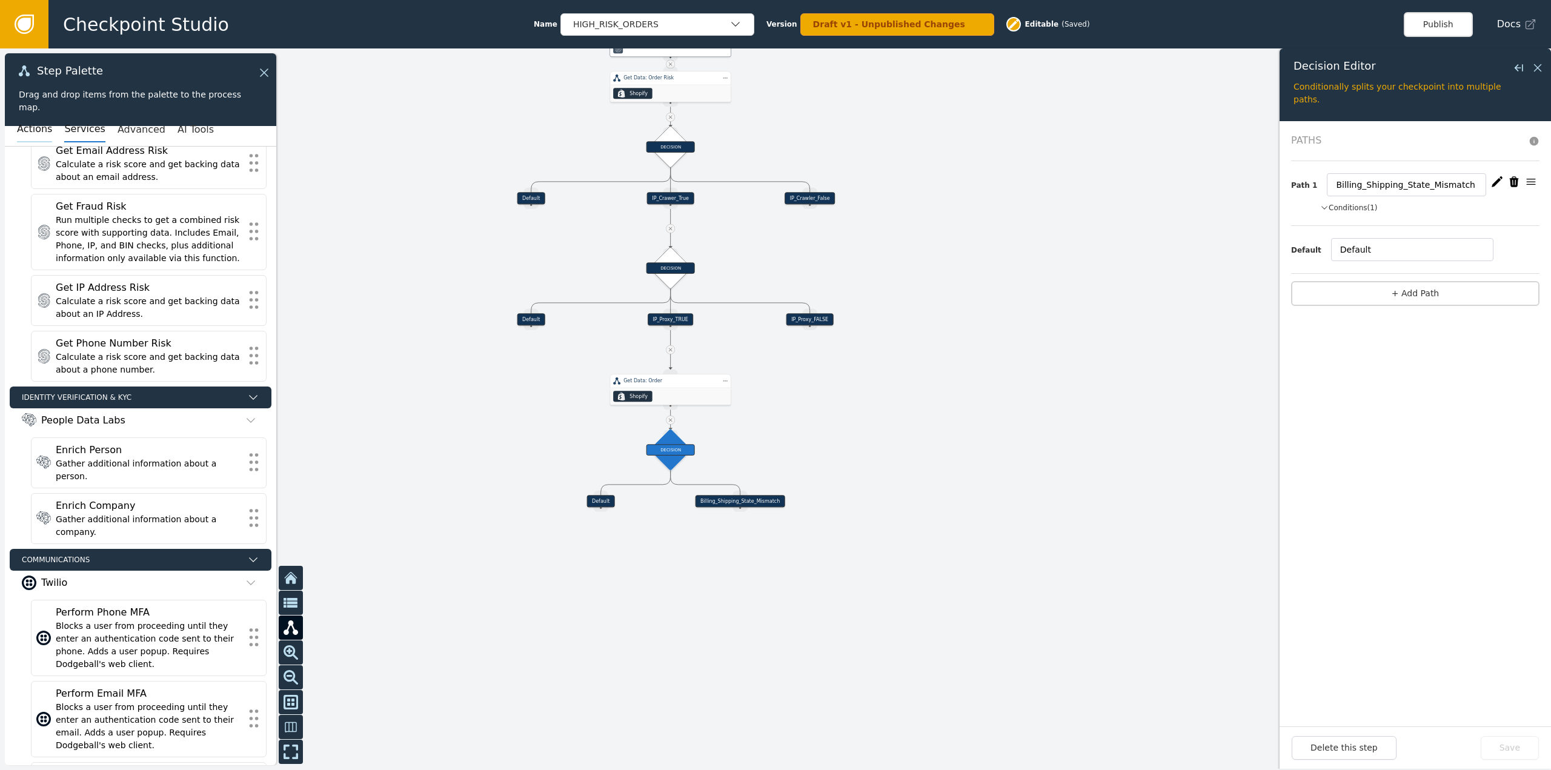
scroll to position [0, 0]
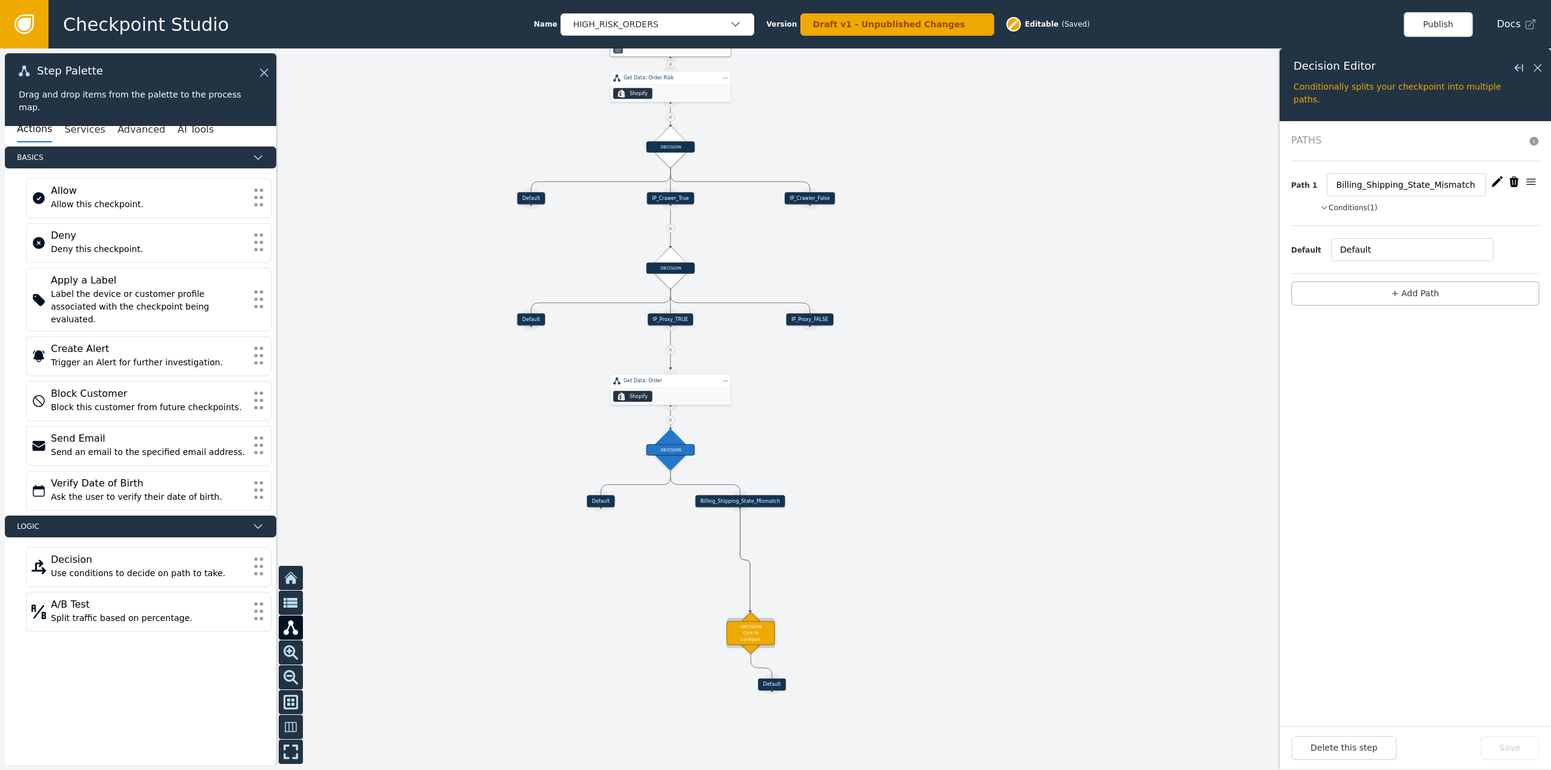
drag, startPoint x: 744, startPoint y: 508, endPoint x: 750, endPoint y: 613, distance: 105.0
click at [750, 371] on div "Target Handle for step Default Source Handle for step Target Handle for step Bi…" at bounding box center [919, 190] width 776 height 361
drag, startPoint x: 748, startPoint y: 595, endPoint x: 734, endPoint y: 561, distance: 36.7
click at [734, 599] on div "DECISION: Click to configure" at bounding box center [745, 611] width 48 height 24
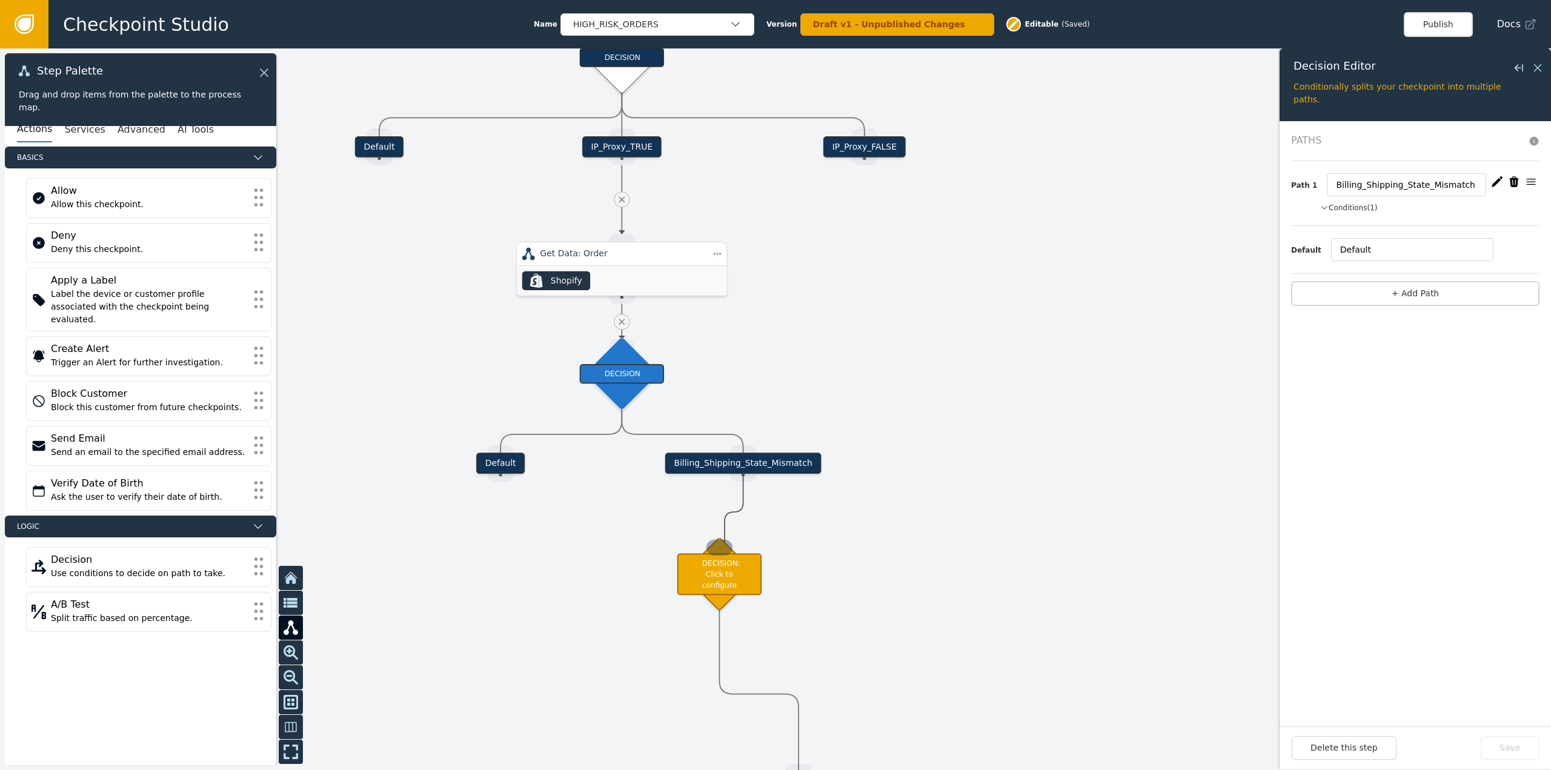
drag, startPoint x: 742, startPoint y: 481, endPoint x: 725, endPoint y: 550, distance: 70.6
click at [747, 591] on div "DECISION: Click to configure" at bounding box center [743, 585] width 84 height 42
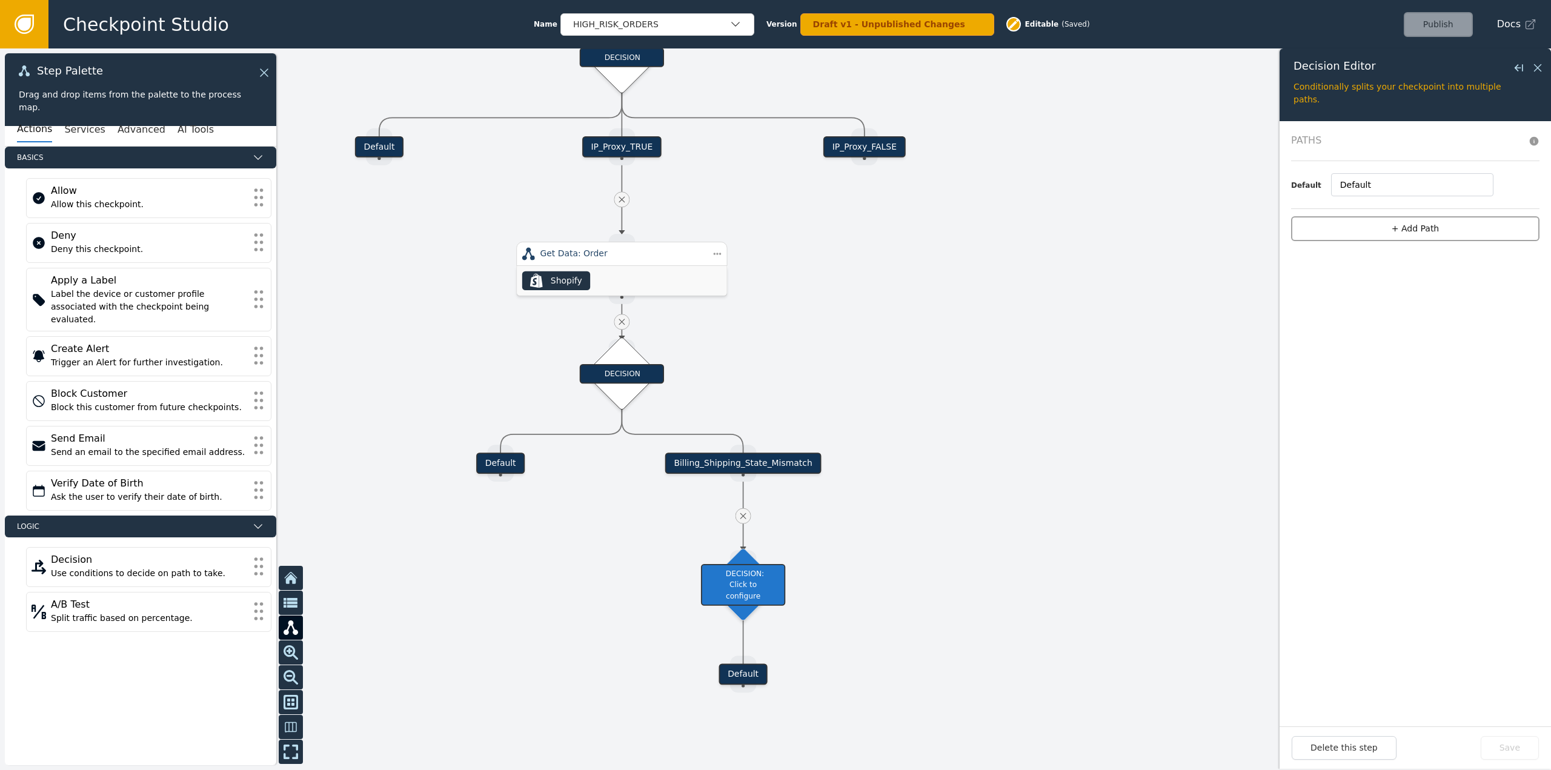
click at [1464, 229] on button "+ Add Path" at bounding box center [1415, 228] width 248 height 25
click at [1482, 208] on button "+ add" at bounding box center [1476, 207] width 22 height 11
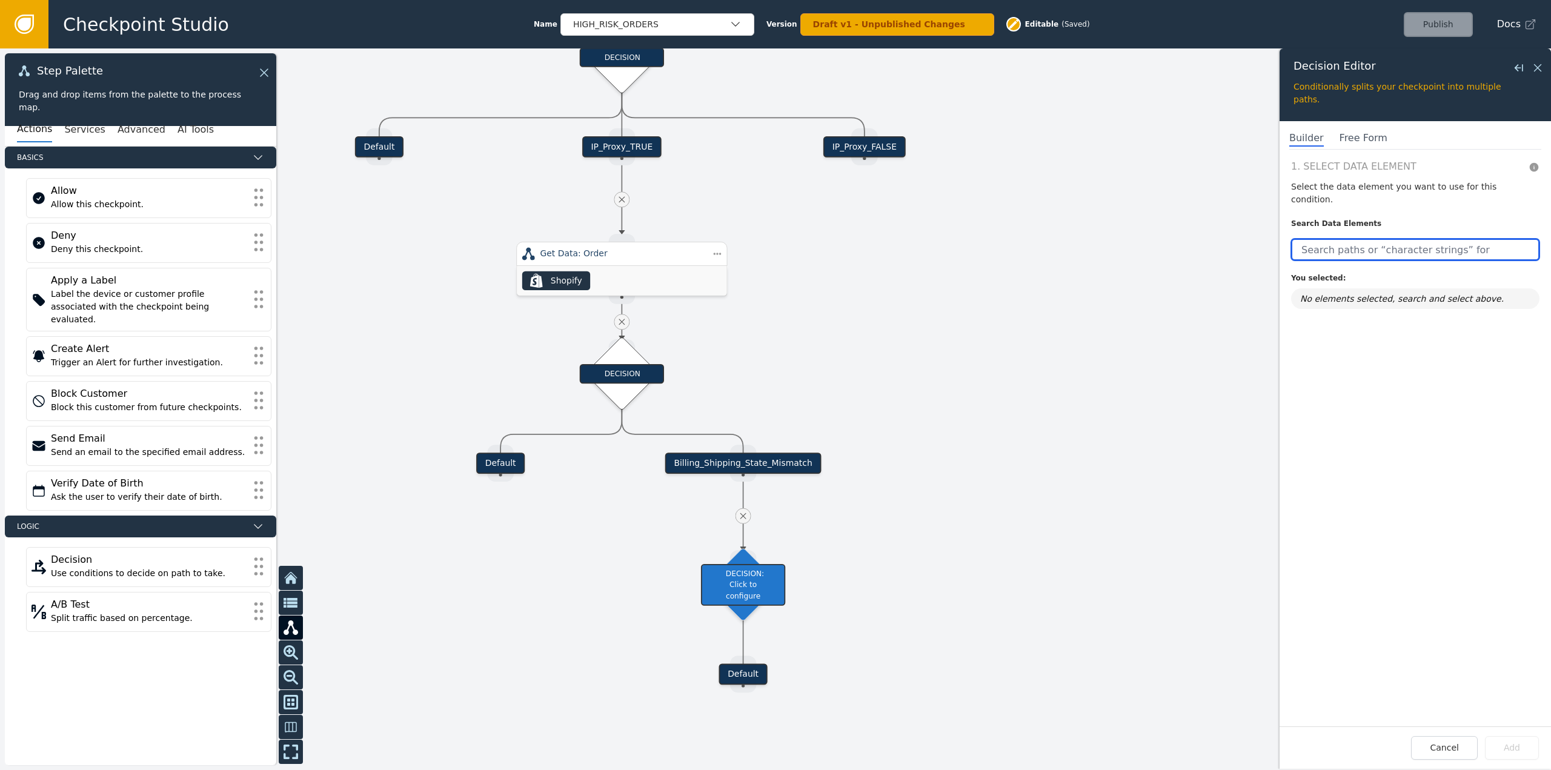
click at [1403, 239] on input "text" at bounding box center [1415, 250] width 248 height 22
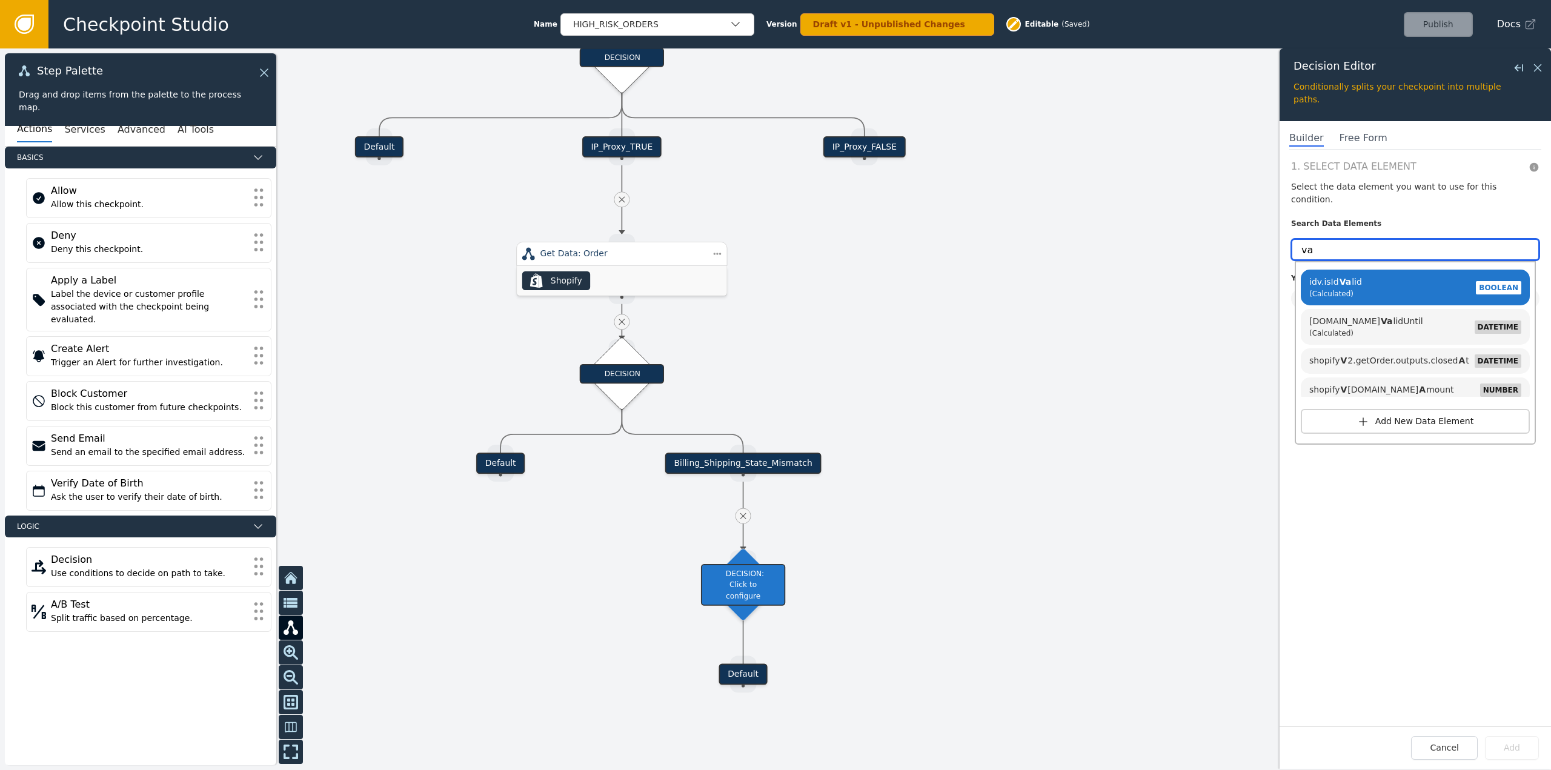
type input "v"
drag, startPoint x: 1365, startPoint y: 233, endPoint x: 1288, endPoint y: 238, distance: 77.1
click at [1291, 236] on div "1. Select Data Element Select the data element you want to use for this conditi…" at bounding box center [1415, 442] width 271 height 567
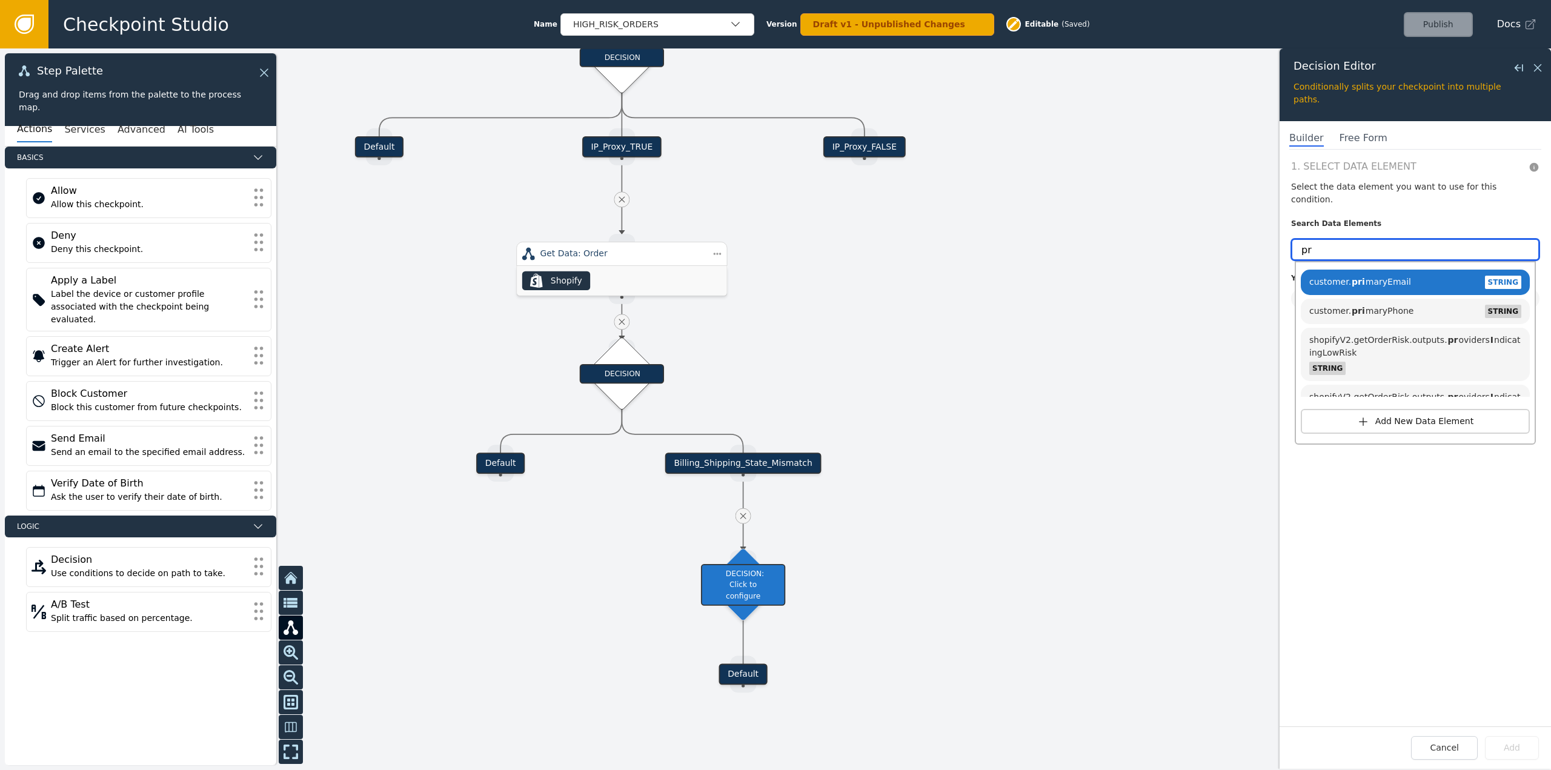
type input "p"
type input "c"
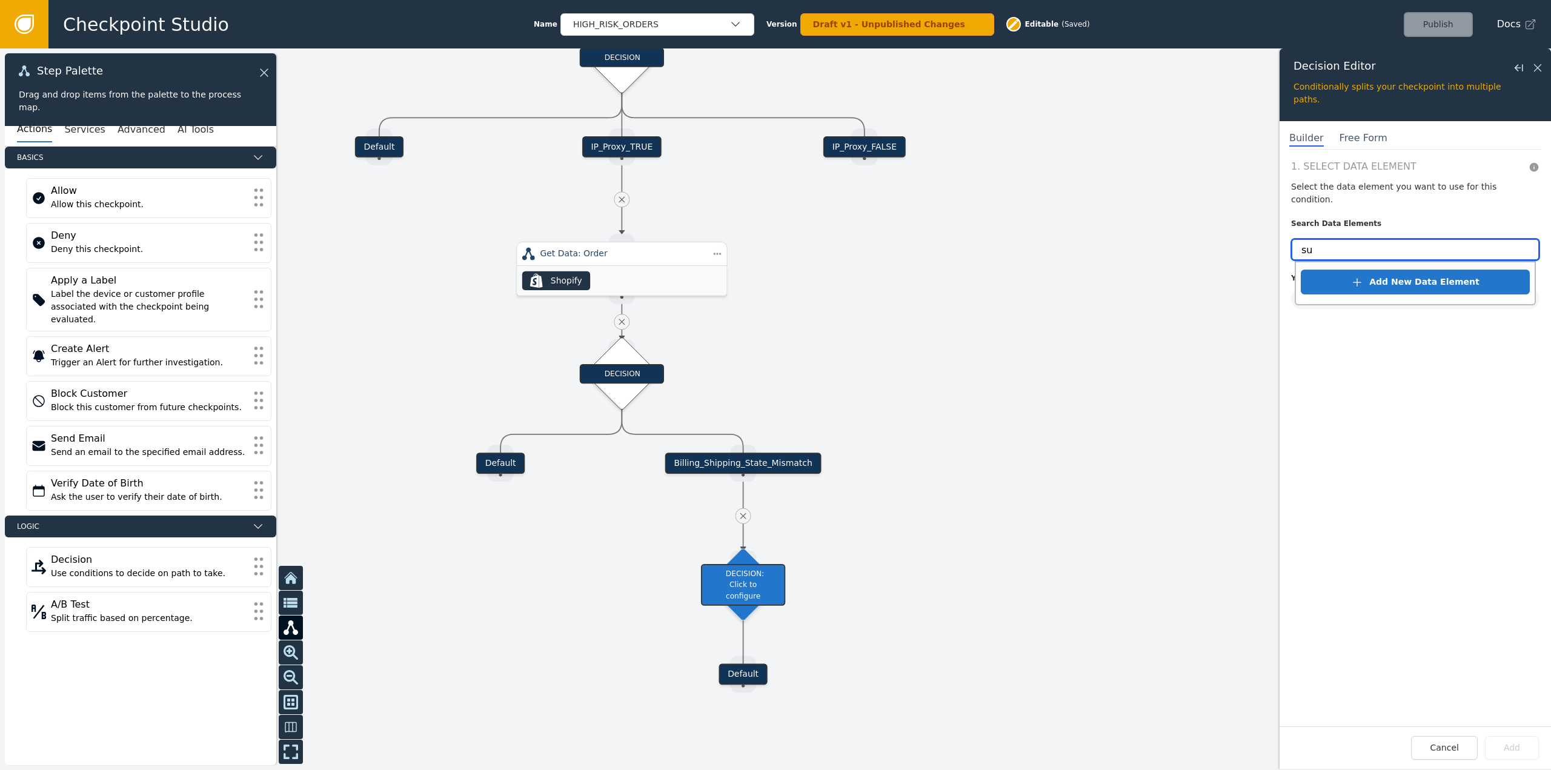
type input "s"
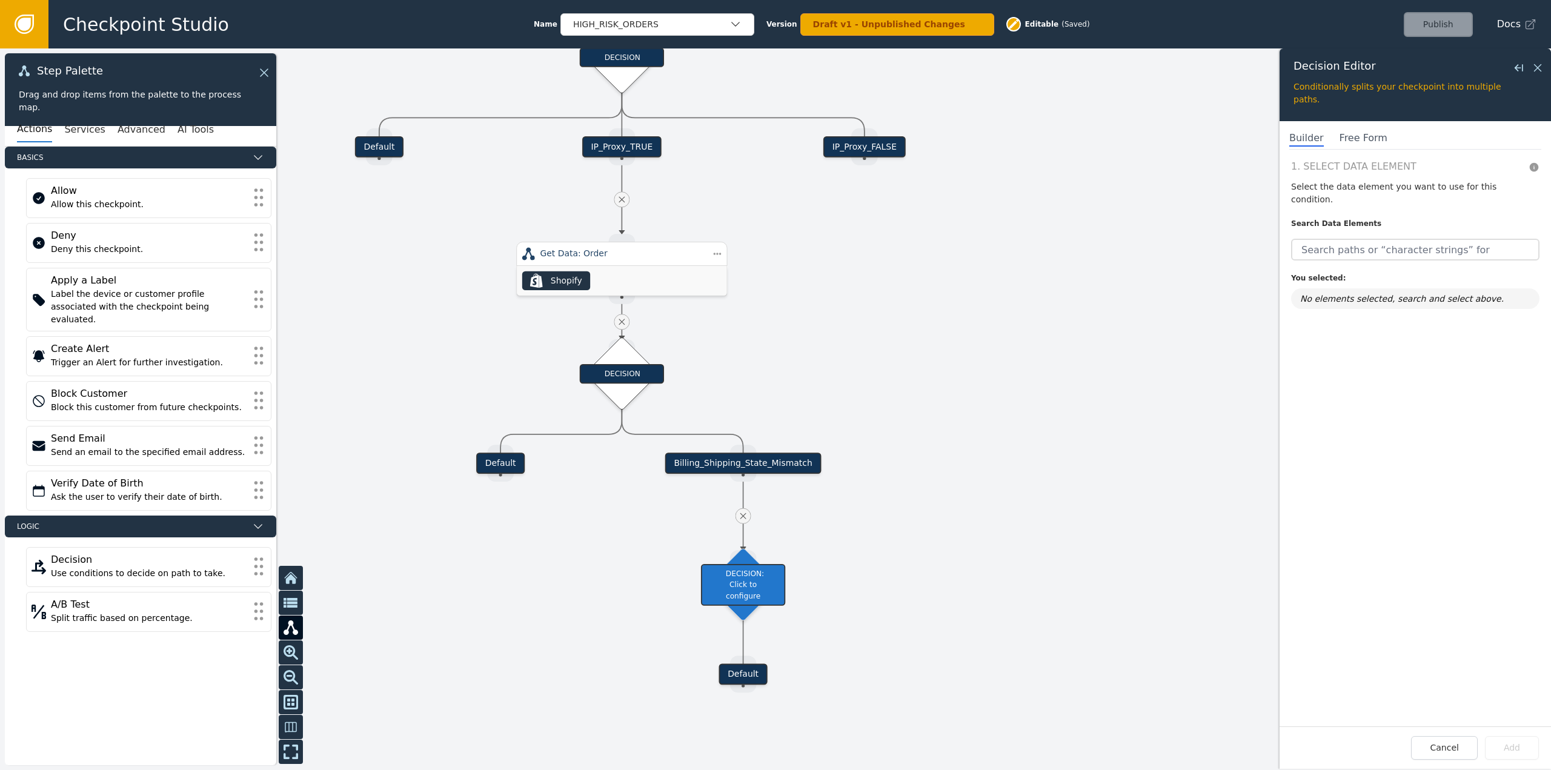
click at [949, 457] on div at bounding box center [775, 409] width 1551 height 722
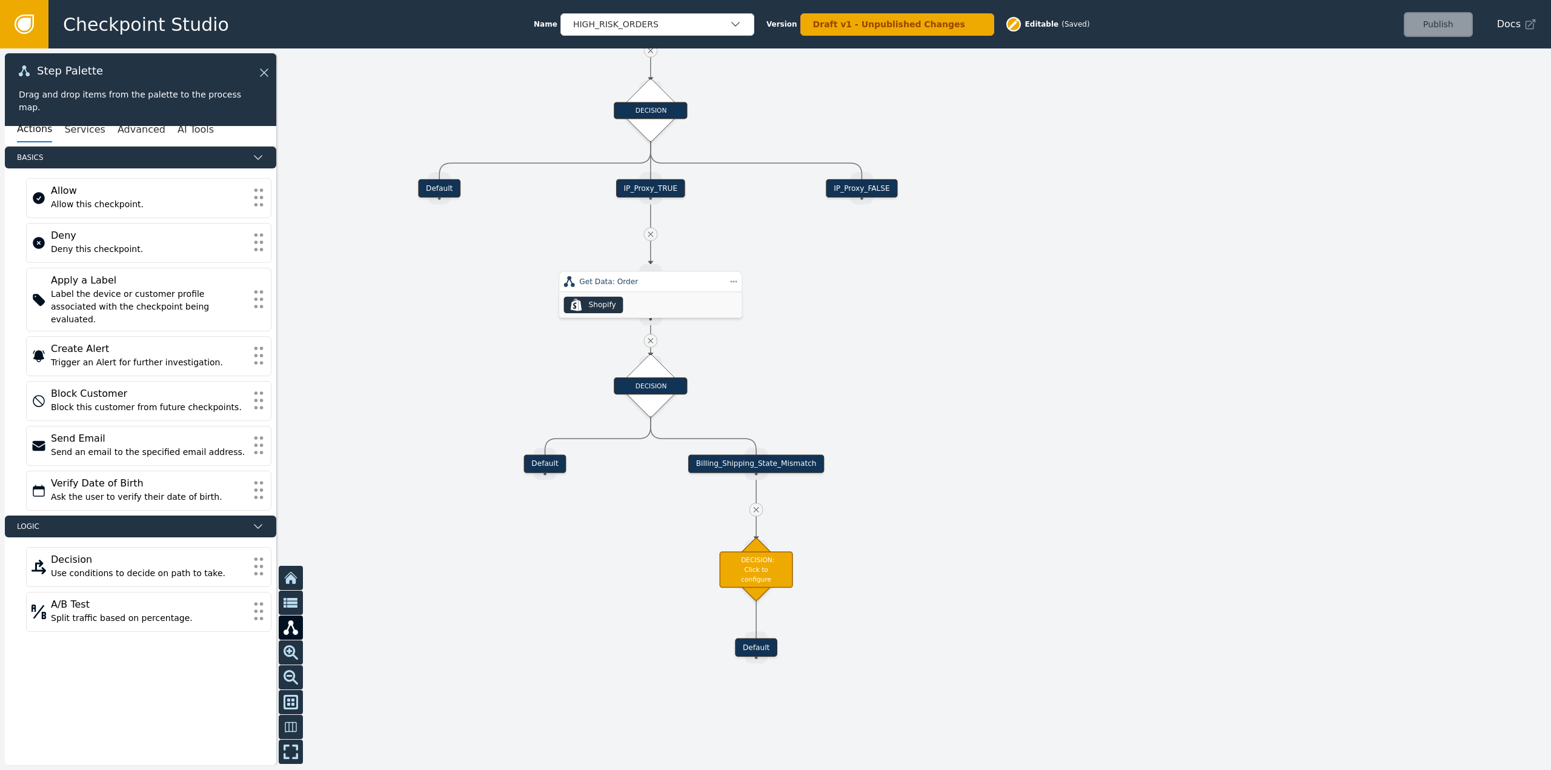
click at [759, 516] on div at bounding box center [757, 510] width 14 height 14
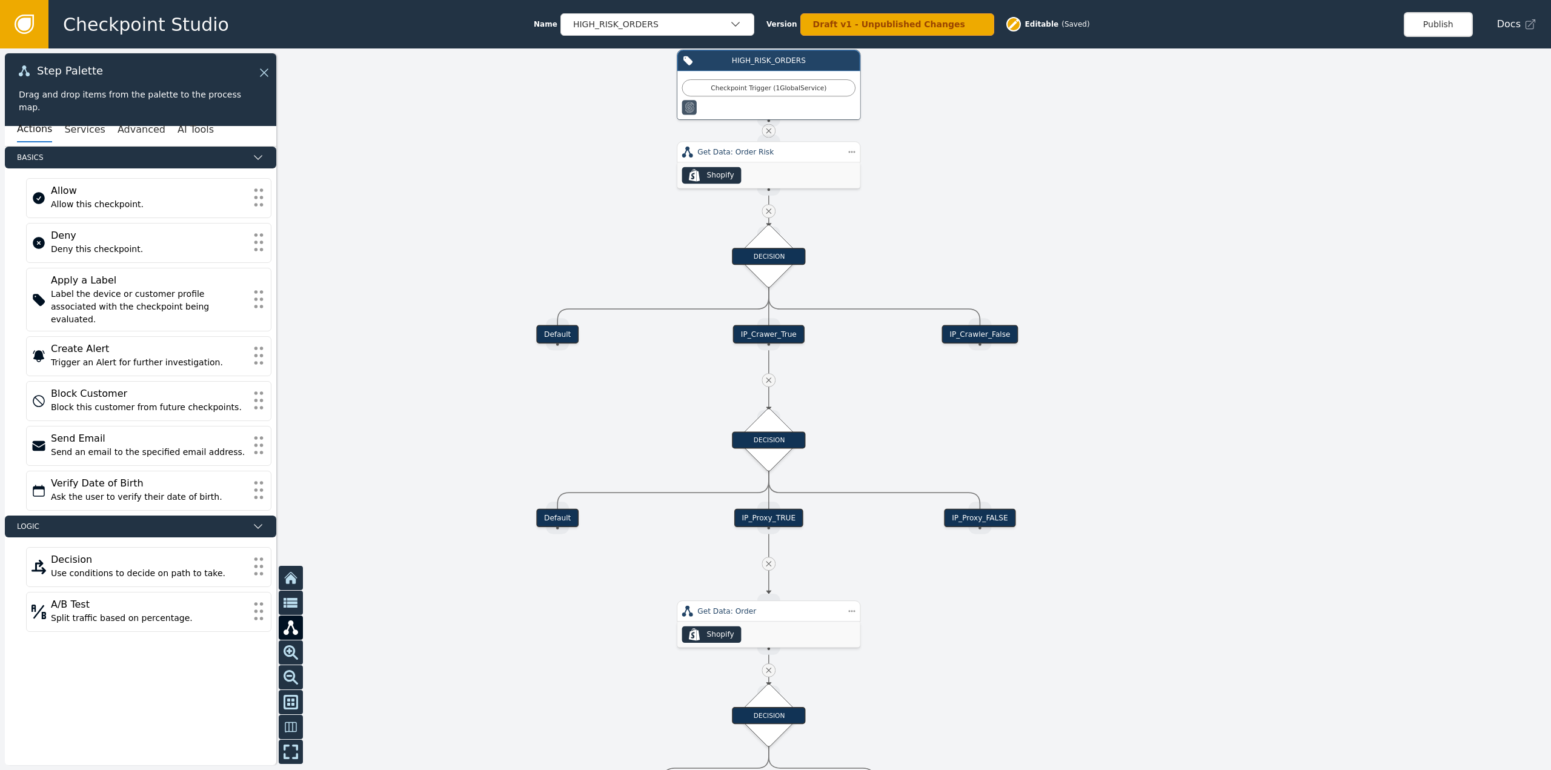
drag, startPoint x: 965, startPoint y: 438, endPoint x: 1045, endPoint y: 663, distance: 239.2
click at [1045, 663] on div at bounding box center [775, 409] width 1551 height 722
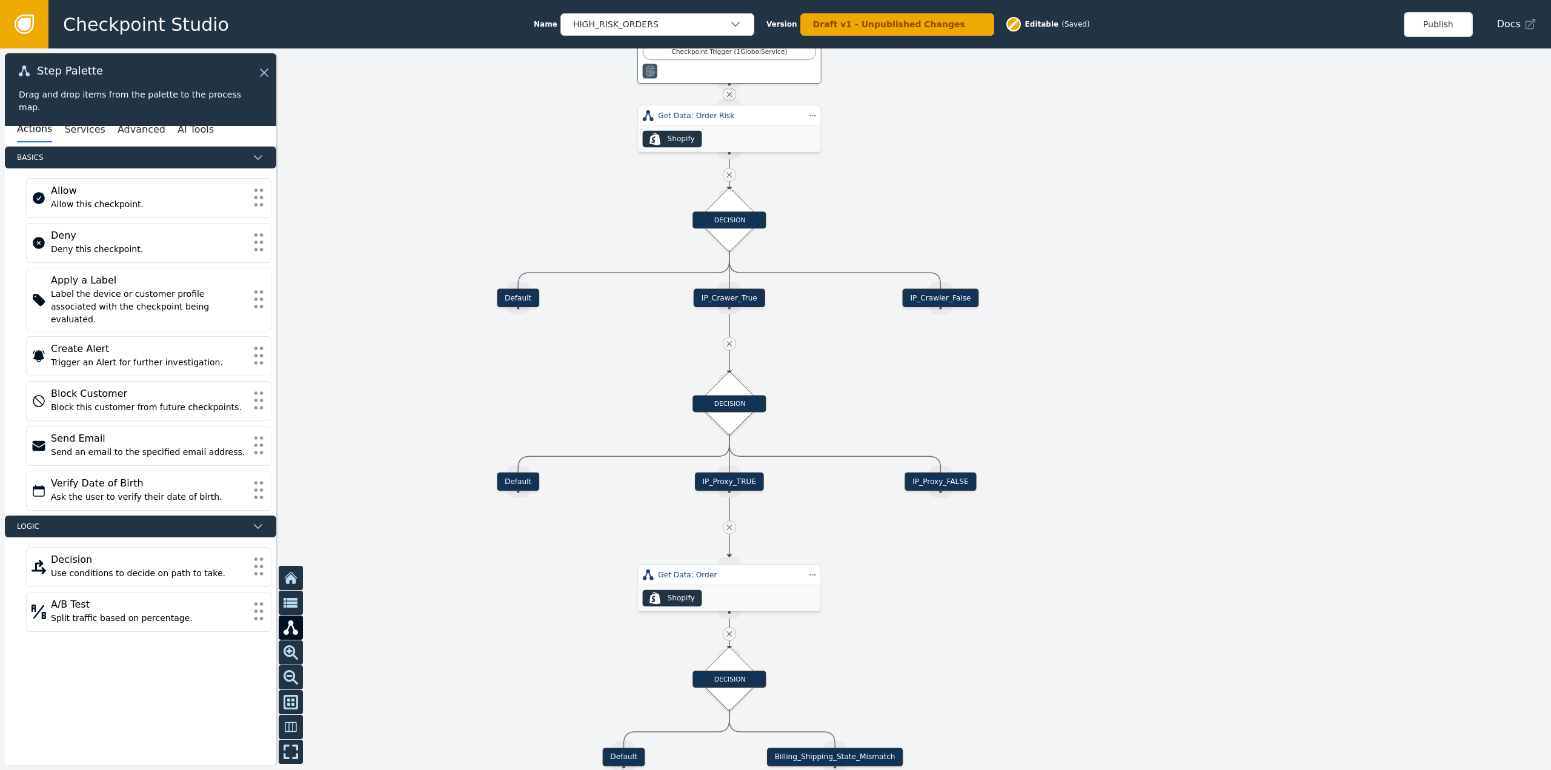
drag, startPoint x: 608, startPoint y: 253, endPoint x: 554, endPoint y: 188, distance: 84.7
click at [554, 188] on div at bounding box center [775, 409] width 1551 height 722
click at [522, 142] on div at bounding box center [775, 409] width 1551 height 722
drag, startPoint x: 722, startPoint y: 119, endPoint x: 1074, endPoint y: 186, distance: 357.8
click at [1074, 185] on div "Get Data: Order Risk" at bounding box center [1067, 180] width 142 height 11
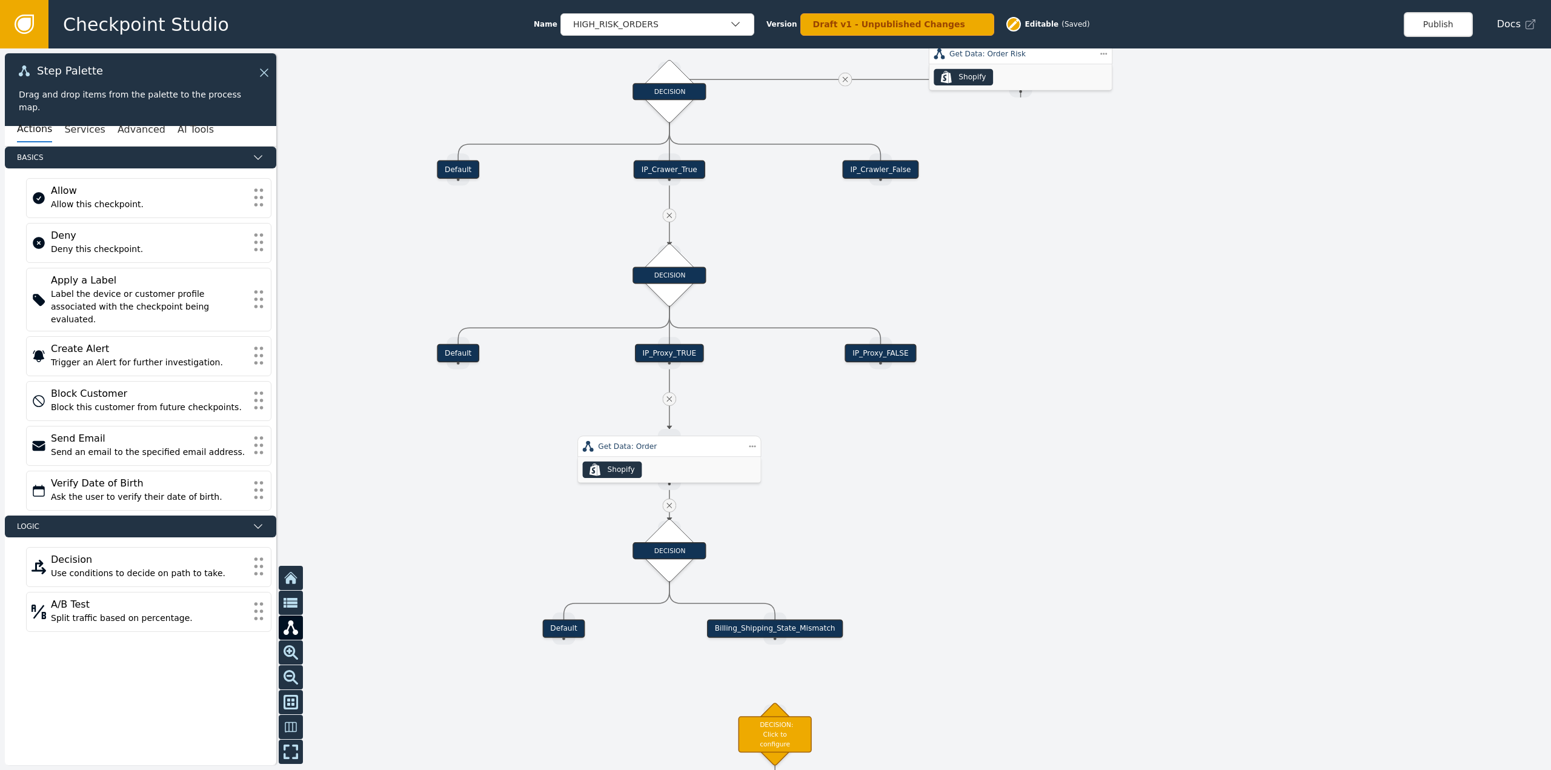
drag, startPoint x: 408, startPoint y: 218, endPoint x: 417, endPoint y: 342, distance: 125.1
click at [358, 136] on div at bounding box center [775, 409] width 1551 height 722
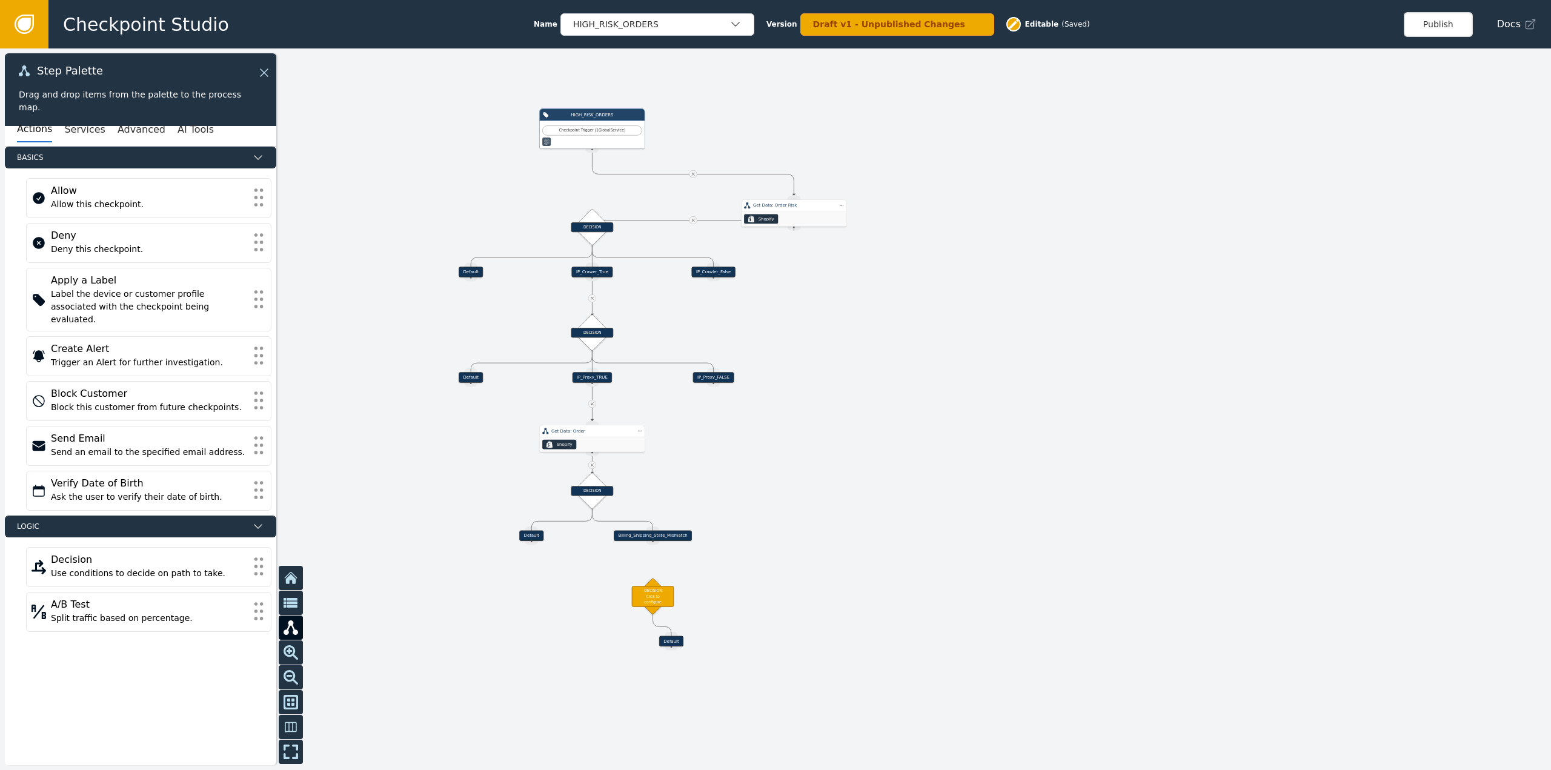
click at [690, 173] on div at bounding box center [693, 174] width 8 height 8
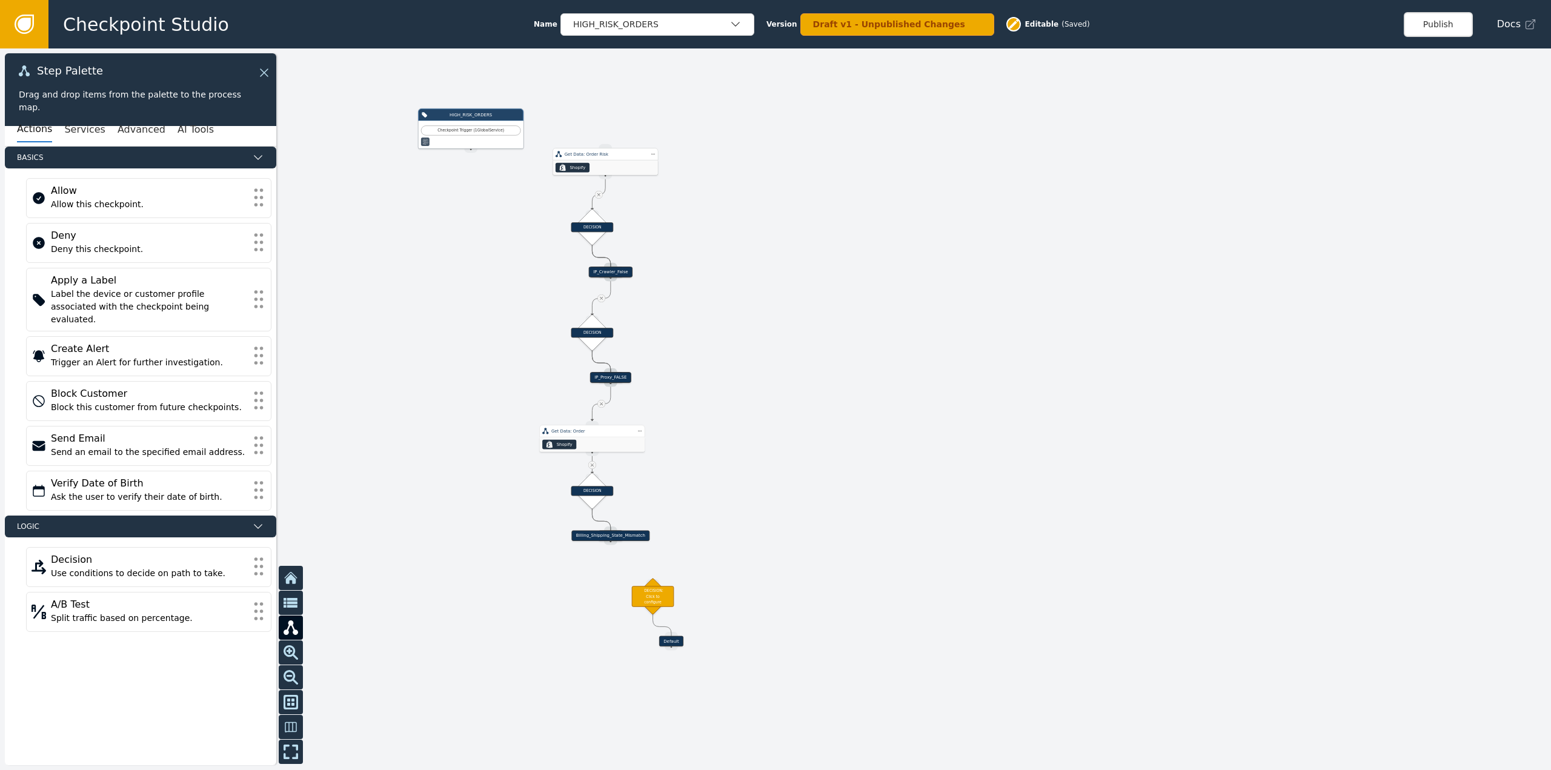
drag, startPoint x: 806, startPoint y: 207, endPoint x: 625, endPoint y: 155, distance: 188.0
click at [625, 155] on div "Get Data: Order Risk" at bounding box center [606, 154] width 82 height 6
drag, startPoint x: 499, startPoint y: 123, endPoint x: 422, endPoint y: 103, distance: 80.1
click at [421, 95] on div "Checkpoint Trigger ( 1 Global Service )" at bounding box center [394, 106] width 105 height 28
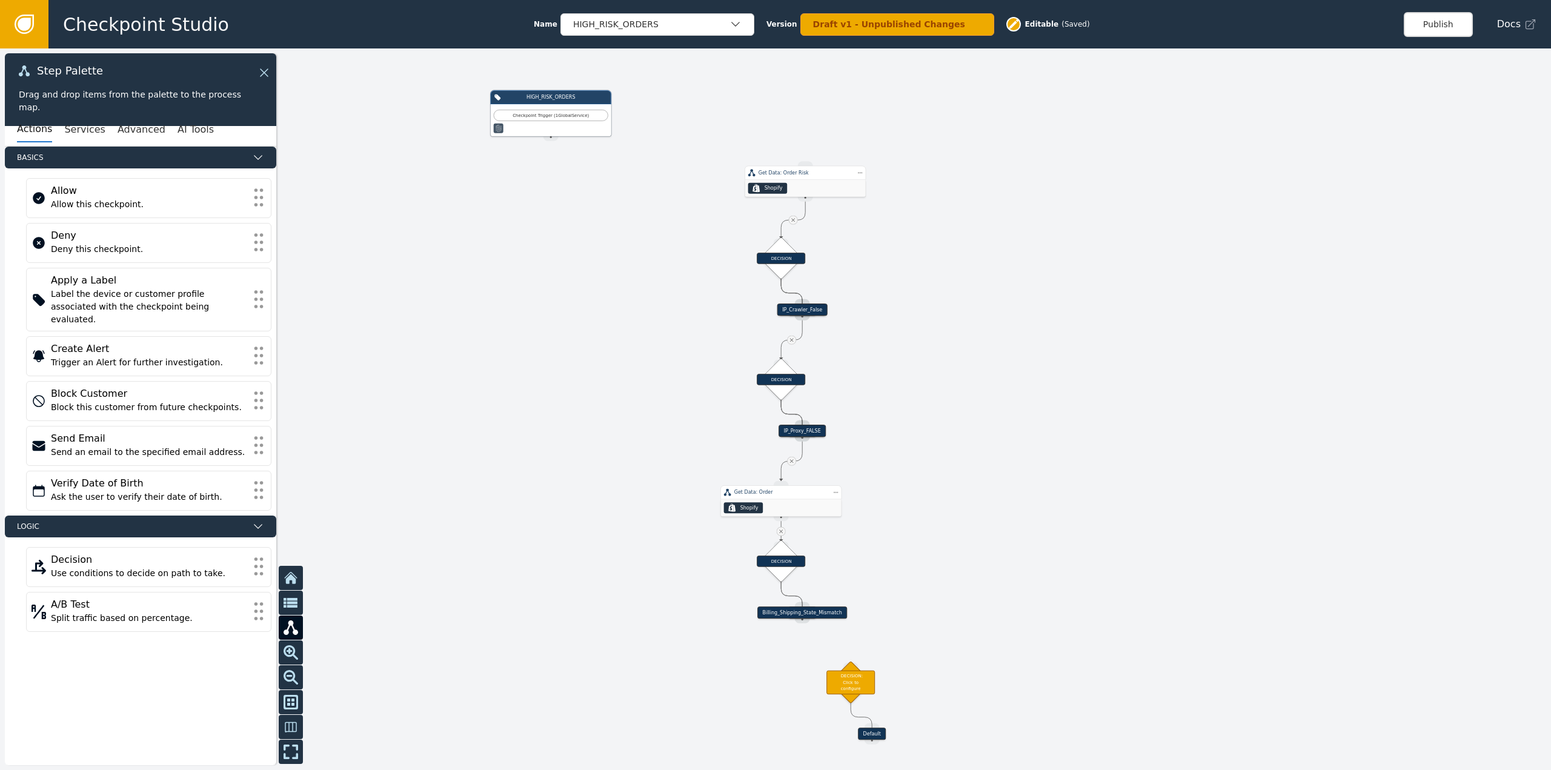
drag, startPoint x: 527, startPoint y: 392, endPoint x: 689, endPoint y: 381, distance: 162.2
click at [696, 411] on div at bounding box center [775, 409] width 1551 height 722
click at [93, 135] on div "Actions Services Advanced AI Tools" at bounding box center [140, 129] width 271 height 33
click at [87, 128] on button "Services" at bounding box center [84, 129] width 41 height 25
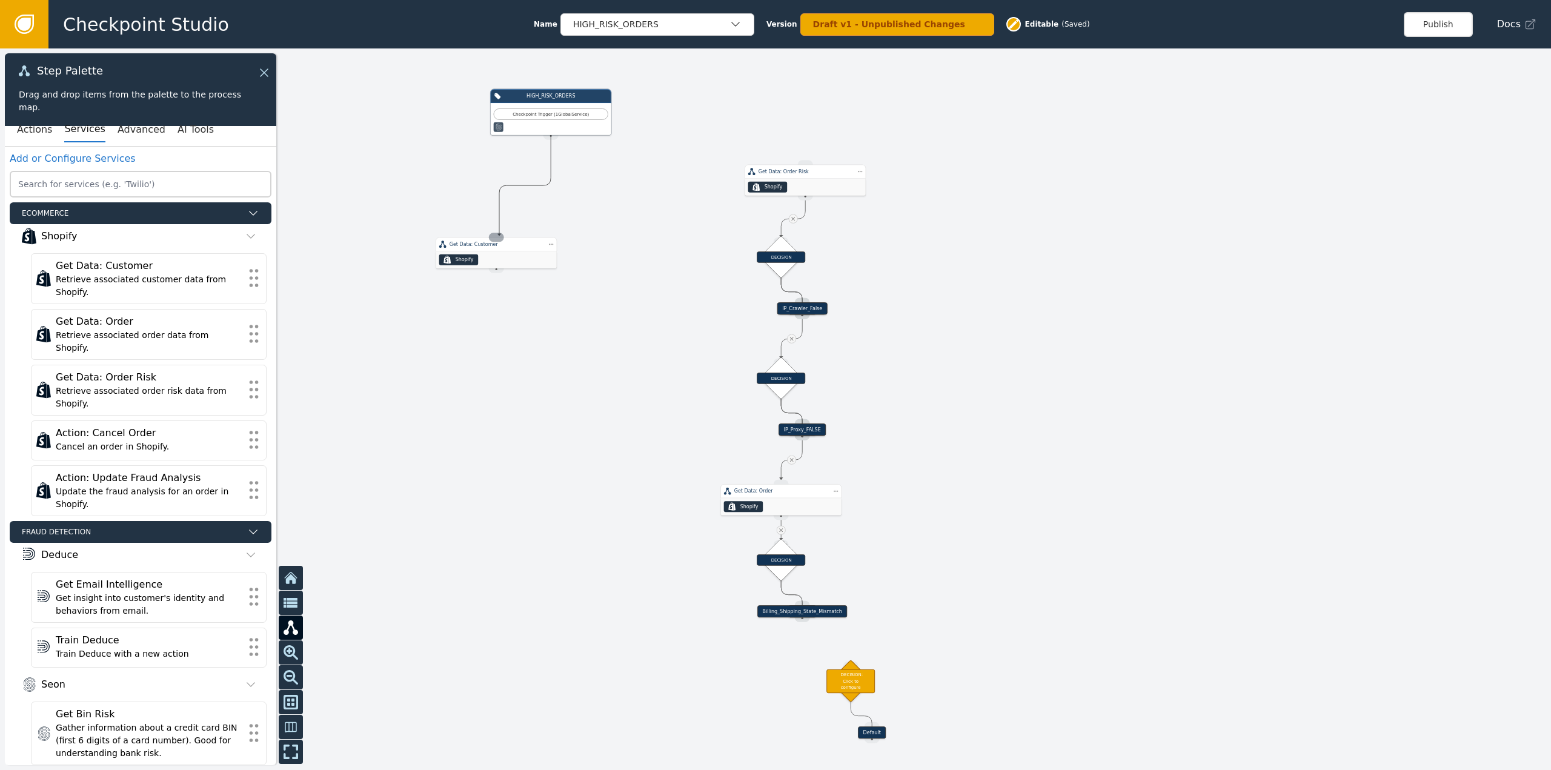
drag, startPoint x: 555, startPoint y: 137, endPoint x: 499, endPoint y: 236, distance: 113.4
click at [642, 236] on div "Target Handle for step Default Source Handle for step Target Handle for step IP…" at bounding box center [1030, 301] width 776 height 361
drag, startPoint x: 643, startPoint y: 216, endPoint x: 575, endPoint y: 274, distance: 89.5
click at [575, 274] on div "Target Handle for step Default Source Handle for step Target Handle for step IP…" at bounding box center [775, 409] width 1551 height 722
click at [45, 131] on button "Actions" at bounding box center [34, 129] width 35 height 25
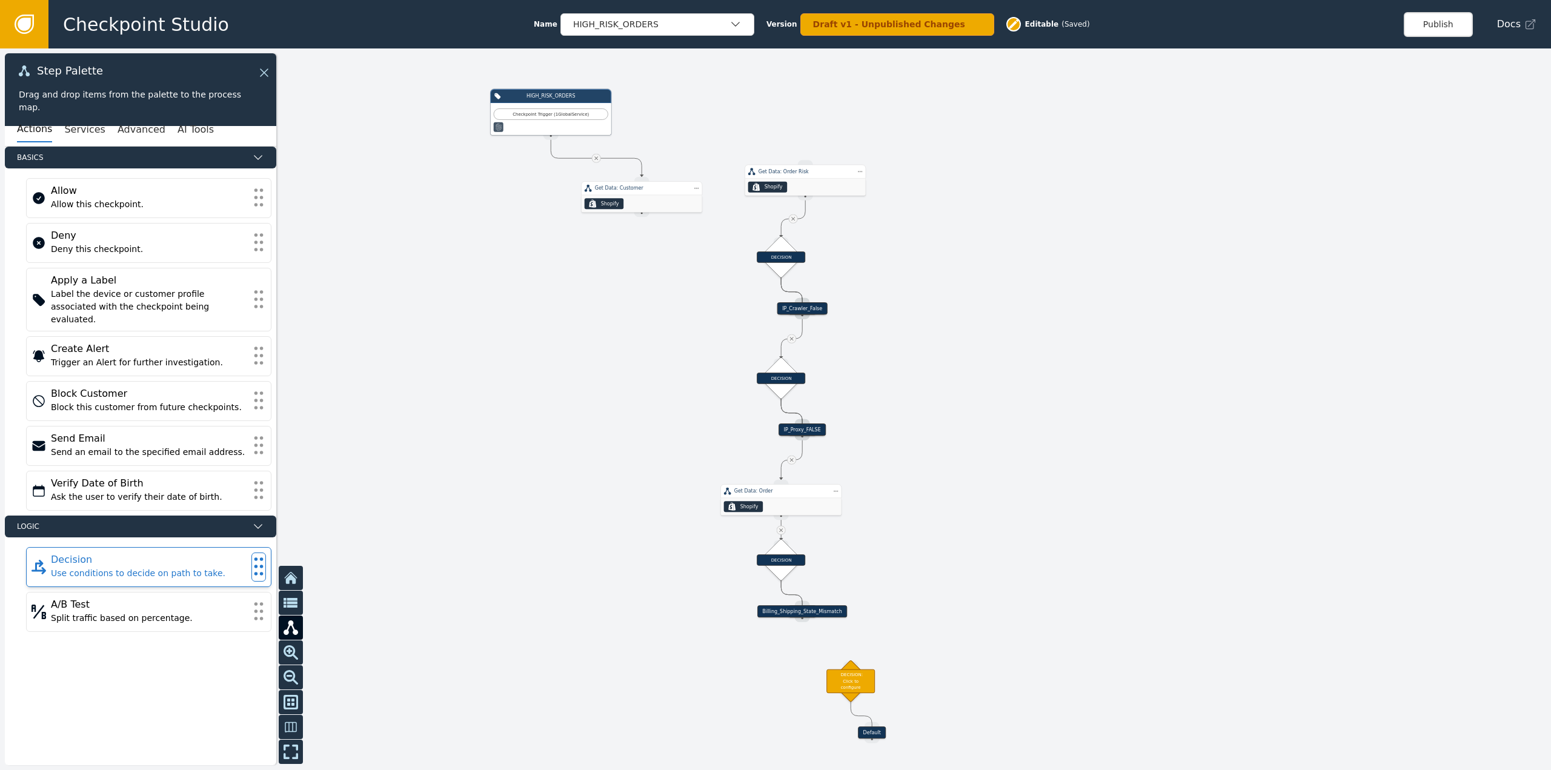
click at [138, 567] on div "Use conditions to decide on path to take." at bounding box center [149, 573] width 196 height 13
drag, startPoint x: 647, startPoint y: 215, endPoint x: 582, endPoint y: 301, distance: 107.7
click at [642, 301] on div "Target Handle for step Default Source Handle for step Target Handle for step IP…" at bounding box center [1030, 301] width 776 height 361
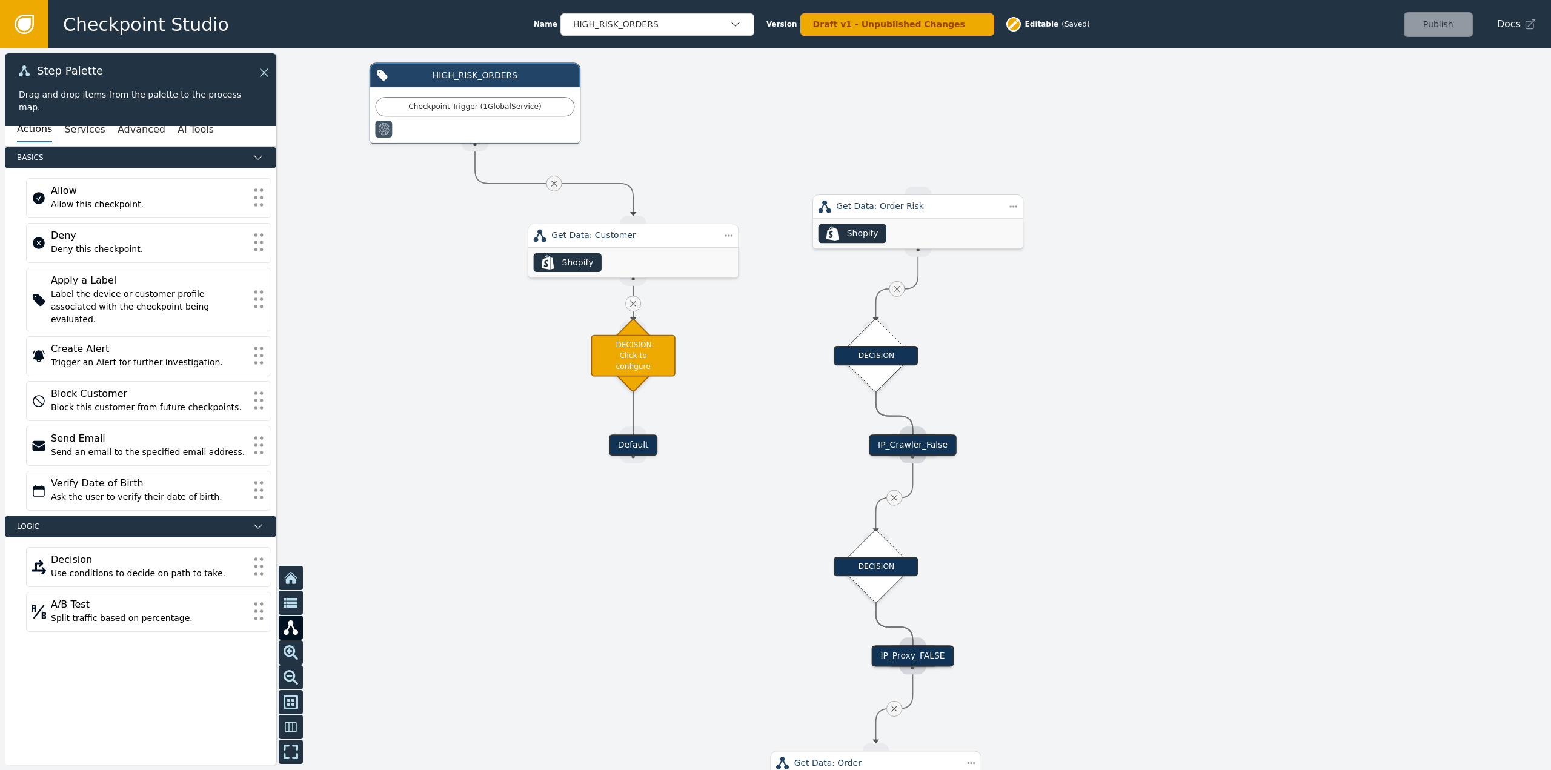
drag, startPoint x: 772, startPoint y: 193, endPoint x: 698, endPoint y: 336, distance: 161.0
click at [720, 333] on div at bounding box center [775, 409] width 1551 height 722
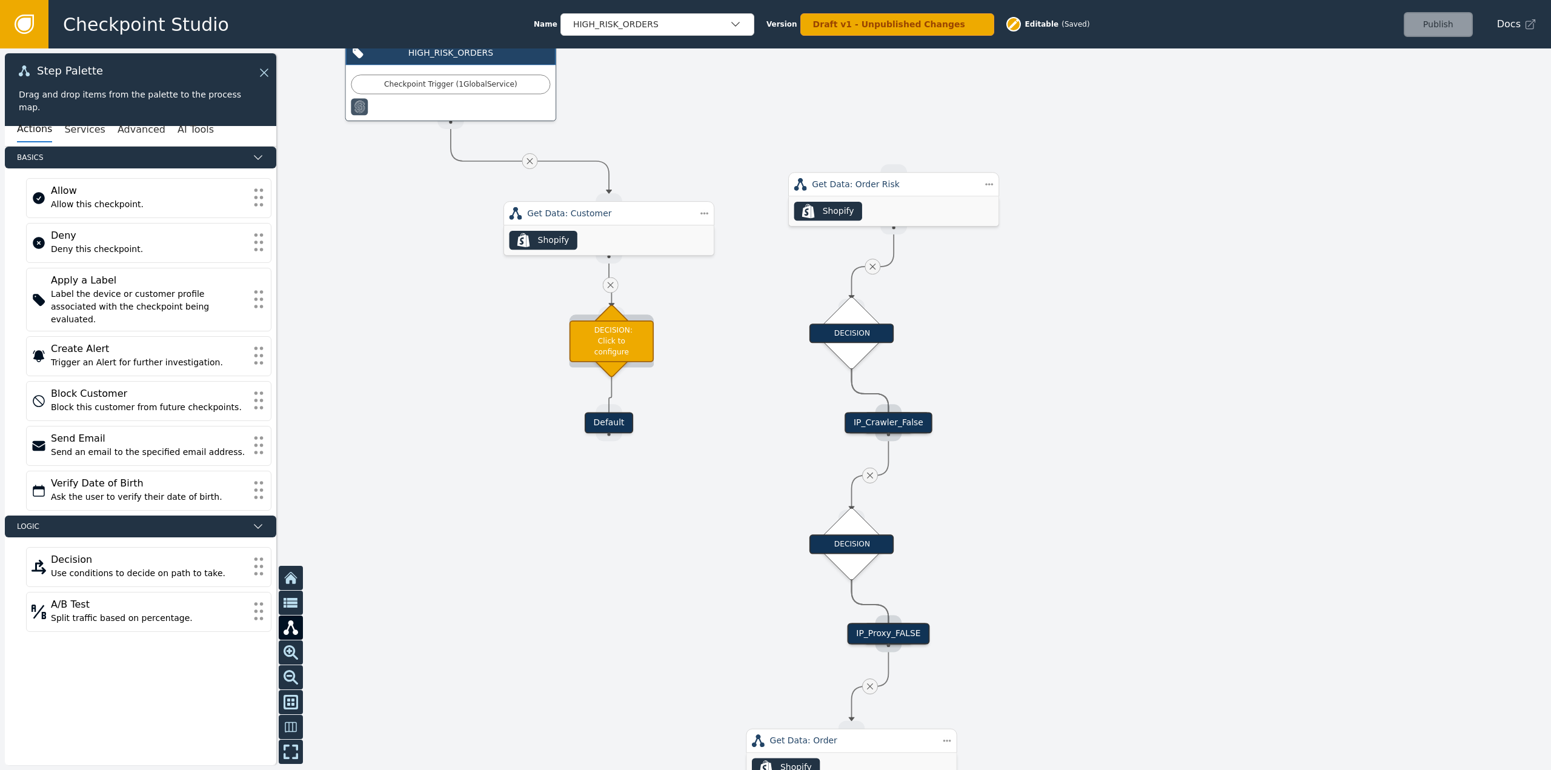
drag, startPoint x: 616, startPoint y: 330, endPoint x: 618, endPoint y: 339, distance: 9.4
click at [618, 339] on div "DECISION: Click to configure" at bounding box center [612, 341] width 84 height 42
click at [622, 436] on div at bounding box center [775, 409] width 1551 height 722
click at [622, 428] on div "Default" at bounding box center [609, 422] width 48 height 21
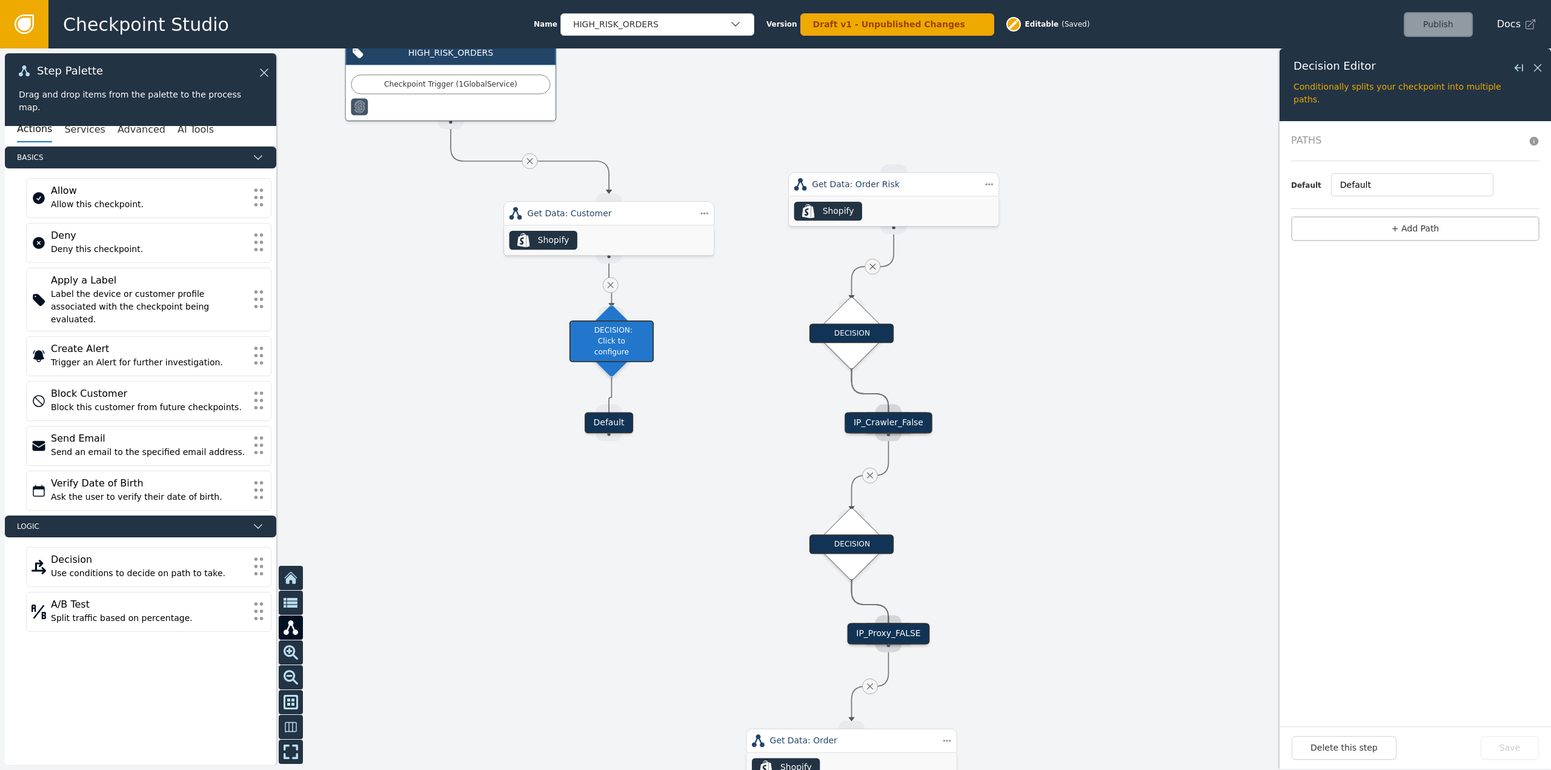
click at [1395, 198] on div "Default Default" at bounding box center [1415, 185] width 248 height 48
click at [1408, 227] on button "+ Add Path" at bounding box center [1415, 228] width 248 height 25
click at [1361, 190] on input "1" at bounding box center [1406, 184] width 159 height 23
click at [1358, 187] on input "1" at bounding box center [1406, 184] width 159 height 23
click at [1473, 208] on button "+ add" at bounding box center [1476, 207] width 22 height 11
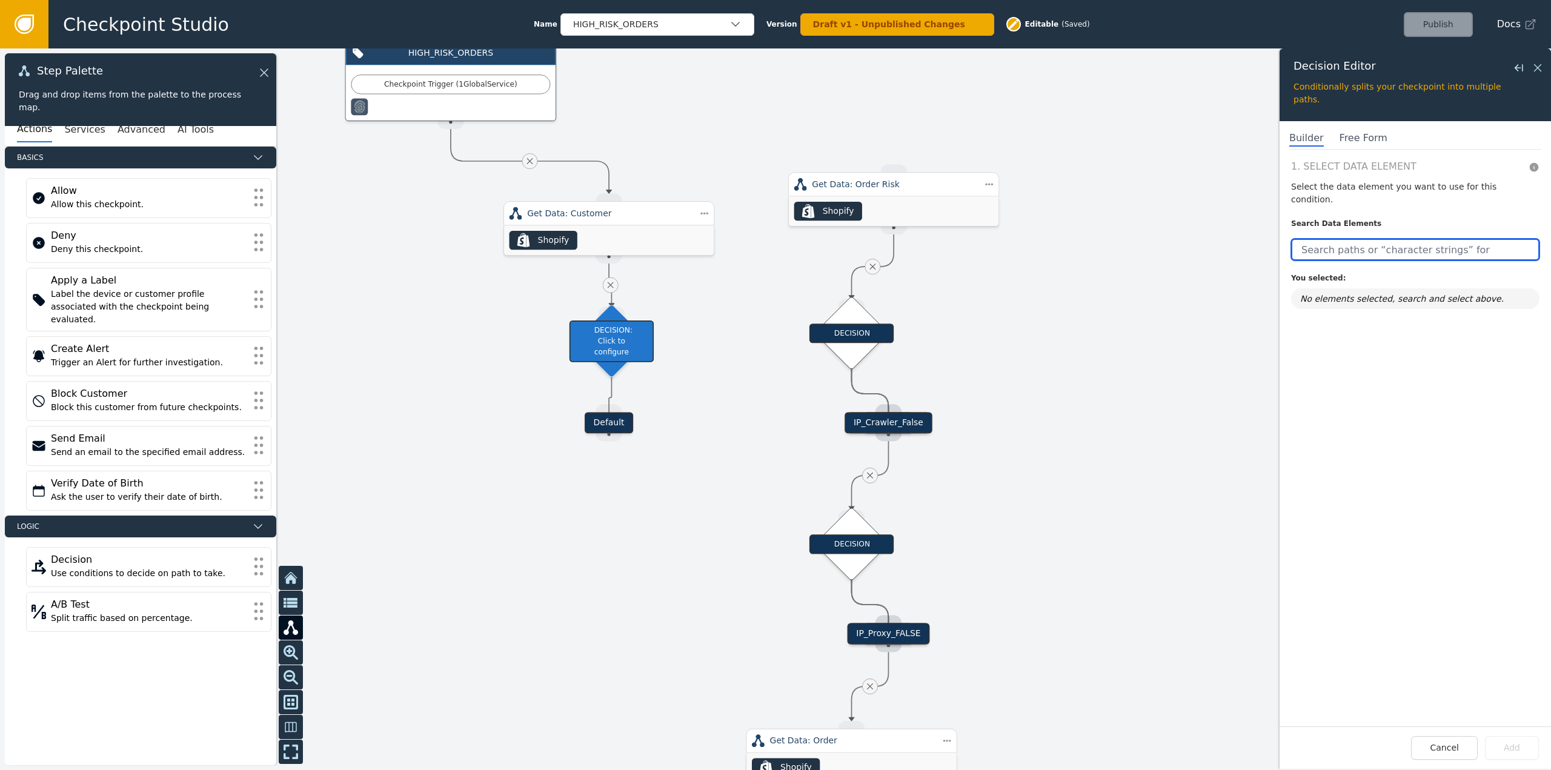
click at [1366, 239] on input "text" at bounding box center [1415, 250] width 248 height 22
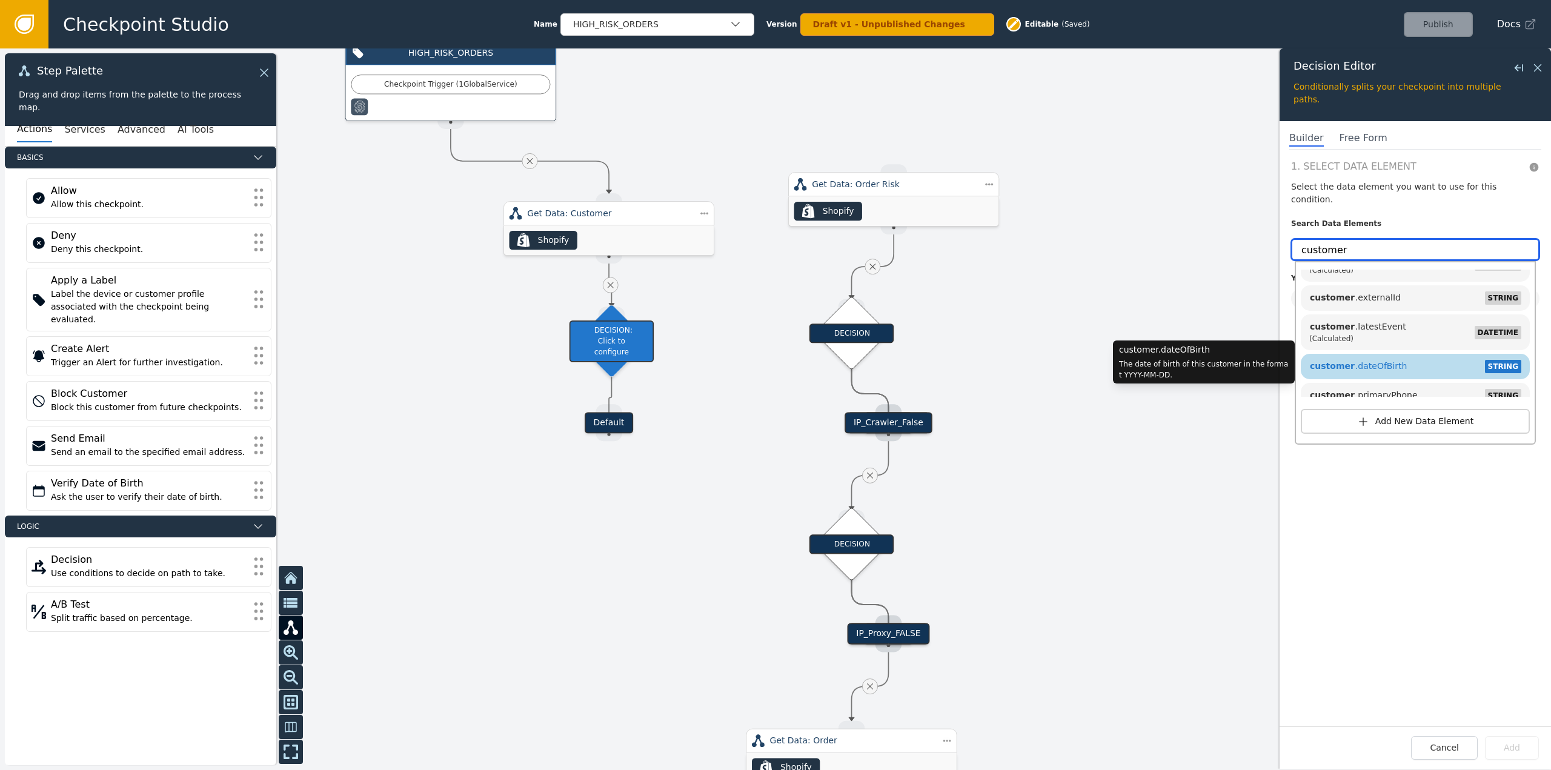
scroll to position [485, 0]
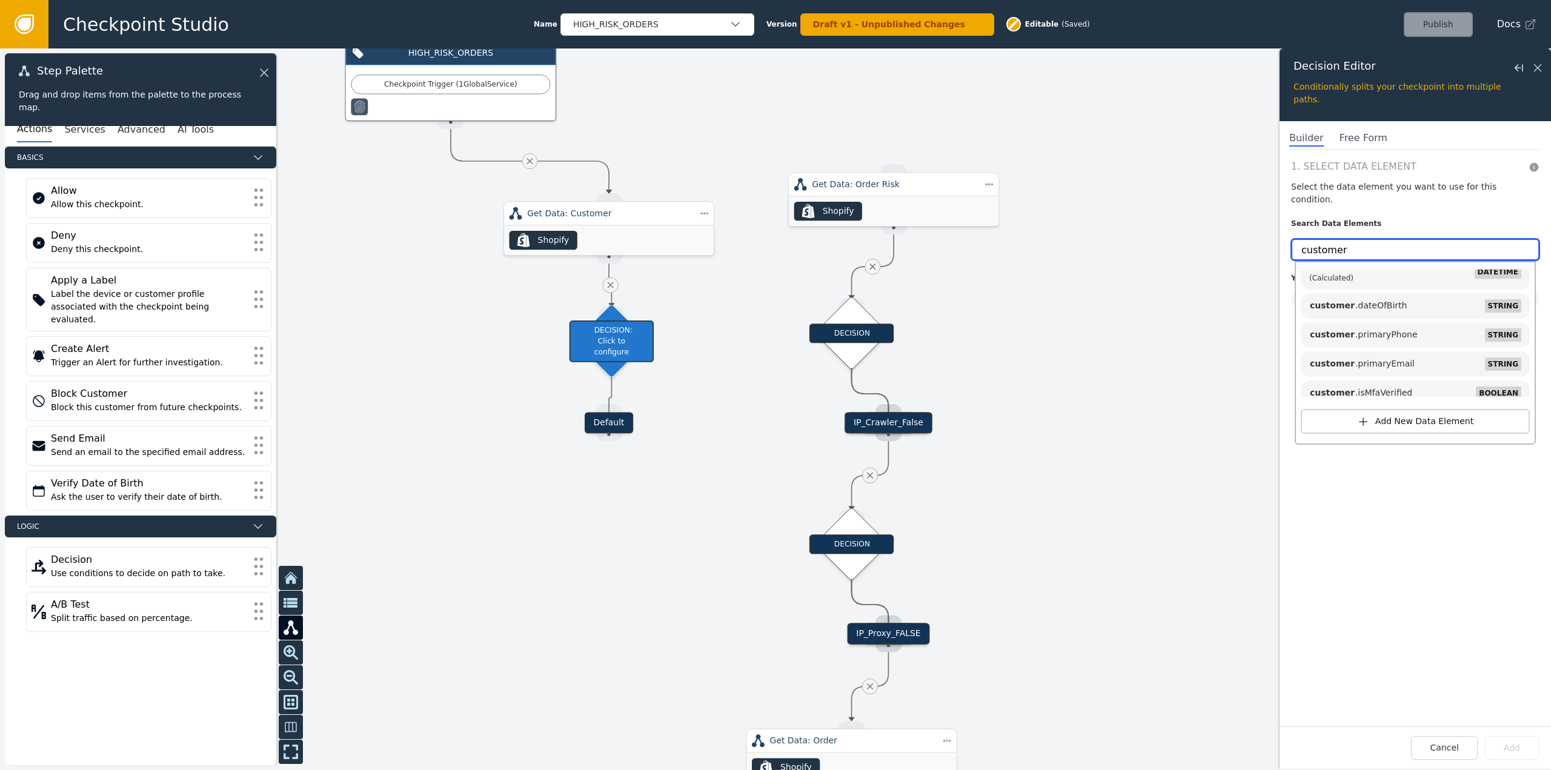
drag, startPoint x: 1355, startPoint y: 231, endPoint x: 1248, endPoint y: 227, distance: 106.7
click at [1248, 227] on div "Target Handle for step Default Source Handle for step Target Handle for step IP…" at bounding box center [775, 409] width 1551 height 722
type input "count"
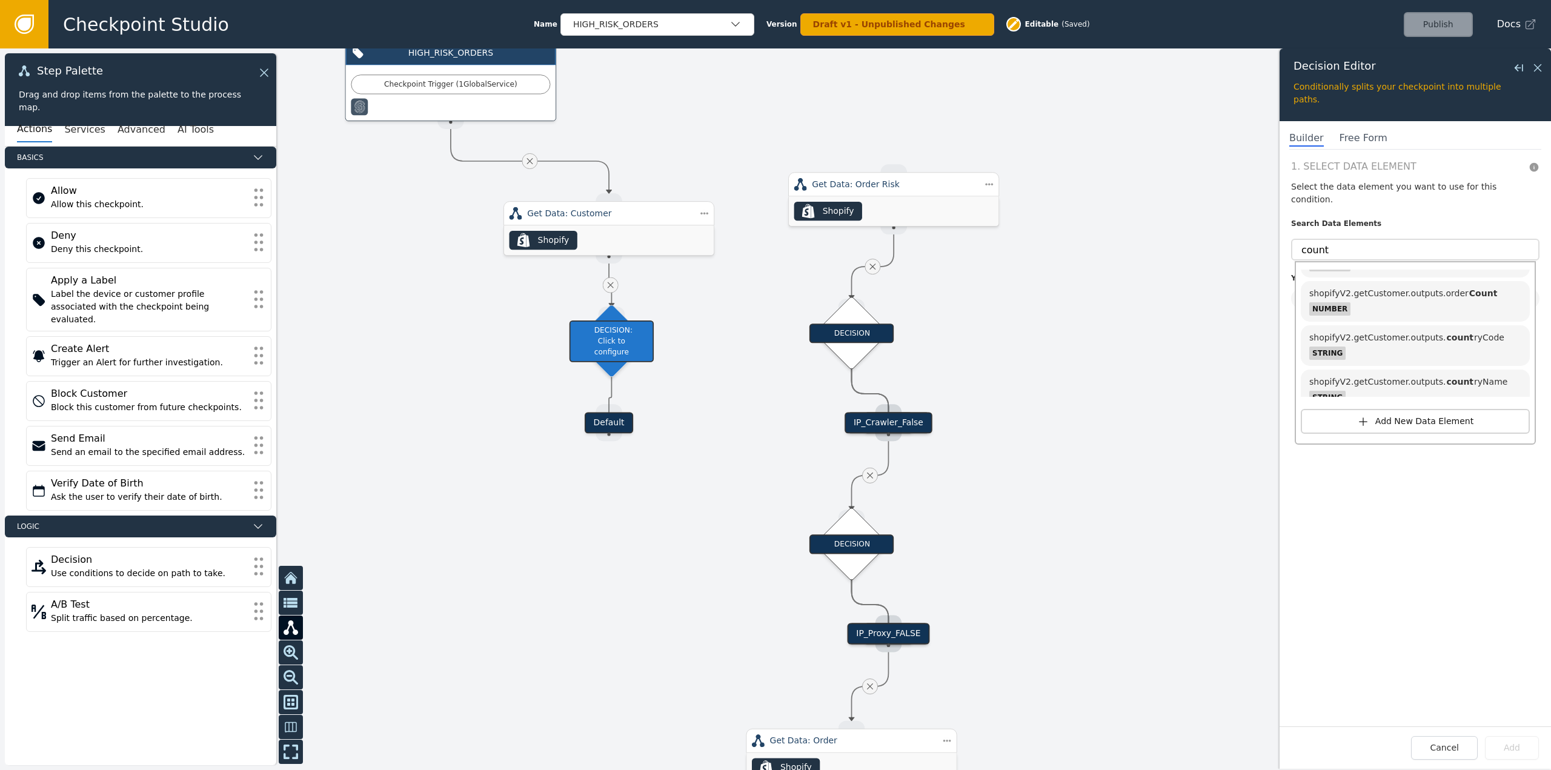
click at [720, 284] on div at bounding box center [775, 409] width 1551 height 722
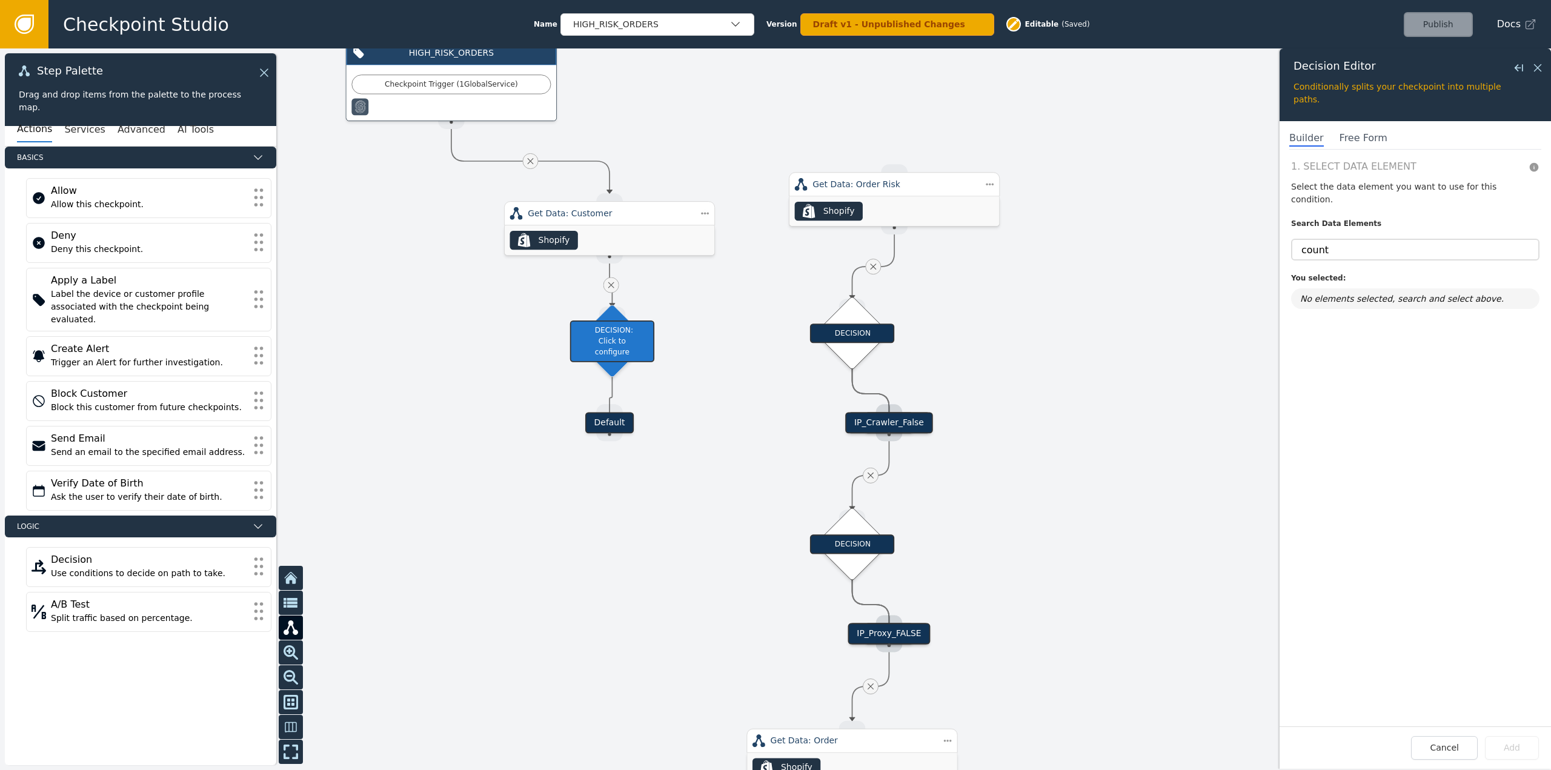
click at [526, 160] on icon at bounding box center [530, 161] width 10 height 10
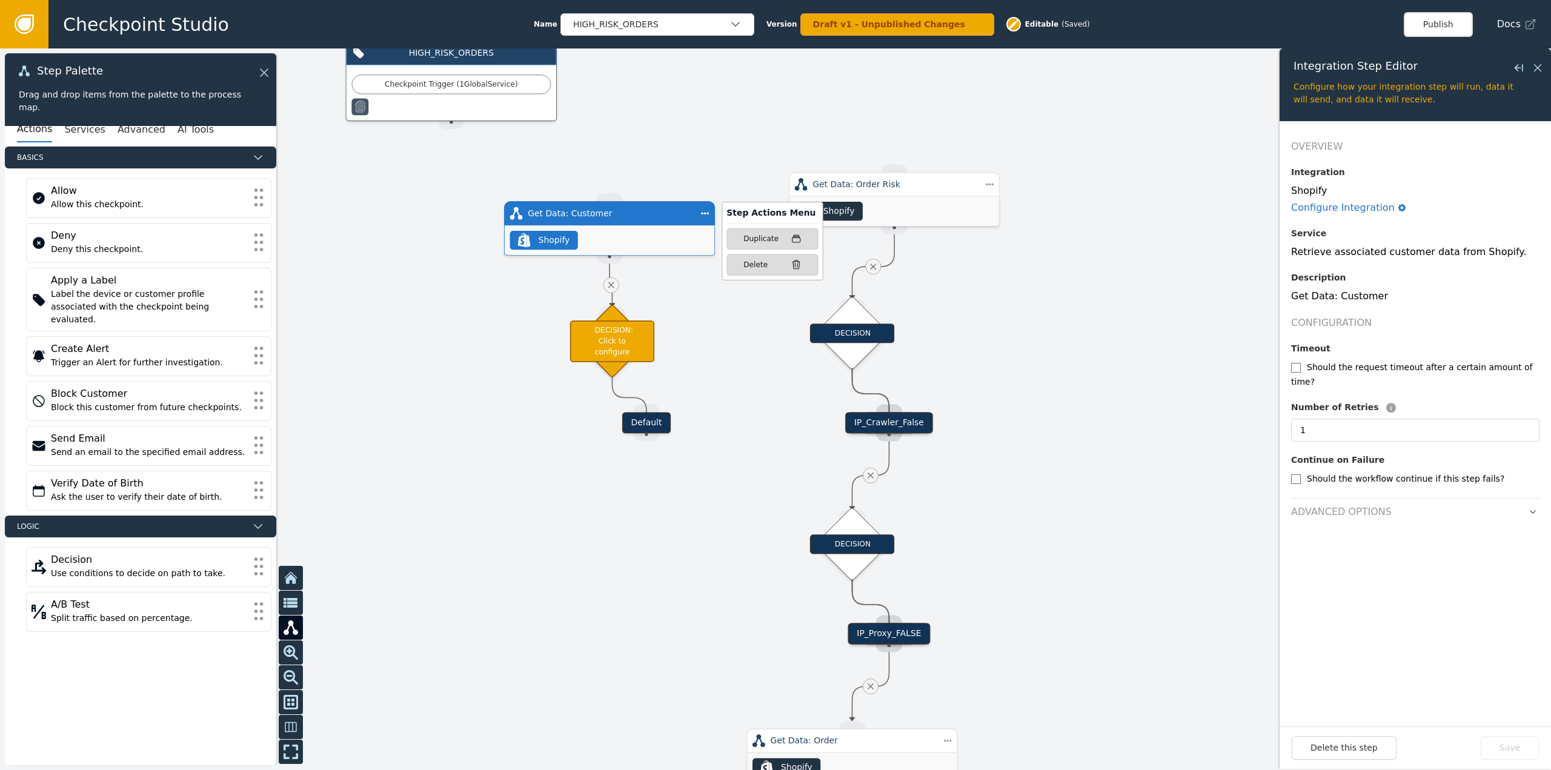
click at [708, 219] on div "Step Actions Menu Duplicate Delete" at bounding box center [760, 243] width 127 height 73
click at [764, 269] on div "Delete" at bounding box center [773, 264] width 58 height 11
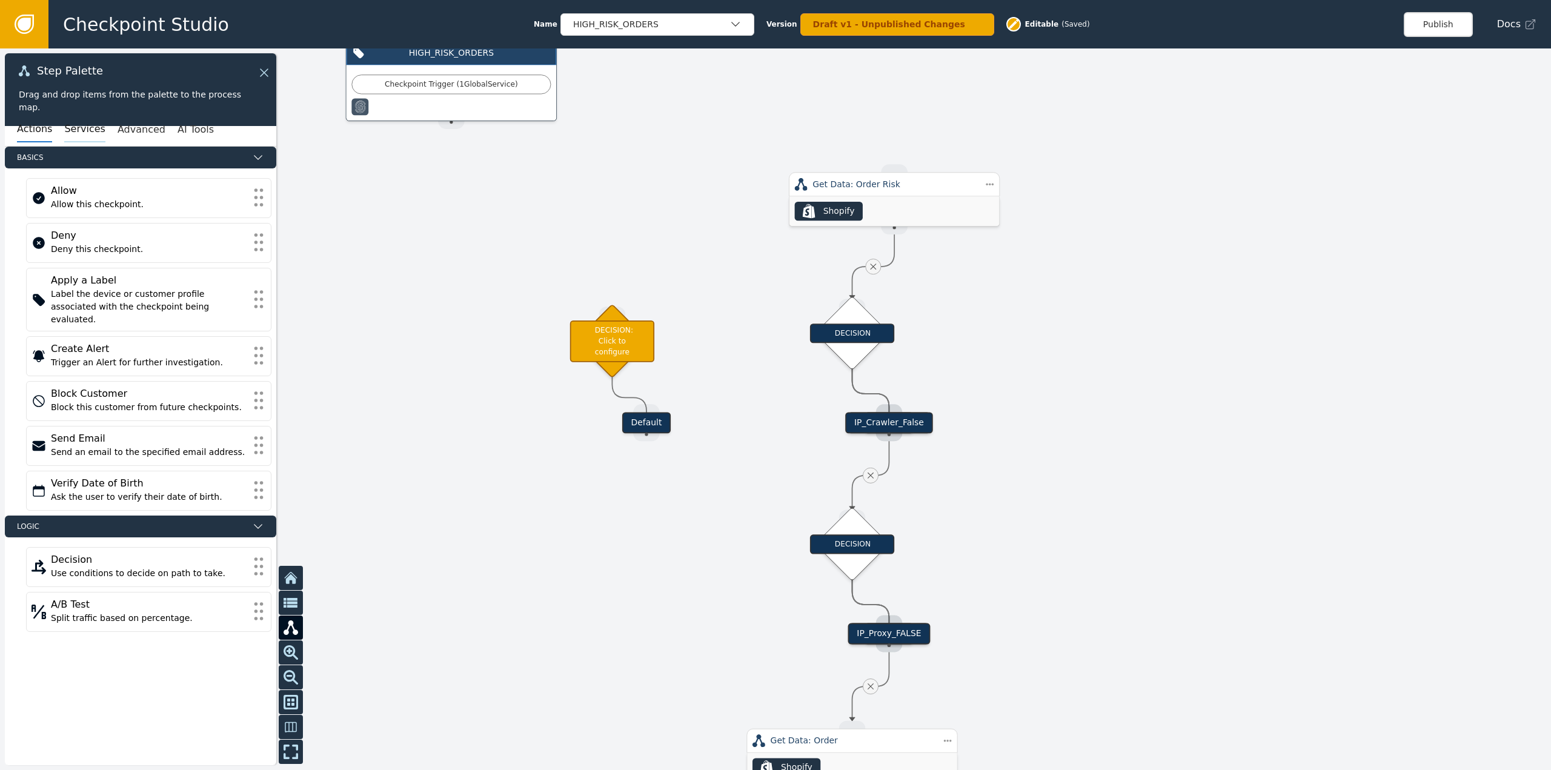
click at [76, 125] on button "Services" at bounding box center [84, 129] width 41 height 25
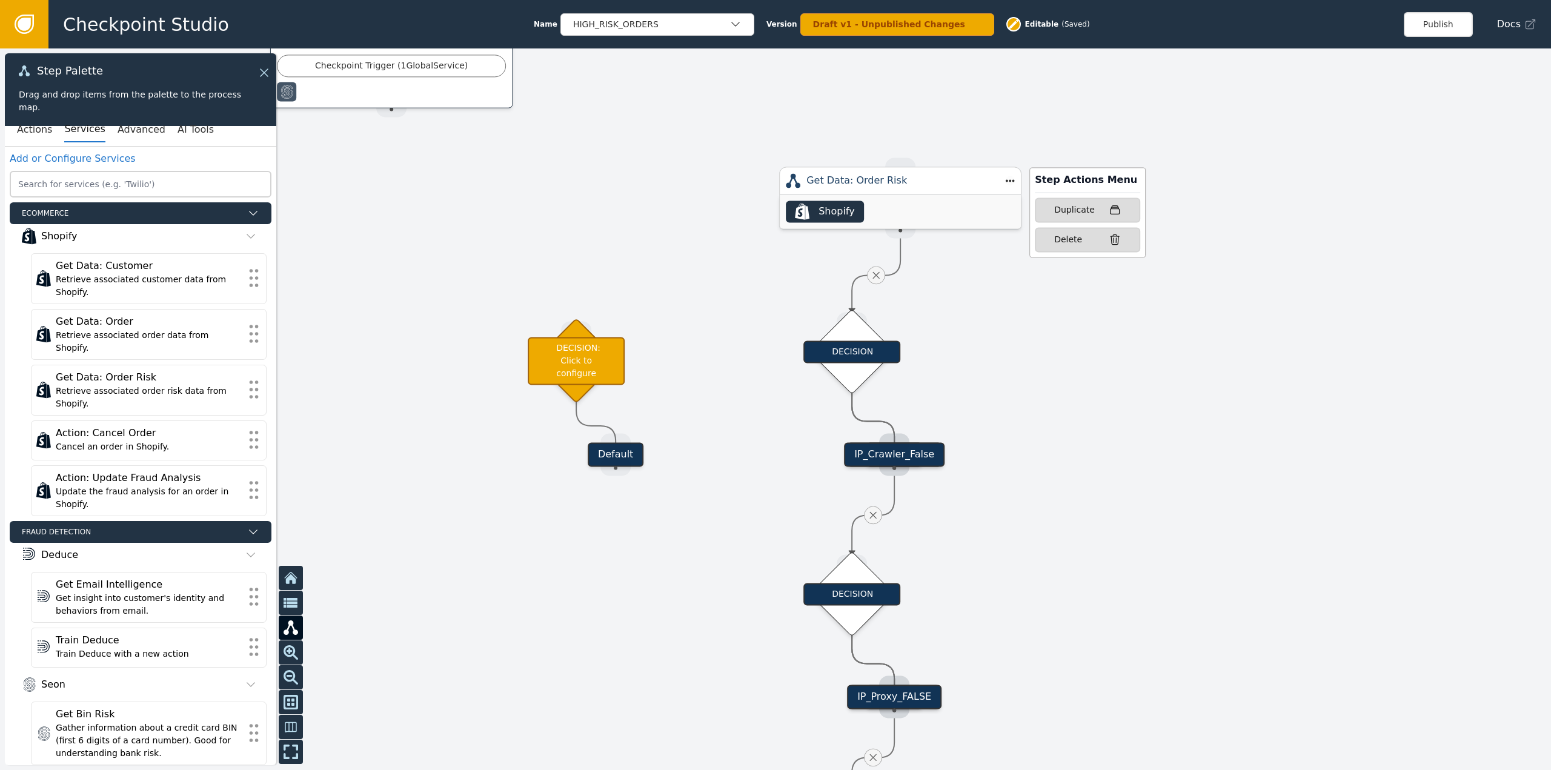
click at [1005, 179] on div "Step Actions Menu Duplicate Delete" at bounding box center [1073, 215] width 145 height 84
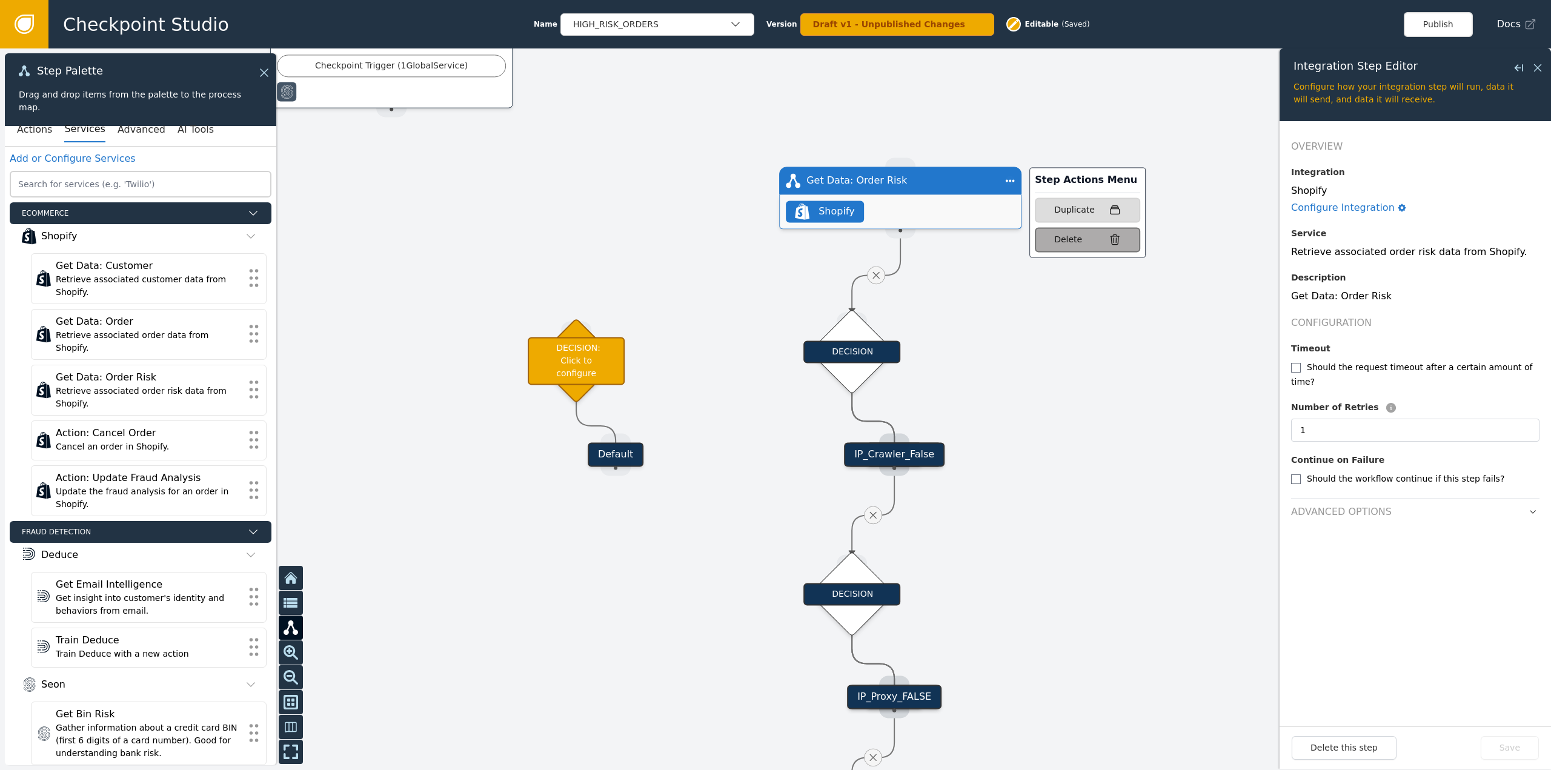
click at [1069, 239] on div "Delete" at bounding box center [1068, 239] width 28 height 13
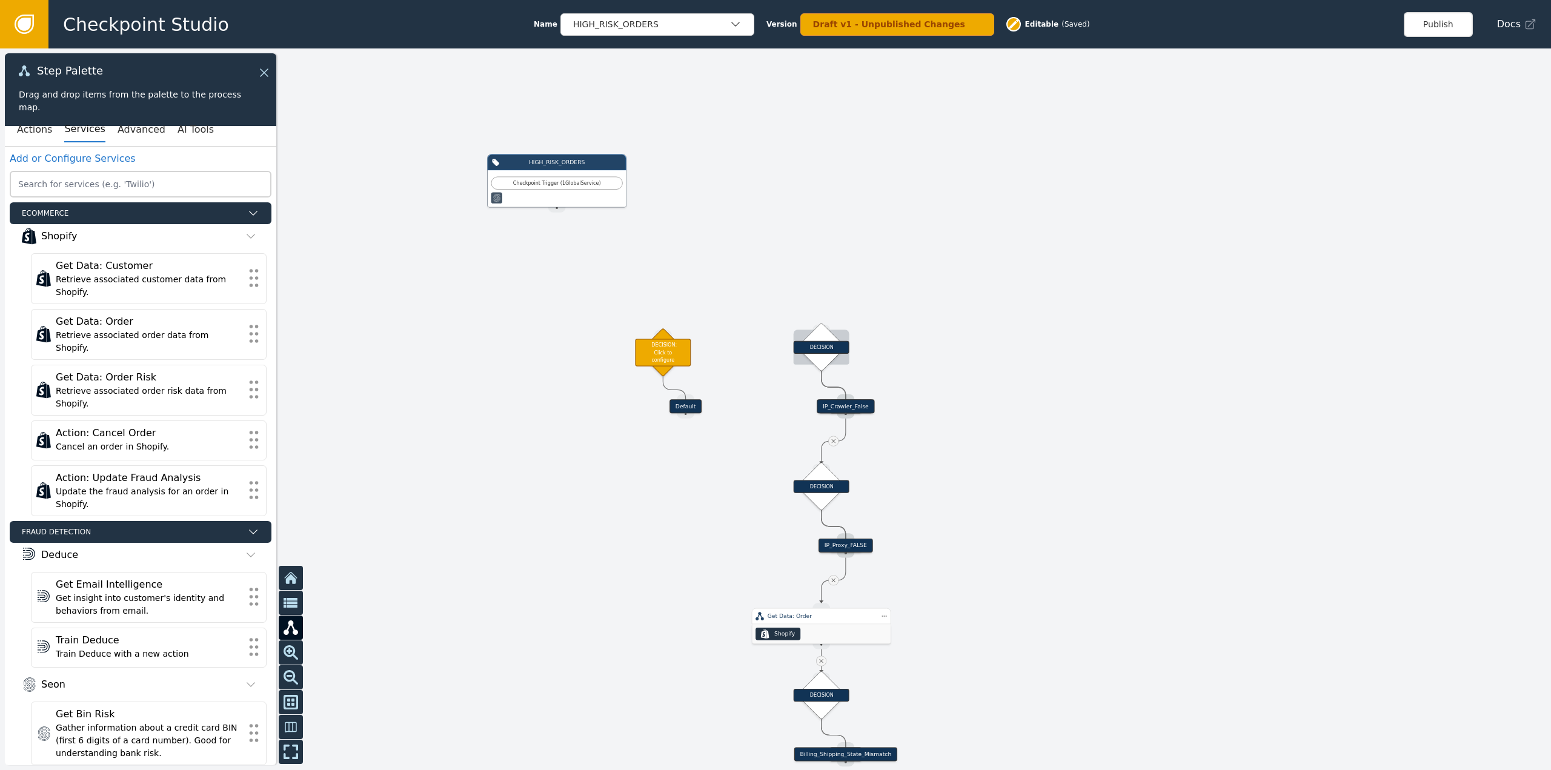
click at [819, 353] on div "DECISION" at bounding box center [822, 347] width 56 height 13
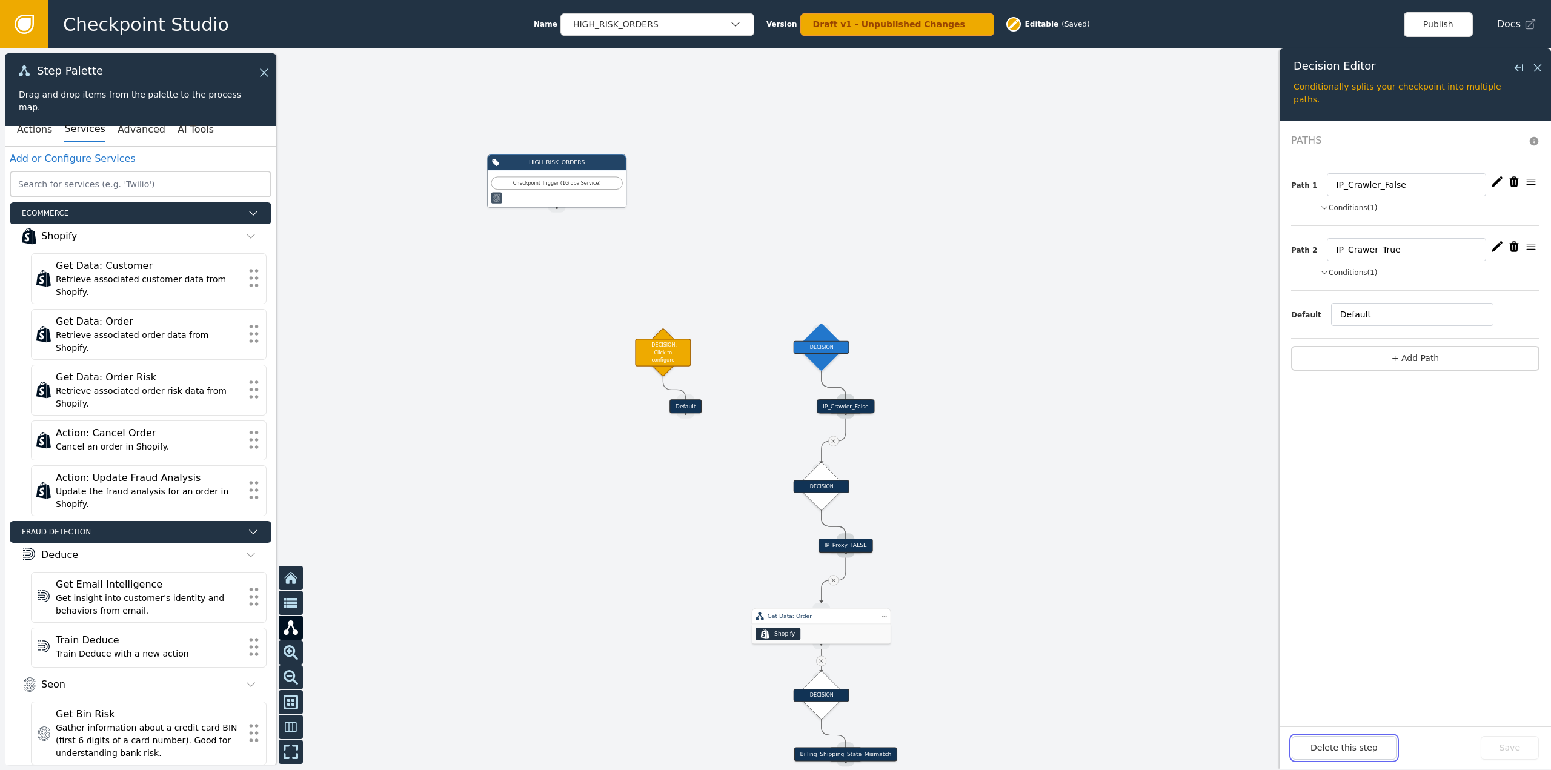
click at [1337, 754] on button "Delete this step" at bounding box center [1344, 748] width 105 height 24
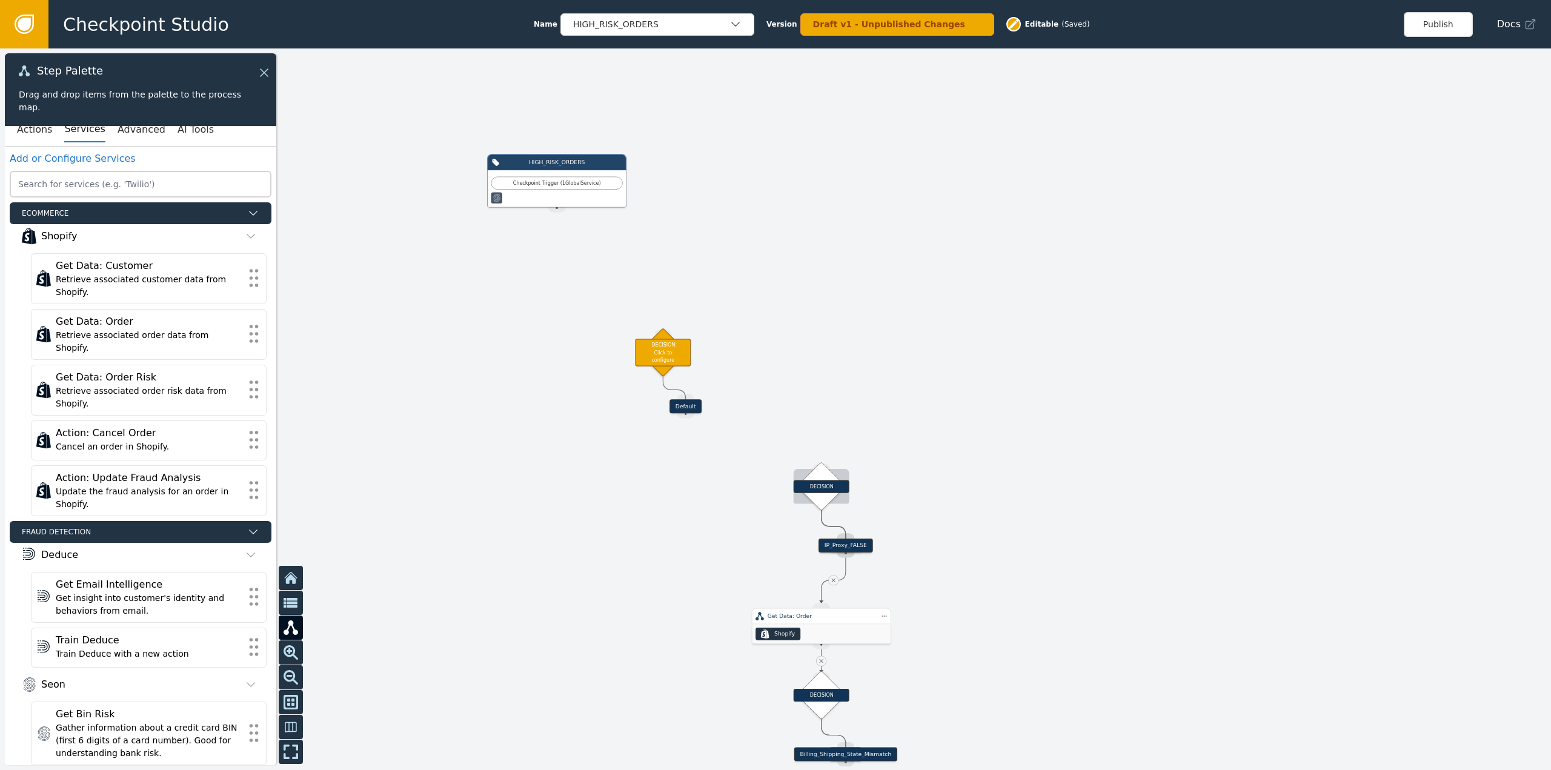
click at [816, 493] on div "DECISION" at bounding box center [822, 487] width 34 height 34
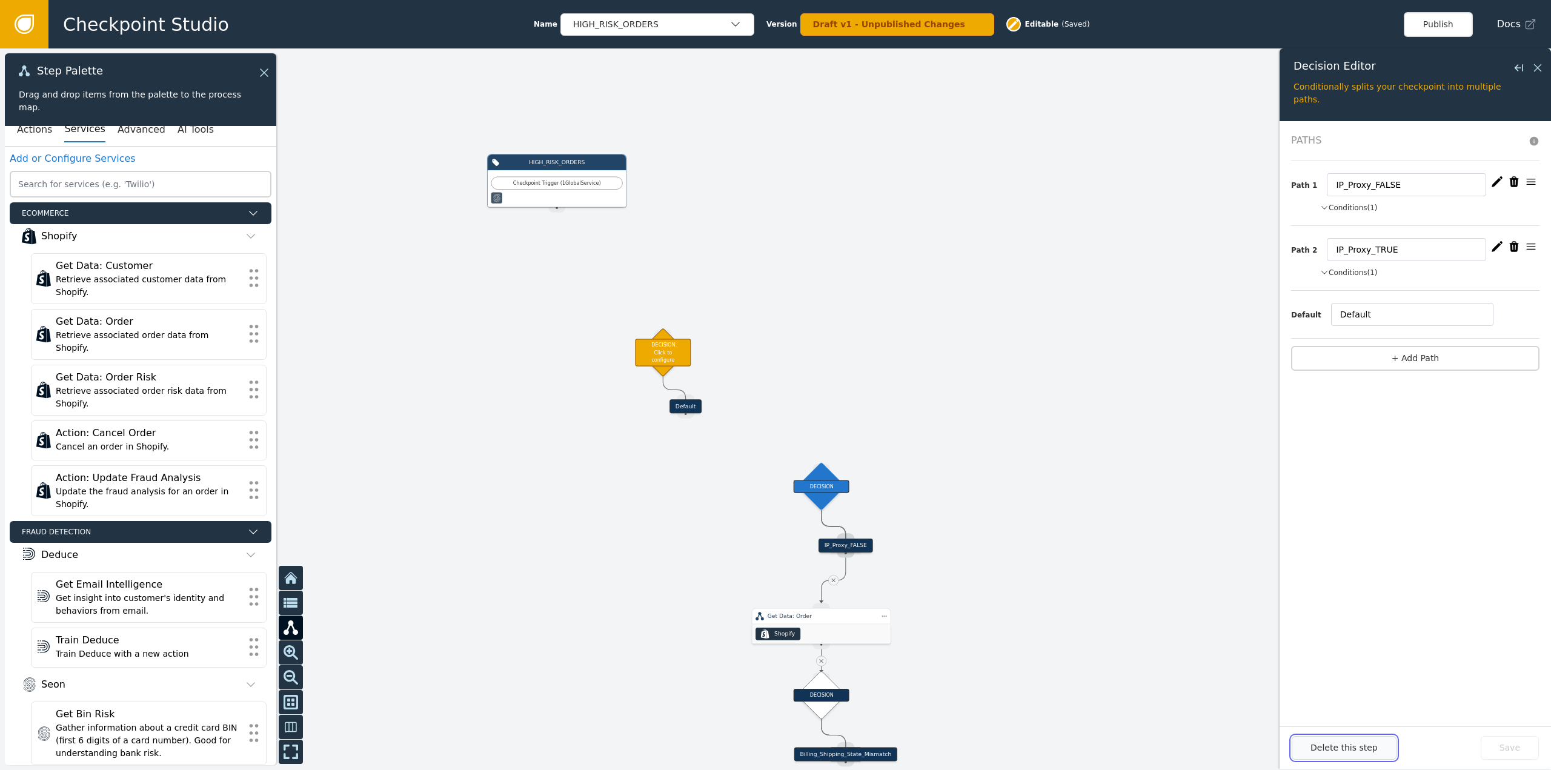
click at [1320, 743] on button "Delete this step" at bounding box center [1344, 748] width 105 height 24
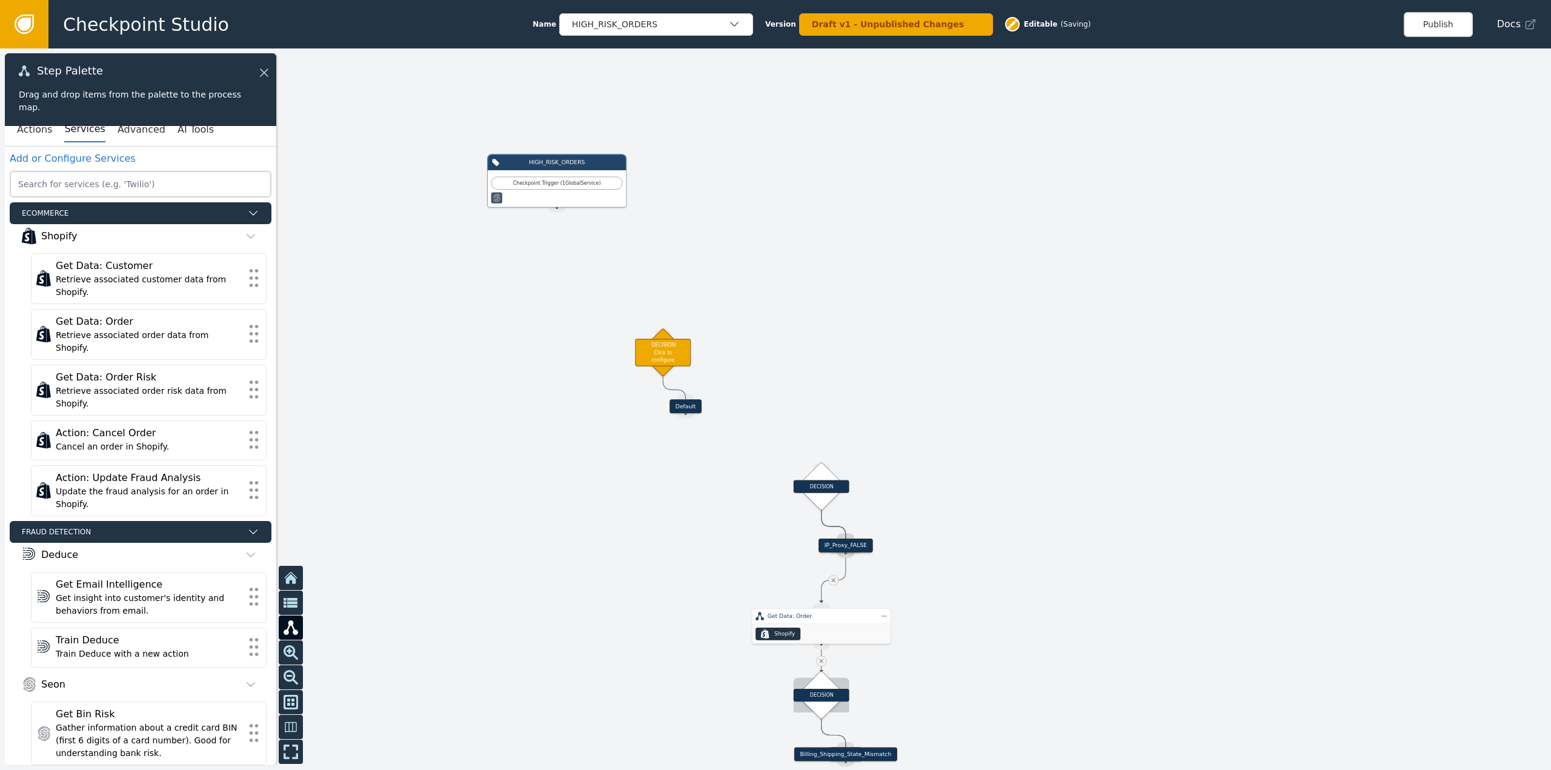
click at [825, 699] on div "DECISION" at bounding box center [822, 695] width 56 height 13
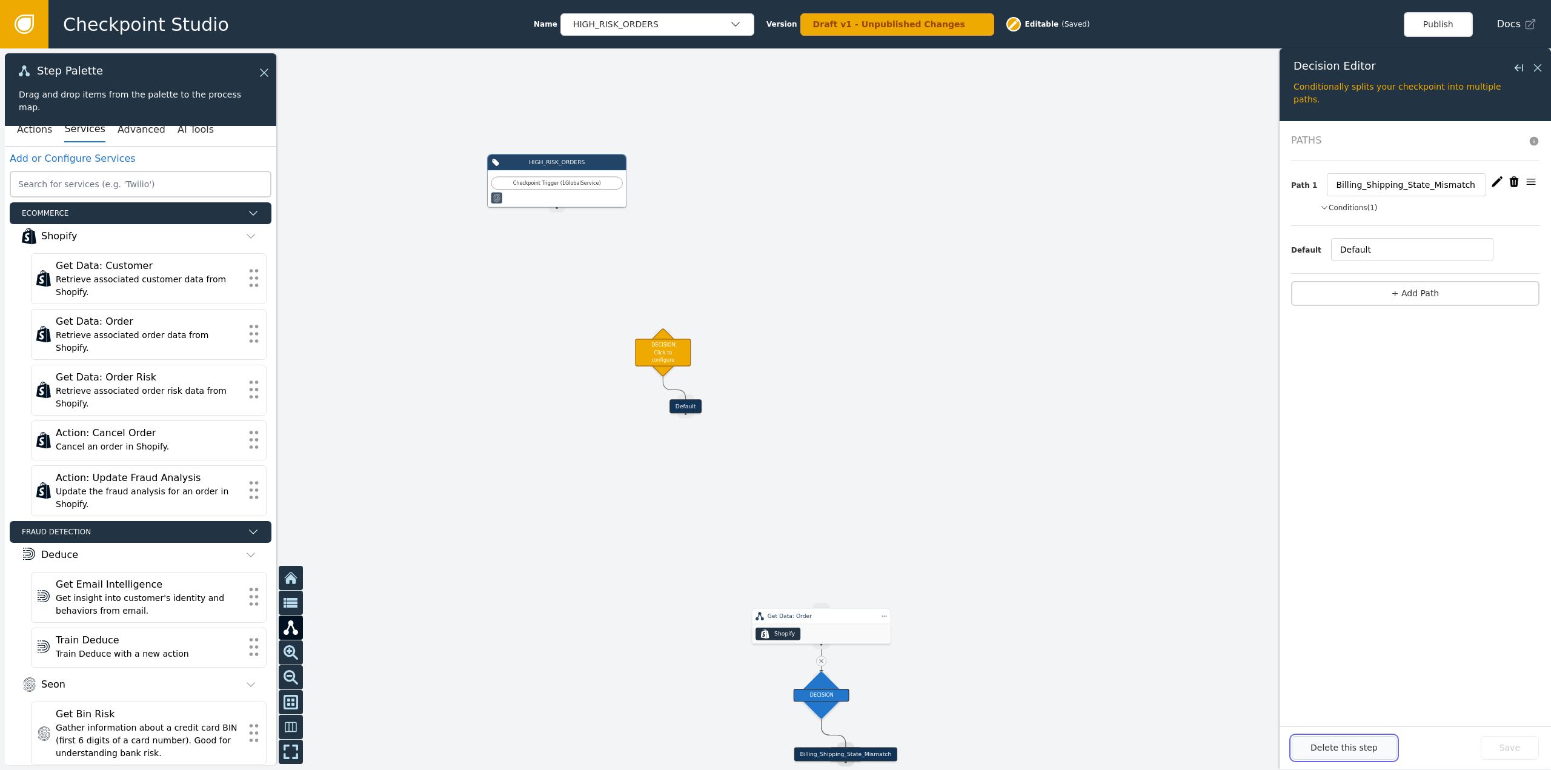
click at [1333, 742] on button "Delete this step" at bounding box center [1344, 748] width 105 height 24
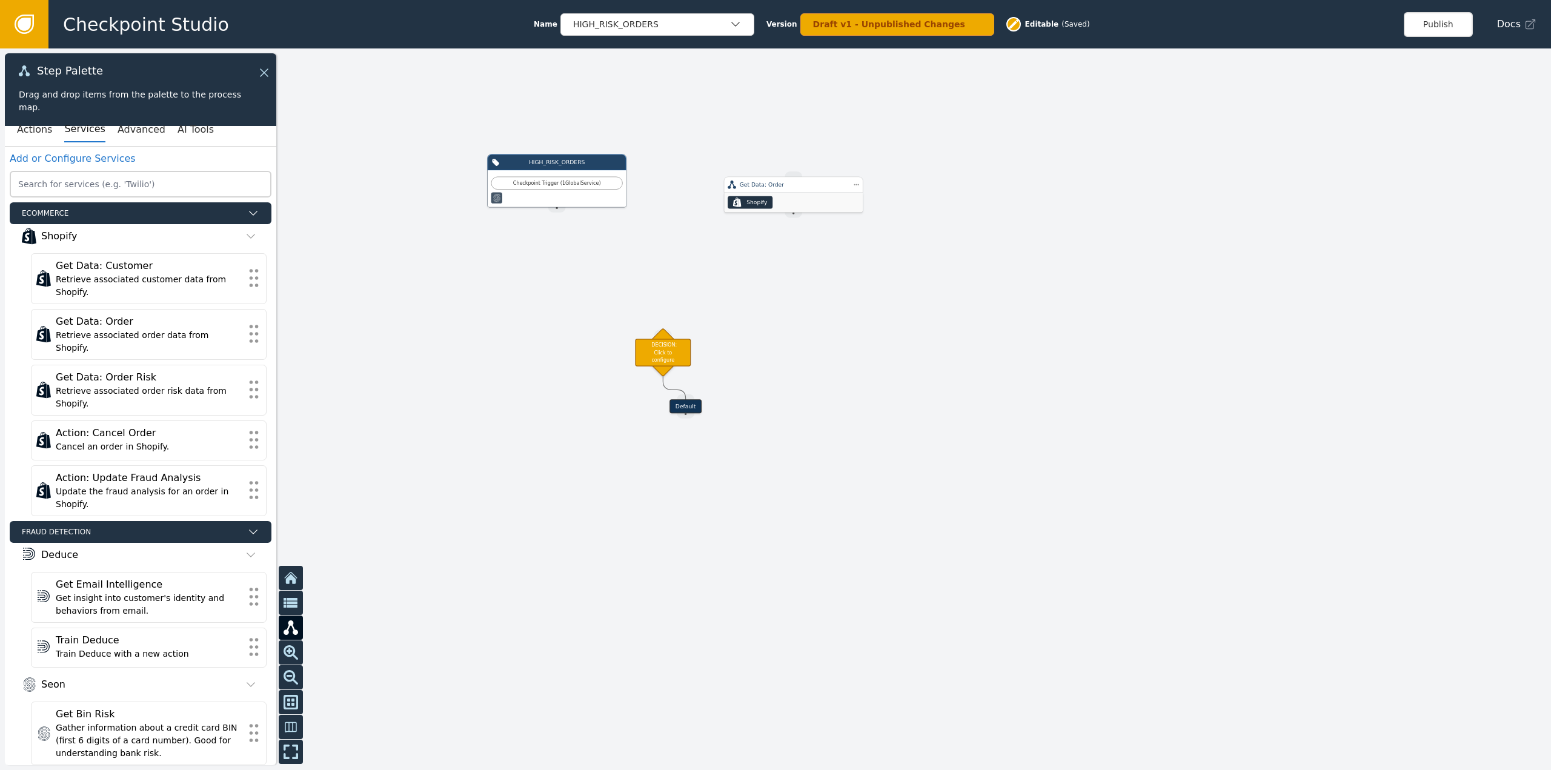
drag, startPoint x: 825, startPoint y: 622, endPoint x: 795, endPoint y: 221, distance: 402.9
click at [795, 193] on div "Get Data: Order" at bounding box center [793, 185] width 139 height 16
click at [790, 243] on div "Source Handle for step INTEGRATION_SERVICE--Get Data: Order" at bounding box center [792, 242] width 18 height 10
drag, startPoint x: 790, startPoint y: 245, endPoint x: 668, endPoint y: 333, distance: 150.7
click at [668, 333] on div "Target Handle for step Default Source Handle for step Target Handle for step De…" at bounding box center [1106, 398] width 891 height 415
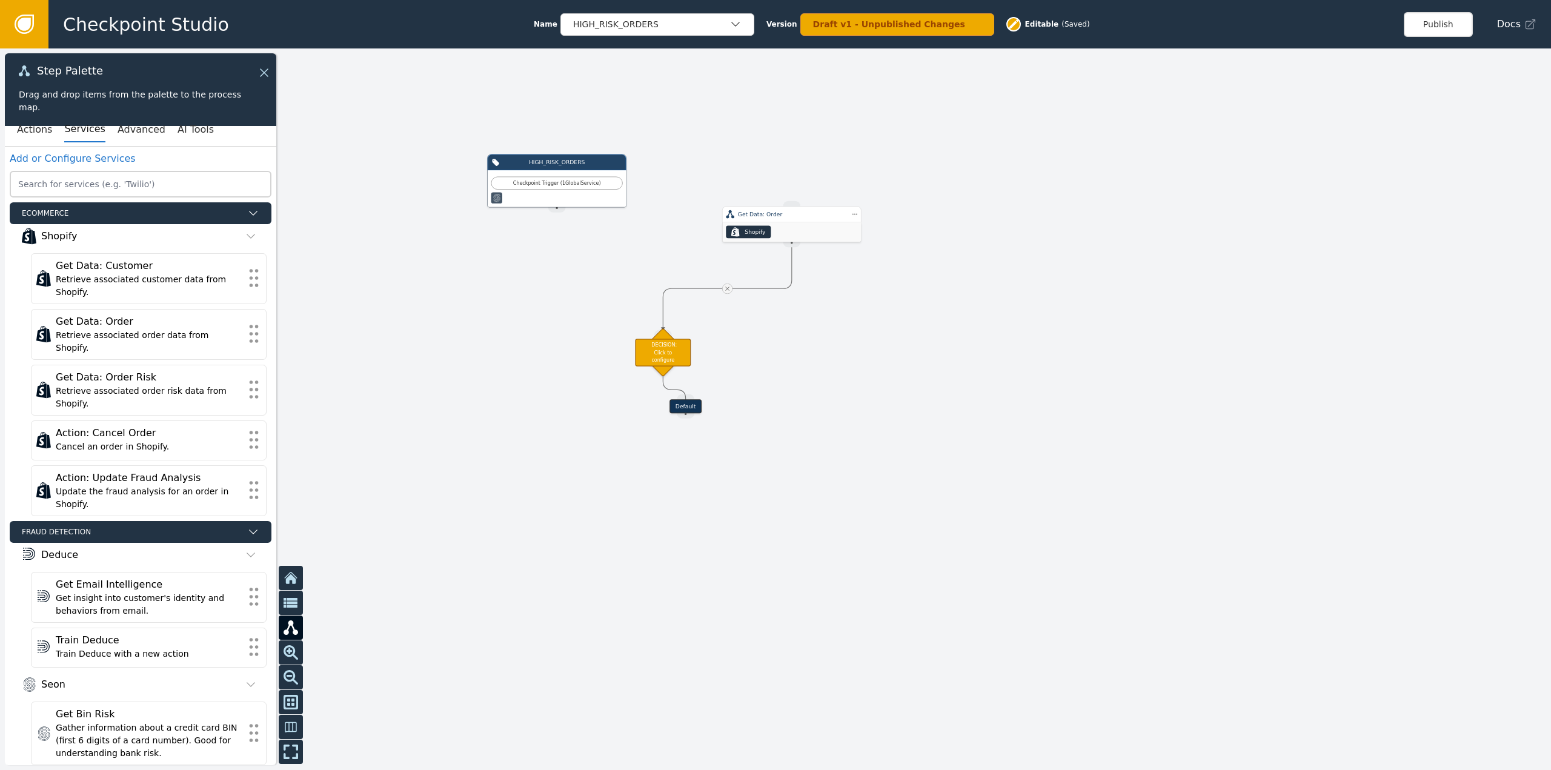
click at [688, 407] on div "Default" at bounding box center [686, 406] width 32 height 14
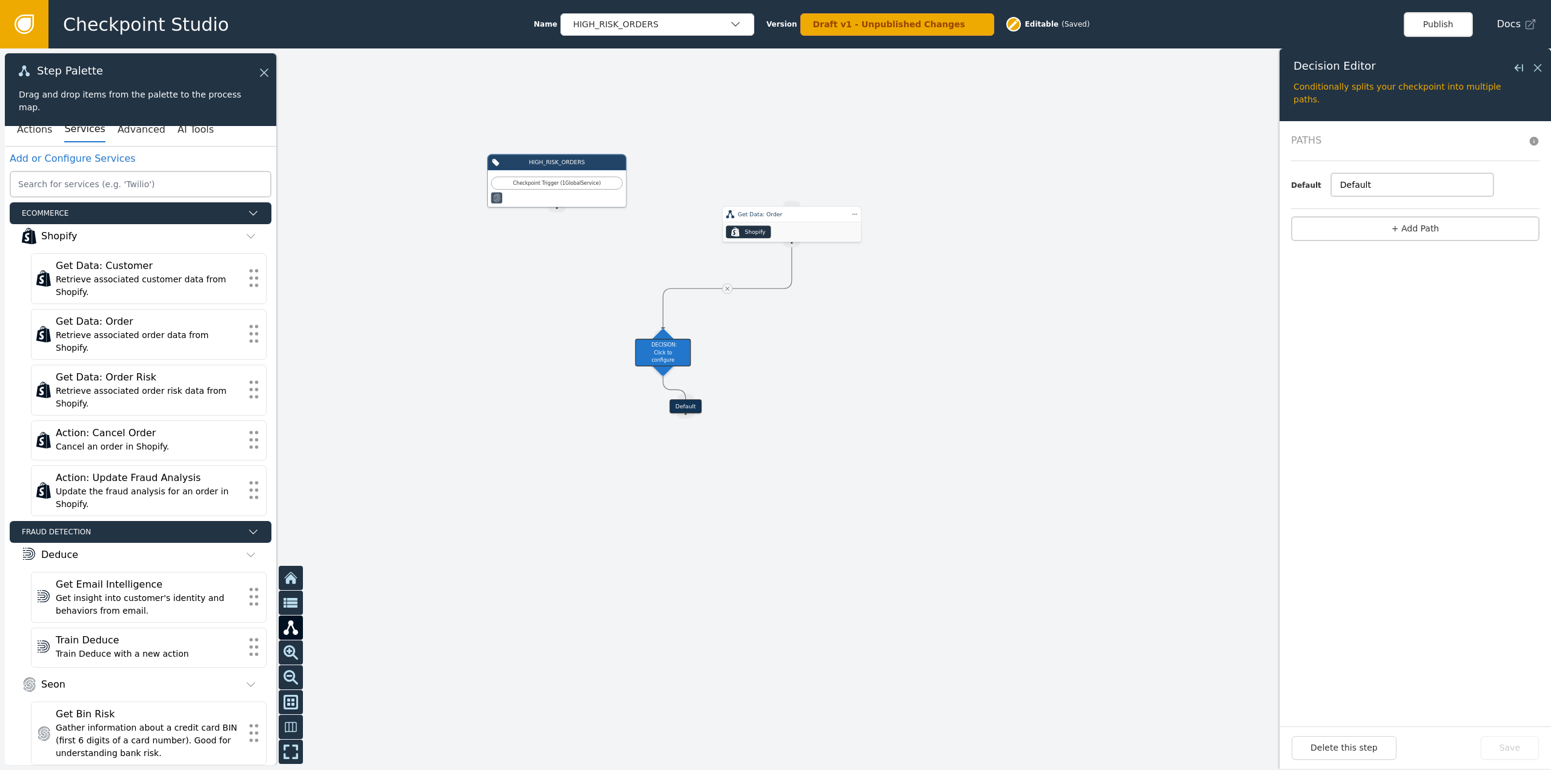
drag, startPoint x: 1369, startPoint y: 185, endPoint x: 1303, endPoint y: 189, distance: 66.2
click at [1303, 189] on div "Default Default" at bounding box center [1415, 184] width 248 height 23
click at [691, 25] on div "HIGH_RISK_ORDERS" at bounding box center [651, 24] width 156 height 13
click at [1121, 199] on div at bounding box center [775, 409] width 1551 height 722
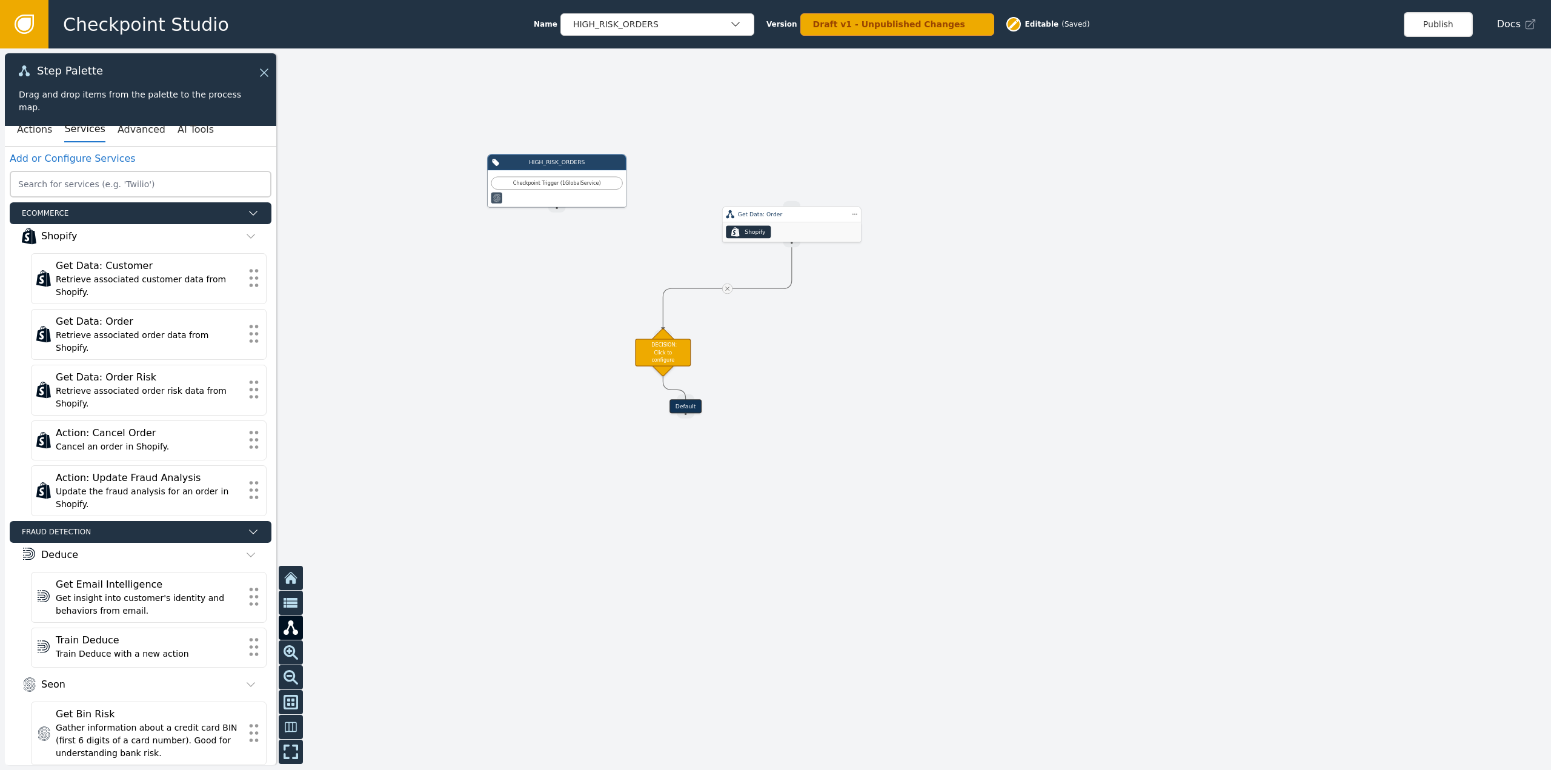
click at [787, 217] on div "Get Data: Order" at bounding box center [792, 214] width 108 height 8
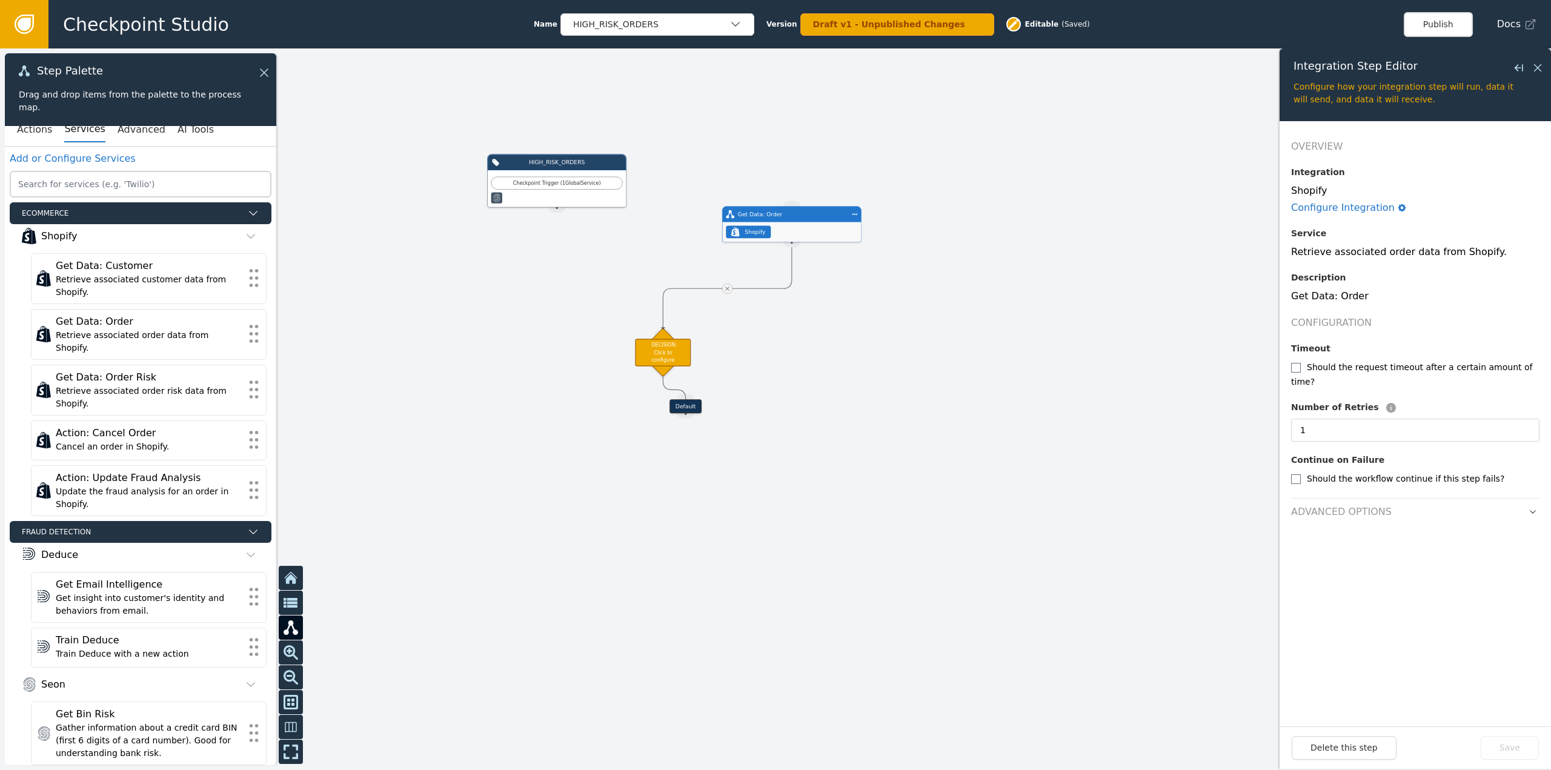
click at [686, 407] on div "Default" at bounding box center [686, 406] width 32 height 14
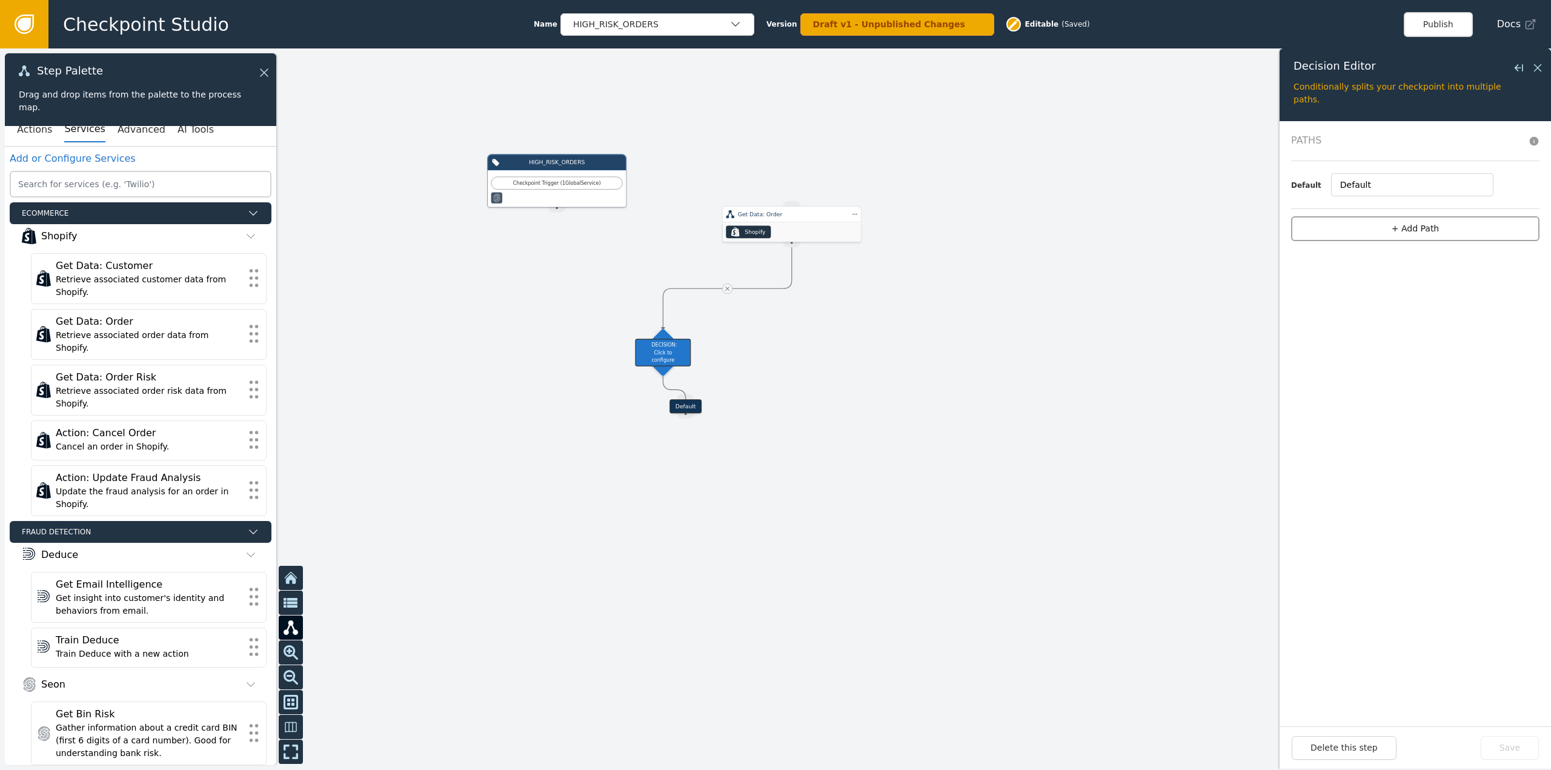
click at [1435, 234] on button "+ Add Path" at bounding box center [1415, 228] width 248 height 25
click at [1477, 213] on div "Path 1 1 Conditions (0) + add" at bounding box center [1415, 193] width 248 height 65
click at [1366, 180] on input "1" at bounding box center [1406, 184] width 159 height 23
click at [1484, 211] on button "+ add" at bounding box center [1476, 207] width 22 height 11
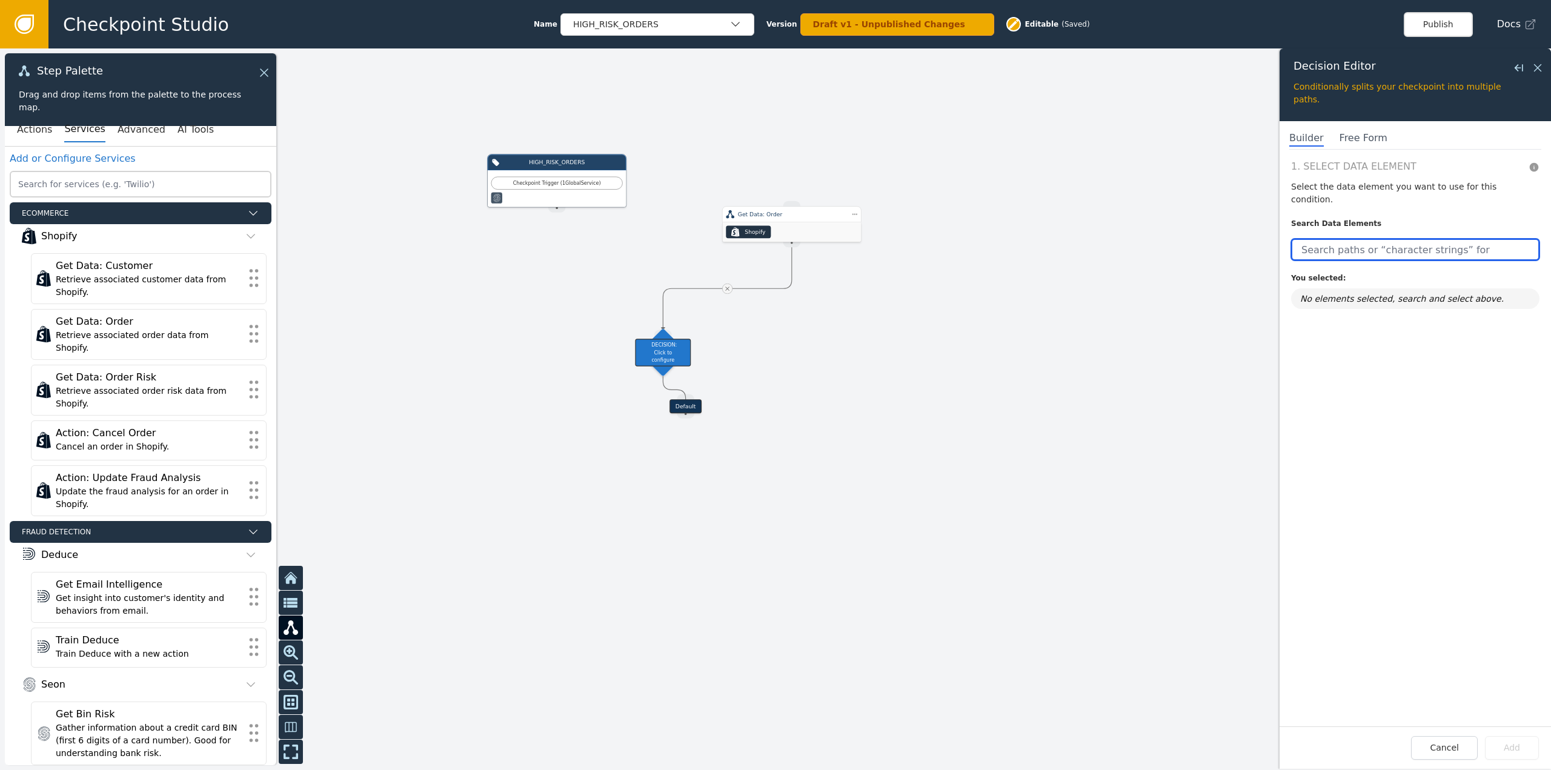
click at [1385, 239] on input "text" at bounding box center [1415, 250] width 248 height 22
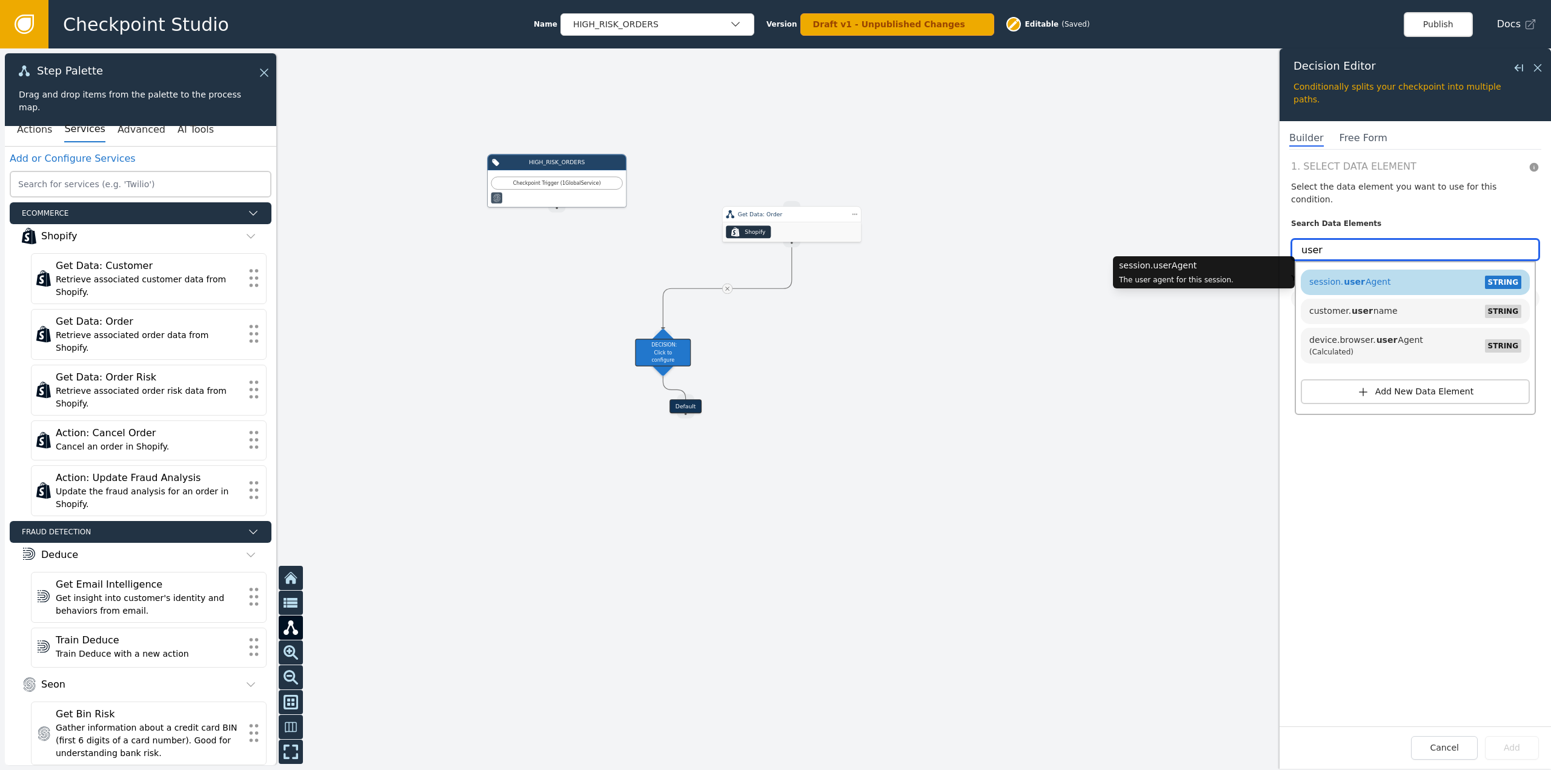
type input "user"
click at [1359, 277] on span "session. user Agent" at bounding box center [1350, 282] width 81 height 10
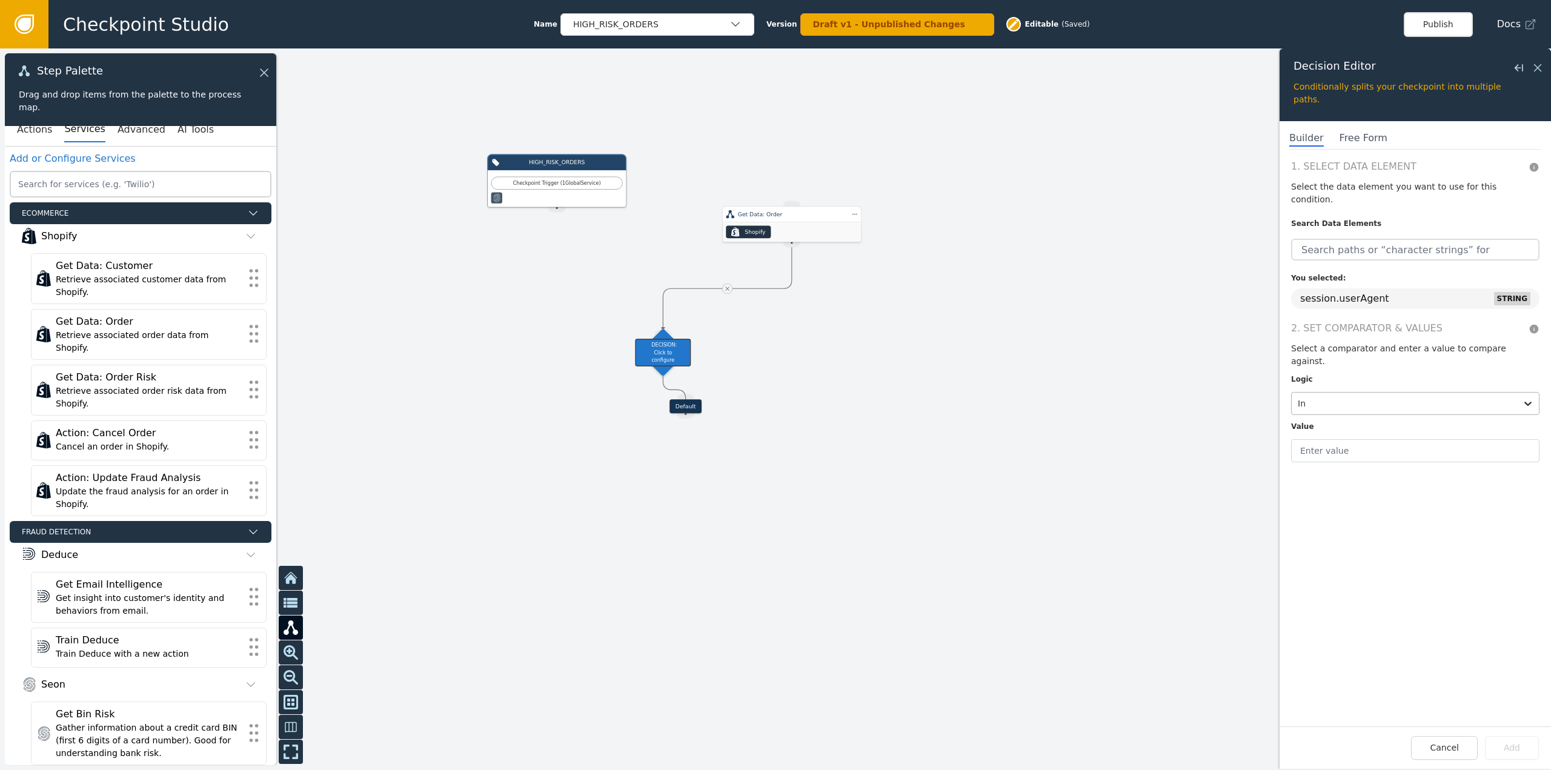
click at [1350, 395] on div at bounding box center [1404, 403] width 213 height 17
click at [1330, 230] on div "Not in" at bounding box center [1366, 241] width 150 height 22
click at [1342, 439] on input "text" at bounding box center [1415, 450] width 248 height 23
type input """"
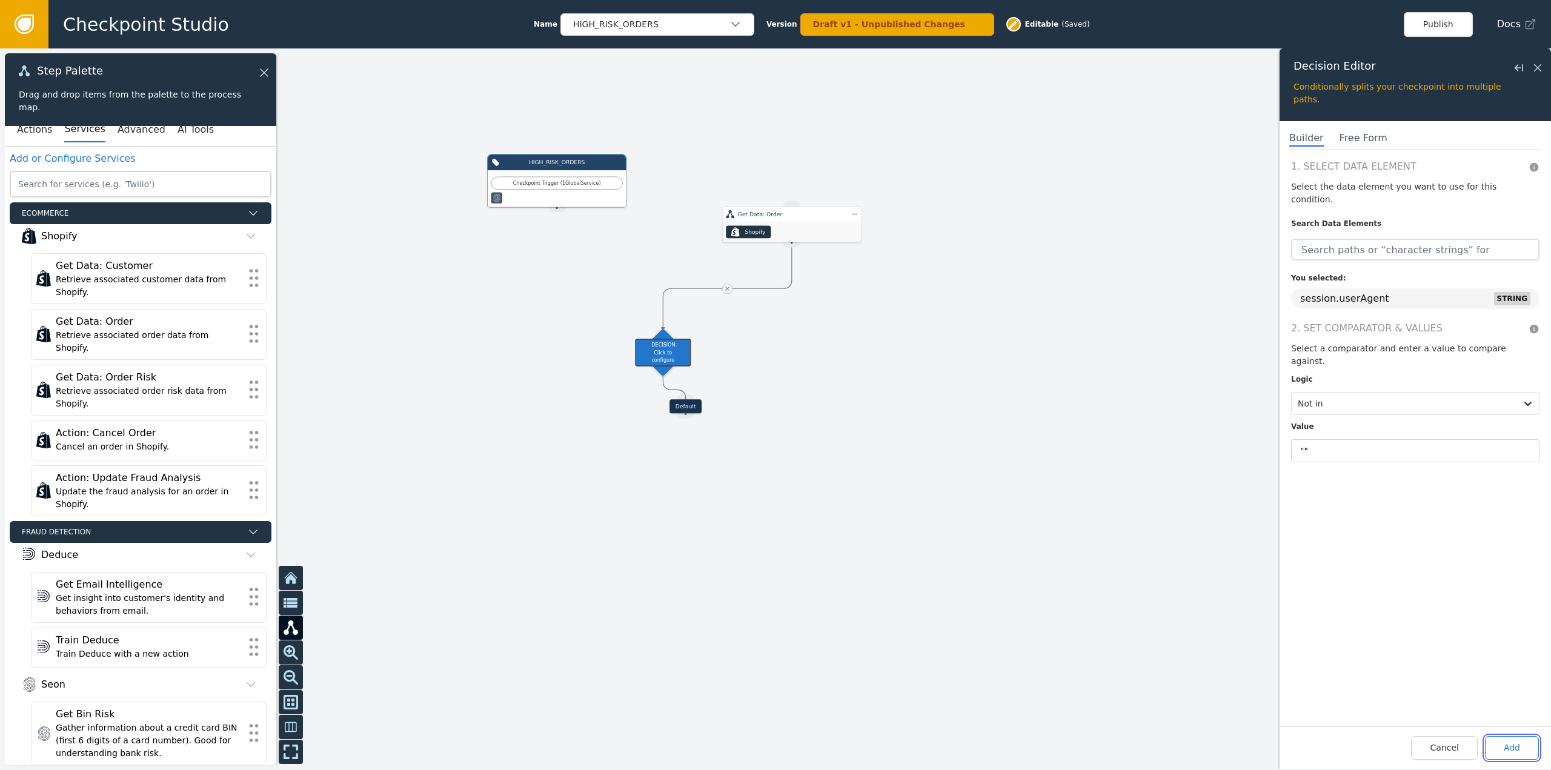
click at [1517, 752] on button "Add" at bounding box center [1512, 748] width 54 height 24
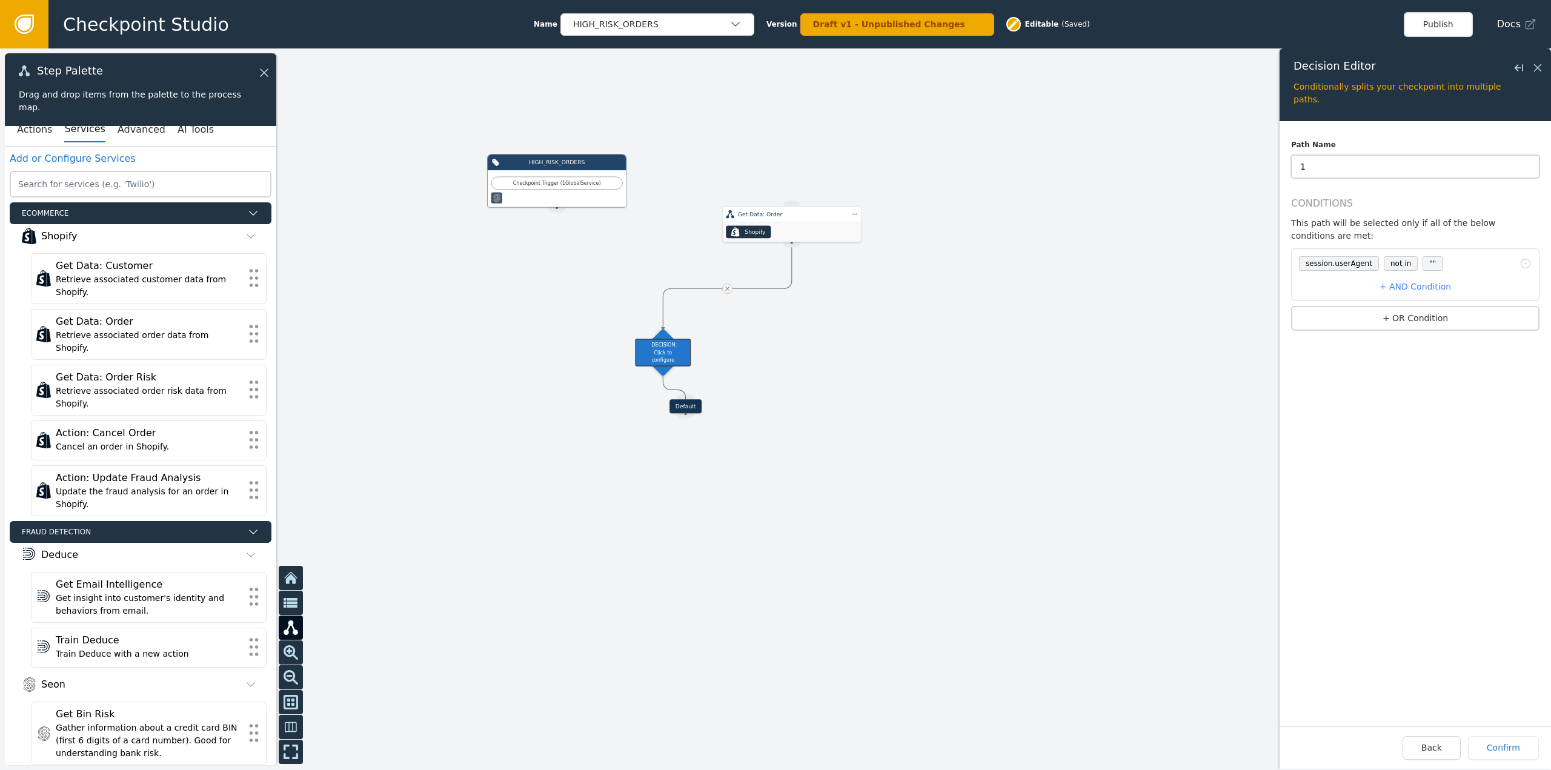
drag, startPoint x: 1330, startPoint y: 162, endPoint x: 1281, endPoint y: 158, distance: 49.3
click at [1281, 158] on form "Path Name 1 Conditions This path will be selected only if all of the below cond…" at bounding box center [1415, 423] width 271 height 605
click at [1371, 168] on input "User_Agent_Is_Not Null" at bounding box center [1415, 166] width 248 height 23
type input "User_Agent_Is_NotNull"
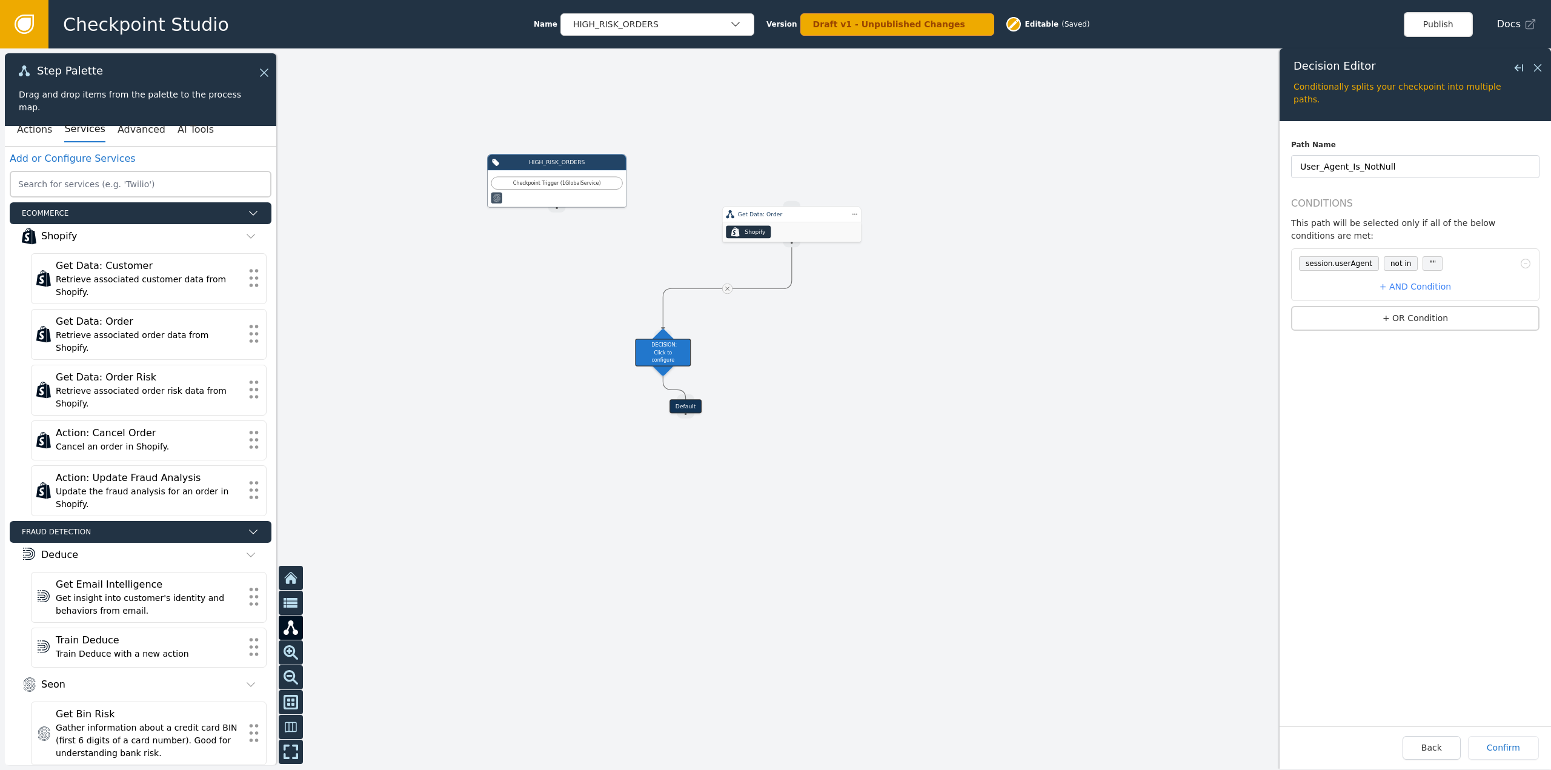
click at [30, 17] on icon at bounding box center [24, 24] width 19 height 19
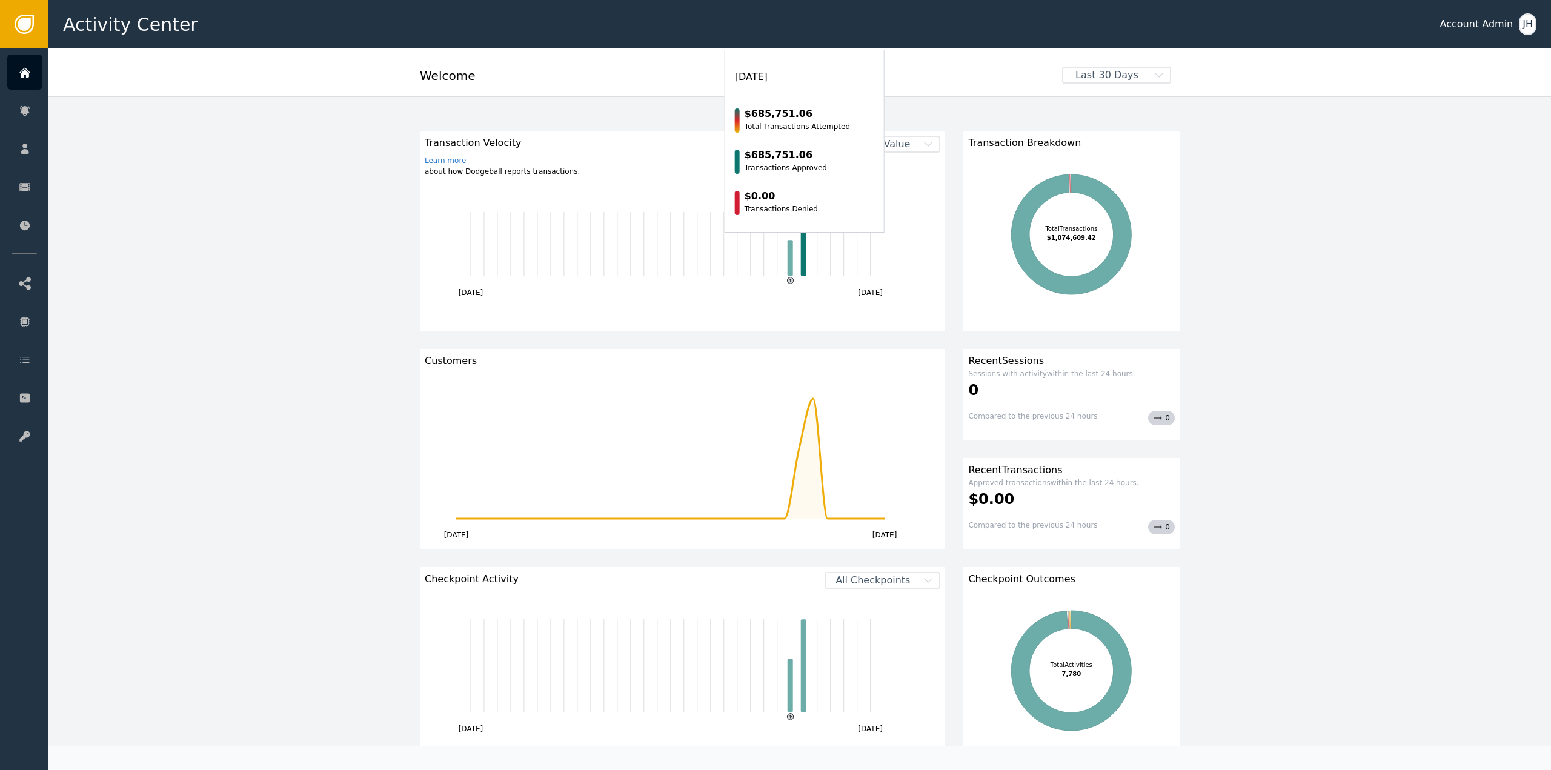
click at [801, 241] on rect "Transaction2025-08-29" at bounding box center [803, 244] width 5 height 64
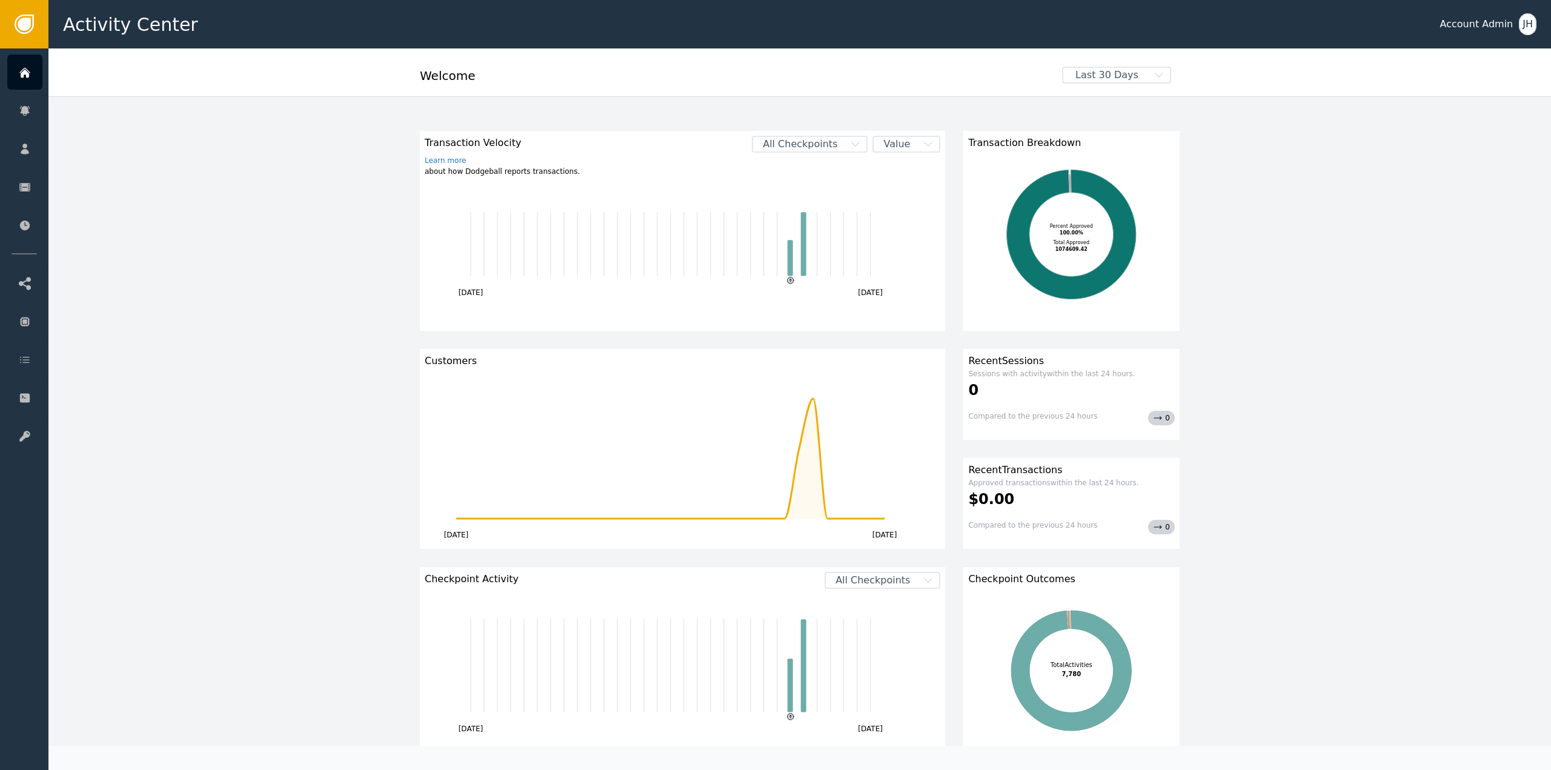
click at [1052, 185] on icon at bounding box center [1071, 234] width 129 height 129
click at [1057, 233] on rect at bounding box center [1072, 240] width 216 height 181
click at [1091, 179] on icon at bounding box center [1072, 235] width 130 height 130
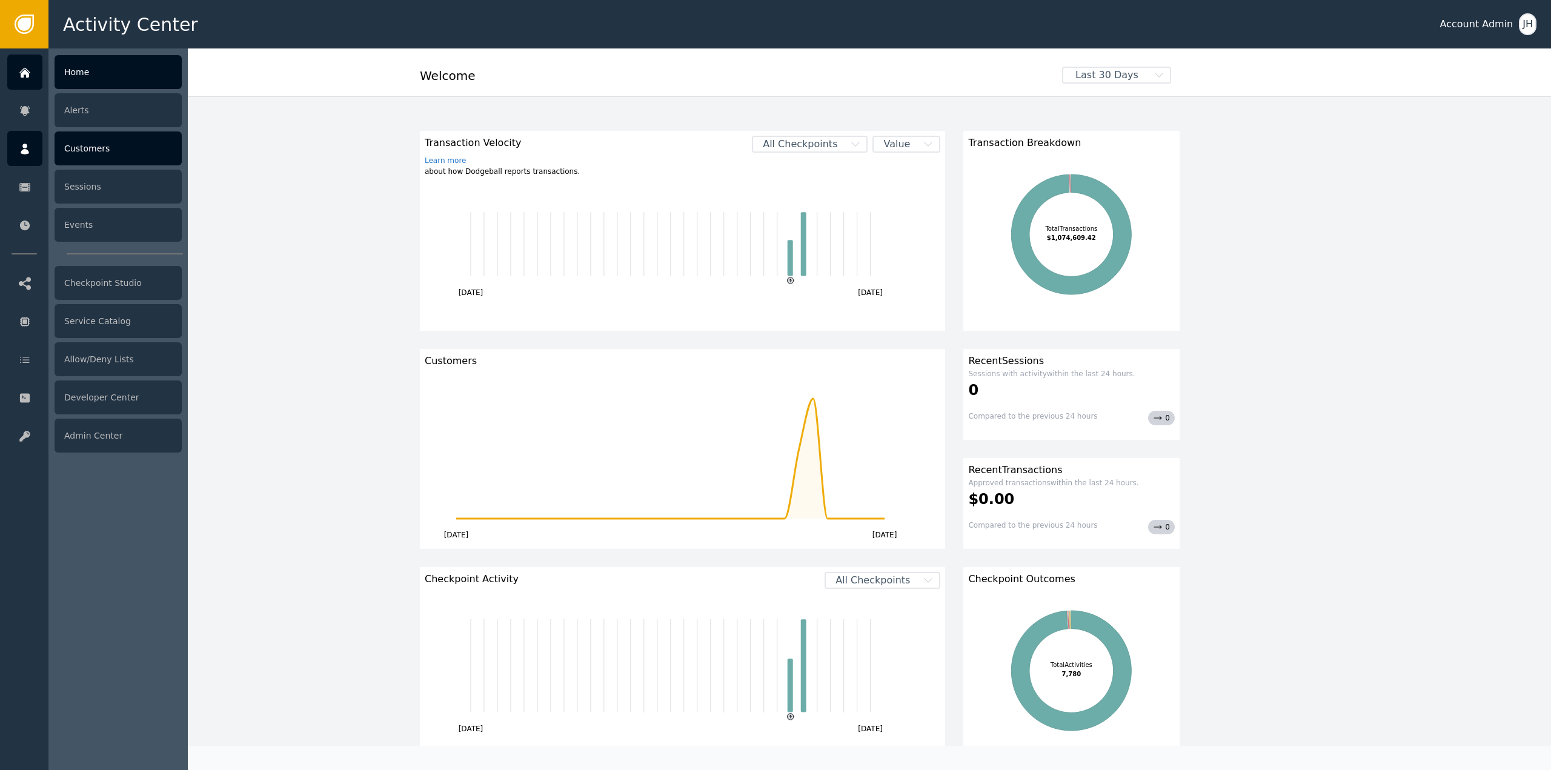
click at [88, 143] on div "Customers" at bounding box center [118, 149] width 127 height 34
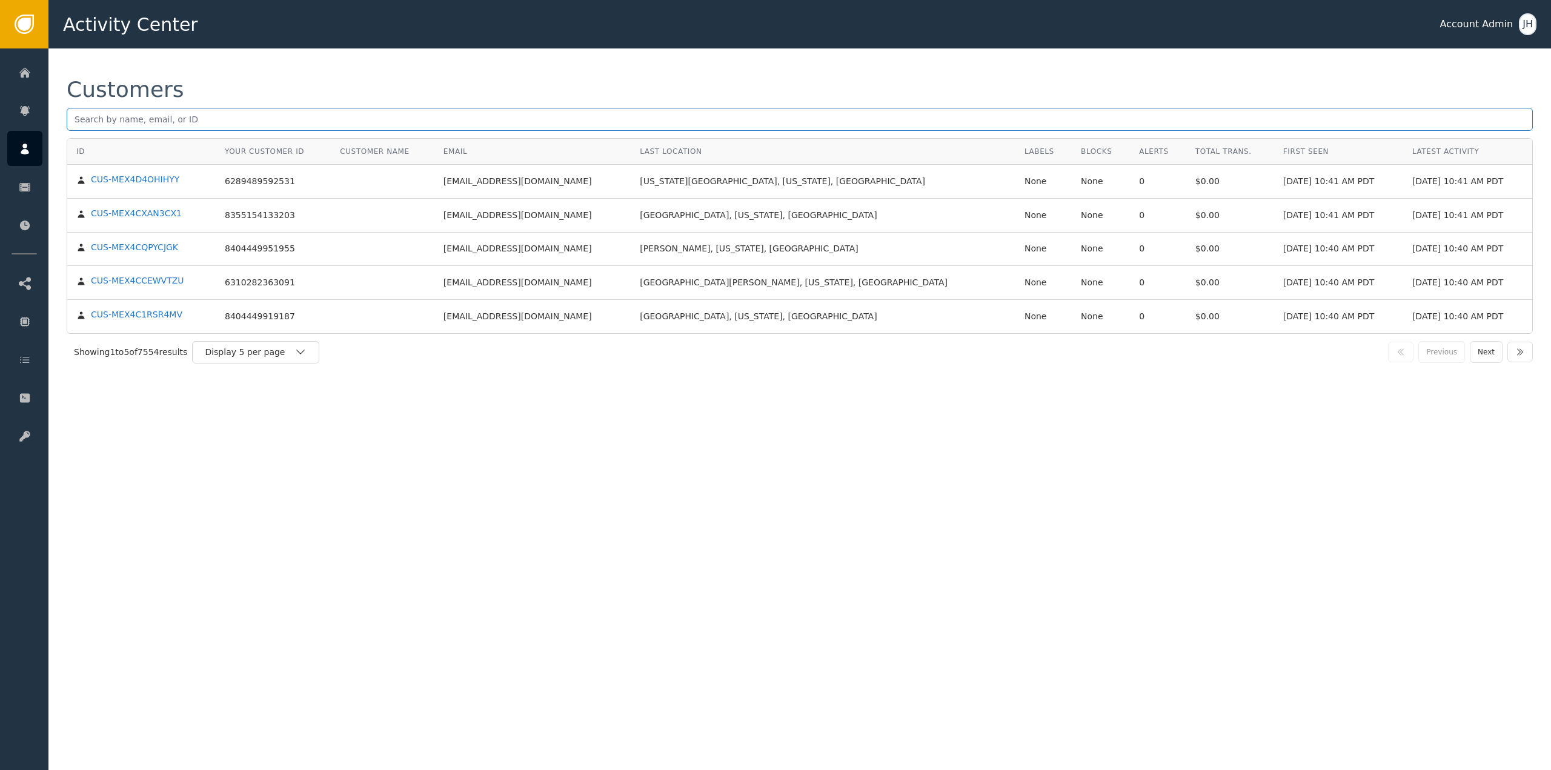
click at [437, 114] on input "text" at bounding box center [800, 119] width 1467 height 23
paste input "[EMAIL_ADDRESS][DOMAIN_NAME]"
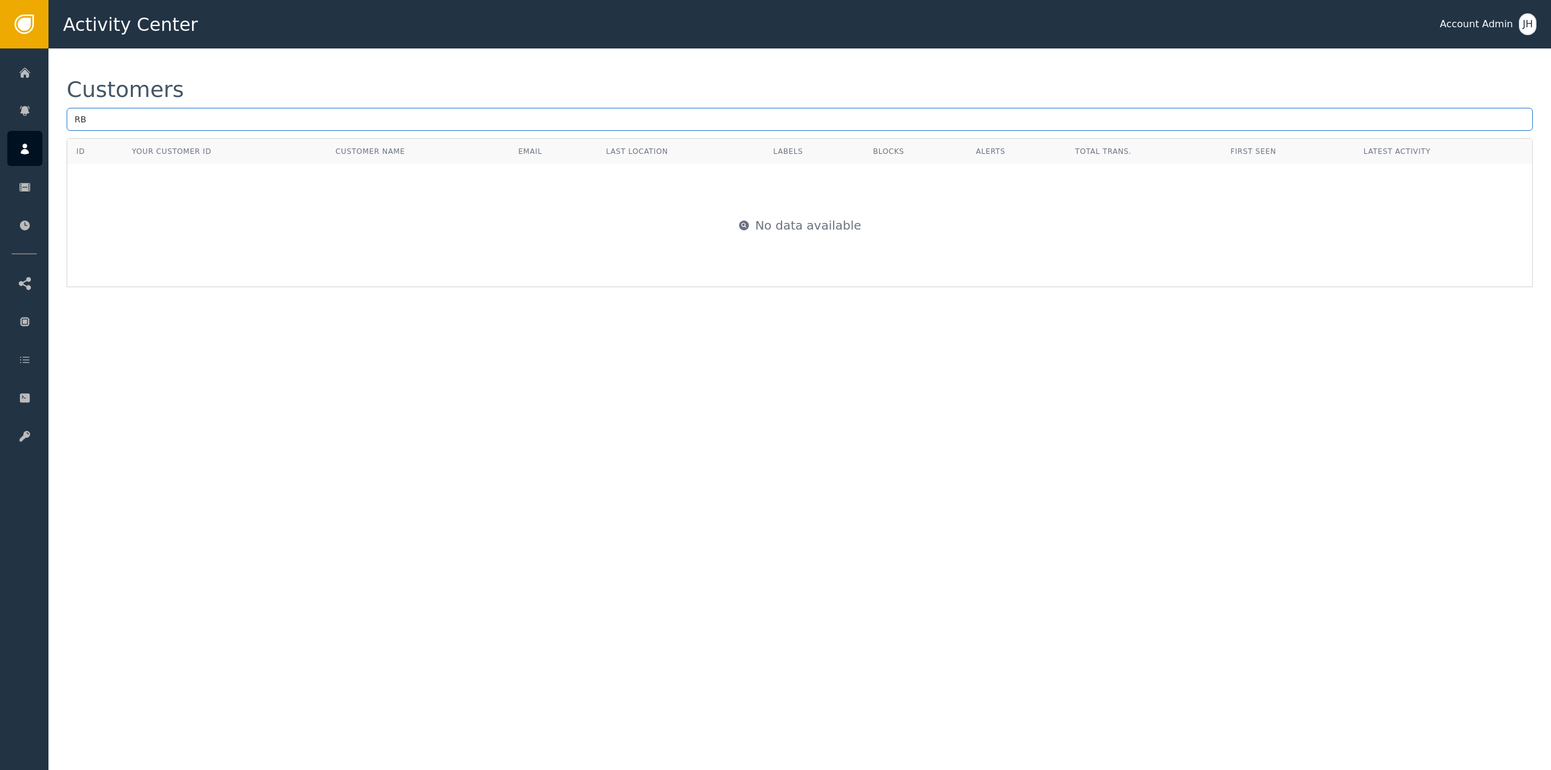
type input "R"
click at [393, 565] on div "Customers ID Your Customer ID Customer Name Email Last Location Labels Blocks A…" at bounding box center [799, 409] width 1503 height 722
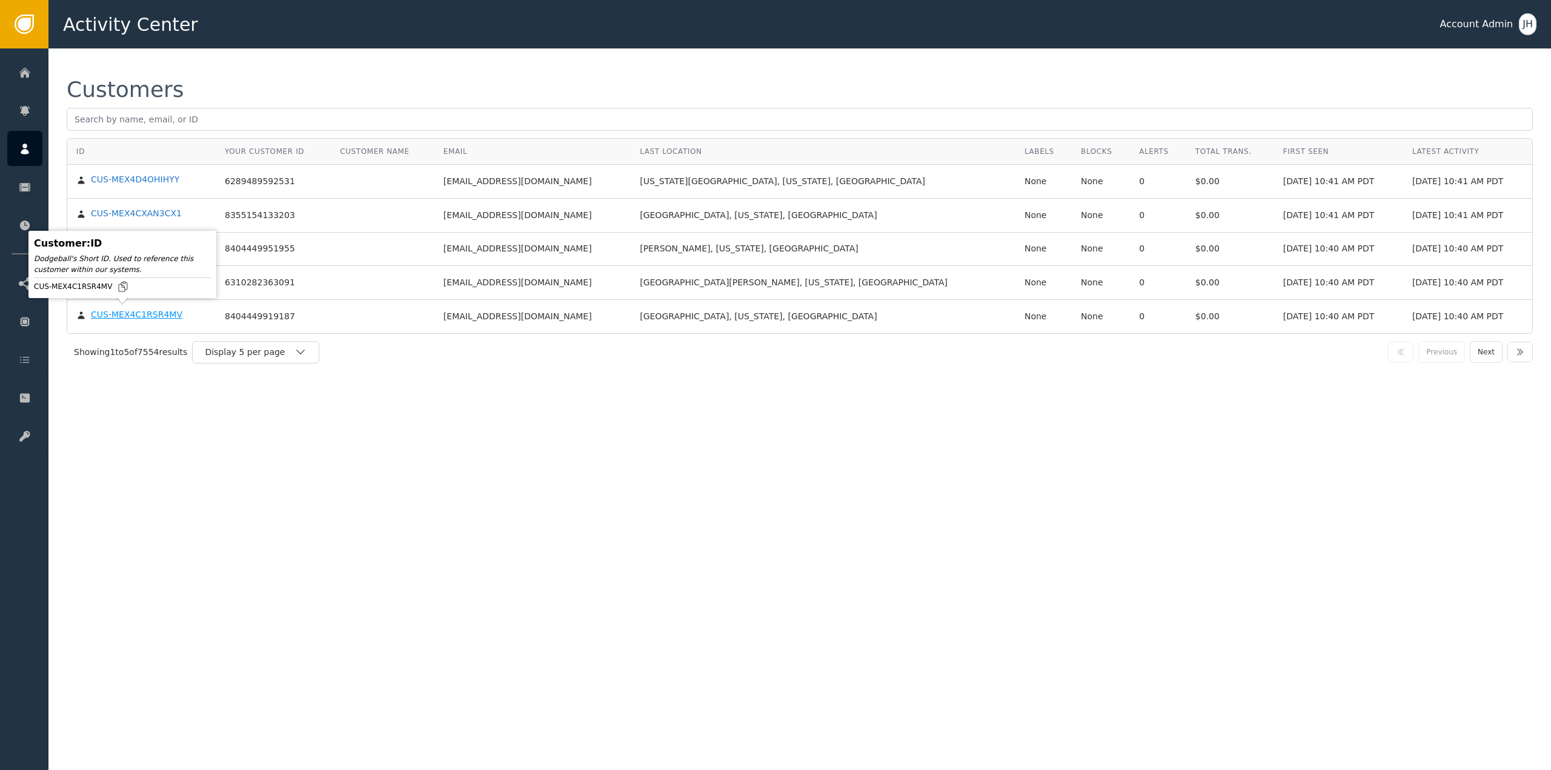
click at [141, 314] on div "CUS-MEX4C1RSR4MV" at bounding box center [137, 315] width 92 height 11
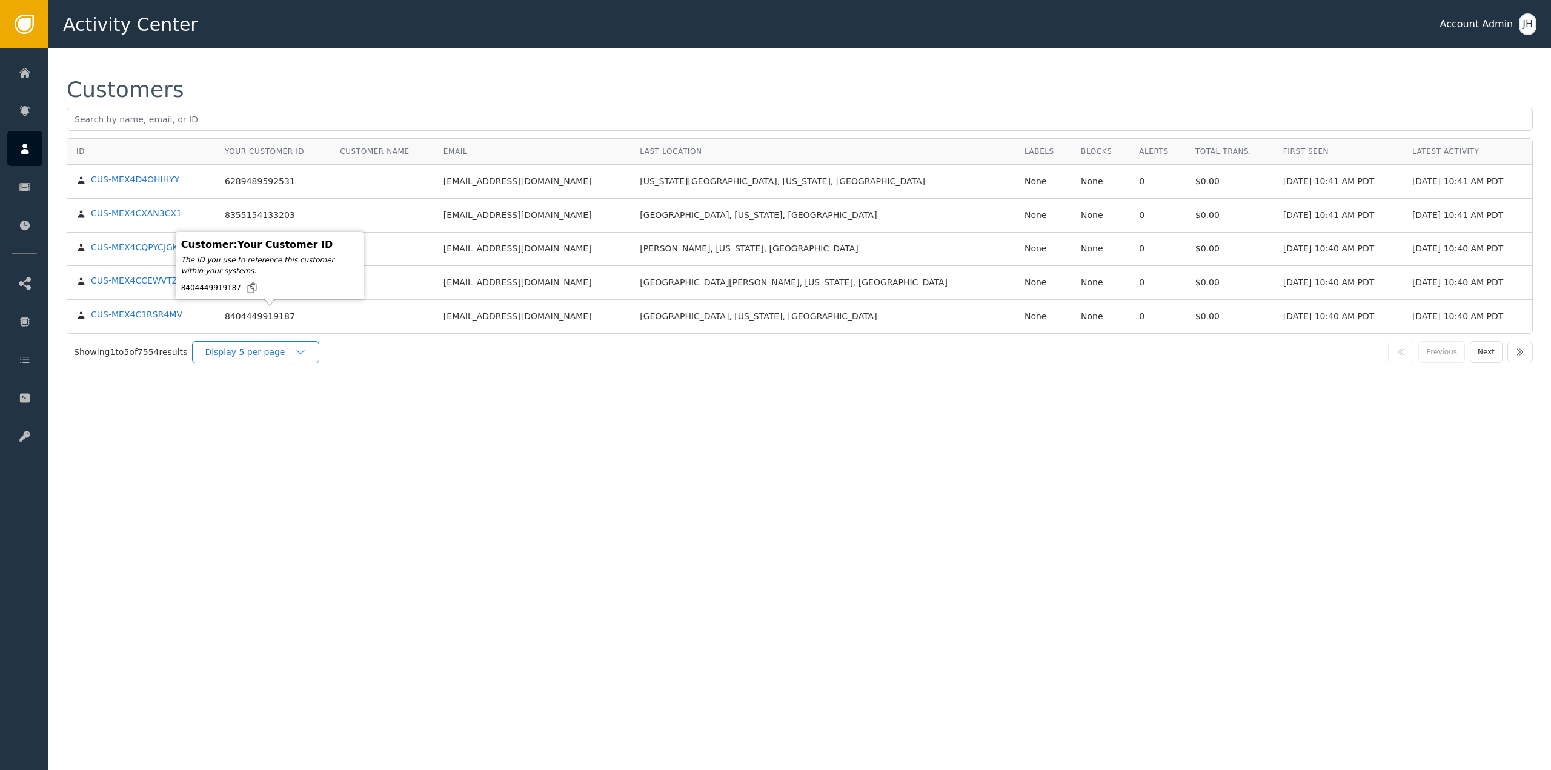
click at [267, 356] on div "Display 5 per page" at bounding box center [255, 352] width 127 height 22
click at [490, 447] on div "Customers ID Your Customer ID Customer Name Email Last Location Labels Blocks A…" at bounding box center [799, 409] width 1503 height 722
click at [290, 356] on div "Display 5 per page" at bounding box center [255, 352] width 127 height 22
click at [264, 400] on div "Display 25 per page" at bounding box center [258, 402] width 97 height 13
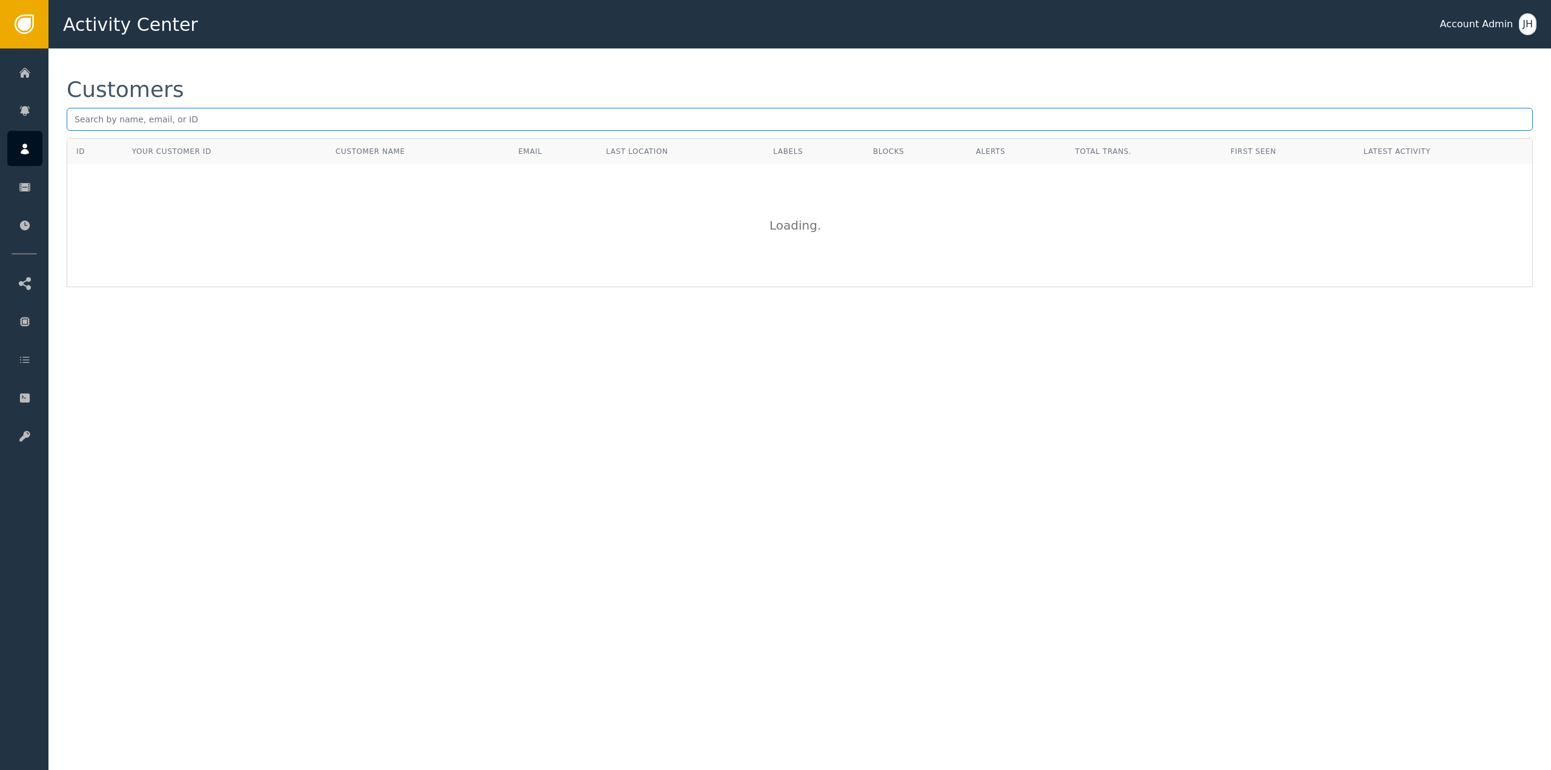
click at [159, 127] on input "text" at bounding box center [800, 119] width 1467 height 23
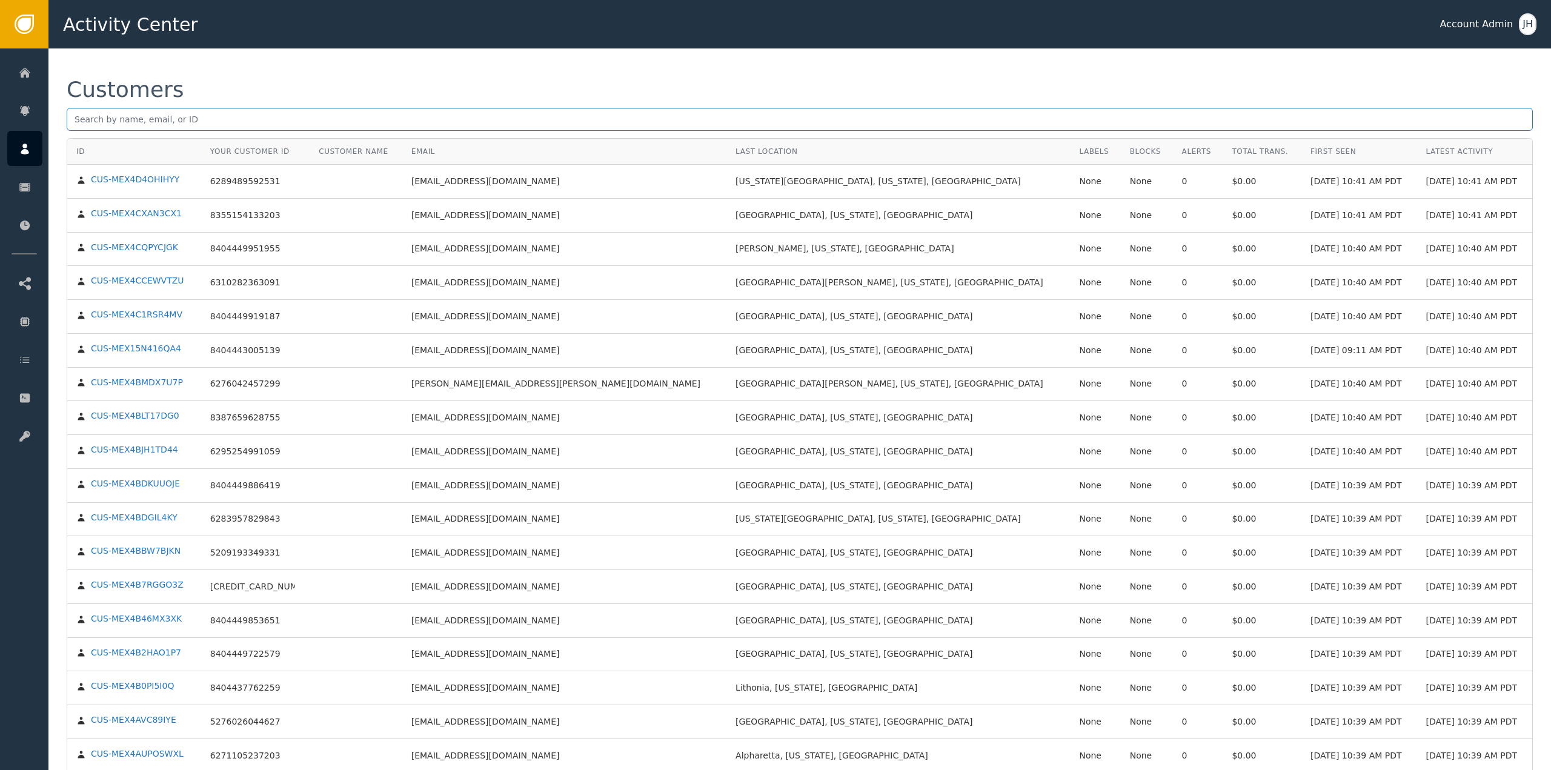
paste input "[EMAIL_ADDRESS][DOMAIN_NAME]"
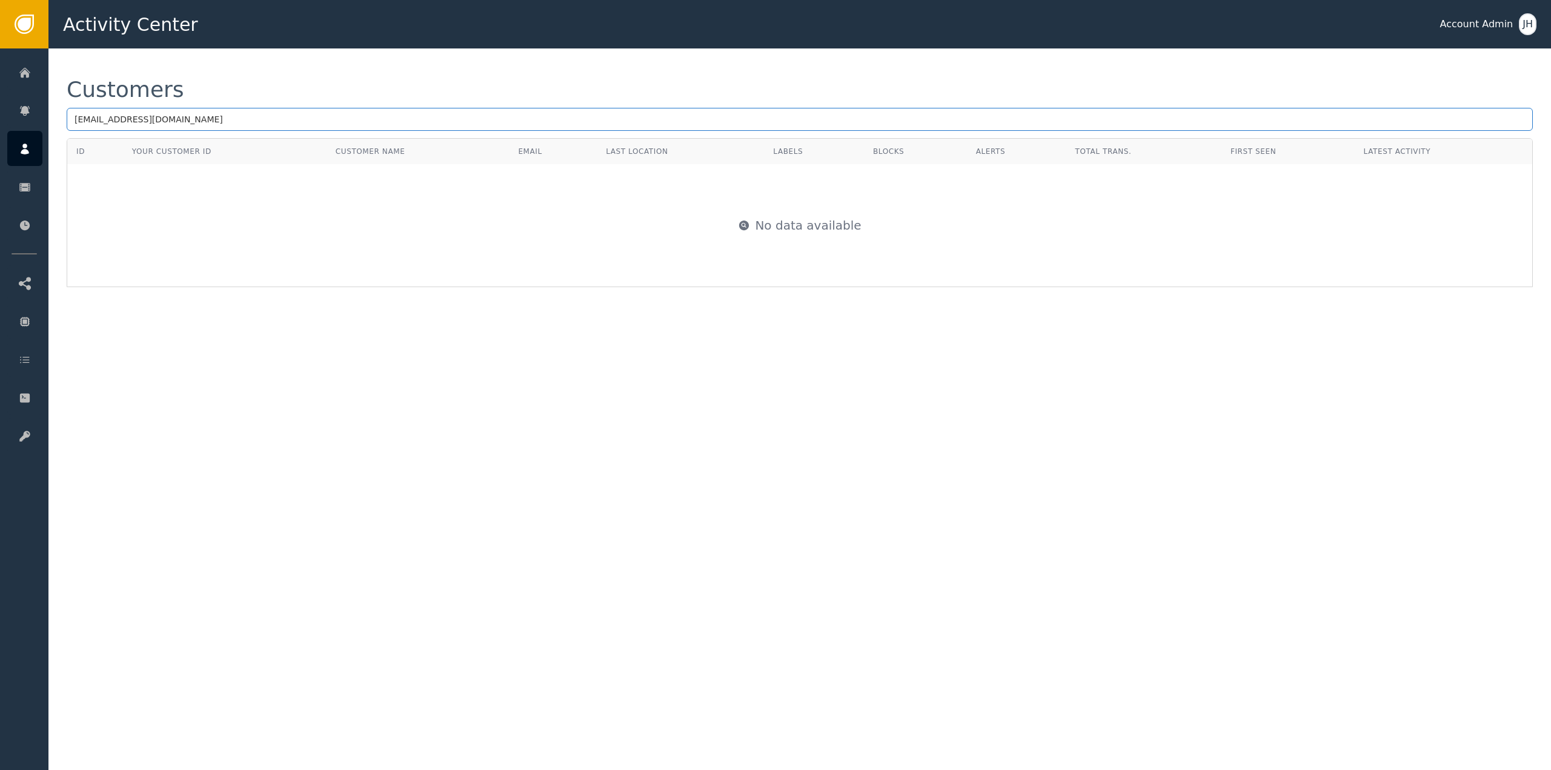
click at [313, 122] on input "[EMAIL_ADDRESS][DOMAIN_NAME]" at bounding box center [800, 119] width 1467 height 23
paste input "[EMAIL_ADDRESS]"
click at [426, 116] on input "[EMAIL_ADDRESS][DOMAIN_NAME]" at bounding box center [800, 119] width 1467 height 23
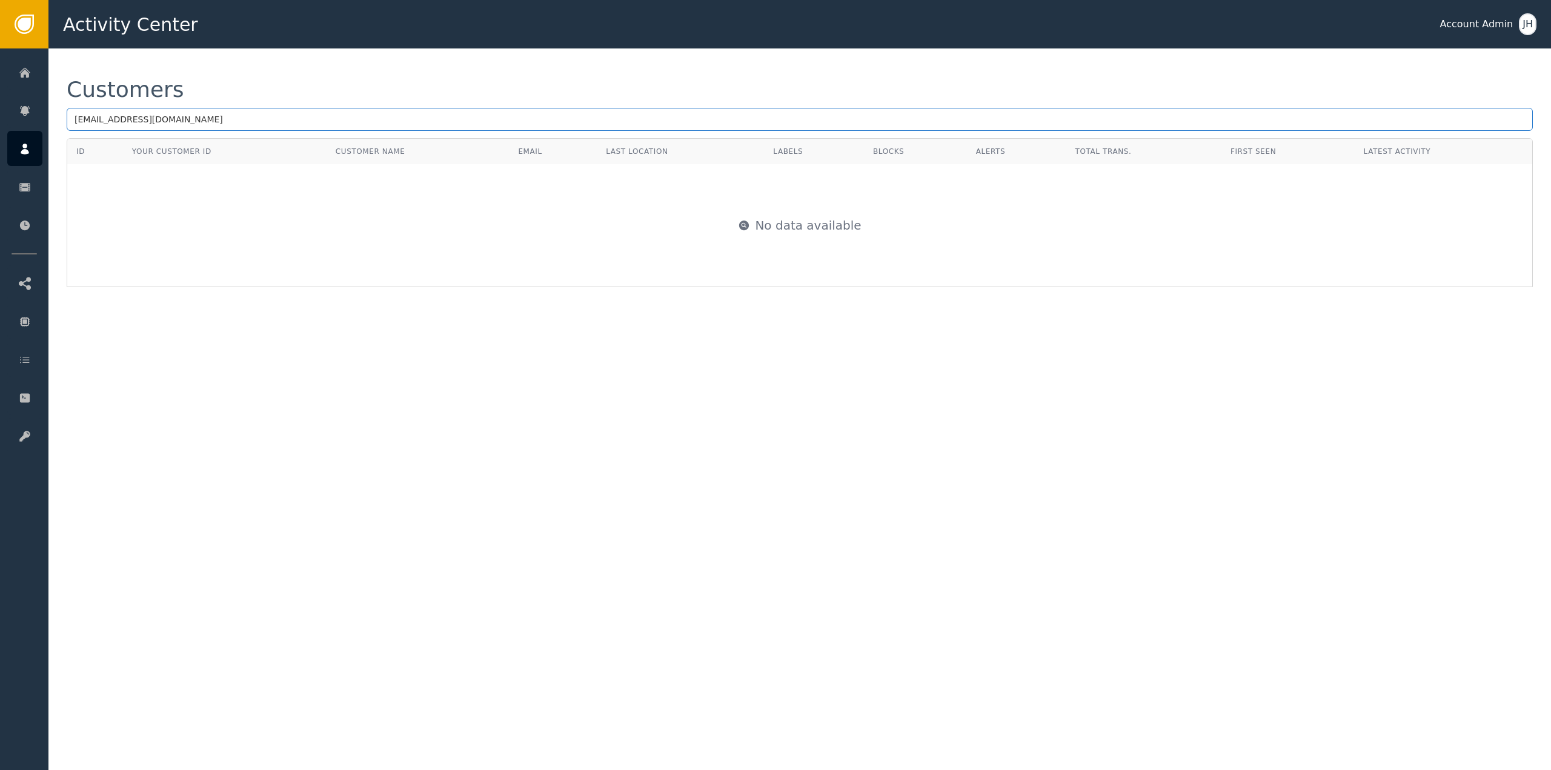
paste input "[EMAIL_ADDRESS][DOMAIN_NAME]"
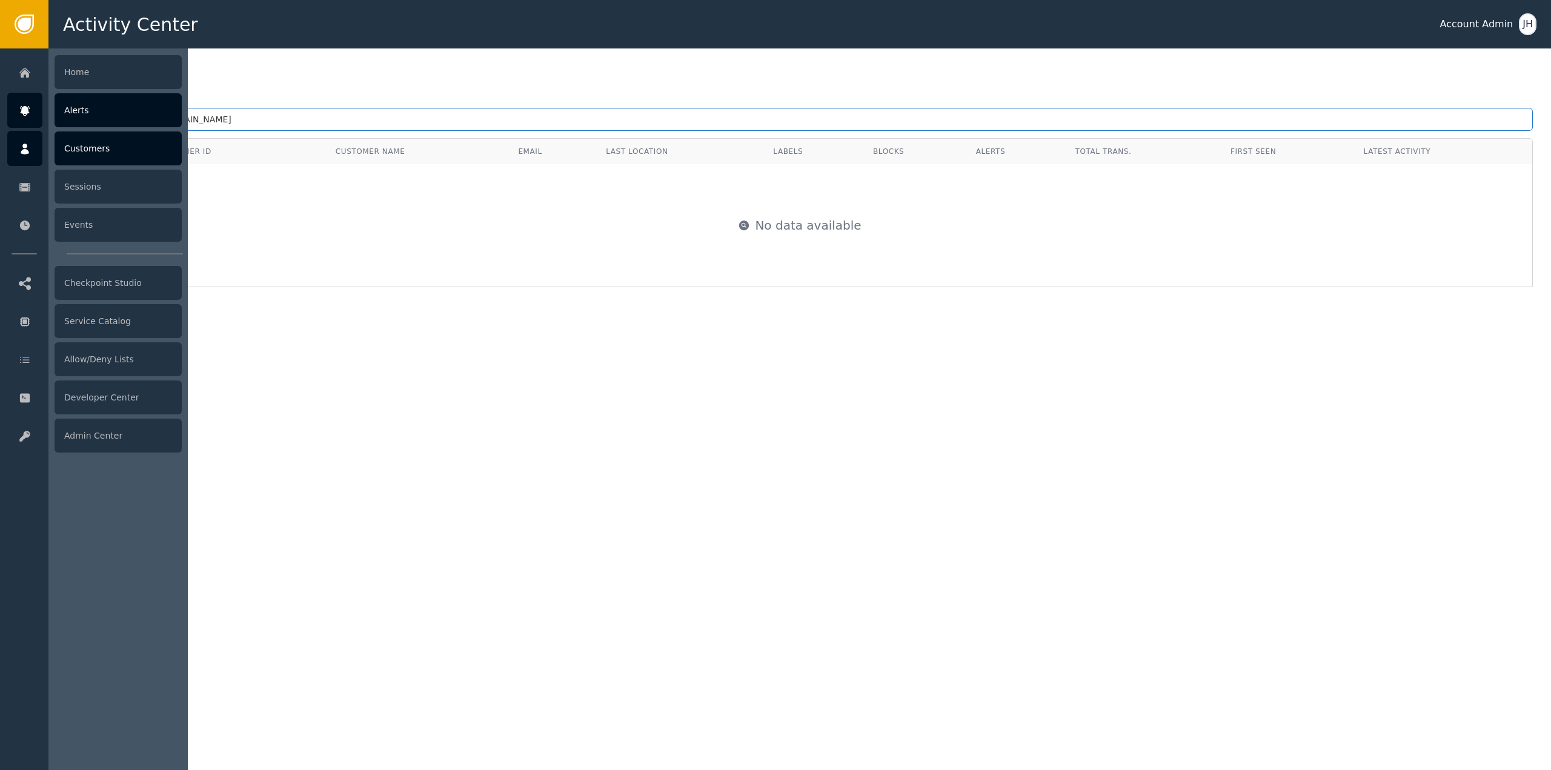
drag, startPoint x: 330, startPoint y: 121, endPoint x: 21, endPoint y: 125, distance: 309.7
click at [21, 48] on div "Activity Center Account Admin JH Home Alerts Customers Sessions Events Checkpoi…" at bounding box center [775, 24] width 1551 height 48
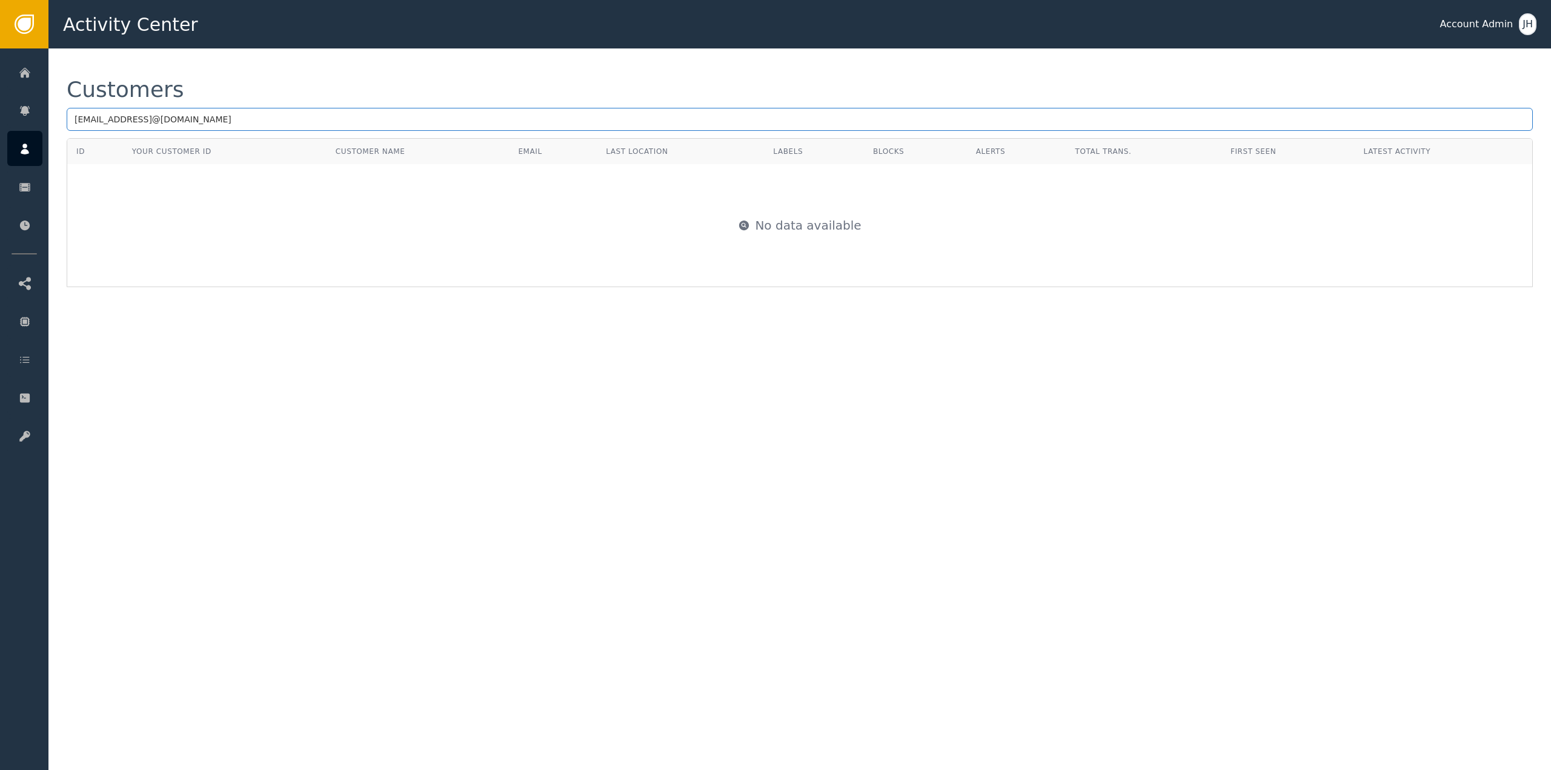
paste input "text"
type input "[EMAIL_ADDRESS][DOMAIN_NAME]"
drag, startPoint x: 206, startPoint y: 111, endPoint x: -35, endPoint y: 121, distance: 241.4
click at [0, 48] on html "Activity Center Account Admin JH Home Alerts Customers Sessions Events Checkpoi…" at bounding box center [775, 24] width 1551 height 48
click at [488, 396] on div "Customers ID Your Customer ID Customer Name Email Last Location Labels Blocks A…" at bounding box center [799, 409] width 1503 height 722
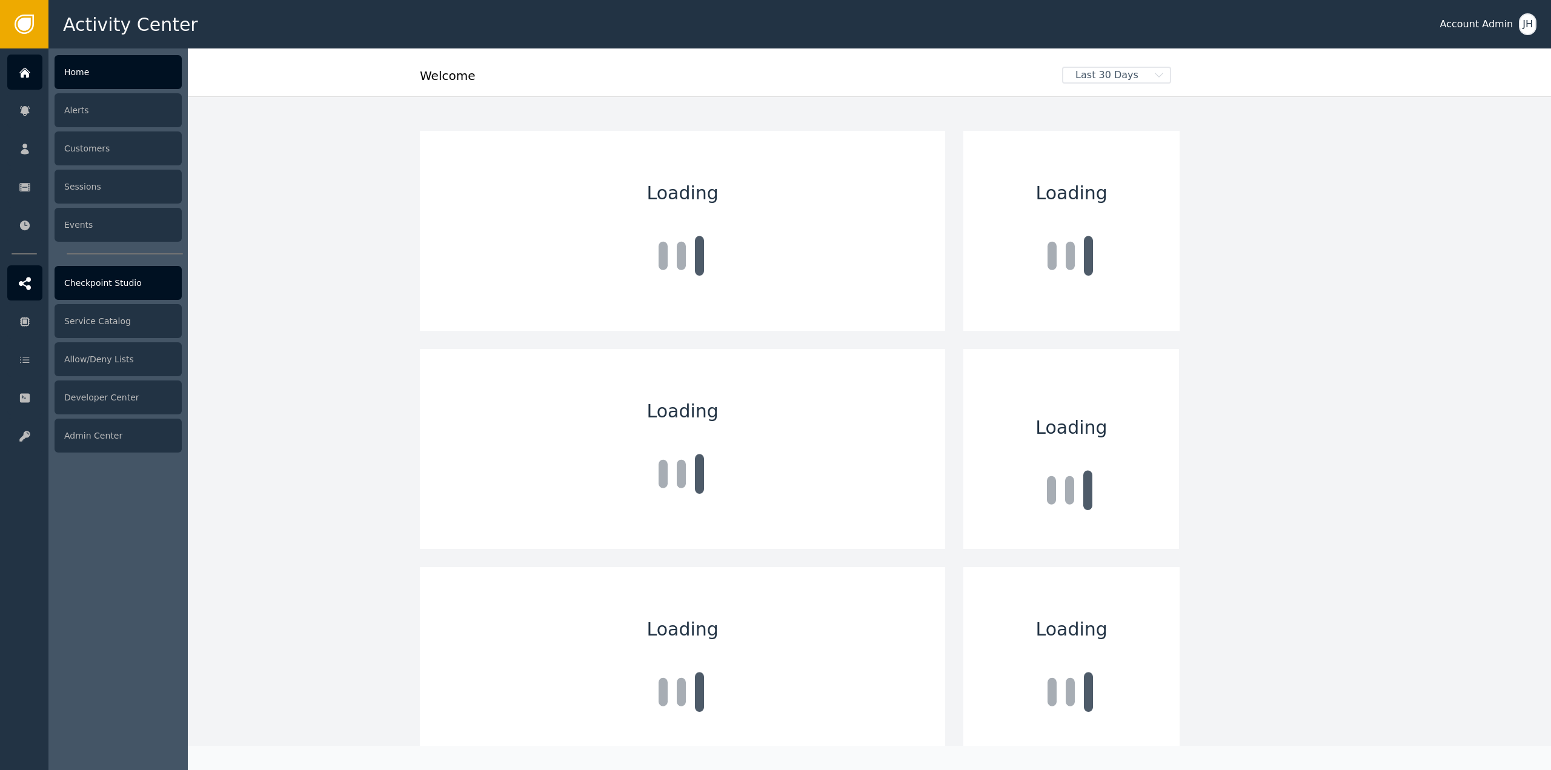
click at [107, 284] on div "Checkpoint Studio" at bounding box center [118, 283] width 127 height 34
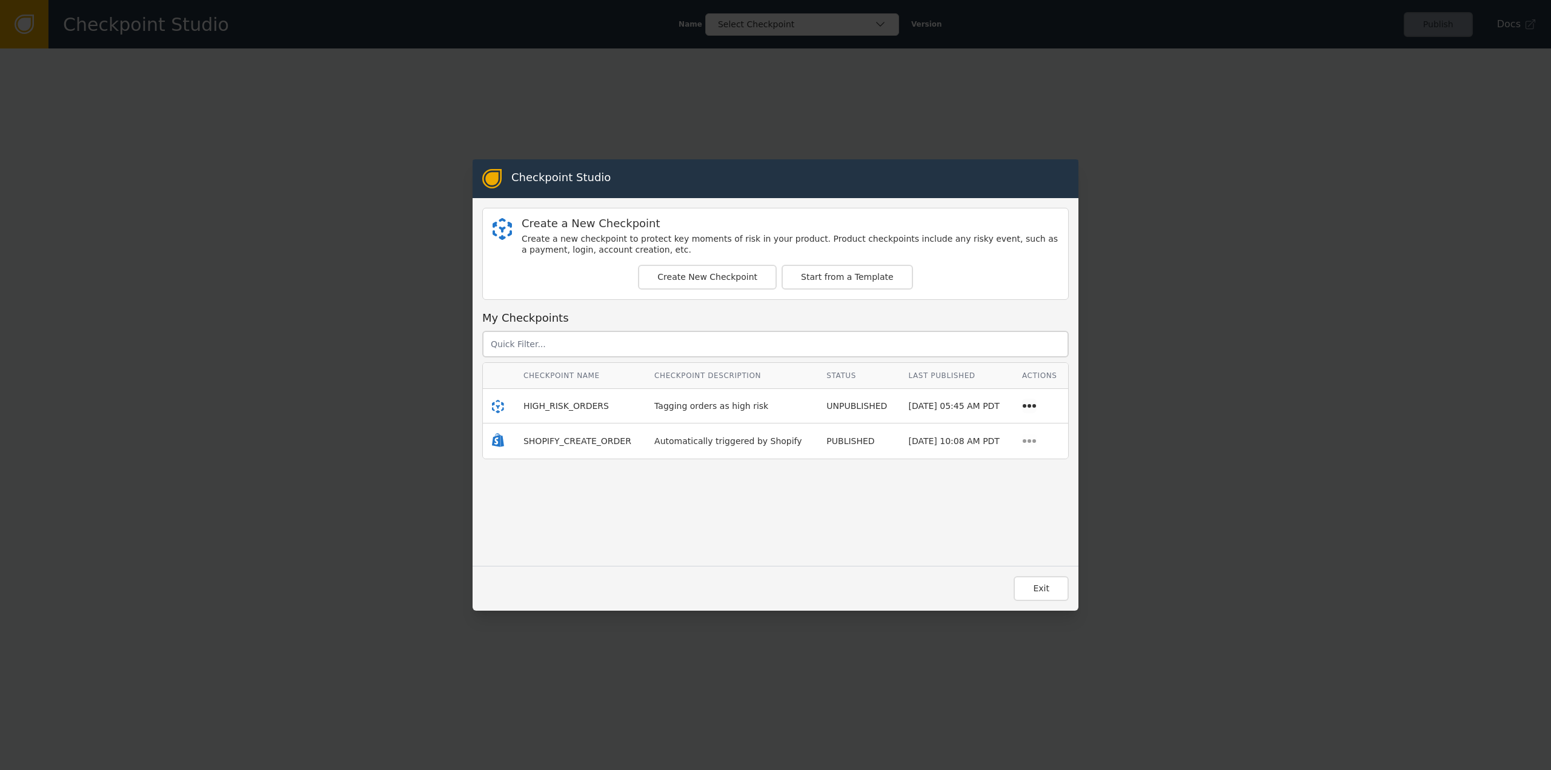
click at [1022, 405] on icon at bounding box center [1029, 406] width 15 height 15
click at [1019, 454] on div "Delete" at bounding box center [1042, 448] width 78 height 13
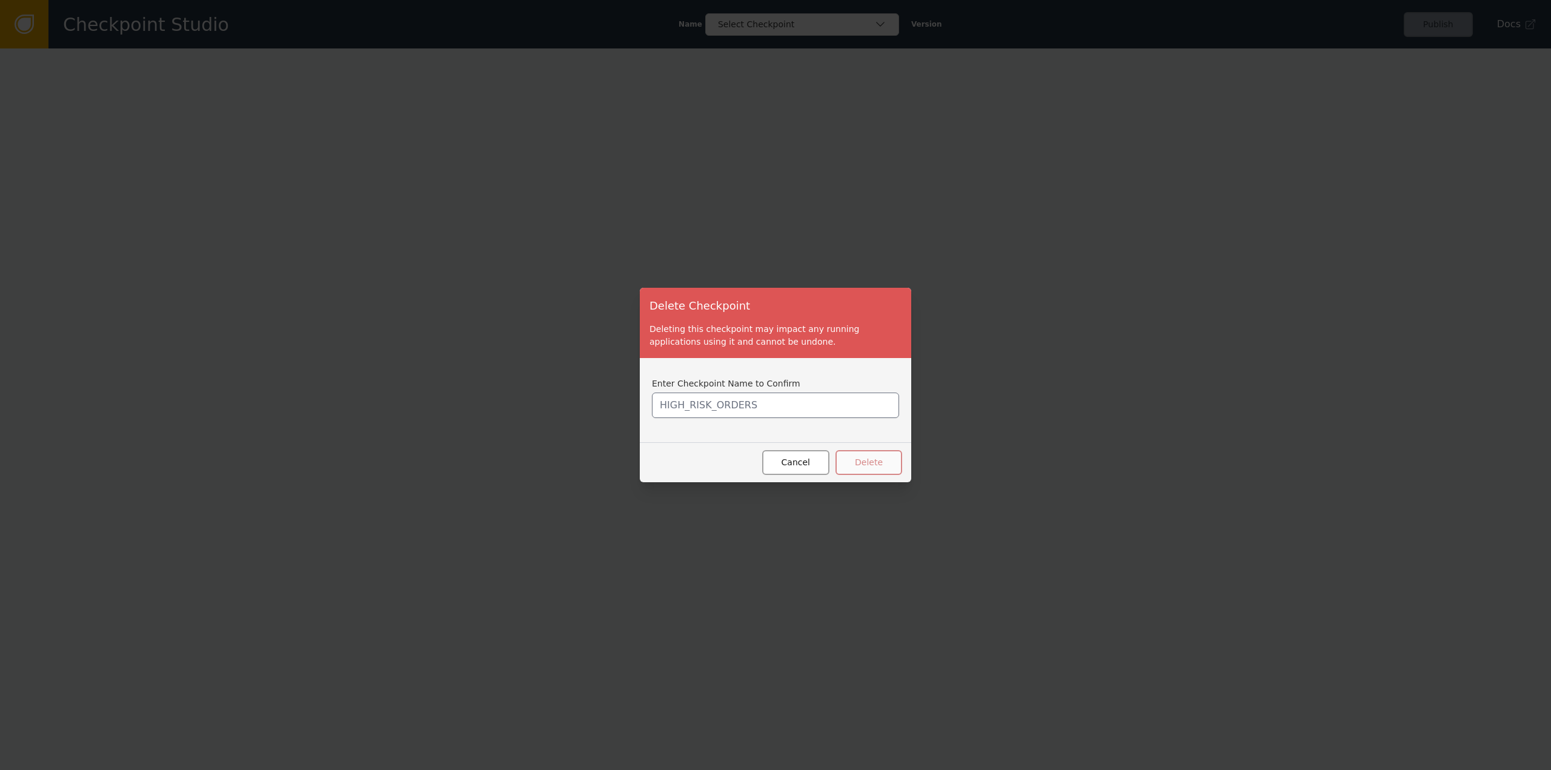
click at [796, 468] on button "Cancel" at bounding box center [795, 462] width 67 height 25
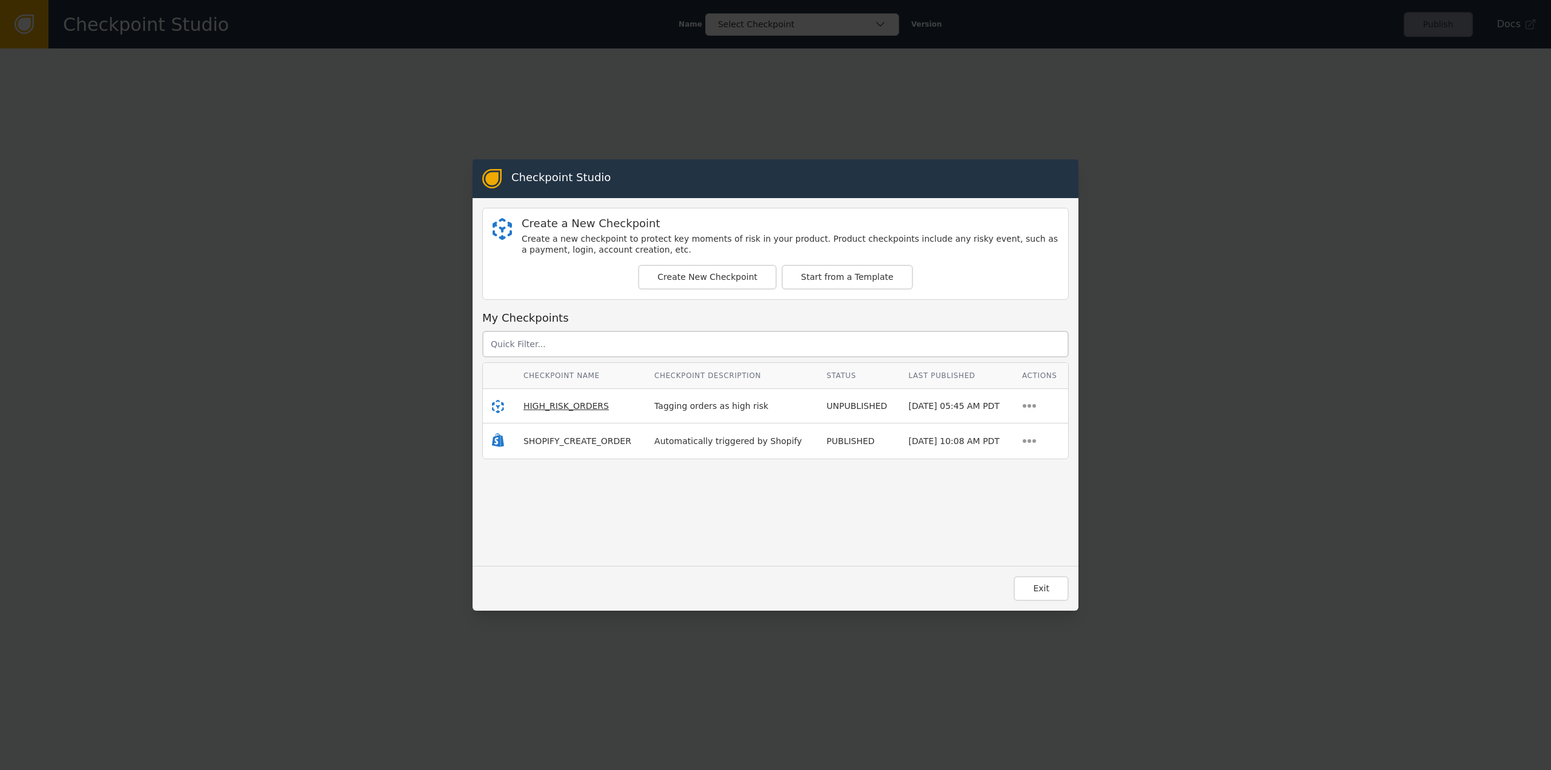
click at [561, 410] on span "HIGH_RISK_ORDERS" at bounding box center [566, 406] width 85 height 10
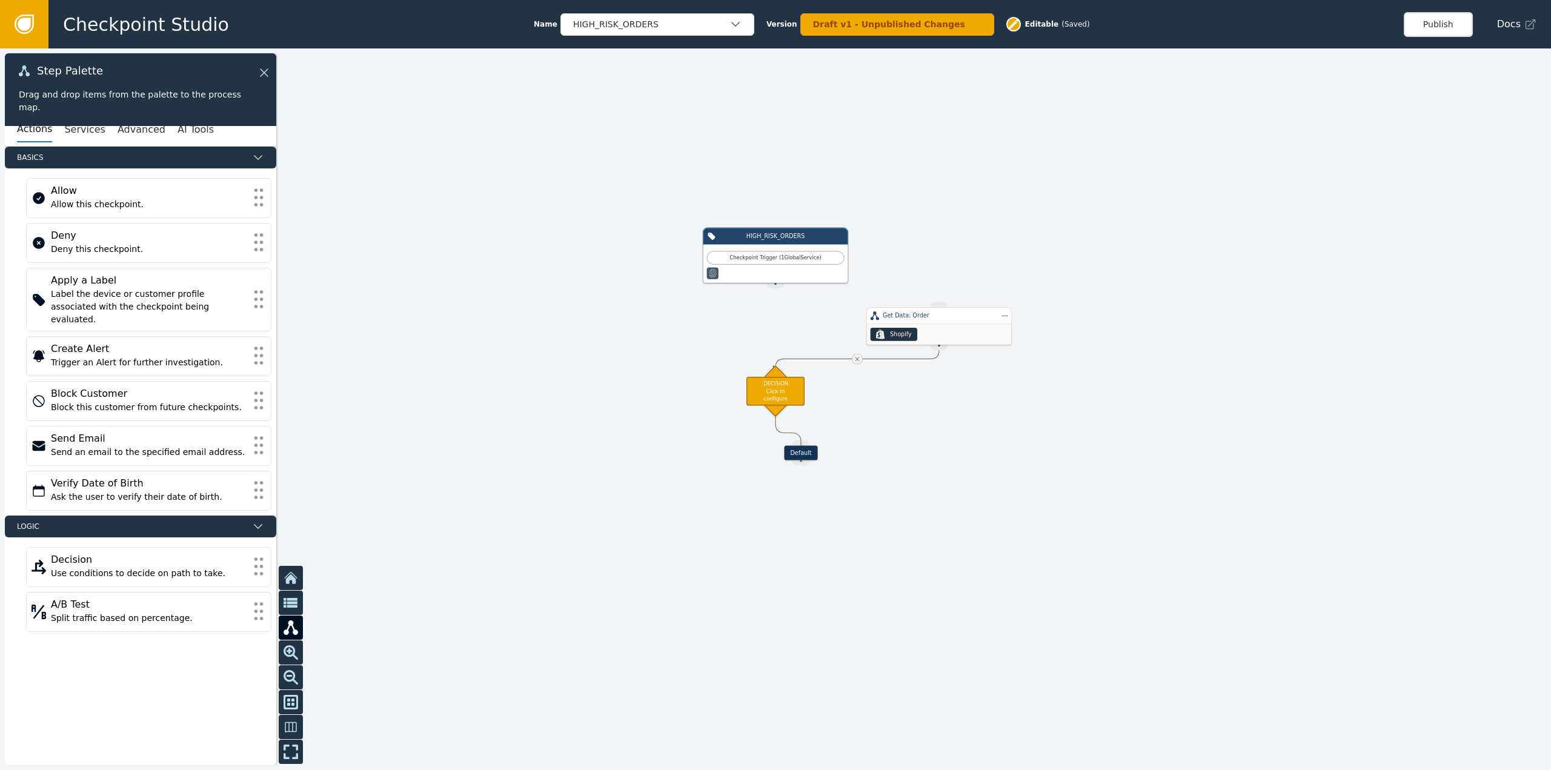
drag, startPoint x: 924, startPoint y: 255, endPoint x: 958, endPoint y: 291, distance: 50.2
click at [958, 311] on div "Get Data: Order" at bounding box center [939, 315] width 113 height 8
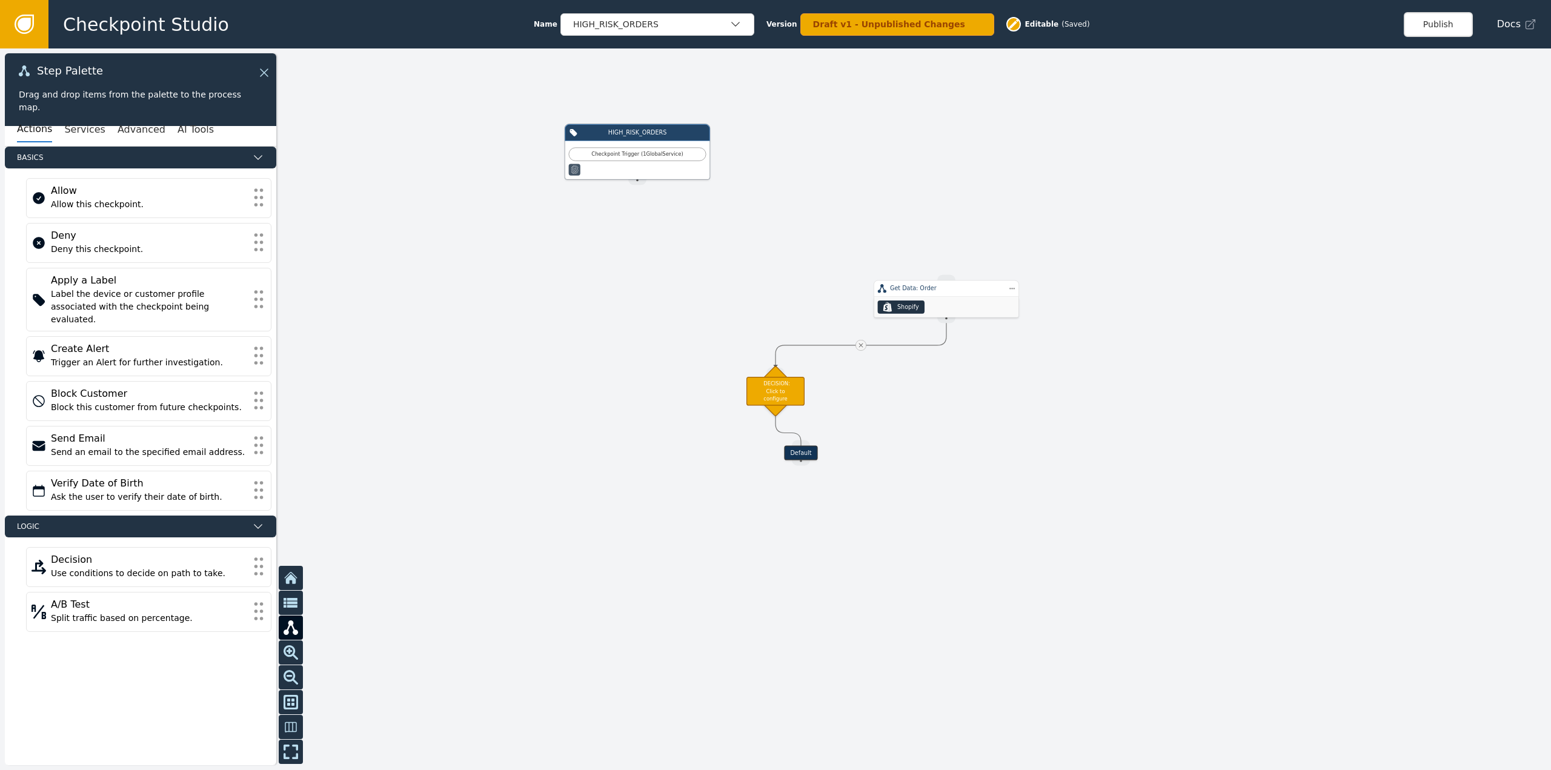
drag, startPoint x: 729, startPoint y: 241, endPoint x: 1079, endPoint y: 329, distance: 360.5
click at [592, 141] on div "HIGH_RISK_ORDERS" at bounding box center [637, 132] width 145 height 17
drag, startPoint x: 894, startPoint y: 268, endPoint x: 776, endPoint y: 245, distance: 121.0
click at [776, 245] on div "Get Data: Order" at bounding box center [757, 239] width 145 height 17
click at [780, 395] on div "DECISION: Click to configure" at bounding box center [776, 391] width 58 height 28
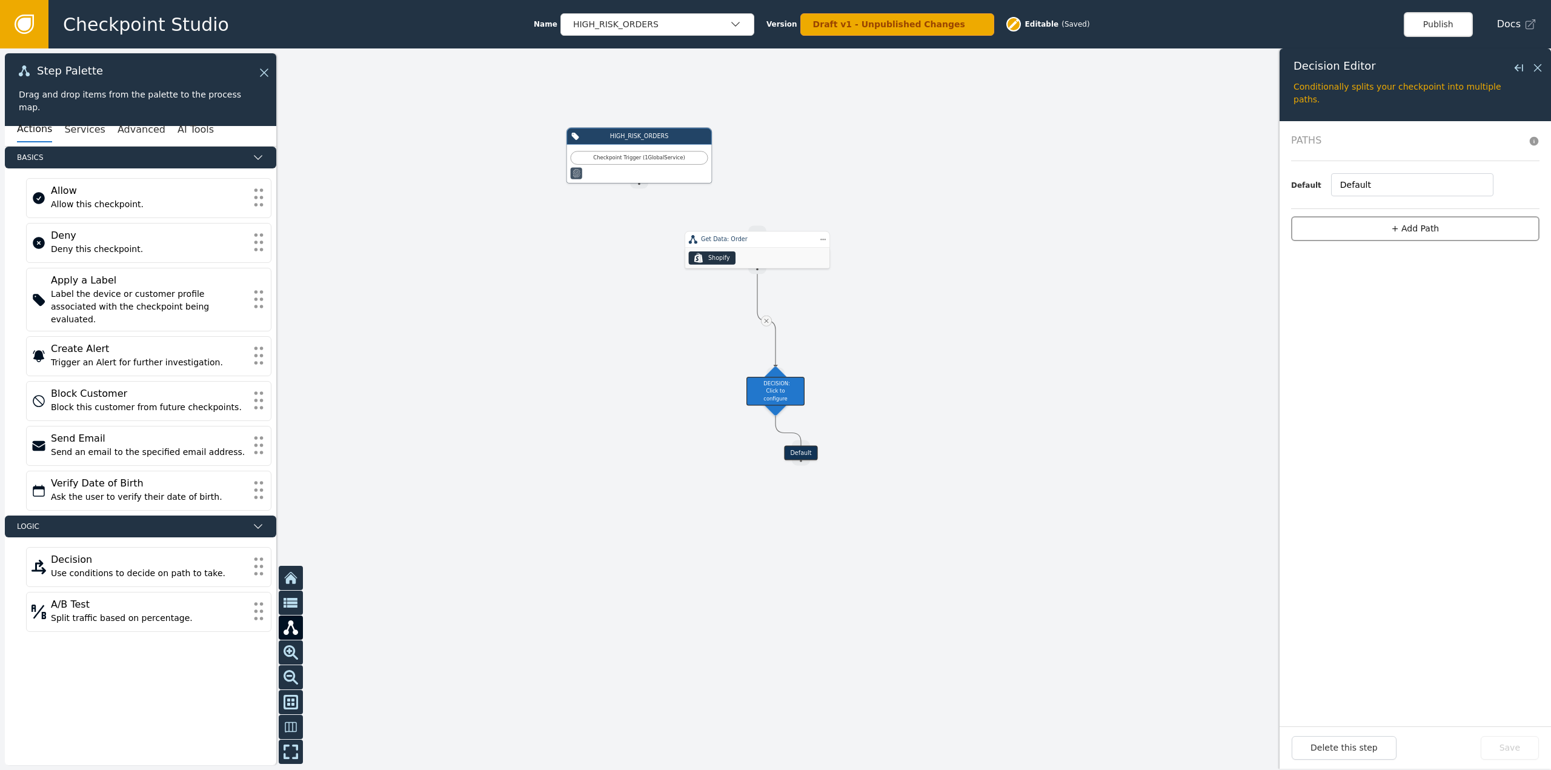
click at [1390, 223] on button "+ Add Path" at bounding box center [1415, 228] width 248 height 25
click at [1479, 205] on button "+ add" at bounding box center [1476, 207] width 22 height 11
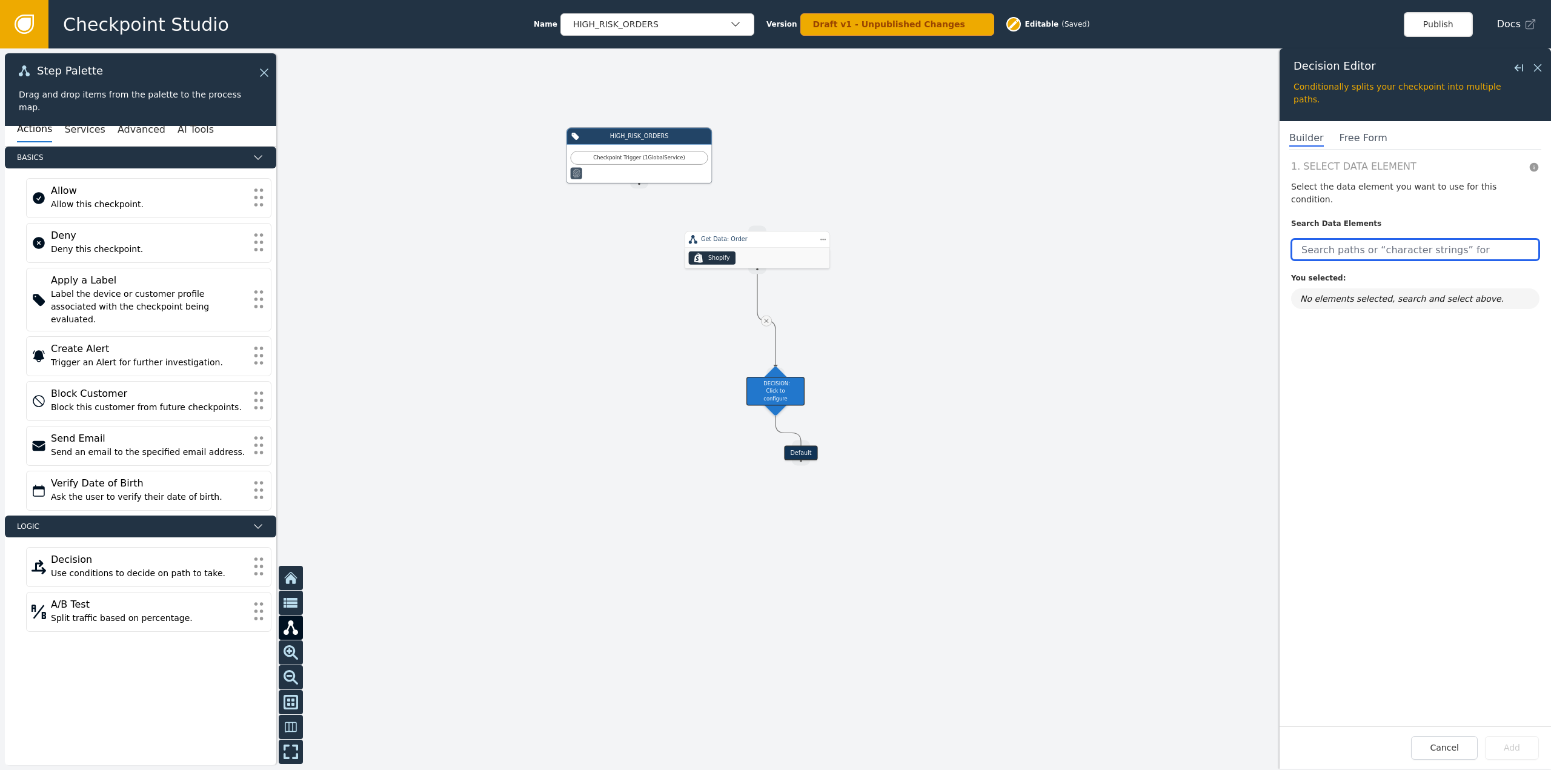
click at [1378, 239] on input "text" at bounding box center [1415, 250] width 248 height 22
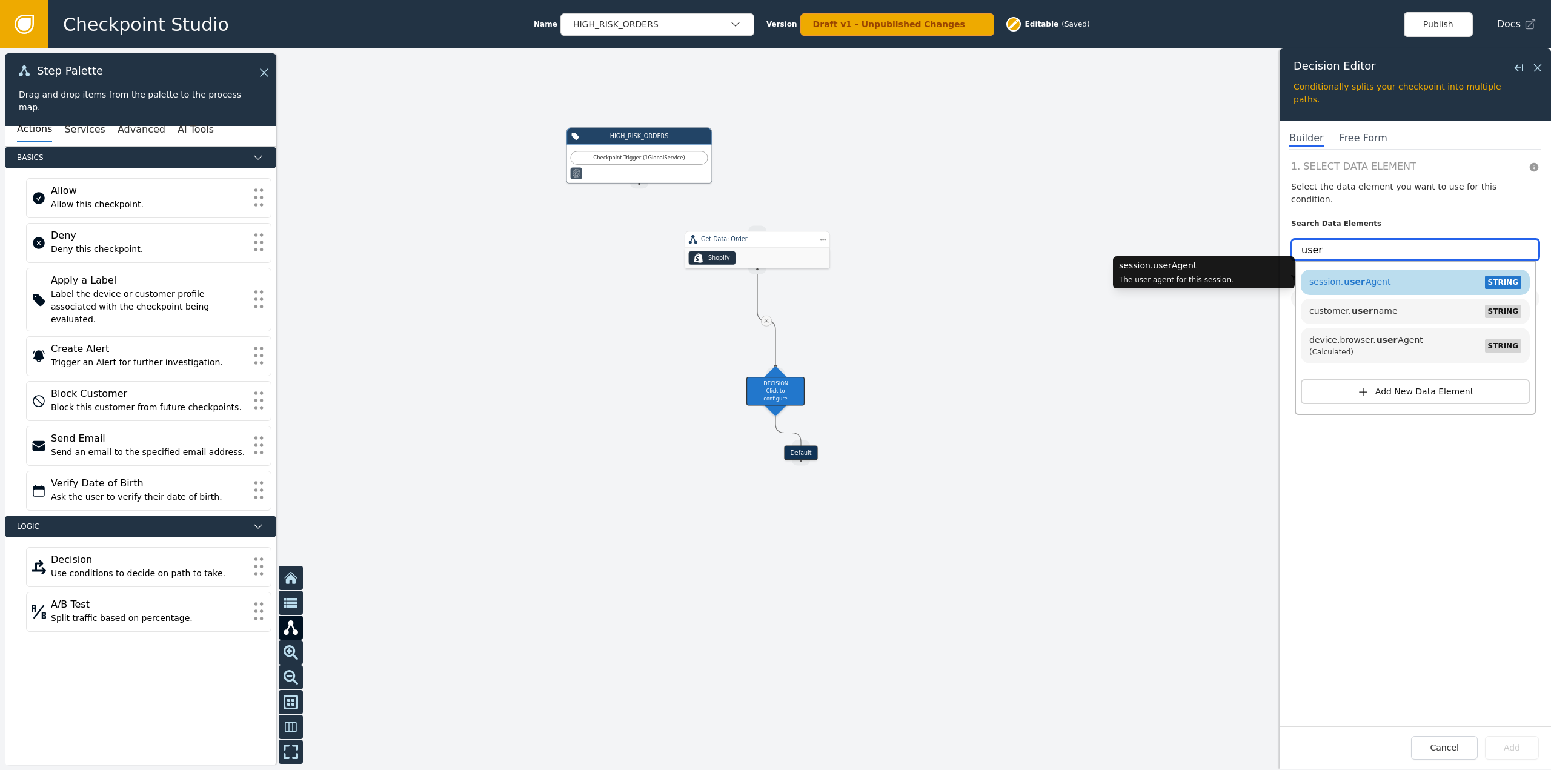
type input "user"
click at [1417, 273] on div "session. user Agent STRING" at bounding box center [1415, 282] width 217 height 18
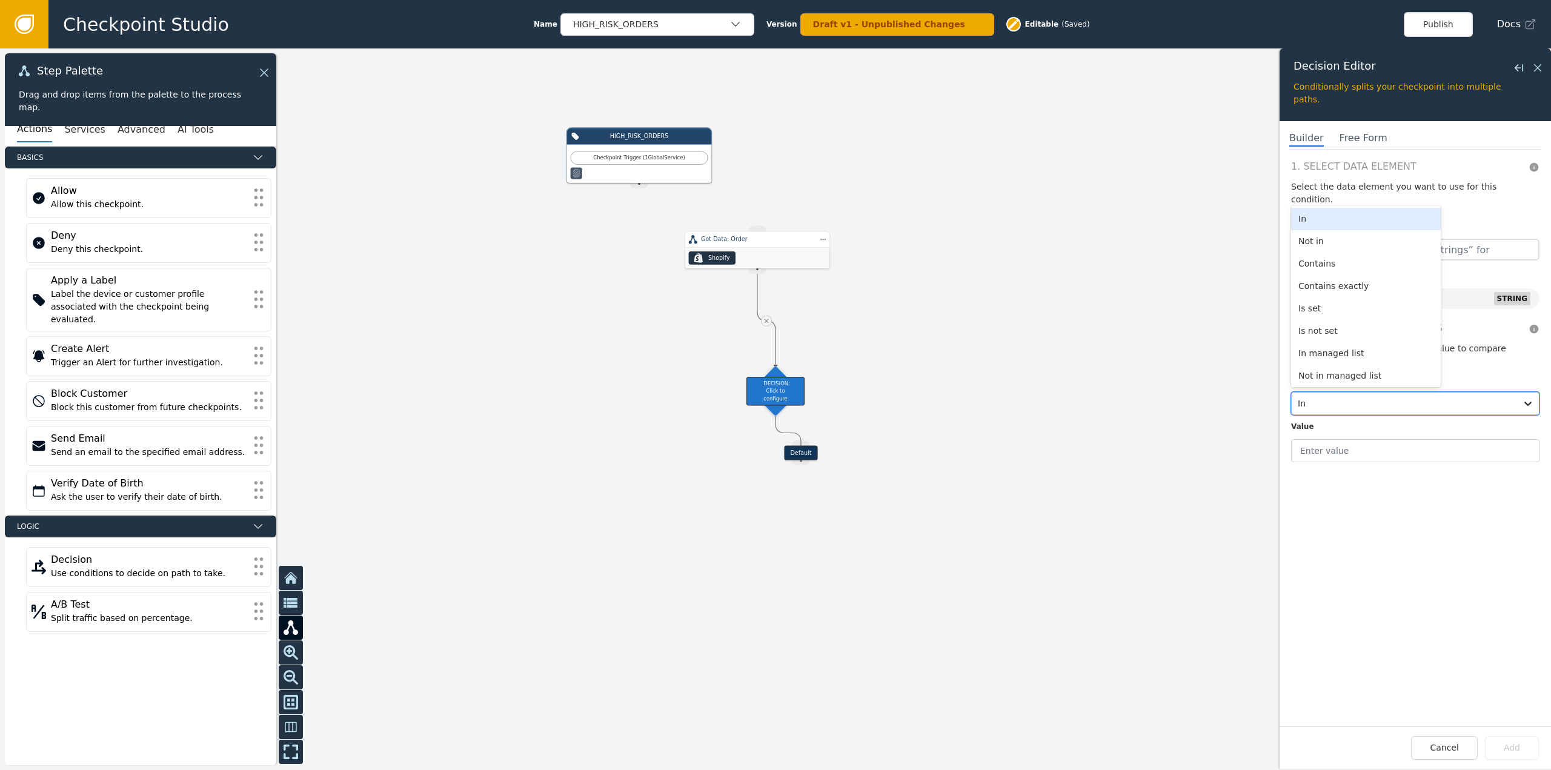
click at [1516, 393] on div "In" at bounding box center [1404, 404] width 225 height 22
drag, startPoint x: 1336, startPoint y: 289, endPoint x: 1350, endPoint y: 387, distance: 99.2
click at [1336, 298] on div "Is set" at bounding box center [1366, 309] width 150 height 22
click at [1462, 575] on div "1. Select Data Element Select the data element you want to use for this conditi…" at bounding box center [1415, 442] width 271 height 567
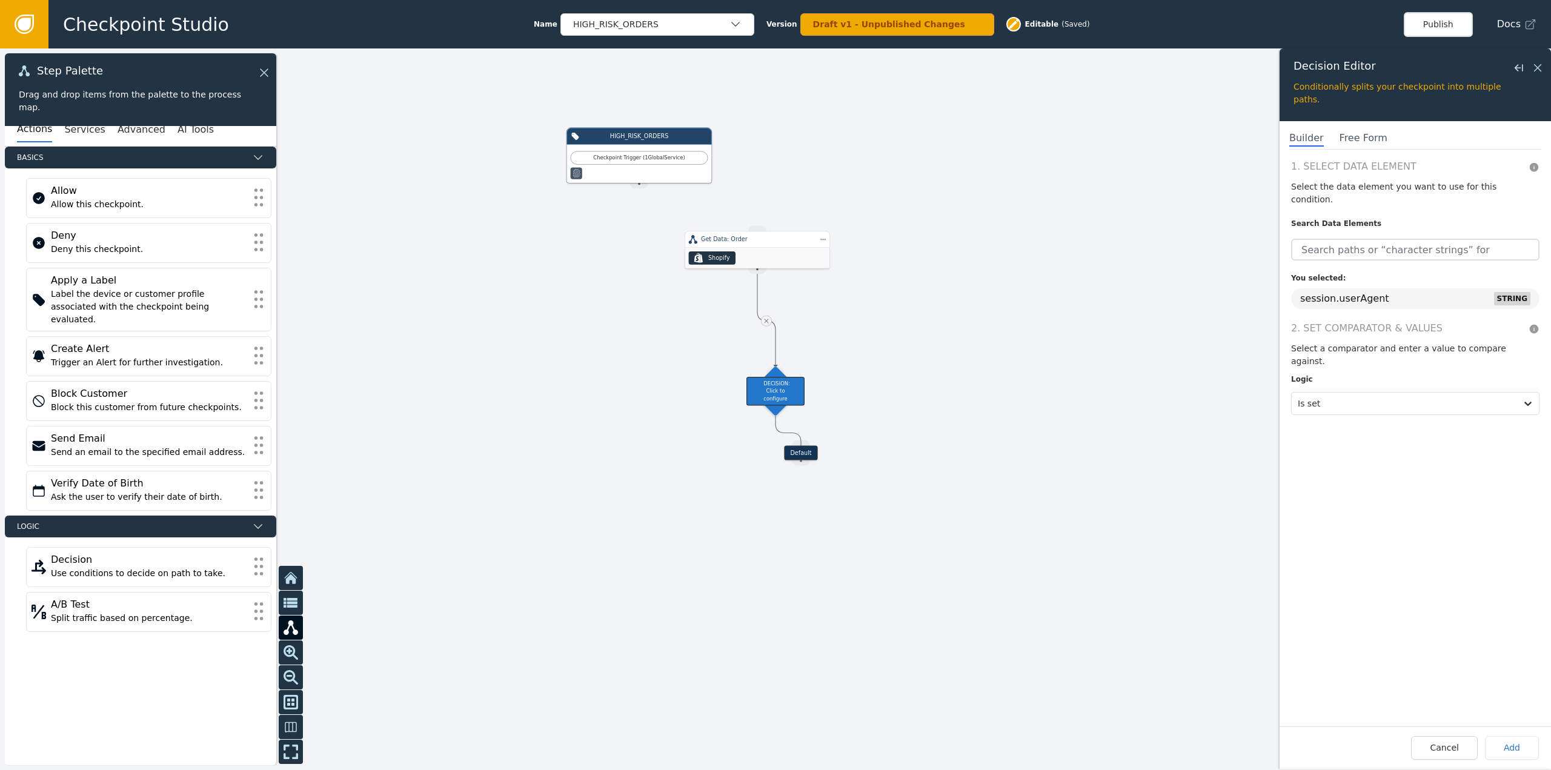
click at [1465, 493] on div "1. Select Data Element Select the data element you want to use for this conditi…" at bounding box center [1415, 442] width 271 height 567
click at [1519, 744] on button "Add" at bounding box center [1512, 748] width 54 height 24
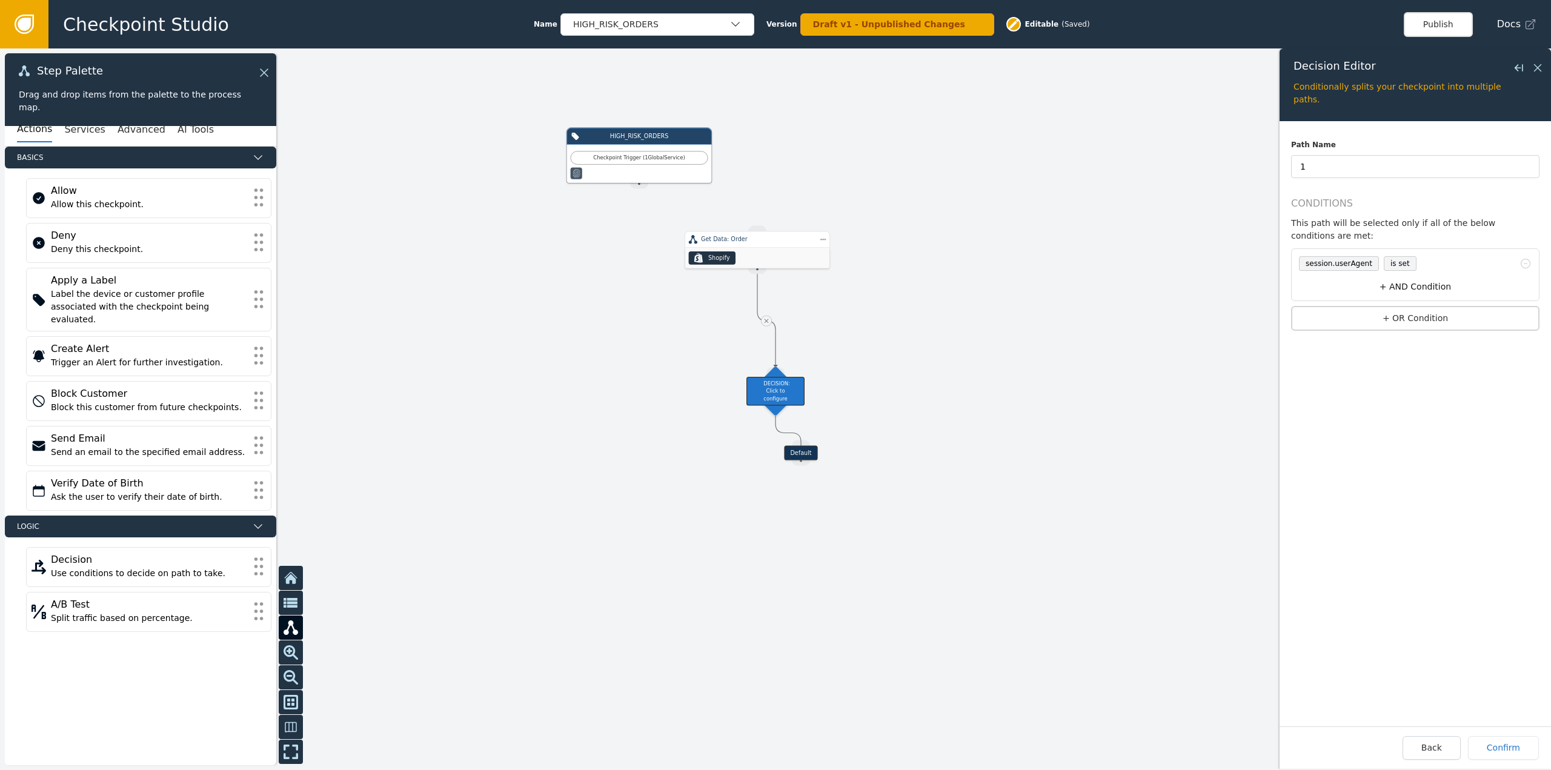
click at [1434, 276] on button "+ AND Condition" at bounding box center [1415, 287] width 242 height 22
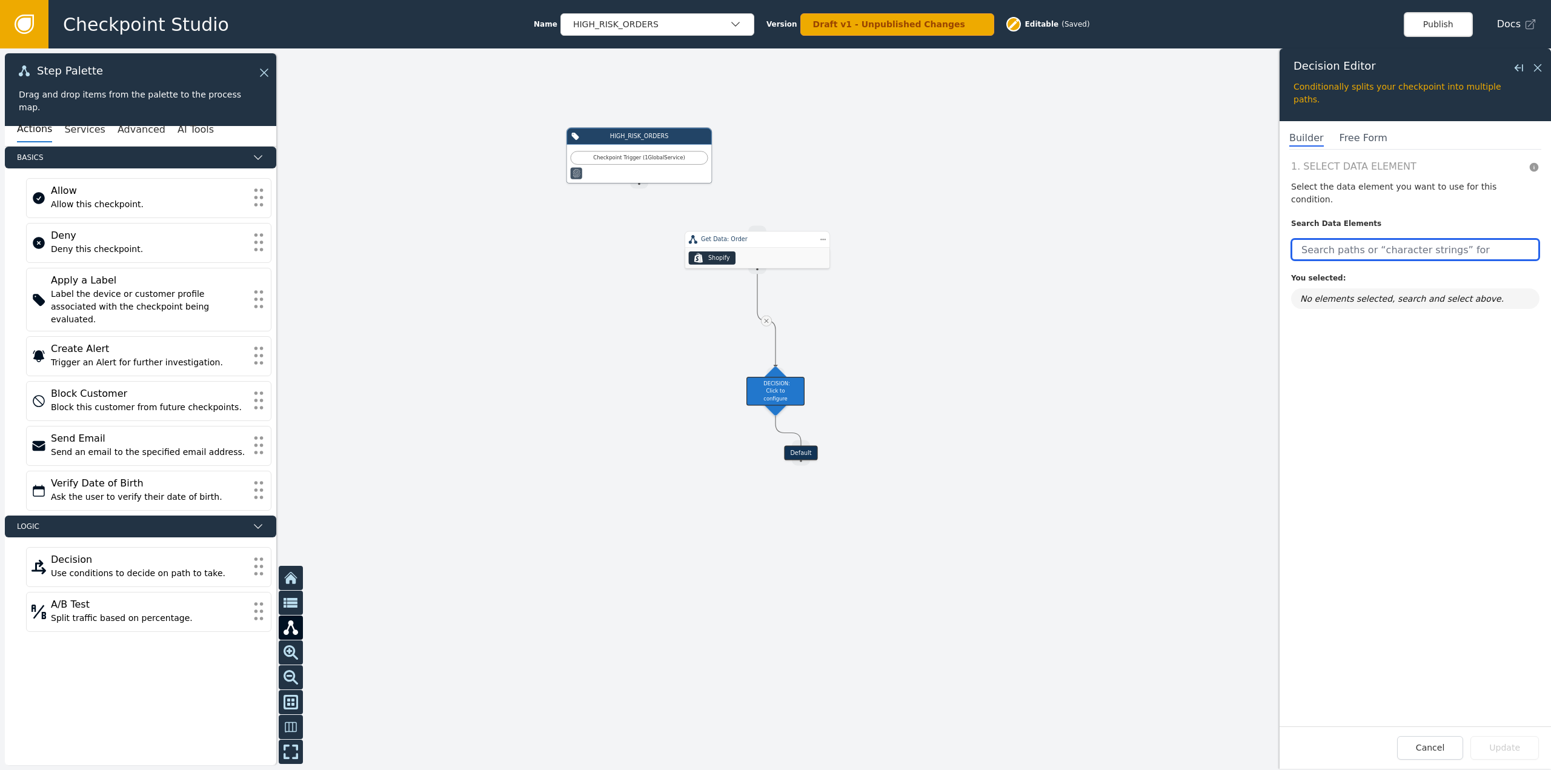
click at [1377, 239] on input "text" at bounding box center [1415, 250] width 248 height 22
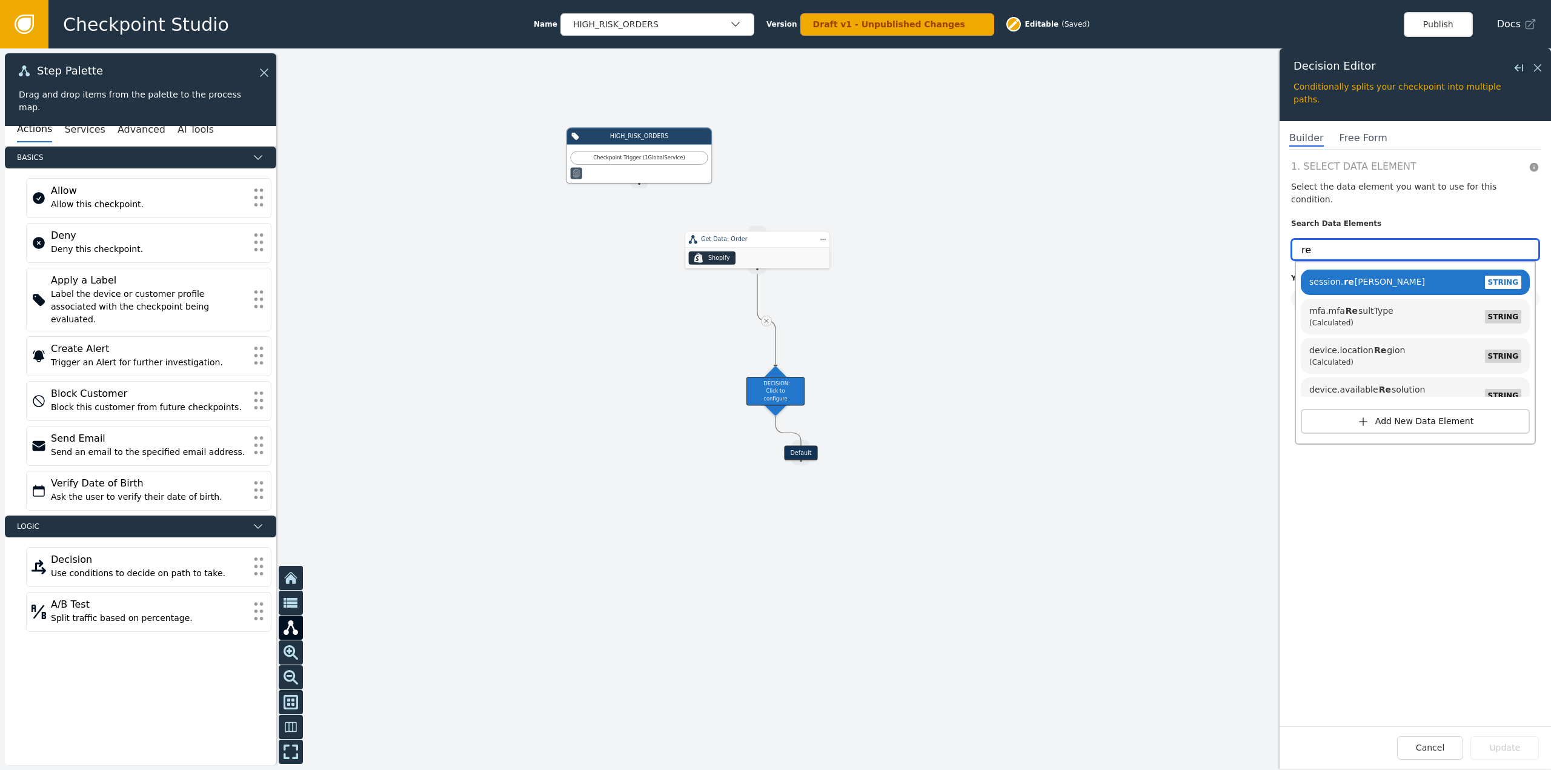
type input "r"
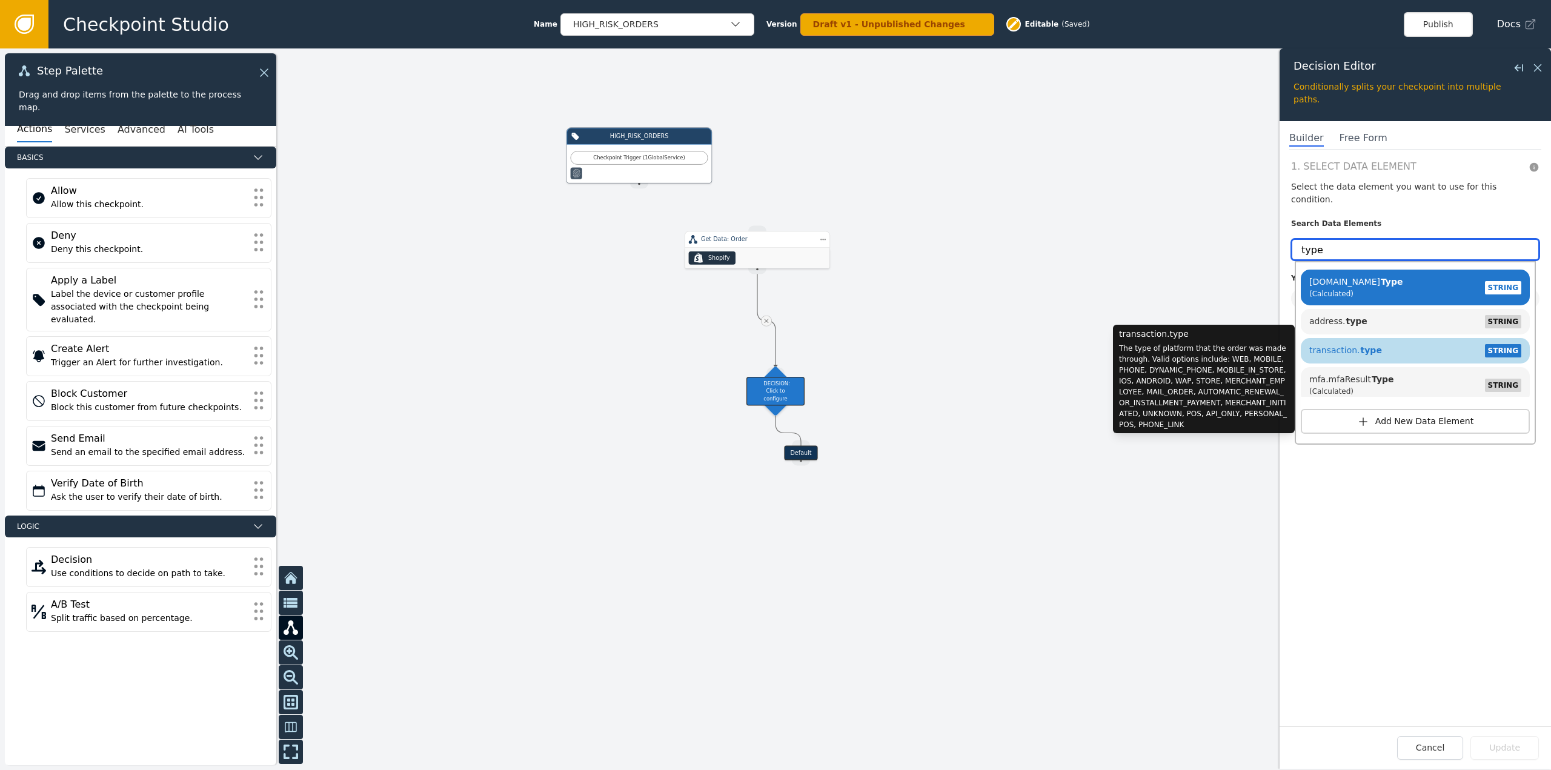
type input "type"
click at [1392, 342] on div "transaction. type STRING" at bounding box center [1415, 351] width 217 height 18
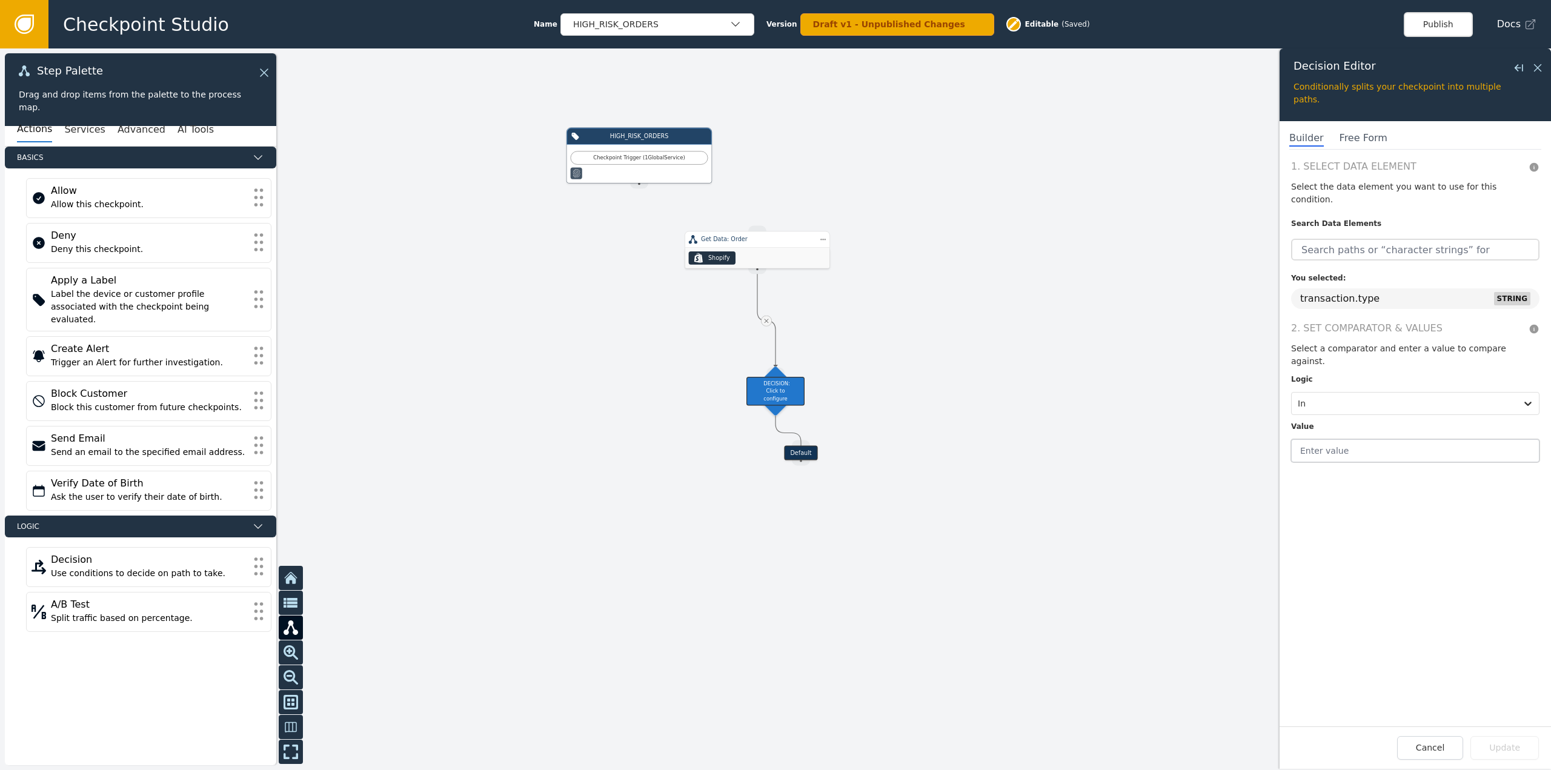
click at [1366, 439] on input "text" at bounding box center [1415, 450] width 248 height 23
type input "m"
type input "M"
click at [1442, 439] on input "MERCHANT_INITIATED, MERCHANT_eMPLOYEE" at bounding box center [1415, 450] width 248 height 23
type input "MERCHANT_INITIATED, MERCHANT_EMPLOYEE"
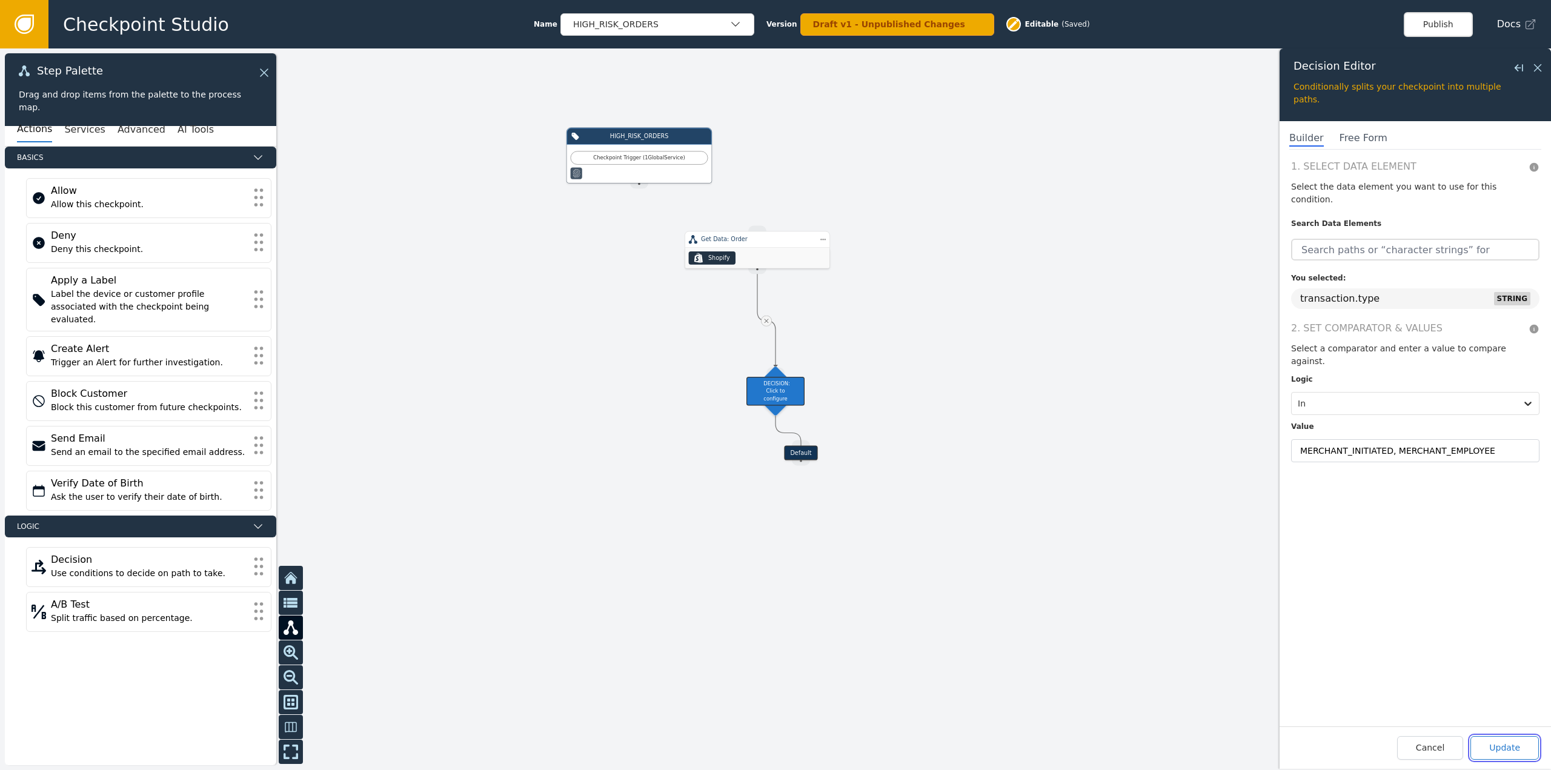
click at [1495, 751] on button "Update" at bounding box center [1505, 748] width 68 height 24
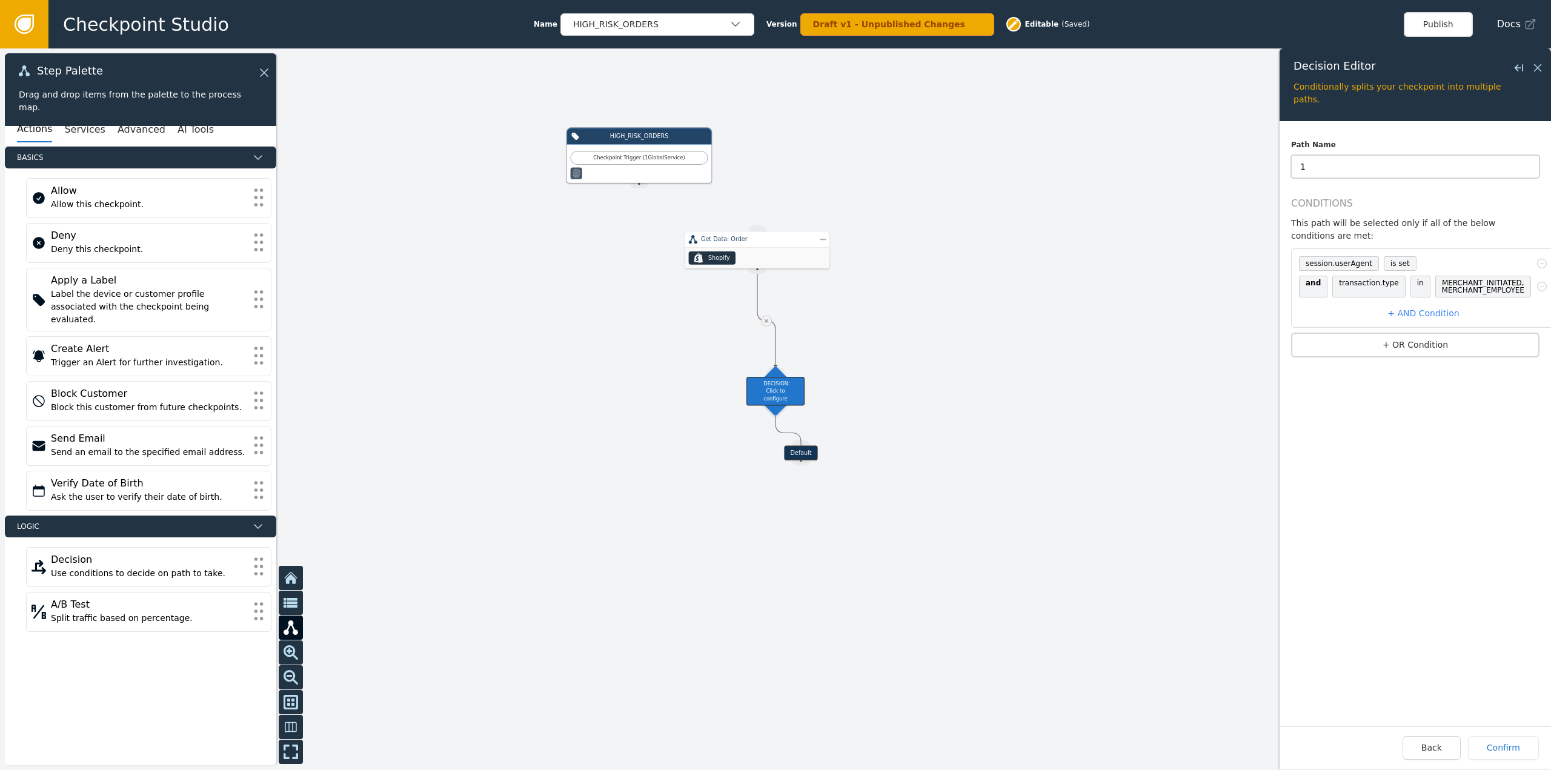
drag, startPoint x: 1310, startPoint y: 168, endPoint x: 1274, endPoint y: 165, distance: 35.8
click at [1274, 165] on div "Target Handle for step Default Source Handle for step Target Handle for step De…" at bounding box center [775, 409] width 1551 height 722
drag, startPoint x: 1402, startPoint y: 168, endPoint x: 1171, endPoint y: 185, distance: 231.5
click at [1171, 185] on div "Target Handle for step Default Source Handle for step Target Handle for step De…" at bounding box center [775, 409] width 1551 height 722
type input "Manual_TXN"
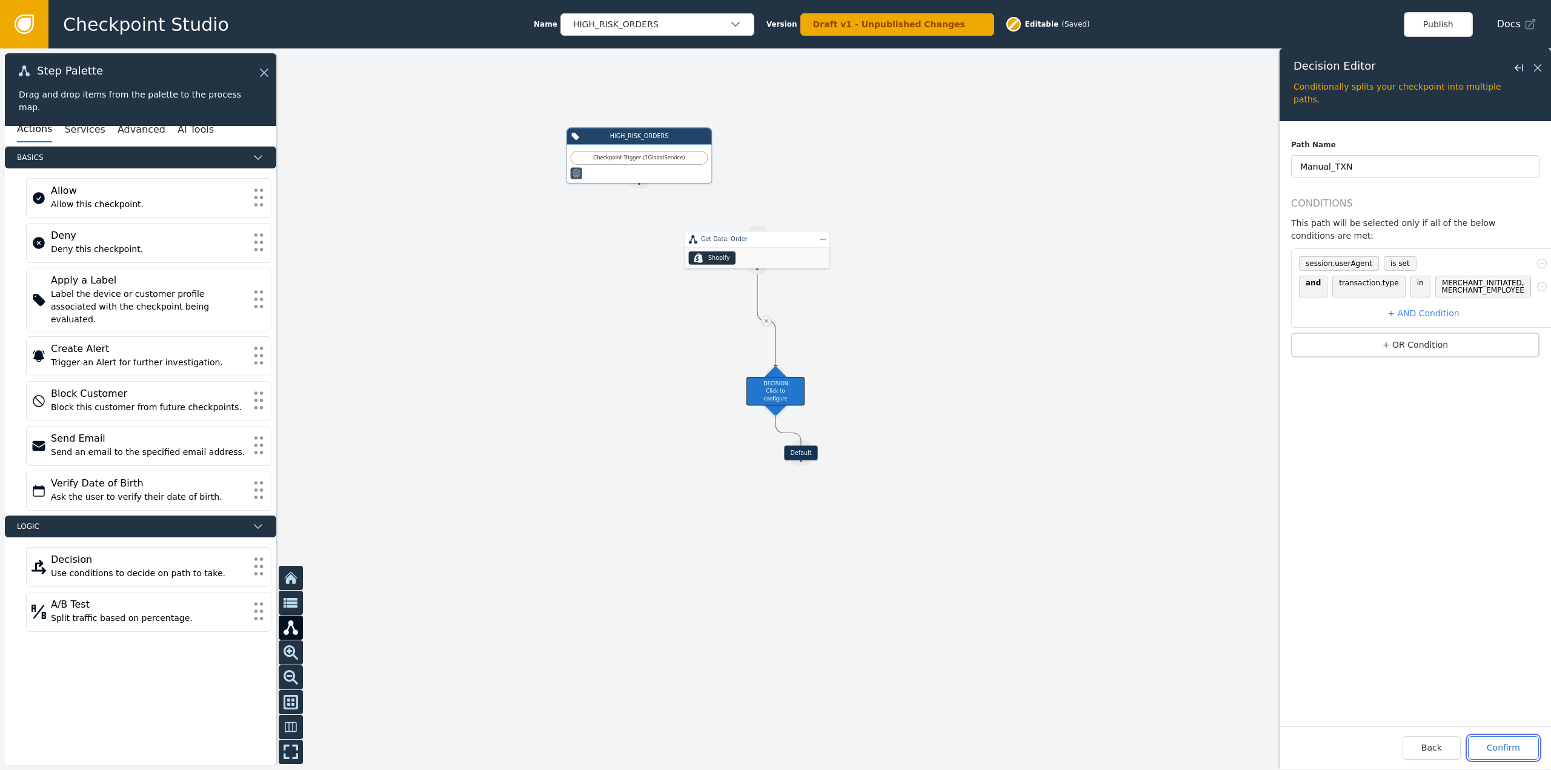
click at [1507, 749] on button "Confirm" at bounding box center [1503, 748] width 71 height 24
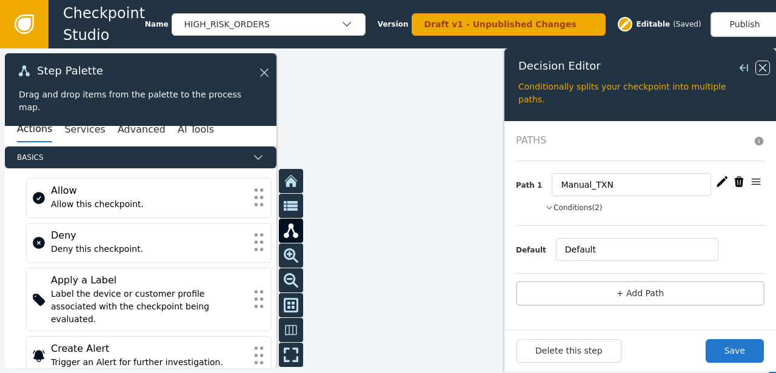
click at [765, 64] on icon at bounding box center [762, 67] width 13 height 13
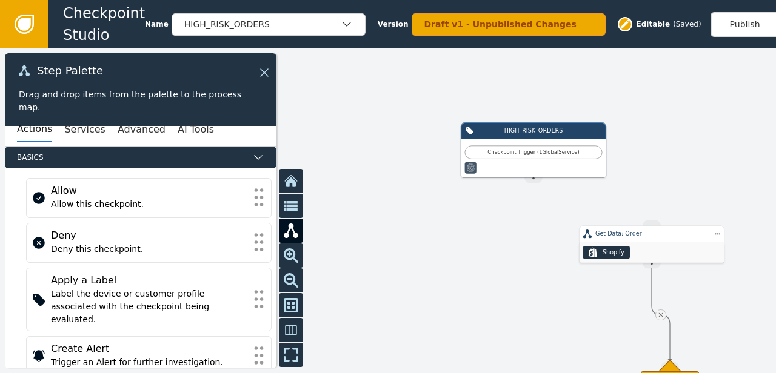
drag, startPoint x: 441, startPoint y: 168, endPoint x: 330, endPoint y: 156, distance: 111.6
click at [330, 156] on div at bounding box center [388, 210] width 776 height 325
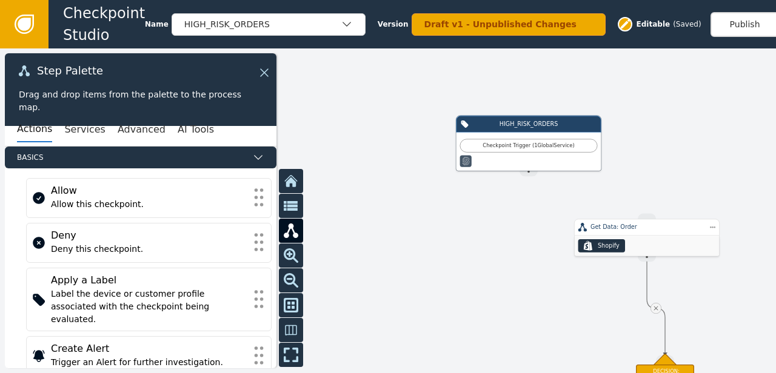
drag, startPoint x: 531, startPoint y: 224, endPoint x: 604, endPoint y: 204, distance: 75.3
click at [604, 204] on div "Target Handle for step Default Source Handle for step Target Handle for step De…" at bounding box center [388, 210] width 776 height 325
click at [286, 271] on button at bounding box center [291, 280] width 24 height 24
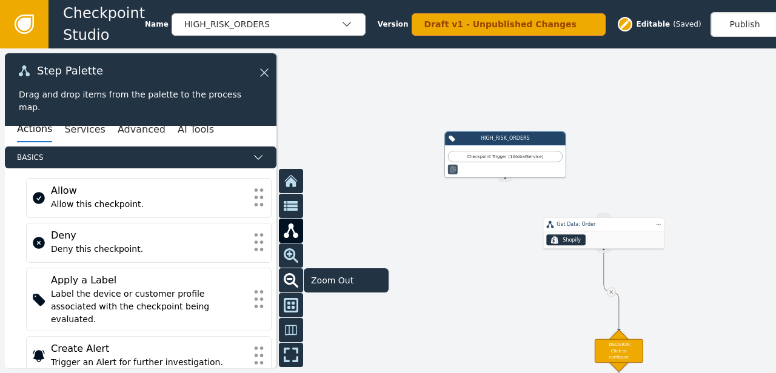
click at [286, 271] on button at bounding box center [291, 280] width 24 height 24
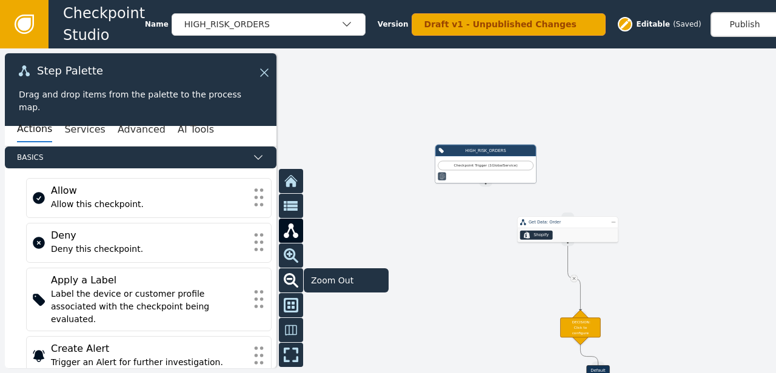
click at [286, 271] on button at bounding box center [291, 280] width 24 height 24
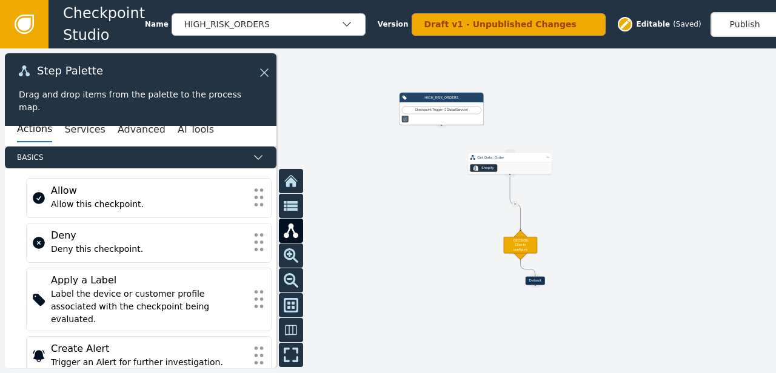
drag, startPoint x: 459, startPoint y: 285, endPoint x: 431, endPoint y: 222, distance: 69.7
click at [431, 222] on div at bounding box center [388, 210] width 776 height 325
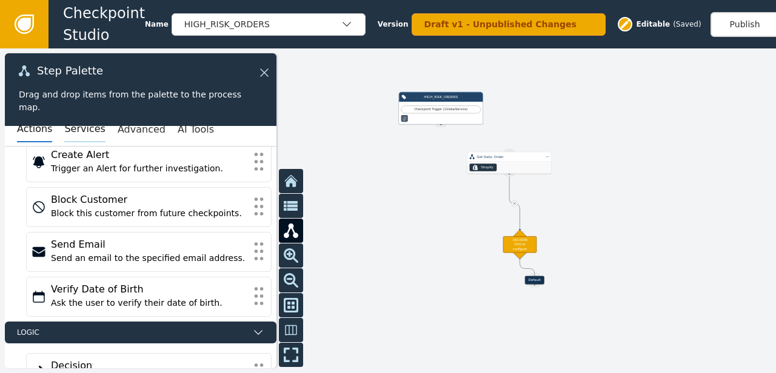
click at [78, 140] on button "Services" at bounding box center [84, 129] width 41 height 25
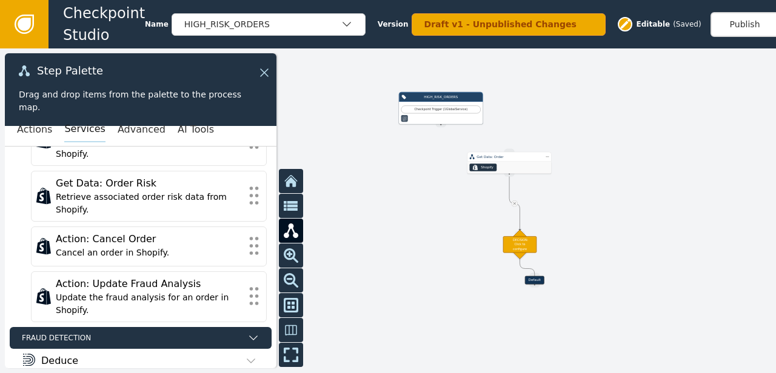
click at [78, 140] on button "Services" at bounding box center [84, 129] width 41 height 25
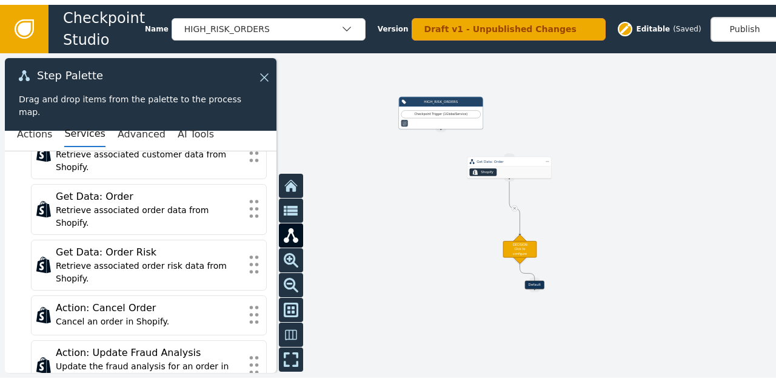
scroll to position [127, 0]
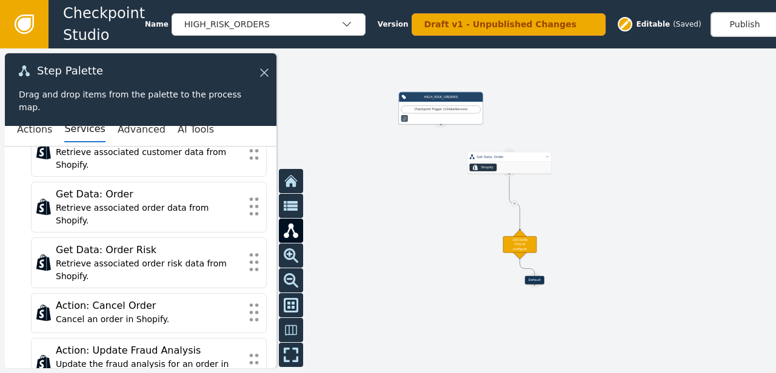
click at [24, 31] on icon at bounding box center [24, 24] width 19 height 19
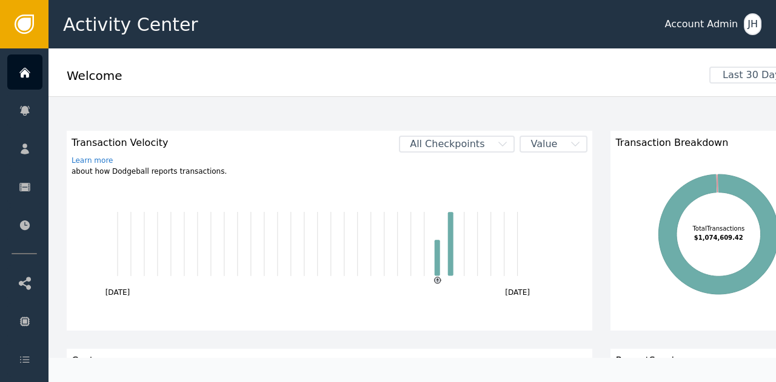
drag, startPoint x: 765, startPoint y: 75, endPoint x: 775, endPoint y: 93, distance: 20.4
click at [775, 93] on div "Welcome Last 30 Days Transaction Velocity Learn more about how Dodgeball report…" at bounding box center [411, 203] width 727 height 310
